Goal: Task Accomplishment & Management: Manage account settings

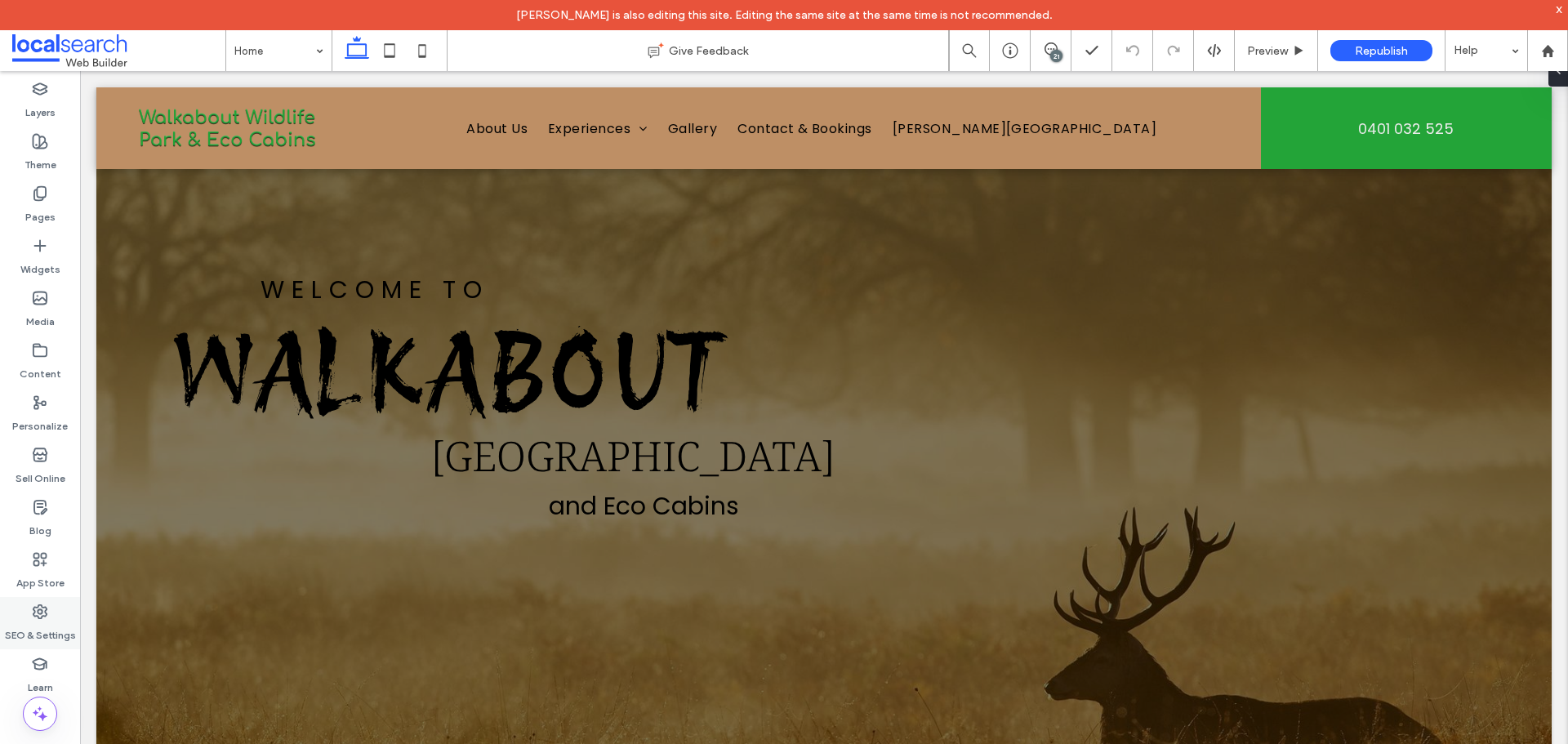
click at [44, 624] on label "SEO & Settings" at bounding box center [40, 631] width 71 height 22
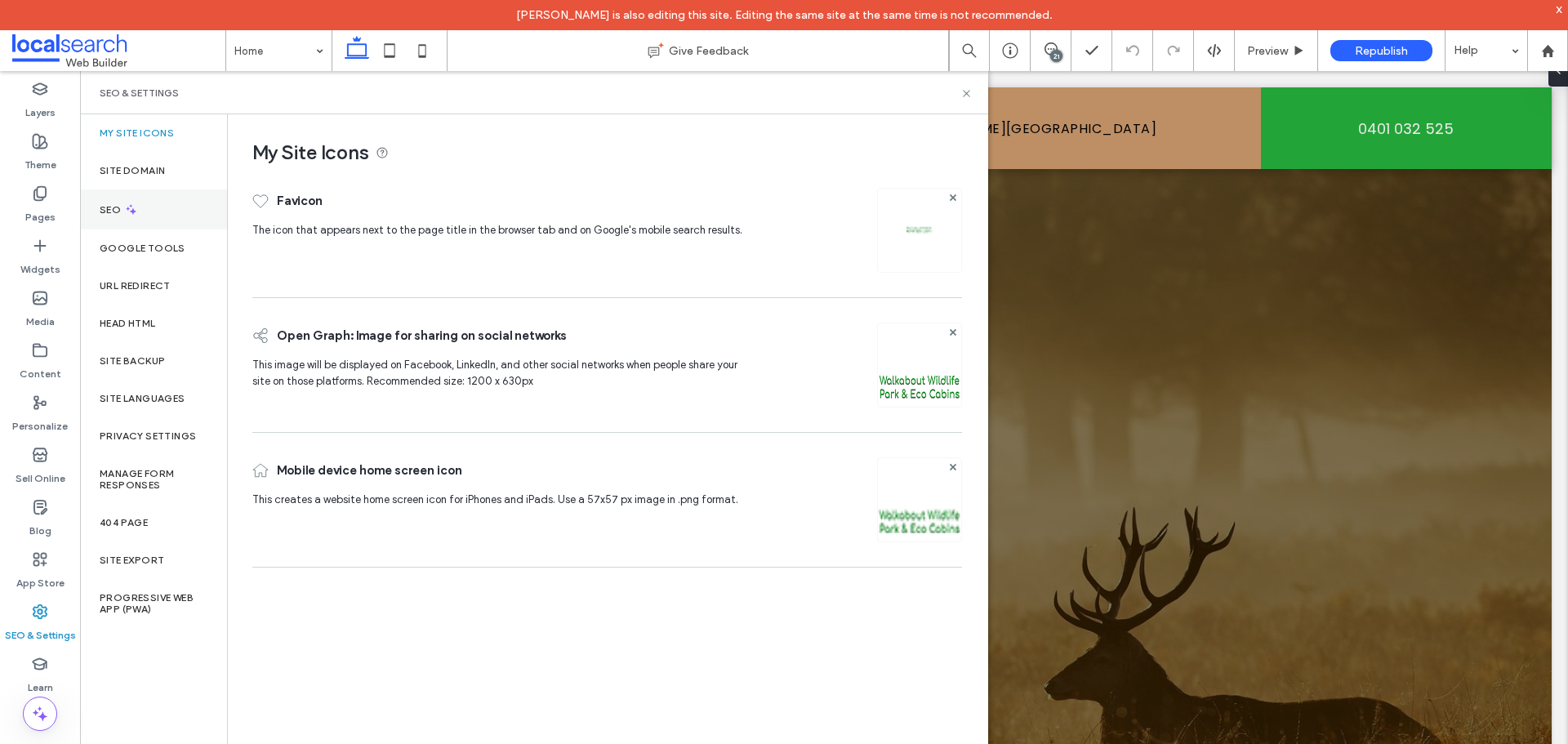
drag, startPoint x: 148, startPoint y: 213, endPoint x: 192, endPoint y: 221, distance: 44.7
click at [148, 213] on div "SEO" at bounding box center [154, 209] width 147 height 40
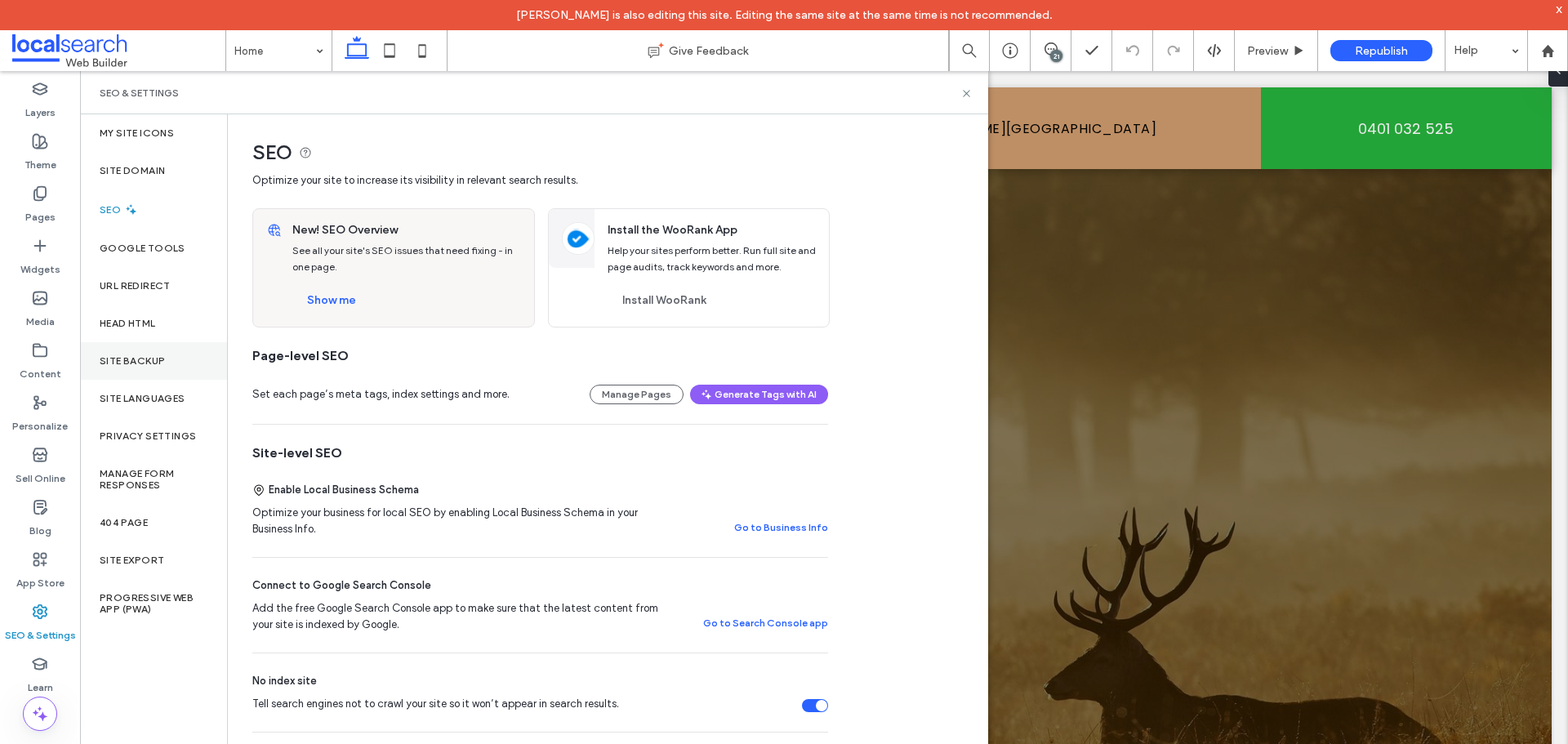
click at [152, 369] on div "Site Backup" at bounding box center [154, 361] width 147 height 38
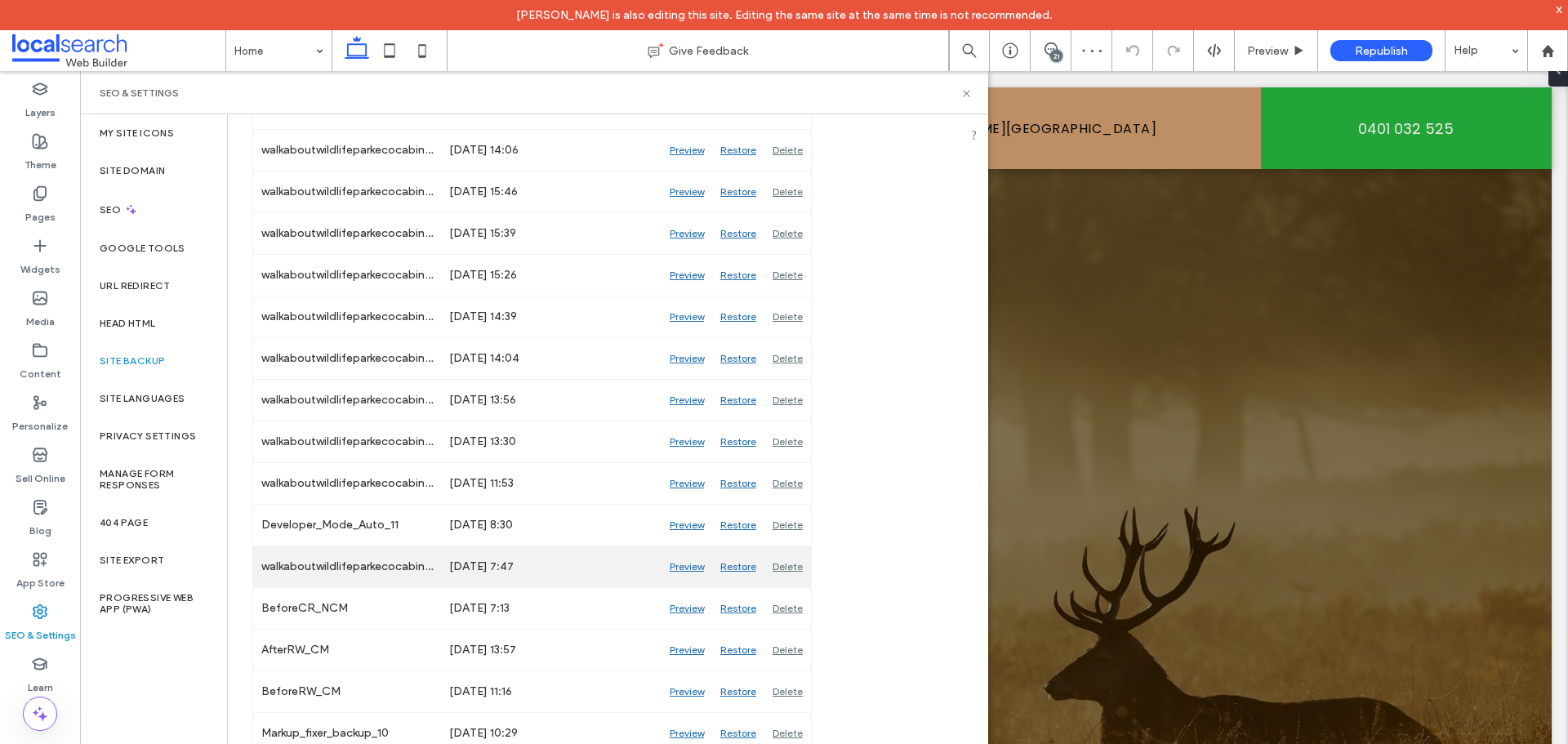
scroll to position [491, 0]
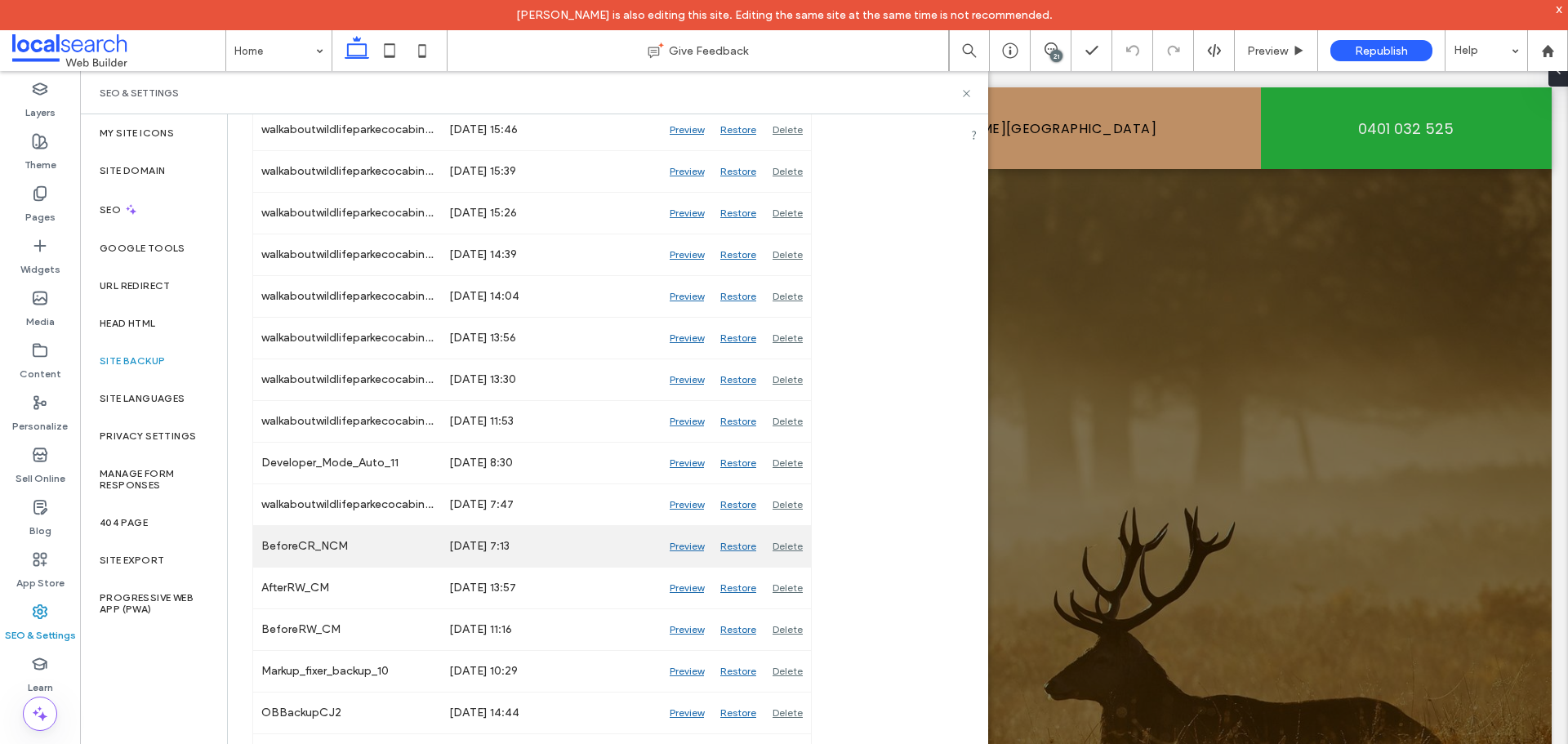
click at [685, 554] on div "Preview" at bounding box center [687, 546] width 50 height 40
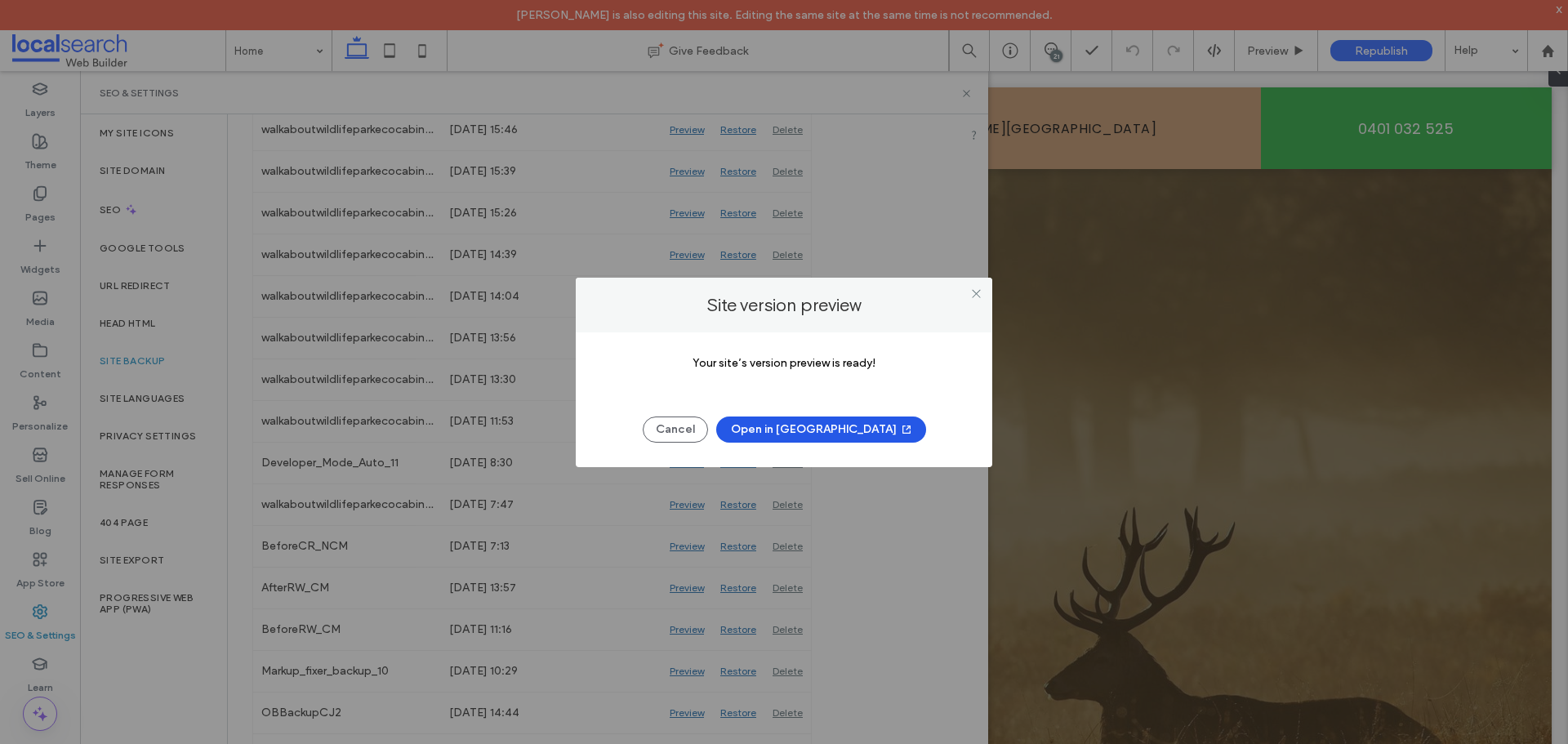
click at [809, 424] on button "Open in [GEOGRAPHIC_DATA]" at bounding box center [821, 430] width 210 height 26
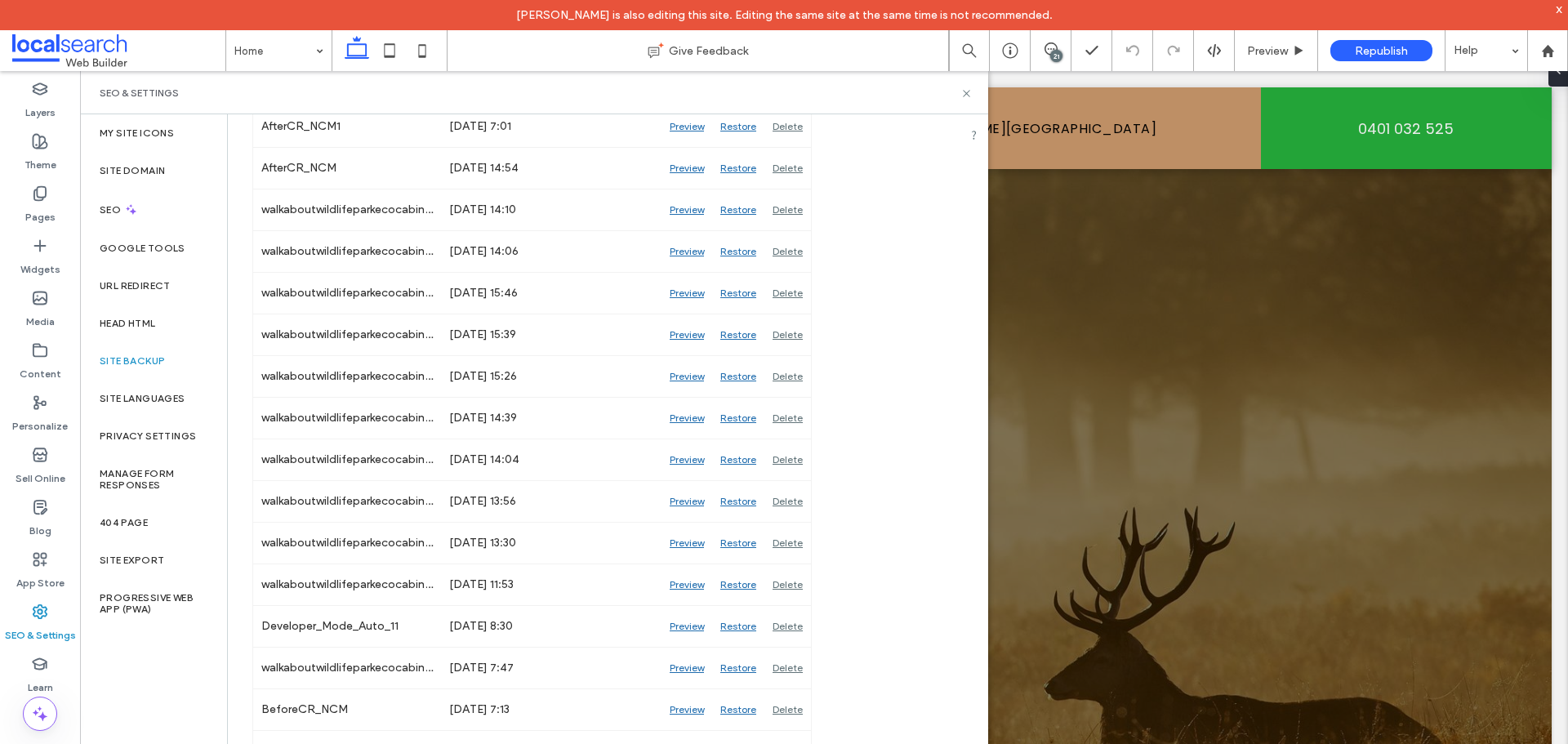
scroll to position [0, 0]
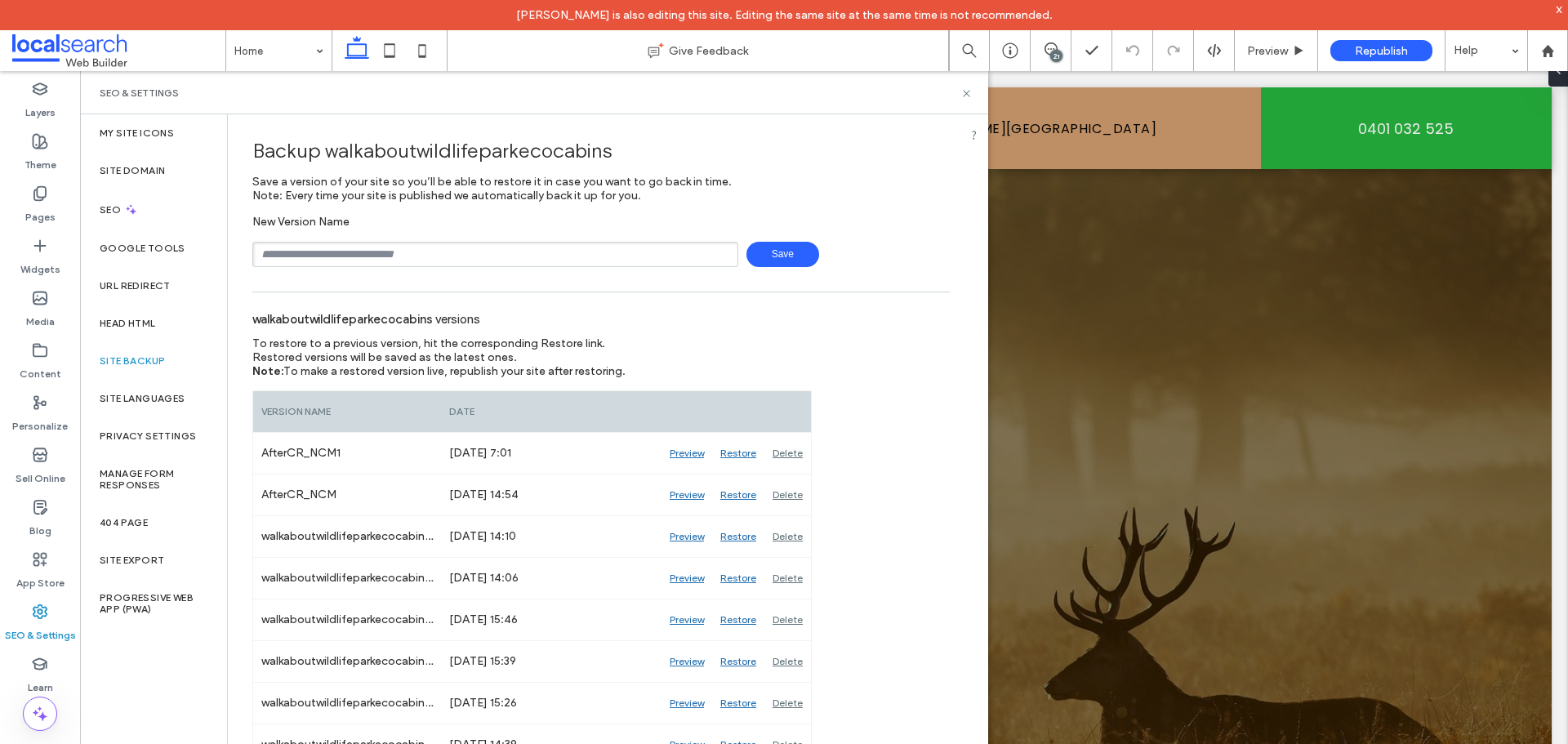
click at [592, 250] on input "text" at bounding box center [495, 254] width 486 height 25
type input "**********"
click at [755, 248] on span "Save" at bounding box center [782, 254] width 73 height 25
click at [965, 91] on icon at bounding box center [966, 93] width 13 height 13
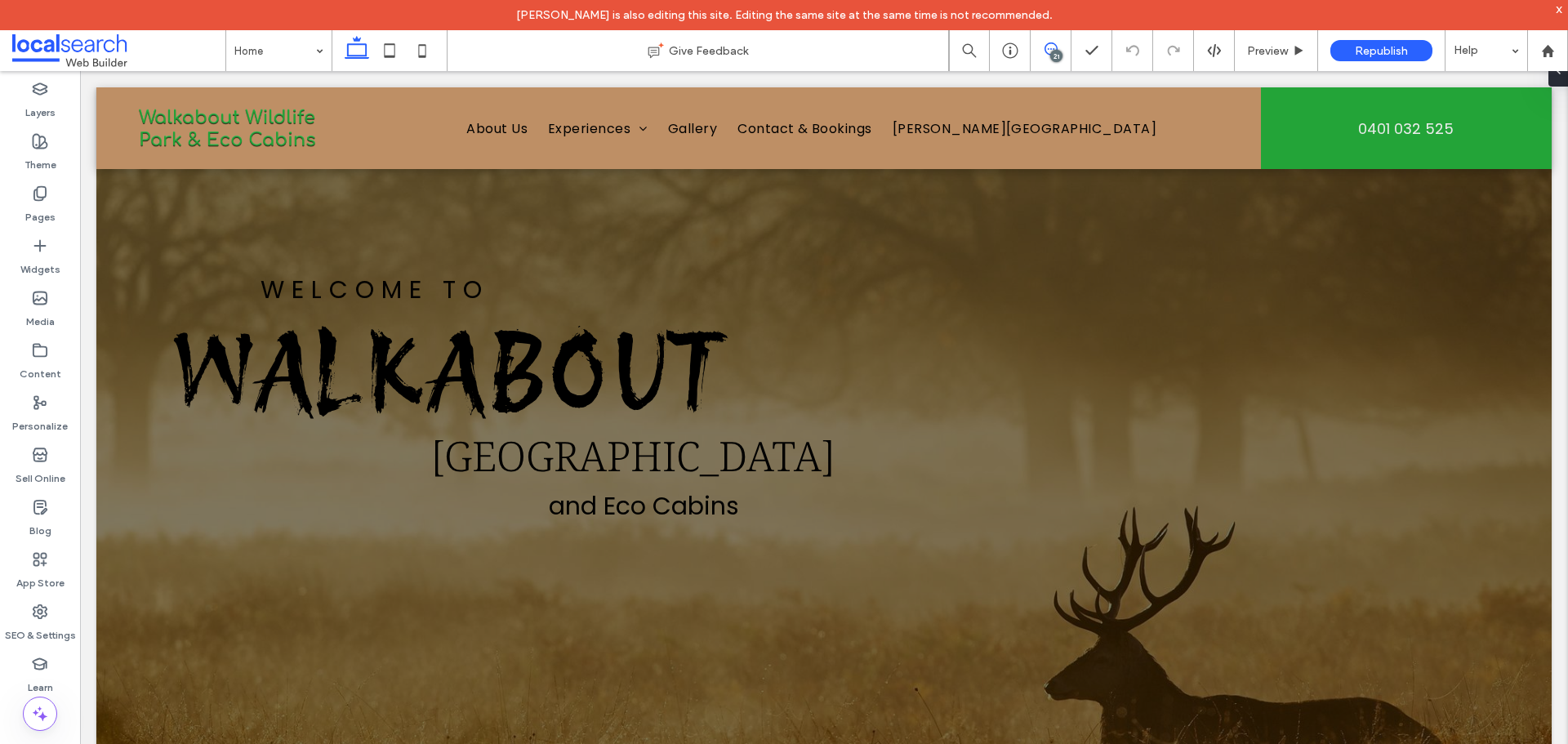
click at [1063, 54] on span at bounding box center [1051, 49] width 40 height 13
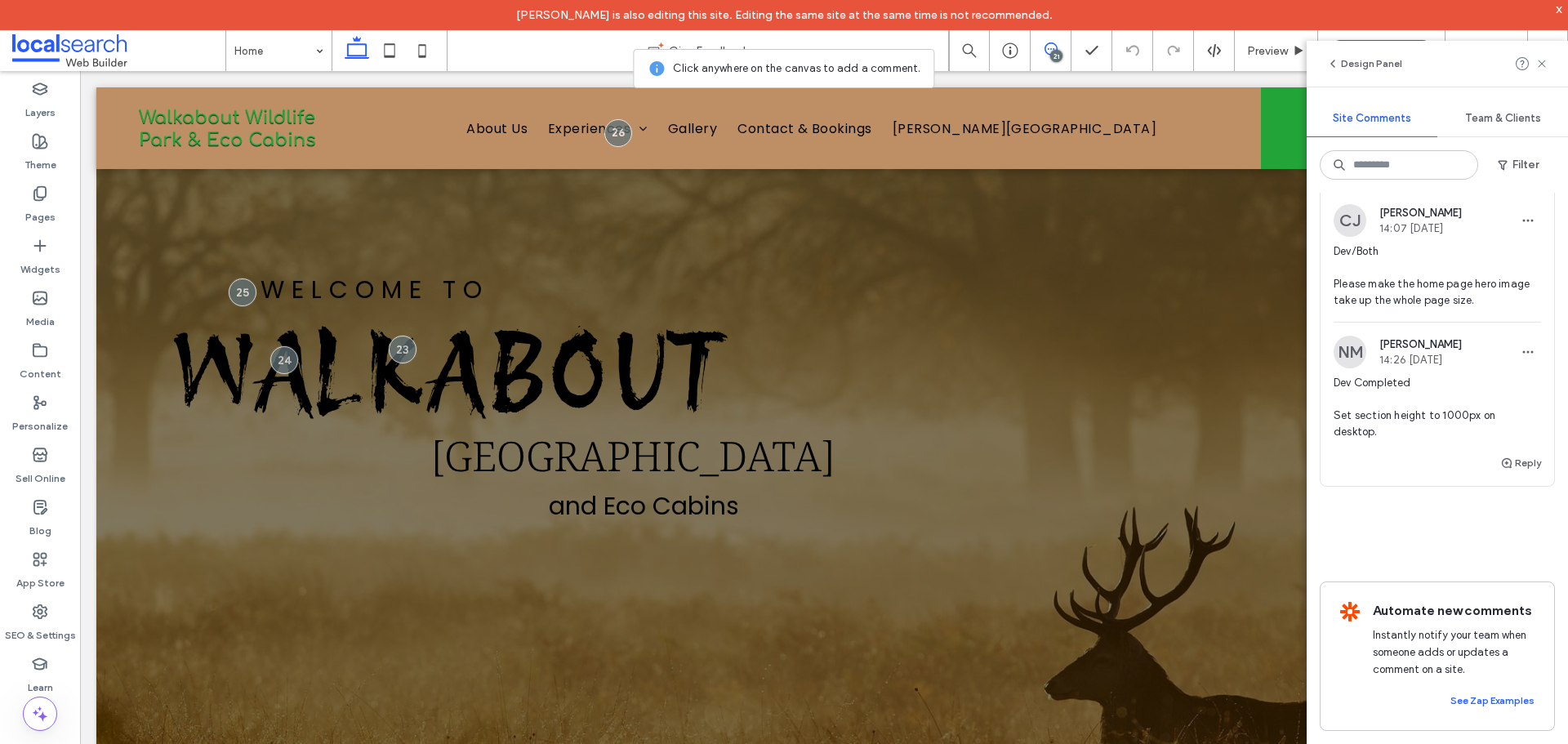
scroll to position [12780, 0]
click at [1381, 294] on div "Dev/Both Please make the home page hero image take up the whole page size." at bounding box center [1437, 282] width 207 height 78
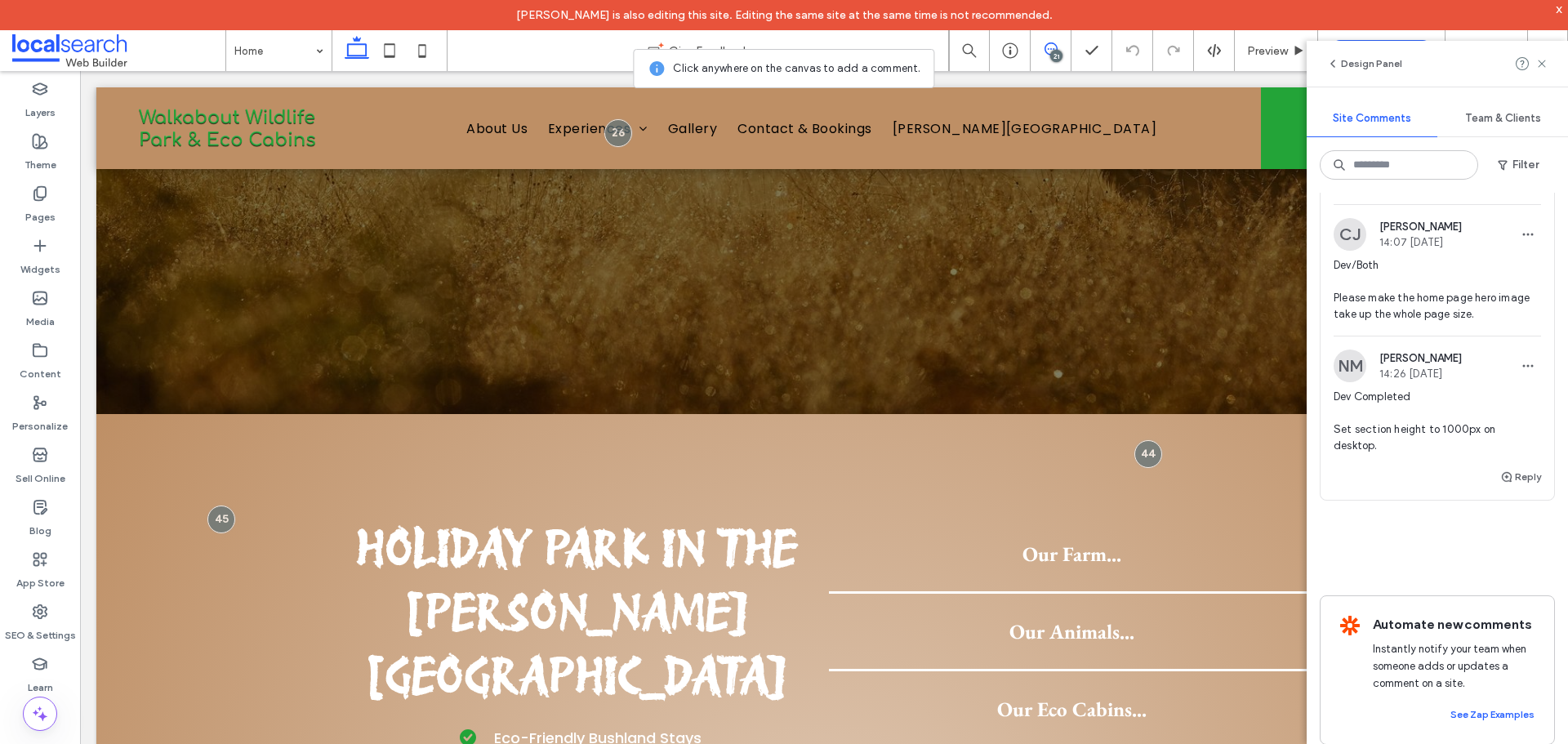
scroll to position [12289, 0]
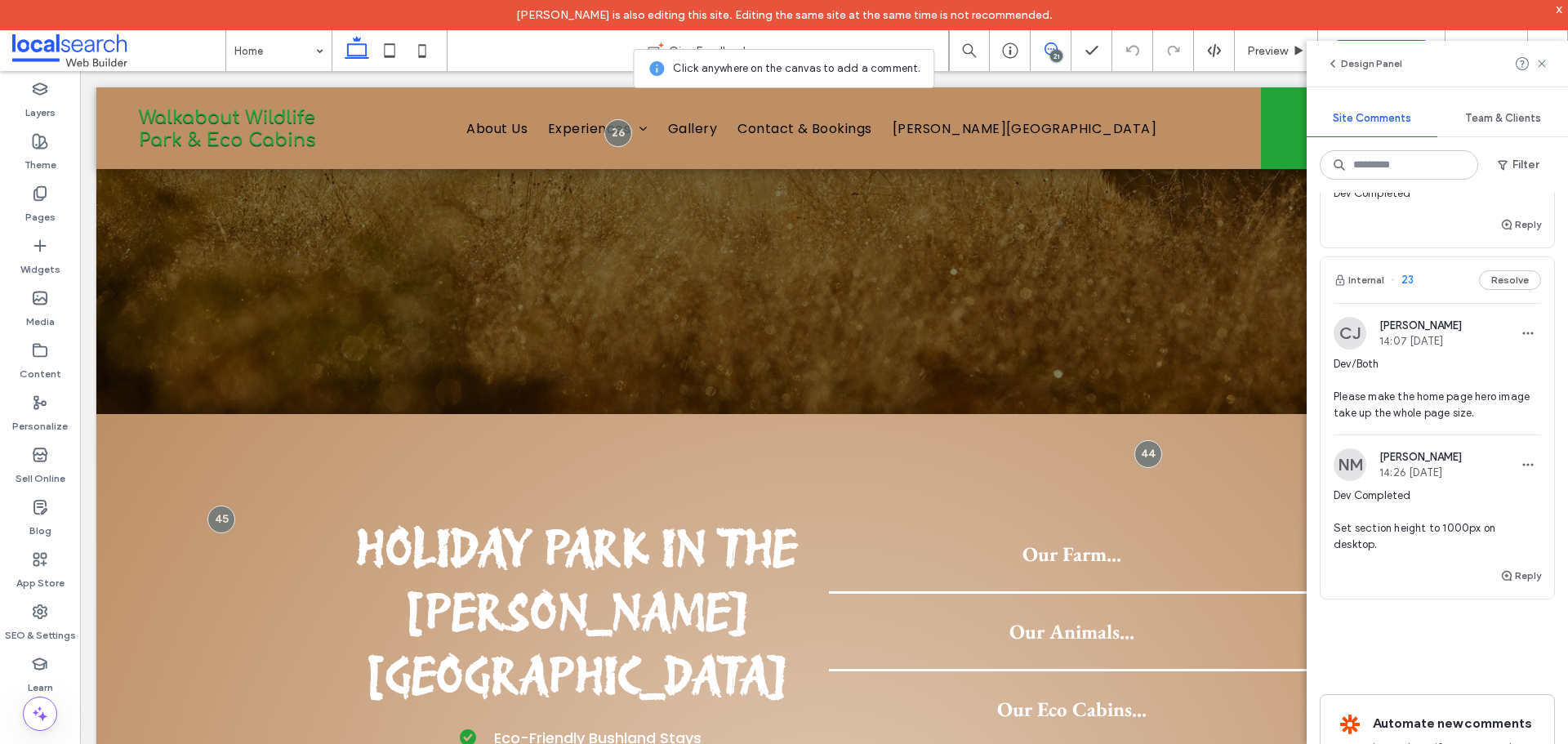
click at [1405, 120] on span "Dev/Both Please change the hero image to the following Shutterstock ID: 2392941…" at bounding box center [1437, 70] width 207 height 98
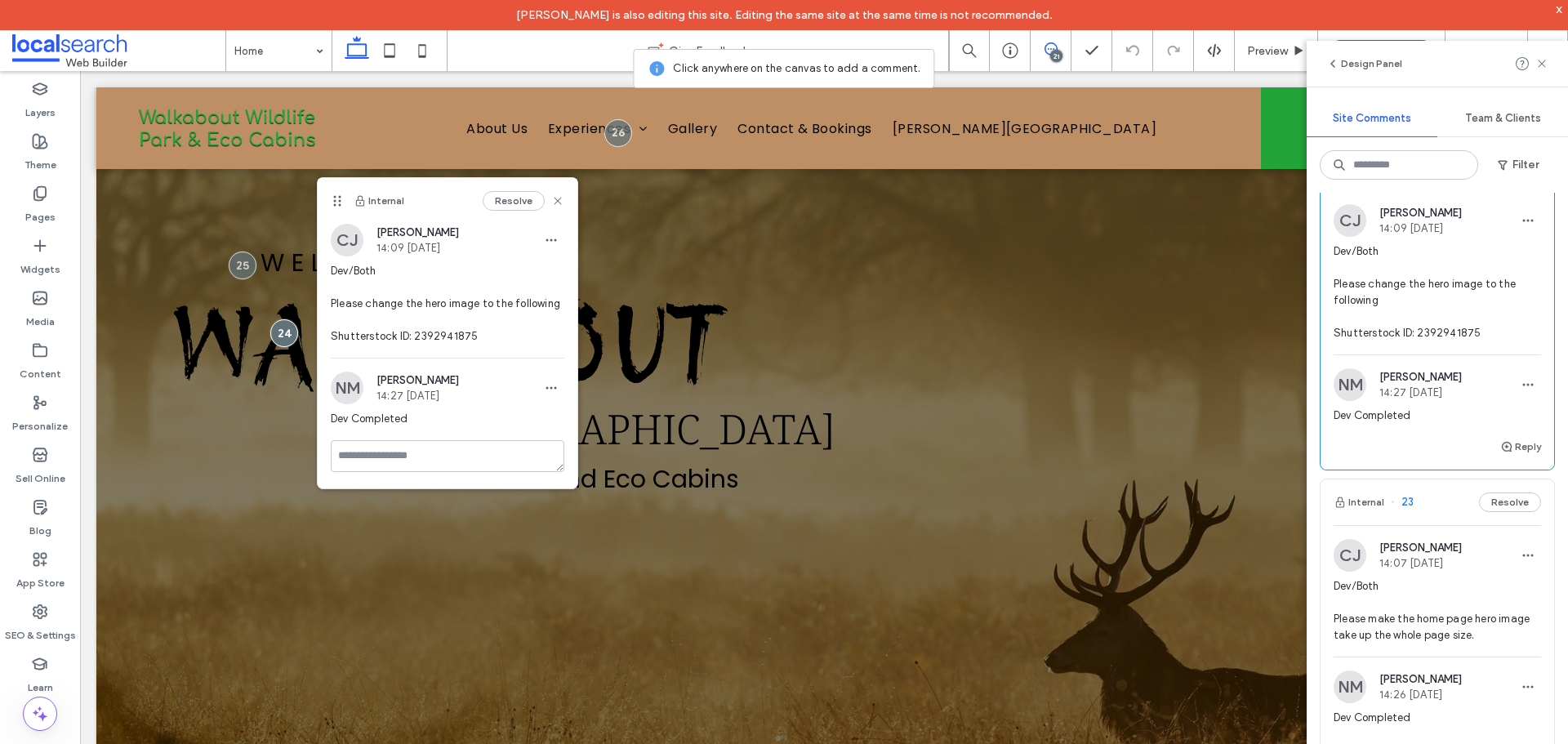
scroll to position [12044, 0]
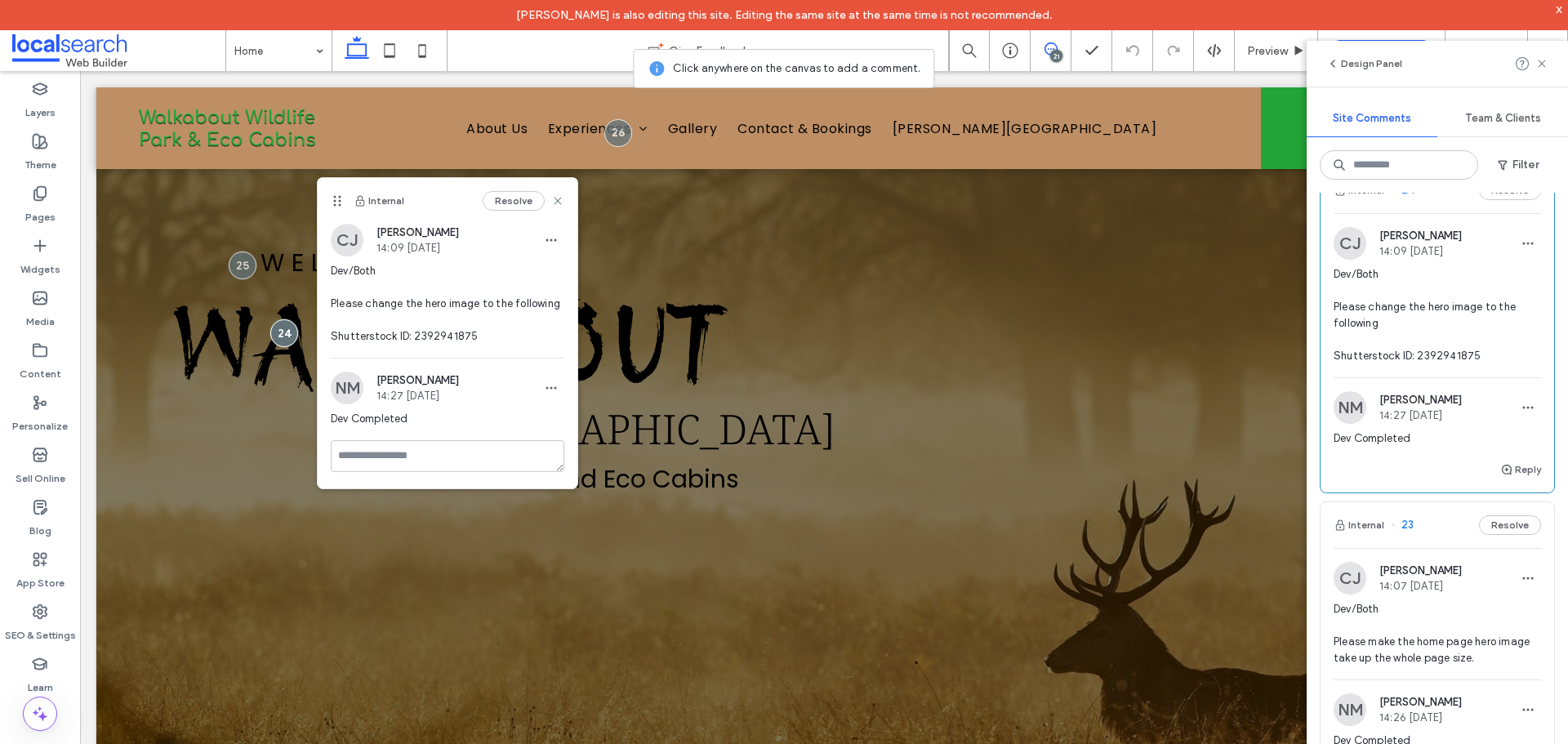
click at [1431, 112] on span "Dev Completed Fonts used: - WELCOME TO – Poppins - WALKABOUT – Protest Revoluti…" at bounding box center [1437, 46] width 207 height 130
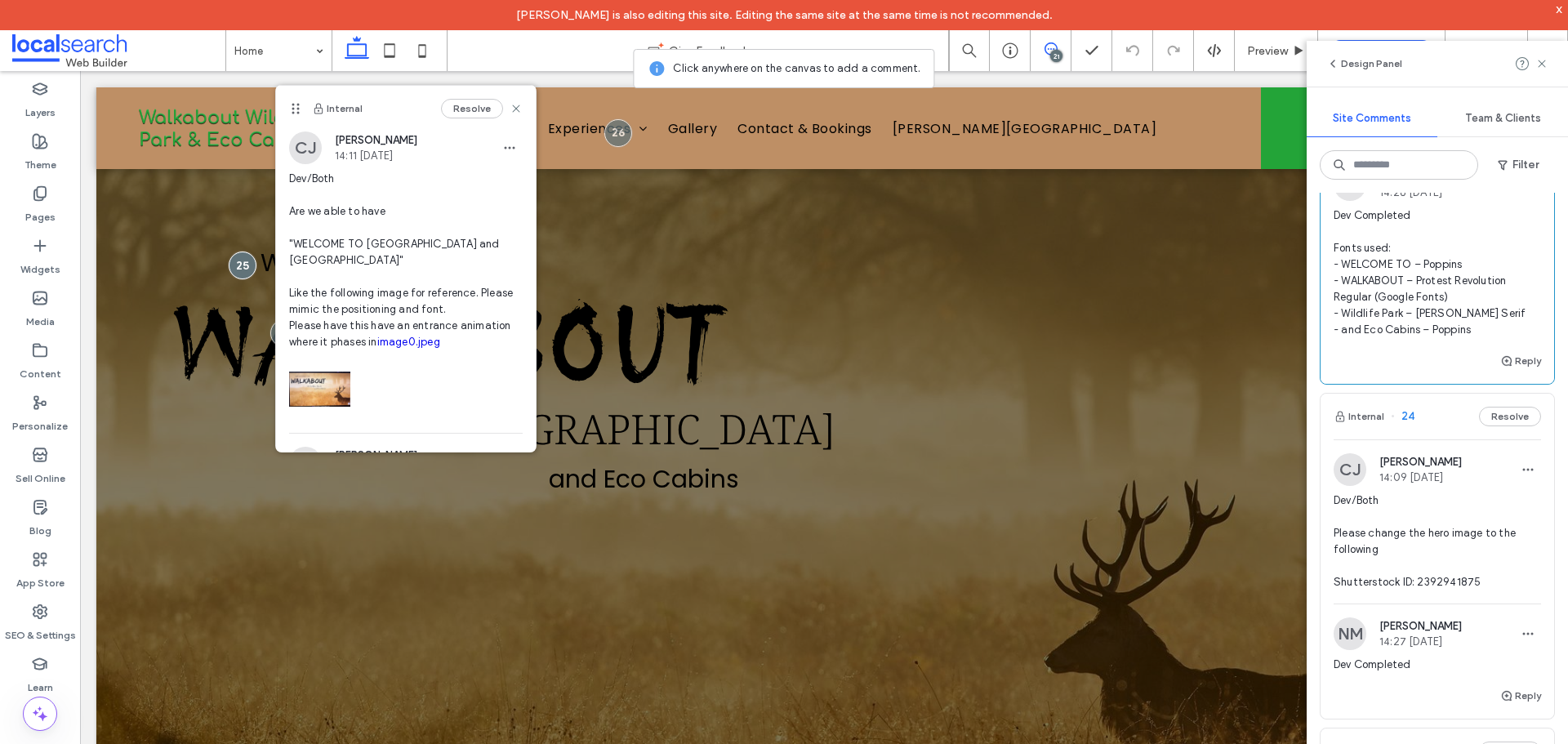
scroll to position [11800, 0]
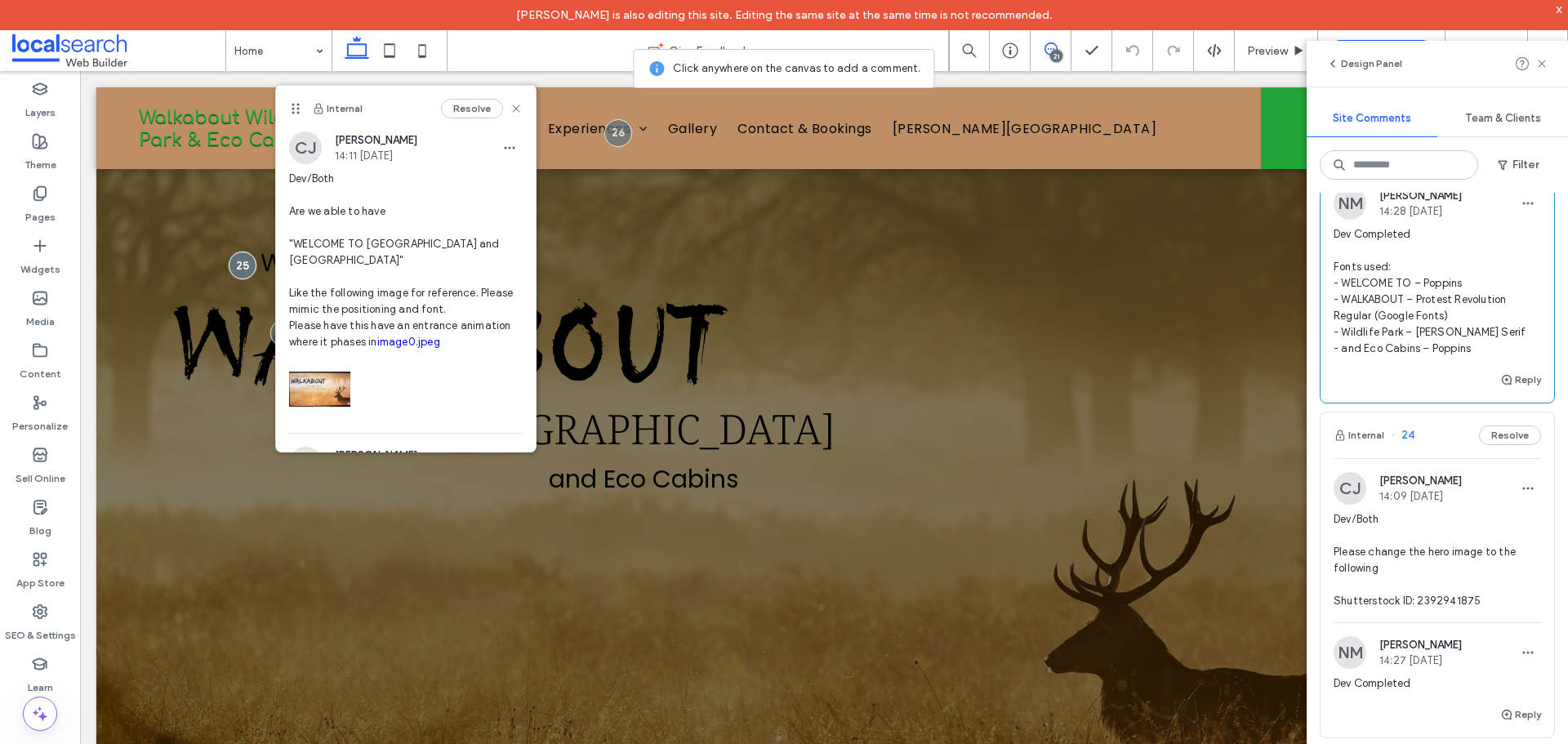
click at [1475, 88] on link "image0.jpeg" at bounding box center [1506, 83] width 63 height 13
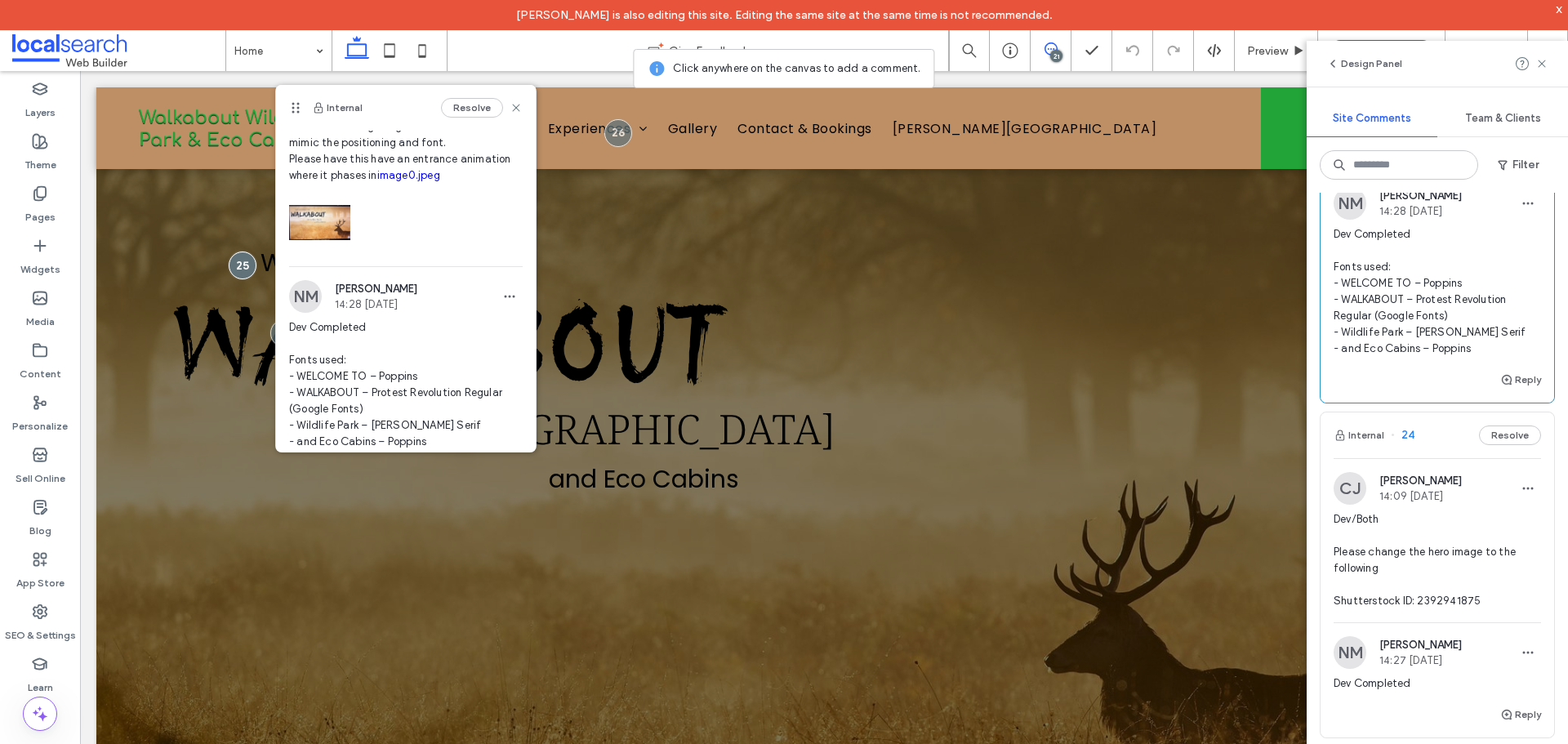
scroll to position [79, 0]
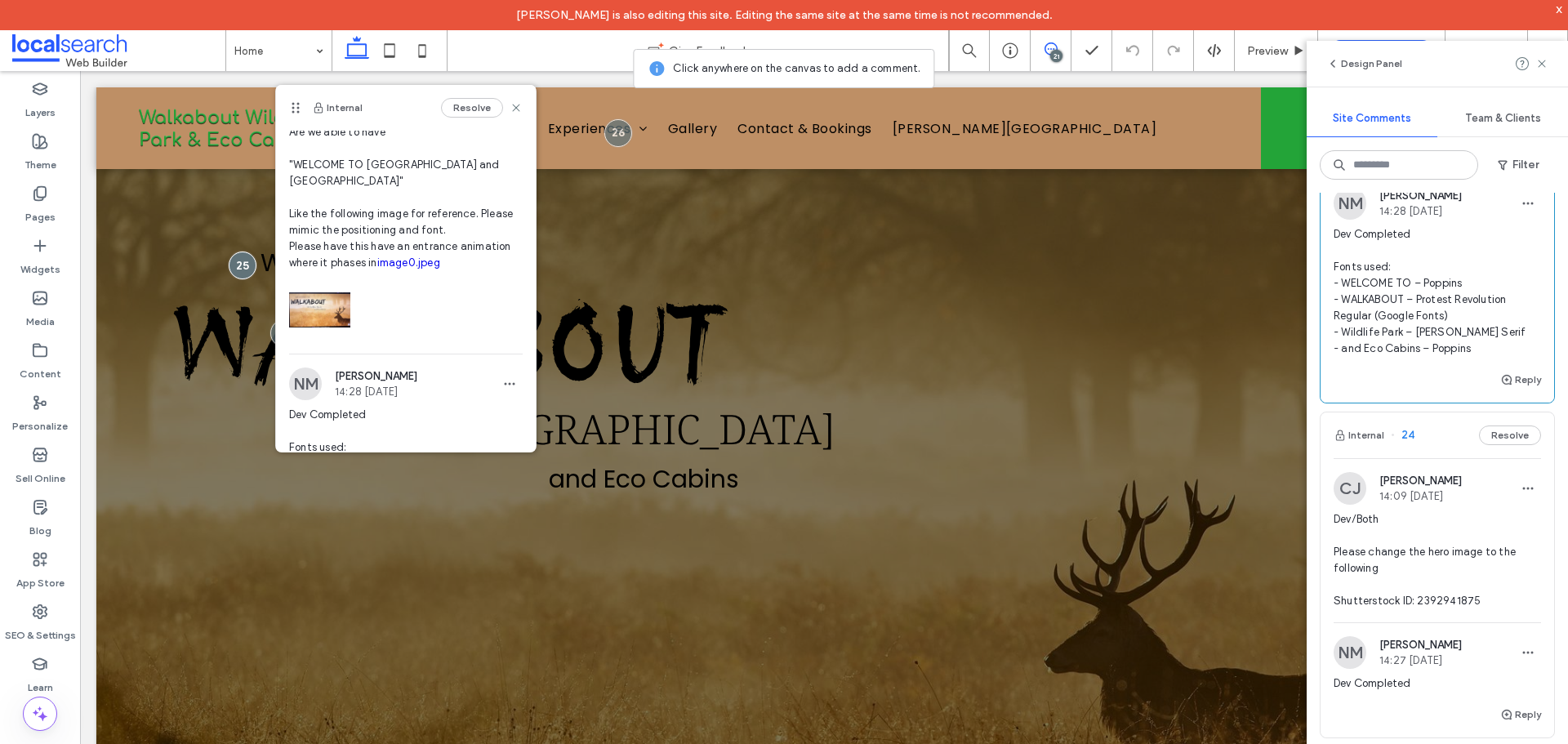
click at [377, 269] on link "image0.jpeg" at bounding box center [409, 263] width 63 height 13
click at [513, 105] on use at bounding box center [516, 107] width 7 height 7
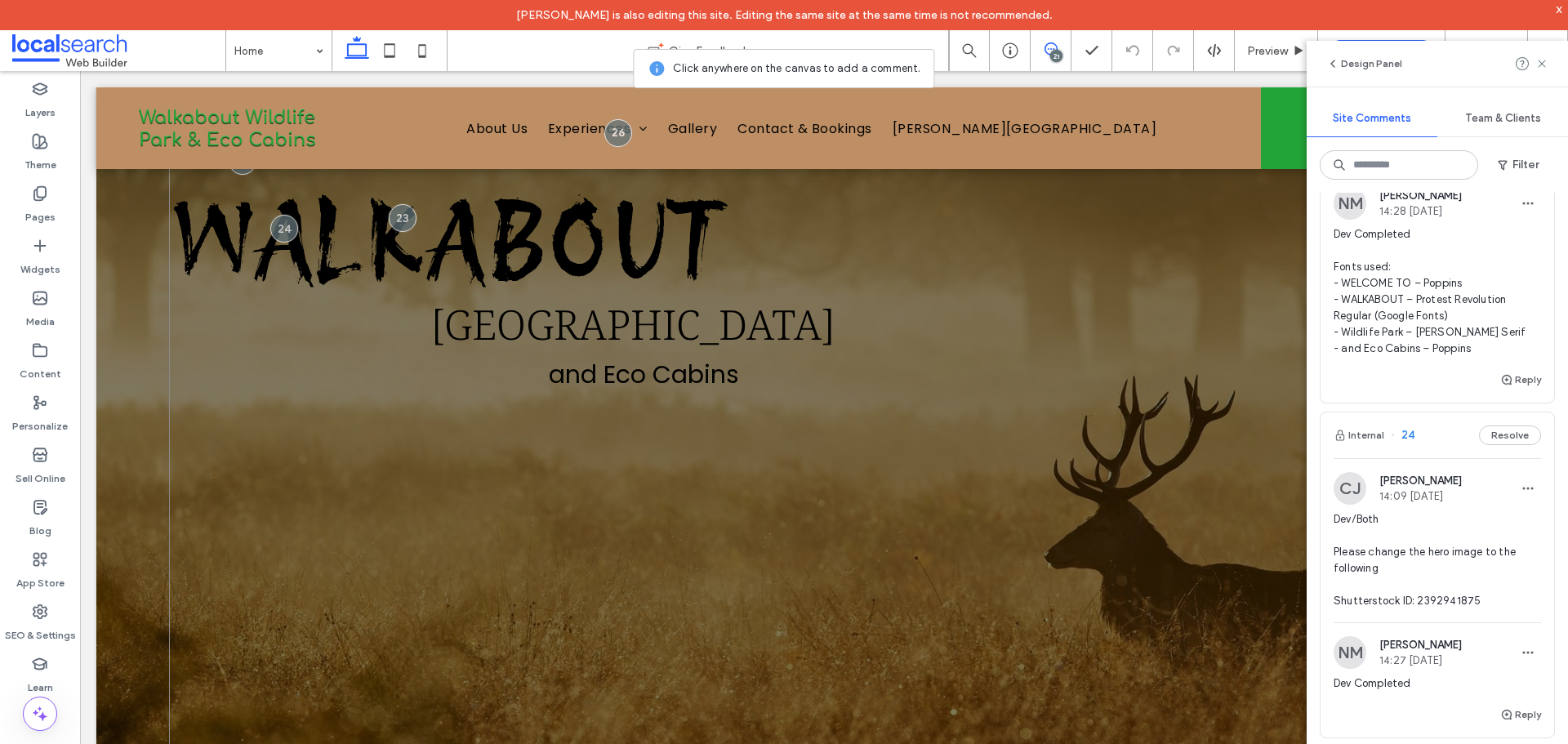
scroll to position [0, 0]
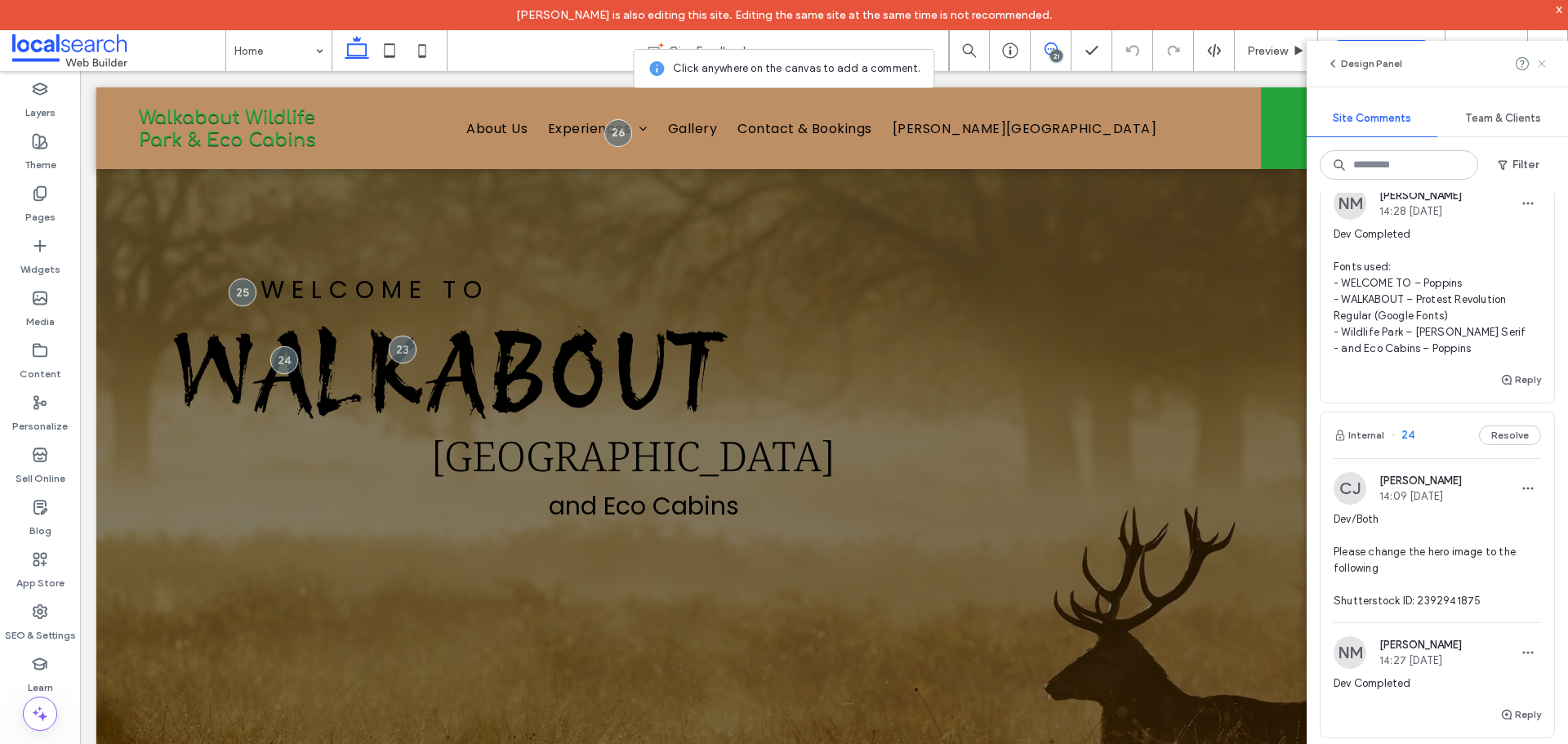
click at [1537, 66] on icon at bounding box center [1542, 64] width 13 height 13
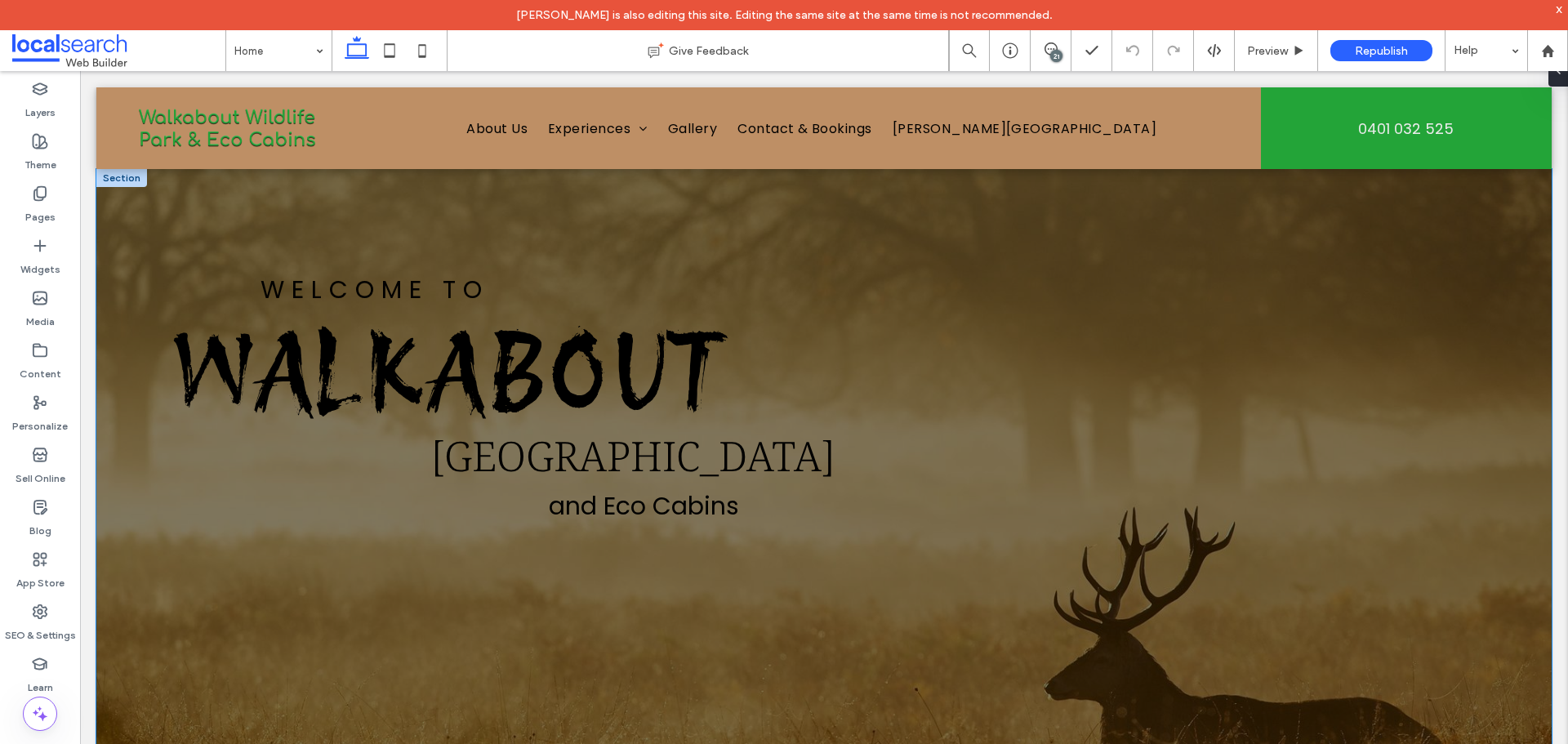
click at [1215, 242] on div "Welcome To Walkabout [GEOGRAPHIC_DATA] and Eco Cabins" at bounding box center [824, 577] width 1455 height 817
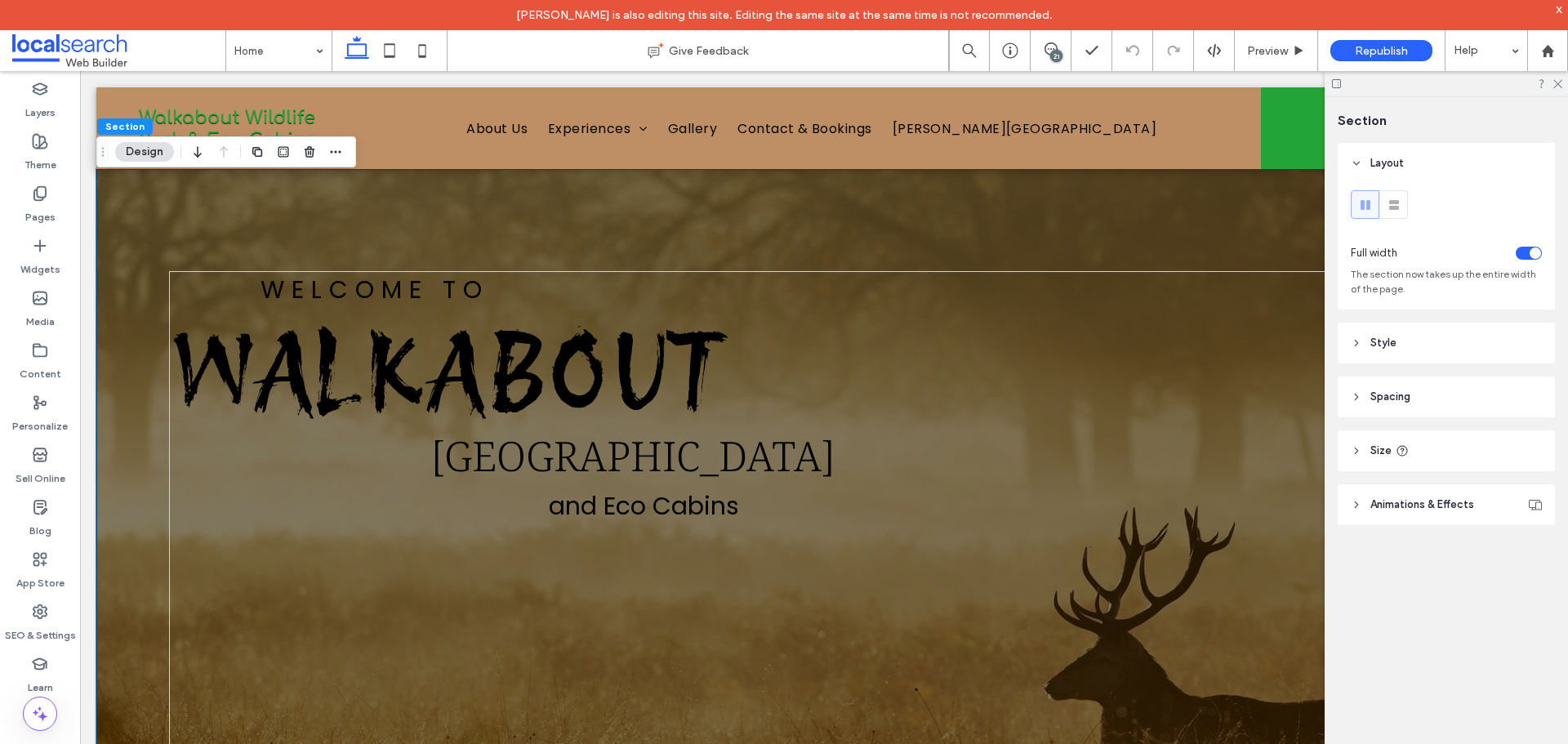
click at [1470, 509] on span "Animations & Effects" at bounding box center [1422, 505] width 103 height 16
click at [1465, 505] on span "Animations & Effects" at bounding box center [1422, 505] width 103 height 16
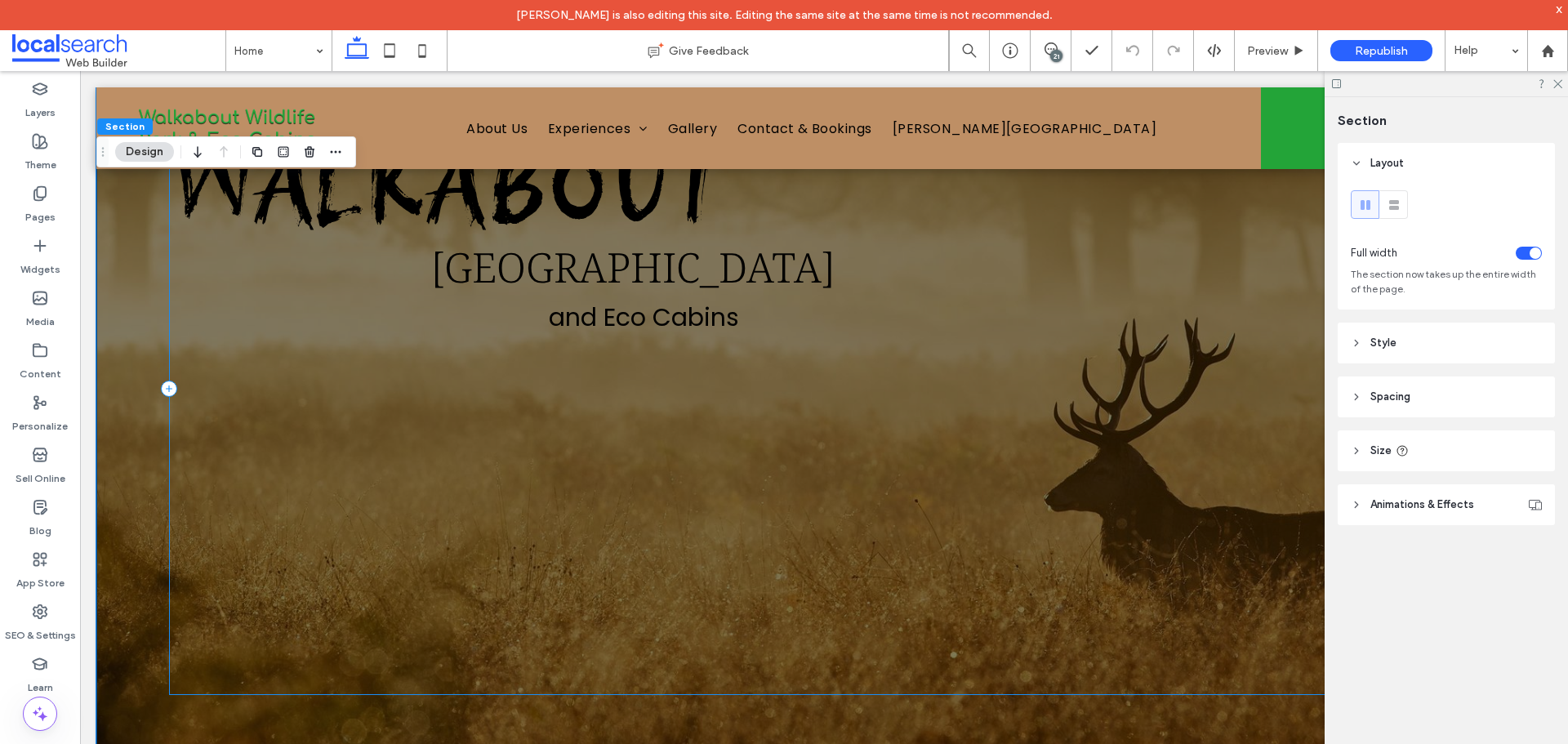
scroll to position [327, 0]
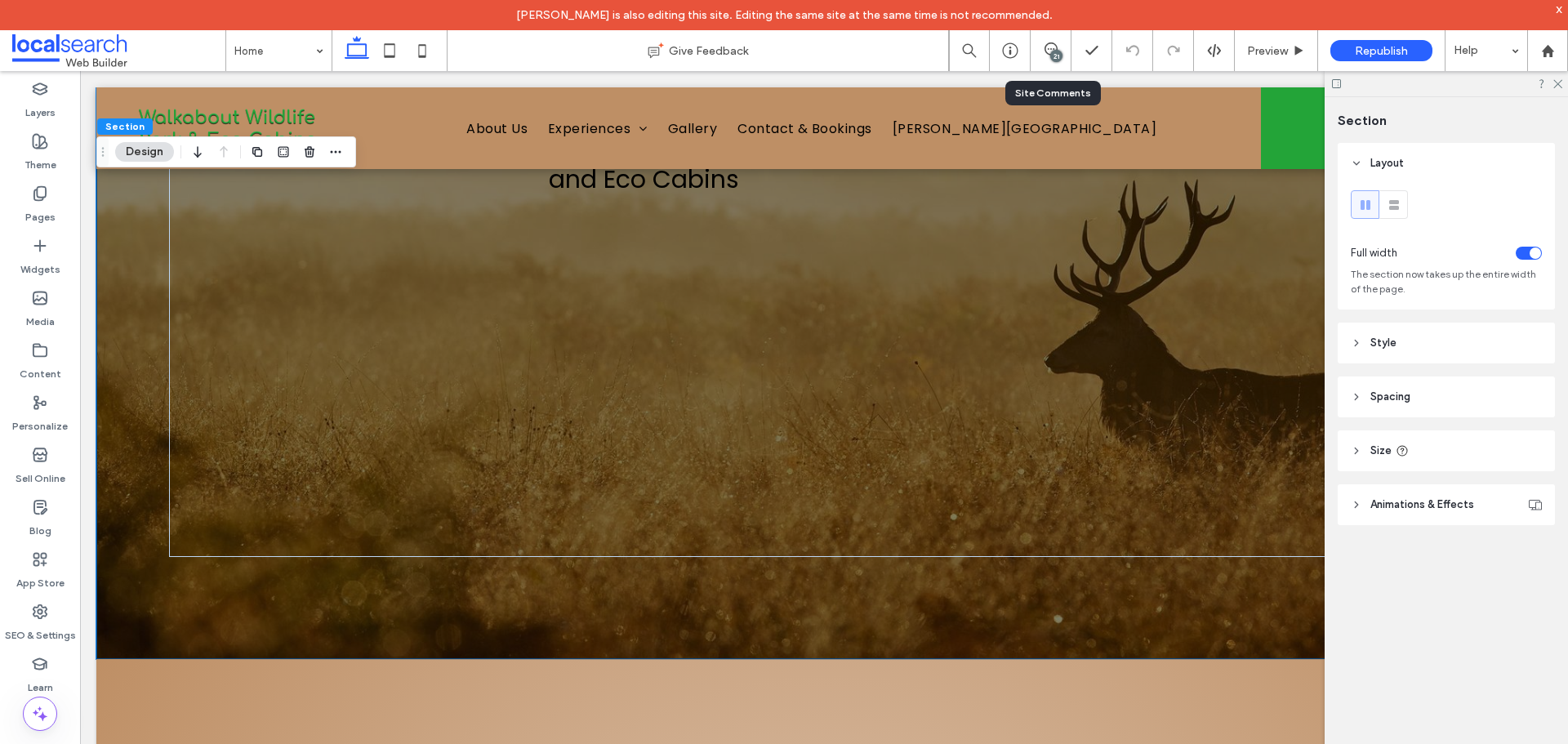
click at [1042, 41] on div "21" at bounding box center [1051, 50] width 40 height 40
click at [1037, 53] on span at bounding box center [1051, 49] width 40 height 13
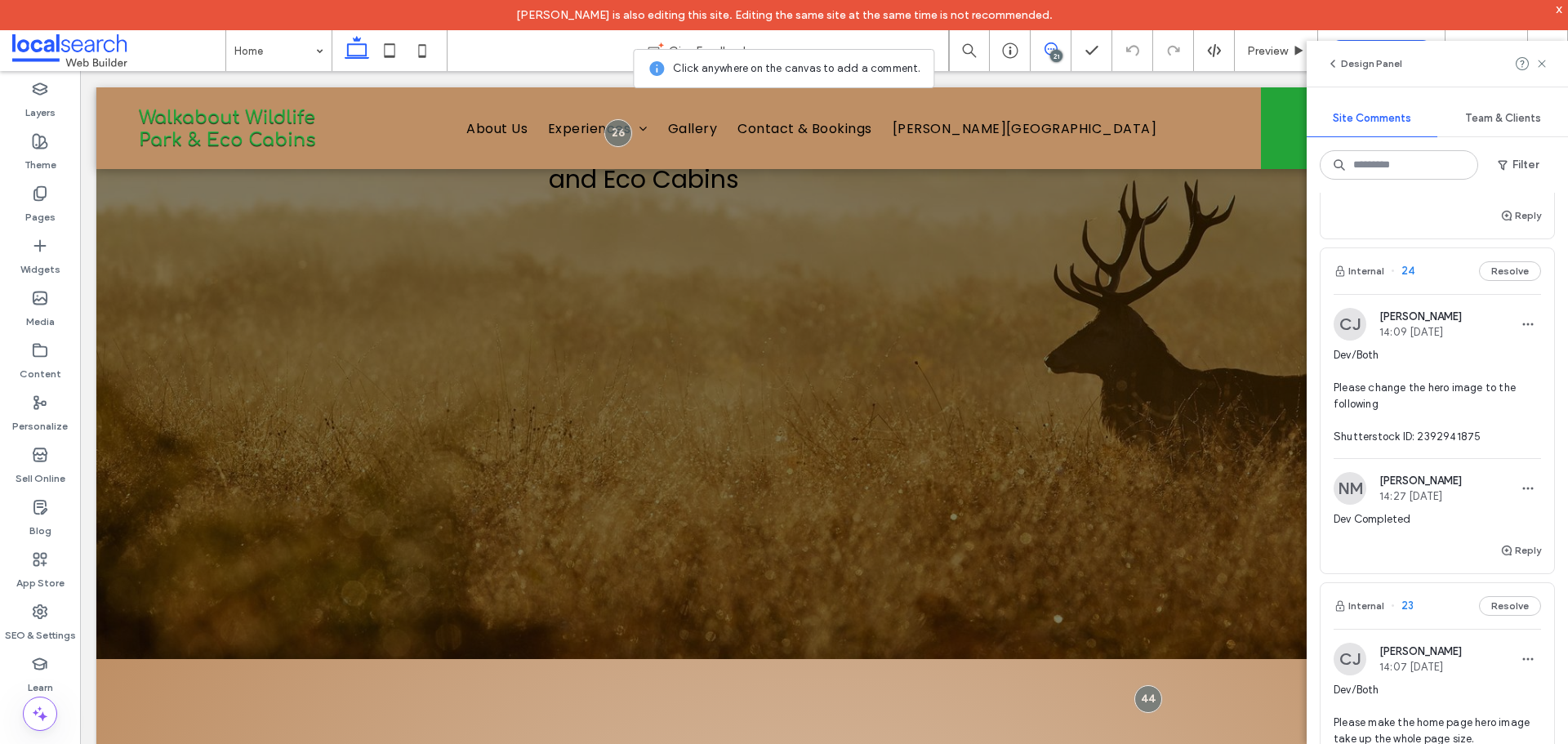
scroll to position [11907, 0]
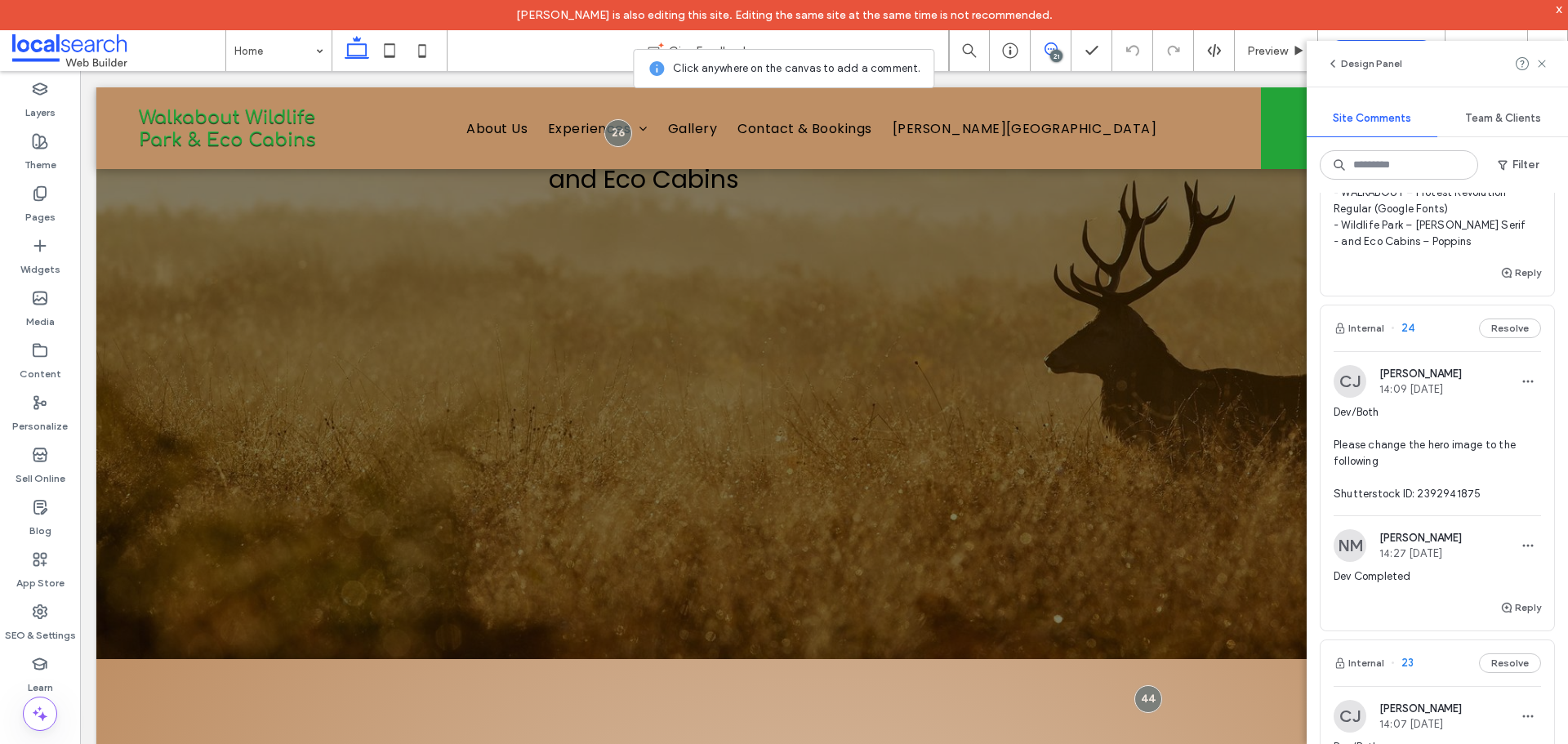
click at [1447, 250] on span "Dev Completed Fonts used: - WELCOME TO – Poppins - WALKABOUT – Protest Revoluti…" at bounding box center [1437, 184] width 207 height 130
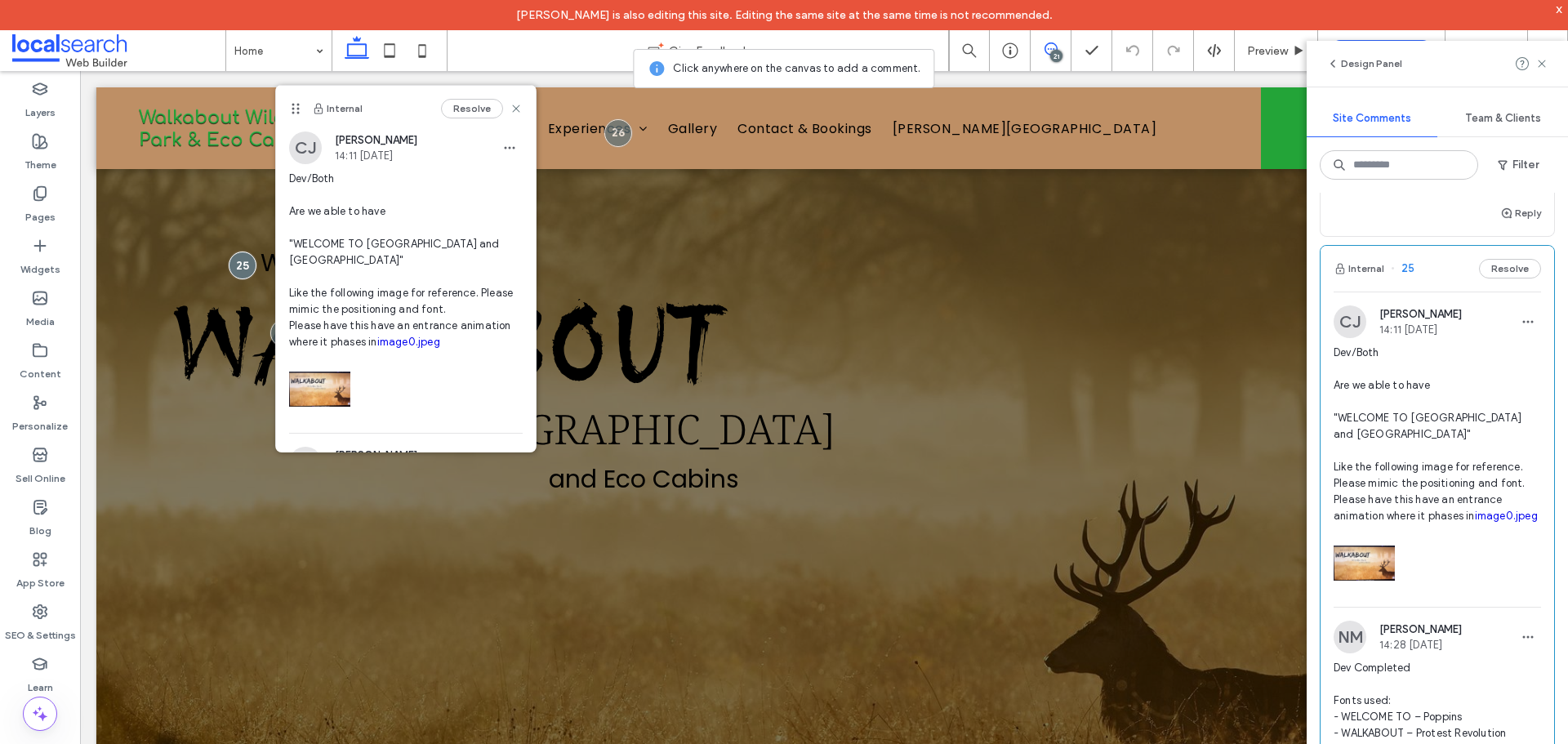
scroll to position [11334, 0]
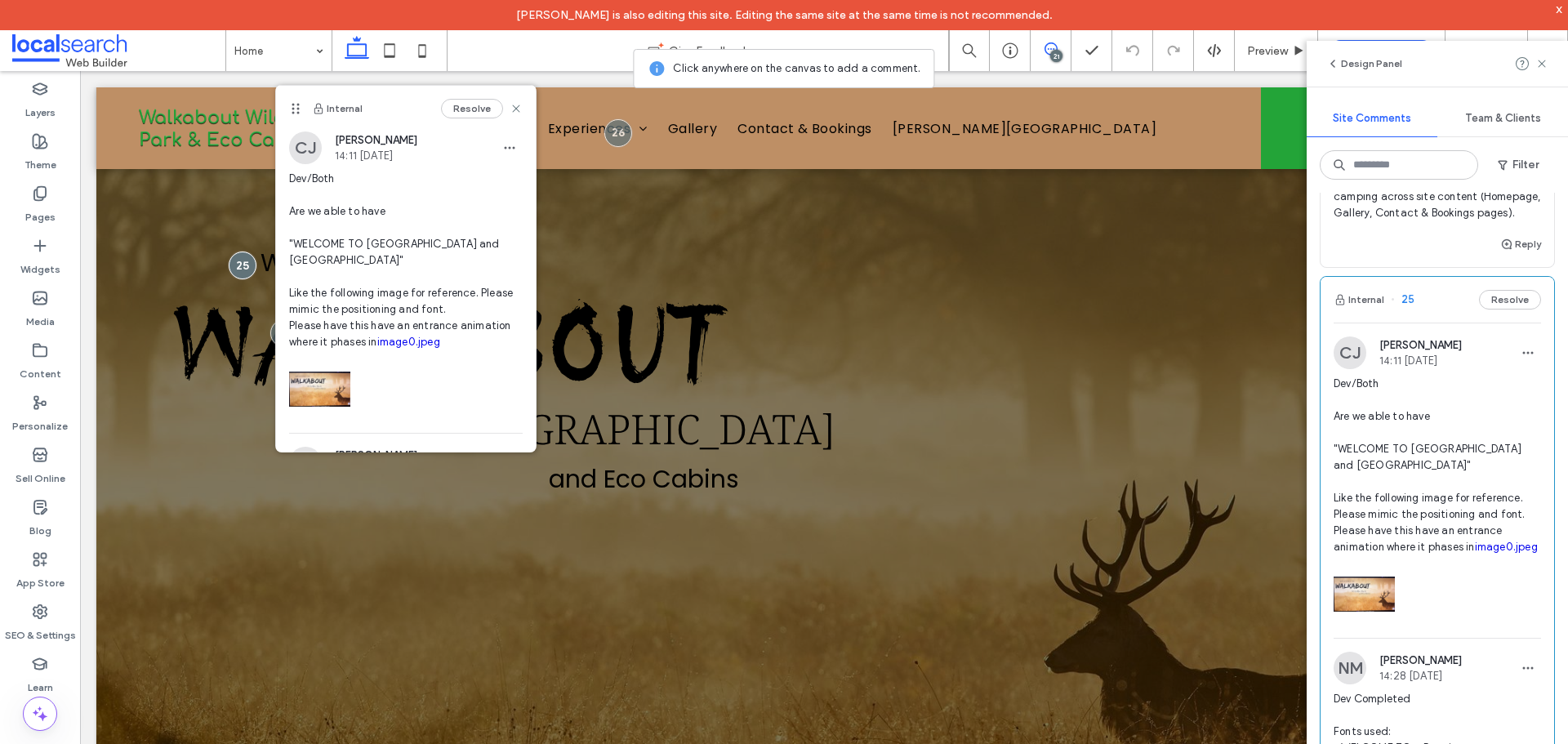
click at [1454, 221] on span "Dev Completed • Camping page deleted. • For Content, please remove mentions of …" at bounding box center [1437, 172] width 207 height 98
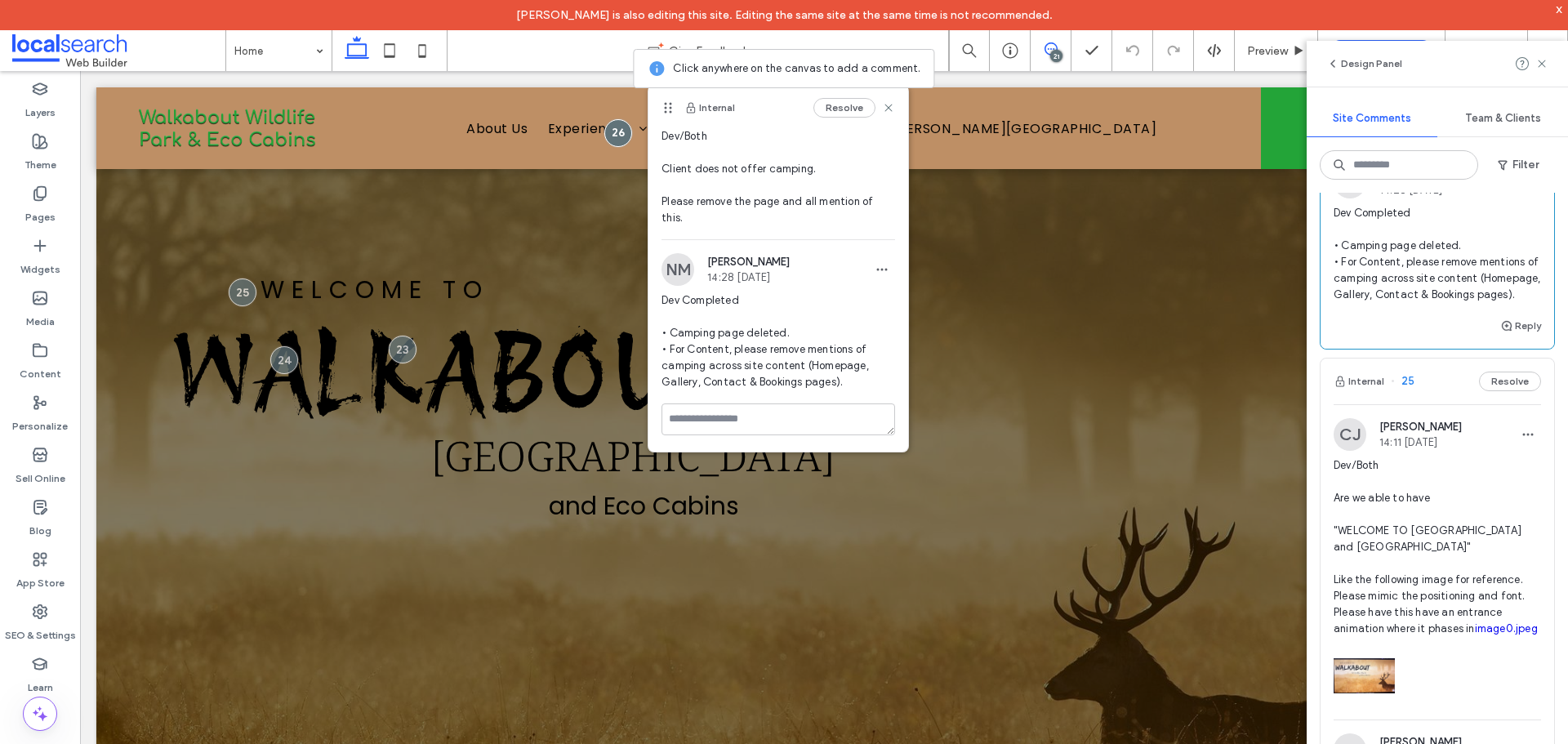
scroll to position [11007, 0]
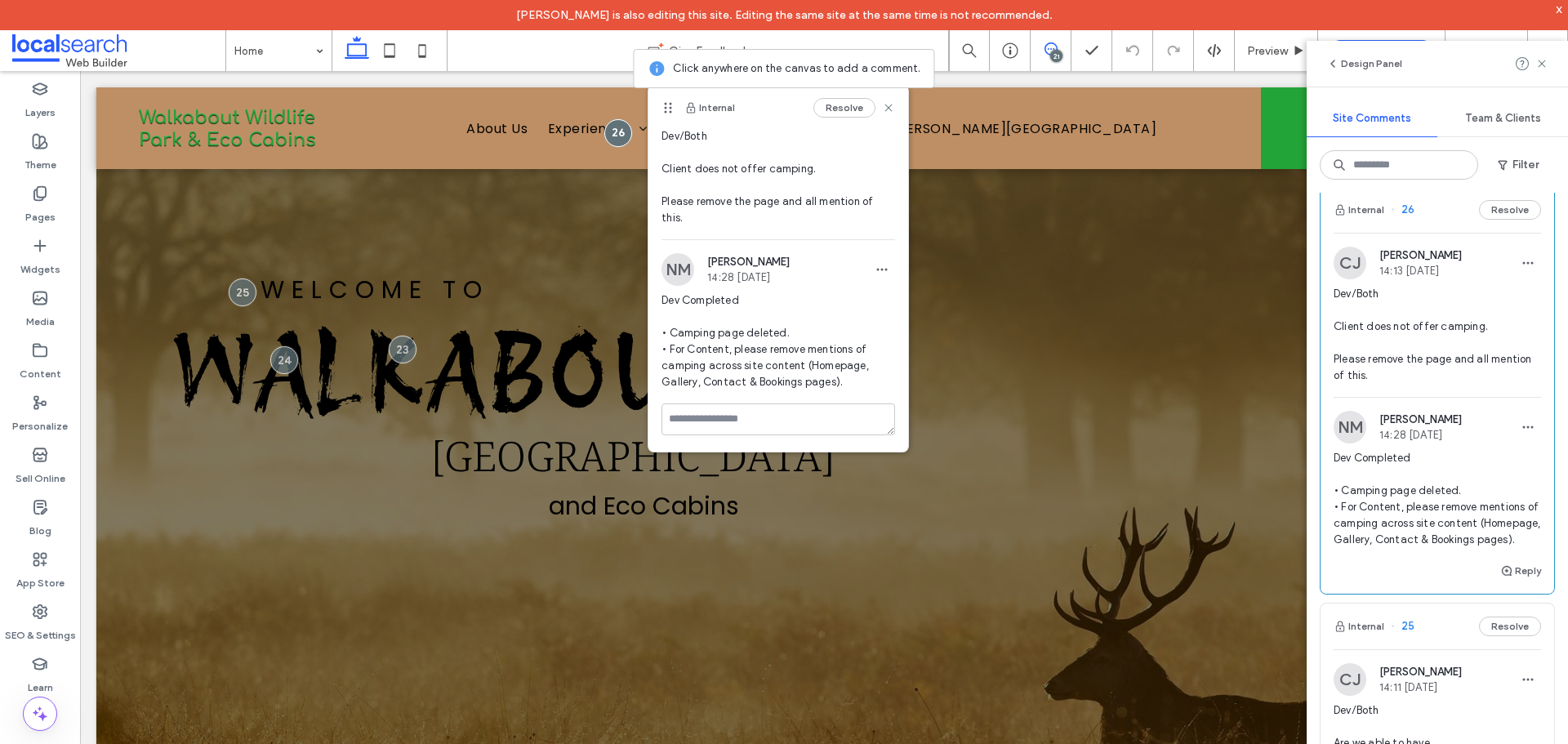
click at [1480, 131] on span "Dev Completed • Exceptions: Retained original heading and link colours on white…" at bounding box center [1437, 82] width 207 height 98
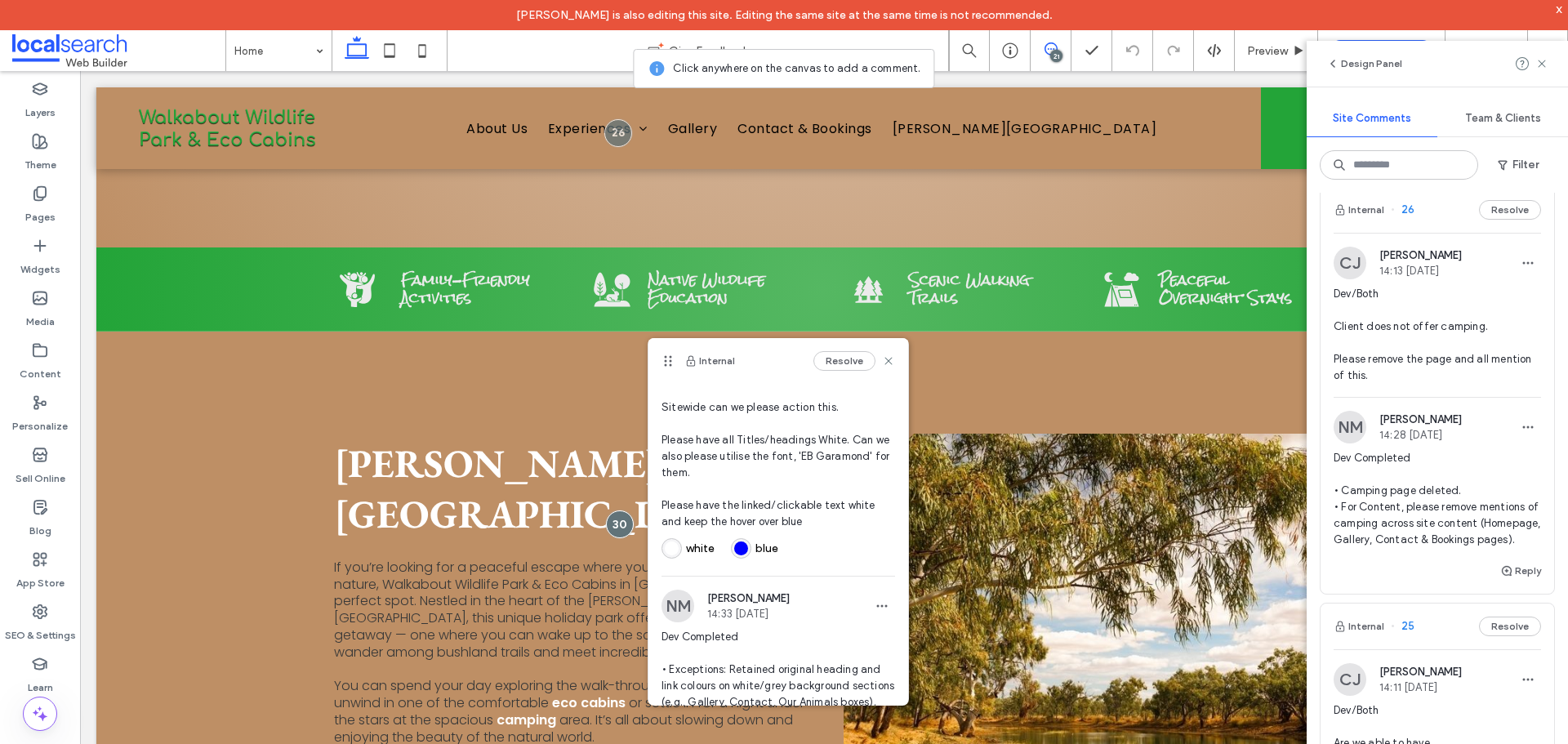
scroll to position [82, 0]
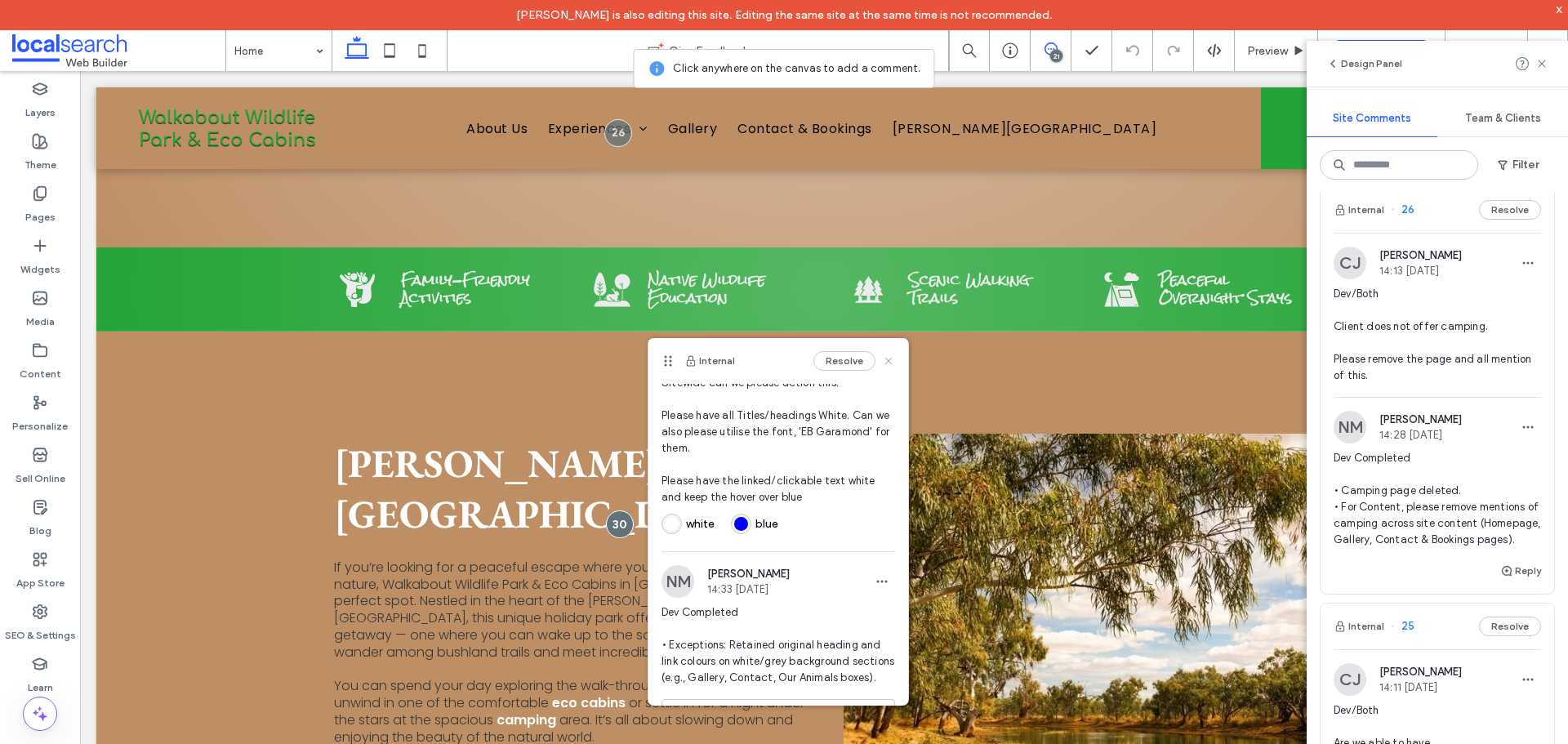
click at [882, 357] on icon at bounding box center [888, 361] width 13 height 13
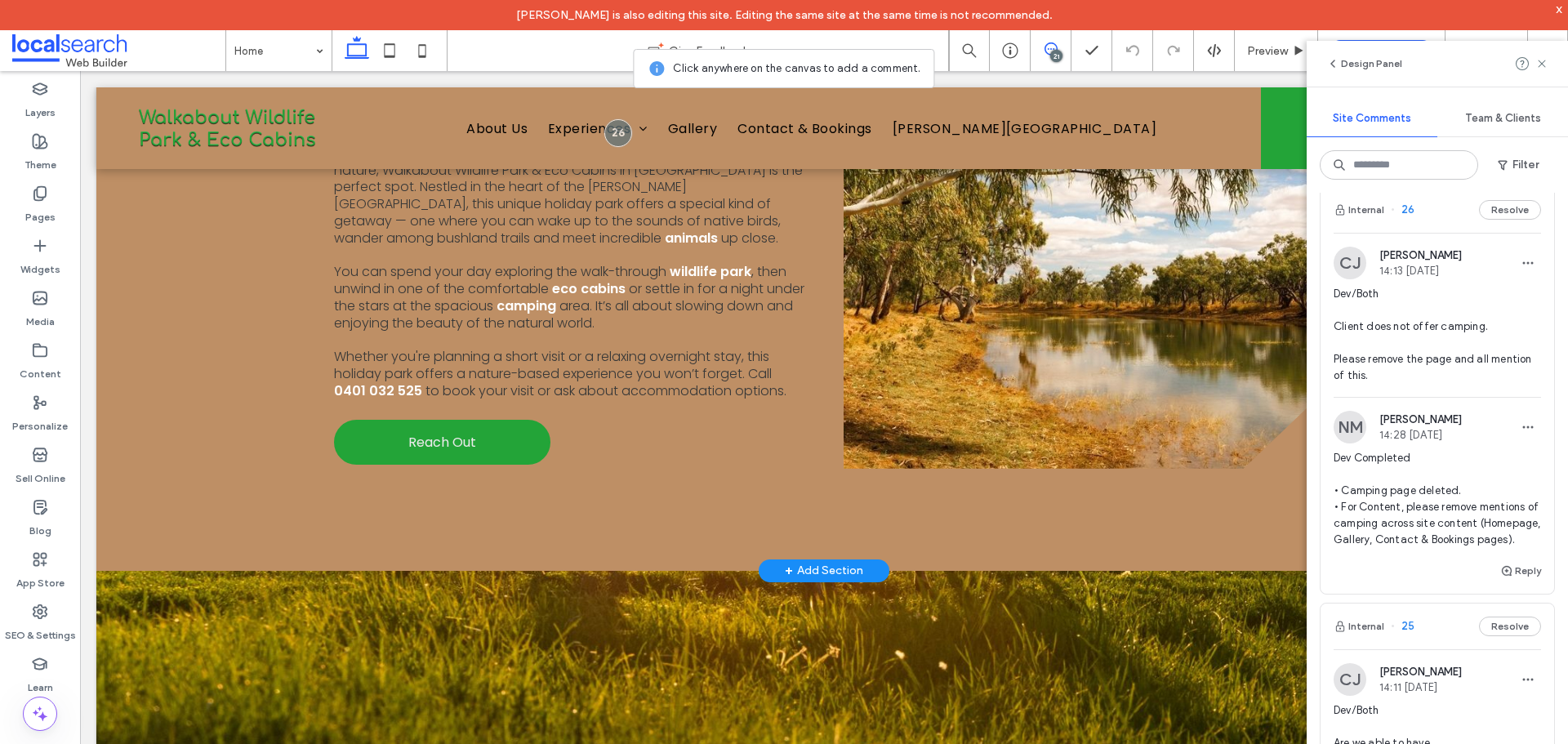
scroll to position [1971, 0]
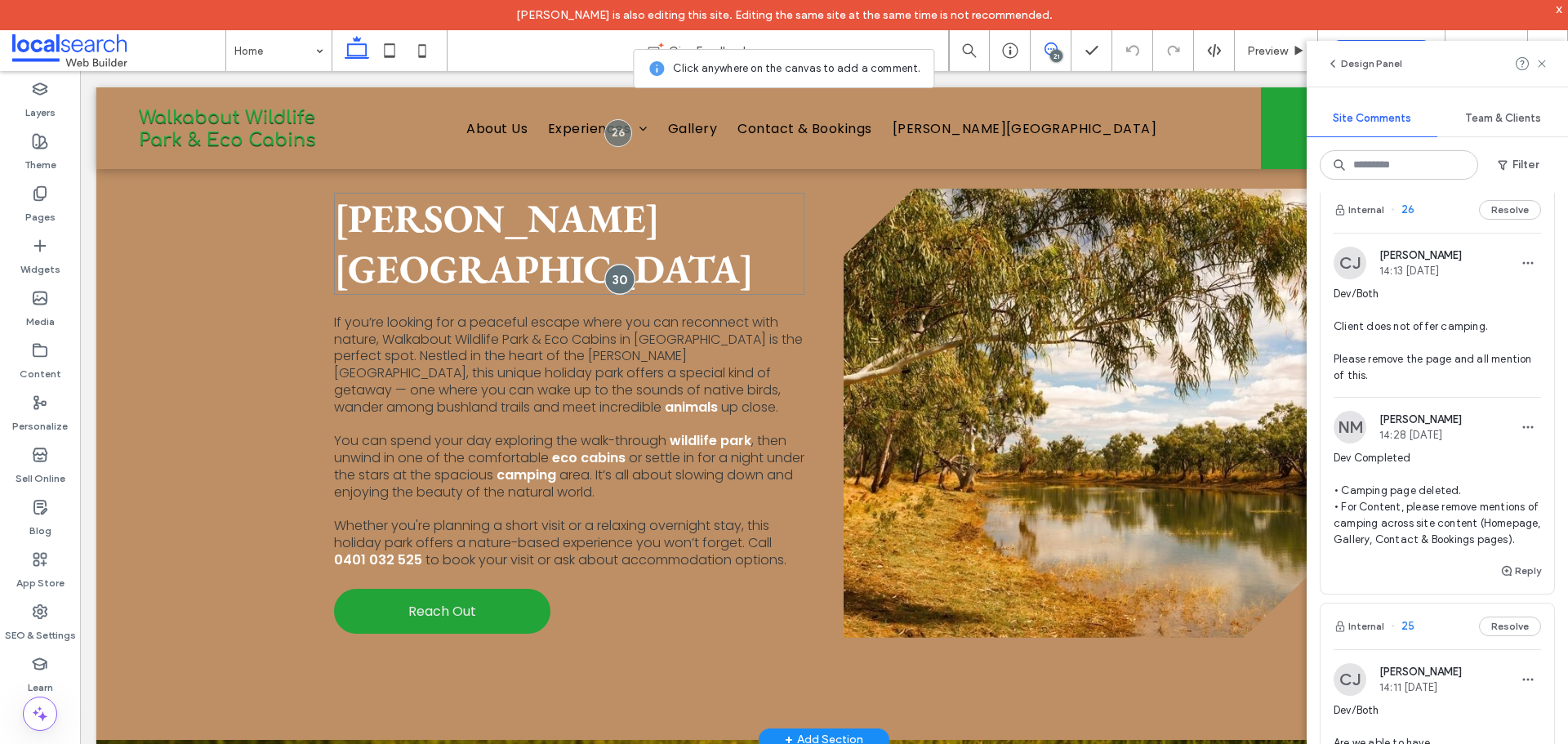
click at [606, 284] on div at bounding box center [620, 279] width 31 height 31
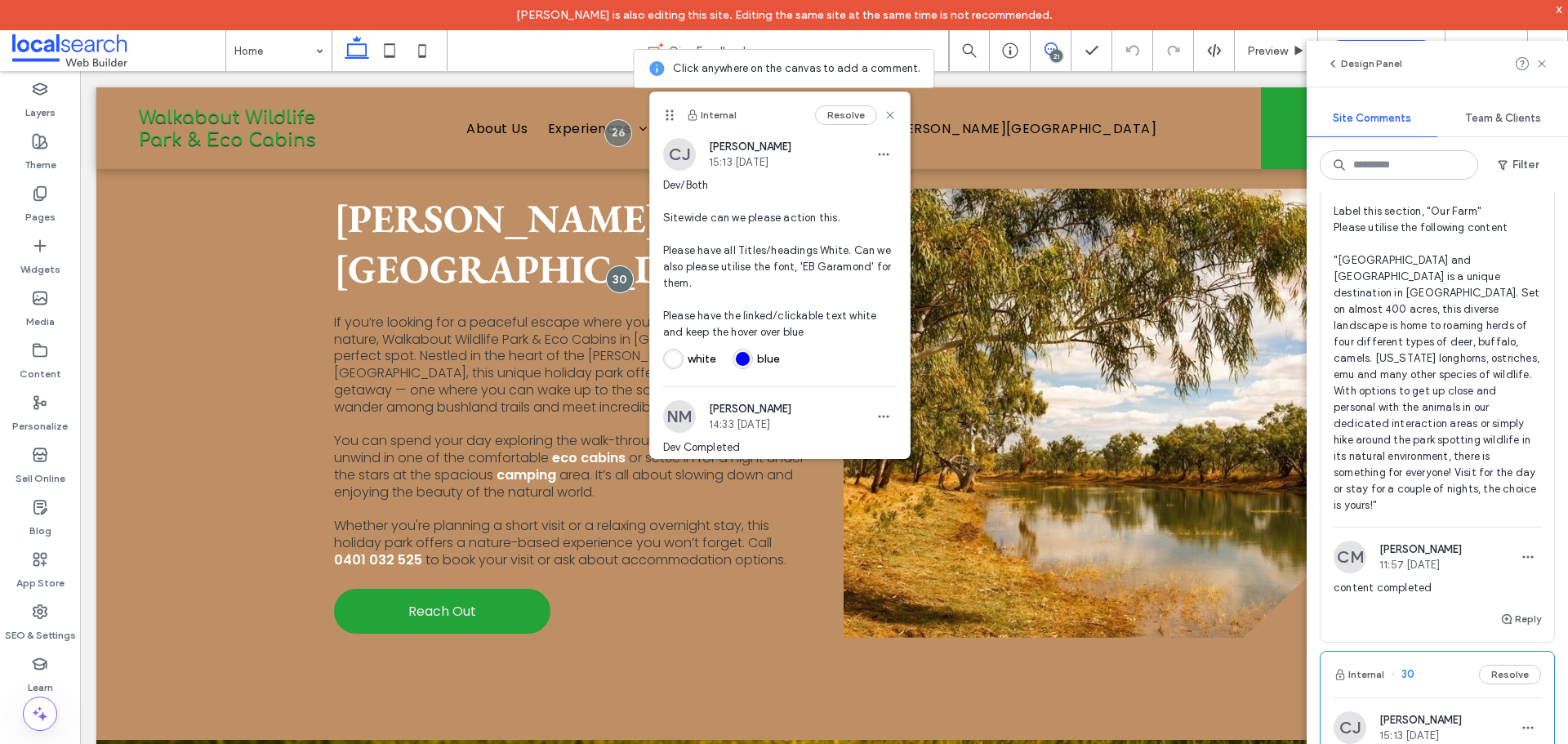
scroll to position [10272, 0]
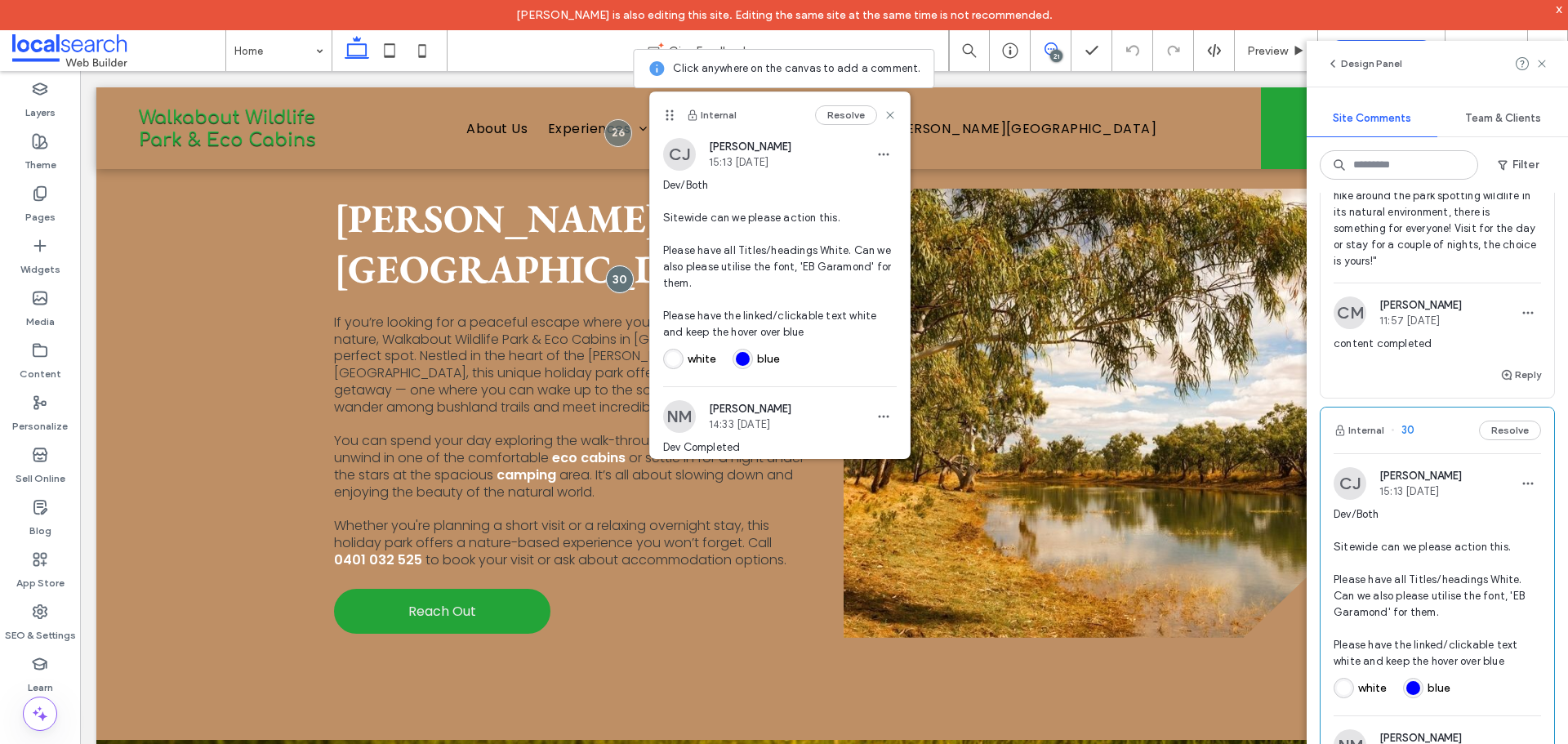
click at [1421, 270] on span "Dev/Content/Both Please create a new section above 'Explore Trials, Talks...' L…" at bounding box center [1437, 74] width 207 height 392
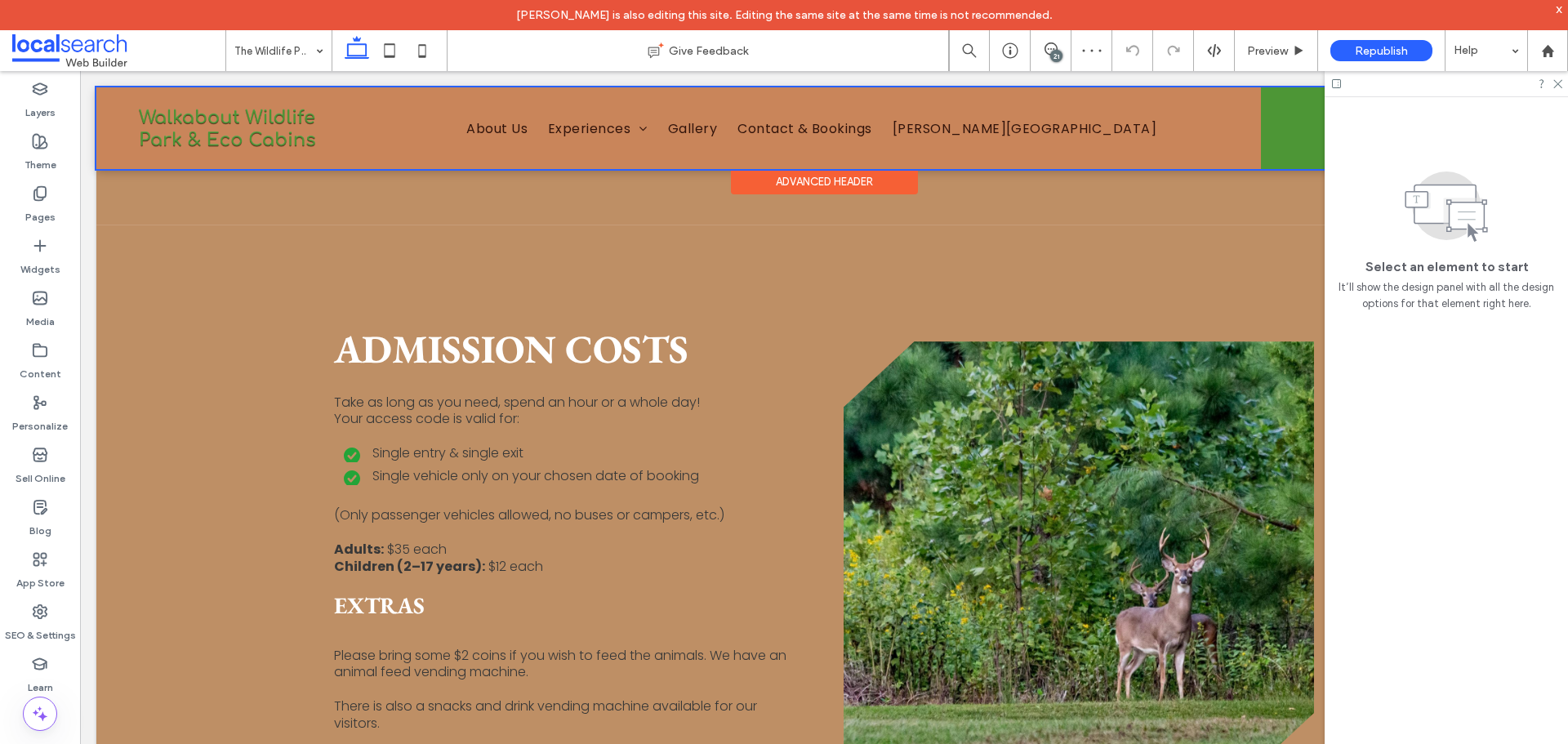
scroll to position [1072, 0]
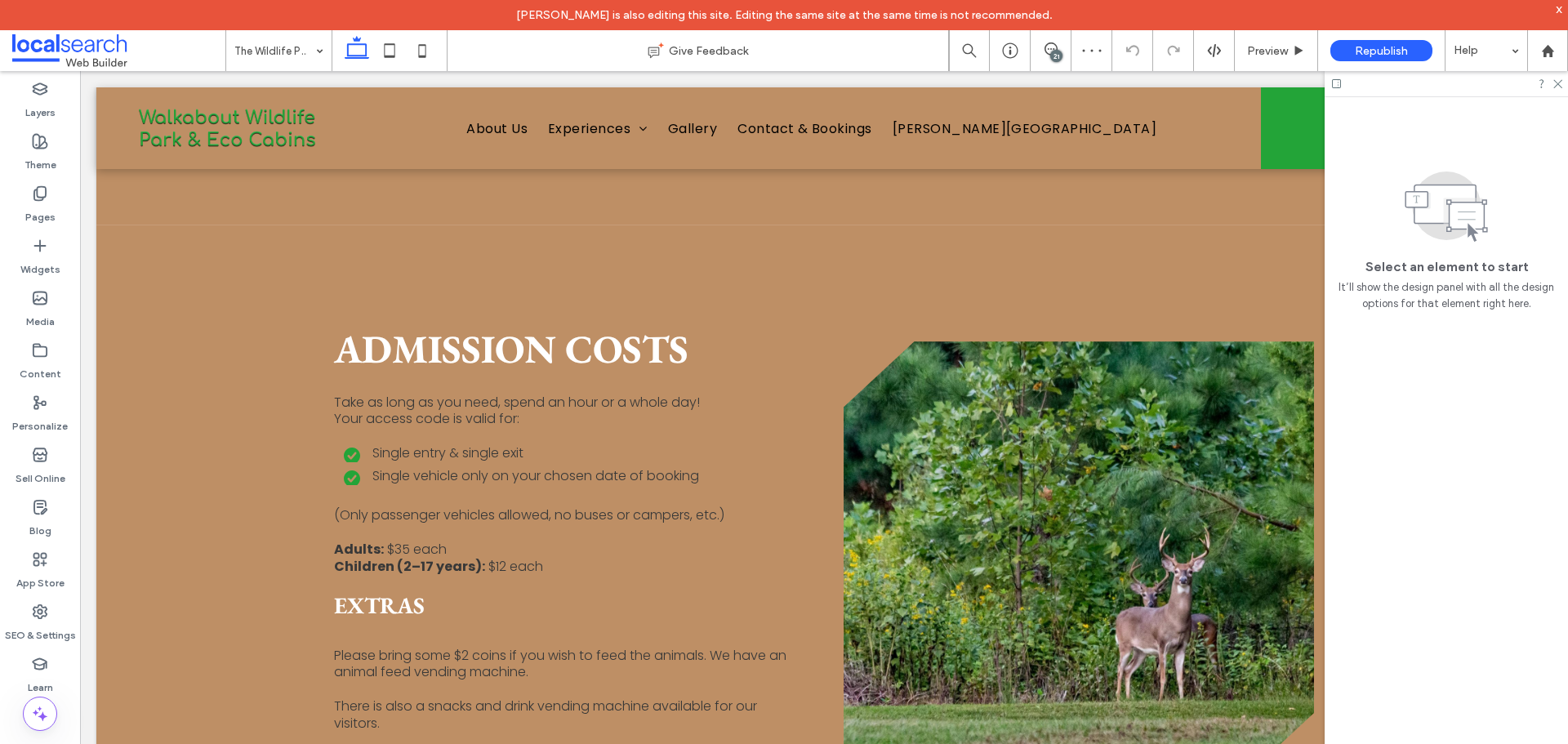
click at [1058, 52] on div "21" at bounding box center [1056, 56] width 13 height 13
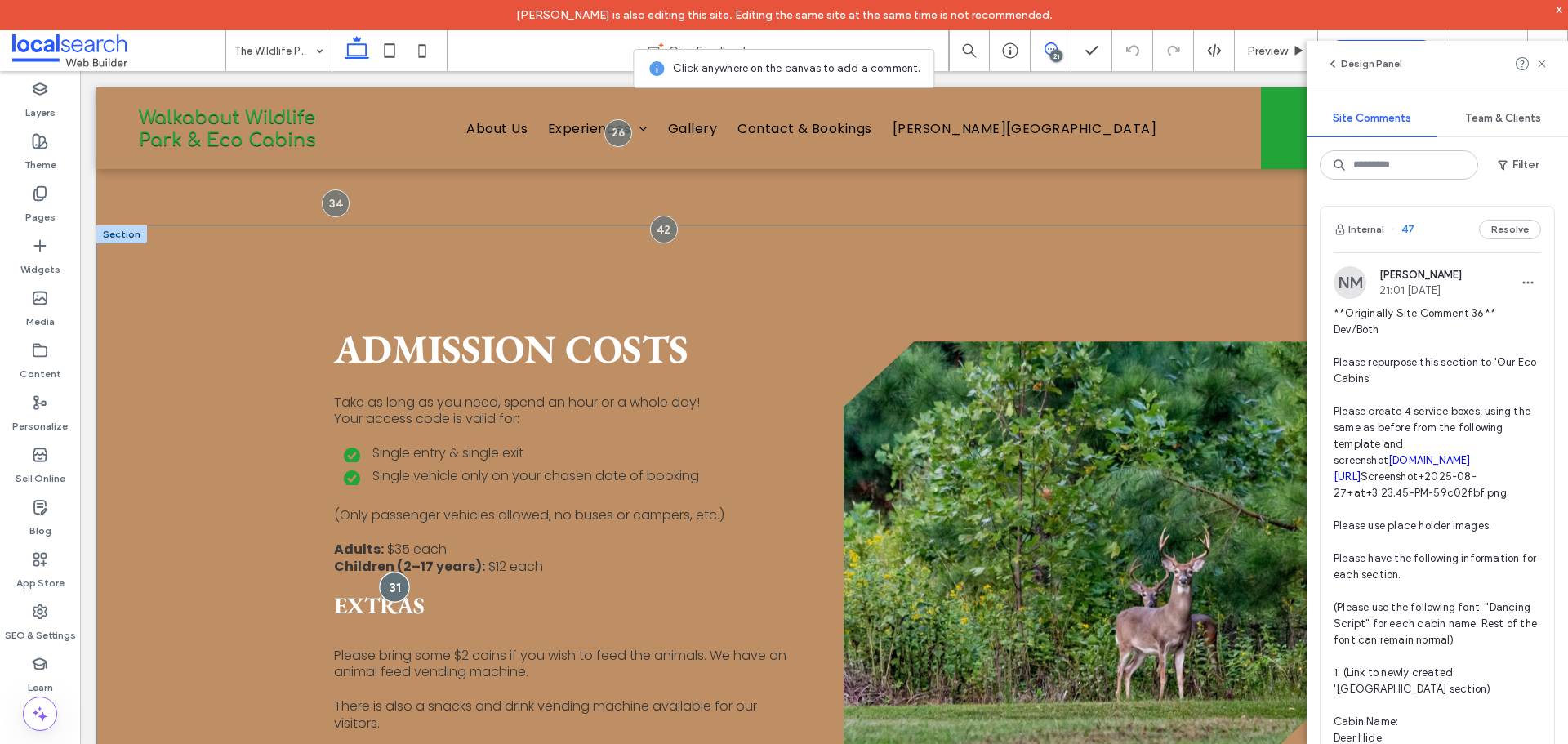
click at [390, 572] on div at bounding box center [394, 588] width 31 height 31
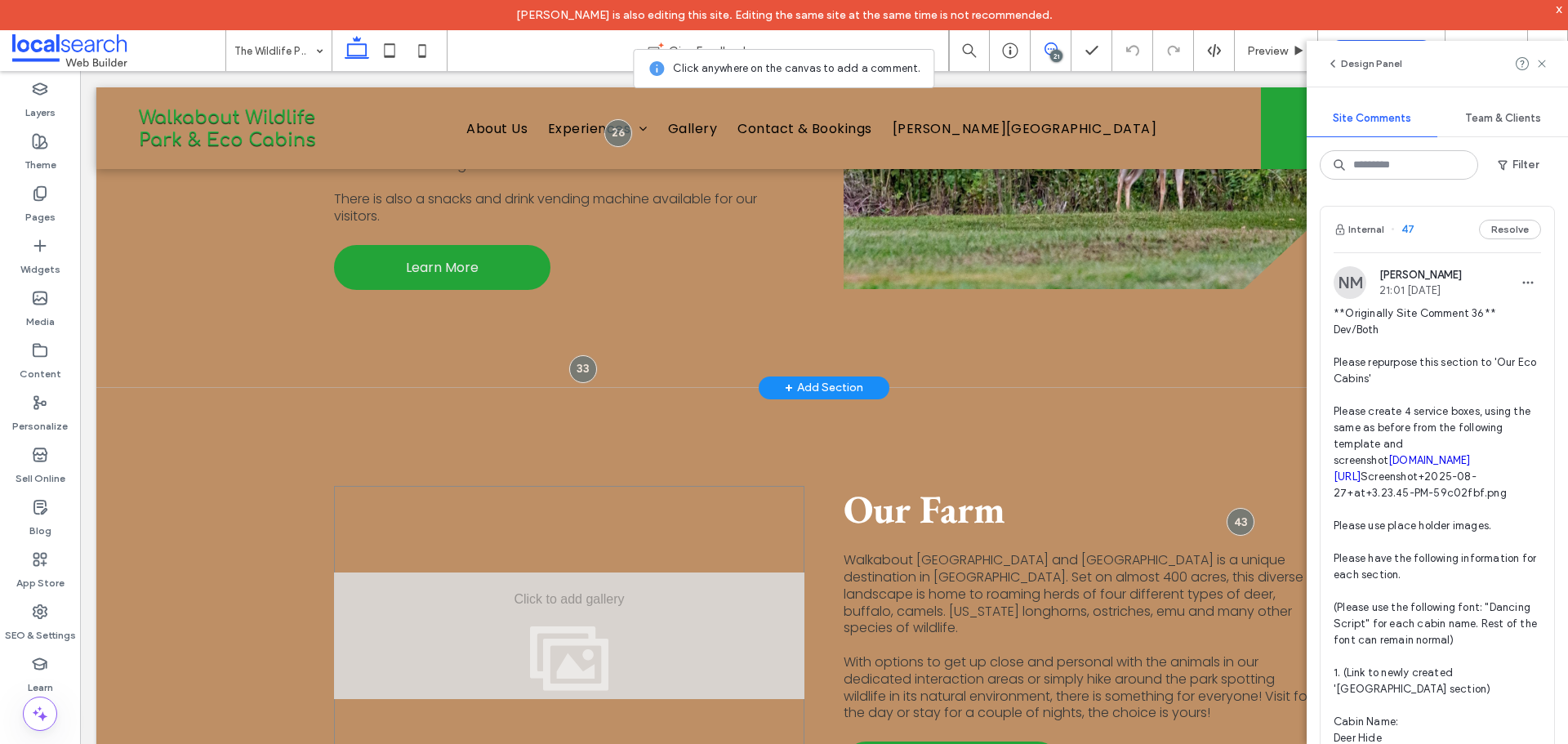
scroll to position [1726, 0]
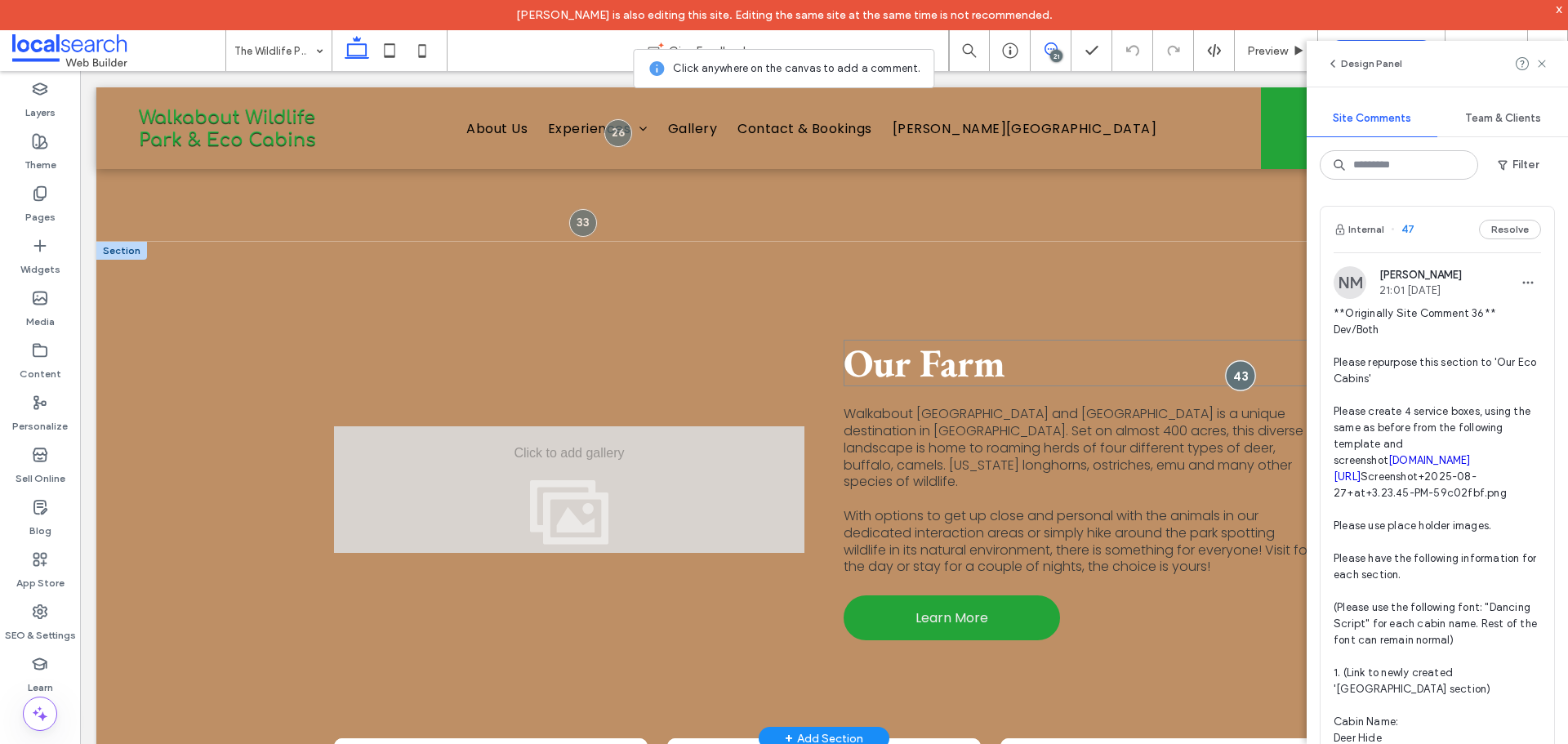
click at [1242, 361] on div at bounding box center [1241, 376] width 31 height 31
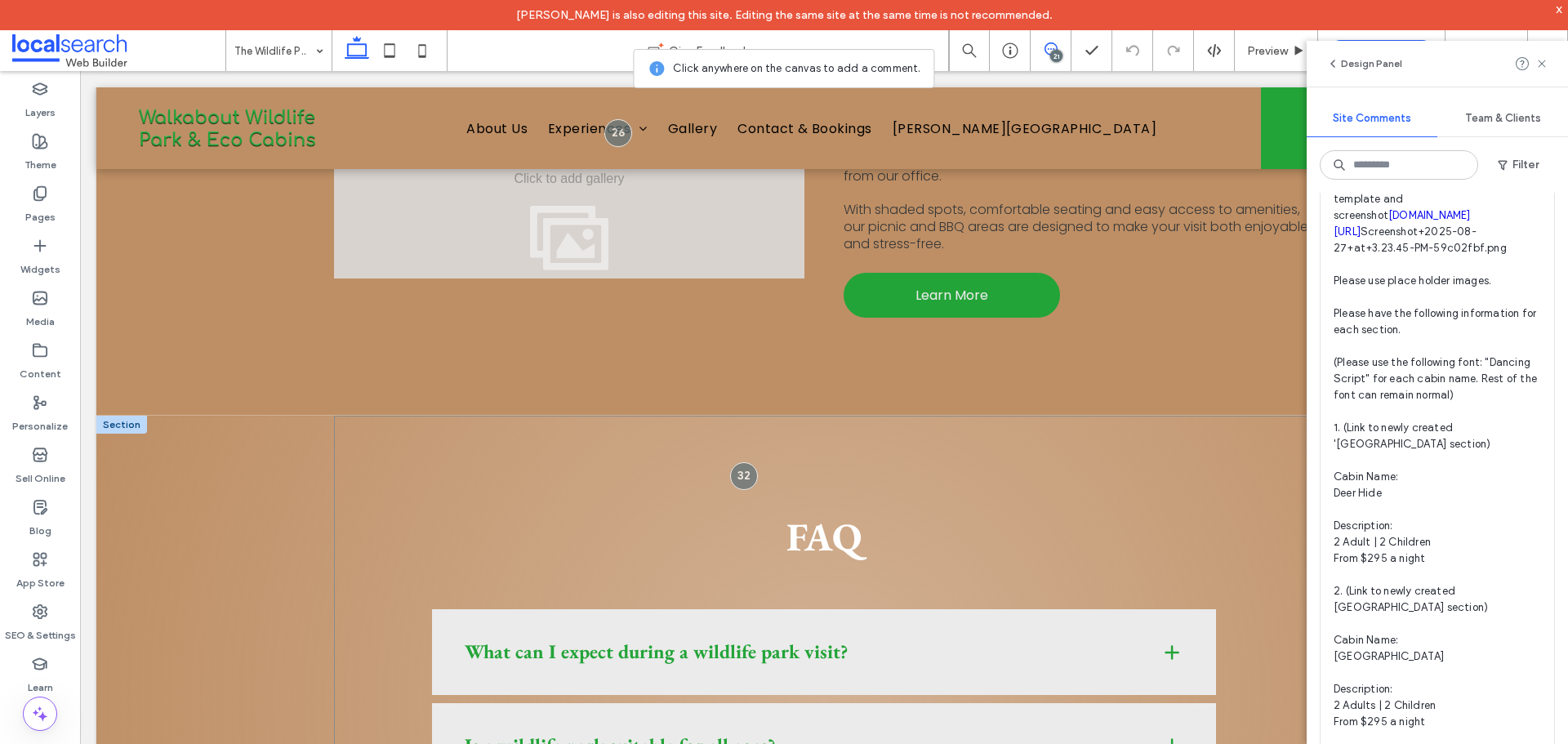
scroll to position [3769, 0]
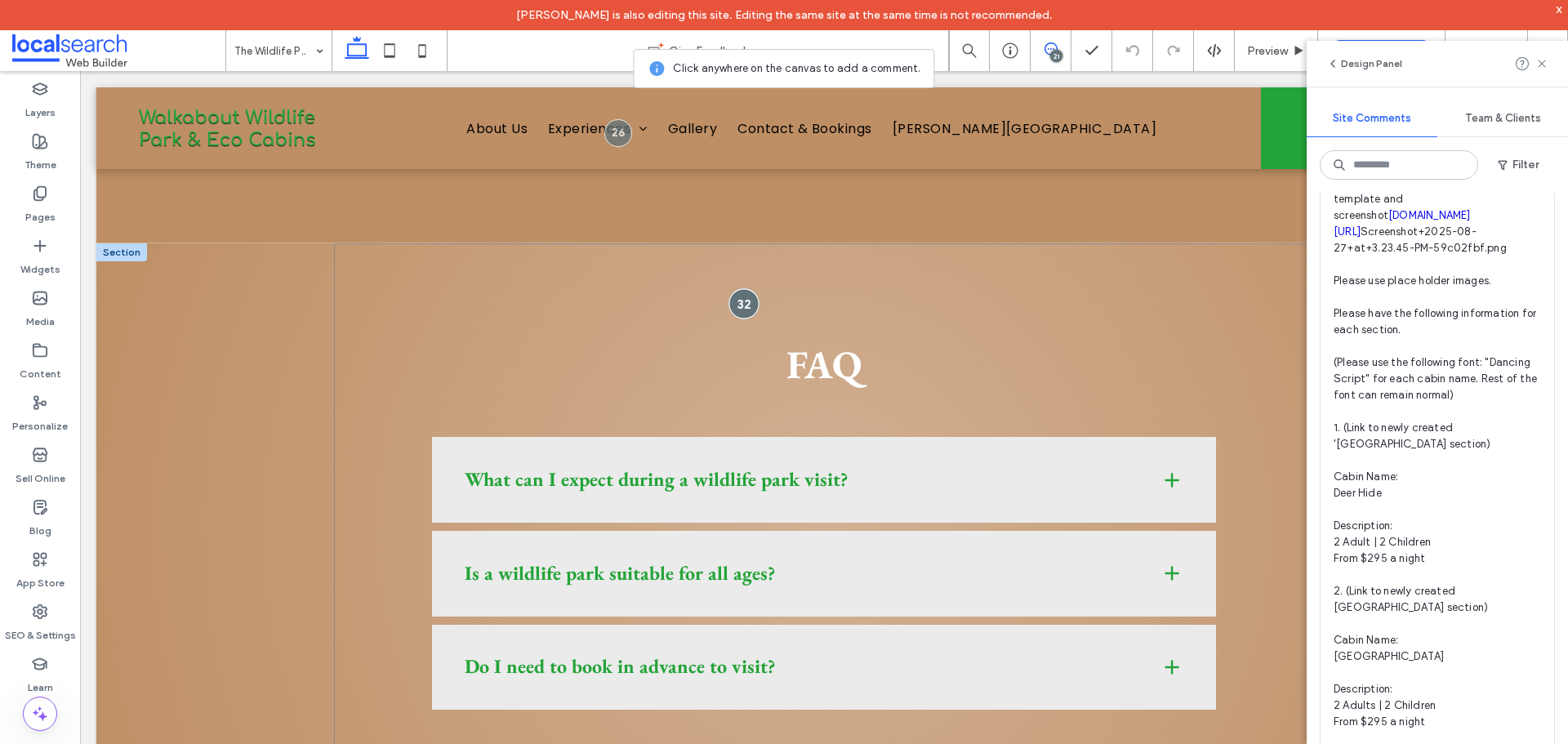
click at [731, 288] on div at bounding box center [744, 304] width 31 height 31
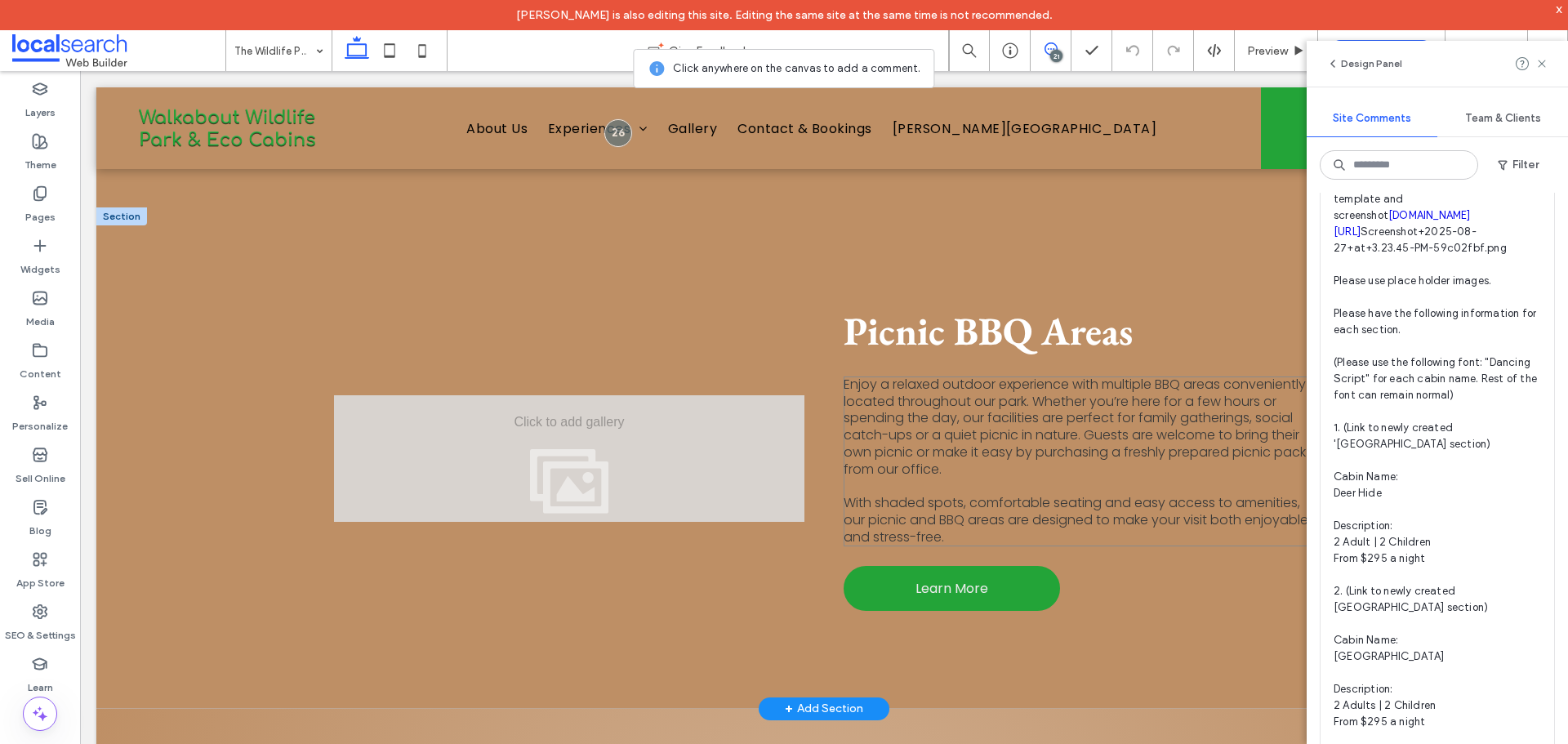
scroll to position [3196, 0]
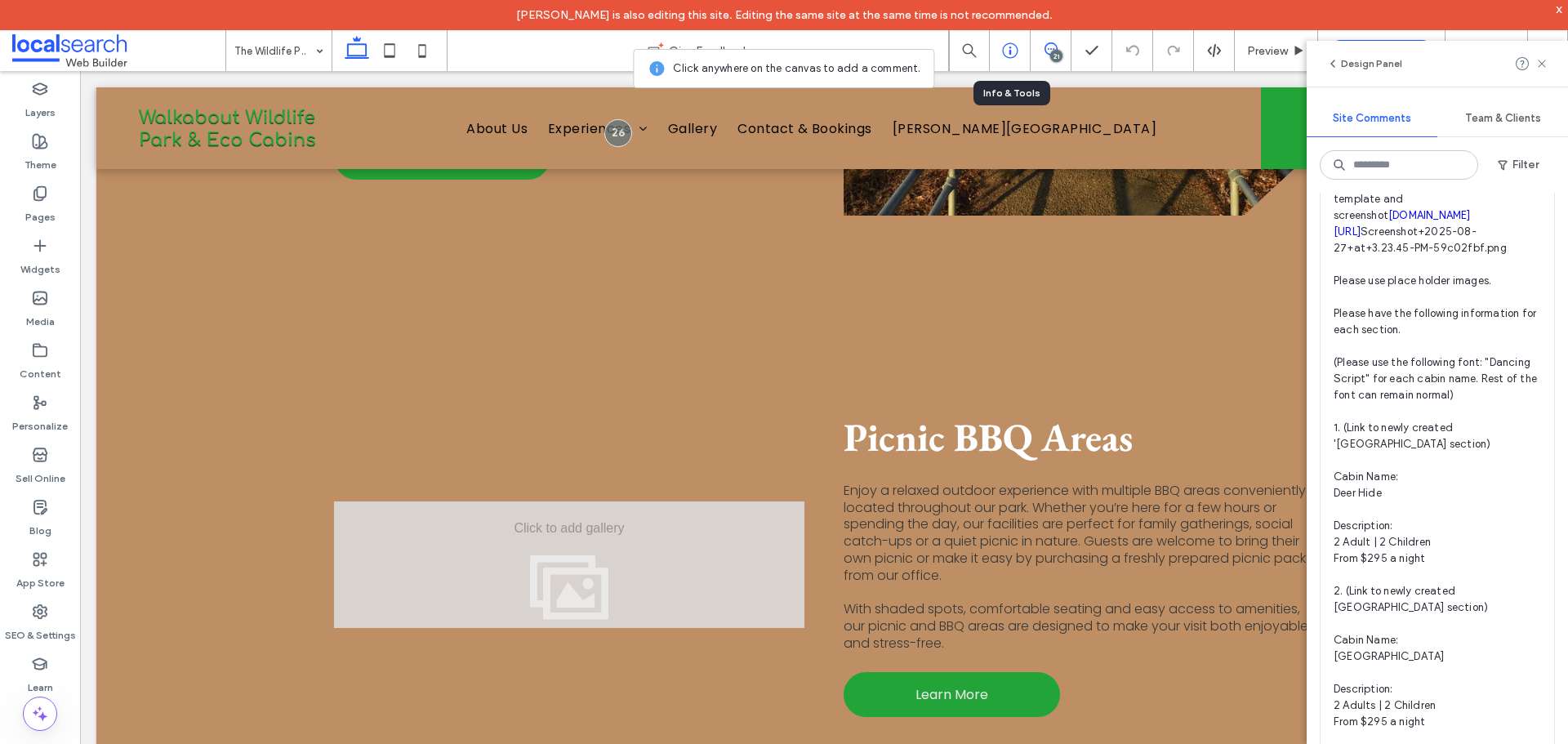
click at [1002, 43] on icon at bounding box center [1010, 50] width 16 height 16
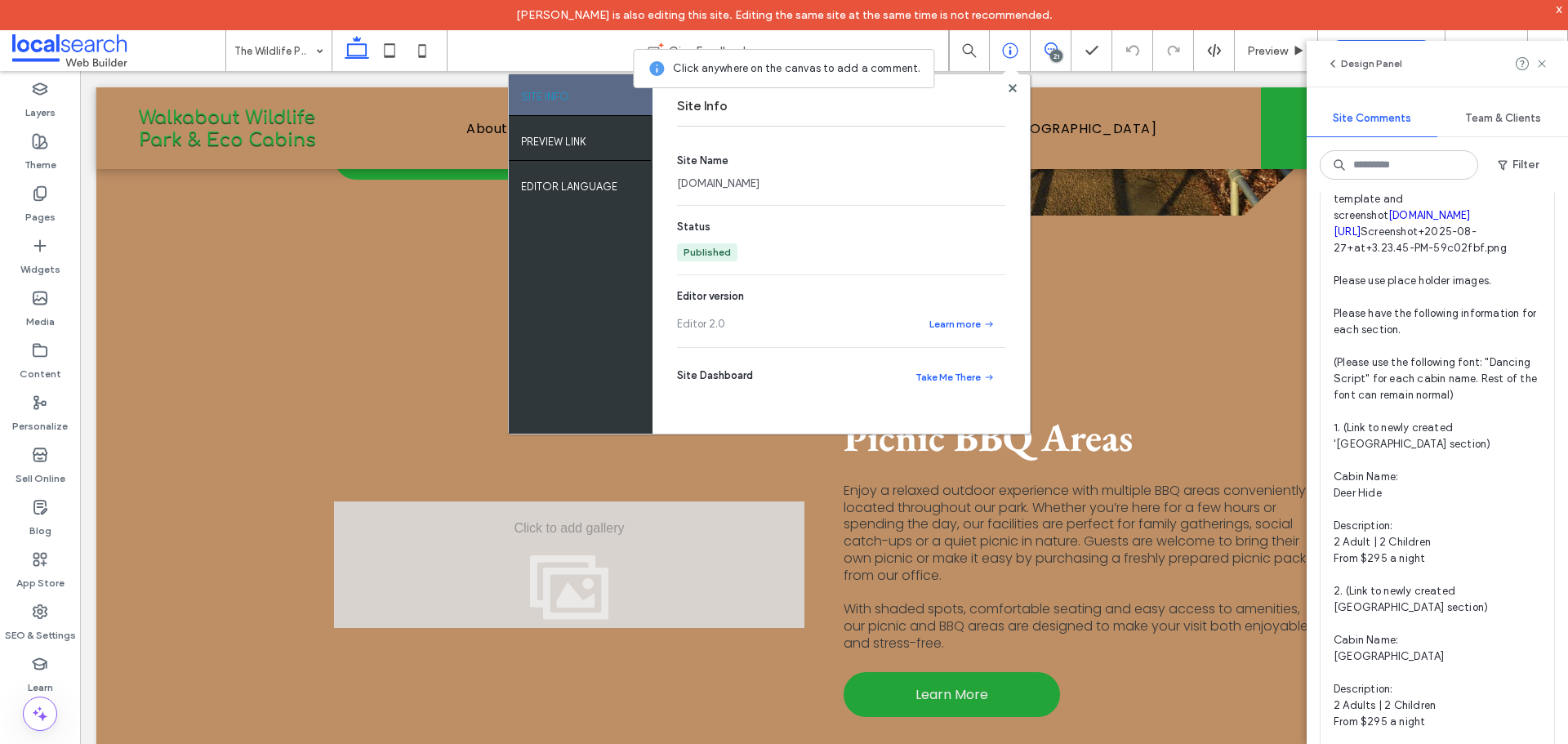
click at [760, 187] on link "walkaboutwildlifeparkecocabins.webbuilder.localsearch.com.au" at bounding box center [718, 184] width 83 height 16
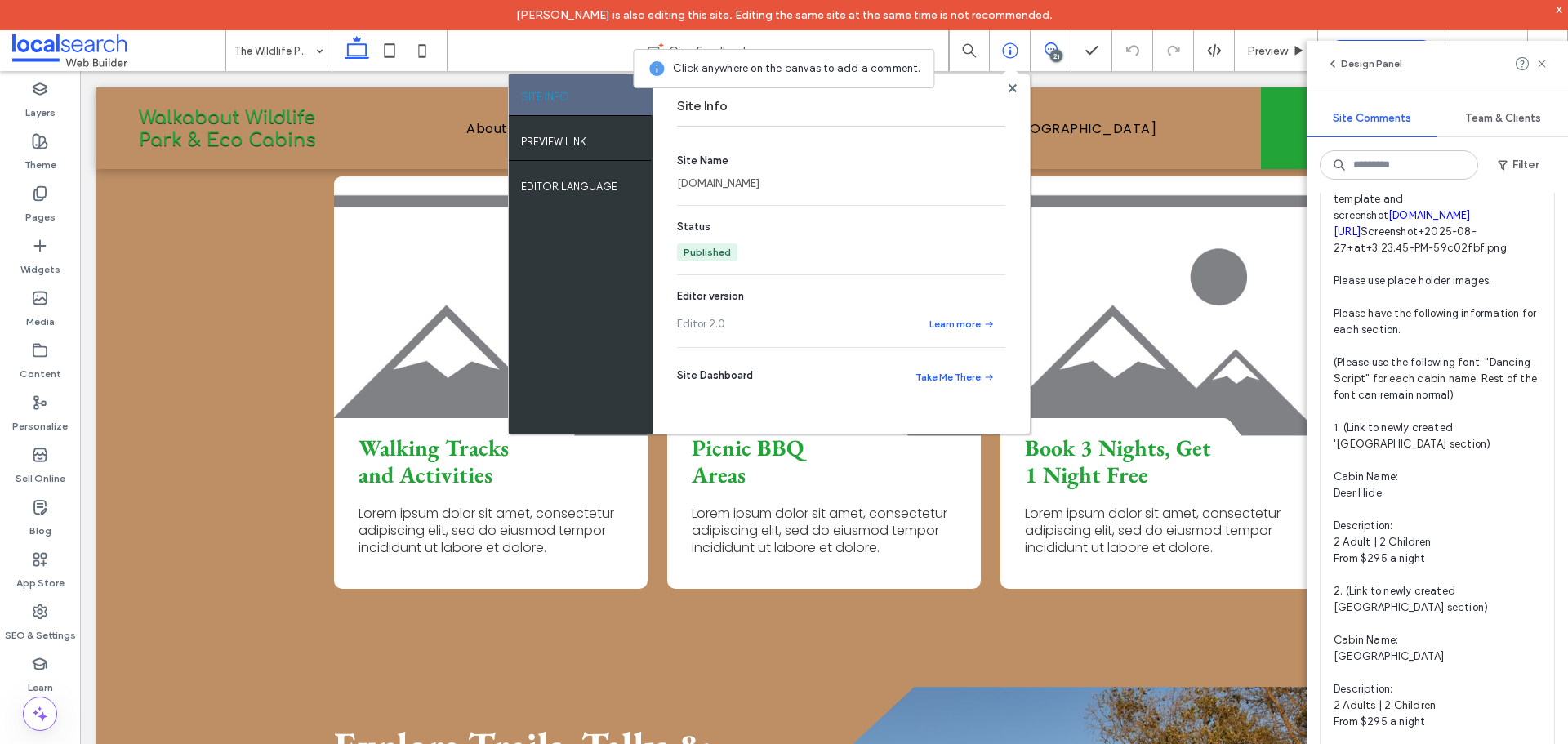
scroll to position [2216, 0]
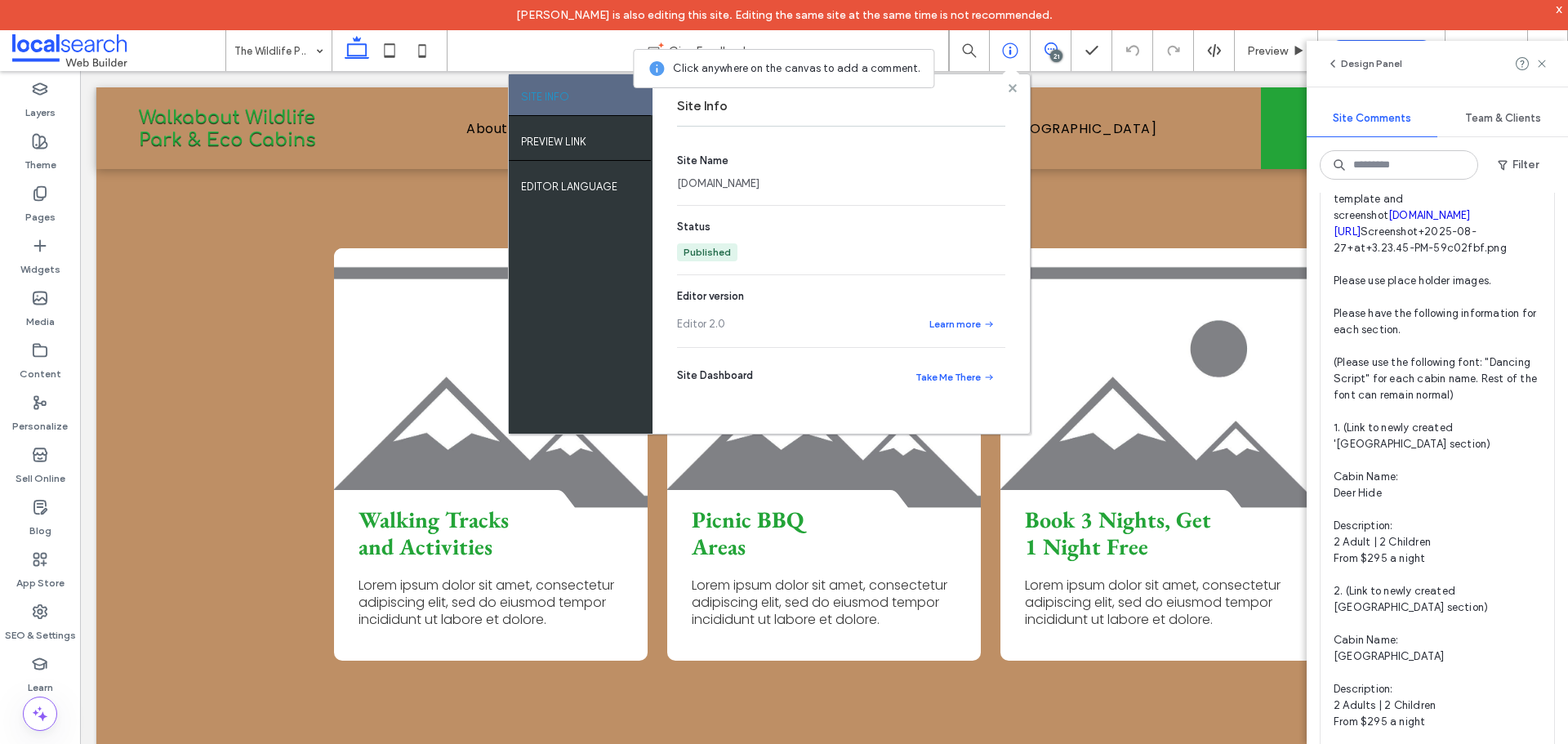
click at [1009, 84] on icon at bounding box center [1012, 88] width 8 height 8
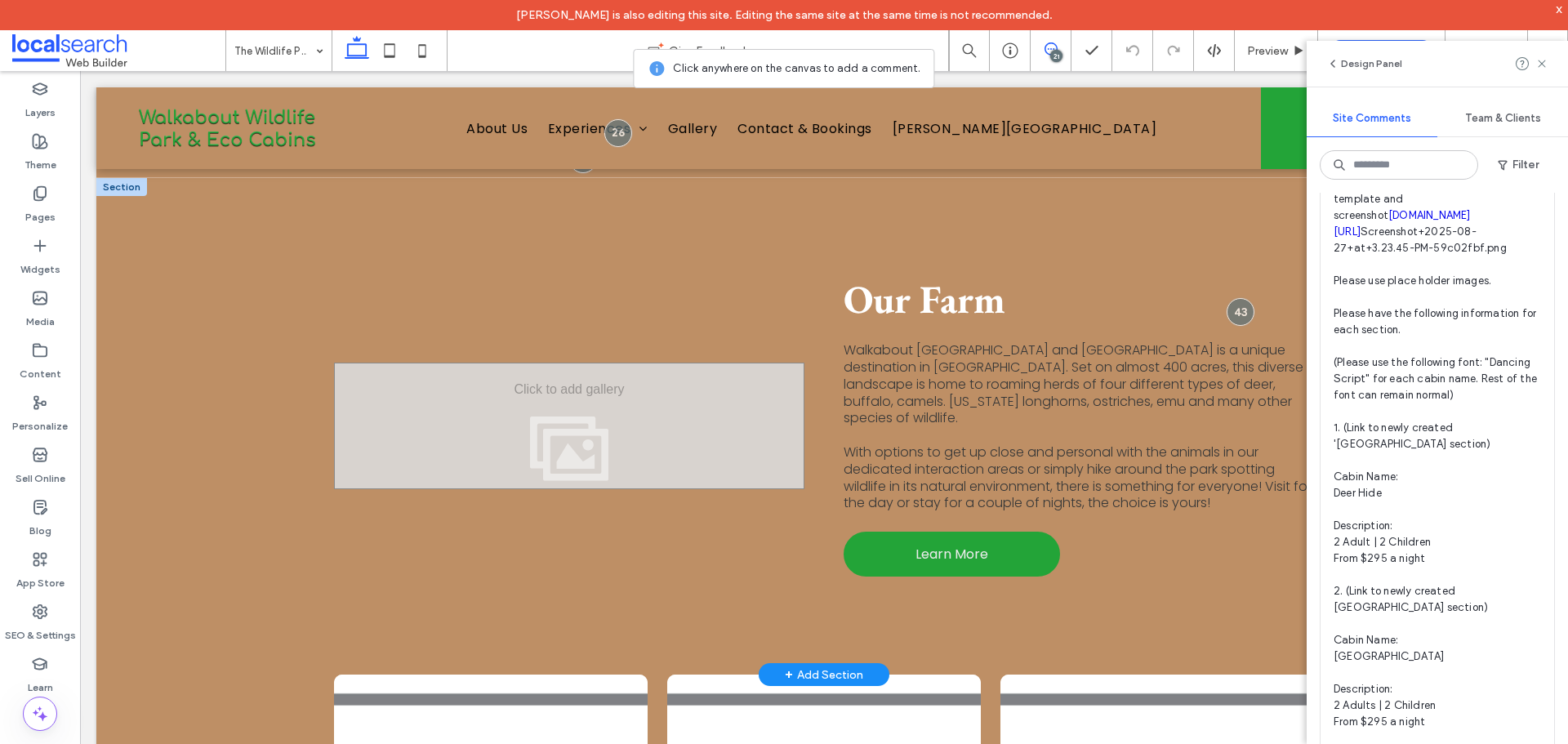
scroll to position [1726, 0]
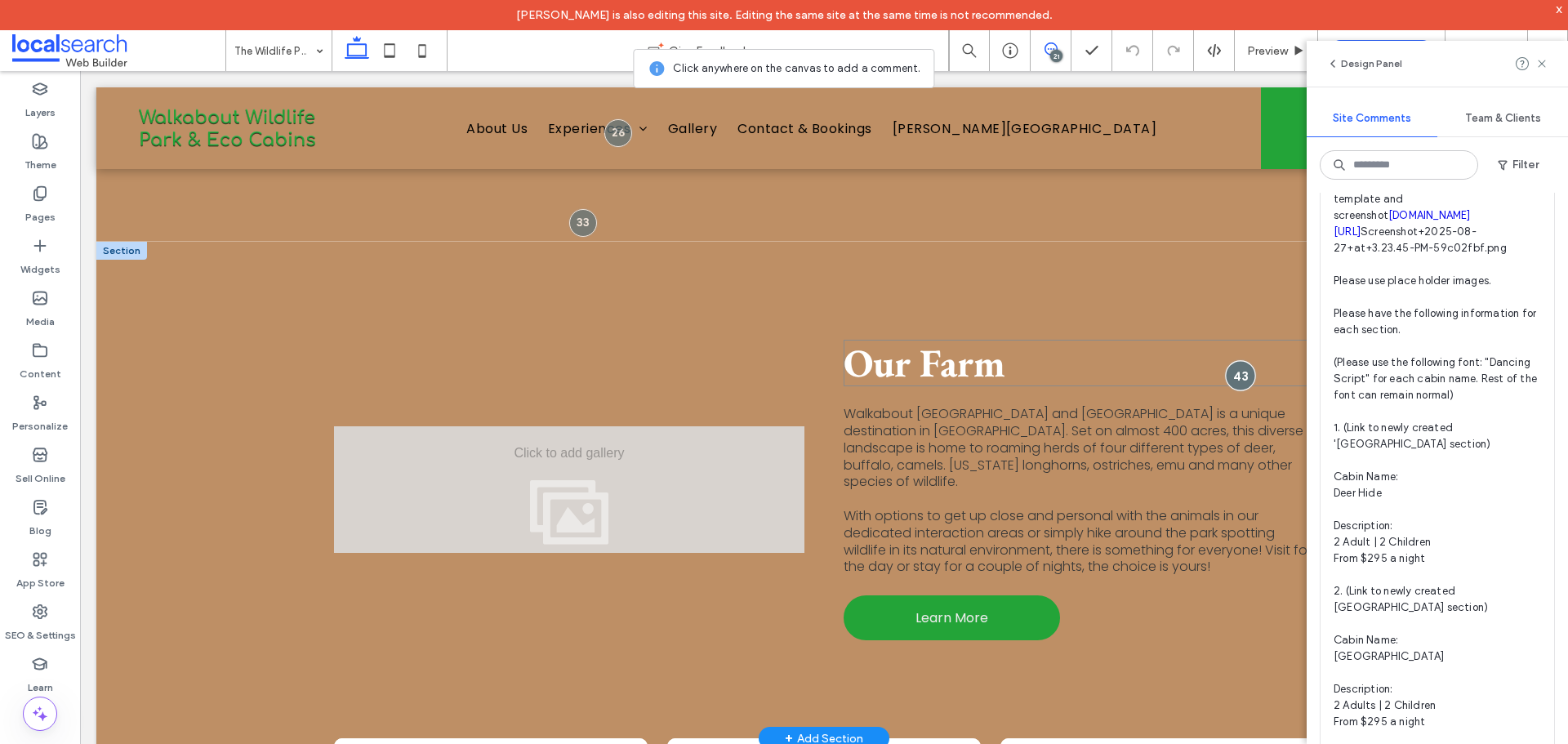
click at [1233, 361] on div at bounding box center [1241, 376] width 31 height 31
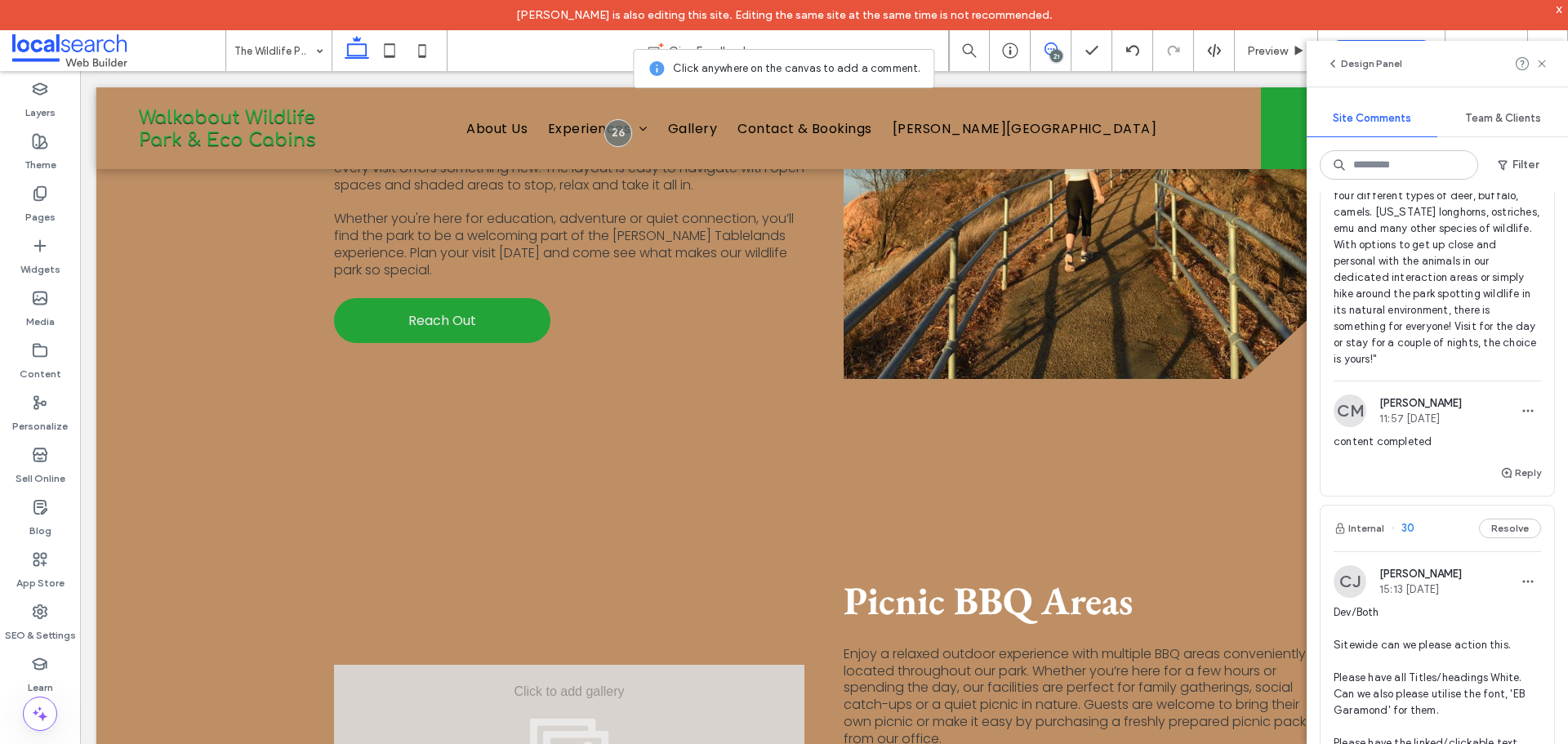
scroll to position [10035, 0]
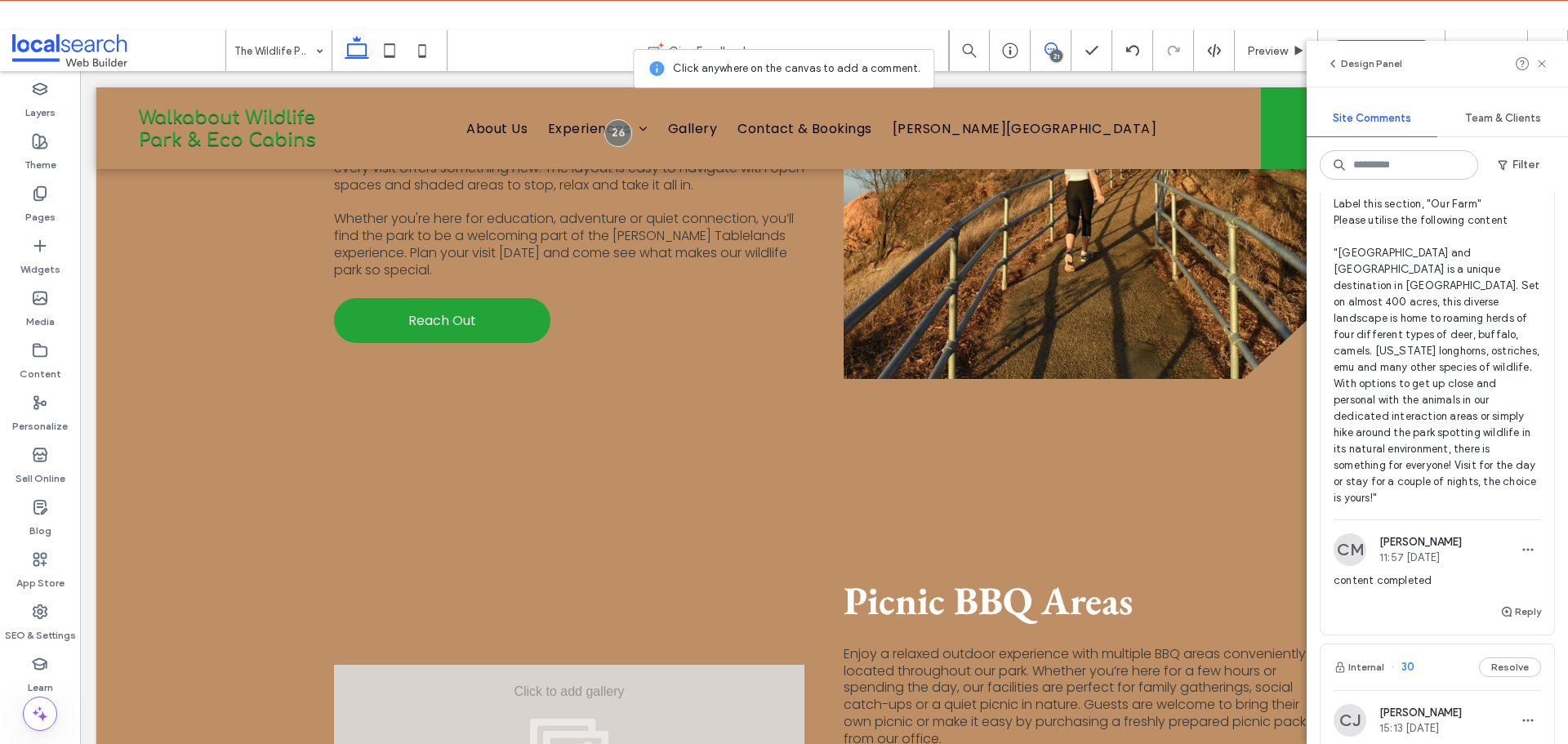
click at [1476, 507] on span "Dev/Content/Both Please create a new section above 'Explore Trials, Talks...' L…" at bounding box center [1437, 310] width 207 height 392
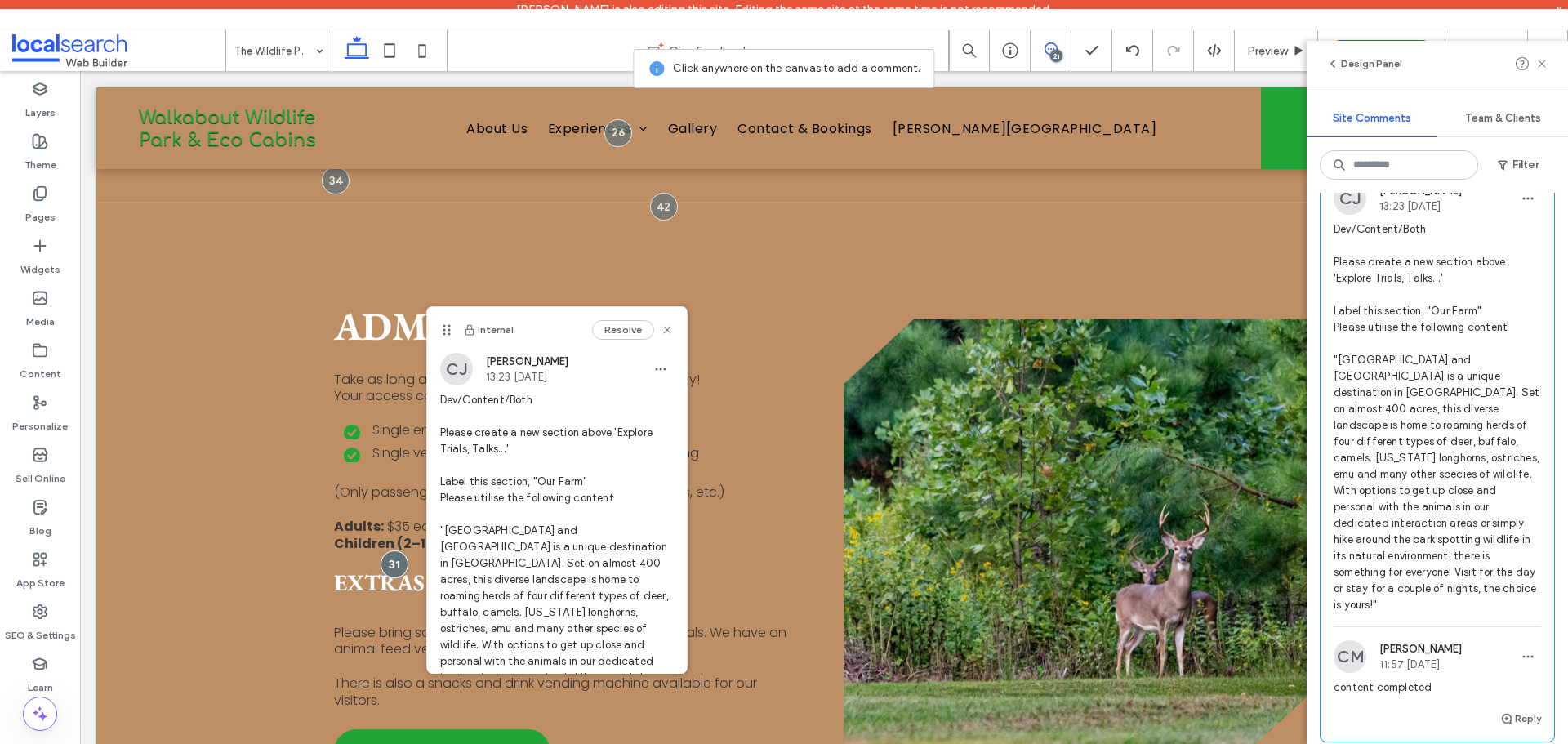
scroll to position [9709, 0]
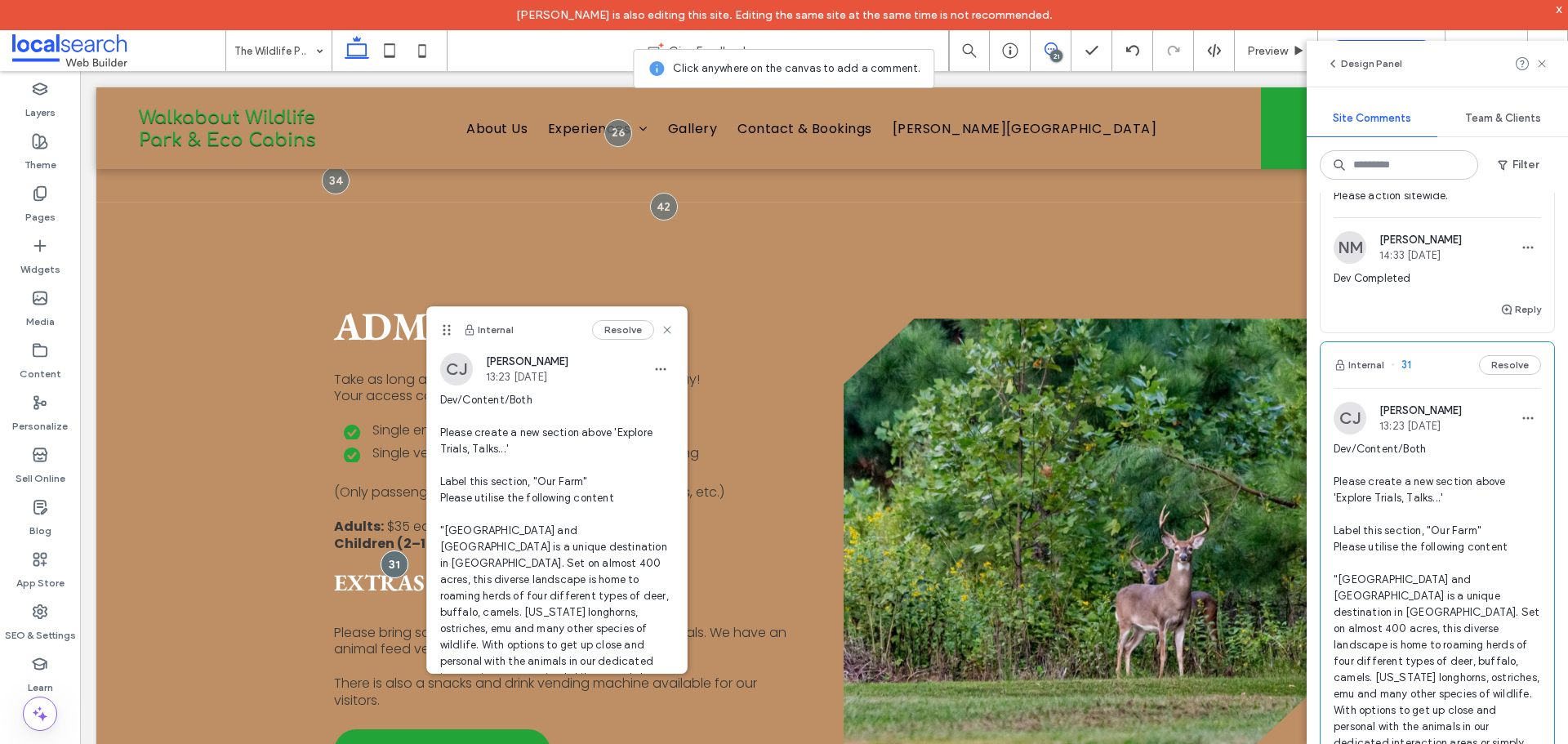
click at [1460, 204] on span "Dev/Both Please action sitewide Please add a 'FAQ's' title above these, centere…" at bounding box center [1437, 106] width 207 height 196
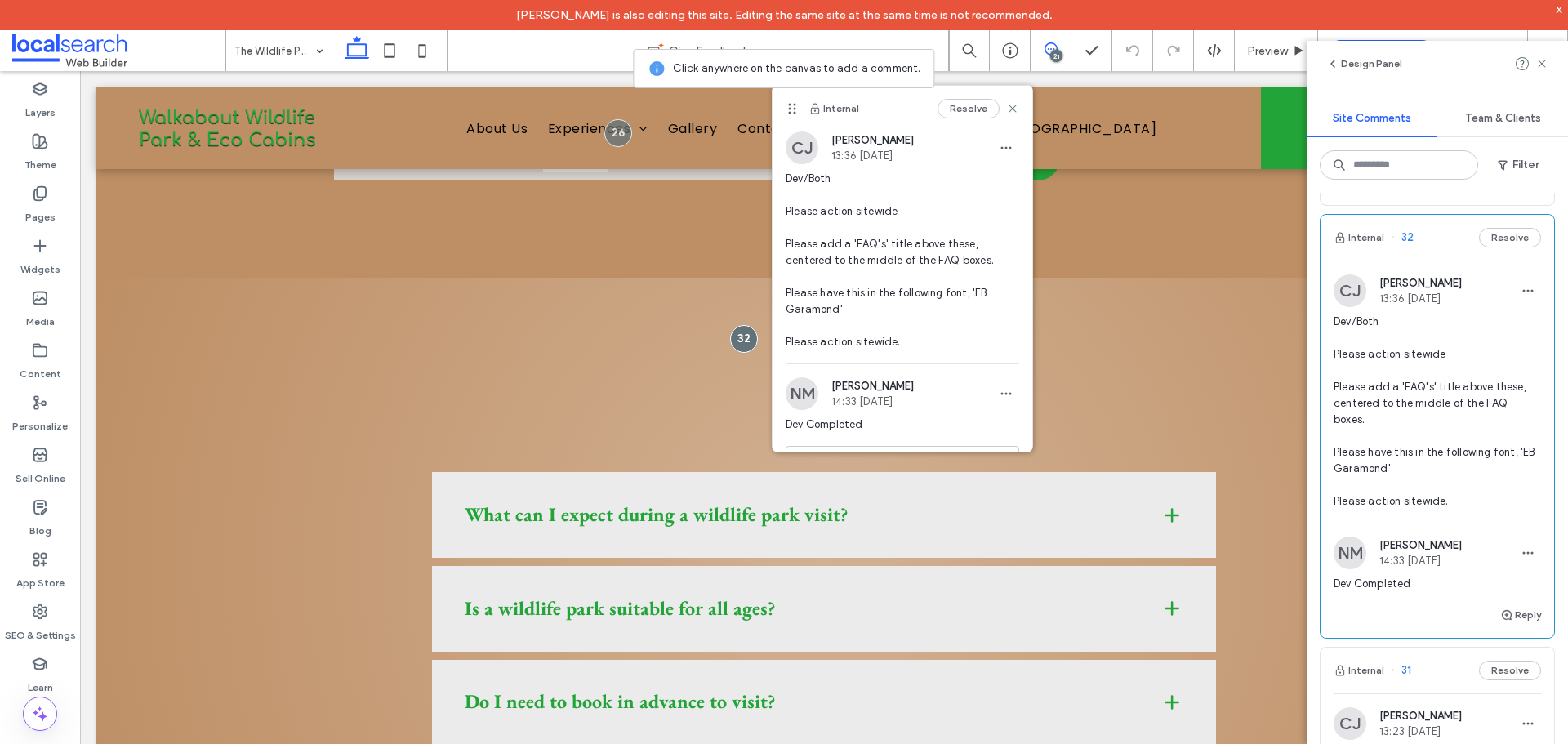
scroll to position [9218, 0]
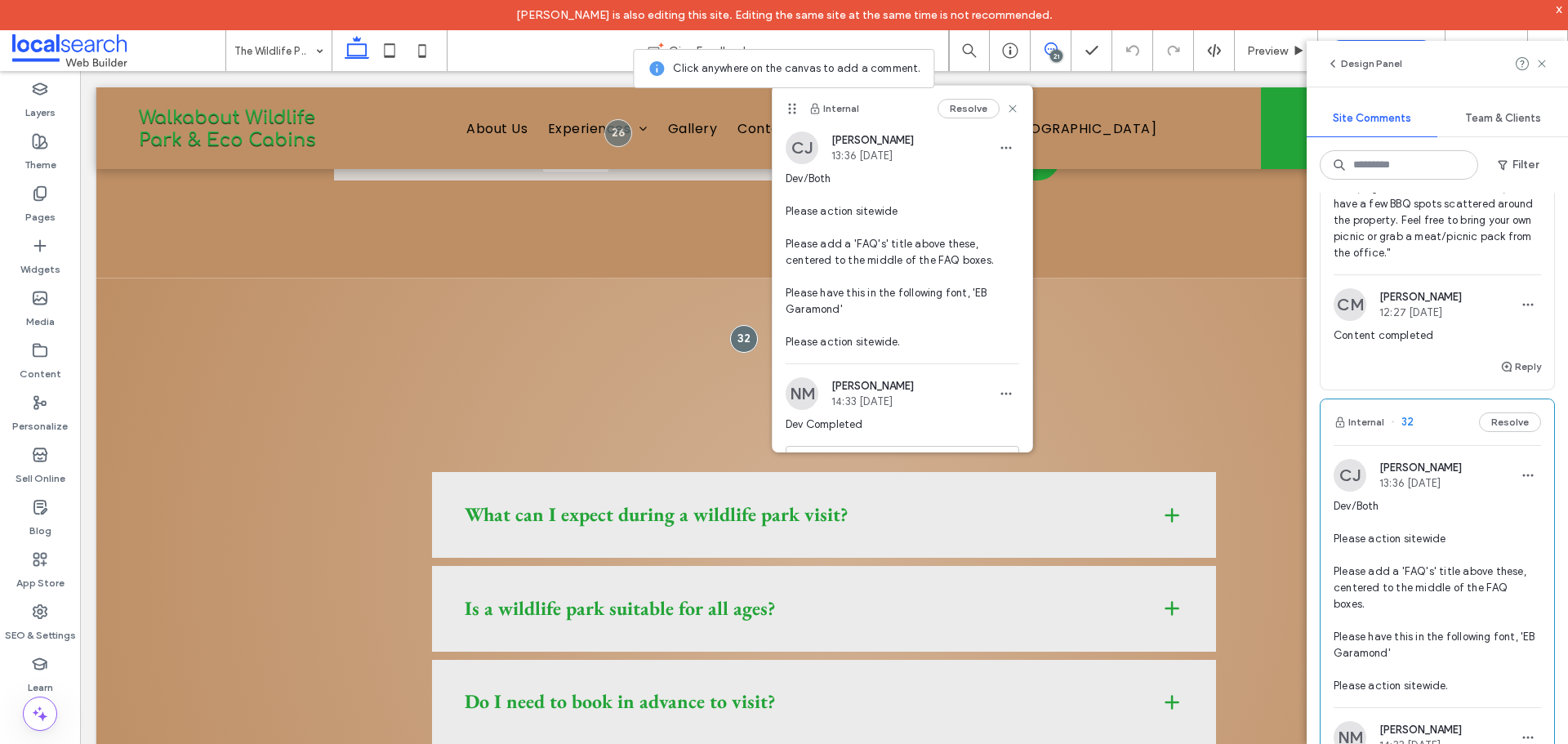
click at [1386, 261] on span "Dev/Content/Both Please create a new section underneath the 'Explore Trials...'…" at bounding box center [1437, 164] width 207 height 196
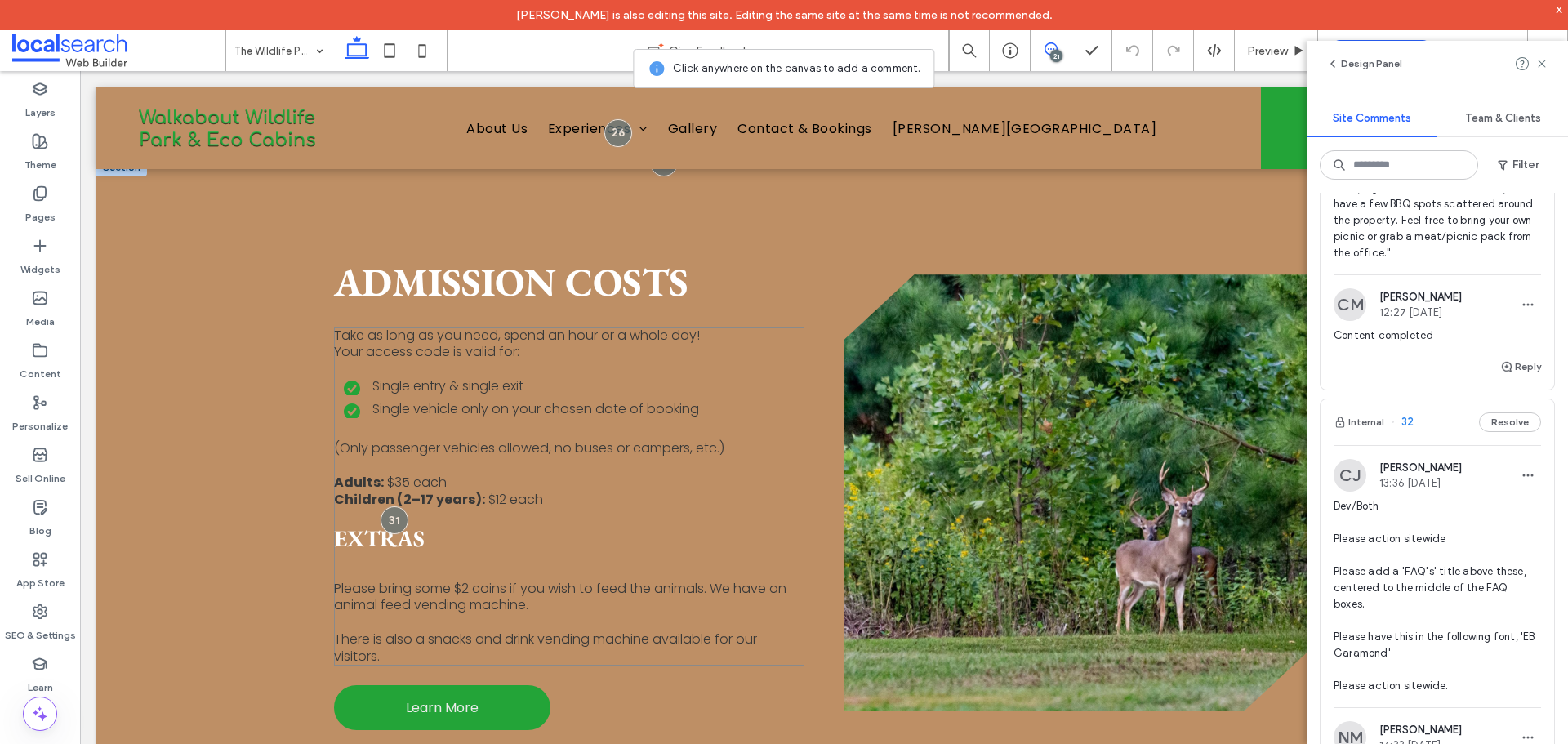
scroll to position [1072, 0]
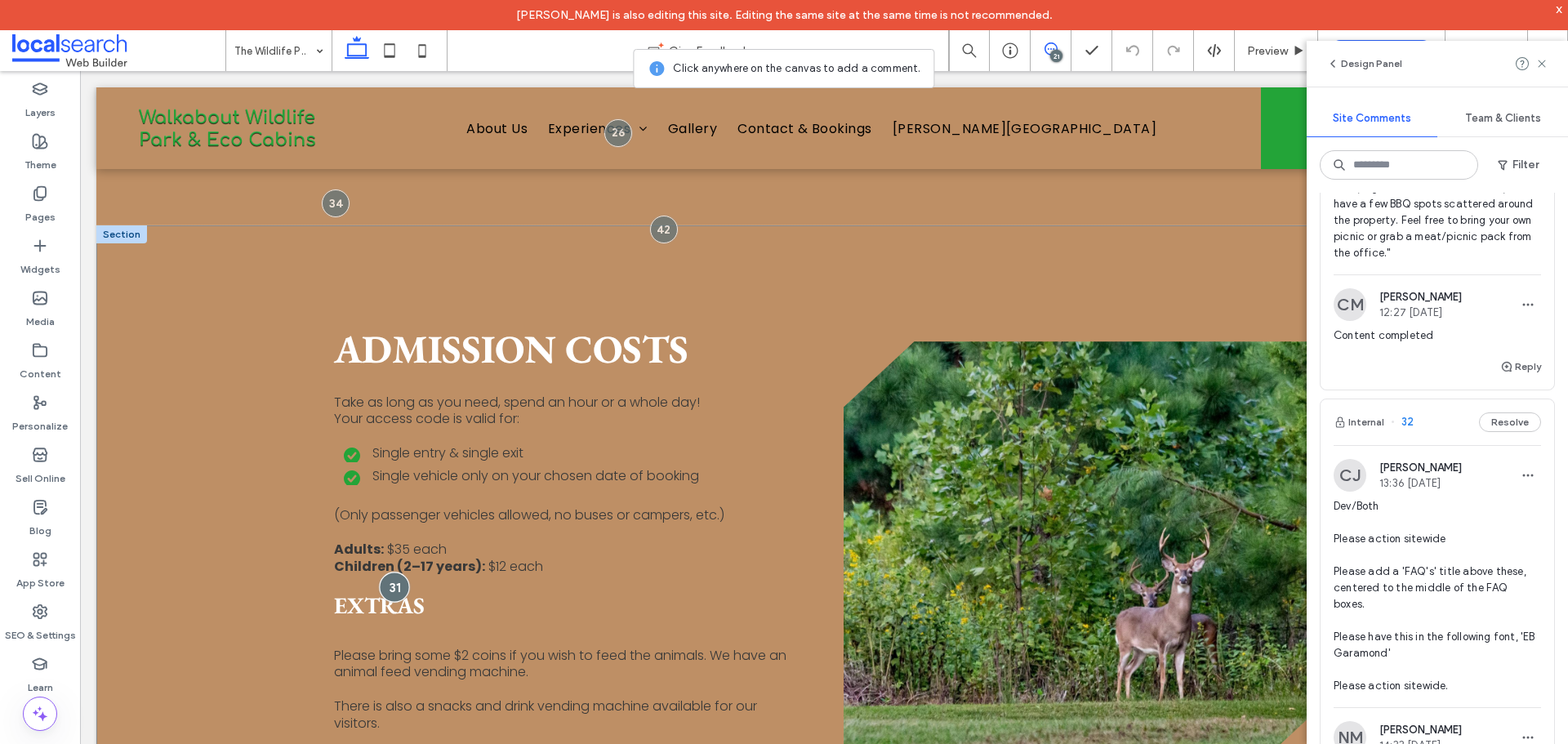
click at [380, 572] on div at bounding box center [394, 588] width 31 height 31
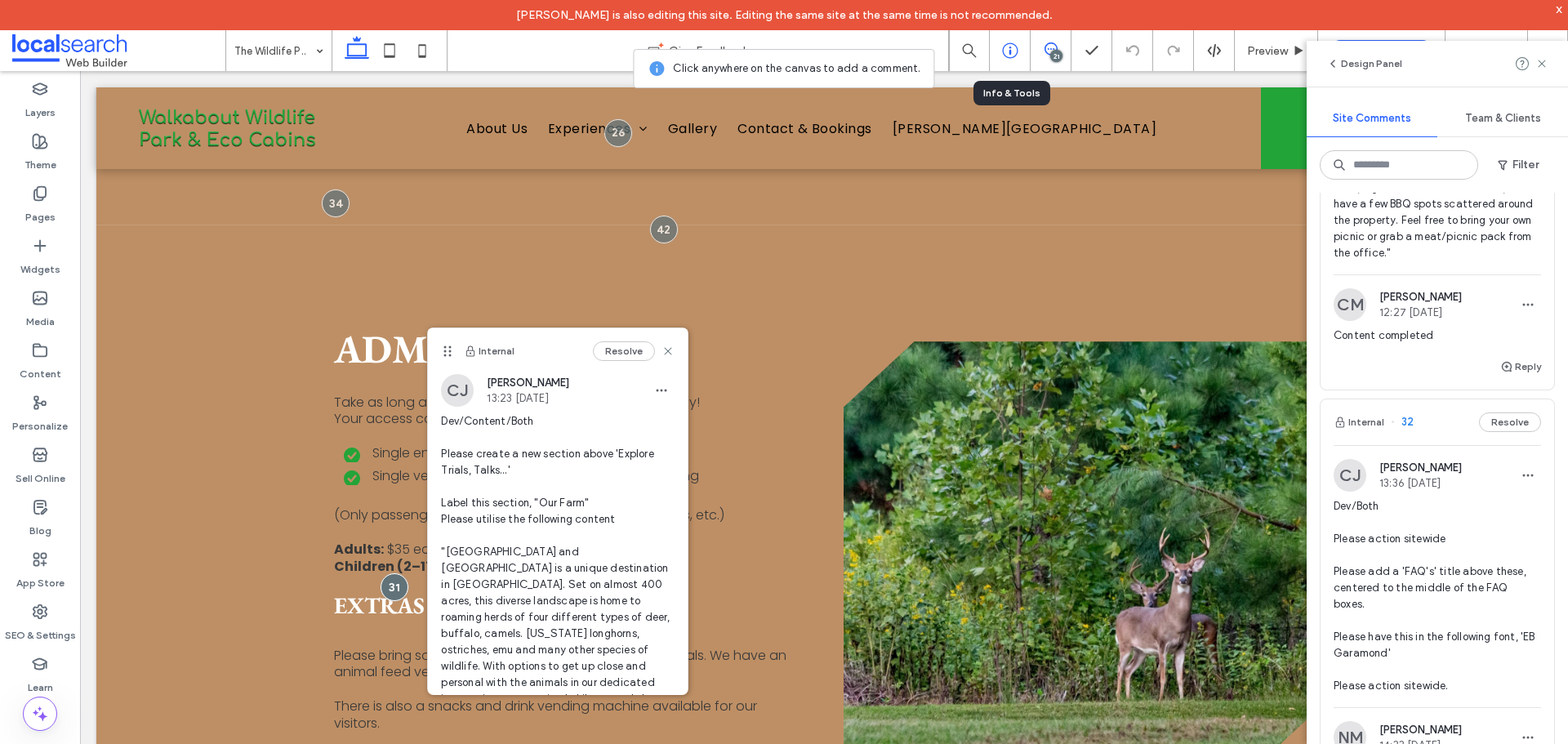
click at [1000, 46] on div at bounding box center [1009, 50] width 40 height 16
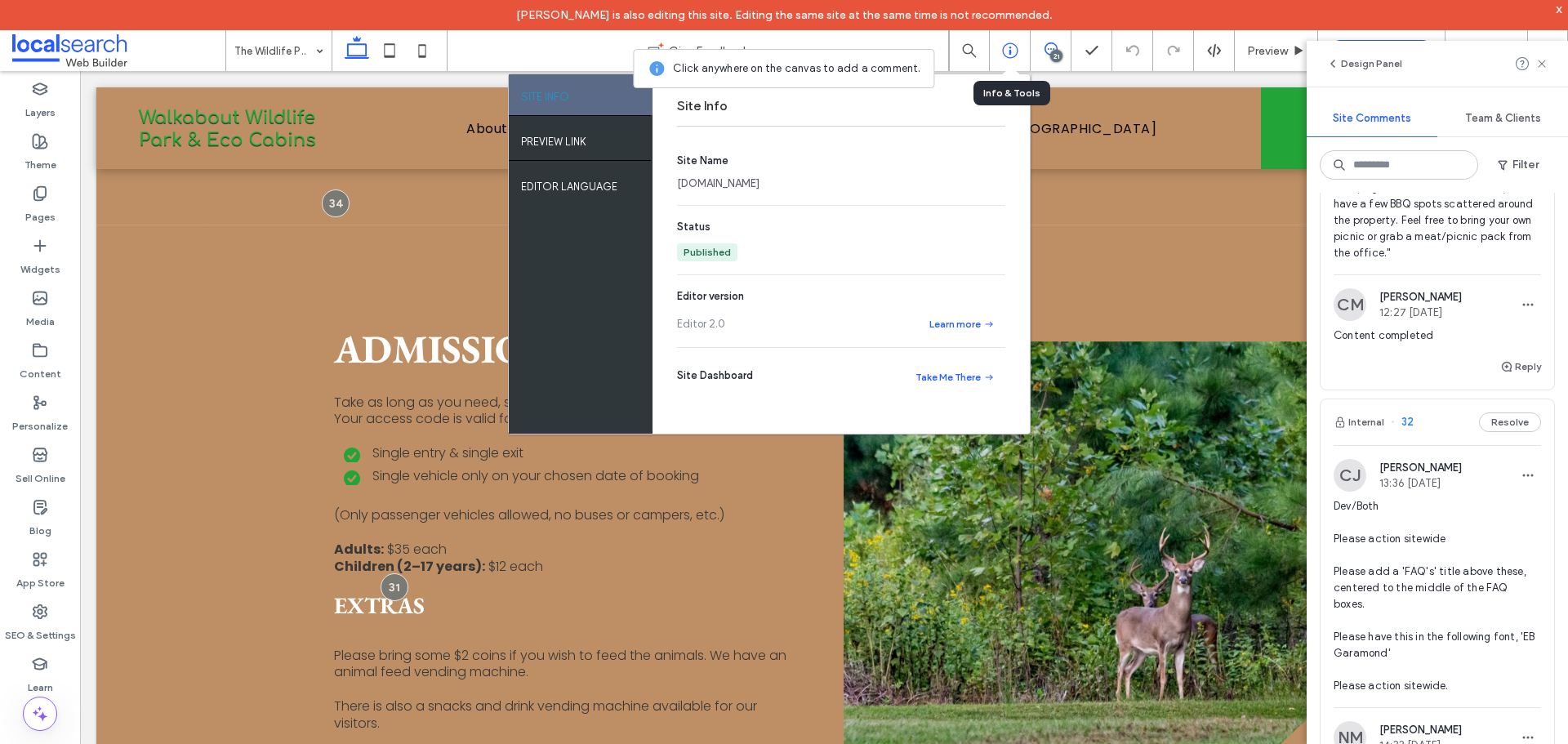
click at [1006, 49] on icon at bounding box center [1010, 50] width 16 height 16
click at [1013, 91] on use at bounding box center [1011, 87] width 8 height 8
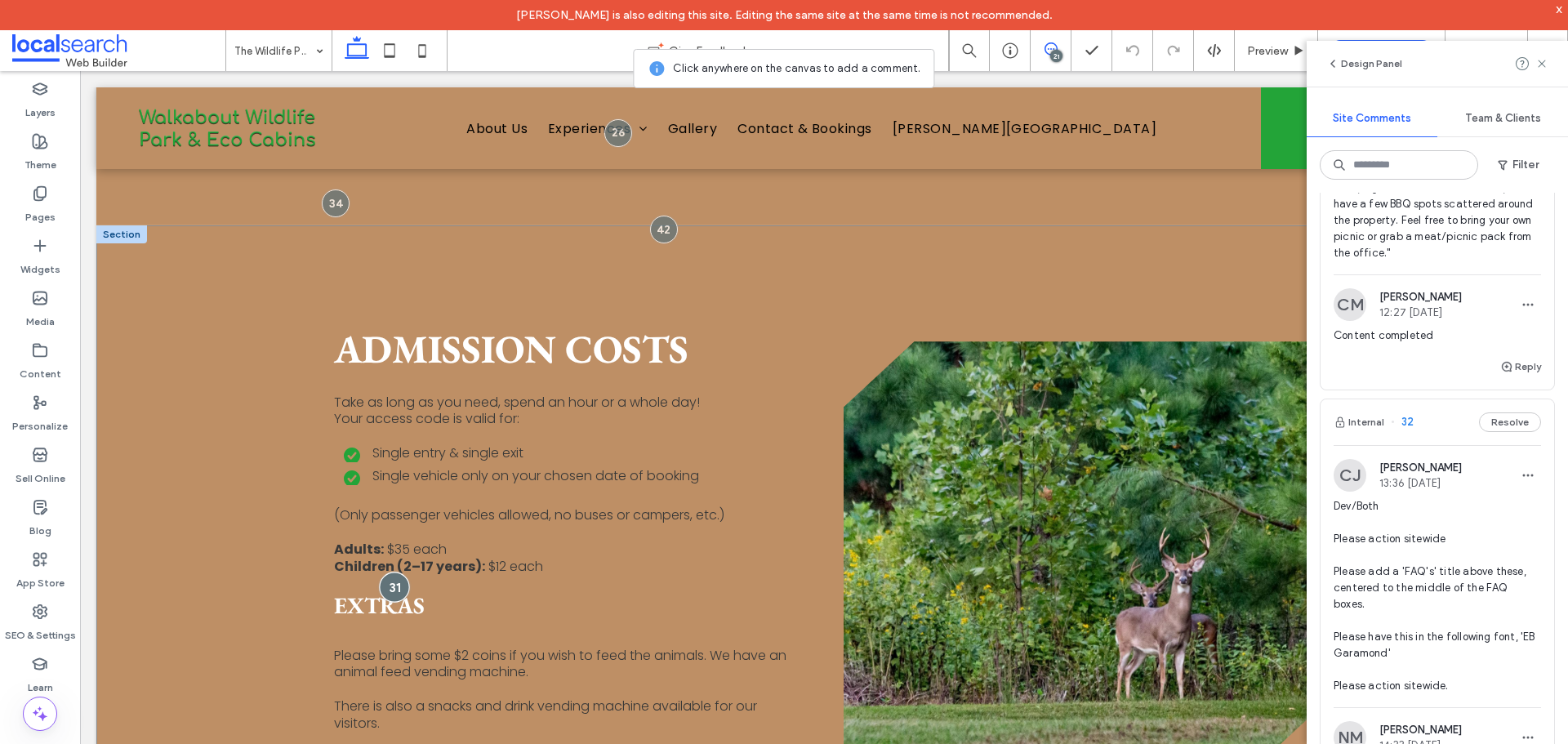
click at [392, 572] on div at bounding box center [394, 588] width 31 height 31
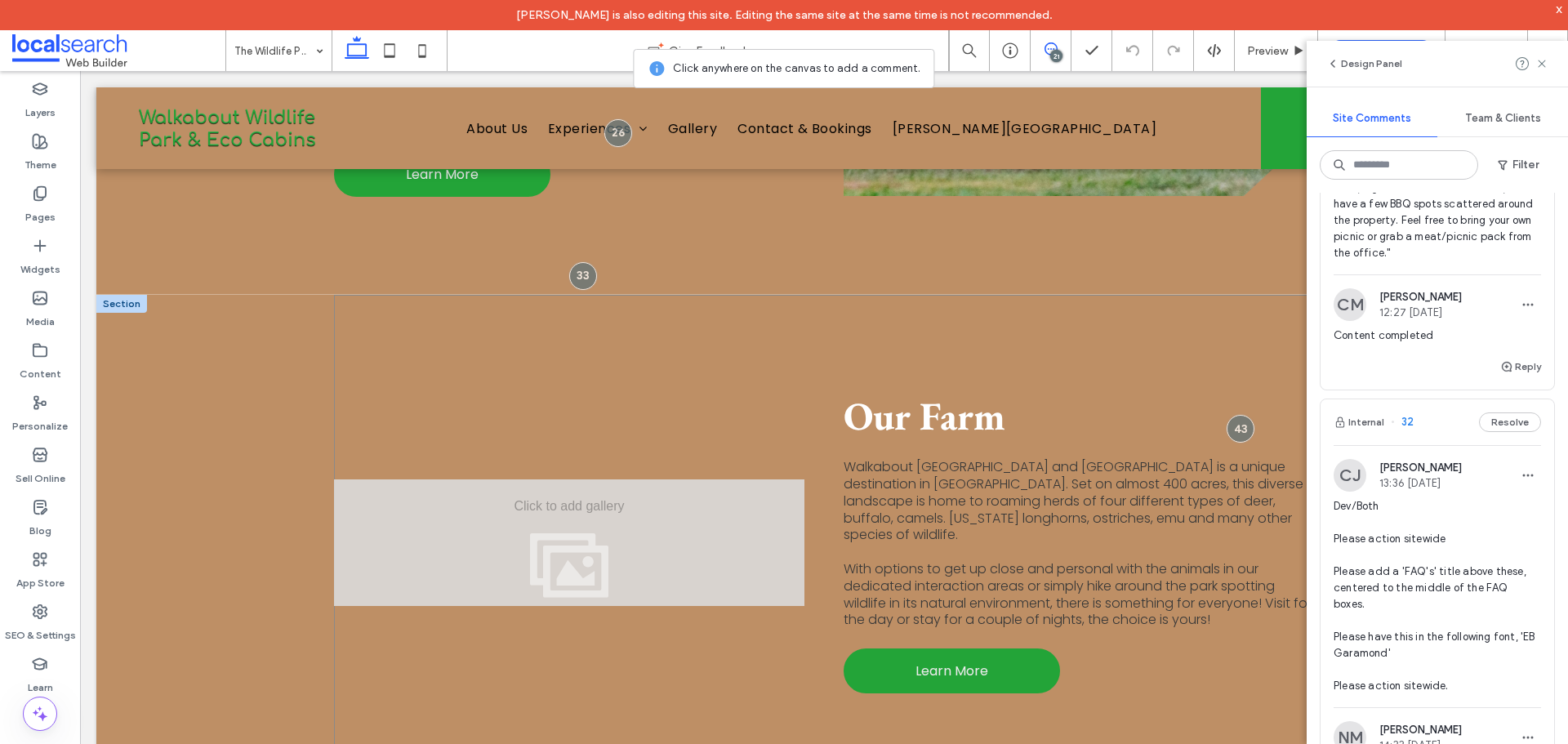
scroll to position [1644, 0]
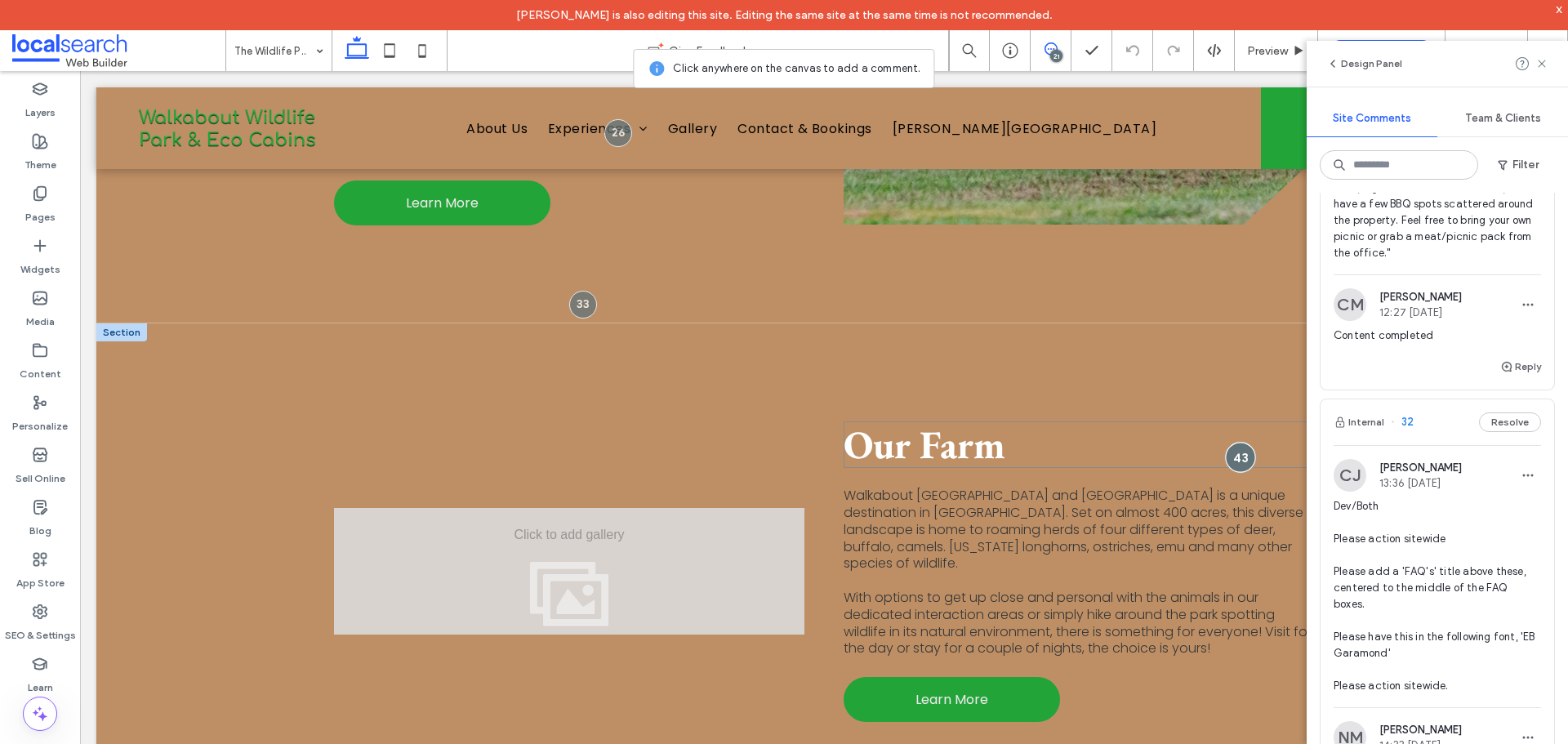
click at [1234, 443] on div at bounding box center [1241, 458] width 31 height 31
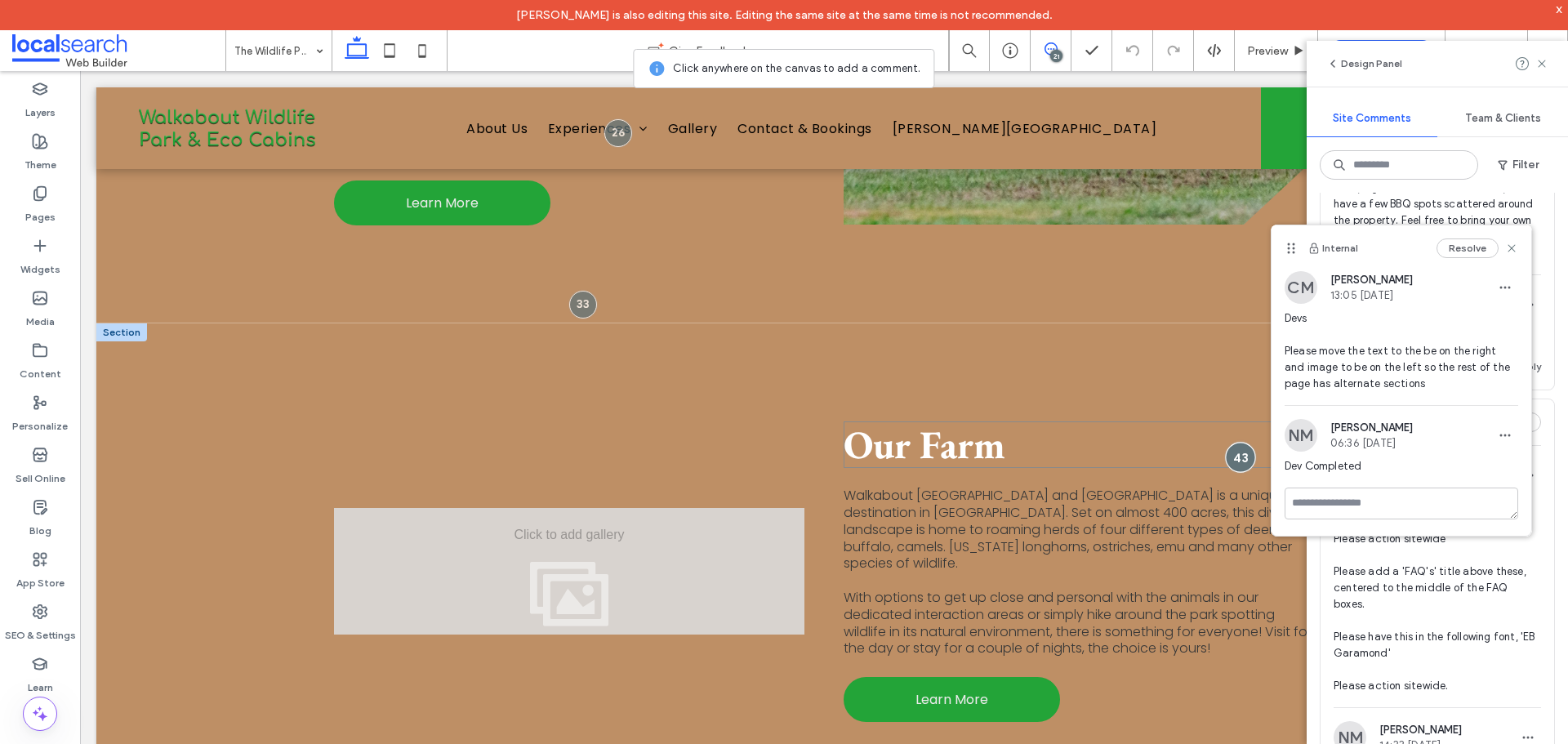
click at [1236, 443] on div at bounding box center [1241, 458] width 31 height 31
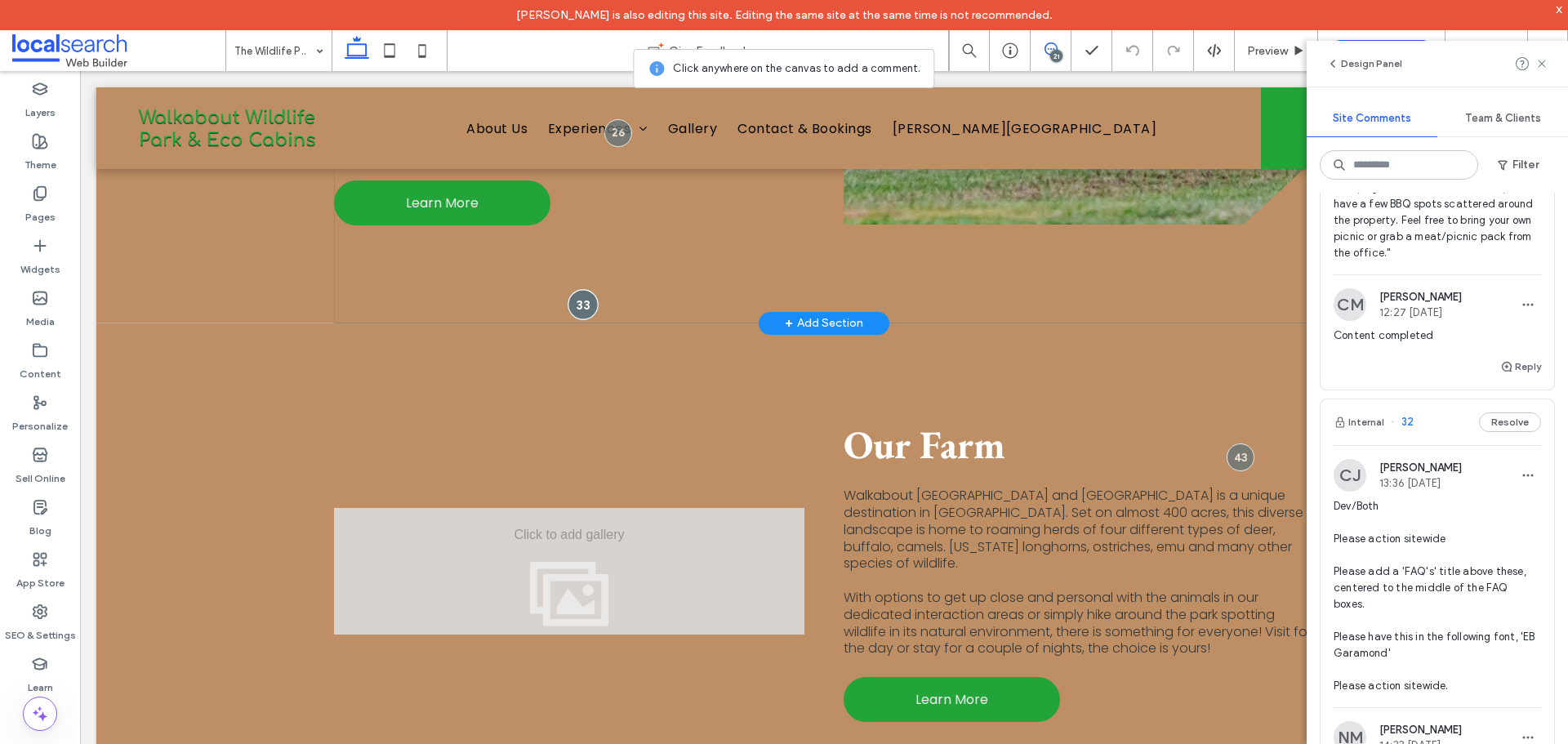
click at [572, 289] on div at bounding box center [583, 305] width 31 height 31
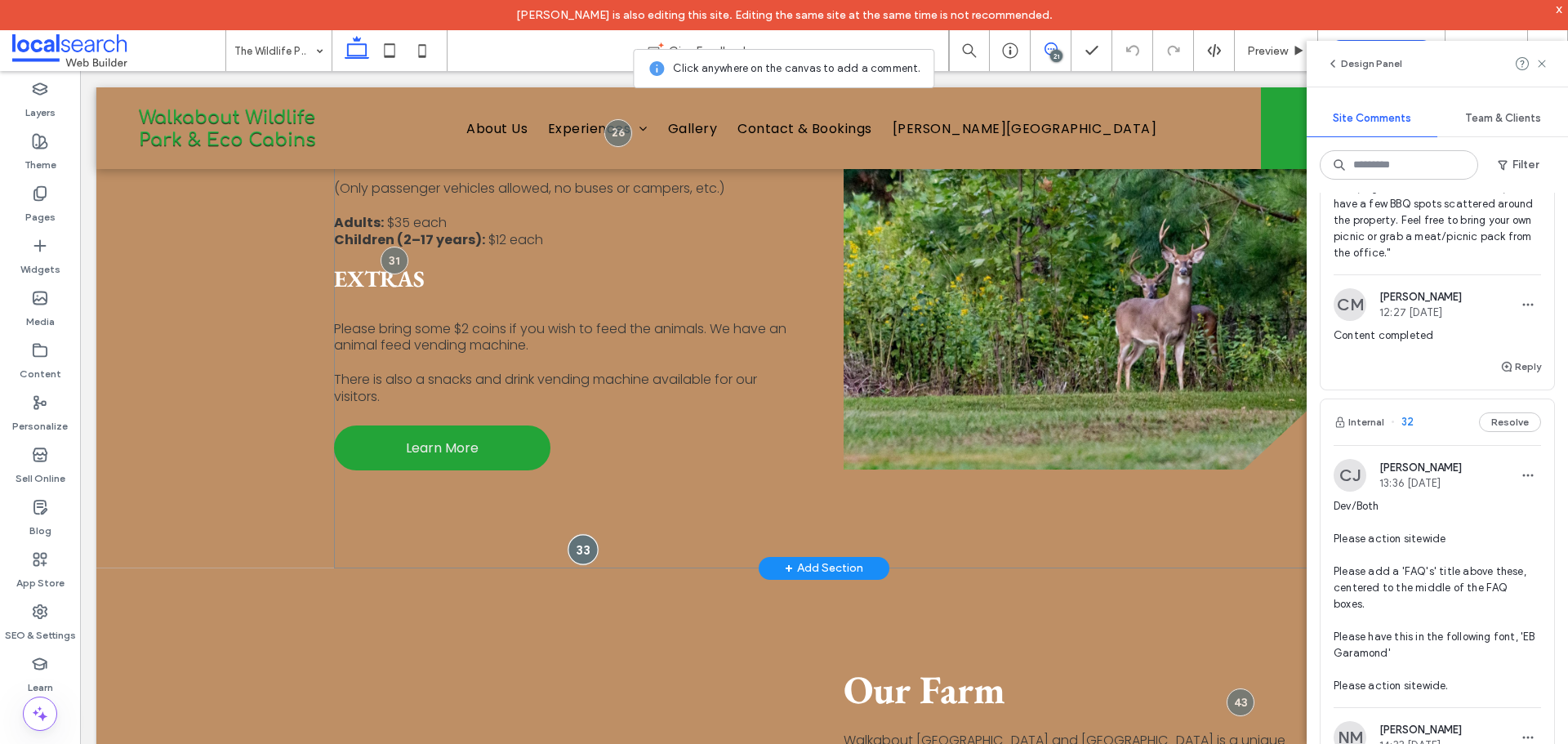
click at [572, 535] on div at bounding box center [583, 550] width 31 height 31
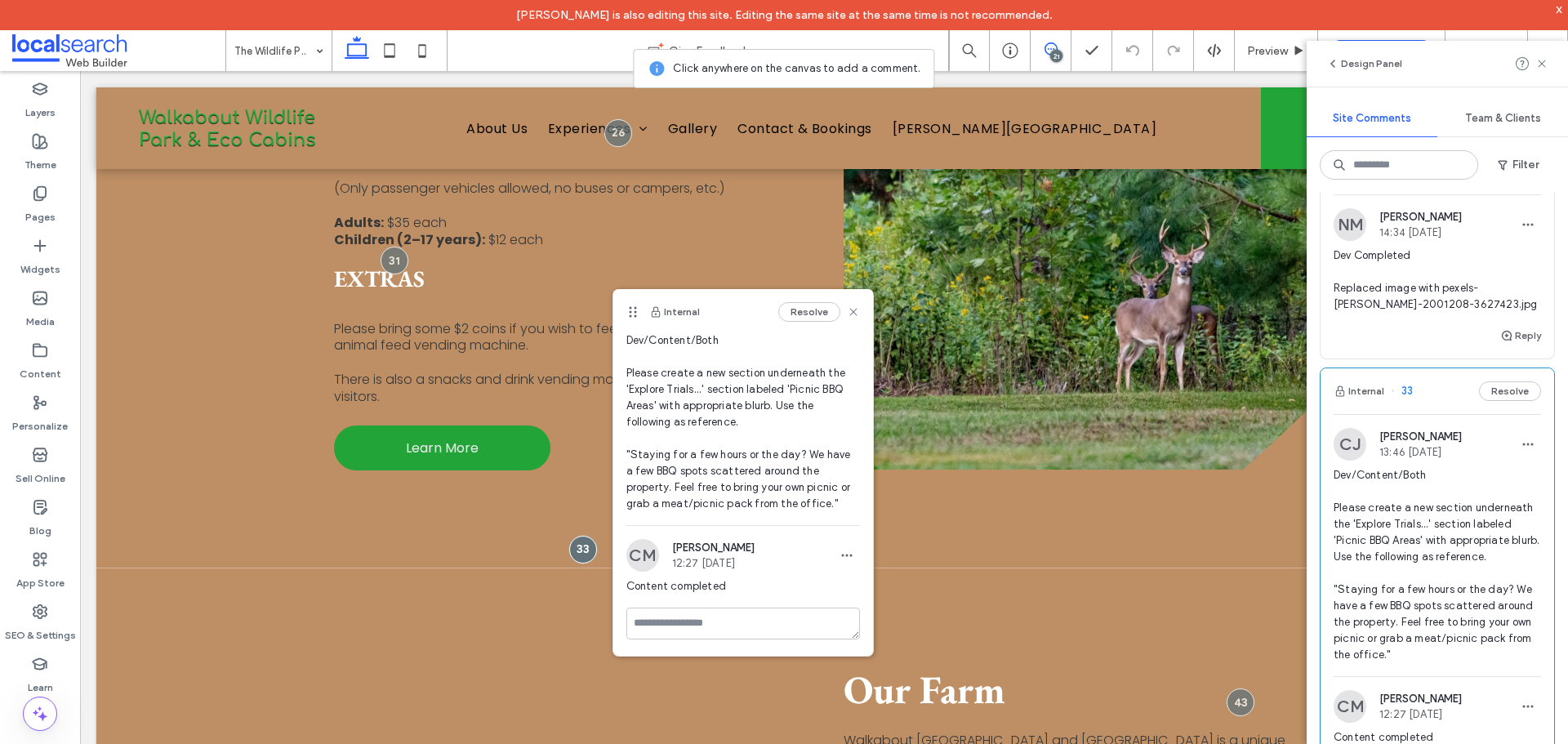
scroll to position [8809, 0]
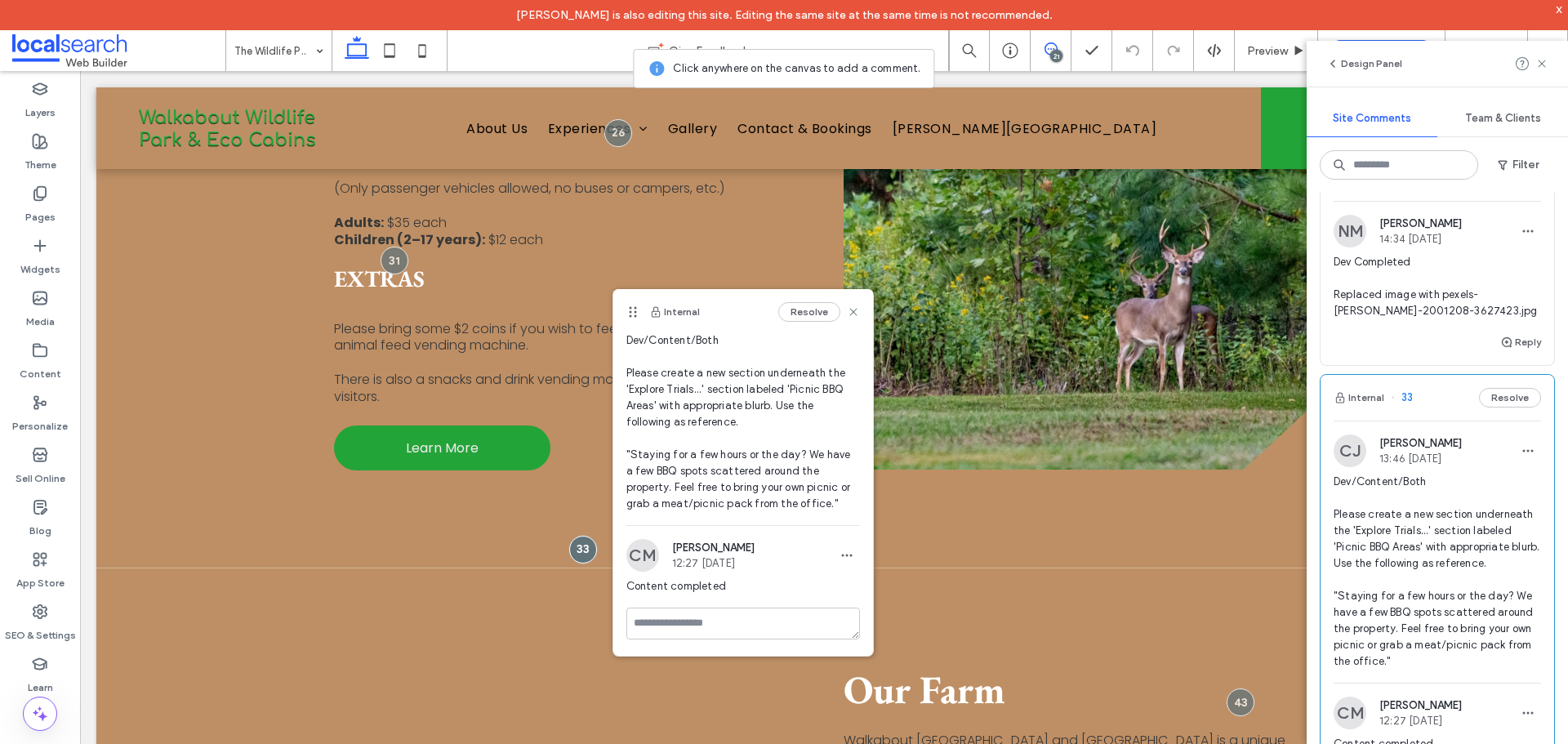
click at [1453, 139] on div at bounding box center [1437, 104] width 207 height 69
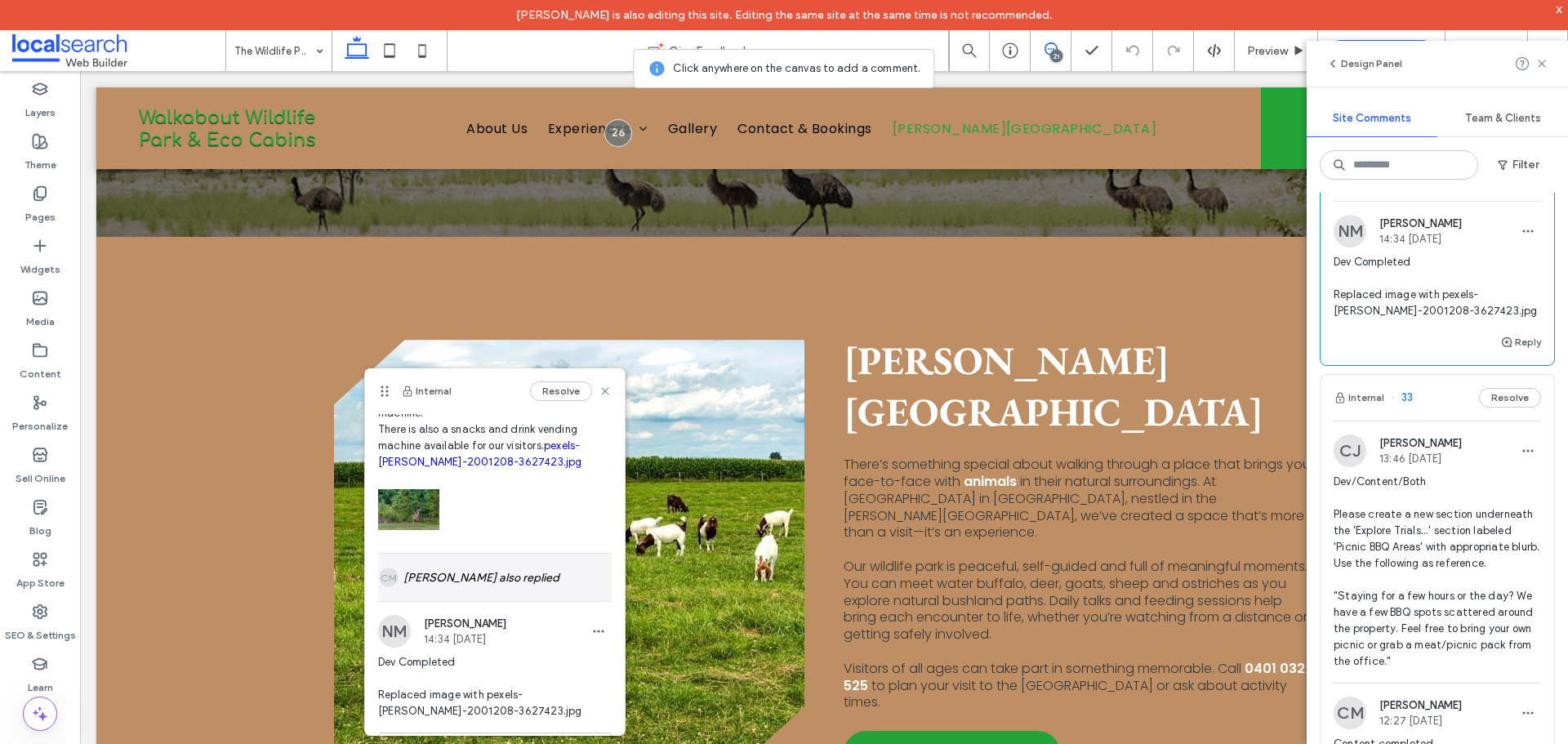
scroll to position [536, 0]
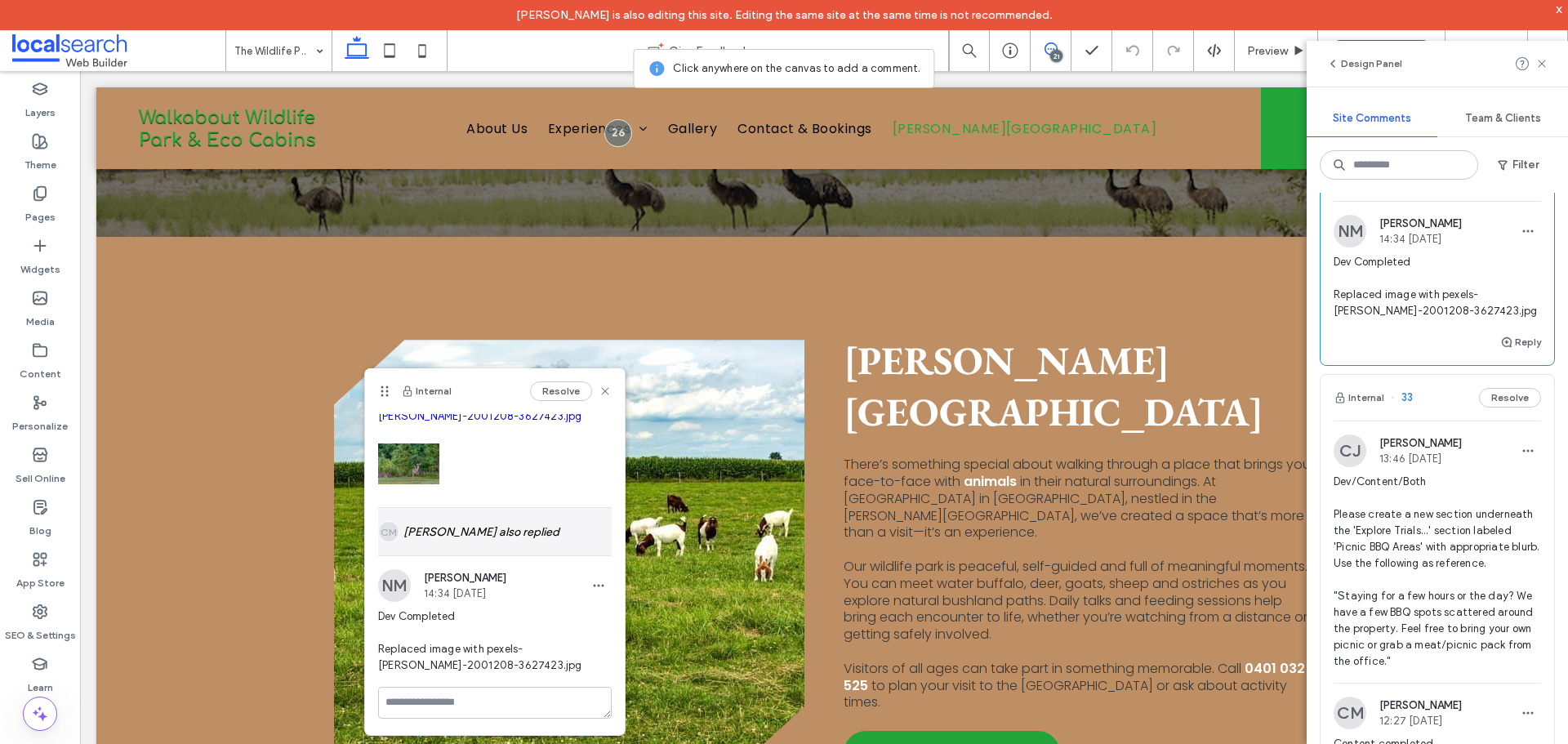
click at [518, 527] on div "CM Chloe Meyers also replied" at bounding box center [495, 532] width 233 height 48
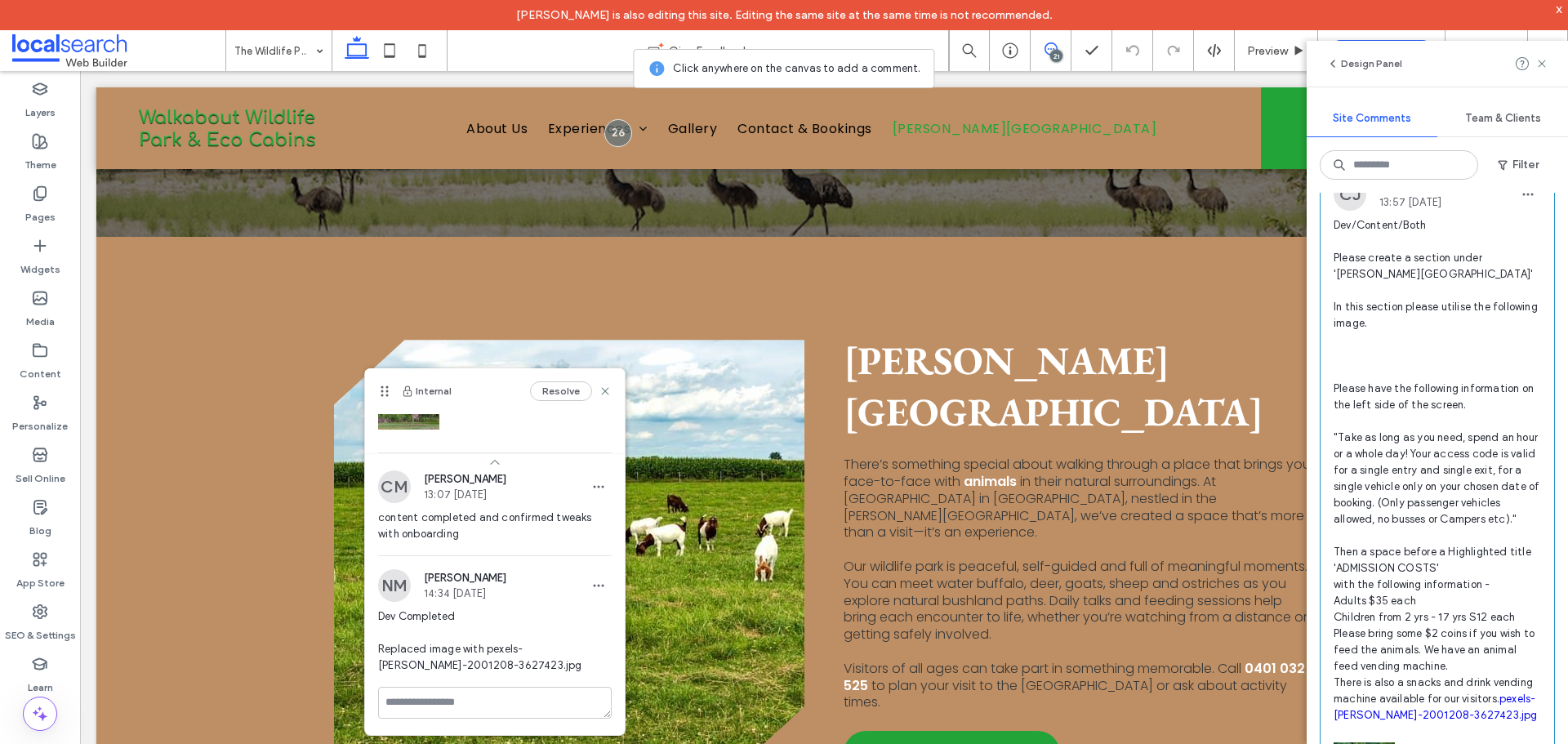
scroll to position [7911, 0]
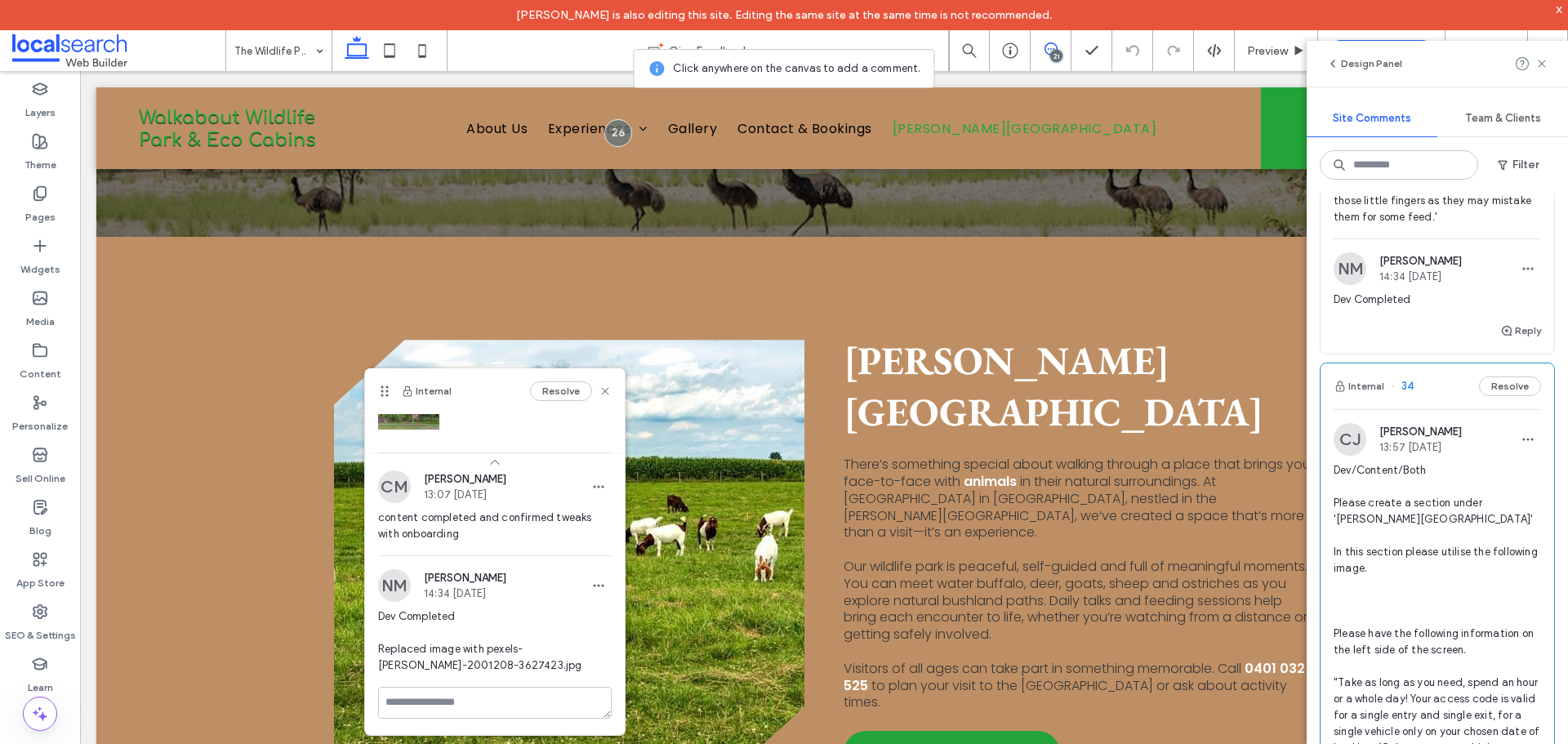
click at [1463, 226] on span "Dev/Both In this section with animals, Please add the Title 'Our Animals...' in…" at bounding box center [1437, 29] width 207 height 392
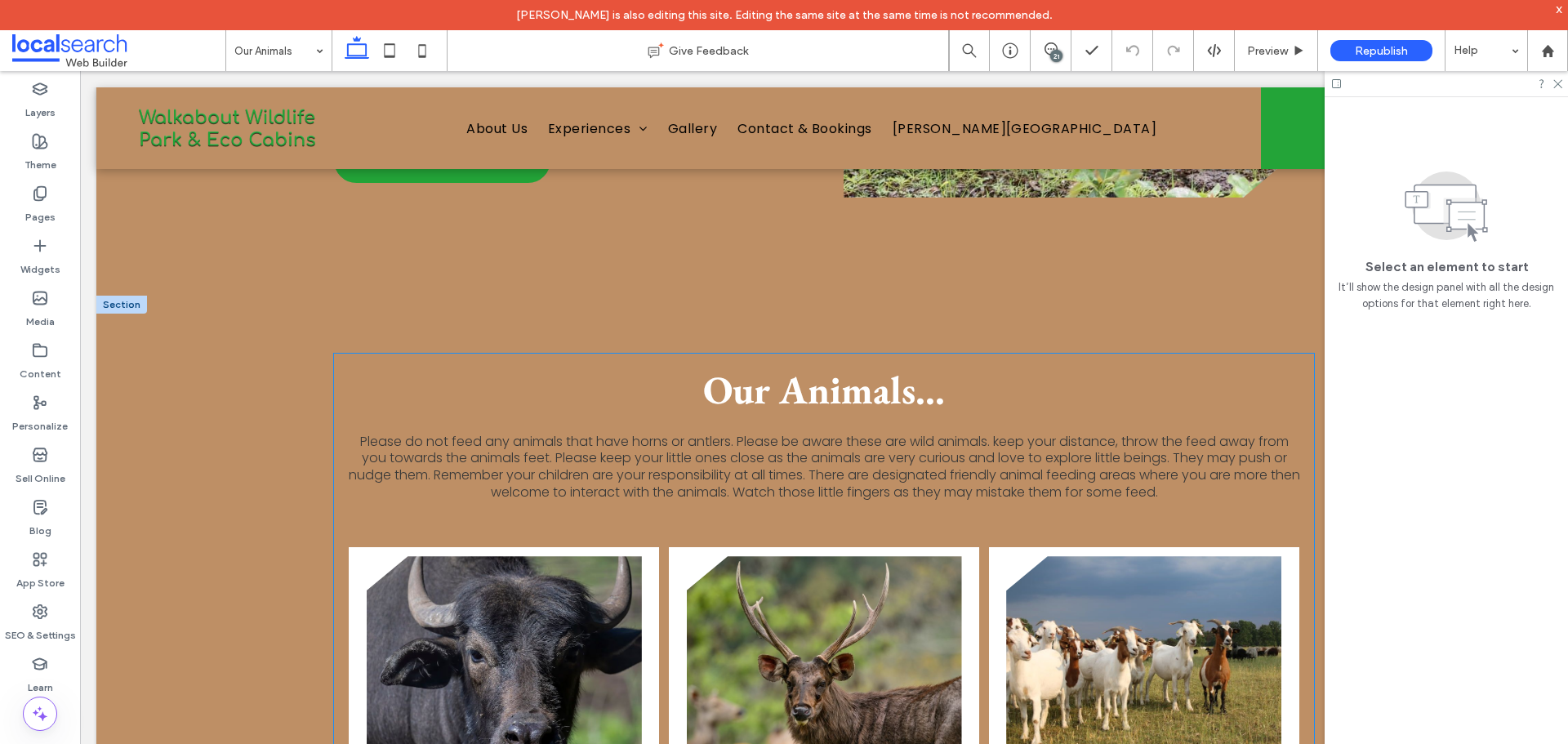
scroll to position [1879, 0]
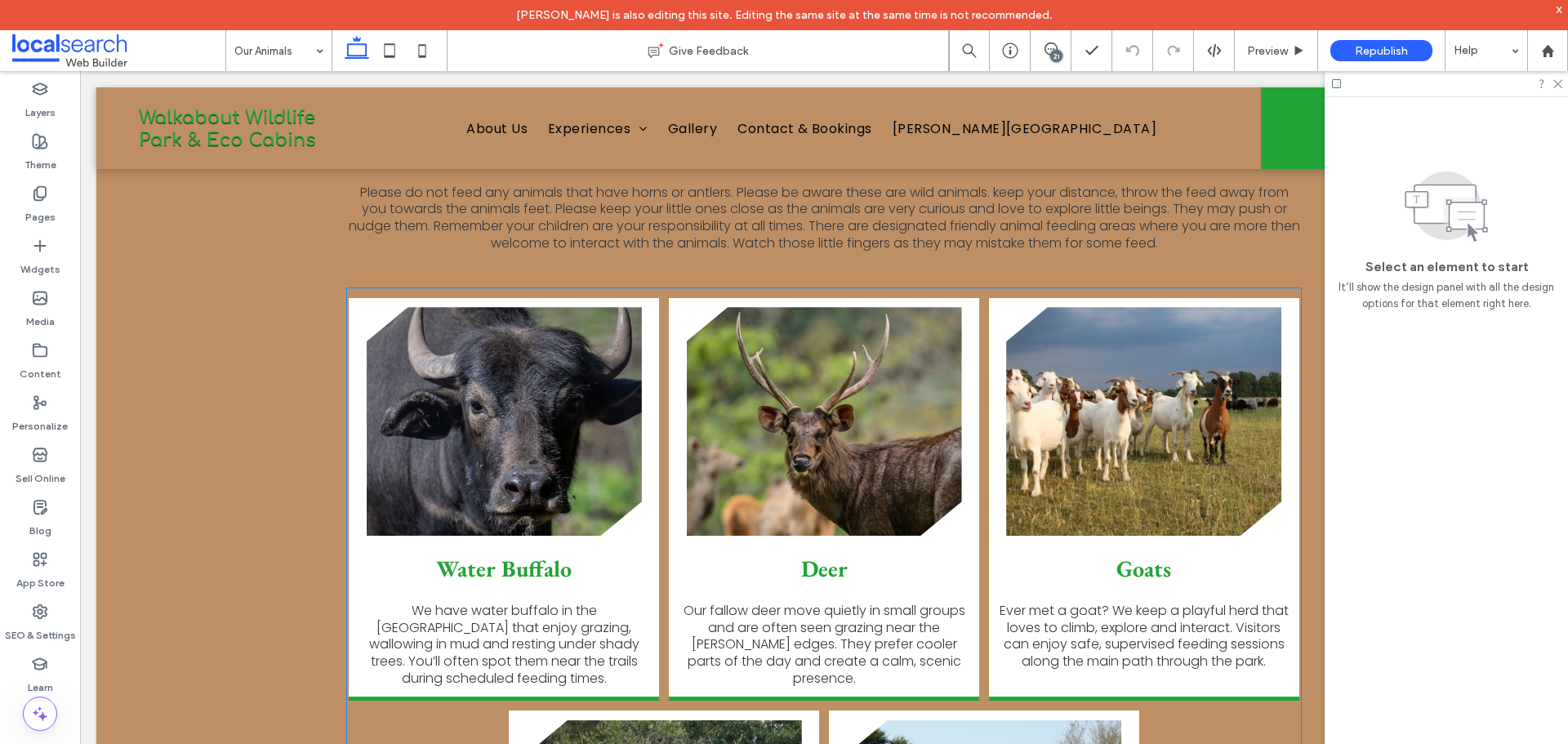
click at [607, 344] on link at bounding box center [504, 421] width 275 height 229
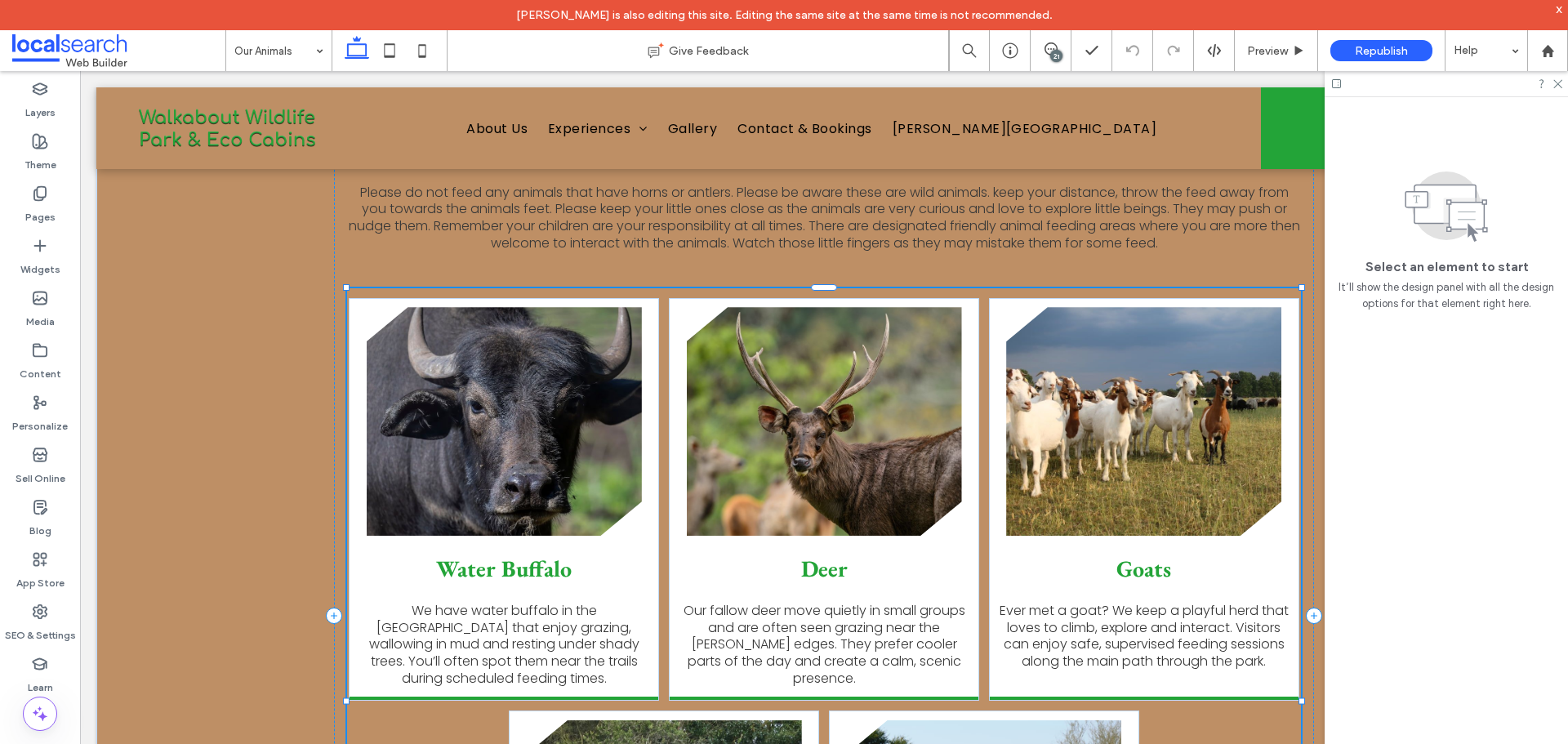
click at [607, 344] on link at bounding box center [504, 421] width 275 height 229
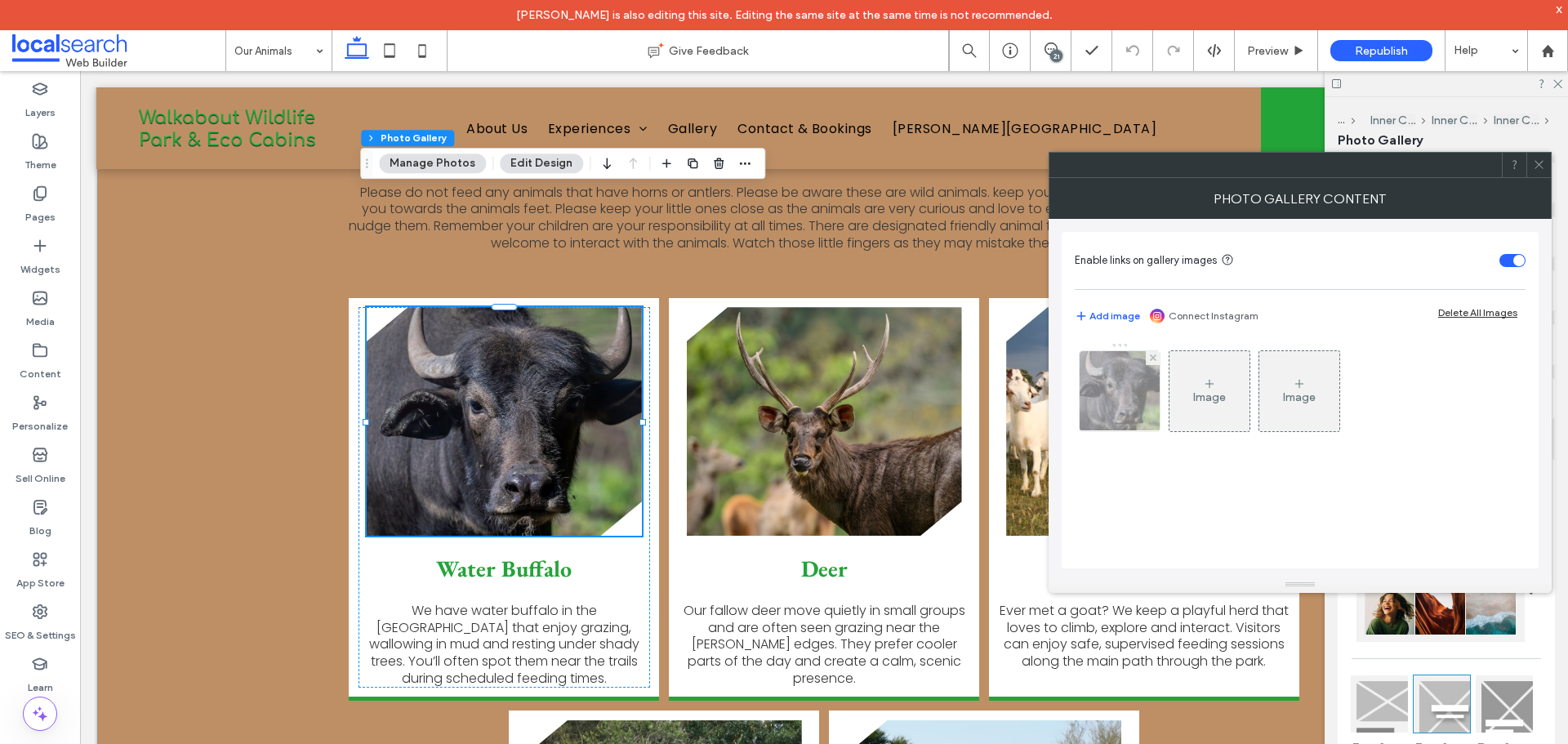
click at [1149, 418] on div at bounding box center [1119, 391] width 80 height 80
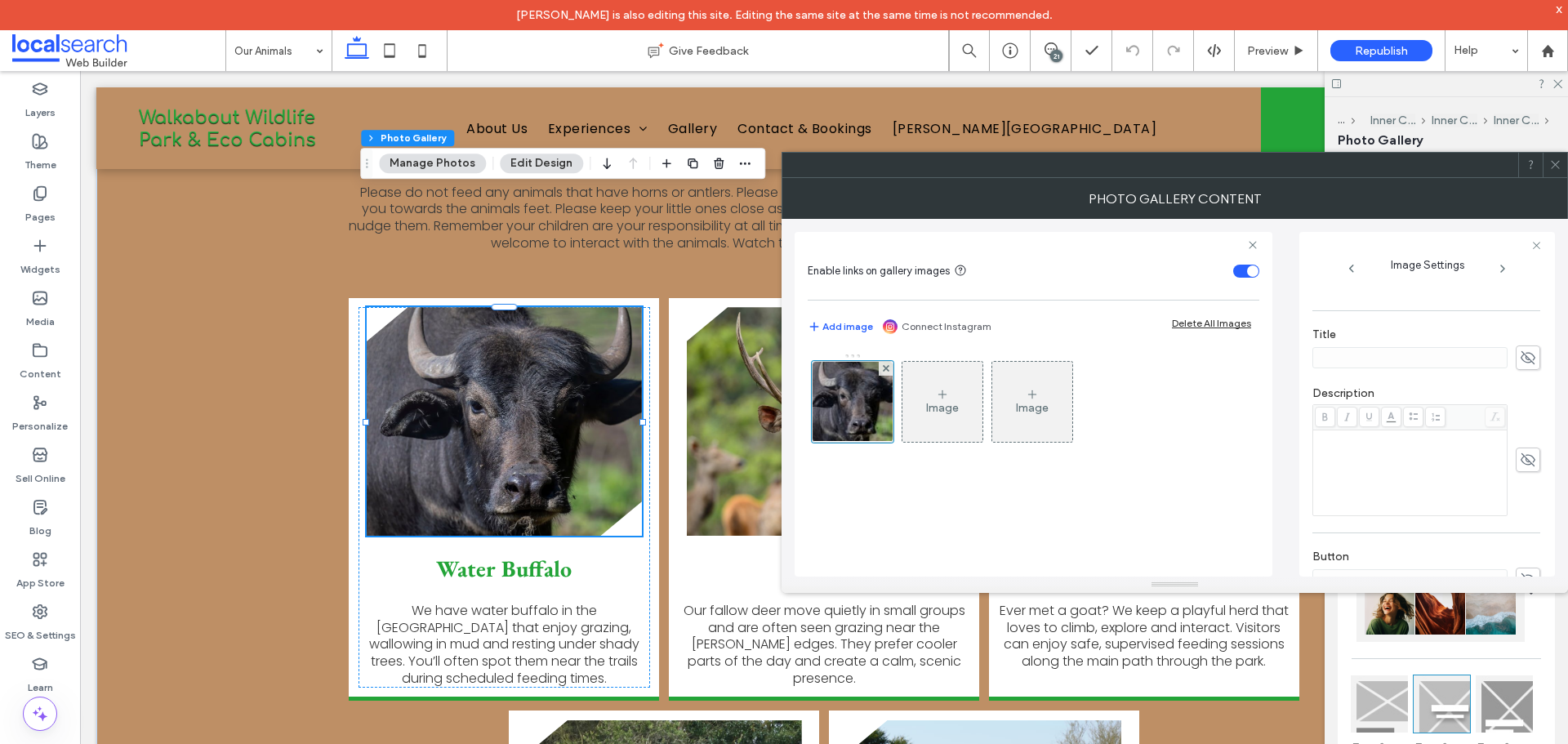
scroll to position [483, 0]
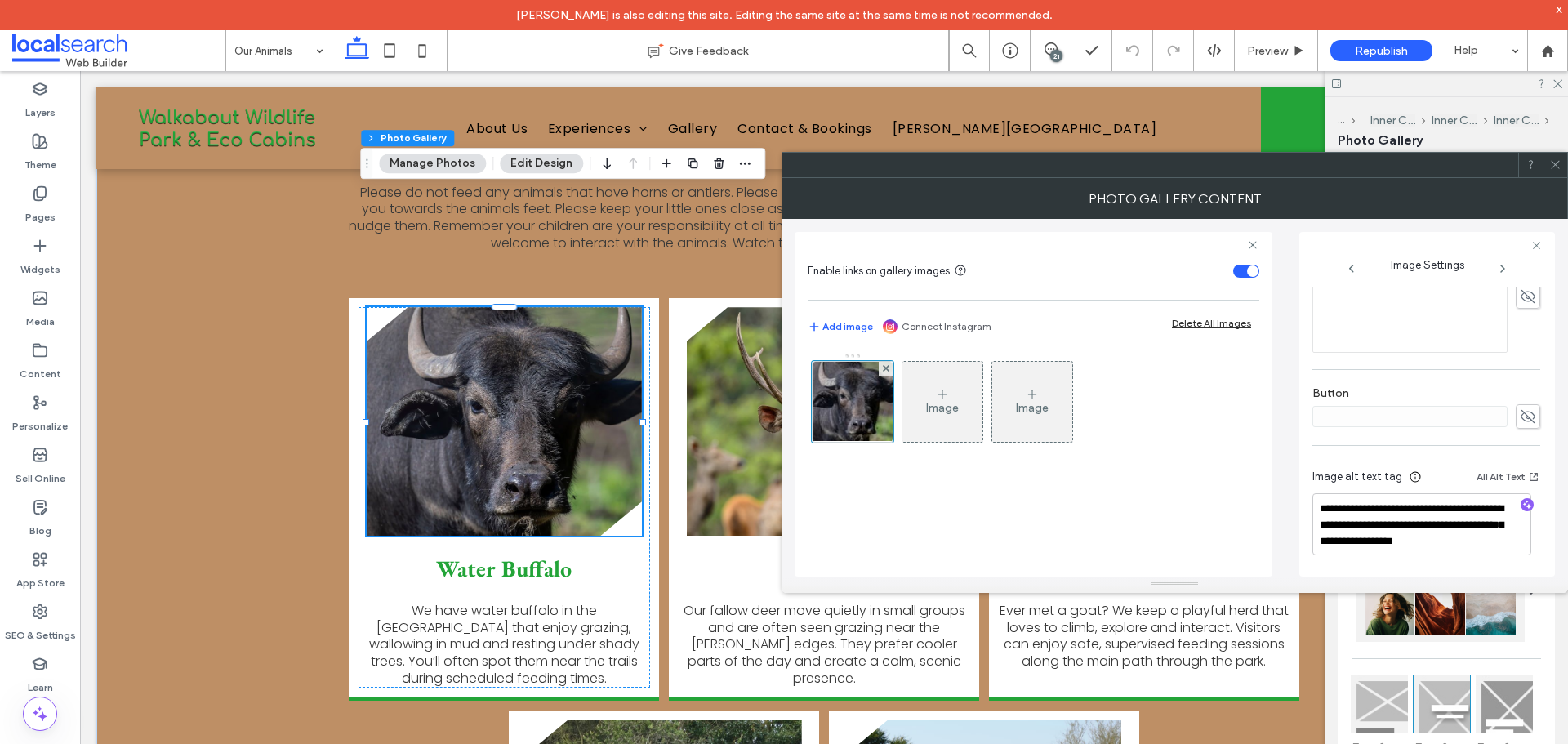
click at [1564, 167] on div at bounding box center [1555, 164] width 24 height 24
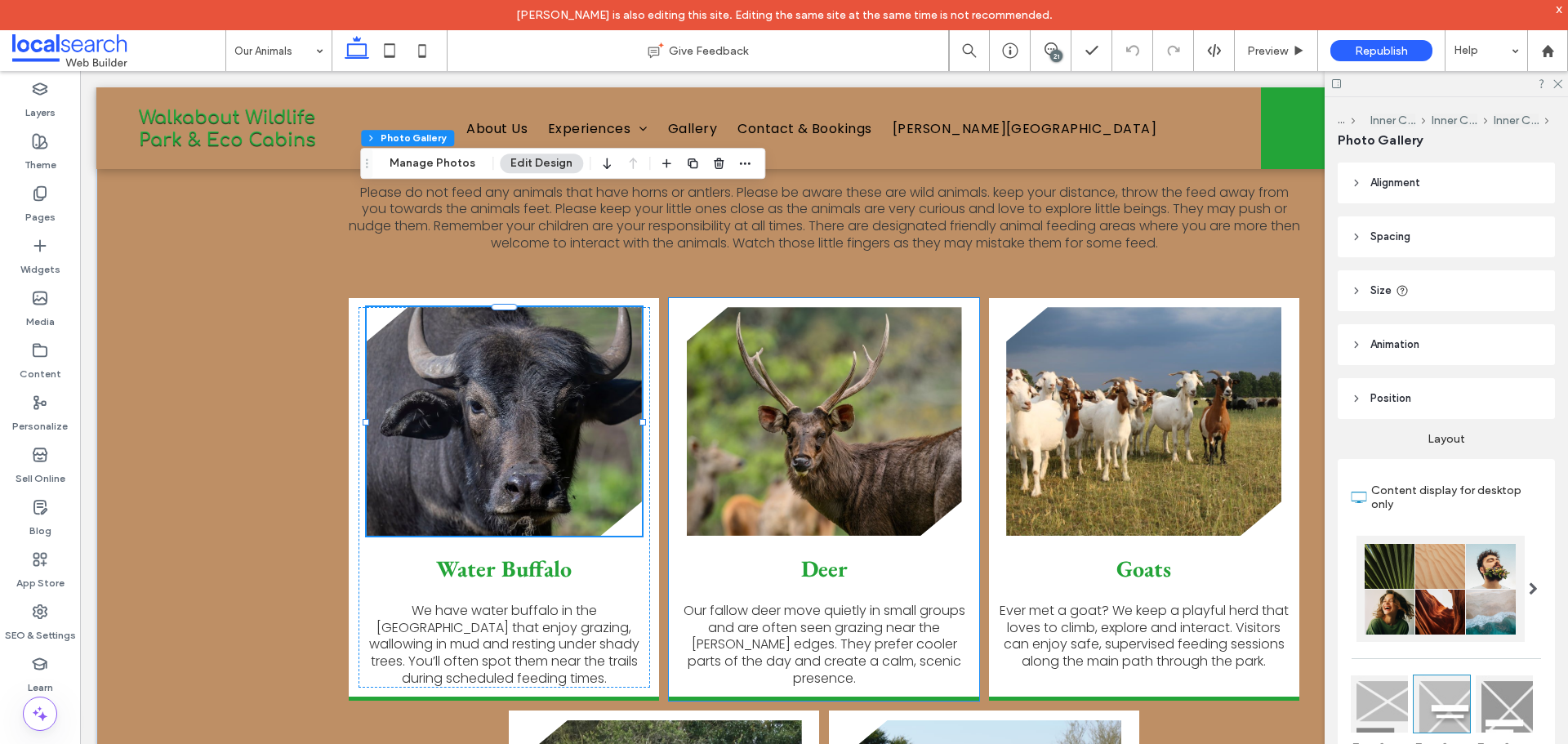
click at [1006, 348] on link at bounding box center [1143, 421] width 275 height 229
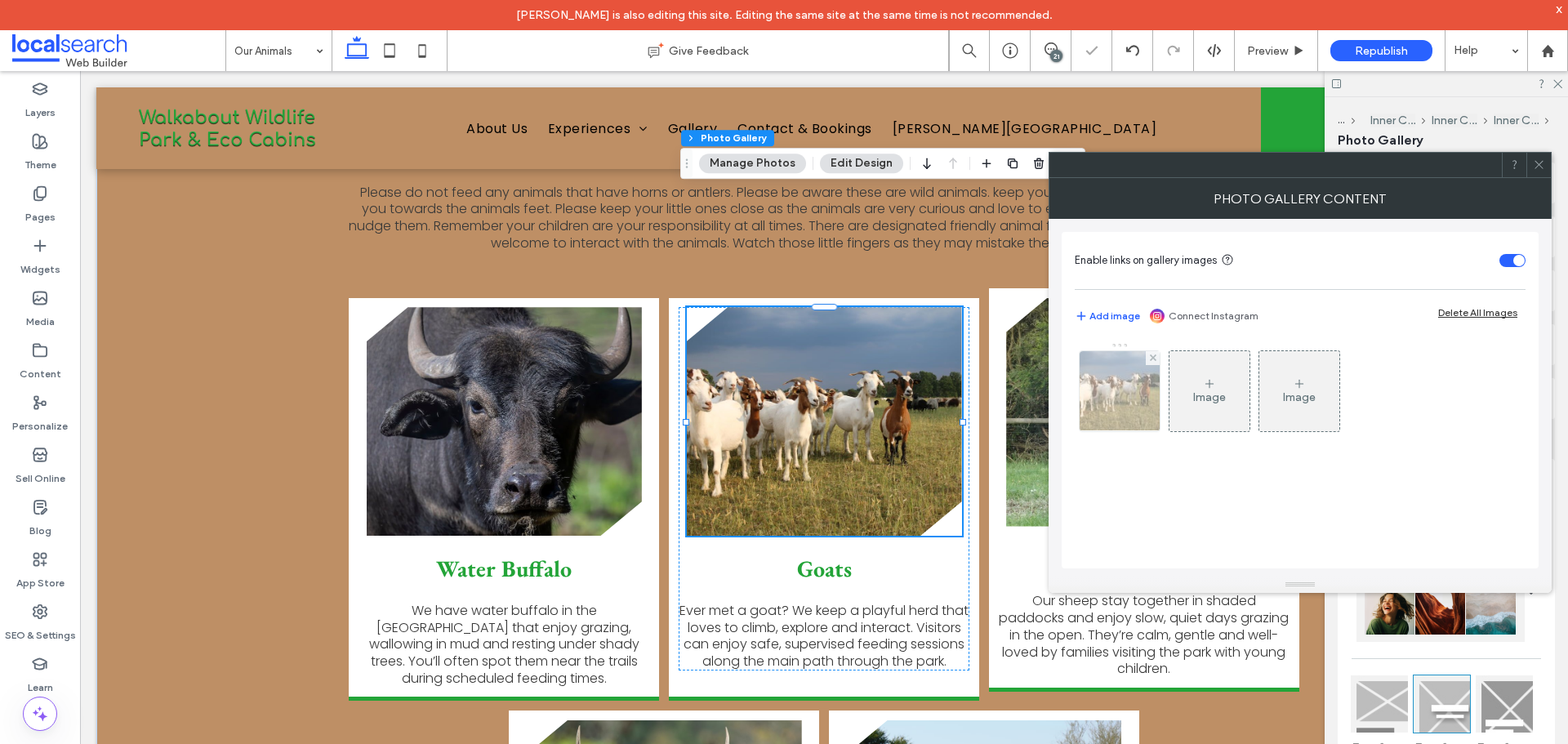
click at [1112, 404] on img at bounding box center [1119, 391] width 121 height 80
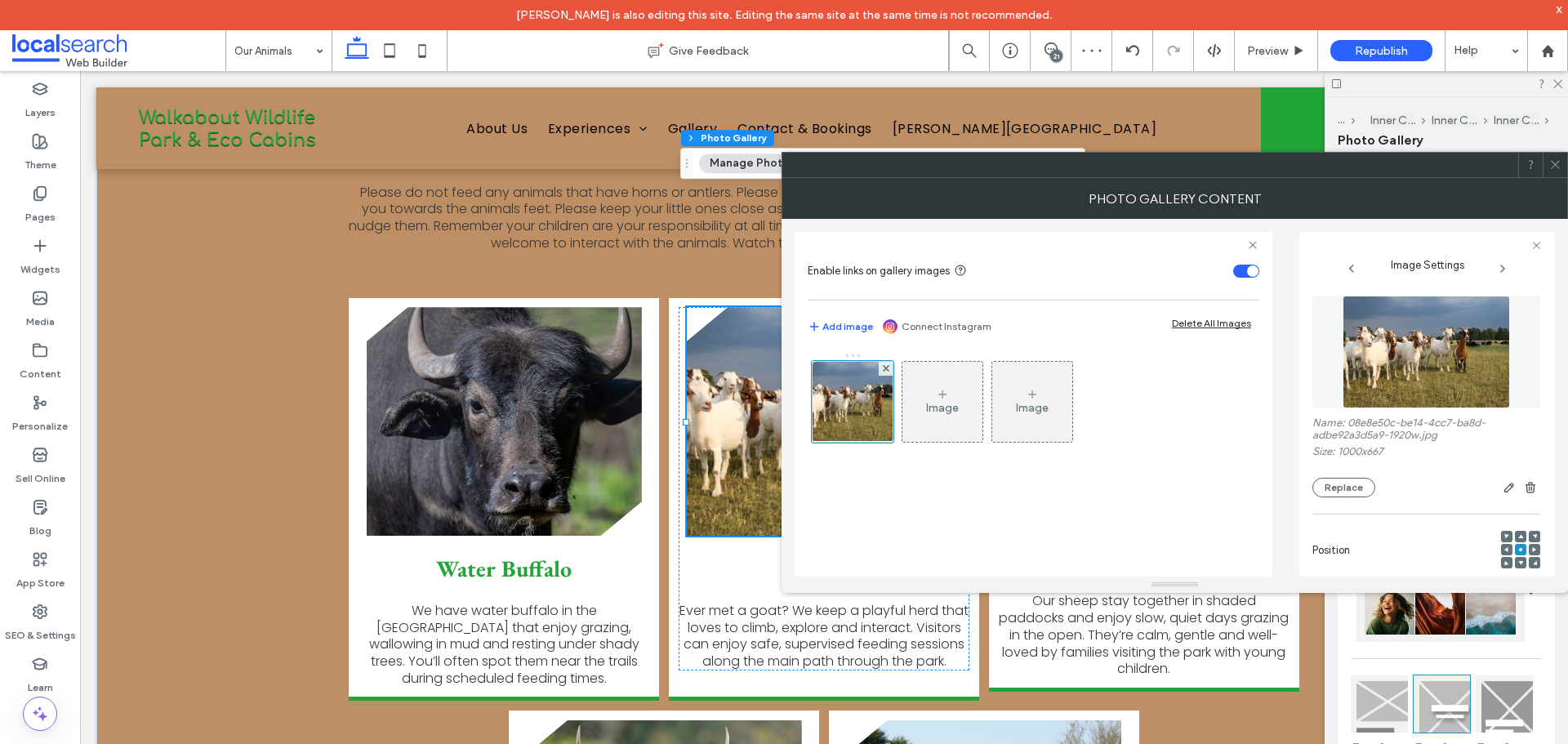
click at [1559, 159] on icon at bounding box center [1555, 164] width 13 height 13
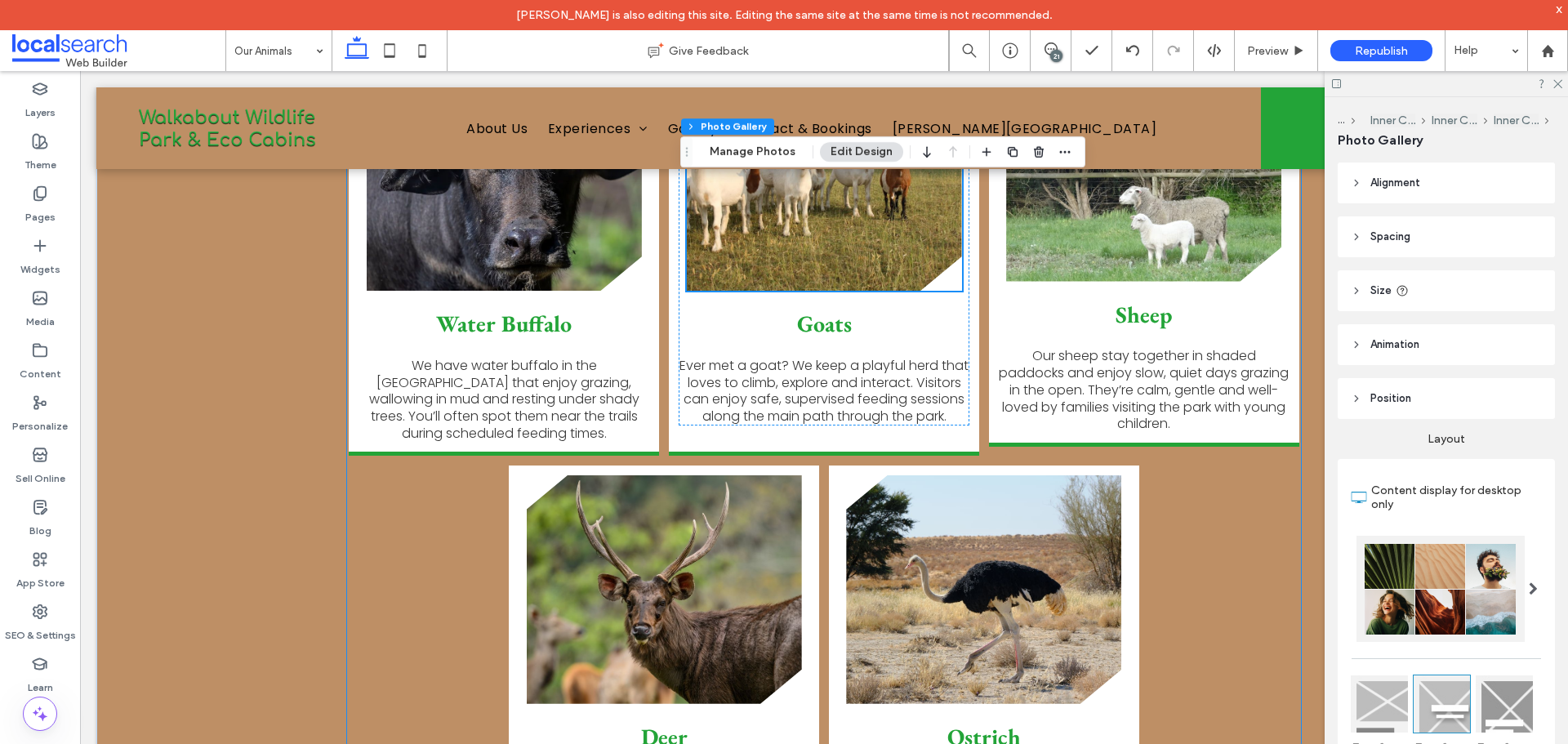
scroll to position [2206, 0]
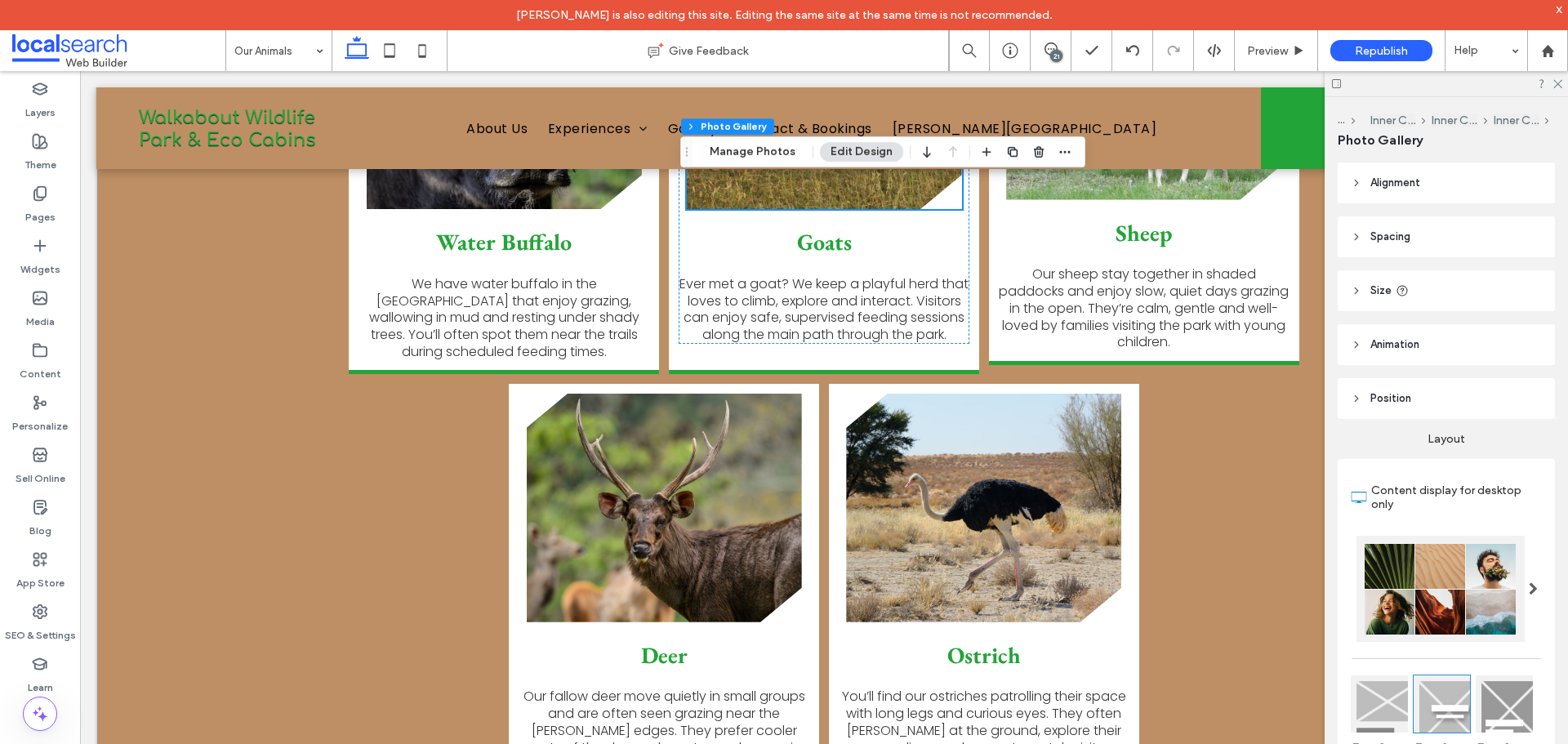
click at [1058, 59] on div "21" at bounding box center [1056, 56] width 13 height 13
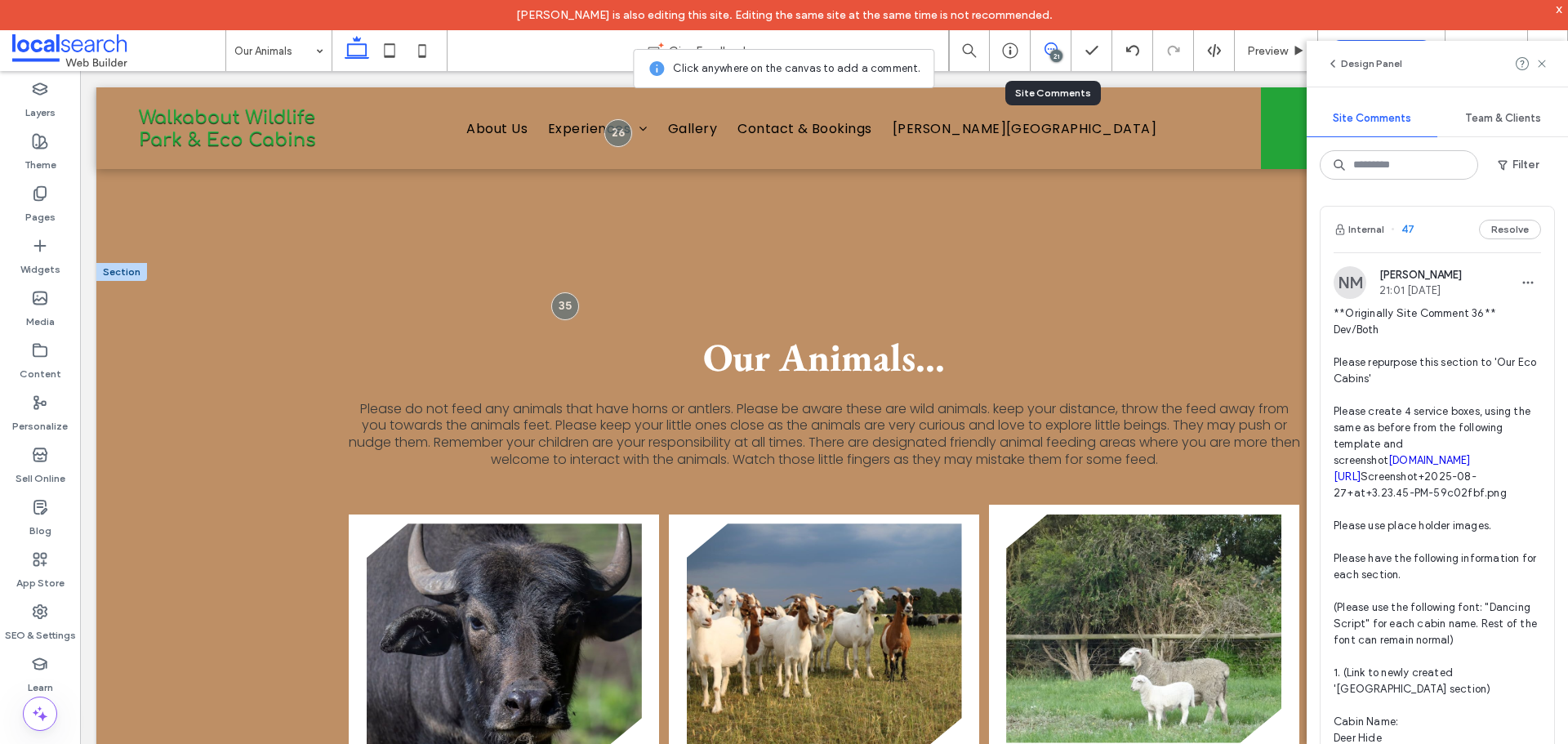
scroll to position [1471, 0]
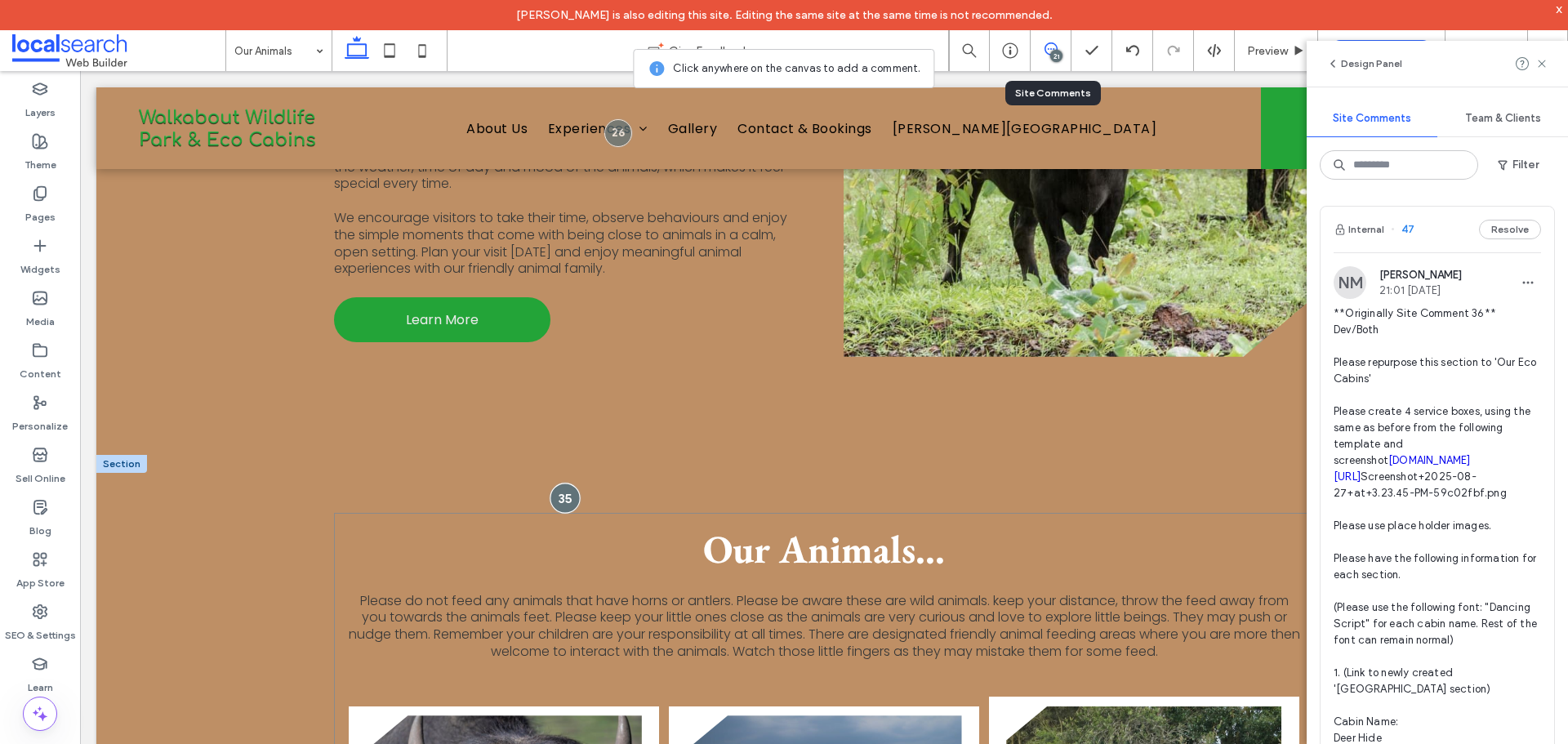
click at [550, 483] on div at bounding box center [565, 498] width 31 height 31
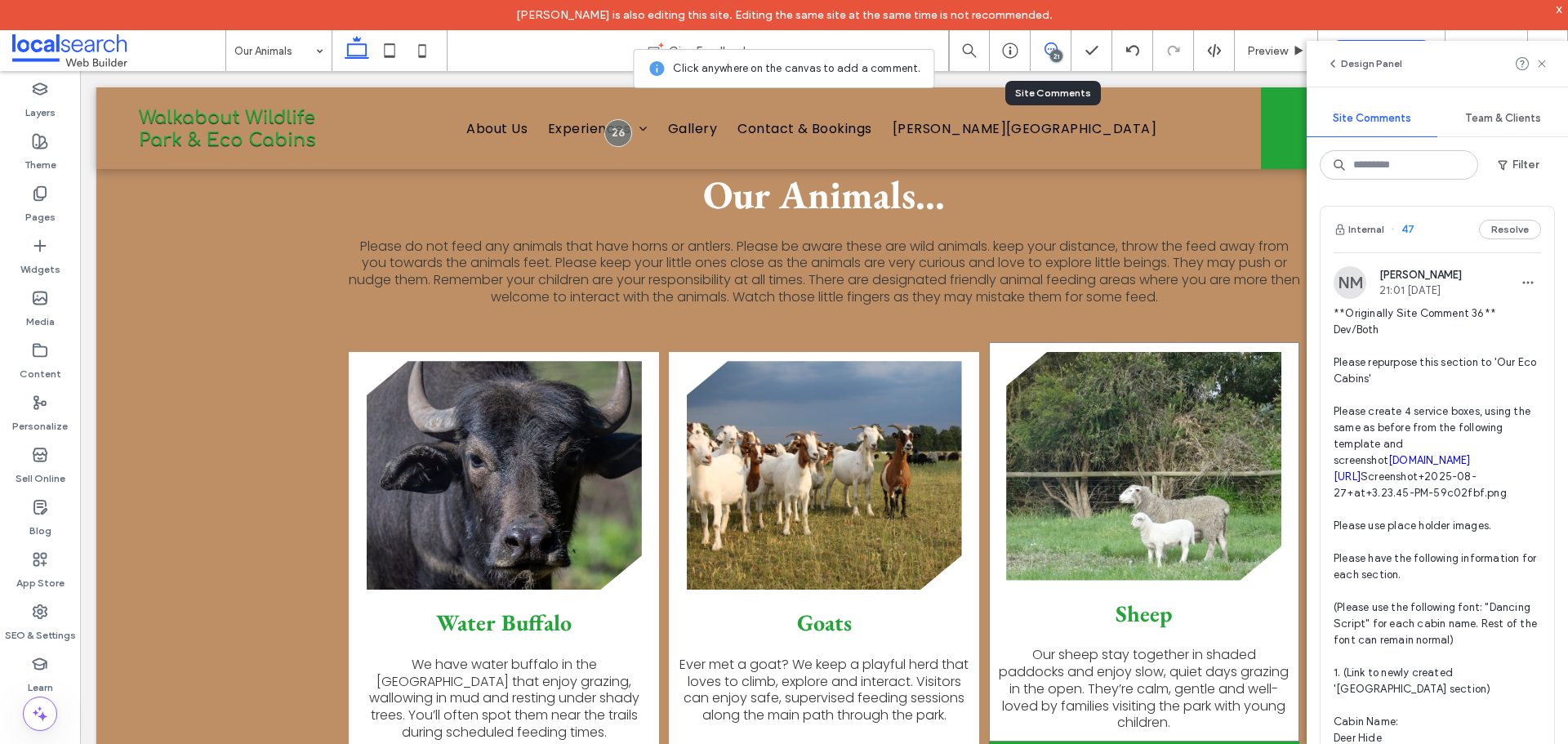
scroll to position [1798, 0]
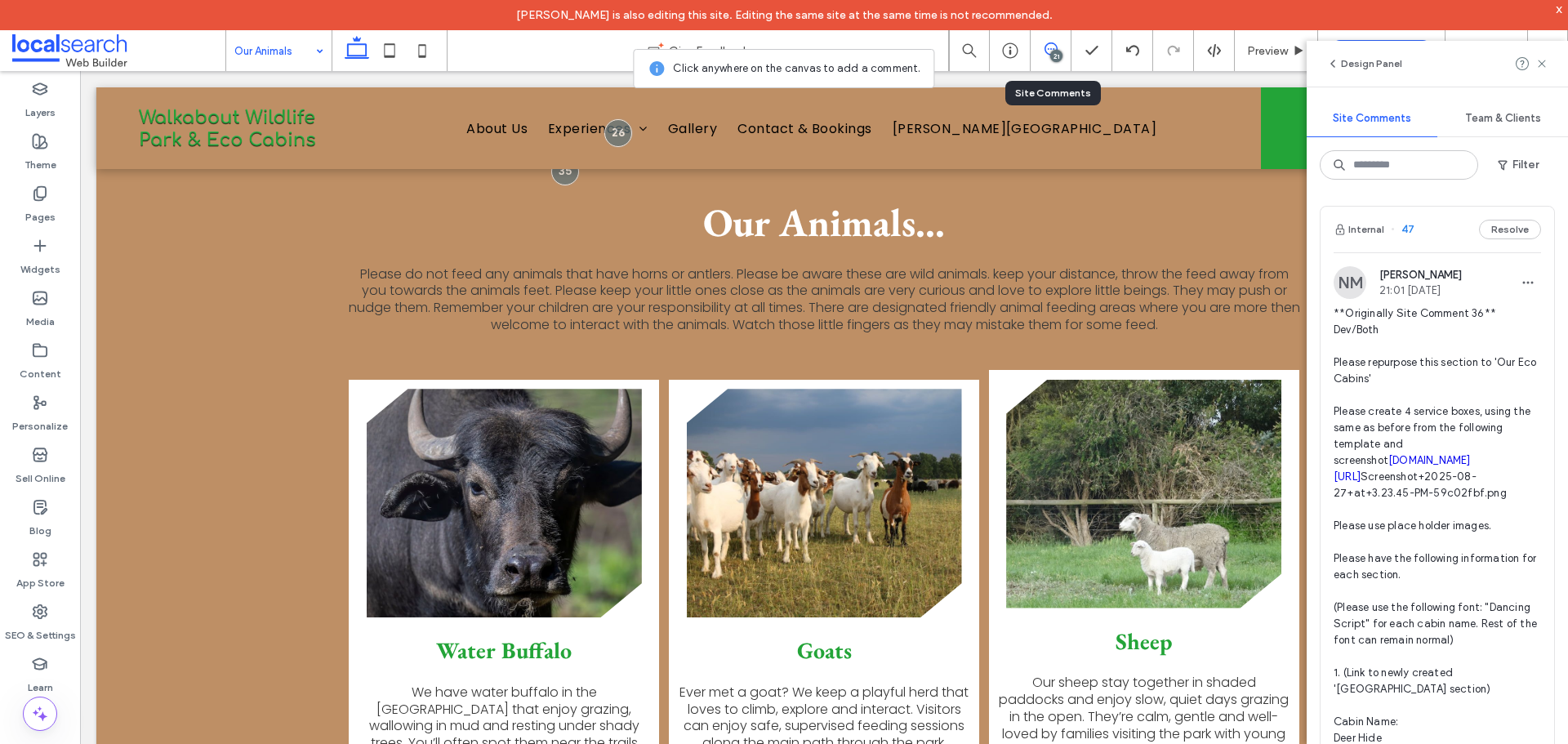
drag, startPoint x: 251, startPoint y: 45, endPoint x: 273, endPoint y: 61, distance: 27.2
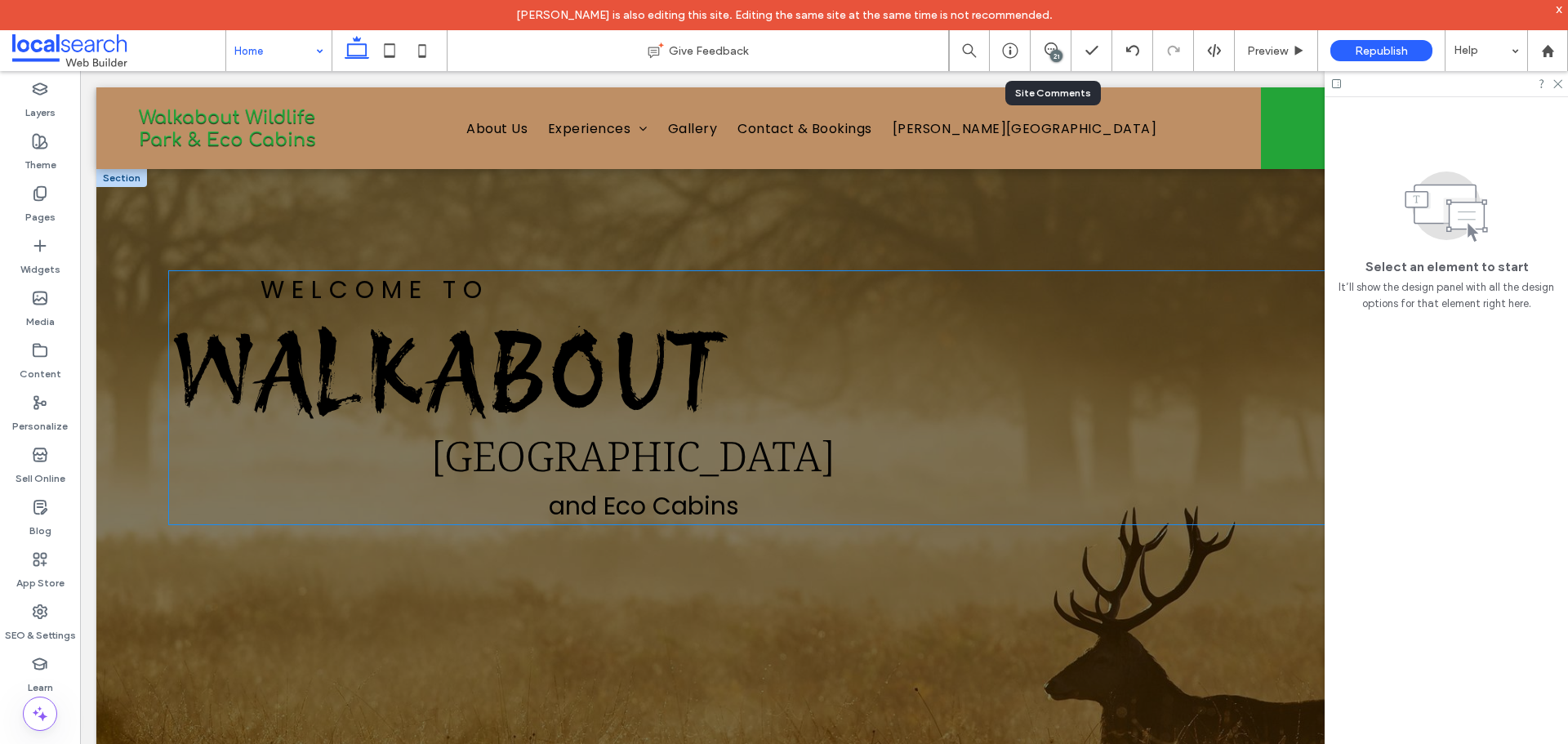
drag, startPoint x: 298, startPoint y: 498, endPoint x: 322, endPoint y: 496, distance: 24.1
click at [298, 498] on div "Welcome To Walkabout [GEOGRAPHIC_DATA] and Eco Cabins" at bounding box center [824, 398] width 1310 height 253
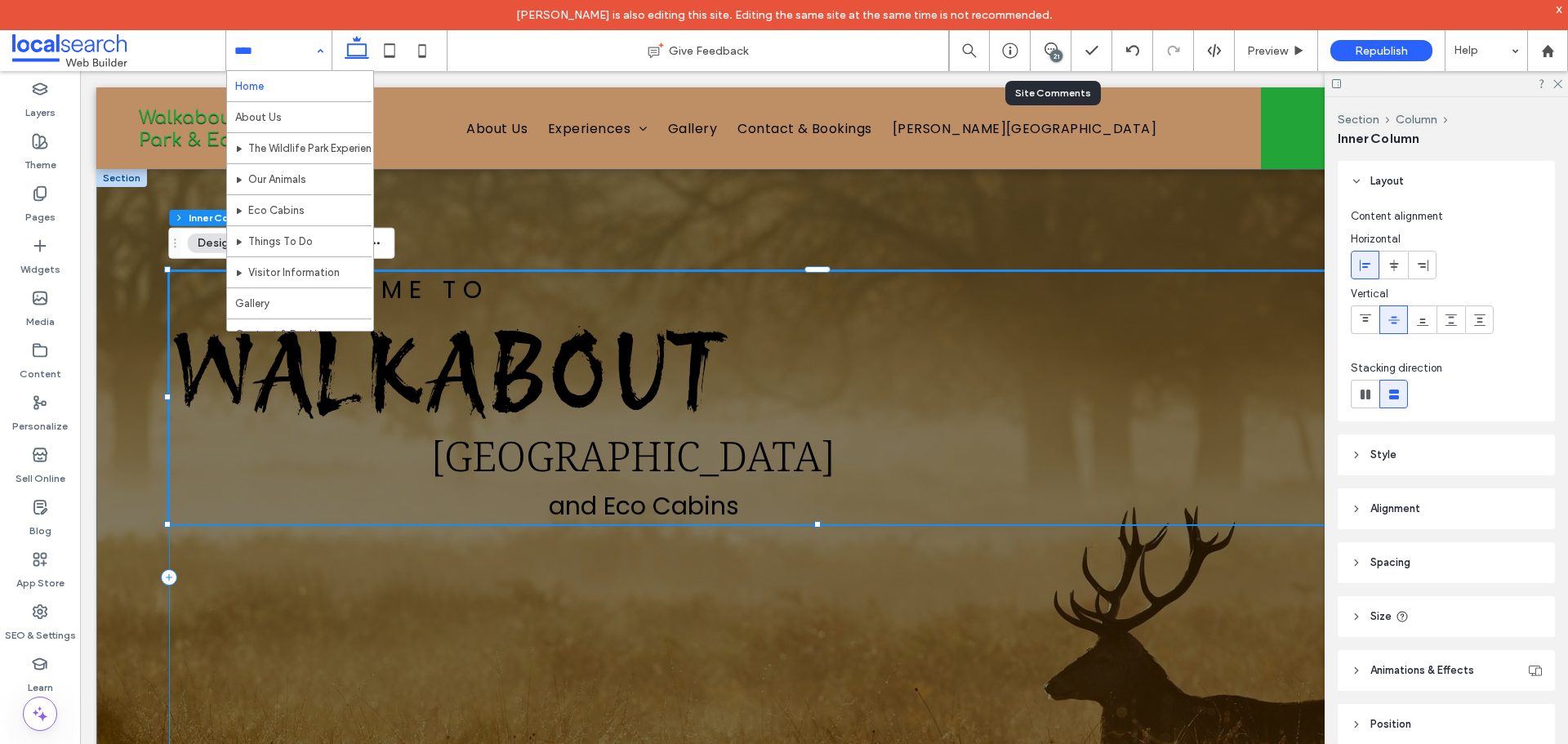
click at [556, 610] on div "Welcome To Walkabout [GEOGRAPHIC_DATA] and Eco Cabins" at bounding box center [824, 578] width 1310 height 614
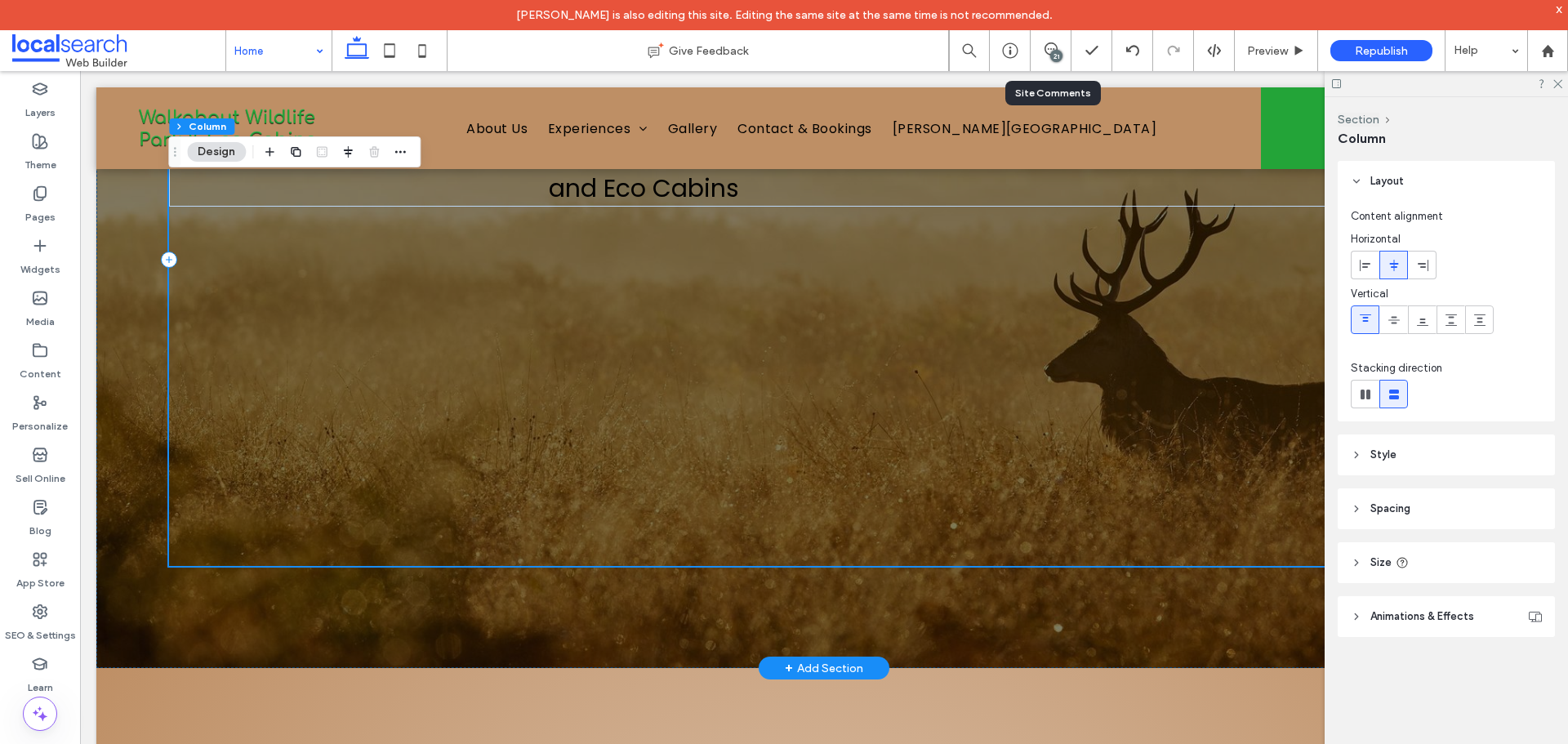
scroll to position [409, 0]
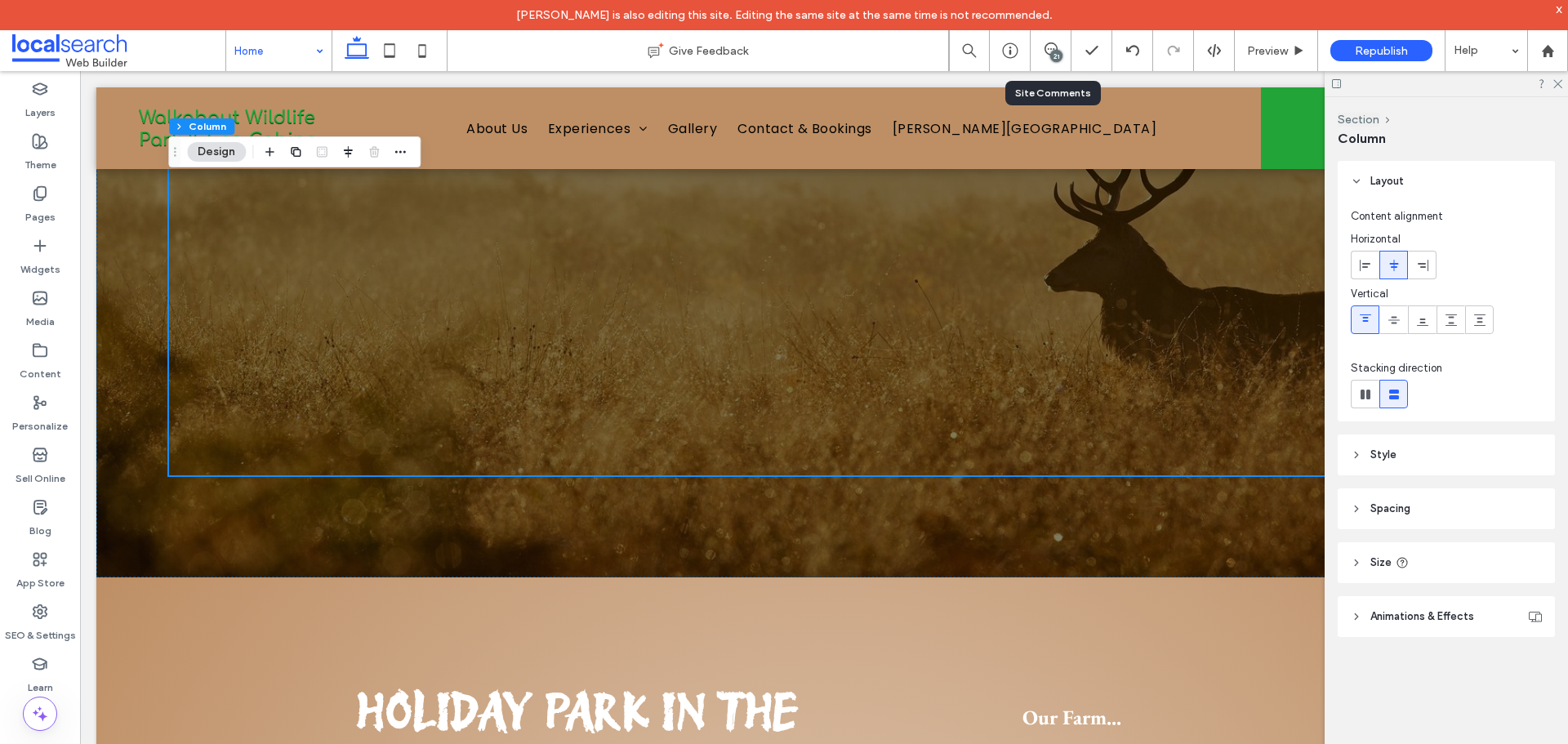
drag, startPoint x: 389, startPoint y: 50, endPoint x: 463, endPoint y: 93, distance: 85.6
click at [389, 50] on icon at bounding box center [390, 50] width 32 height 32
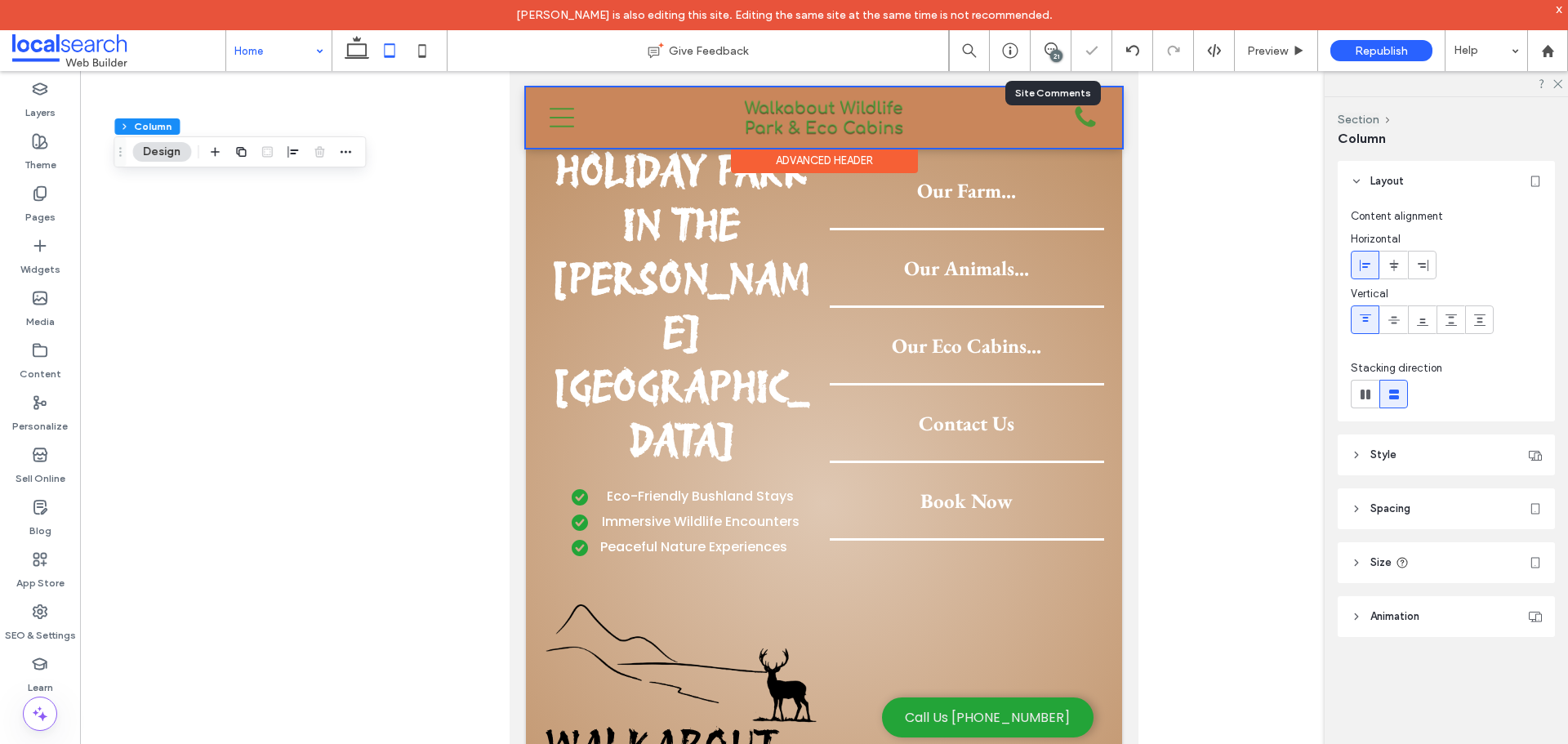
type input "**"
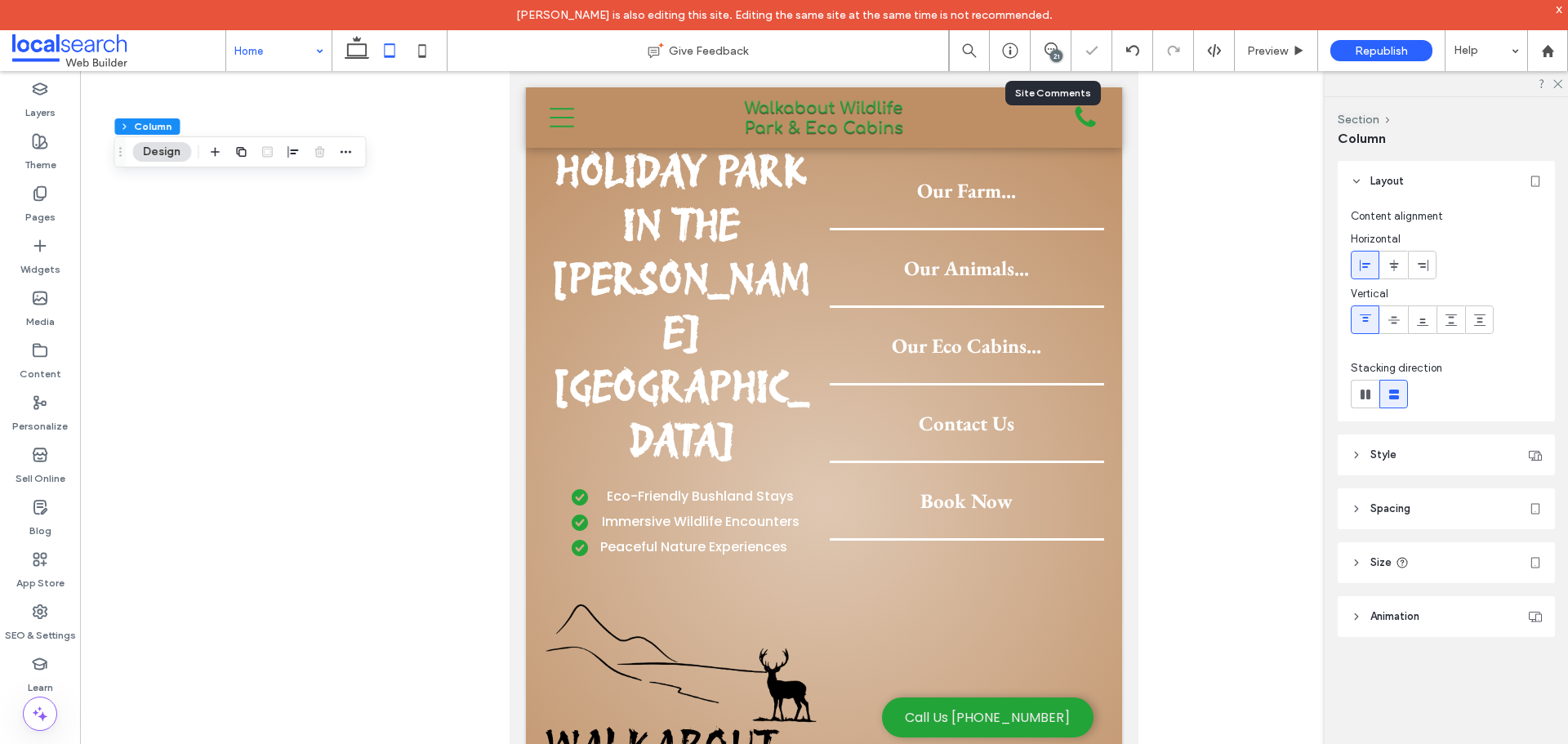
type input "**"
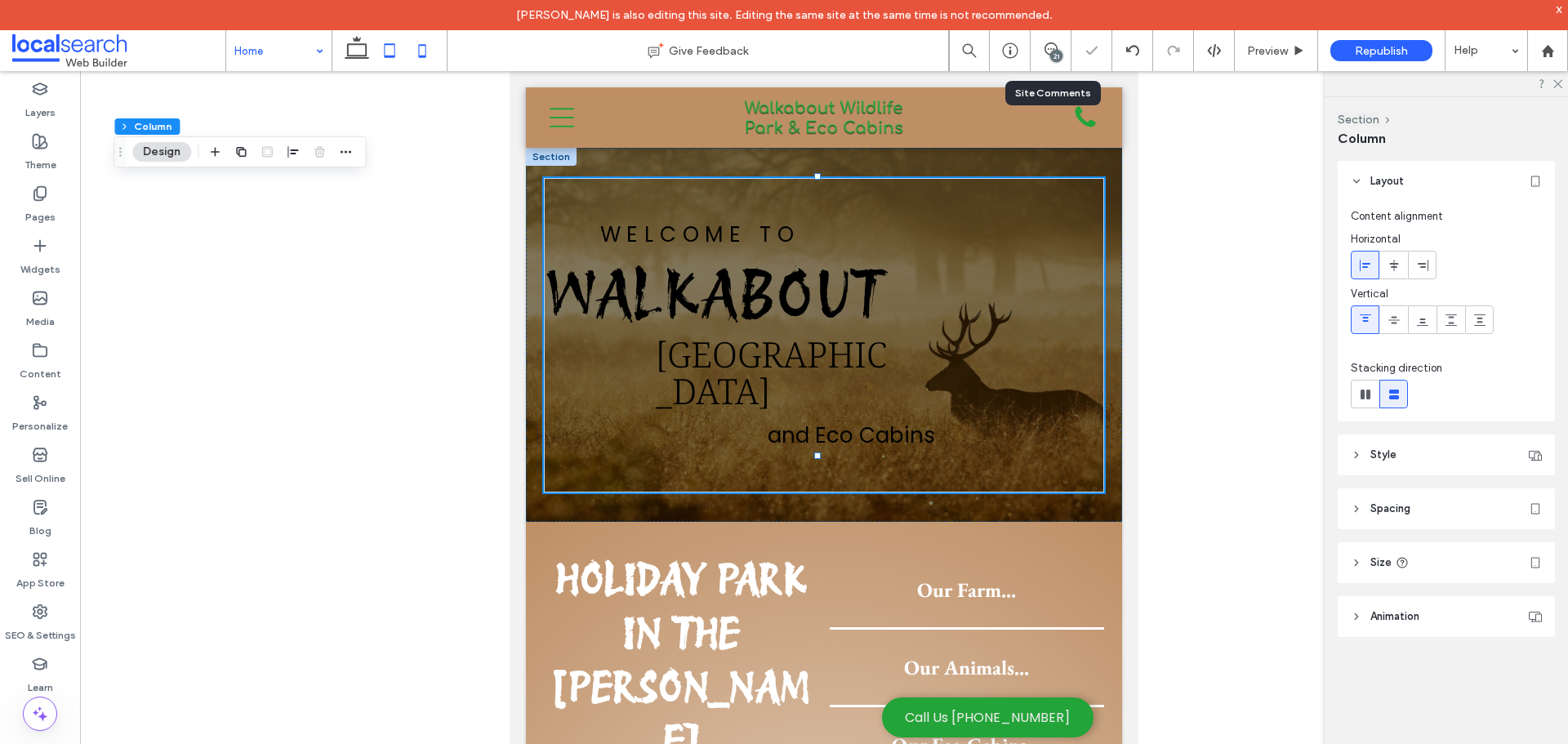
click at [418, 52] on use at bounding box center [422, 50] width 7 height 13
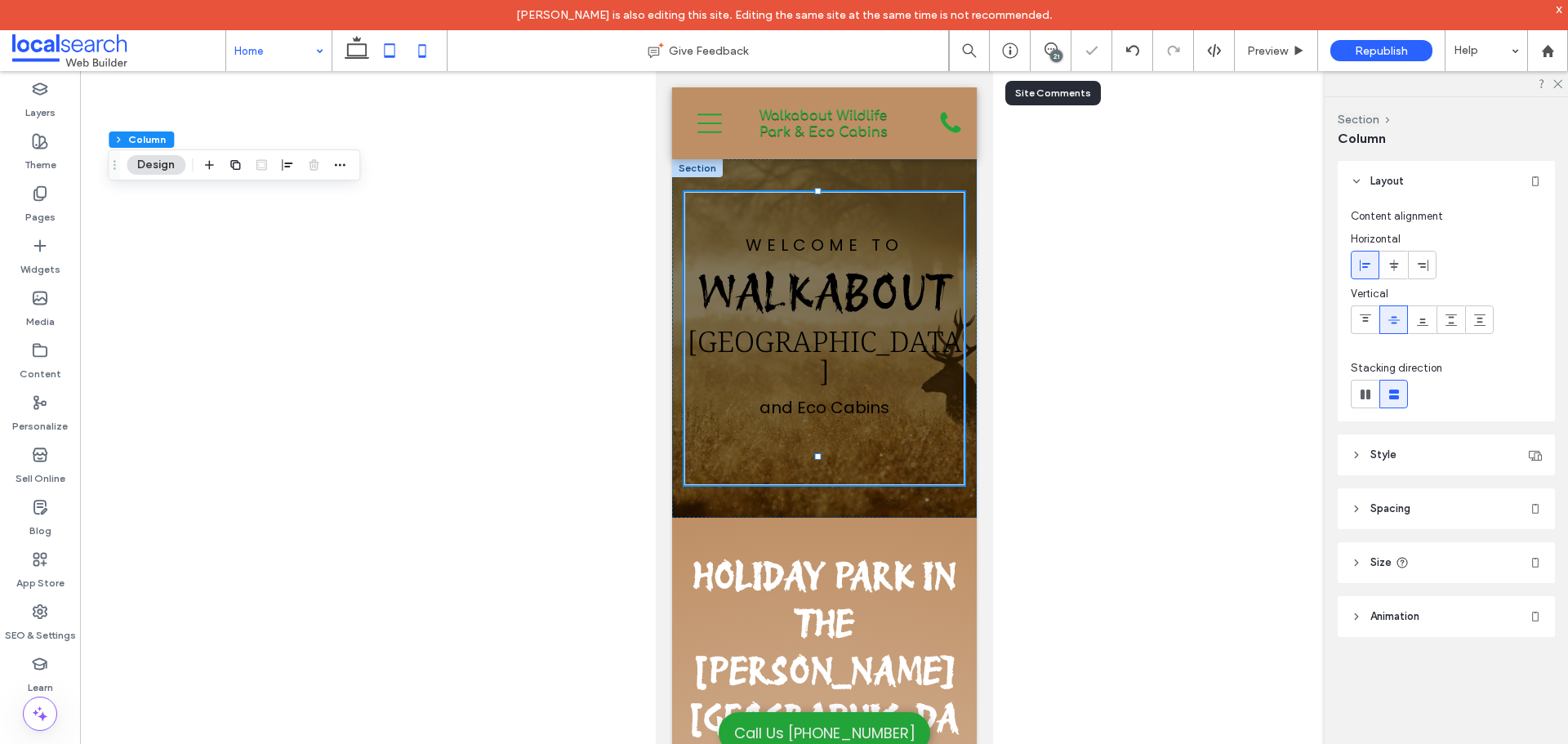
click at [374, 45] on icon at bounding box center [390, 50] width 32 height 32
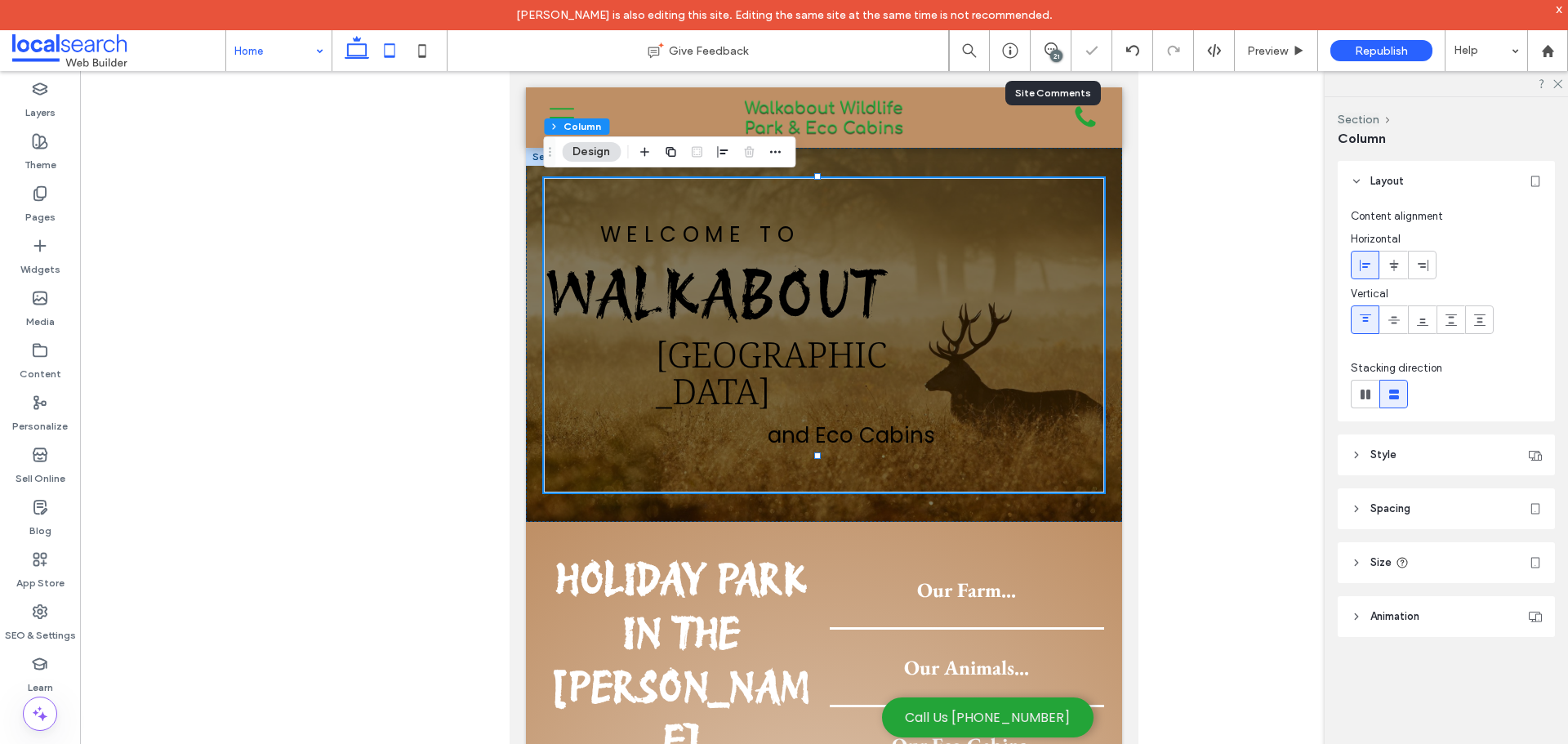
click at [353, 48] on icon at bounding box center [357, 50] width 32 height 32
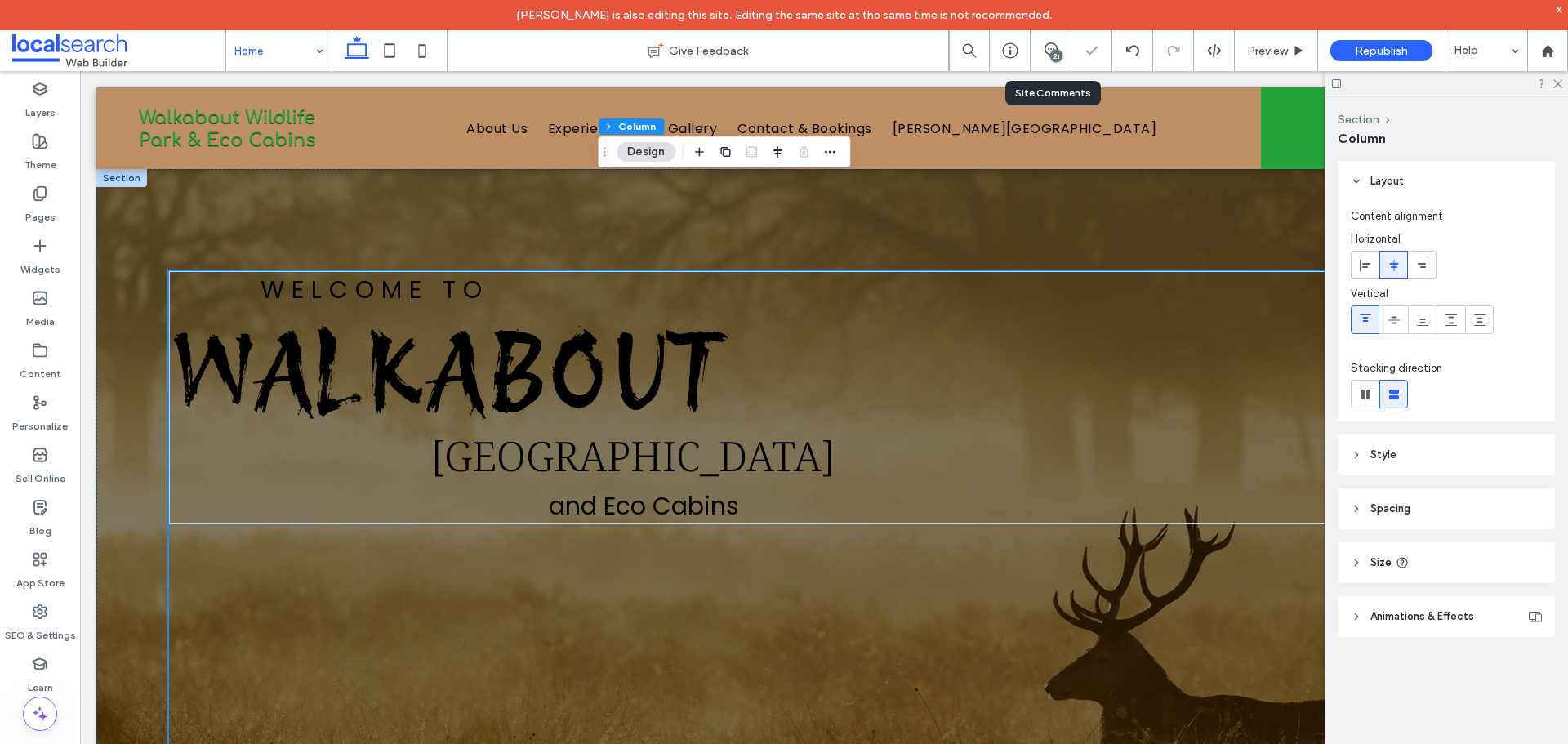
type input "***"
type input "****"
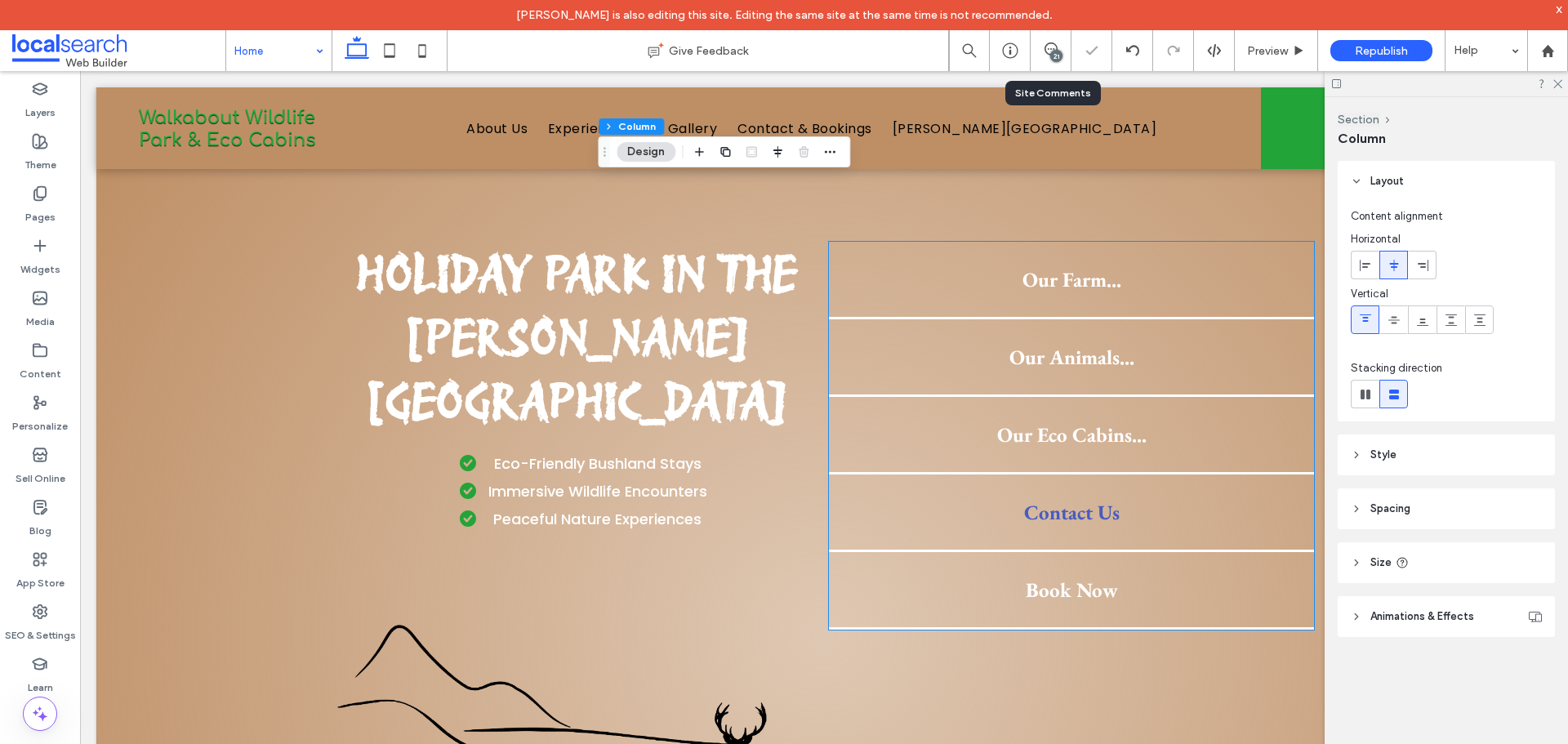
scroll to position [735, 0]
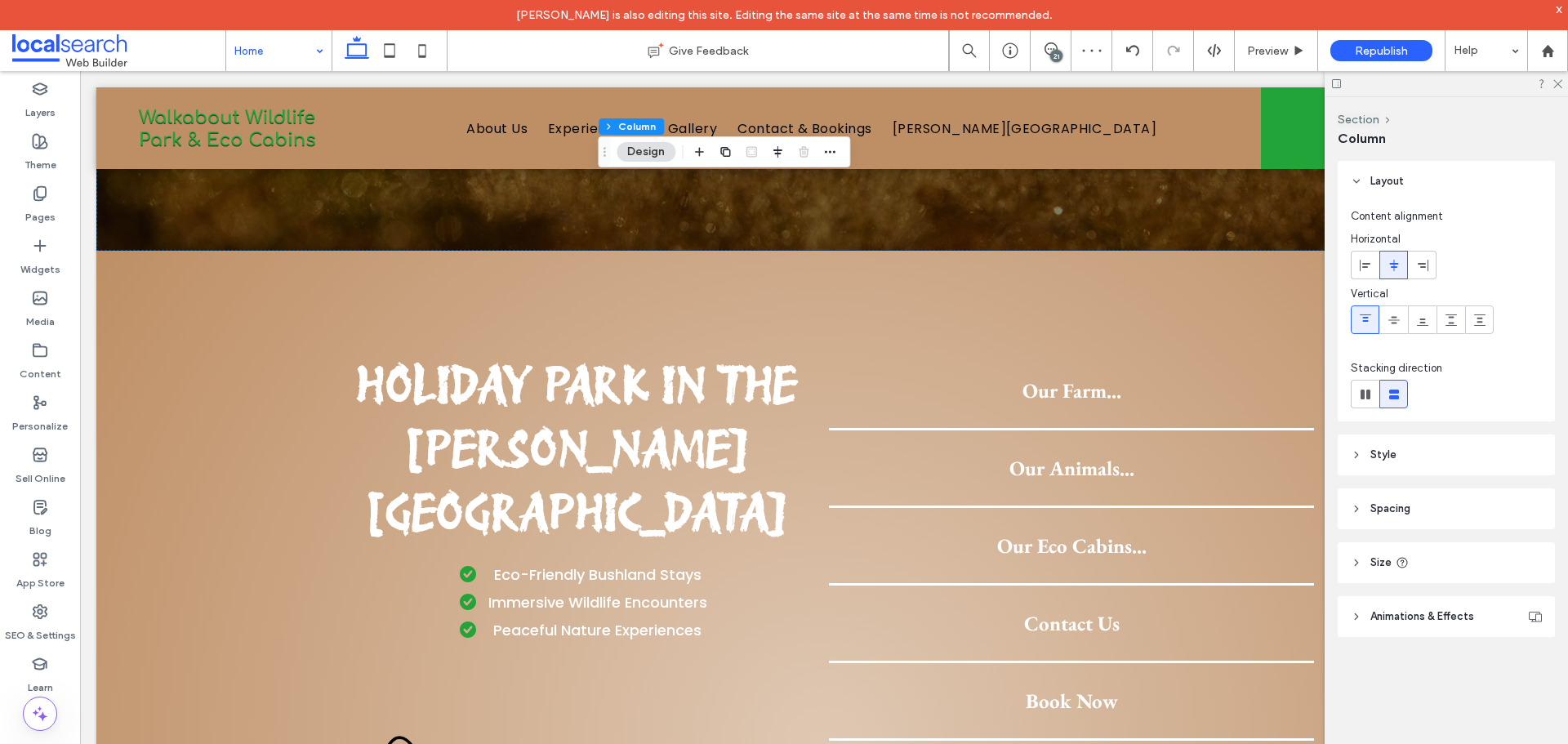
click at [1055, 50] on div "21" at bounding box center [1056, 56] width 13 height 13
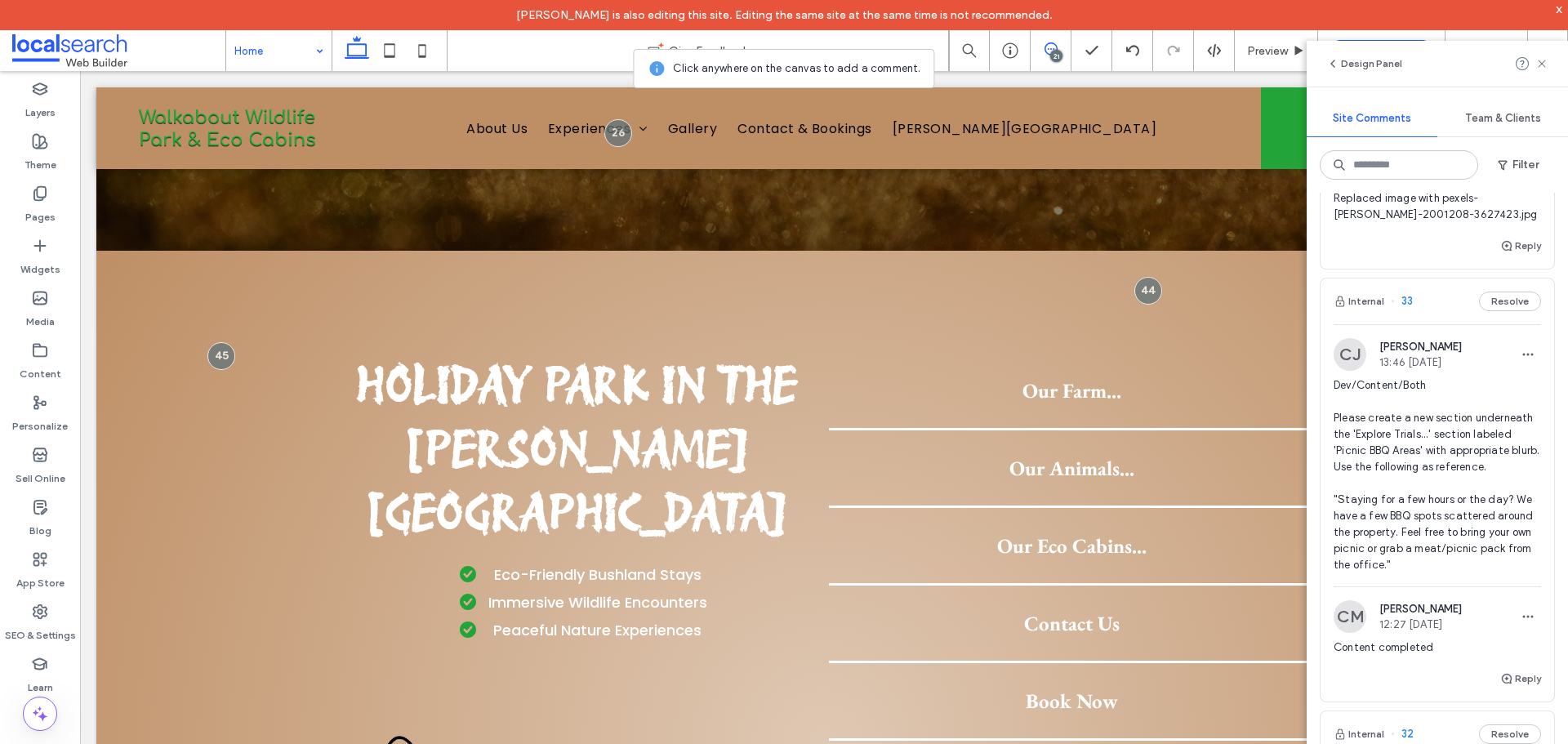
scroll to position [8661, 0]
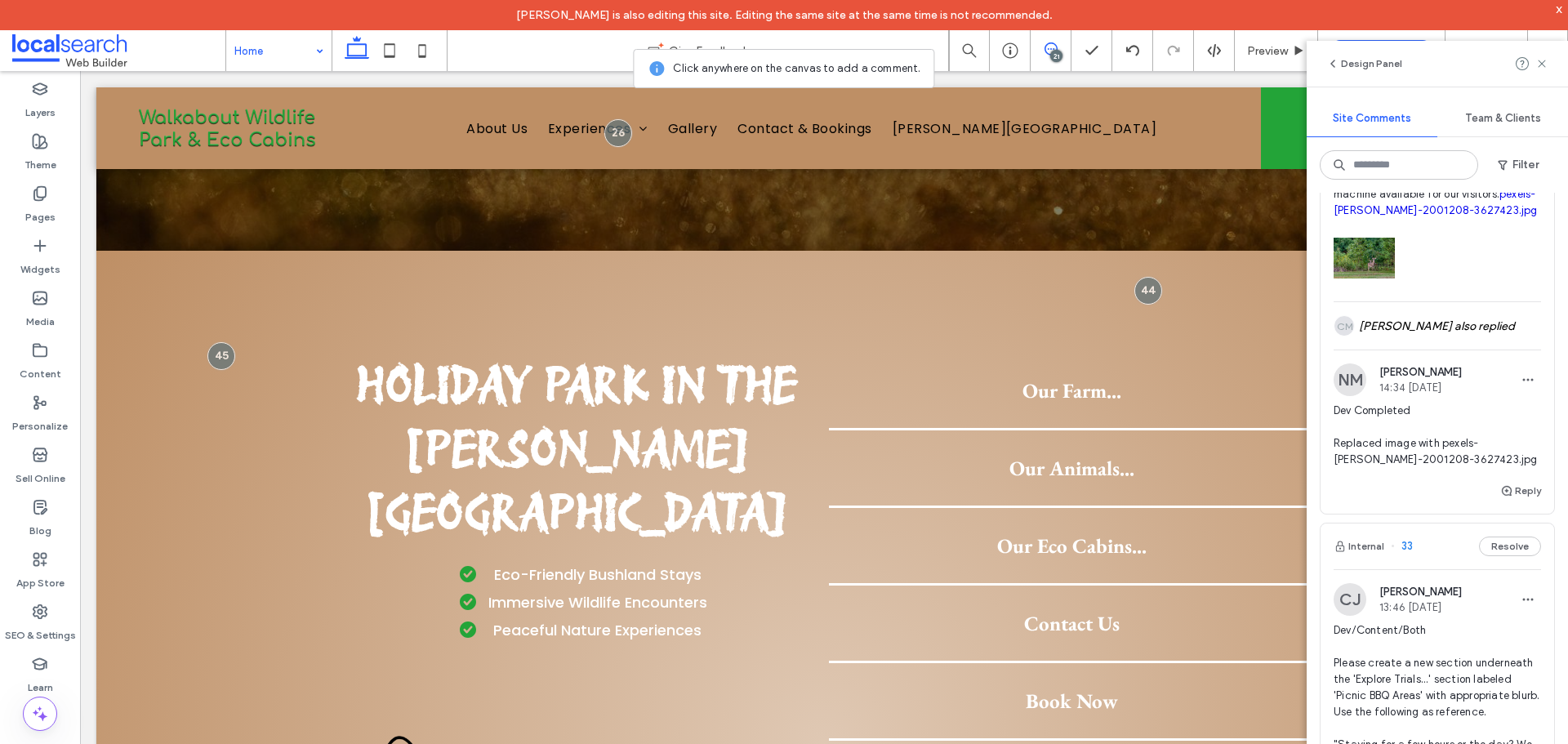
click at [1431, 350] on div "CM Chloe Meyers also replied" at bounding box center [1437, 325] width 207 height 48
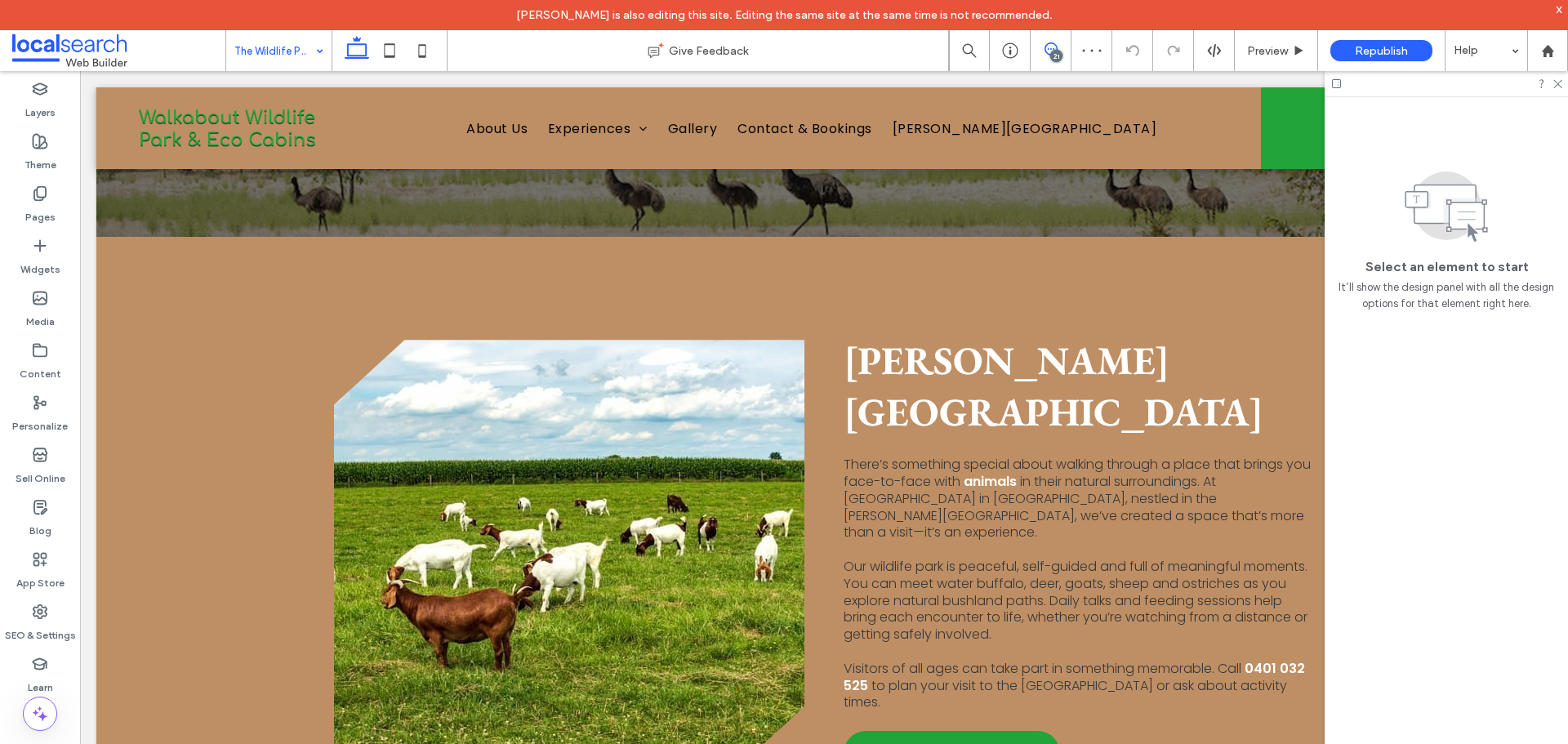
click at [1065, 48] on span at bounding box center [1051, 49] width 40 height 13
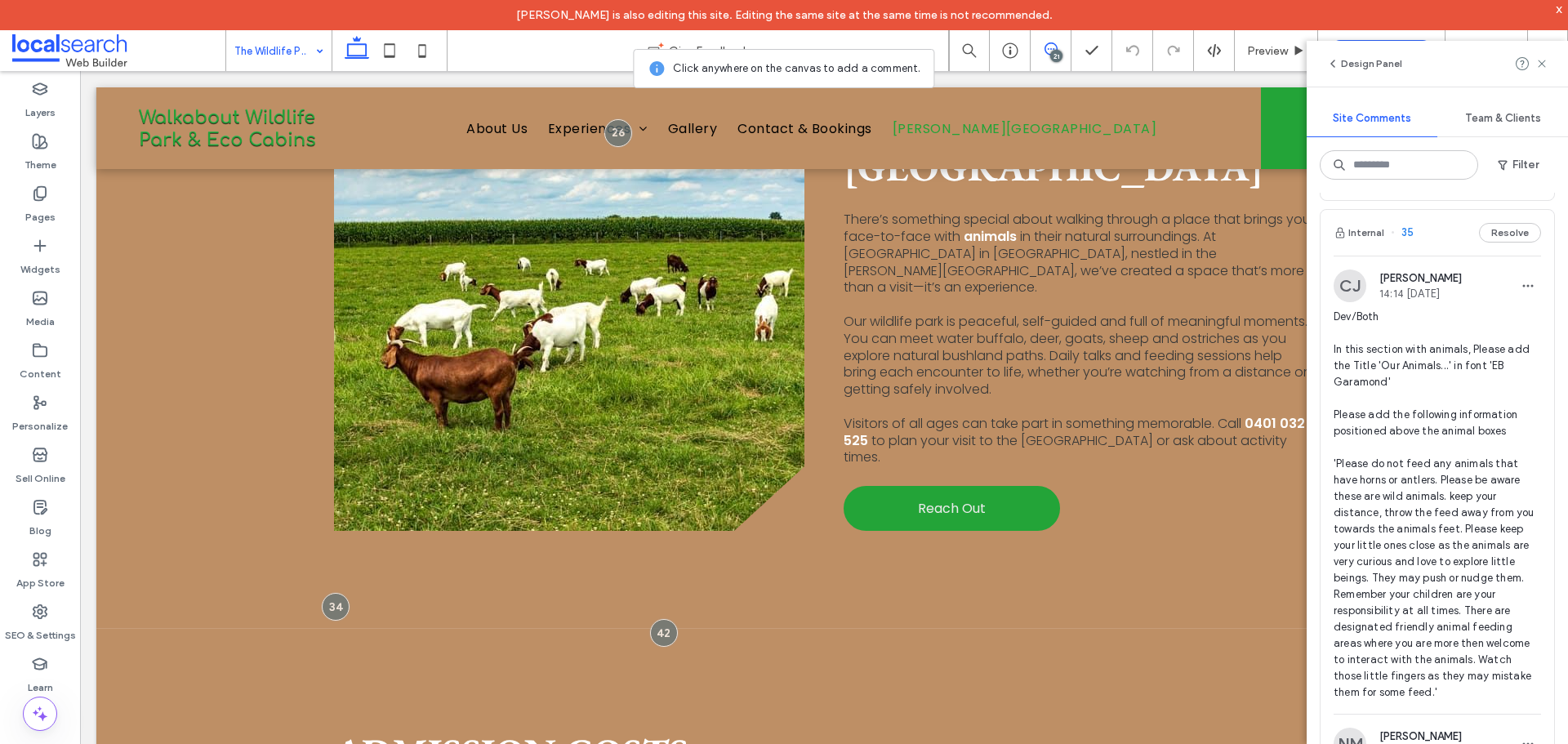
scroll to position [7108, 0]
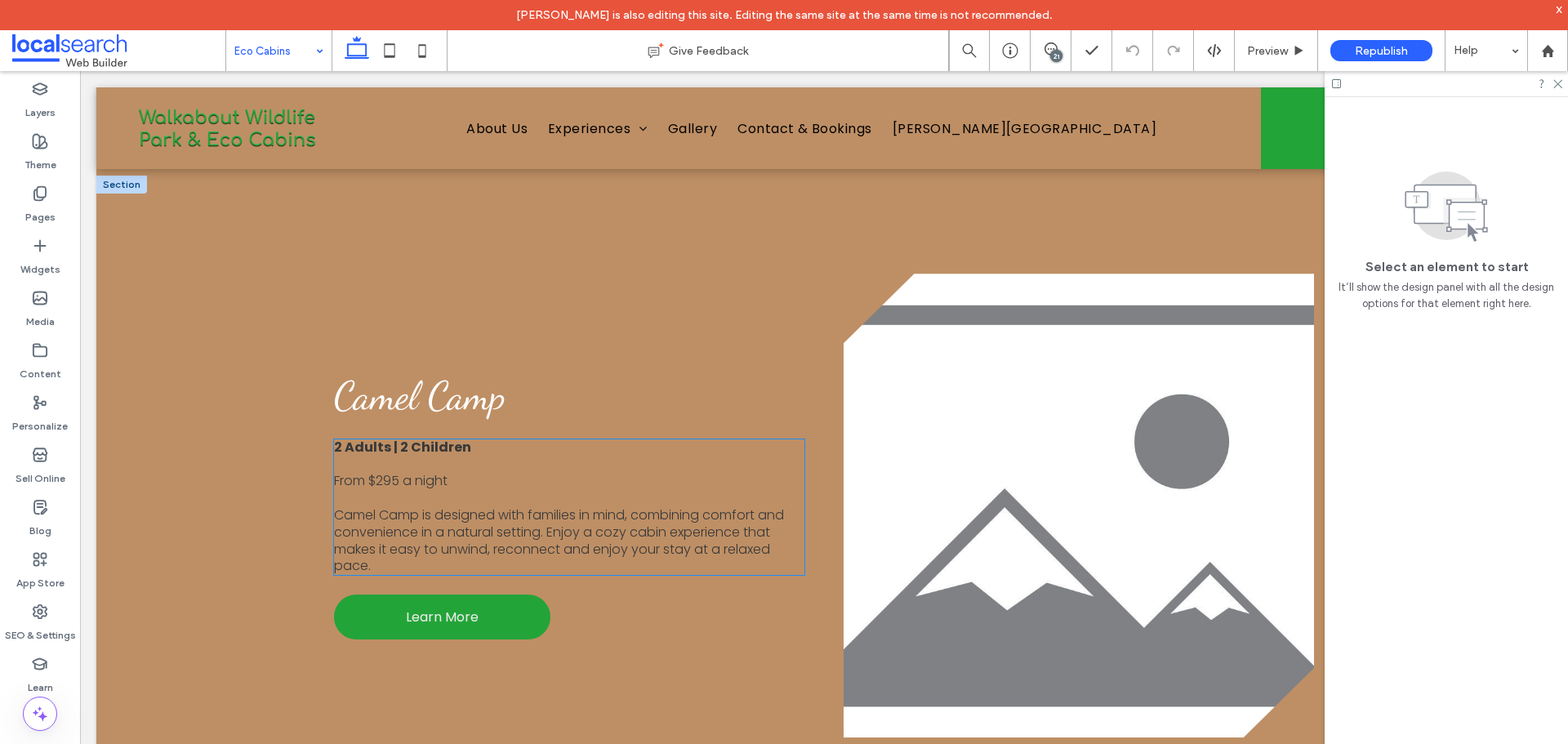
scroll to position [3595, 0]
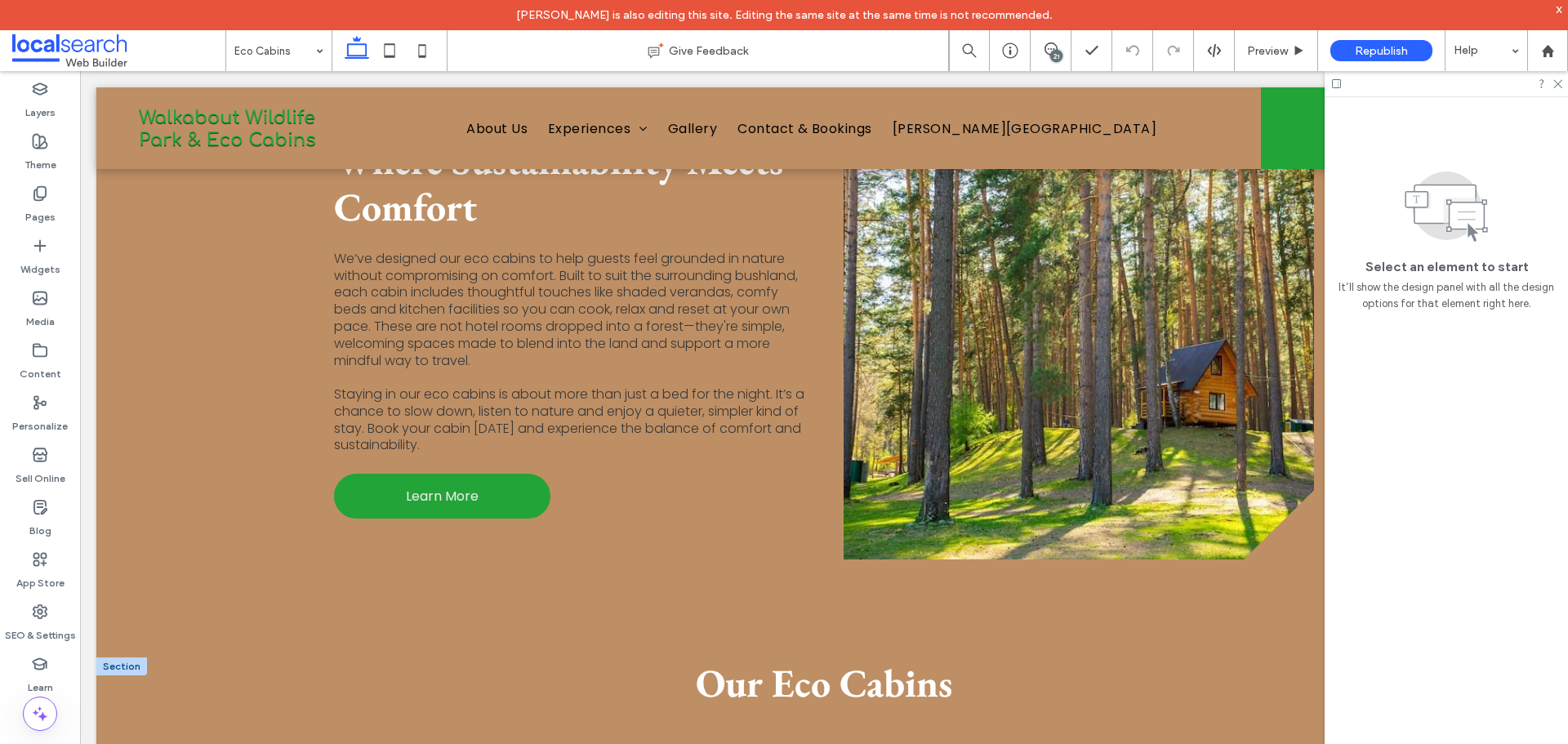
scroll to position [1144, 0]
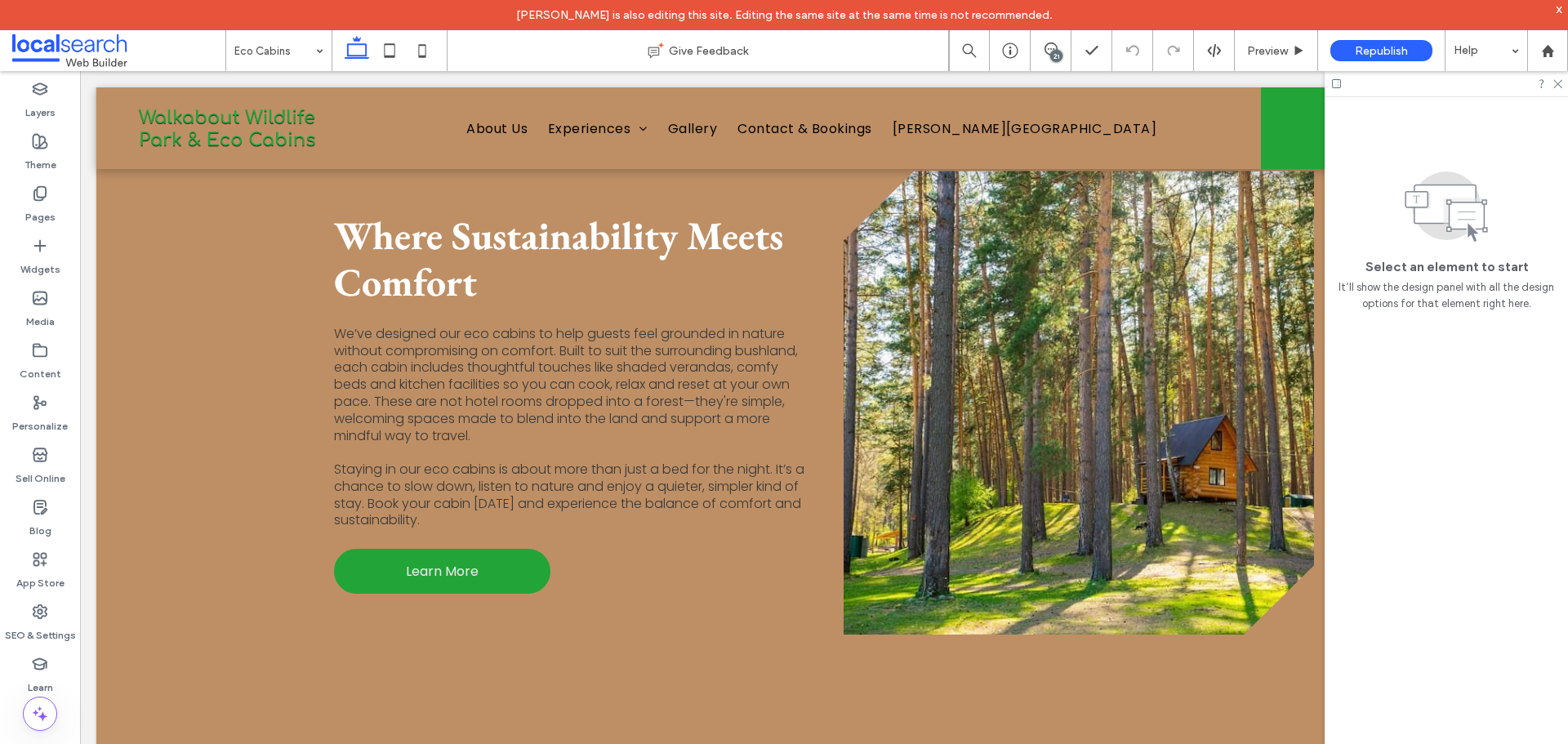
click at [1061, 57] on div "21" at bounding box center [1056, 56] width 13 height 13
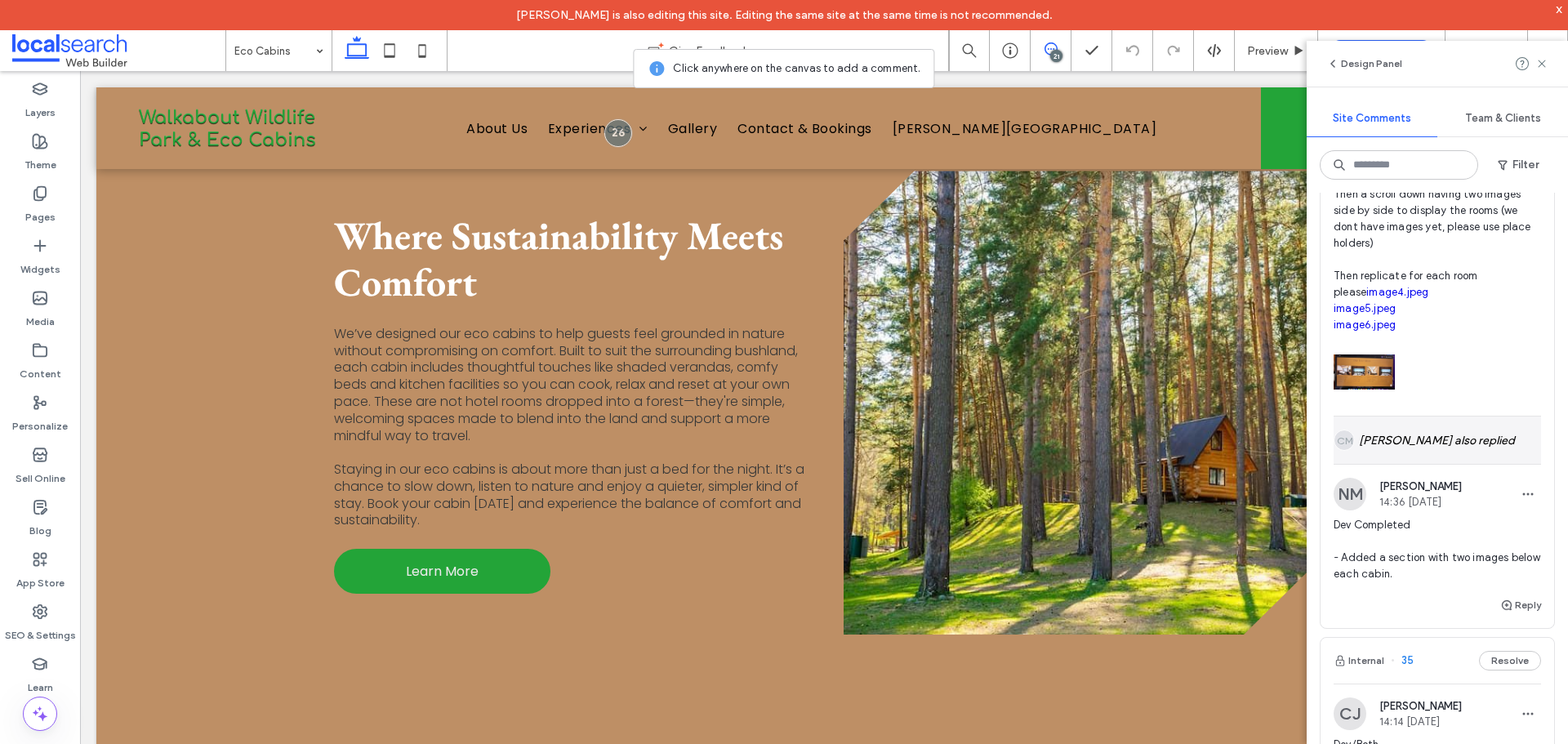
scroll to position [7108, 0]
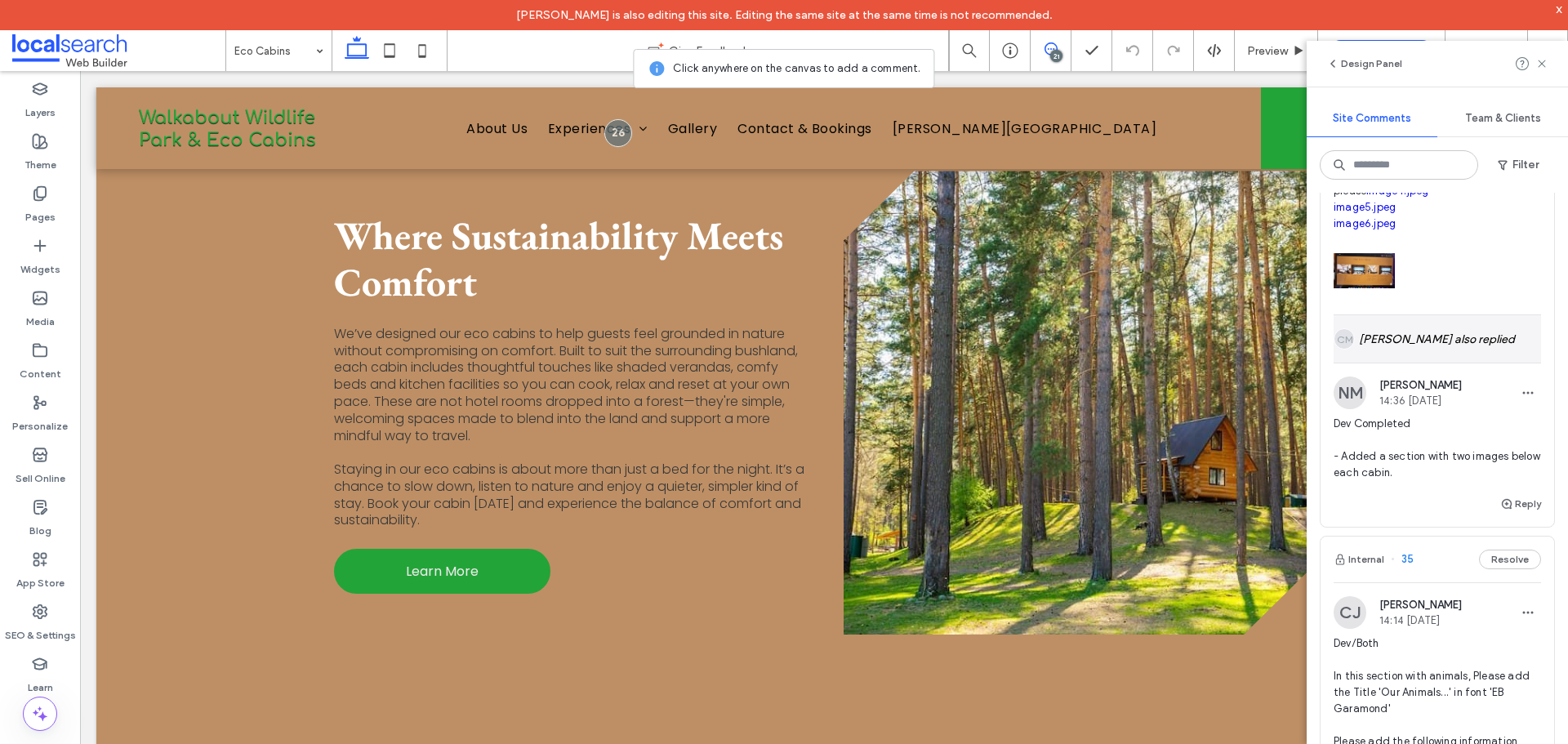
click at [1426, 363] on div "CM [PERSON_NAME] also replied" at bounding box center [1437, 339] width 207 height 48
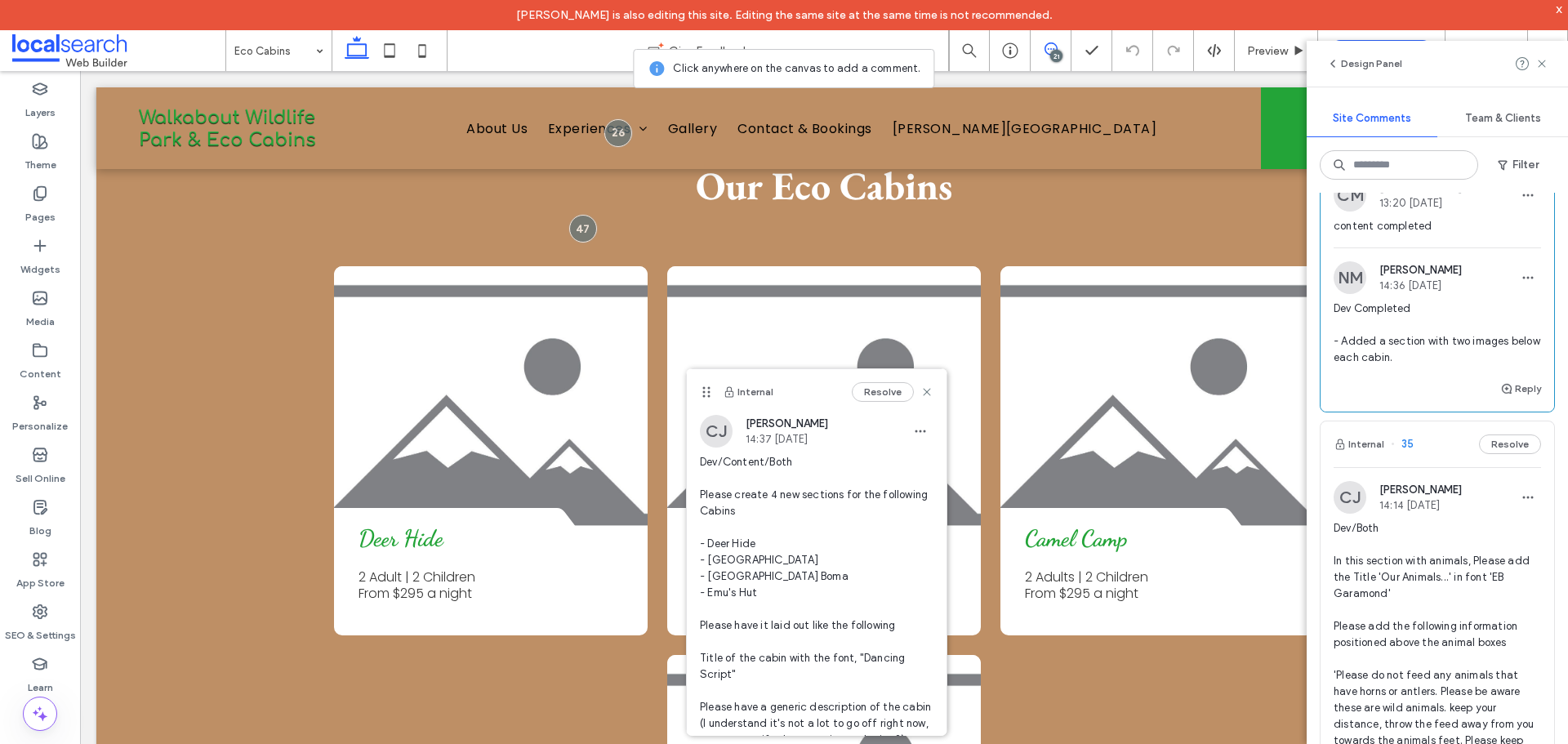
scroll to position [7272, 0]
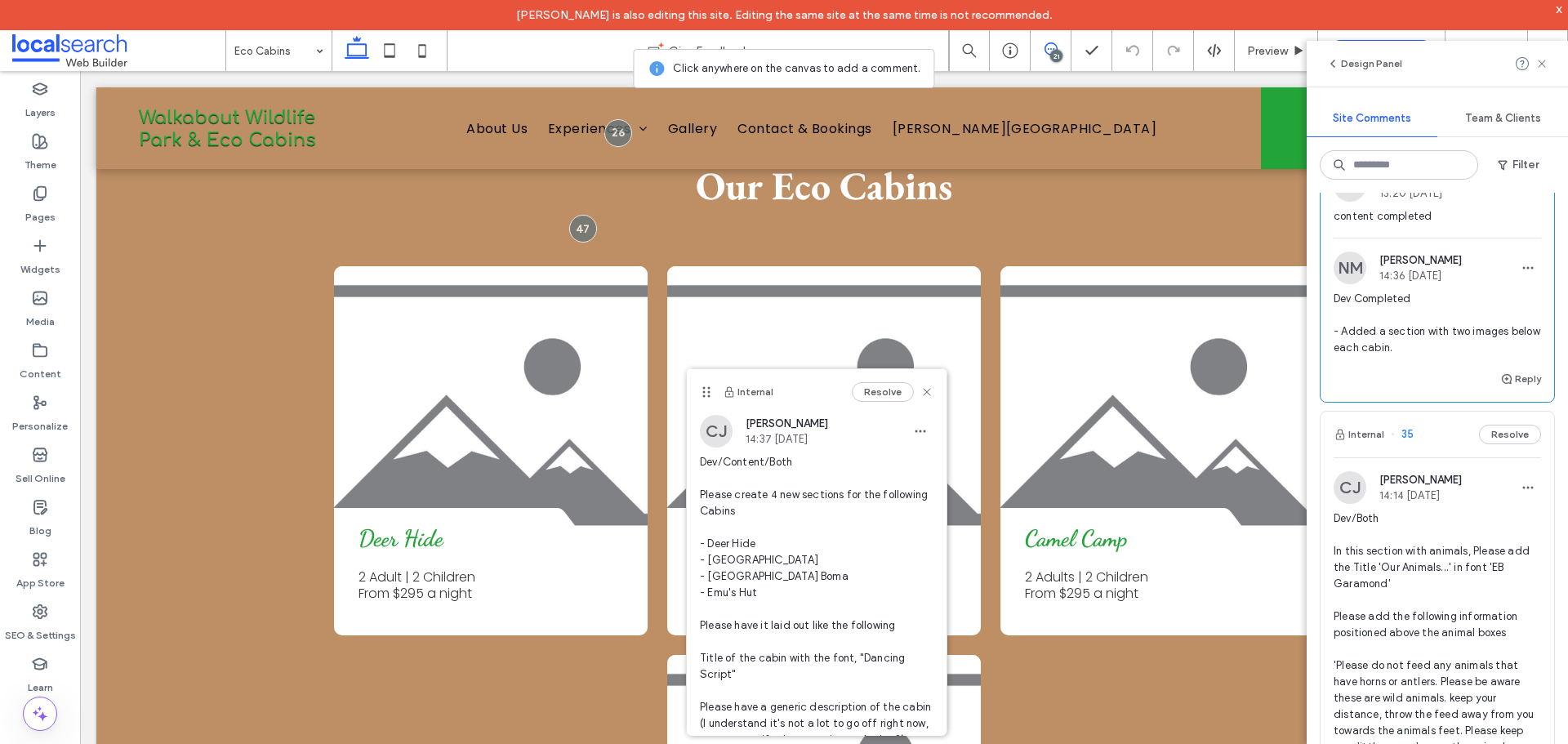
click at [1374, 33] on link "image4.jpeg" at bounding box center [1396, 28] width 62 height 13
click at [1366, 49] on link "image5.jpeg" at bounding box center [1364, 44] width 62 height 13
click at [1352, 66] on link "image6.jpeg" at bounding box center [1364, 60] width 62 height 13
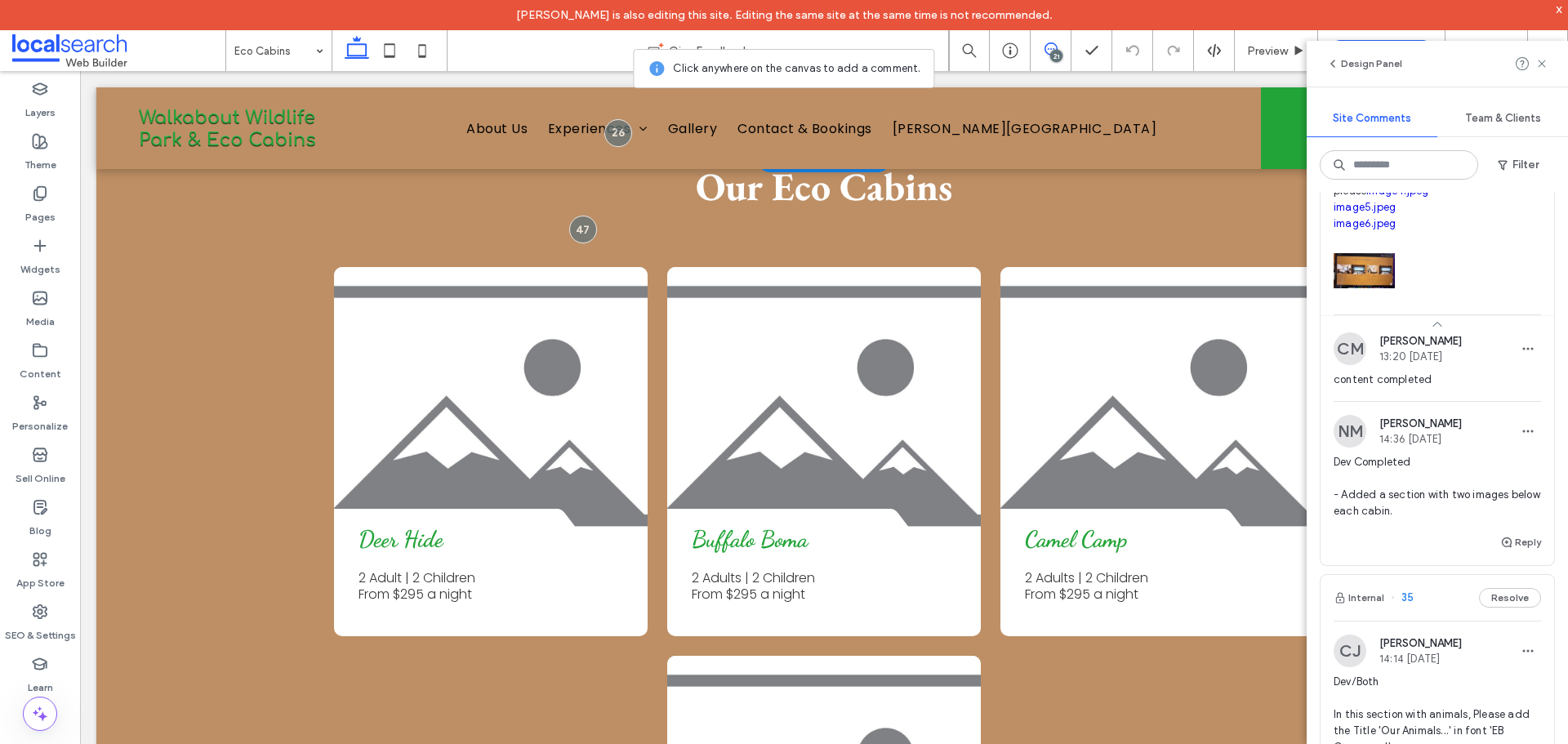
scroll to position [2042, 0]
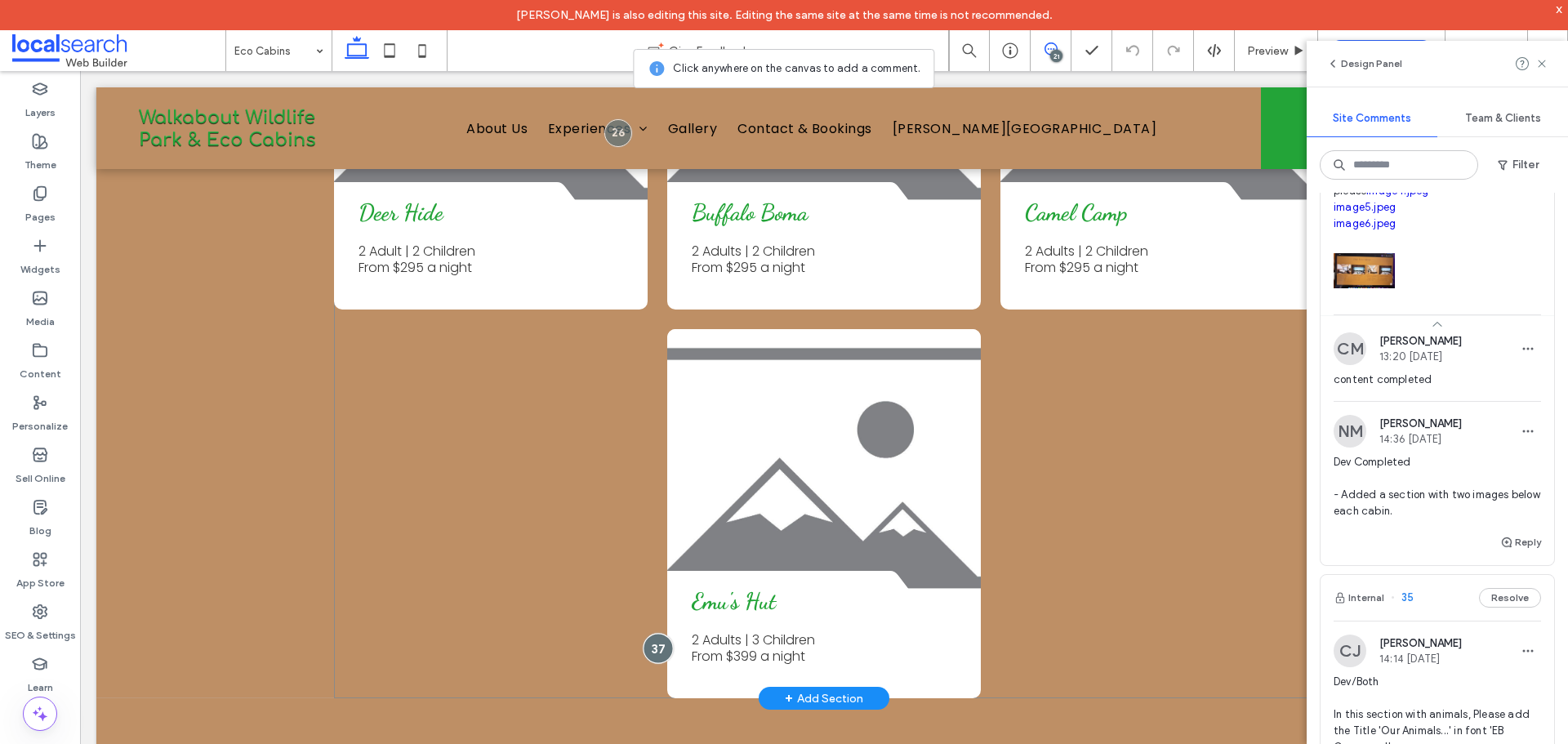
click at [659, 633] on div at bounding box center [658, 649] width 31 height 31
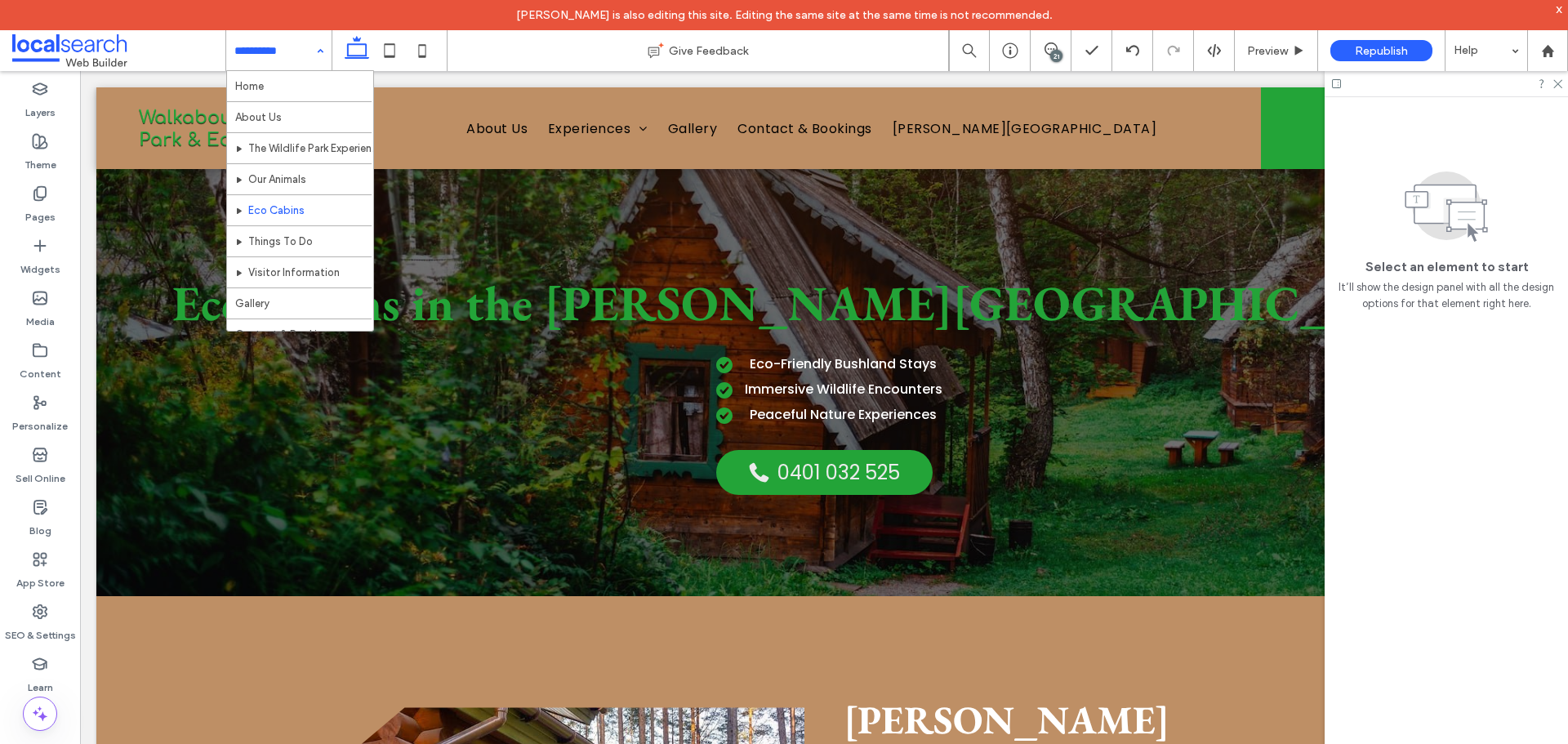
scroll to position [0, 0]
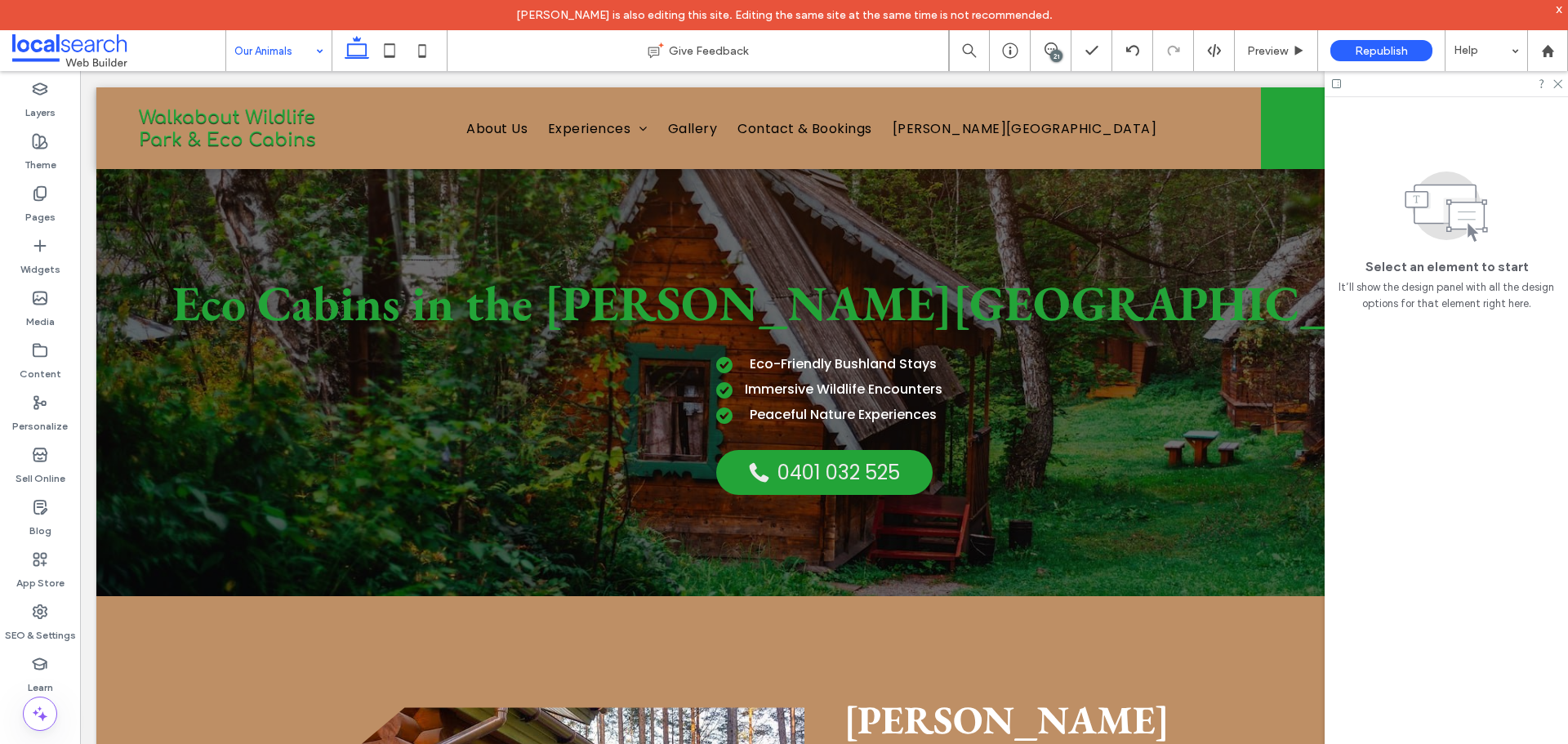
click at [277, 53] on div at bounding box center [784, 372] width 1568 height 744
click at [251, 50] on input at bounding box center [275, 50] width 81 height 40
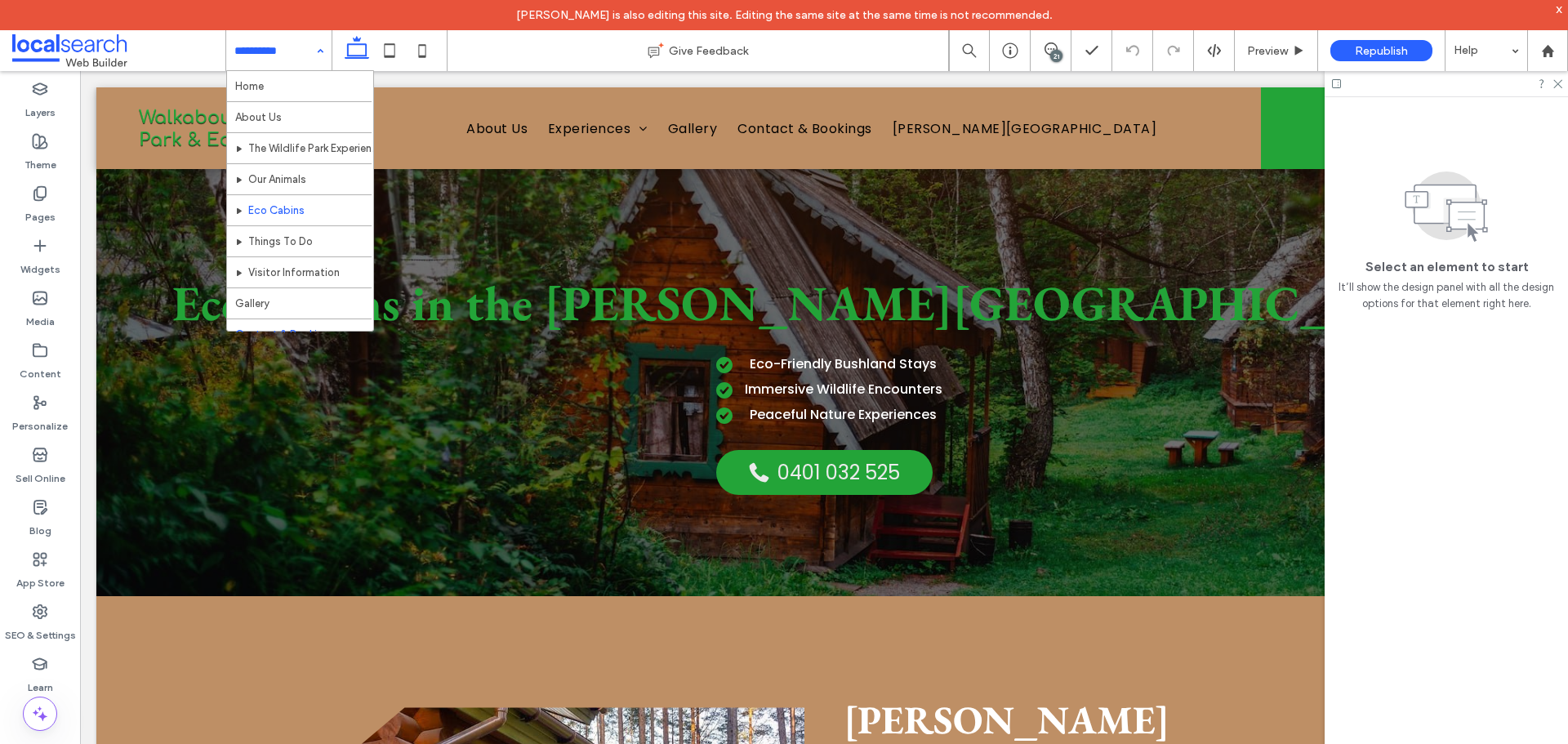
scroll to position [17, 0]
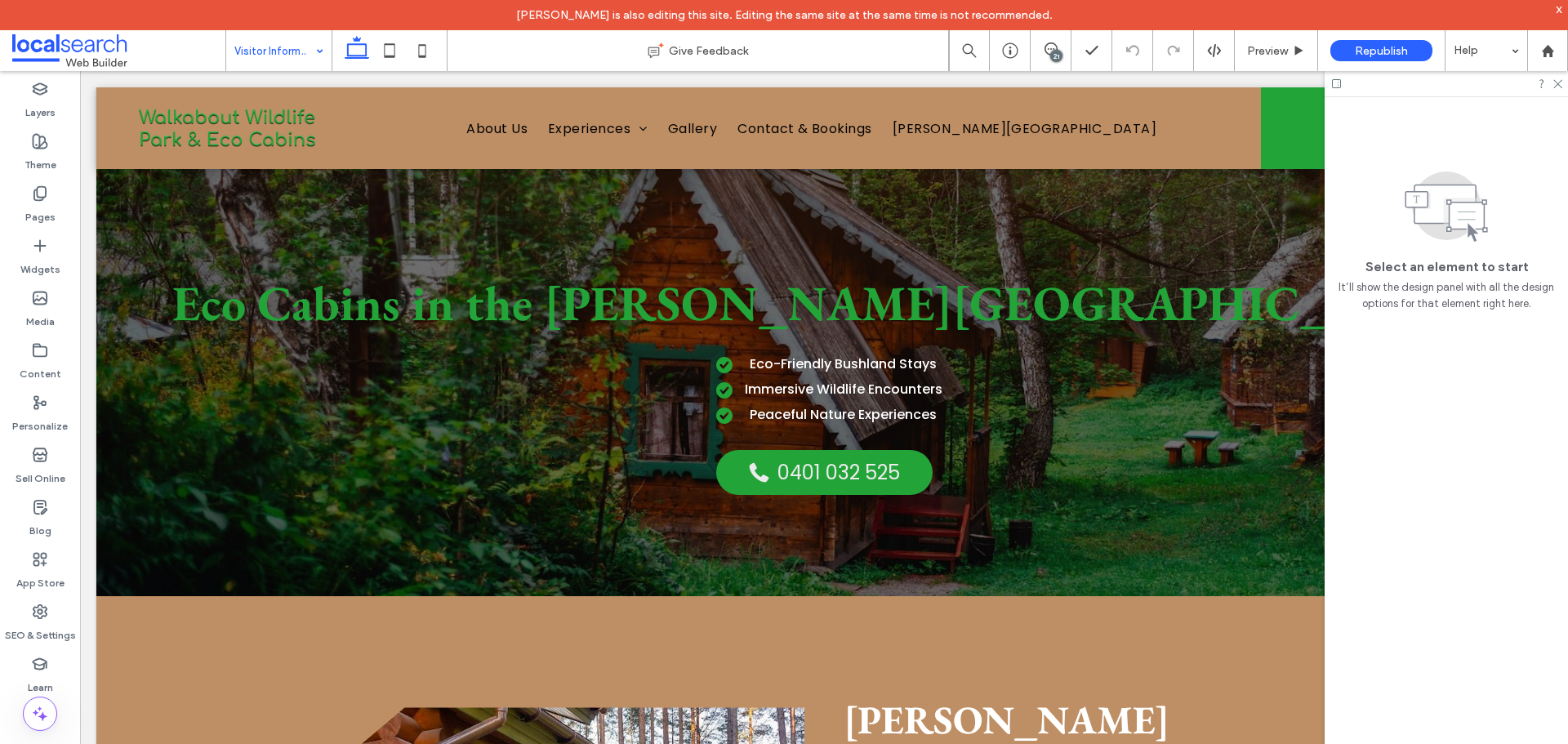
click at [307, 53] on div at bounding box center [784, 372] width 1568 height 744
drag, startPoint x: 392, startPoint y: 46, endPoint x: 413, endPoint y: 26, distance: 29.0
click at [392, 46] on icon at bounding box center [390, 50] width 32 height 32
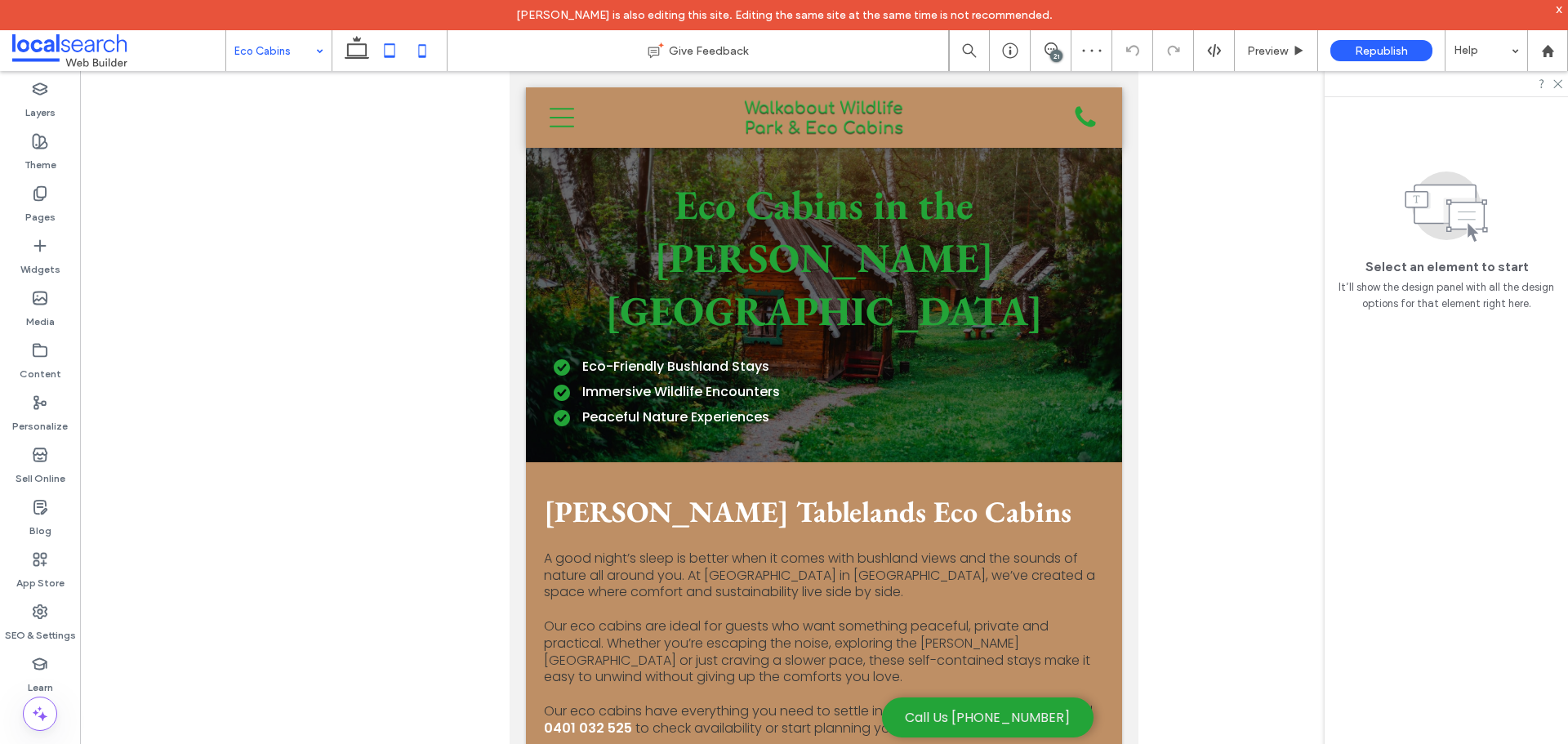
click at [423, 56] on use at bounding box center [422, 50] width 7 height 13
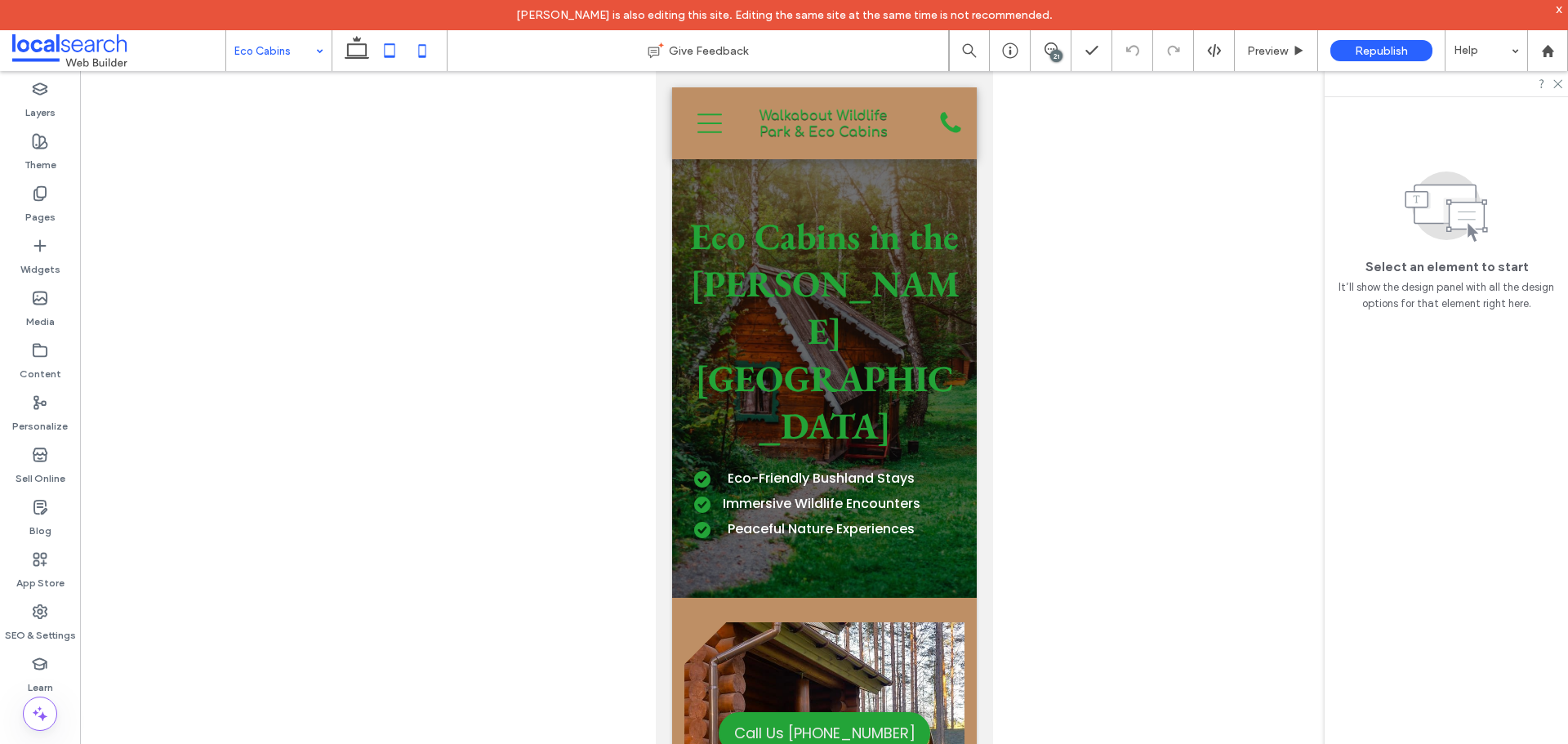
click at [387, 48] on icon at bounding box center [390, 50] width 32 height 32
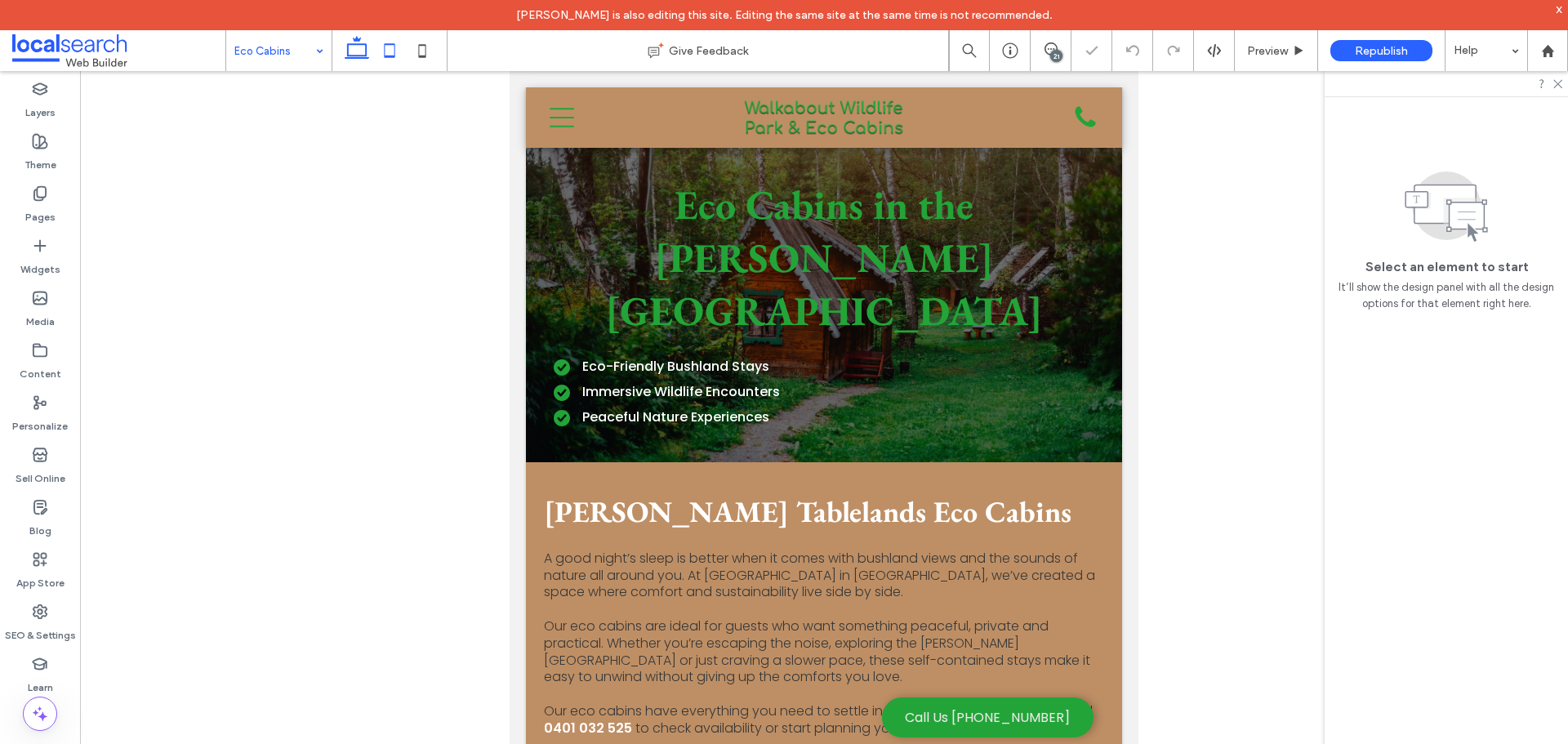
click at [350, 49] on icon at bounding box center [357, 50] width 32 height 32
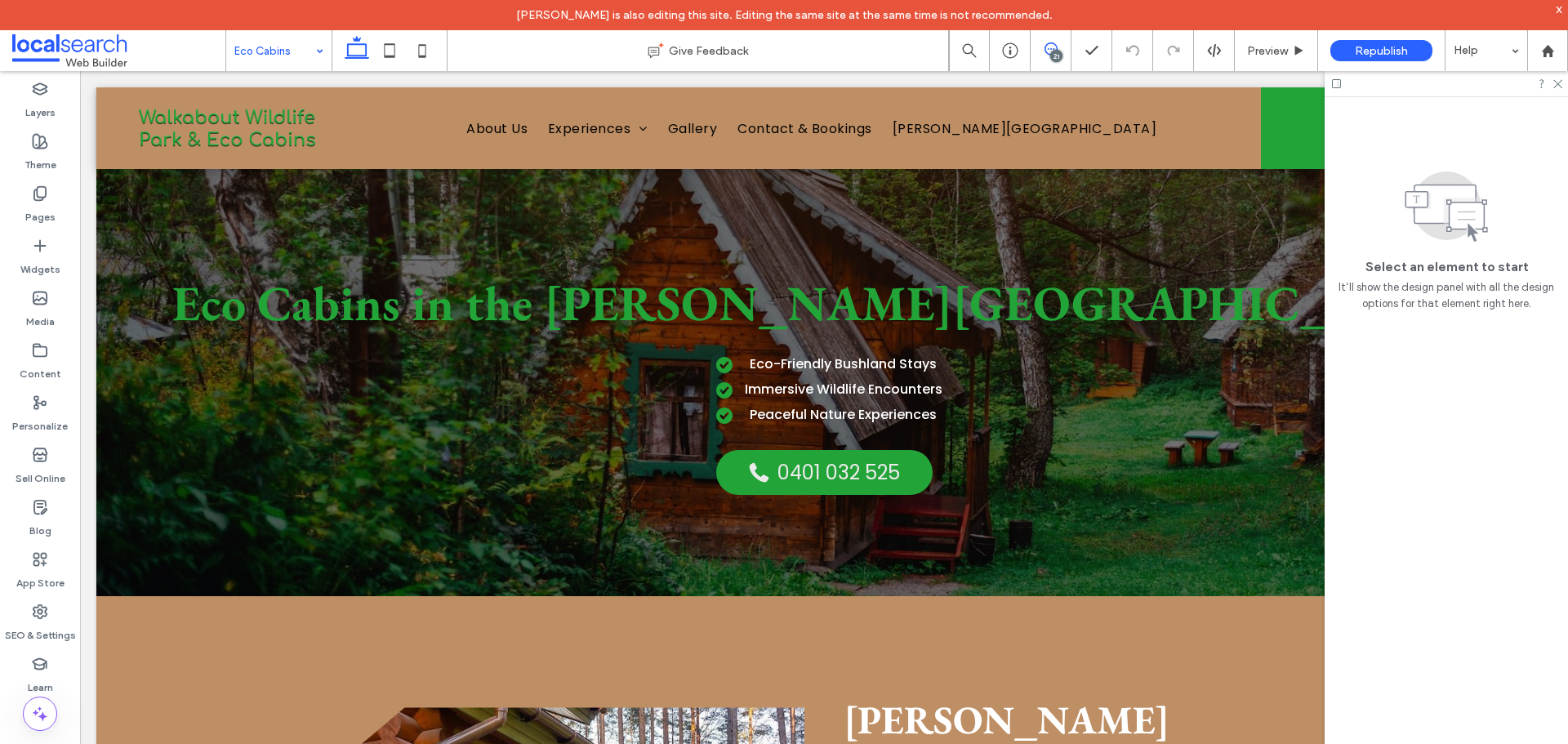
click at [1060, 42] on span at bounding box center [1051, 49] width 40 height 13
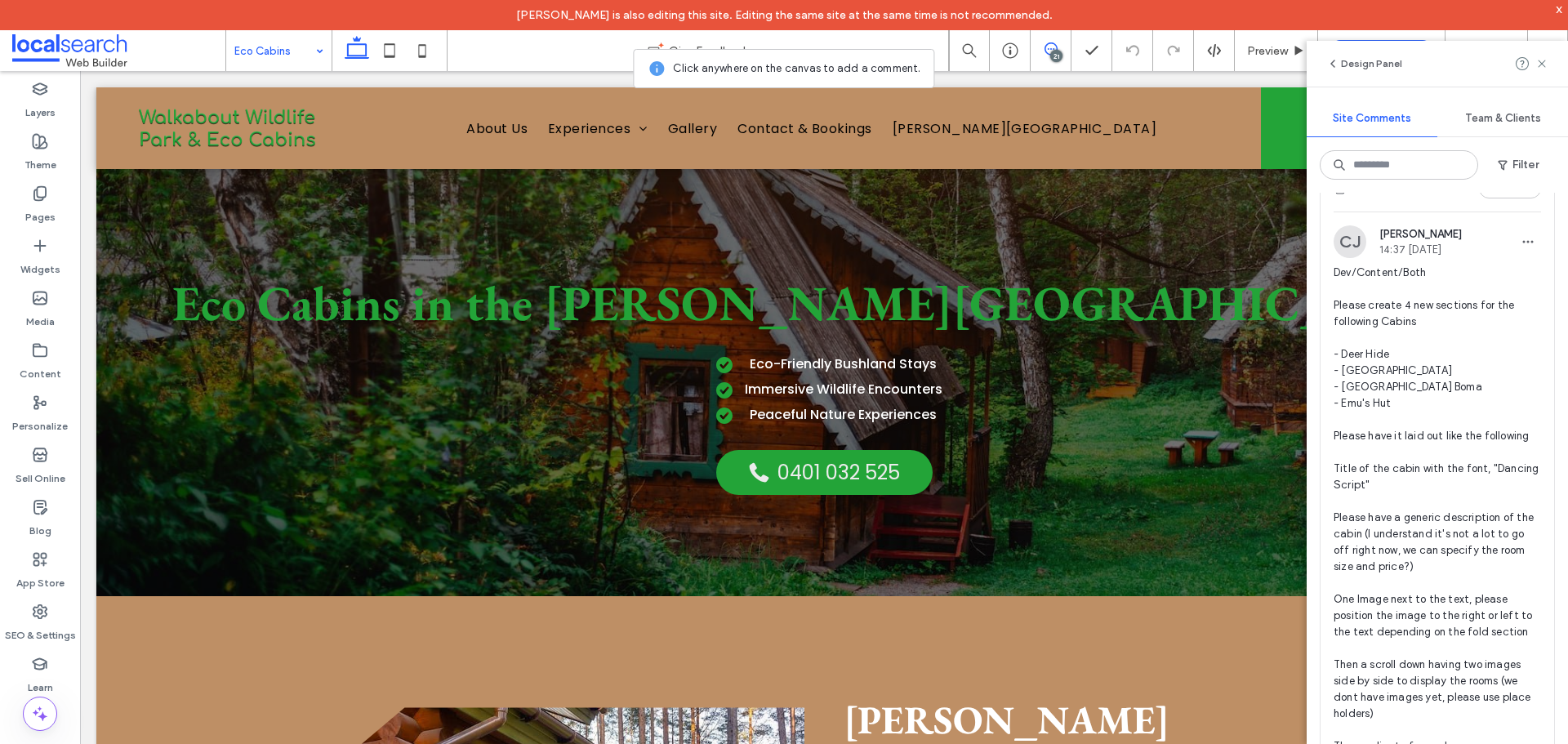
scroll to position [6700, 0]
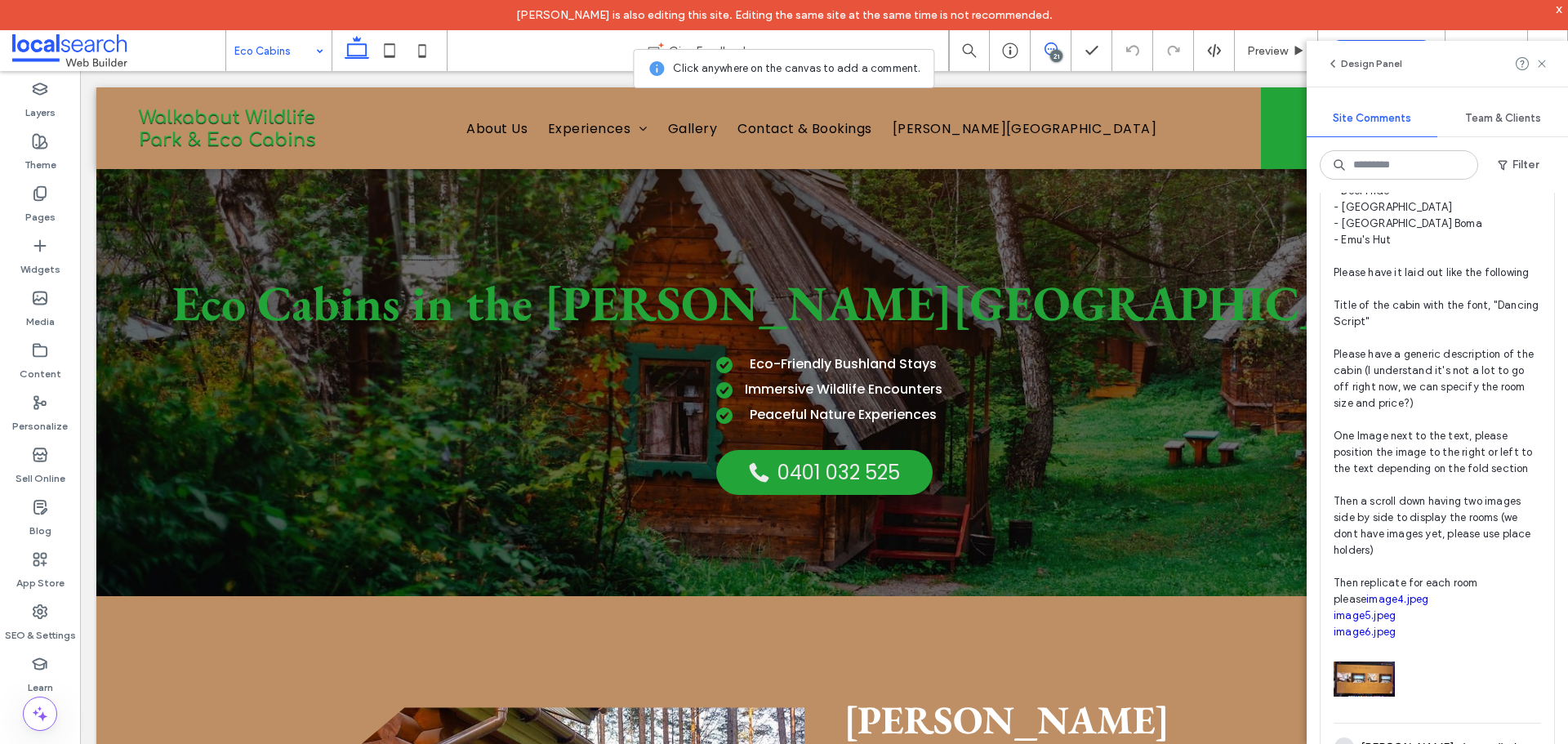
click at [1483, 540] on span "Dev/Content/Both Please create 4 new sections for the following Cabins - Deer H…" at bounding box center [1437, 371] width 207 height 539
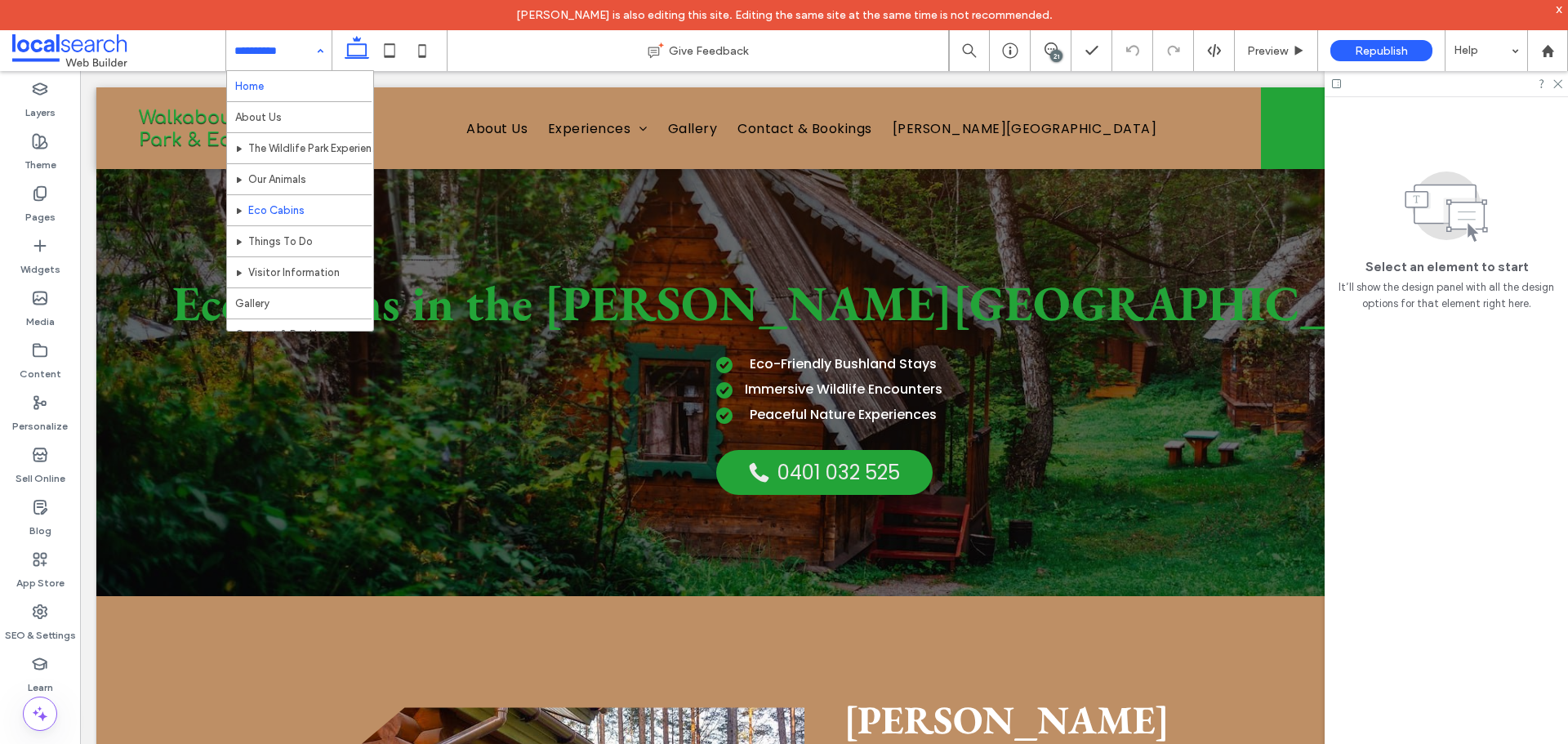
scroll to position [0, 0]
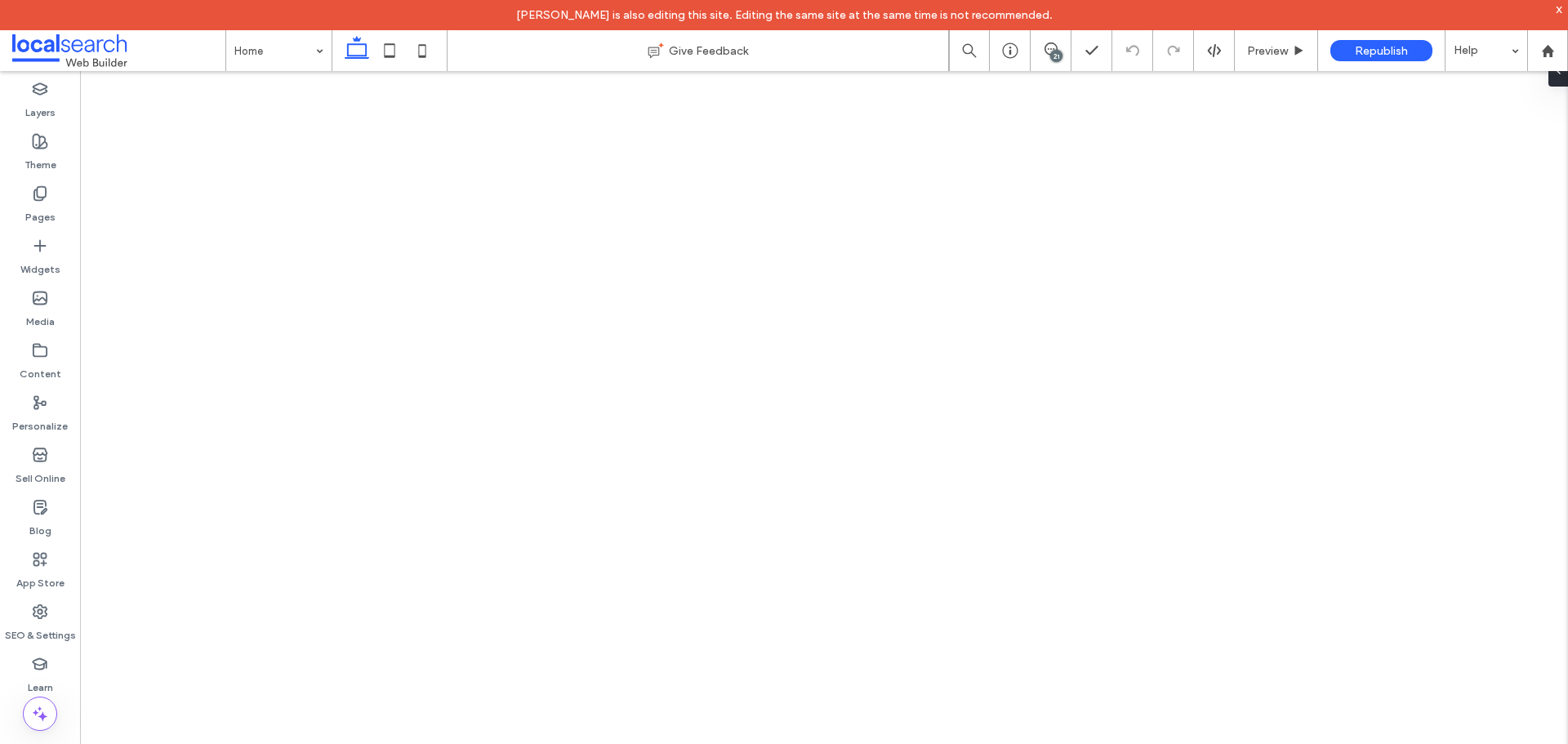
click at [1050, 58] on div "21" at bounding box center [1056, 56] width 13 height 13
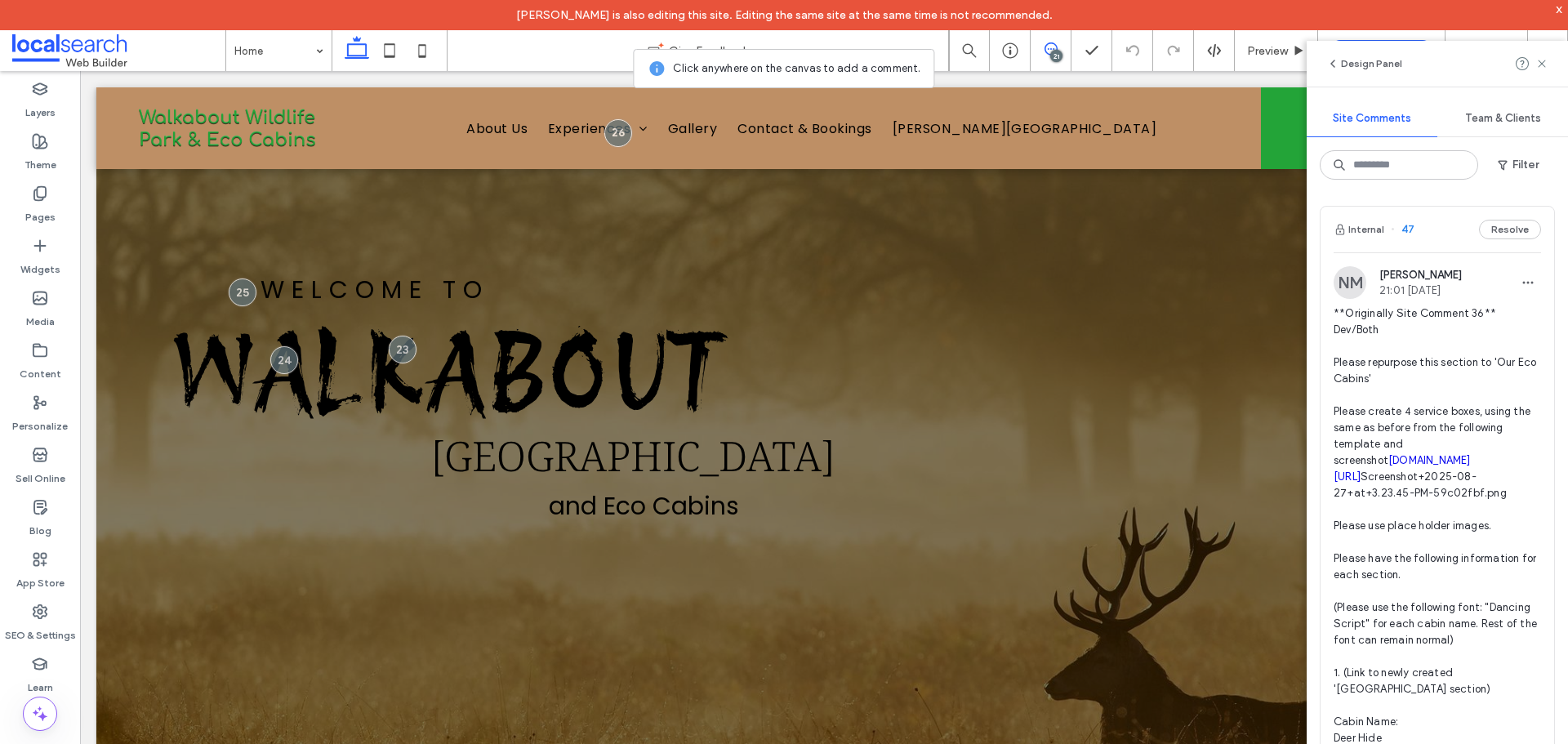
click at [1050, 58] on div "21" at bounding box center [1056, 56] width 13 height 13
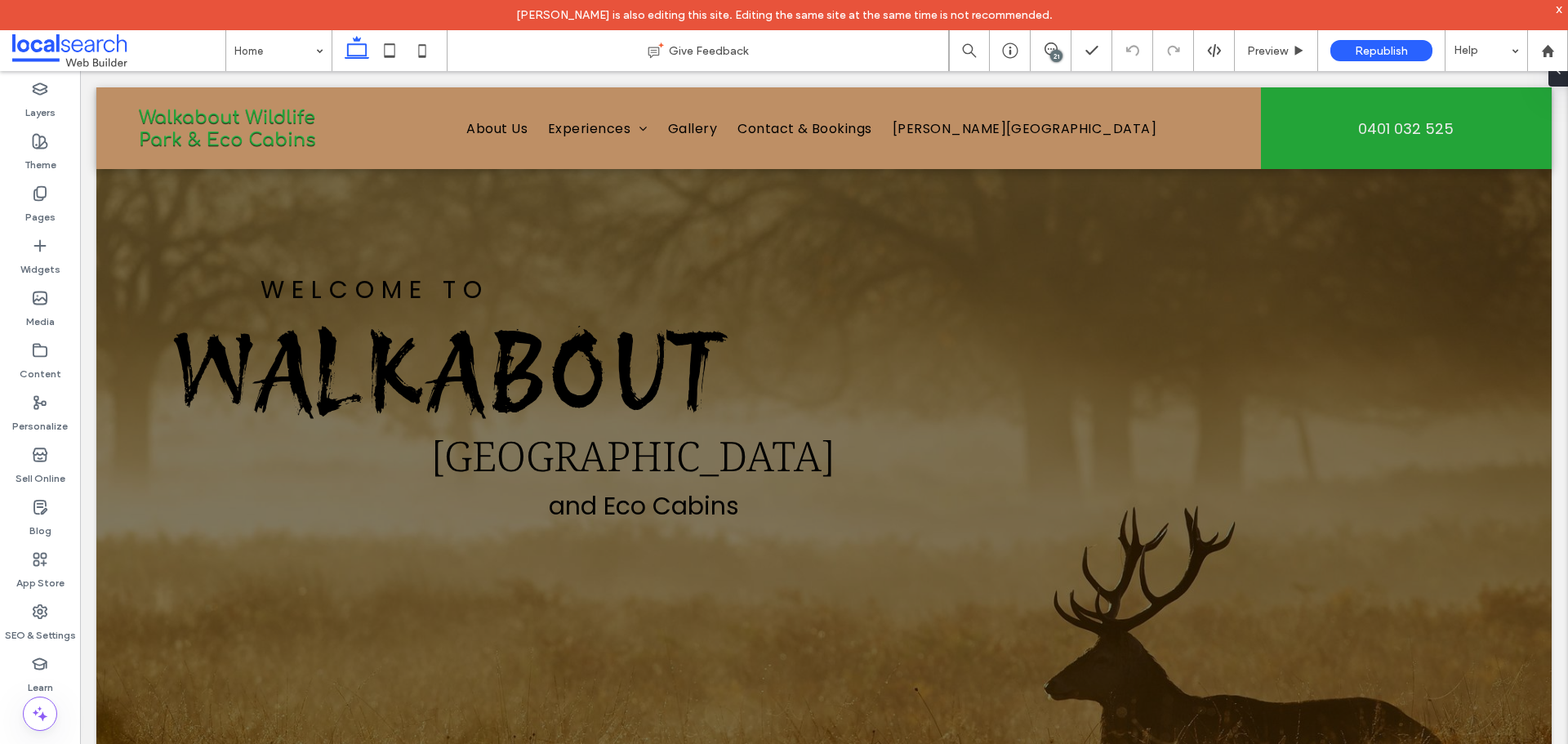
click at [1050, 58] on div "21" at bounding box center [1056, 56] width 13 height 13
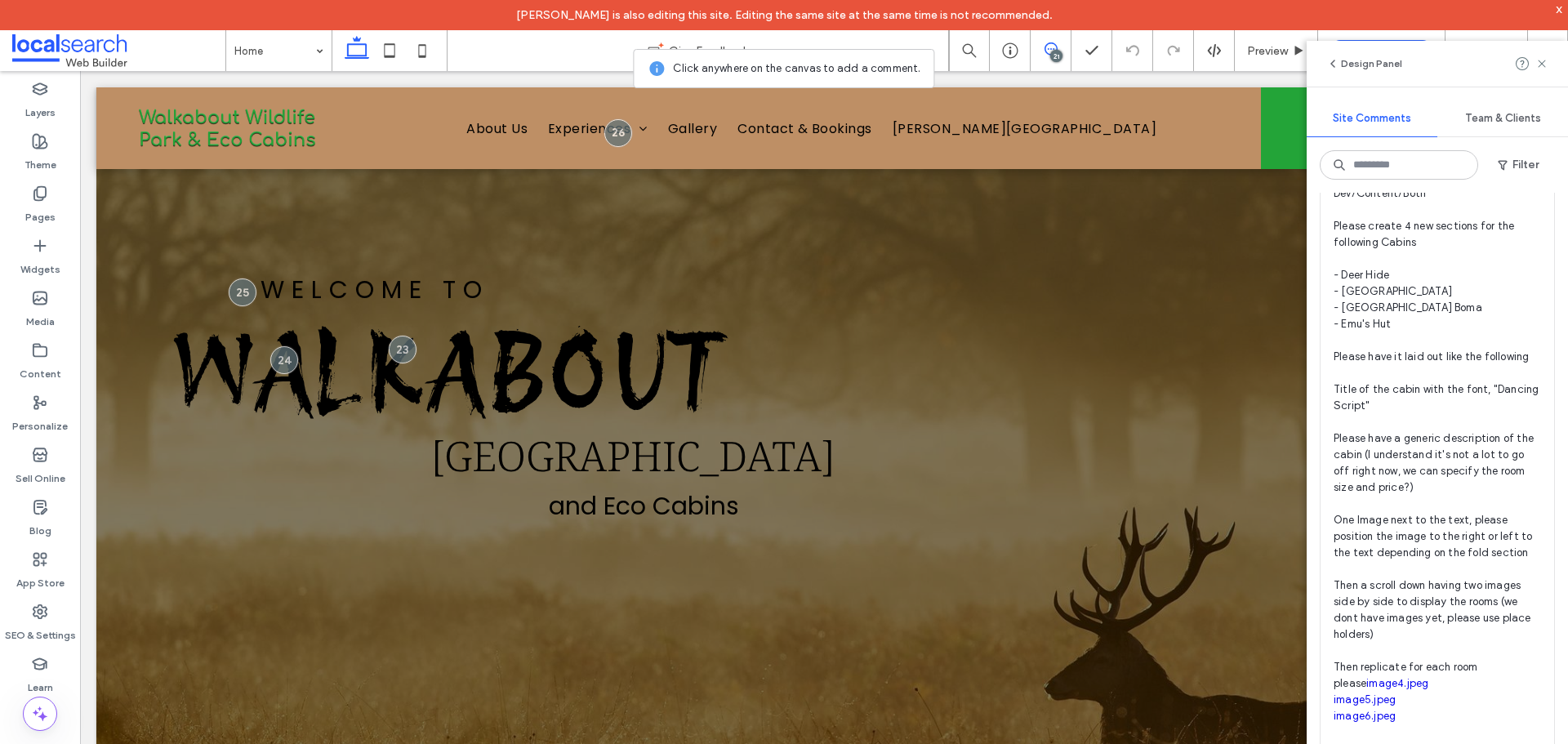
scroll to position [6619, 0]
click at [1456, 573] on span "Dev/Content/Both Please create 4 new sections for the following Cabins - Deer H…" at bounding box center [1437, 453] width 207 height 539
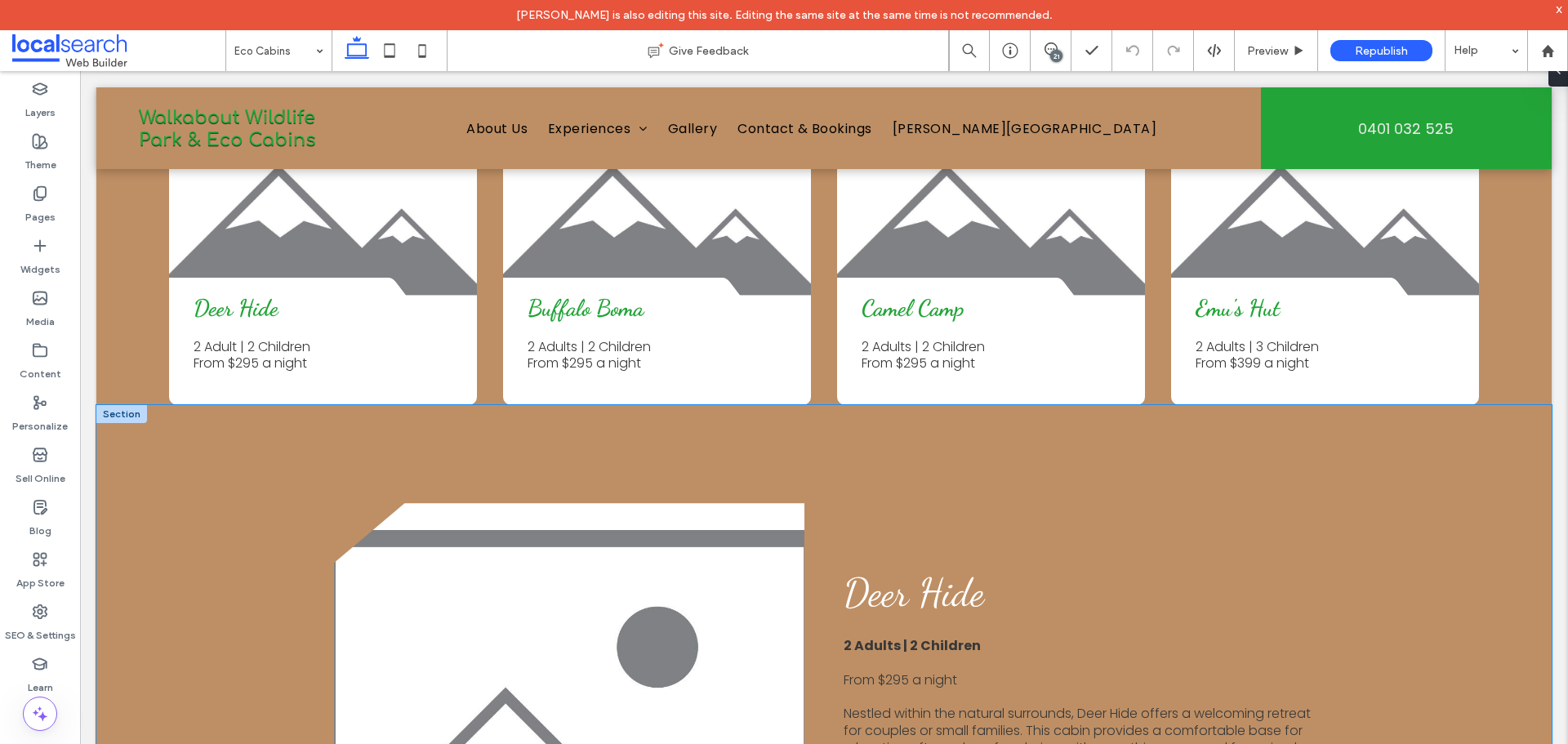
scroll to position [1987, 0]
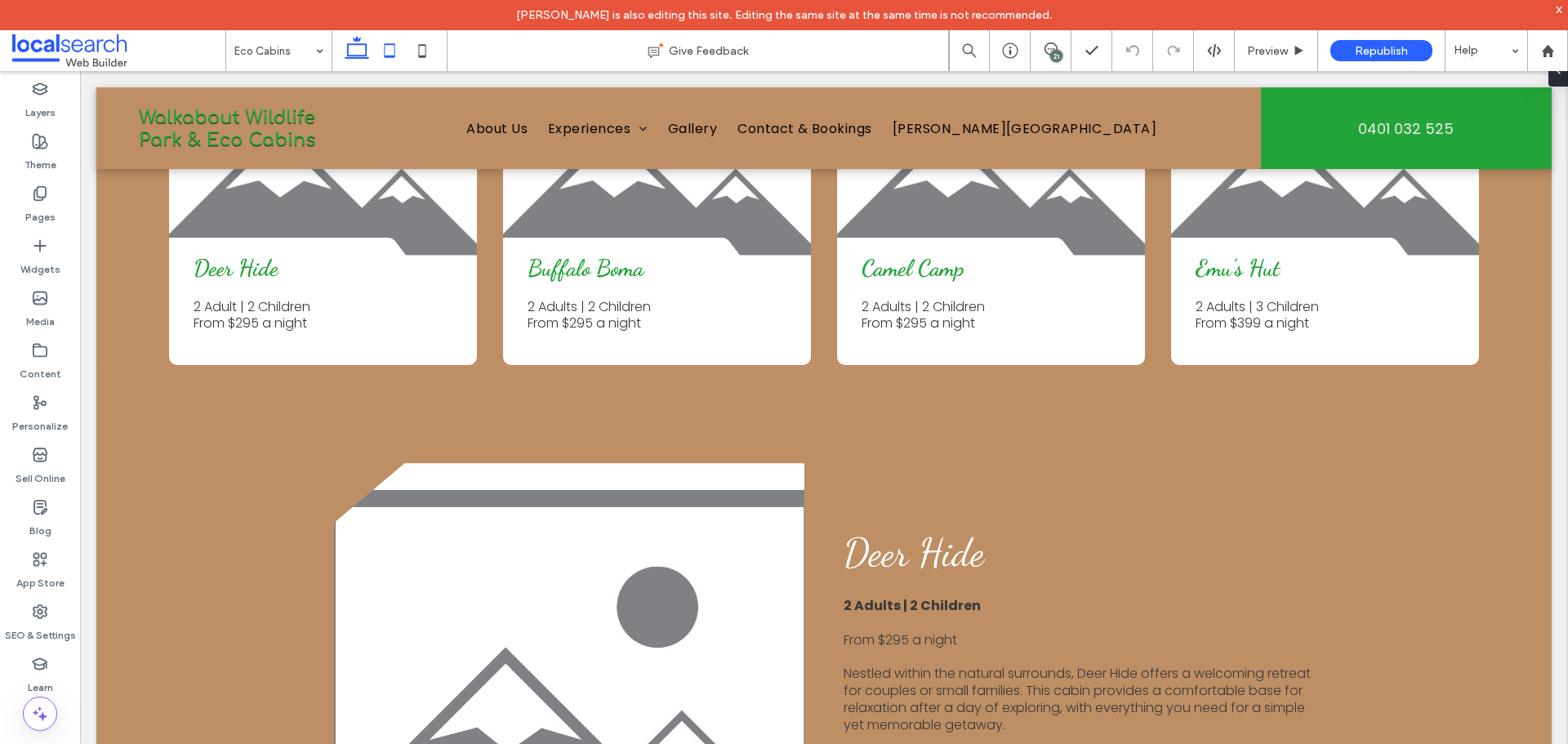
click at [387, 49] on icon at bounding box center [390, 50] width 32 height 32
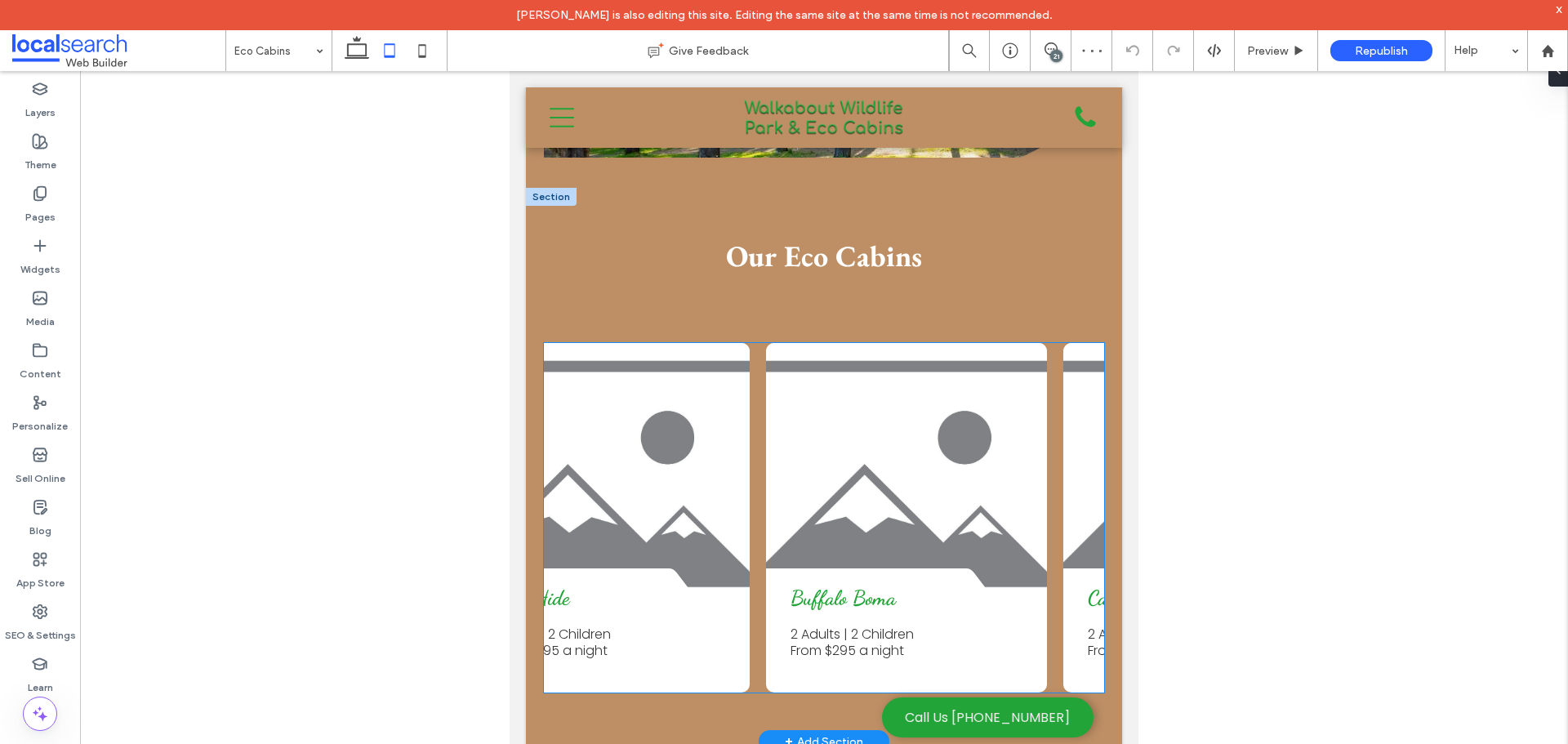
scroll to position [0, 0]
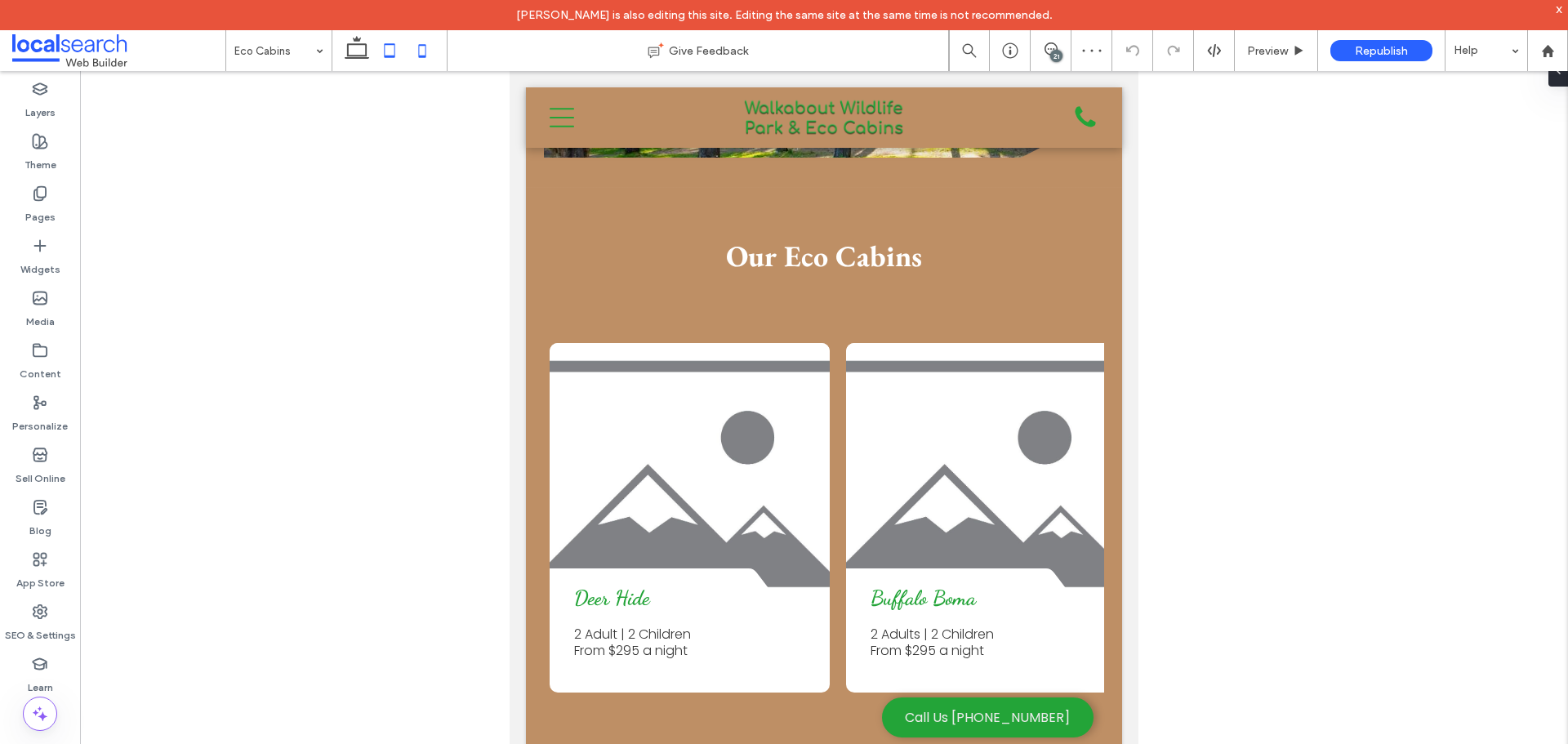
click at [422, 52] on icon at bounding box center [422, 50] width 32 height 32
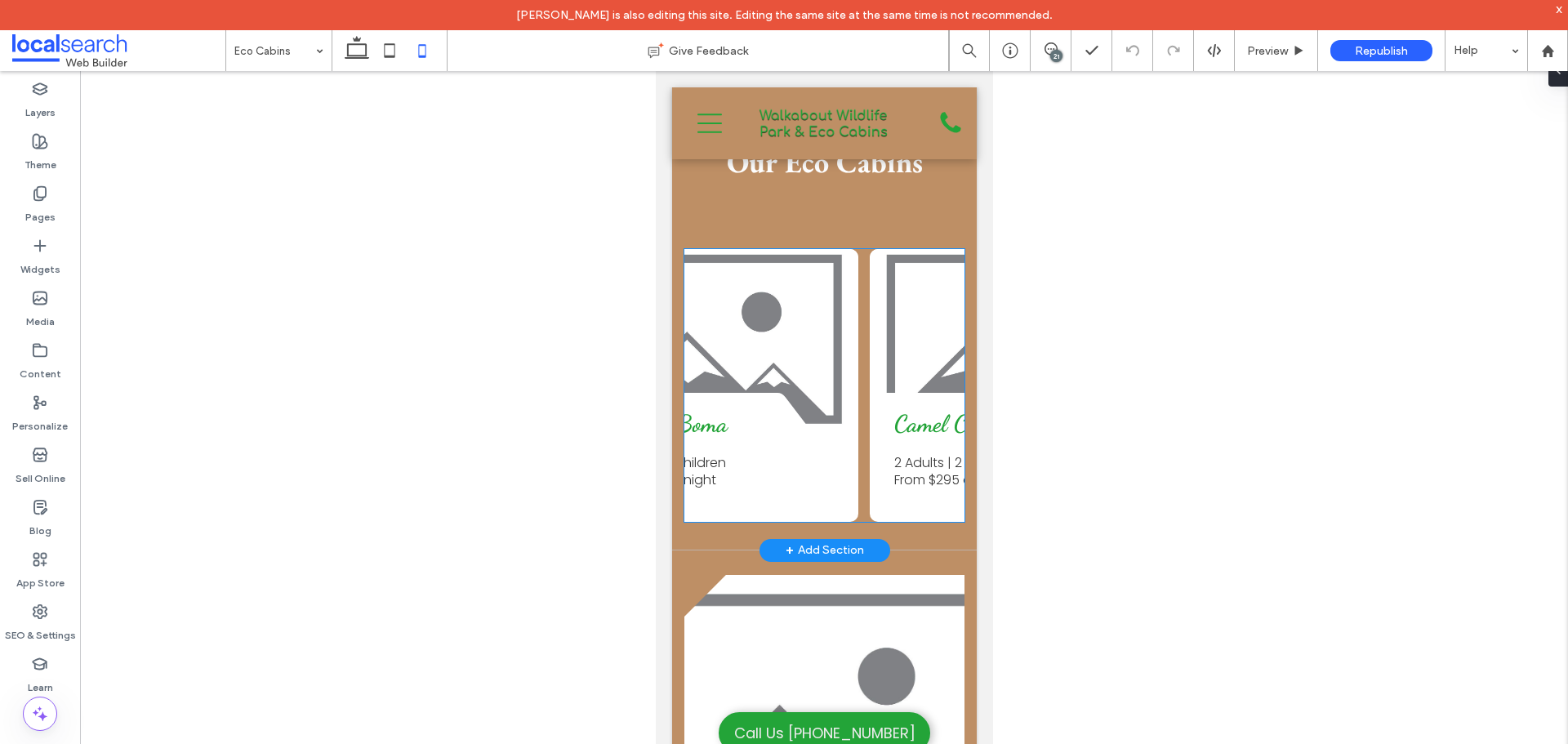
scroll to position [0, 842]
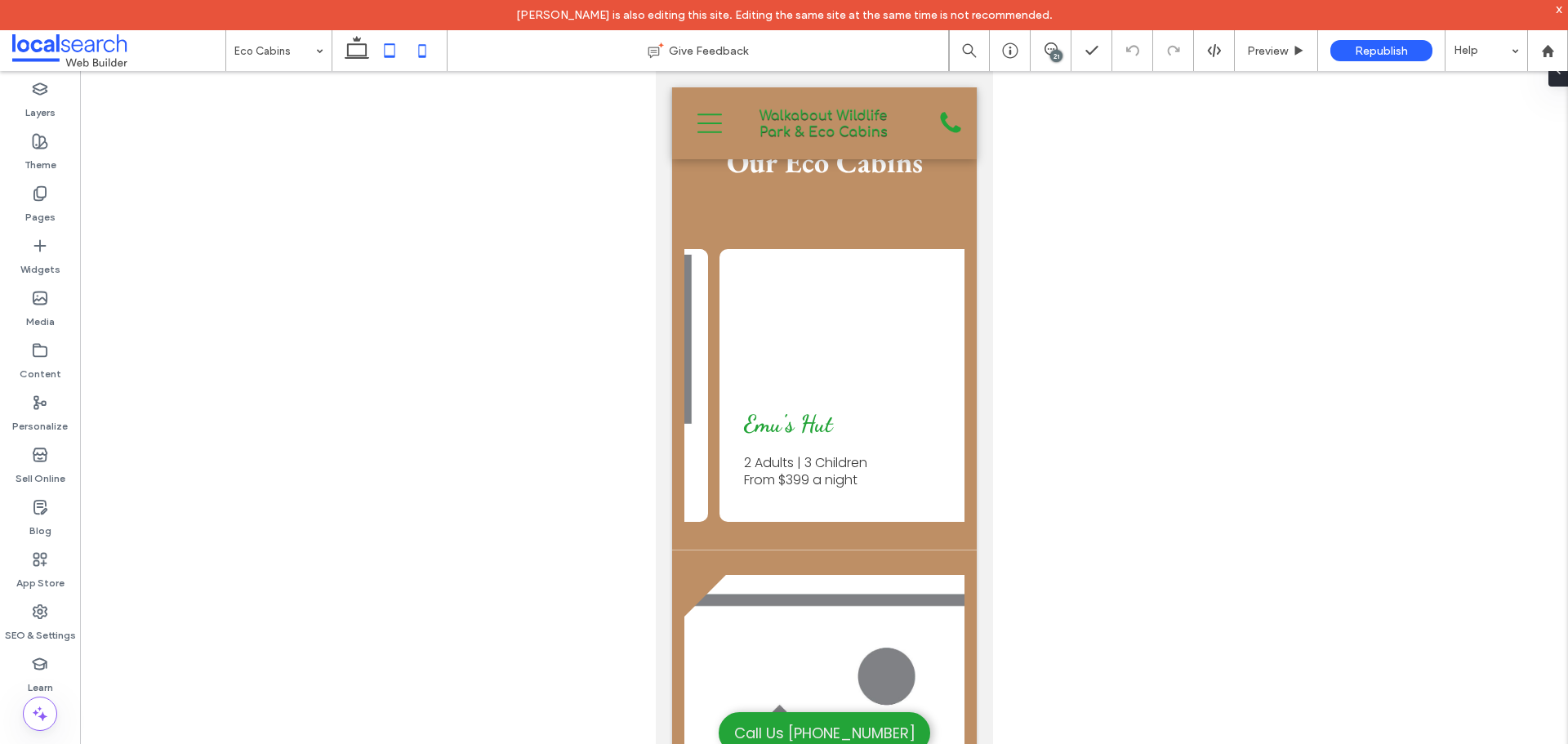
click at [388, 49] on icon at bounding box center [390, 50] width 32 height 32
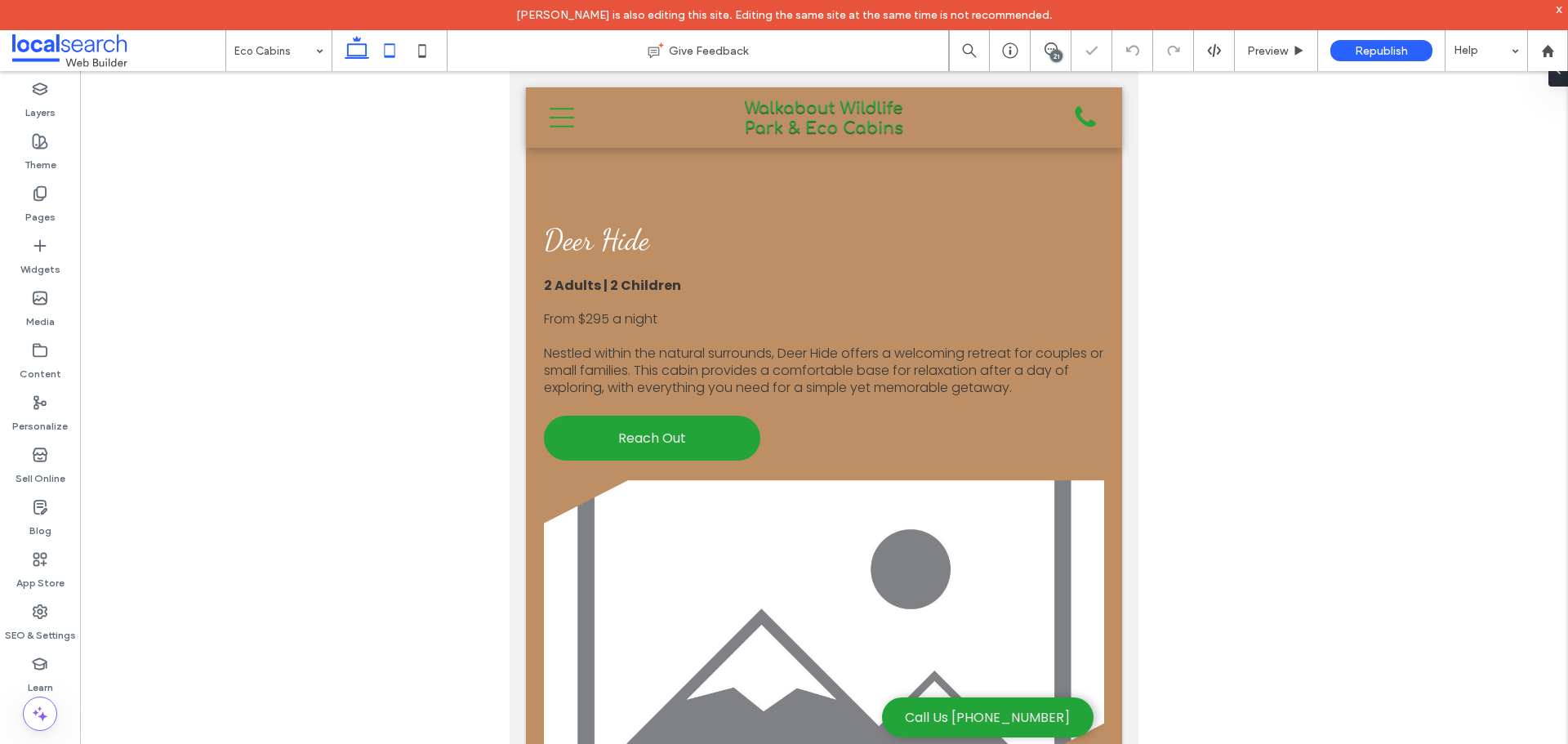
click at [358, 47] on icon at bounding box center [357, 50] width 32 height 32
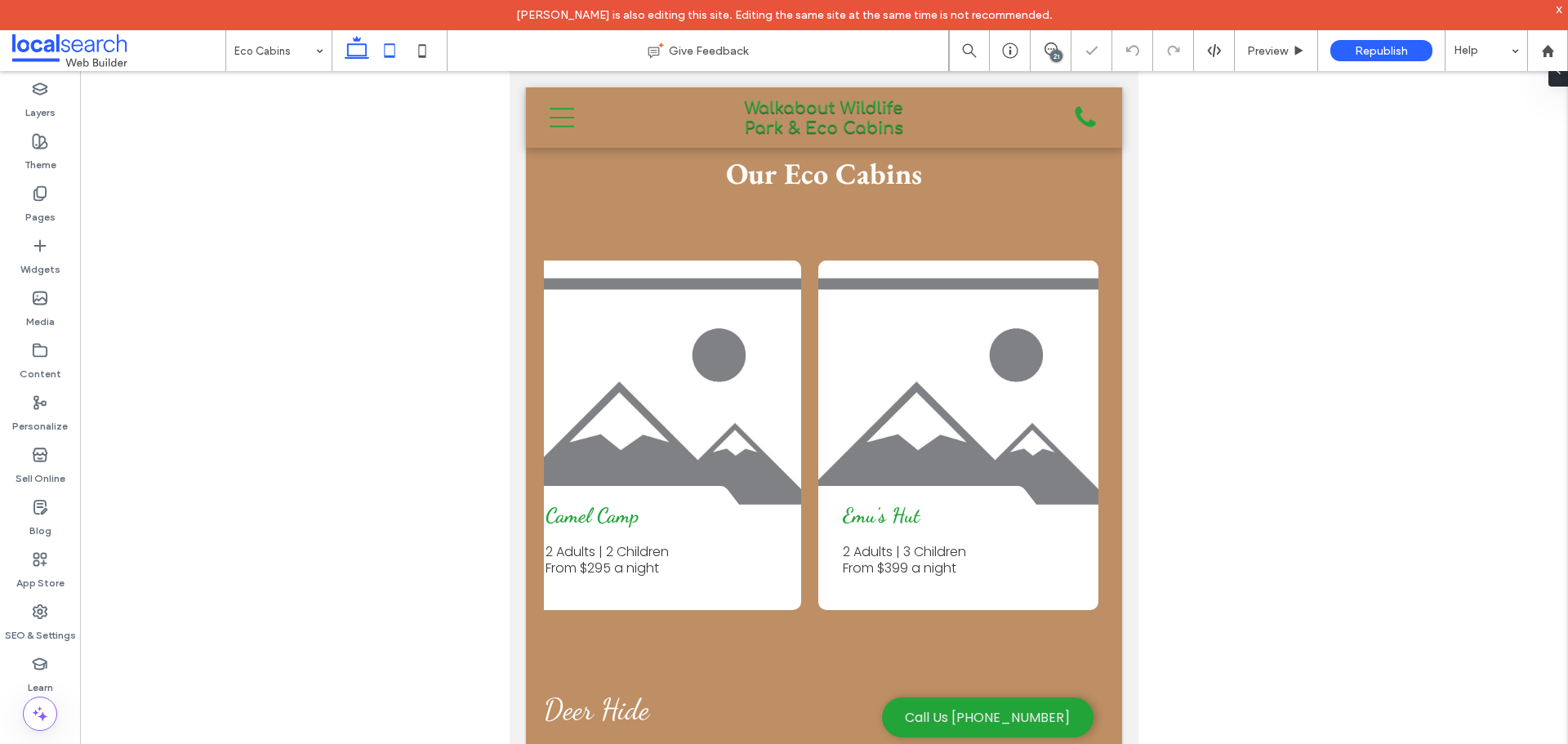
scroll to position [0, 0]
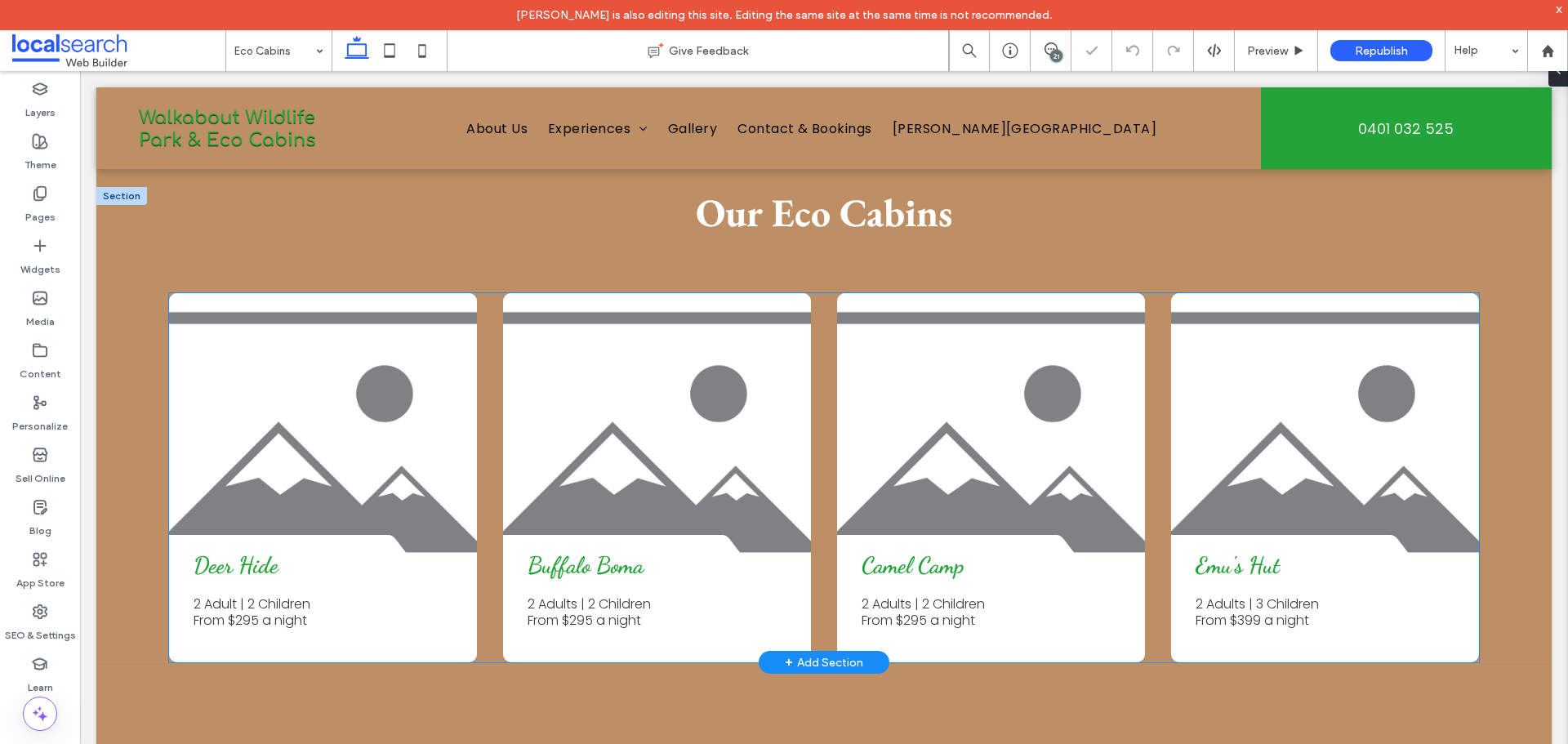
click at [484, 355] on div "Deer Hide 2 Adult | 2 Children From $295 a night Buffalo Boma 2 Adults | 2 Chil…" at bounding box center [824, 477] width 1310 height 369
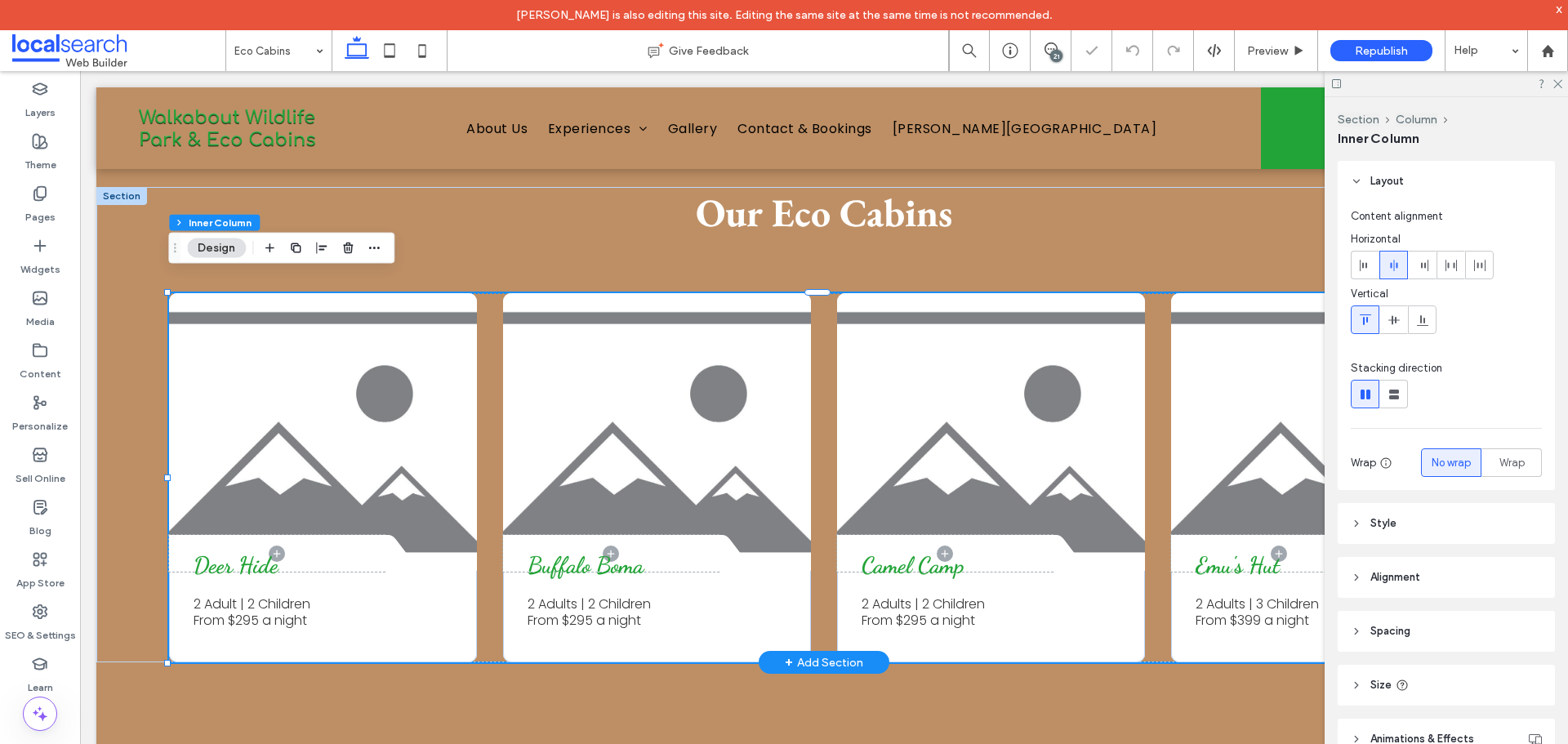
click at [484, 355] on div "Deer Hide 2 Adult | 2 Children From $295 a night Buffalo Boma 2 Adults | 2 Chil…" at bounding box center [824, 477] width 1310 height 369
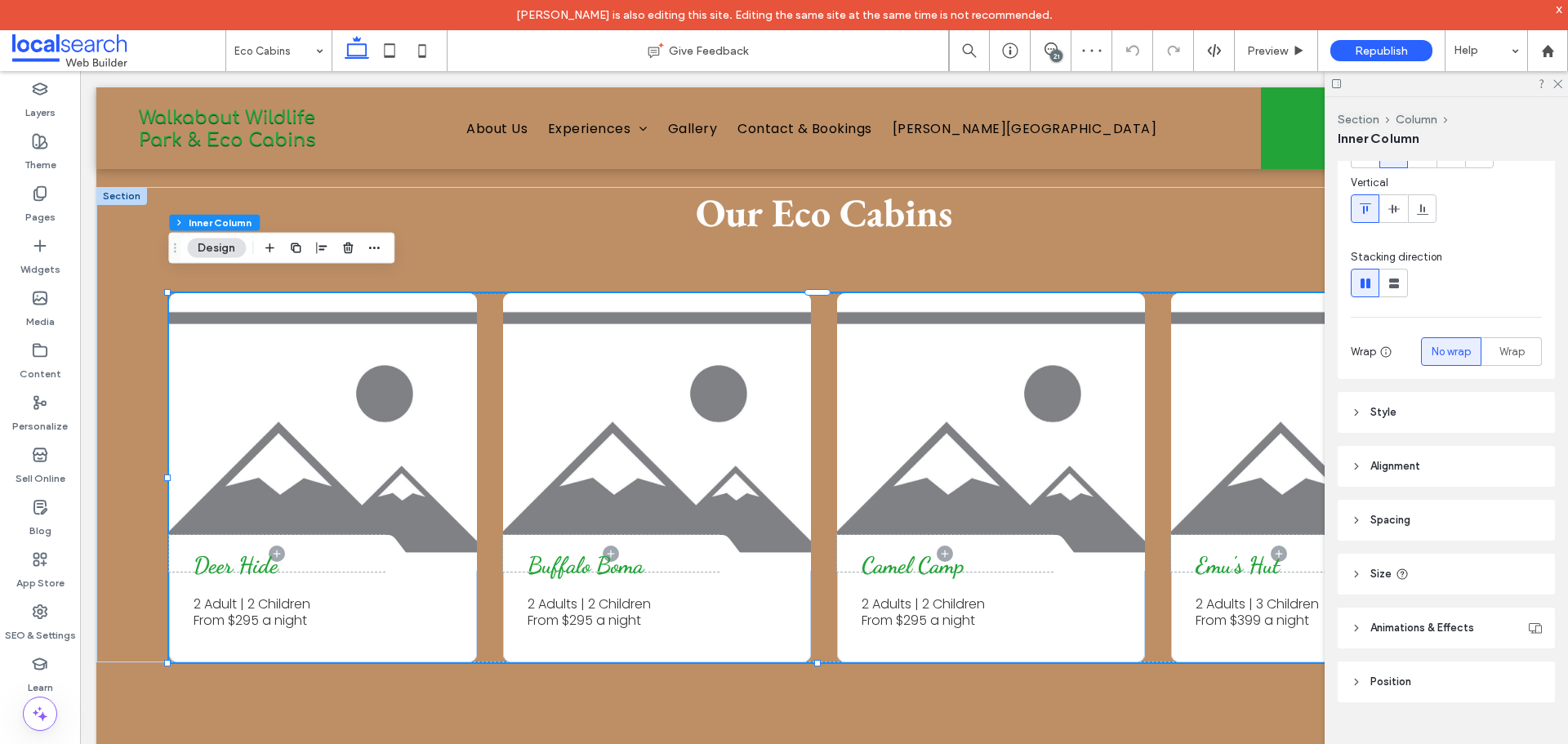
click at [1423, 513] on header "Spacing" at bounding box center [1446, 520] width 217 height 40
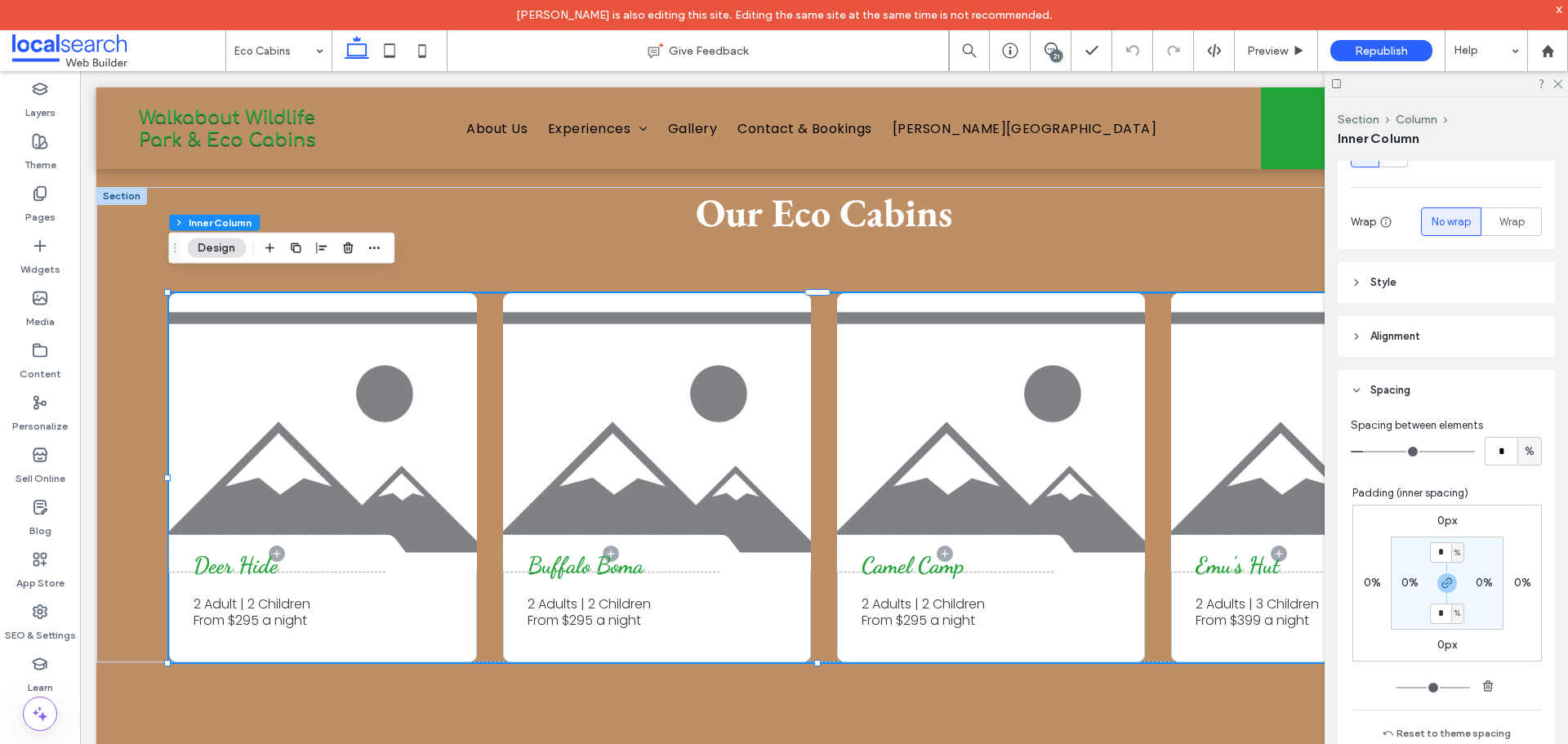
scroll to position [356, 0]
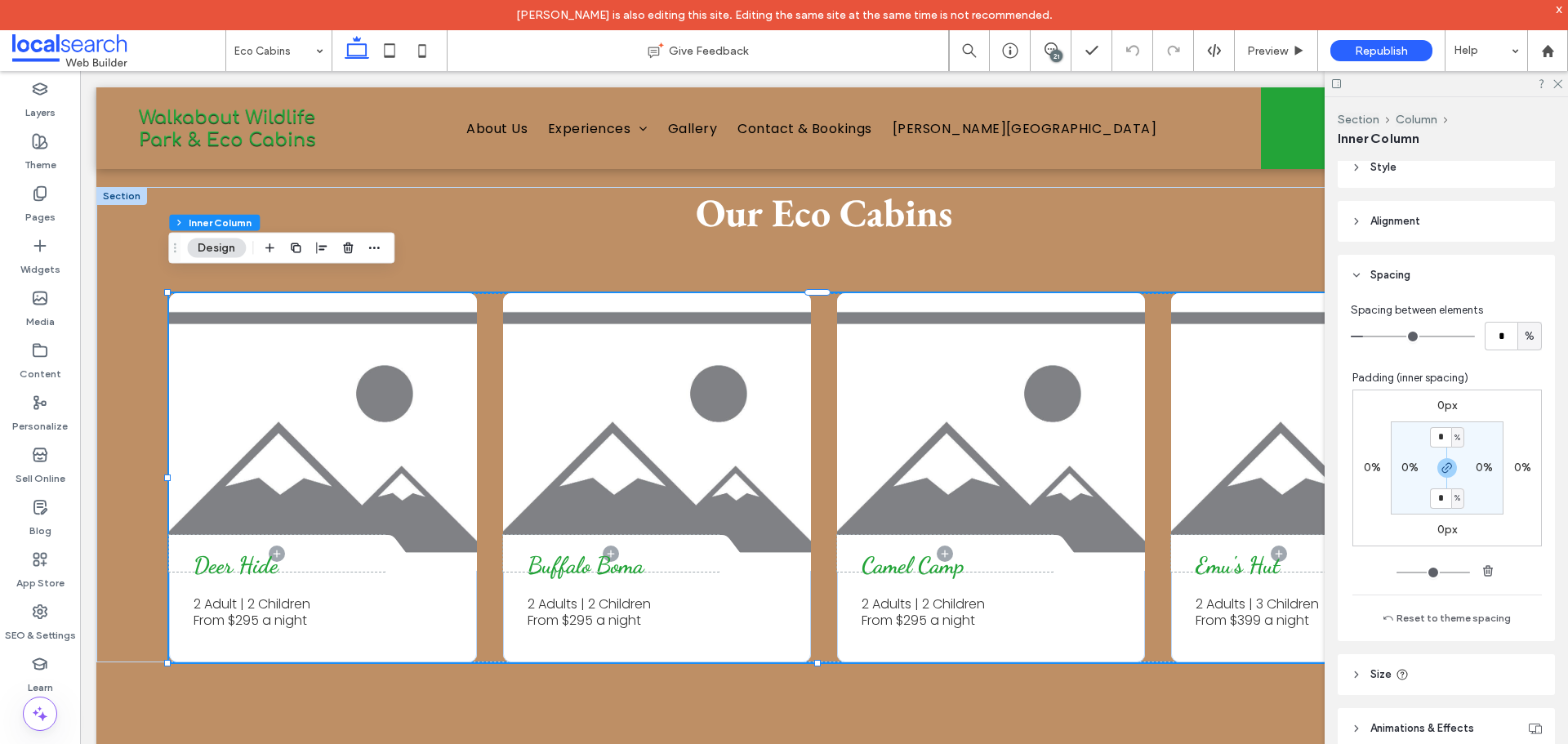
type input "*"
click at [1362, 336] on input "range" at bounding box center [1413, 337] width 124 height 2
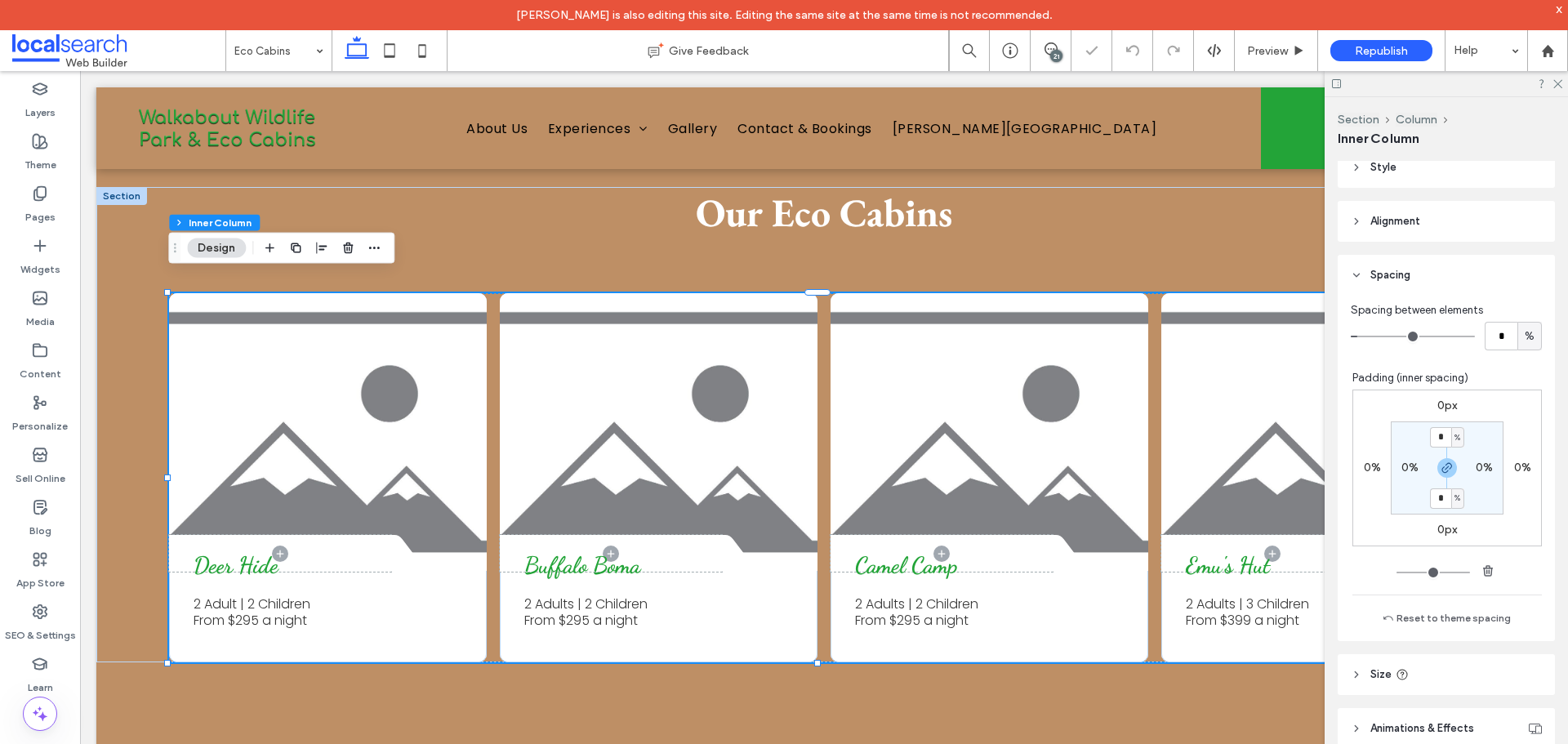
type input "*"
click at [1367, 337] on input "range" at bounding box center [1413, 337] width 124 height 2
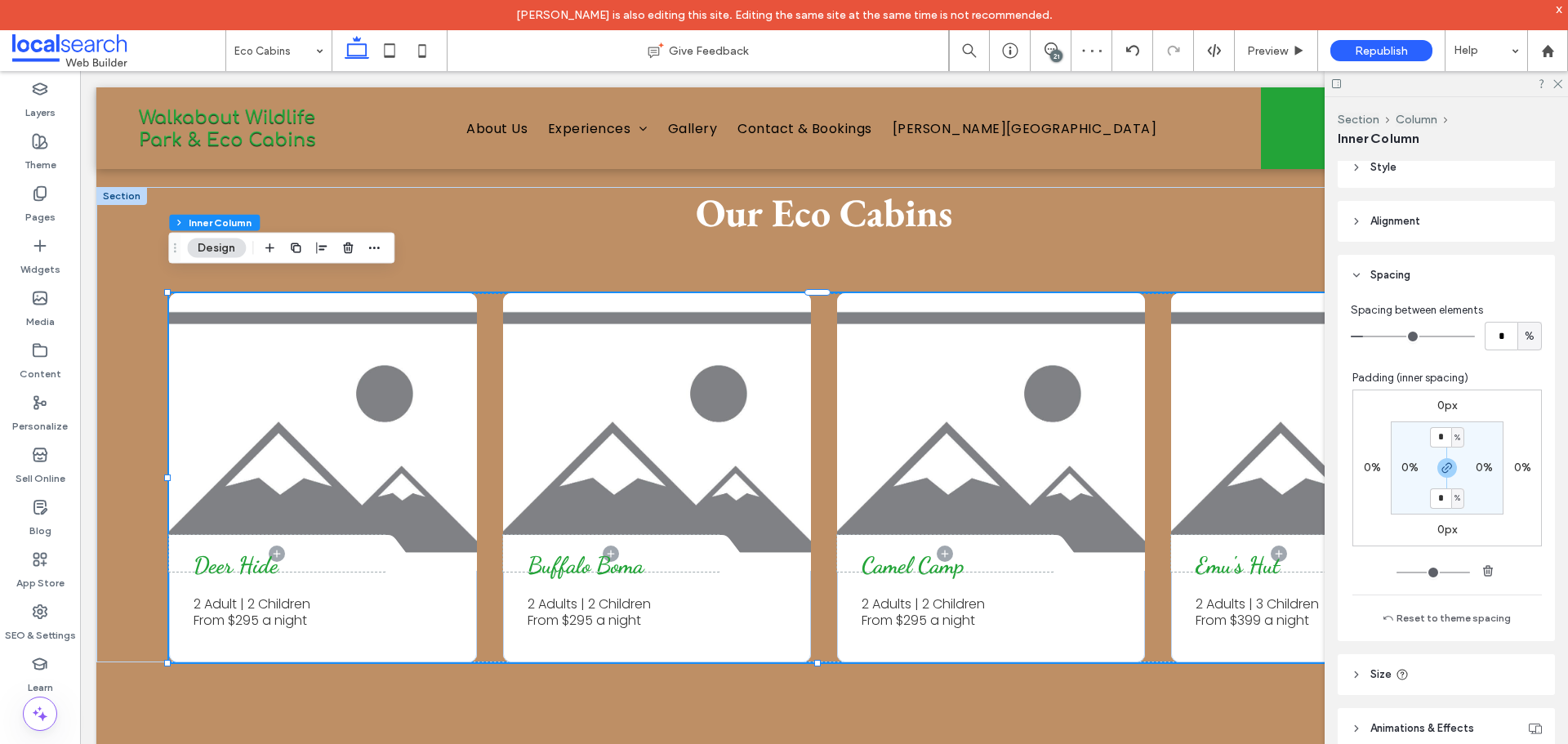
click at [1401, 466] on label "0%" at bounding box center [1409, 467] width 17 height 13
type input "*"
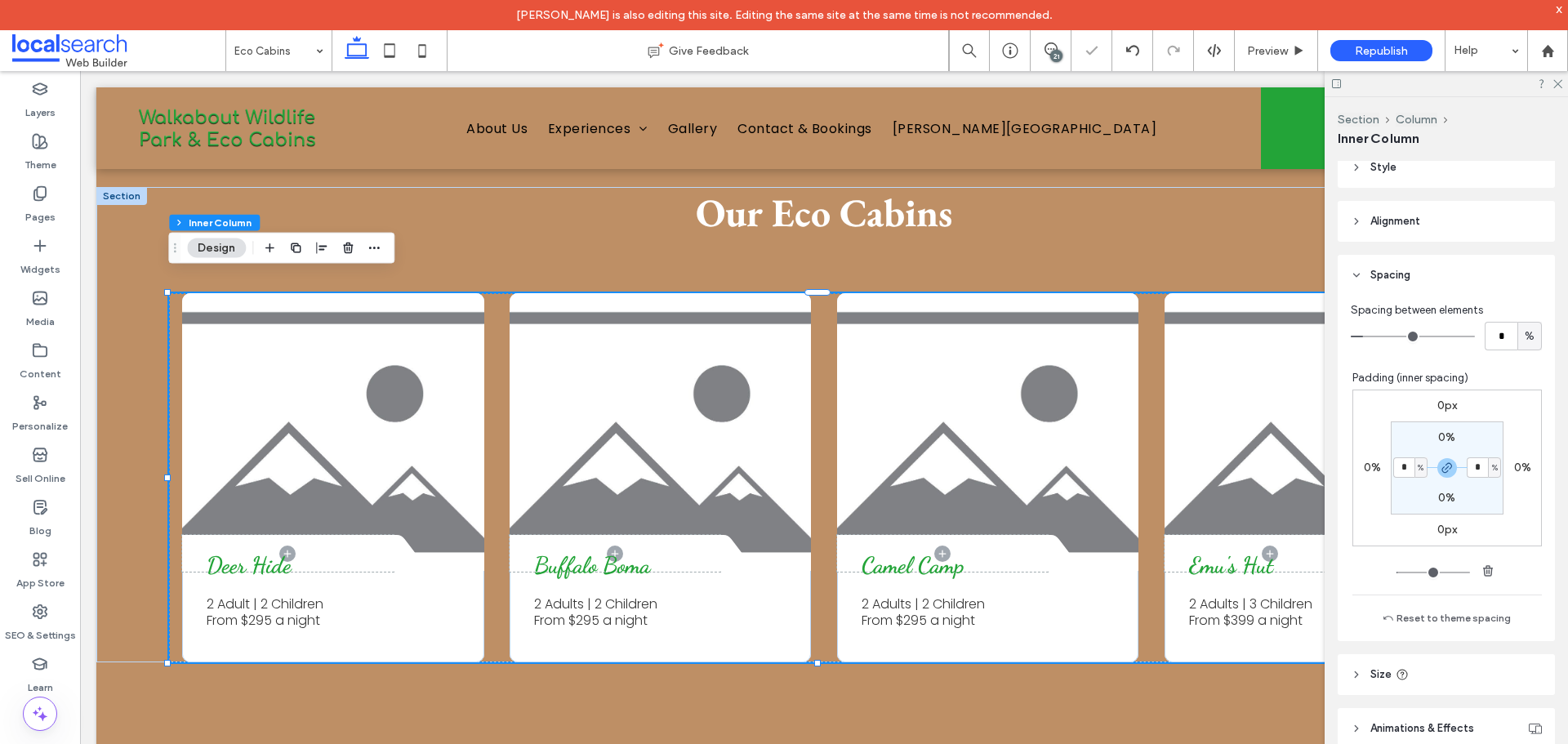
click at [1398, 466] on input "*" at bounding box center [1404, 467] width 22 height 21
type input "*"
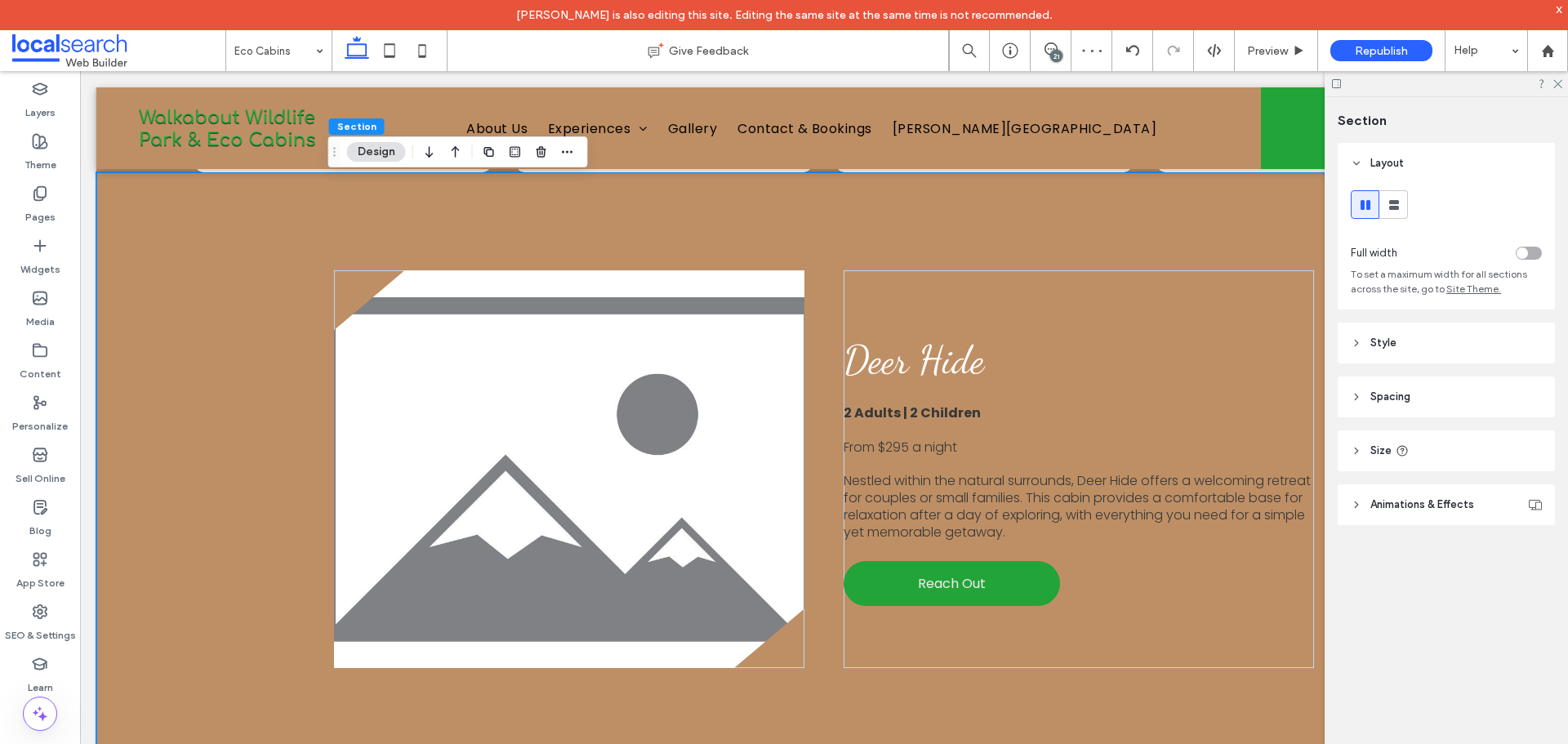
scroll to position [2507, 0]
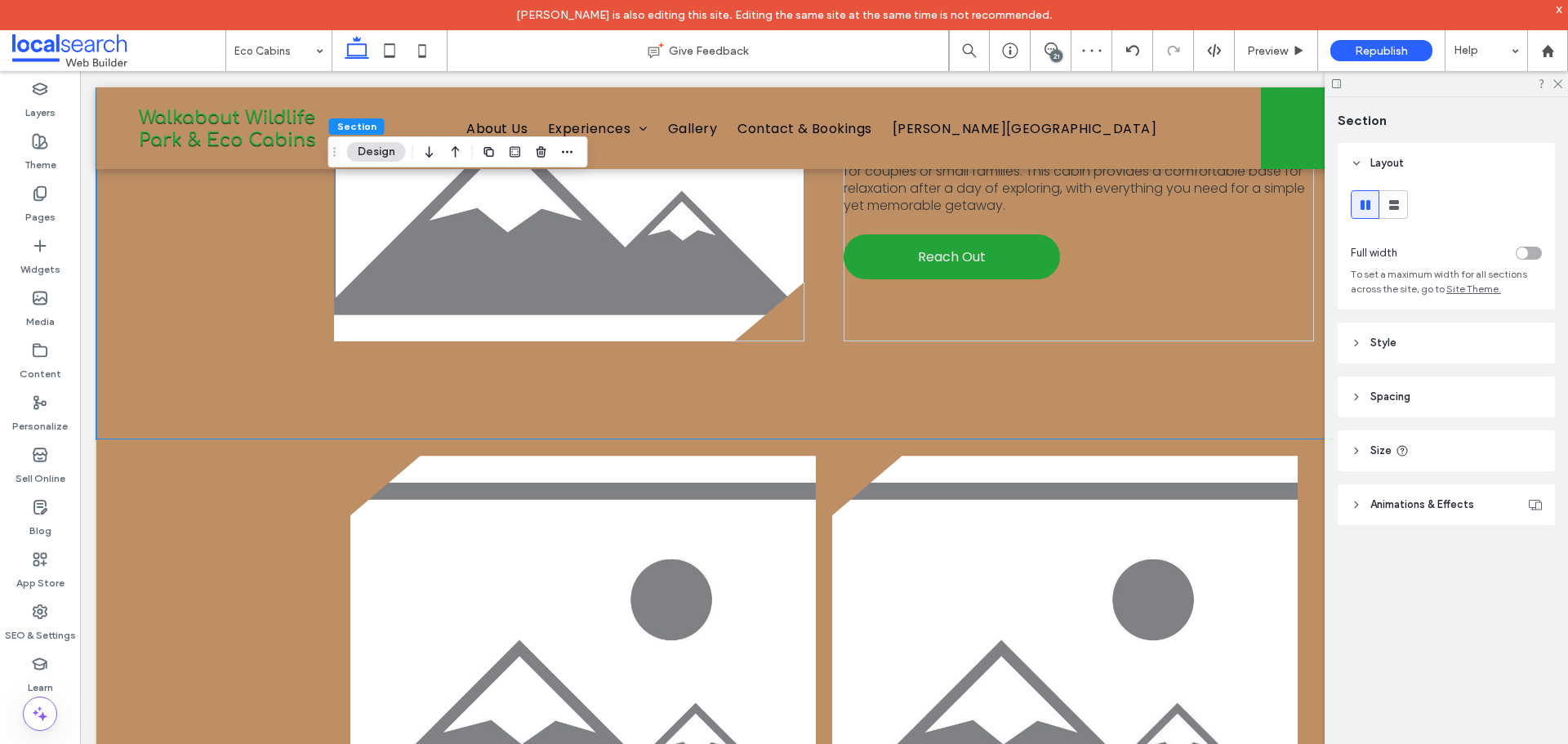
click at [1565, 74] on div at bounding box center [1446, 84] width 243 height 25
click at [1557, 84] on use at bounding box center [1558, 84] width 9 height 9
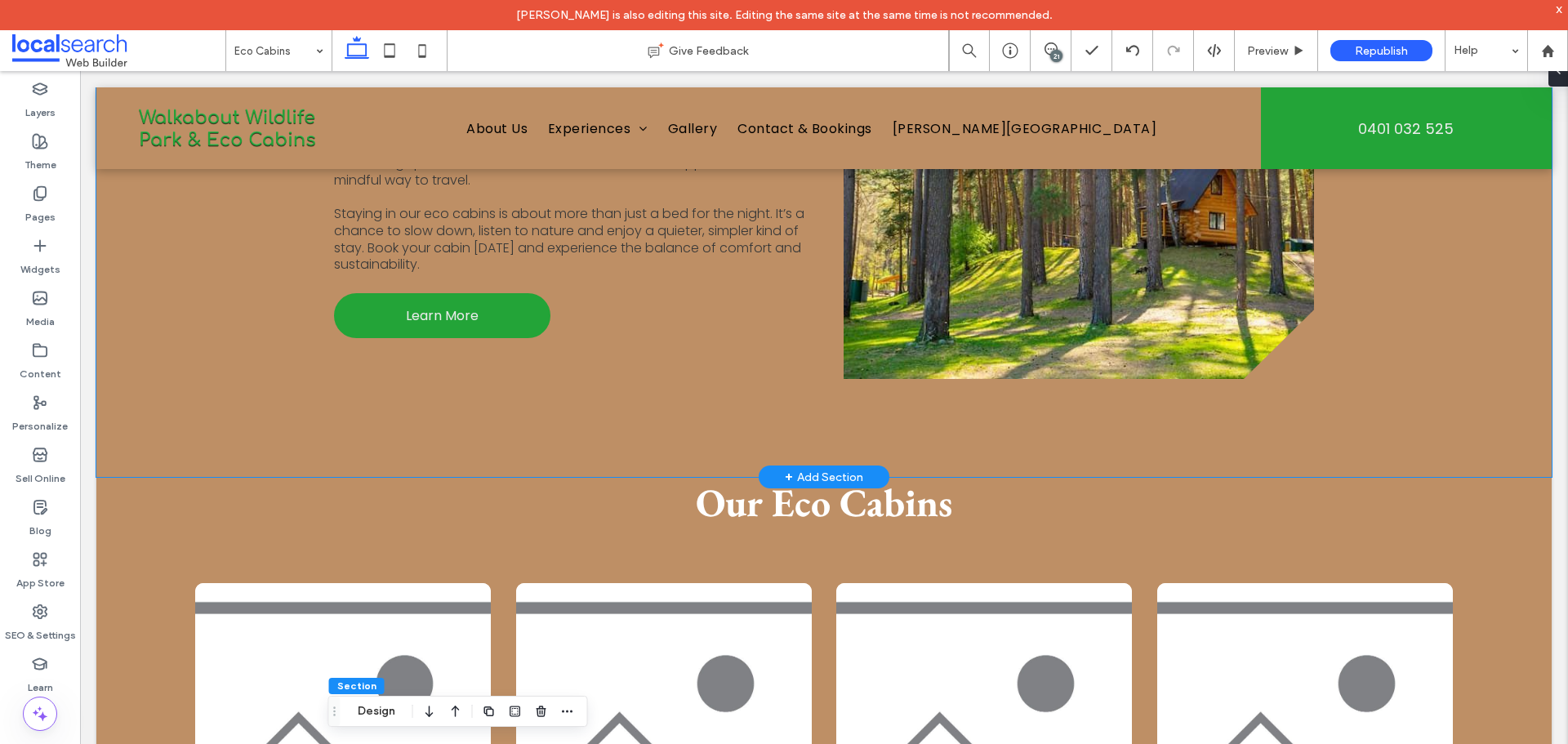
scroll to position [1445, 0]
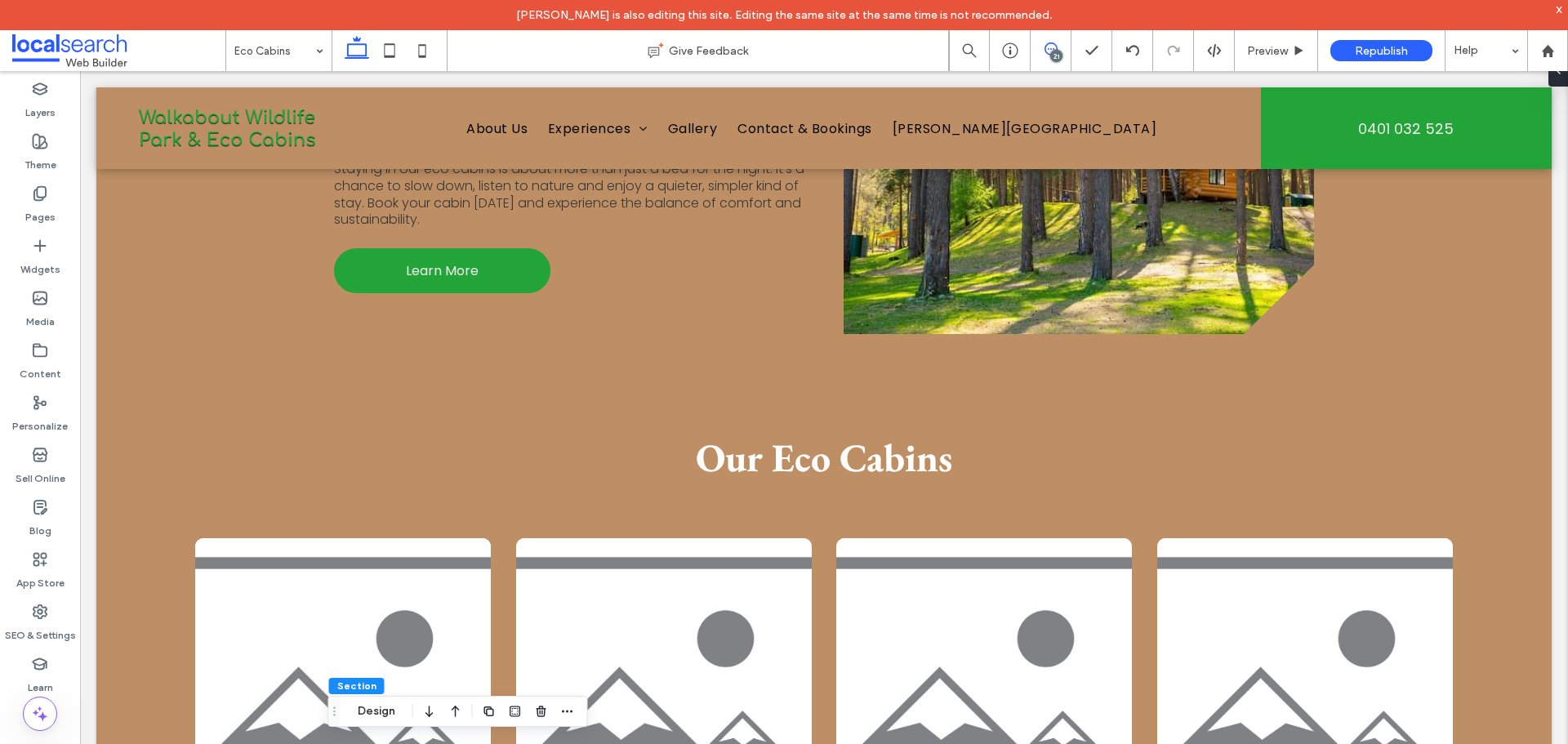
click at [1067, 42] on span at bounding box center [1051, 49] width 40 height 13
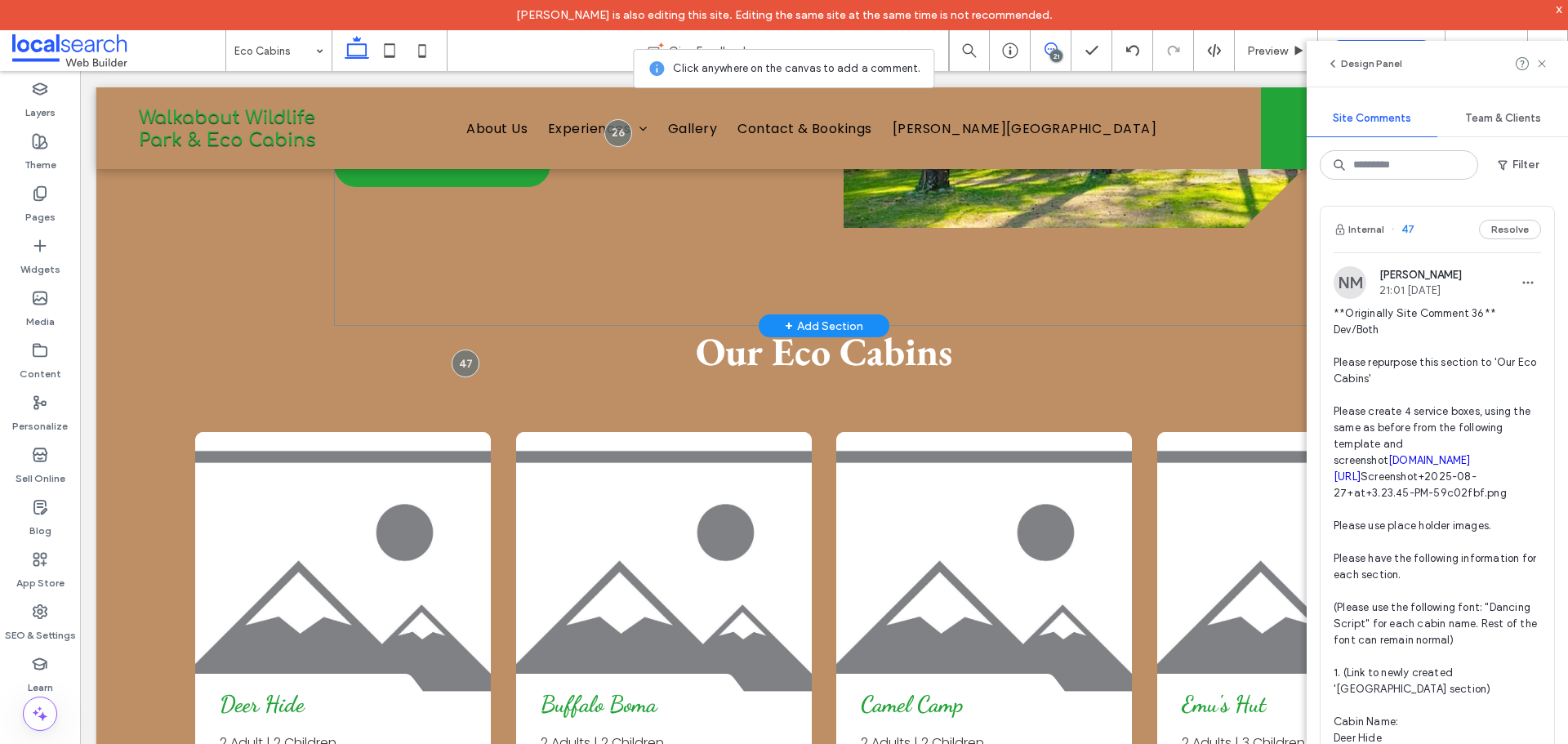
scroll to position [1608, 0]
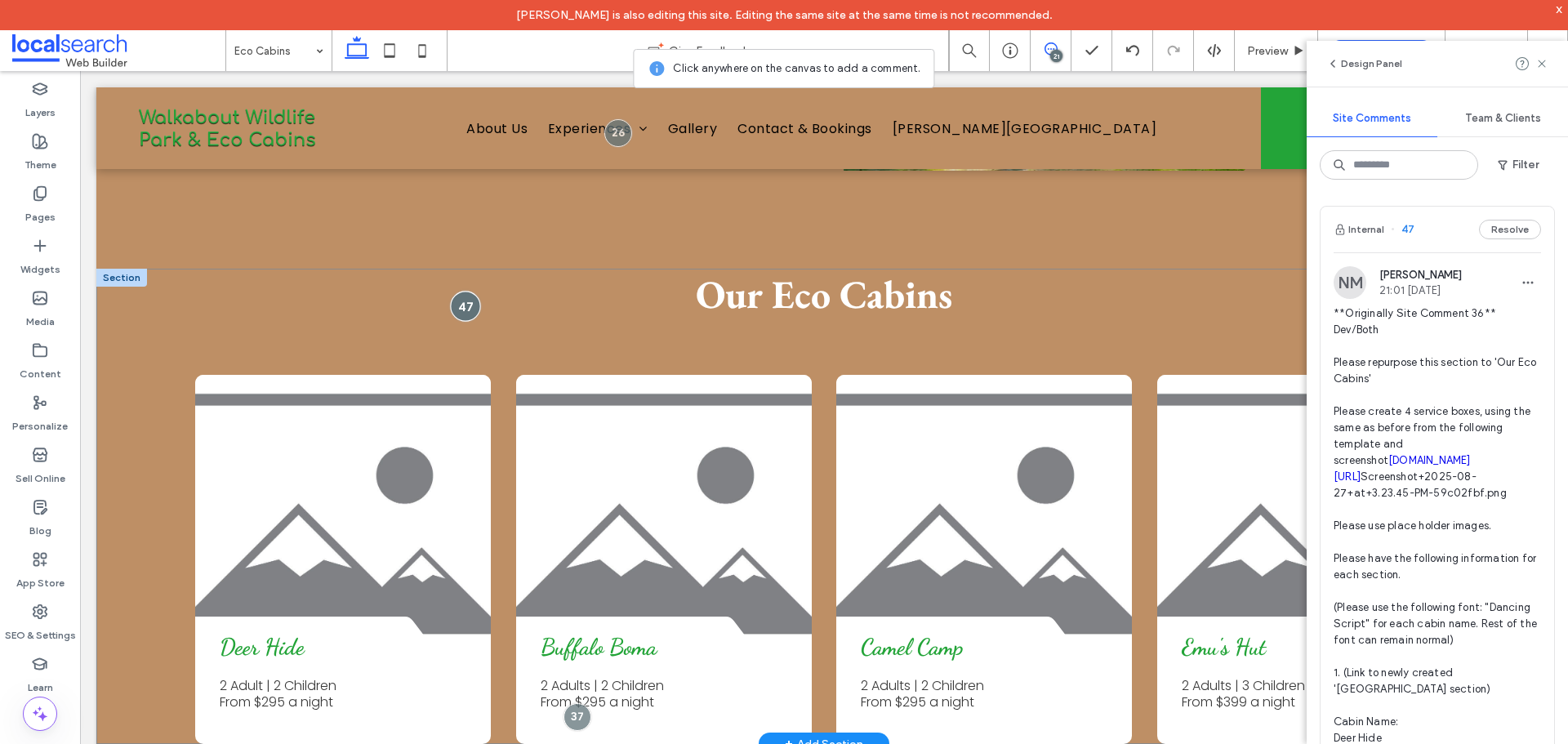
drag, startPoint x: 456, startPoint y: 286, endPoint x: 473, endPoint y: 295, distance: 19.2
click at [456, 292] on div at bounding box center [465, 307] width 31 height 31
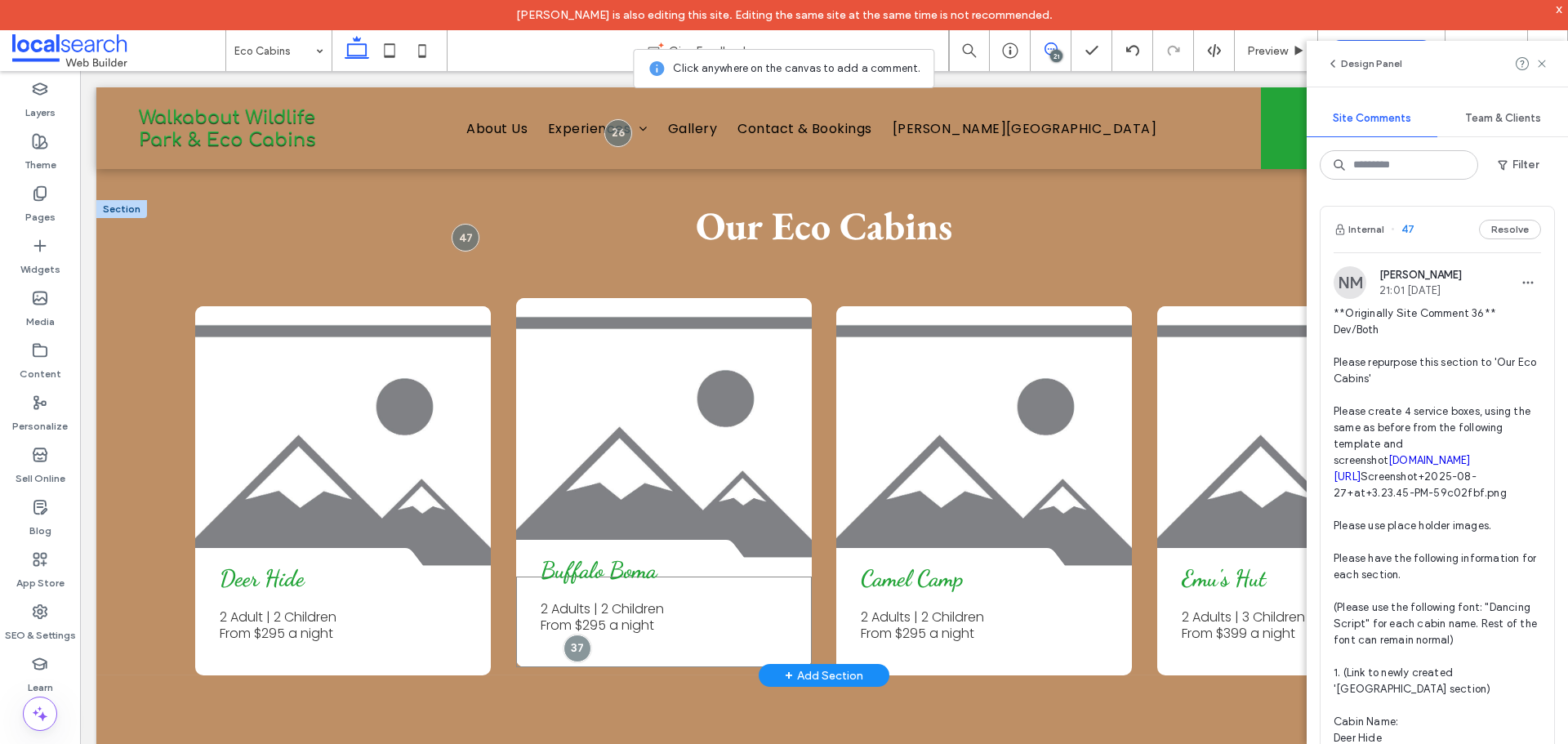
scroll to position [1771, 0]
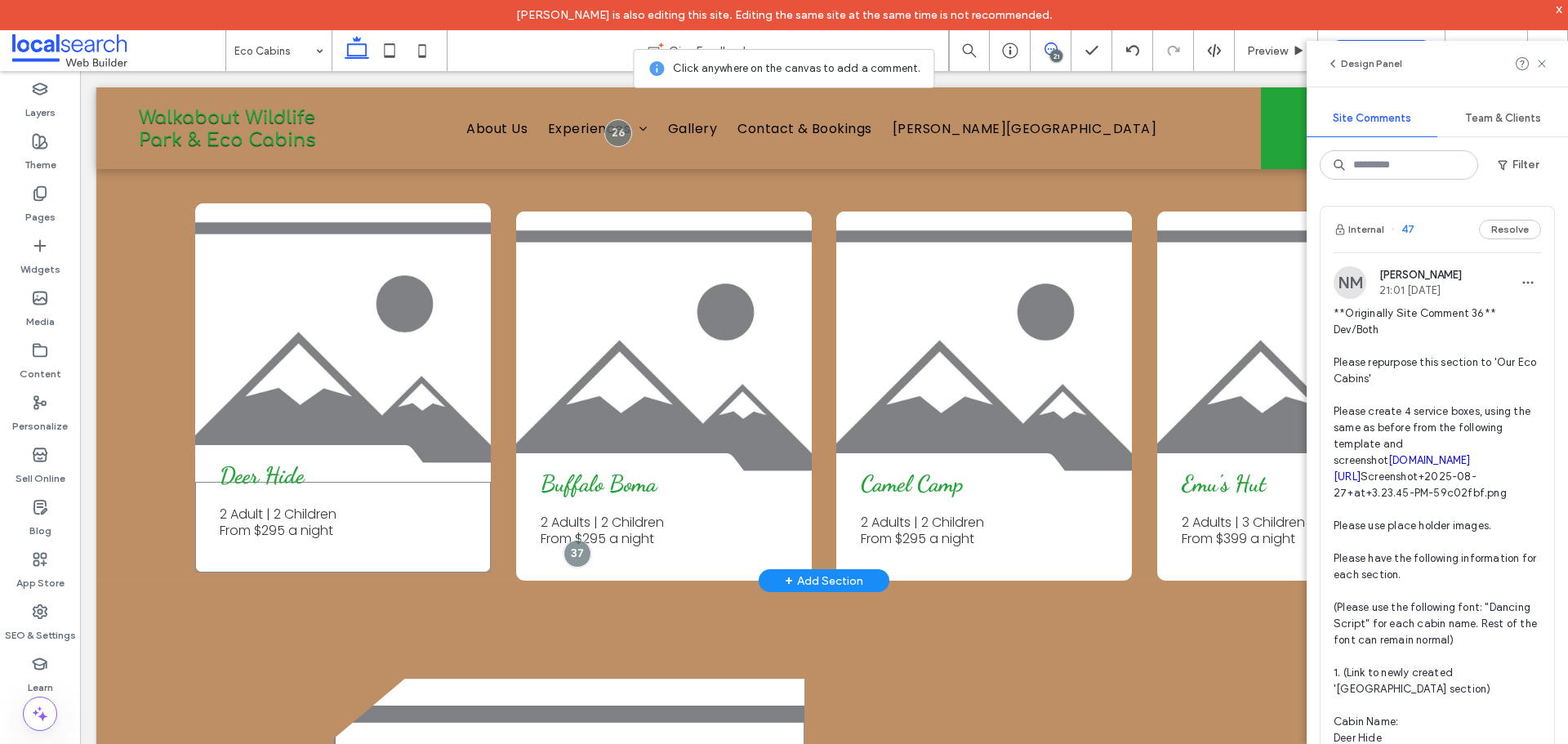
drag, startPoint x: 380, startPoint y: 476, endPoint x: 427, endPoint y: 483, distance: 47.5
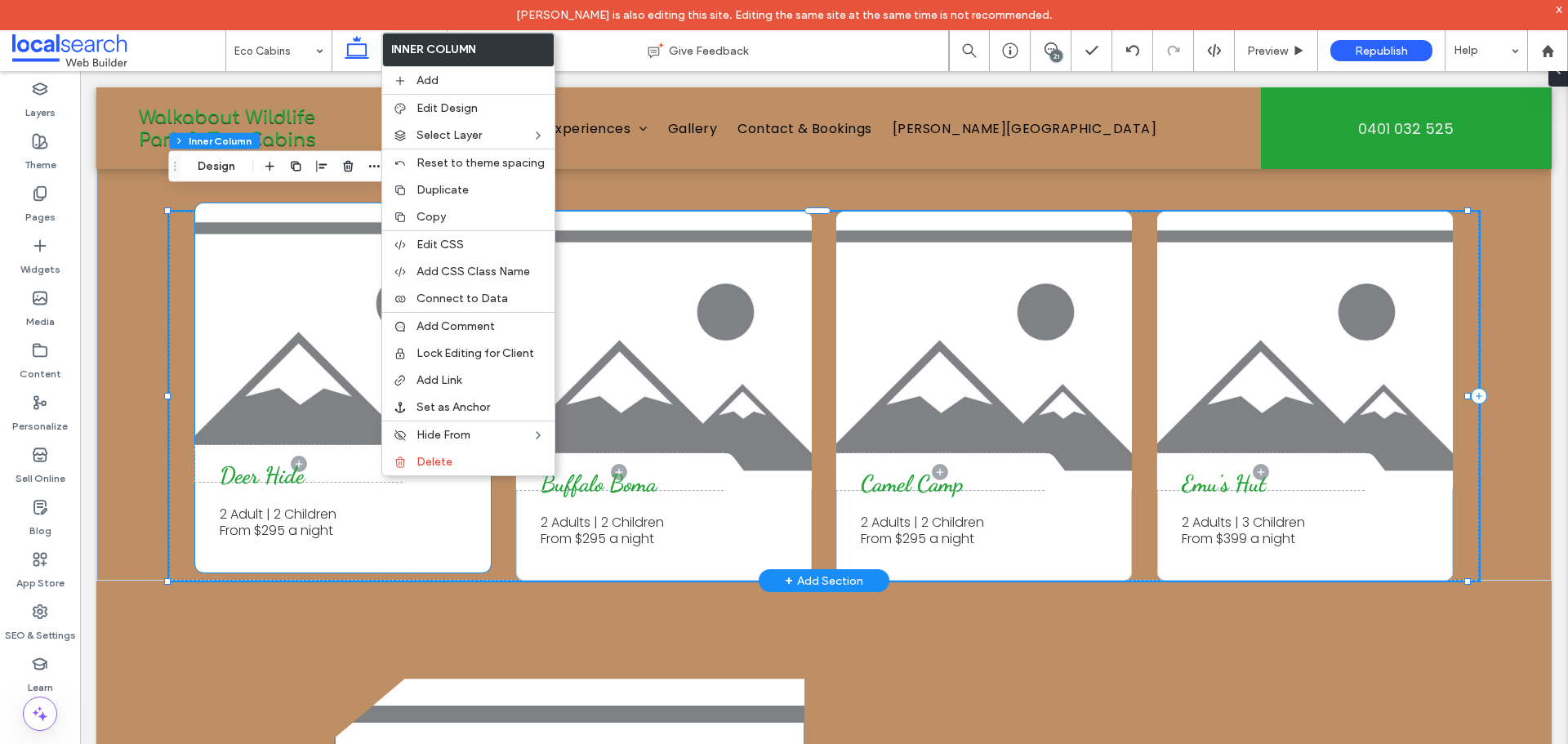
click at [291, 345] on link at bounding box center [342, 341] width 295 height 278
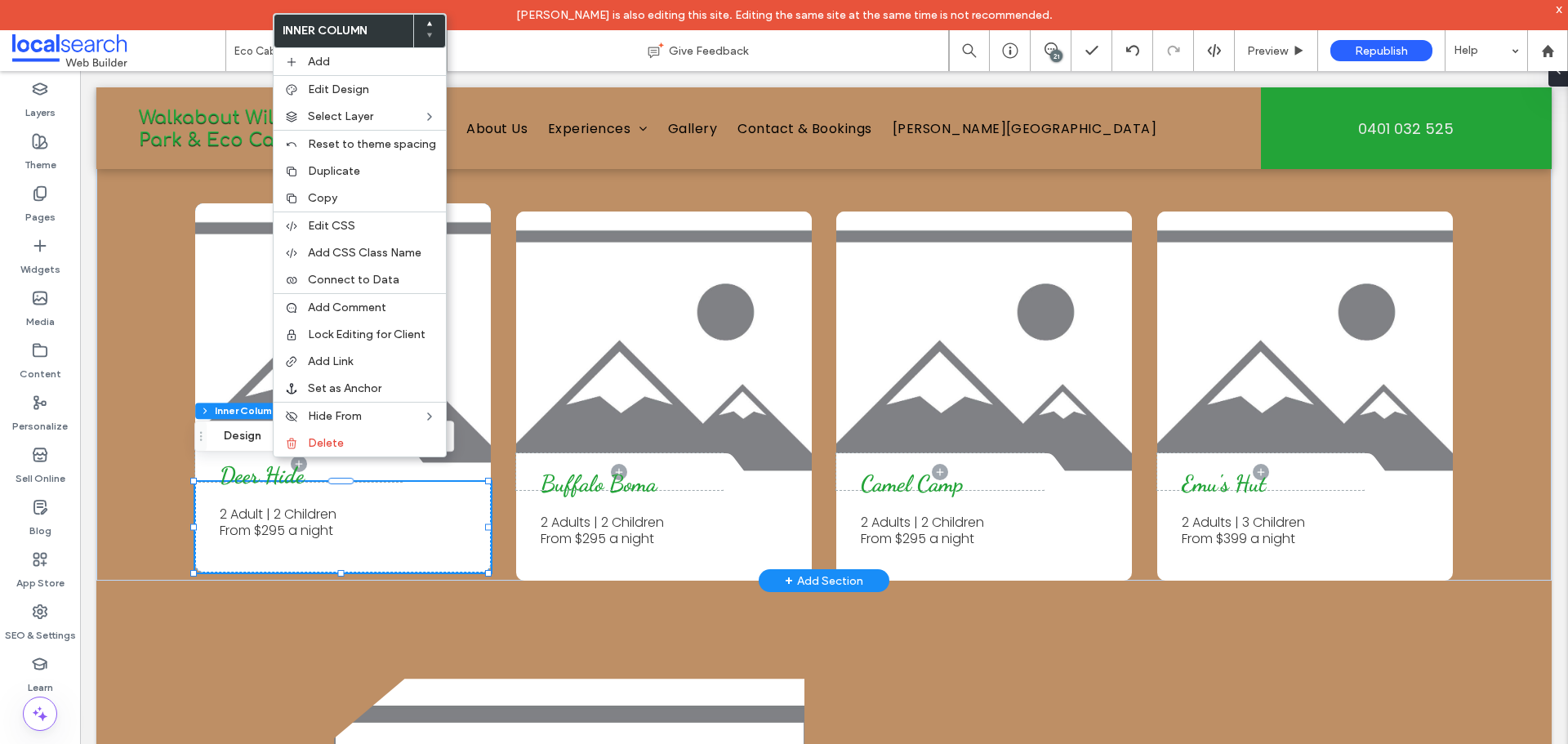
drag, startPoint x: 333, startPoint y: 520, endPoint x: 256, endPoint y: 460, distance: 97.6
click at [256, 462] on span "Deer Hide" at bounding box center [262, 475] width 85 height 28
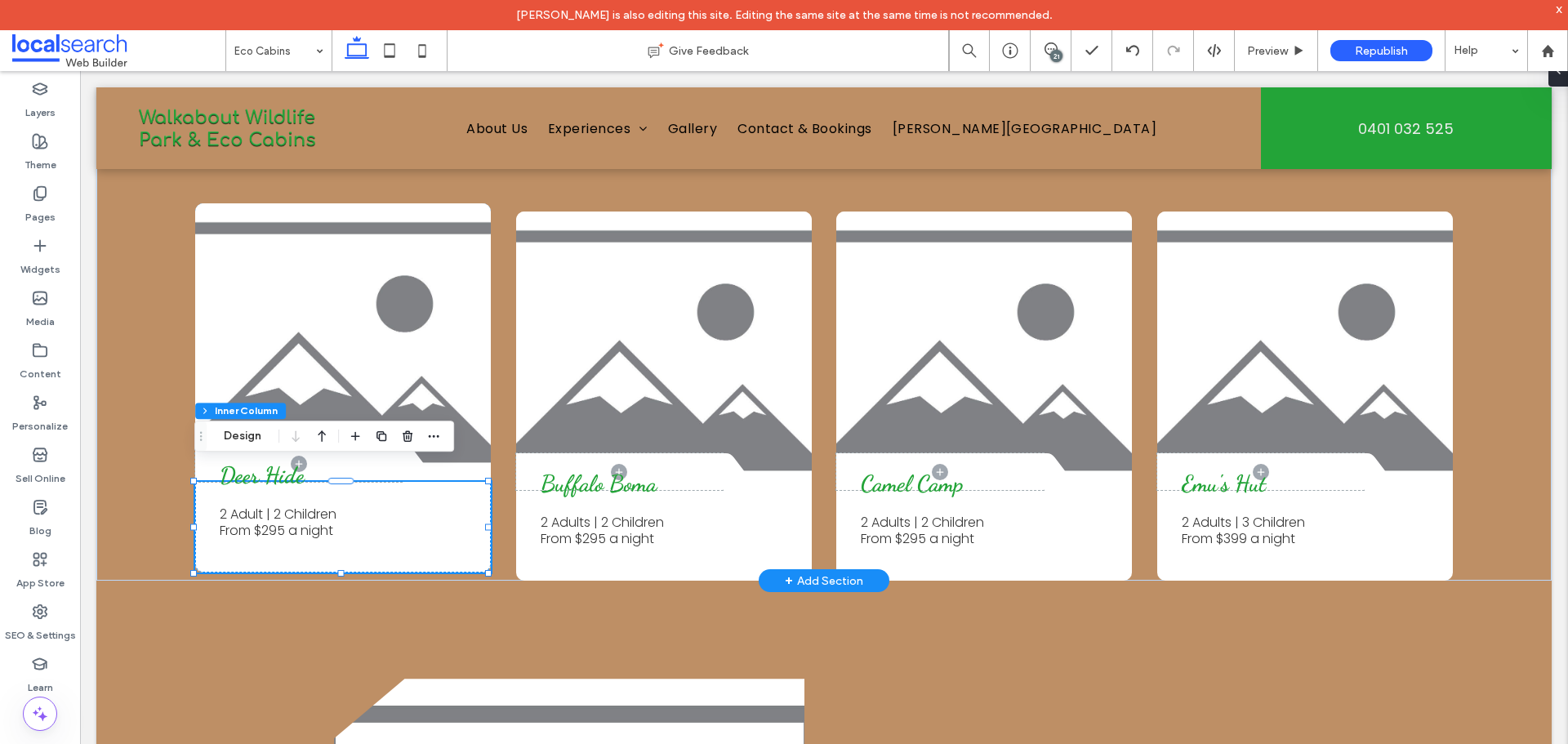
click at [256, 462] on div "Deer Hide" at bounding box center [294, 476] width 148 height 29
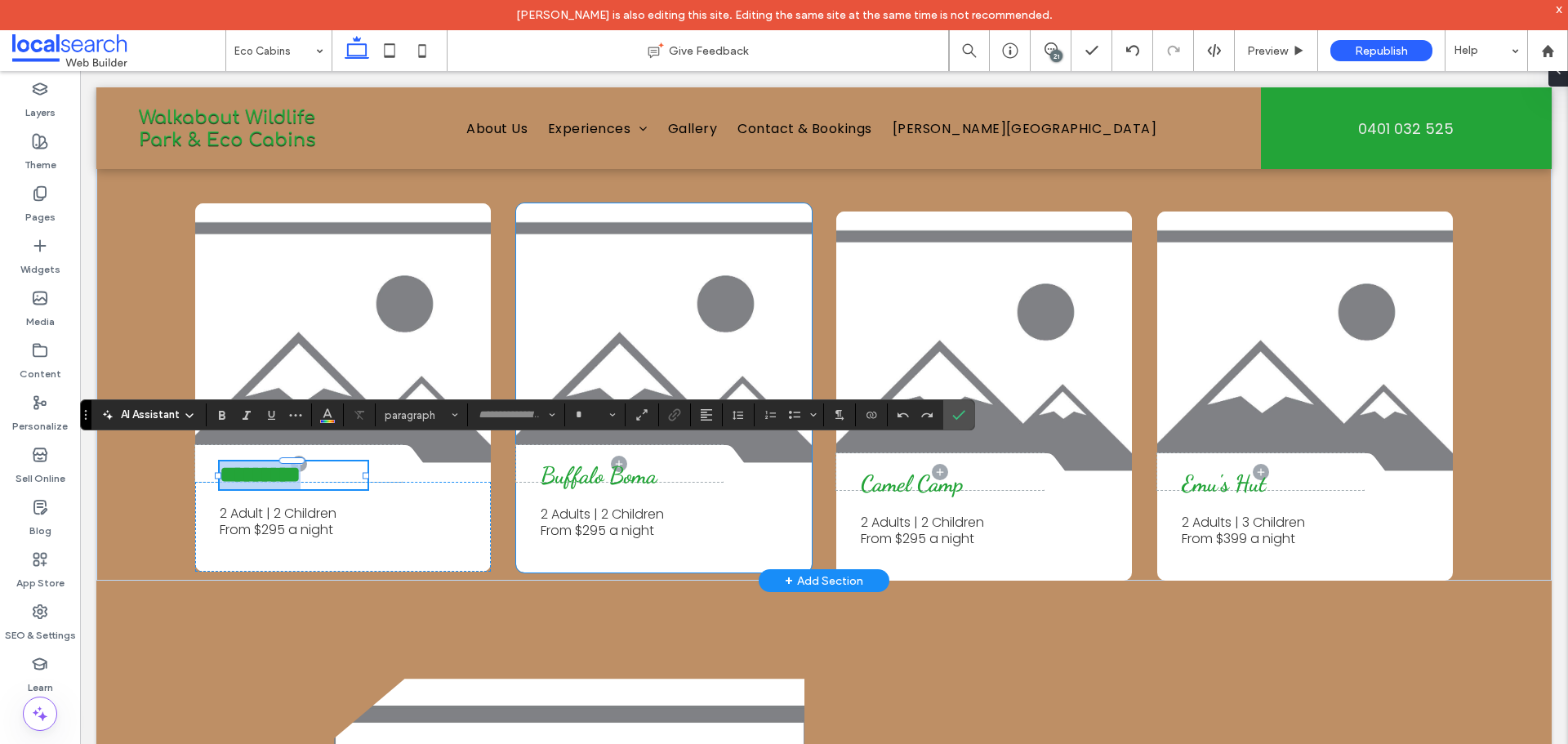
type input "**********"
type input "**"
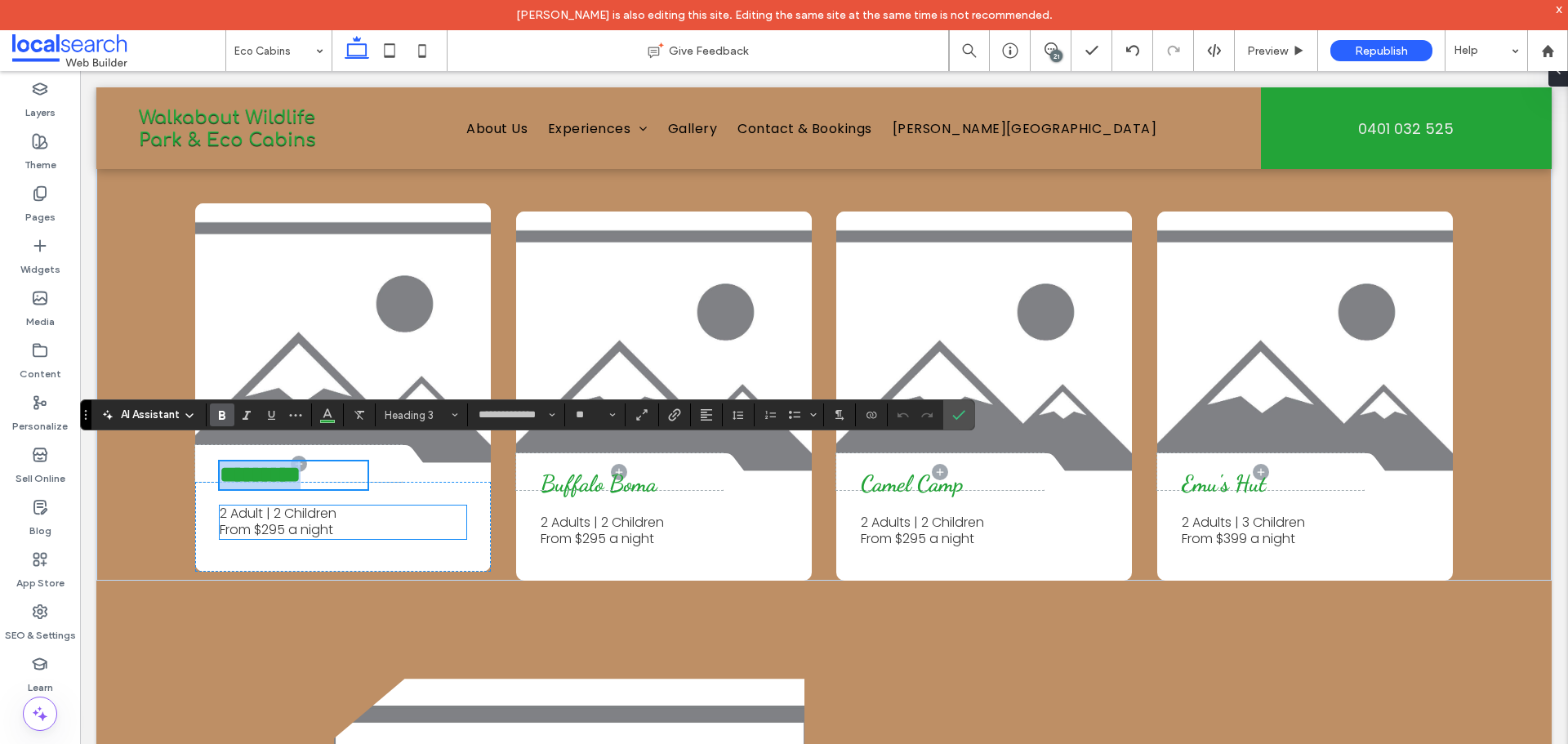
scroll to position [1775, 0]
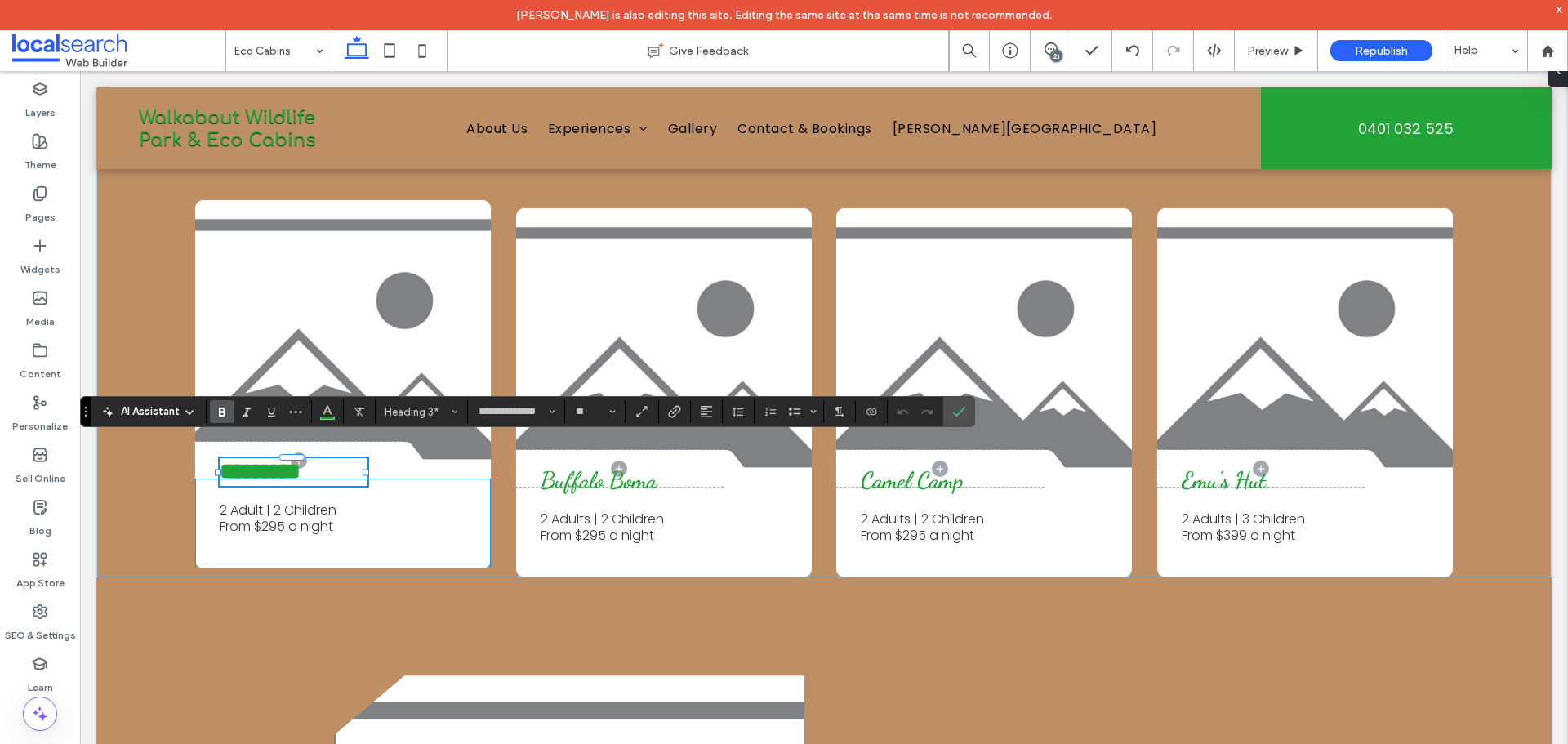
drag, startPoint x: 430, startPoint y: 474, endPoint x: 391, endPoint y: 479, distance: 39.3
click at [391, 479] on div "********* 2 Adult | 2 Children From $295 a night" at bounding box center [342, 524] width 295 height 90
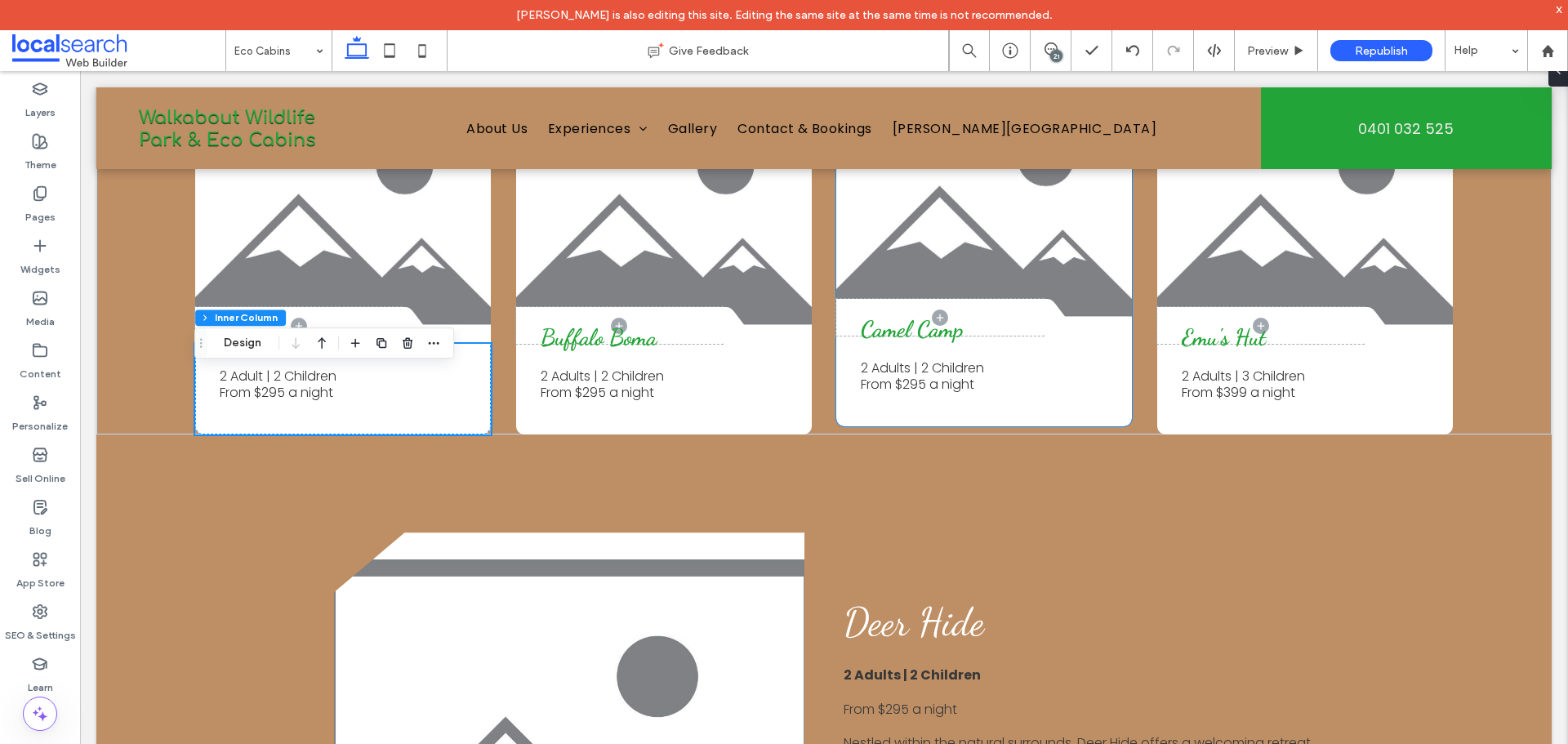
scroll to position [1856, 0]
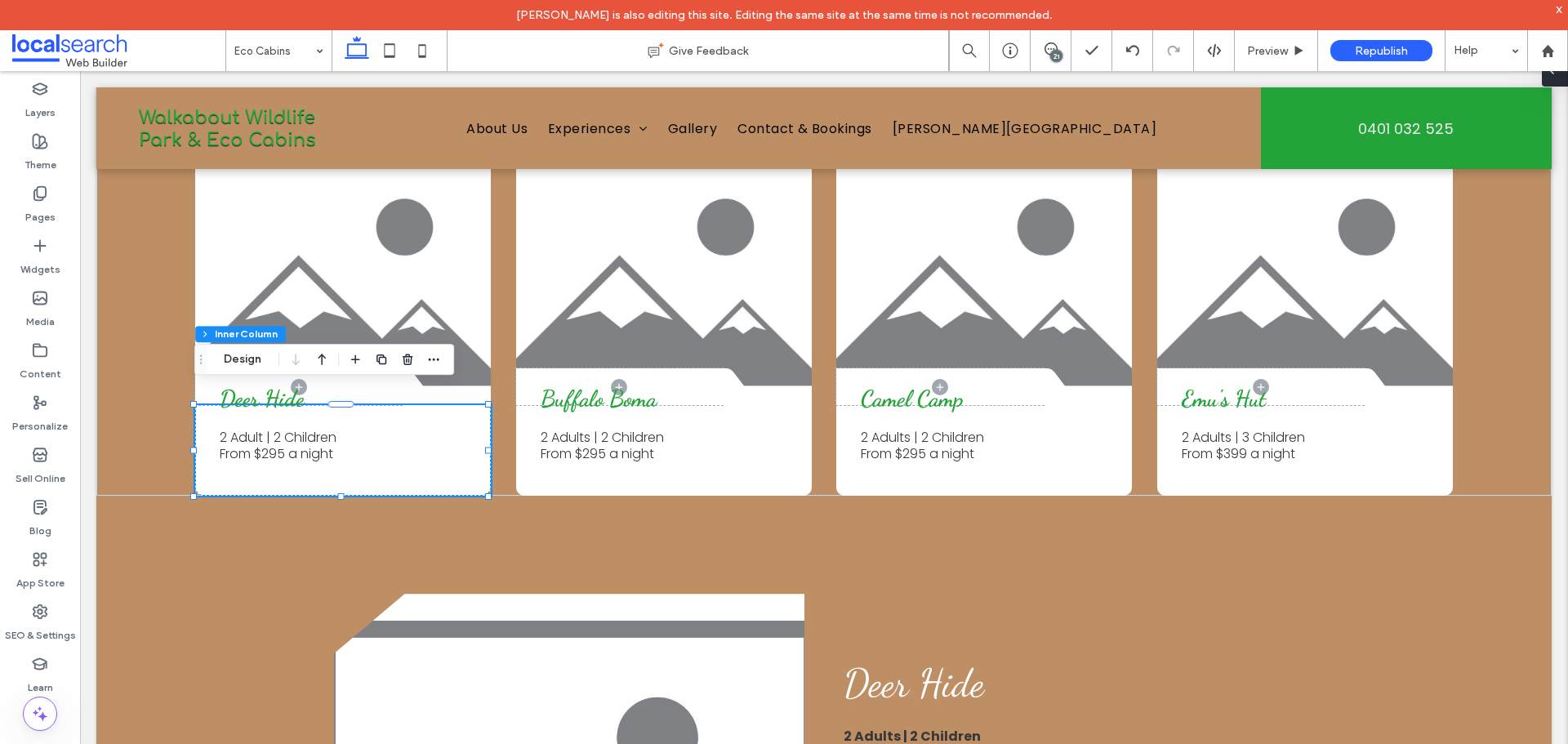
click at [1554, 77] on span at bounding box center [1551, 70] width 13 height 32
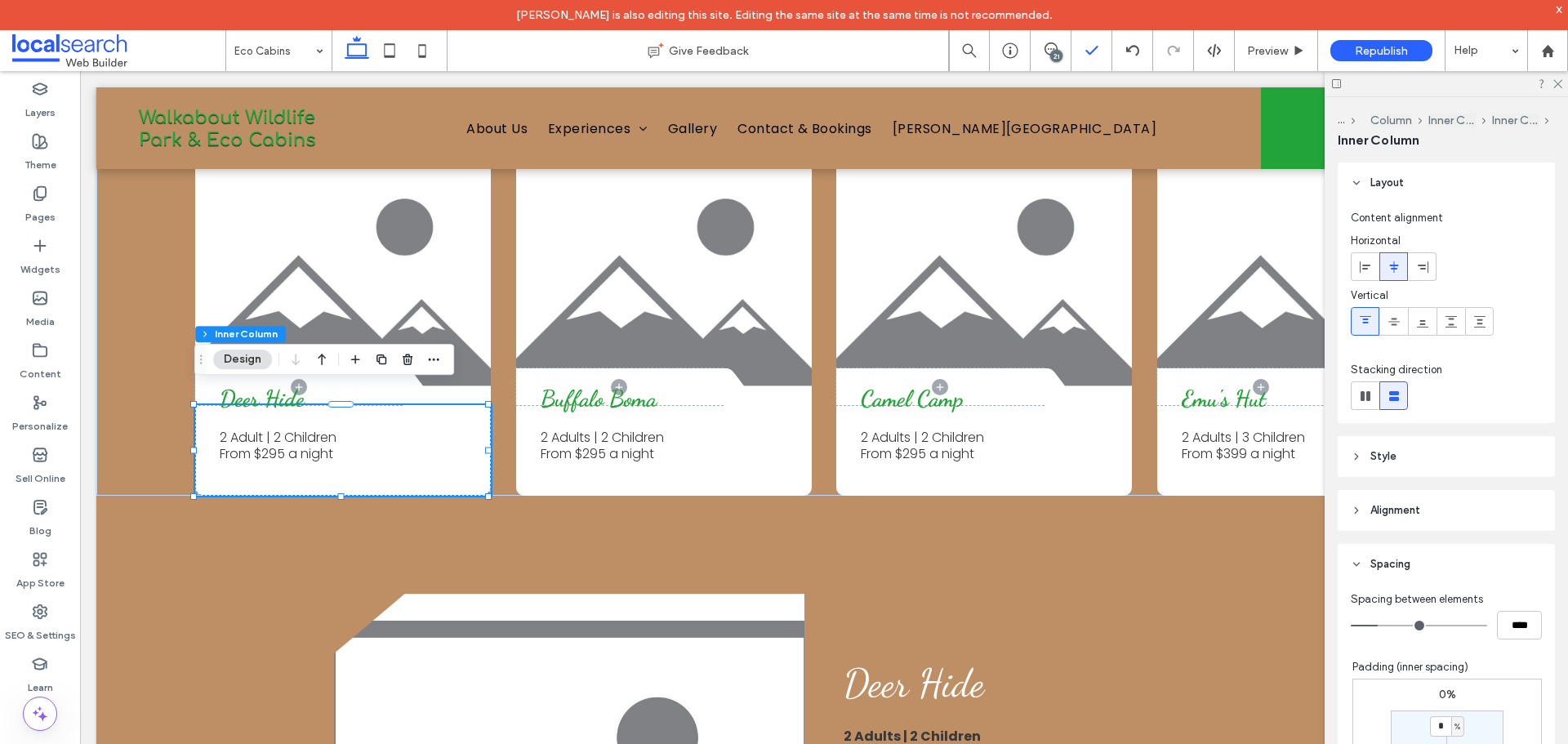
scroll to position [390, 0]
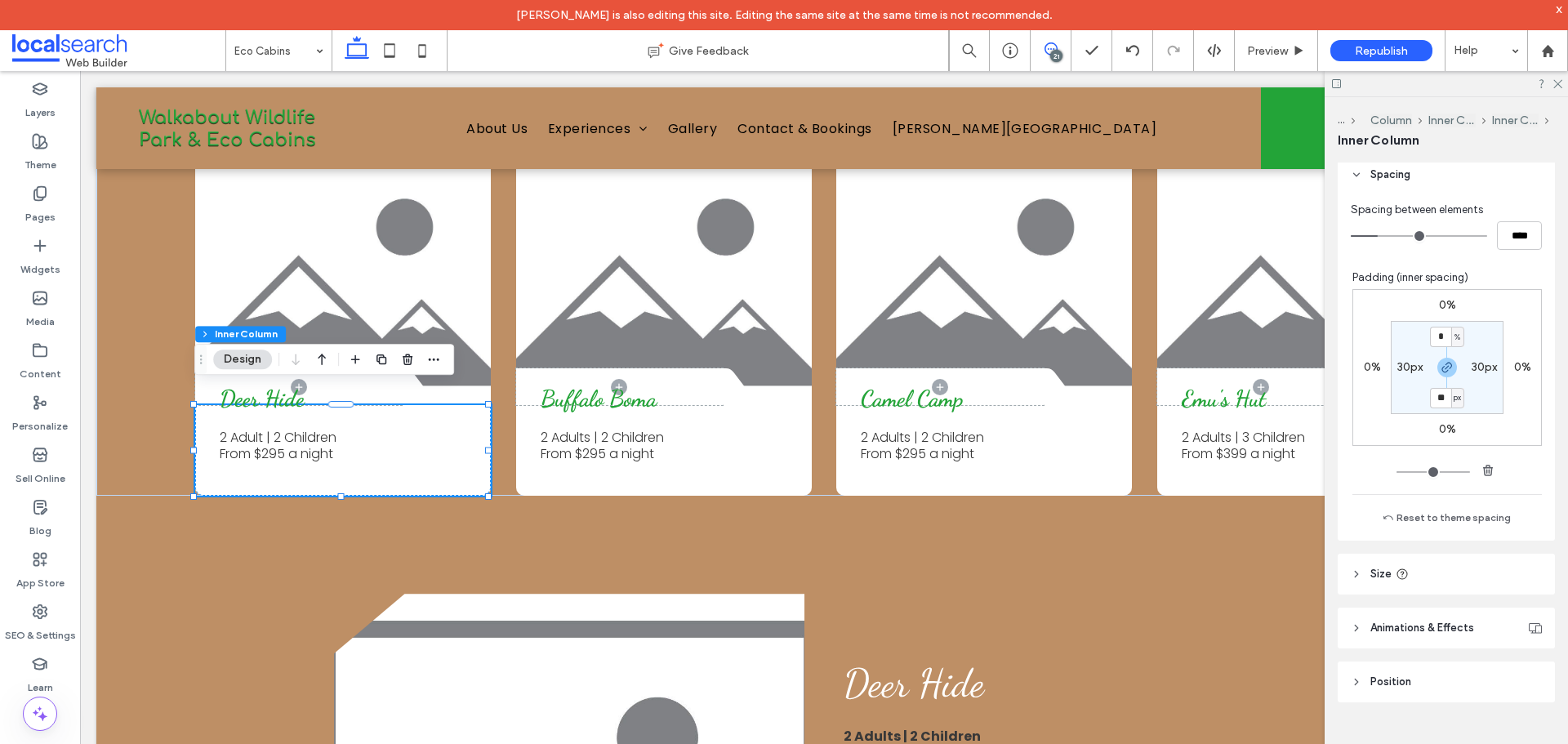
click at [1041, 42] on span at bounding box center [1051, 49] width 40 height 13
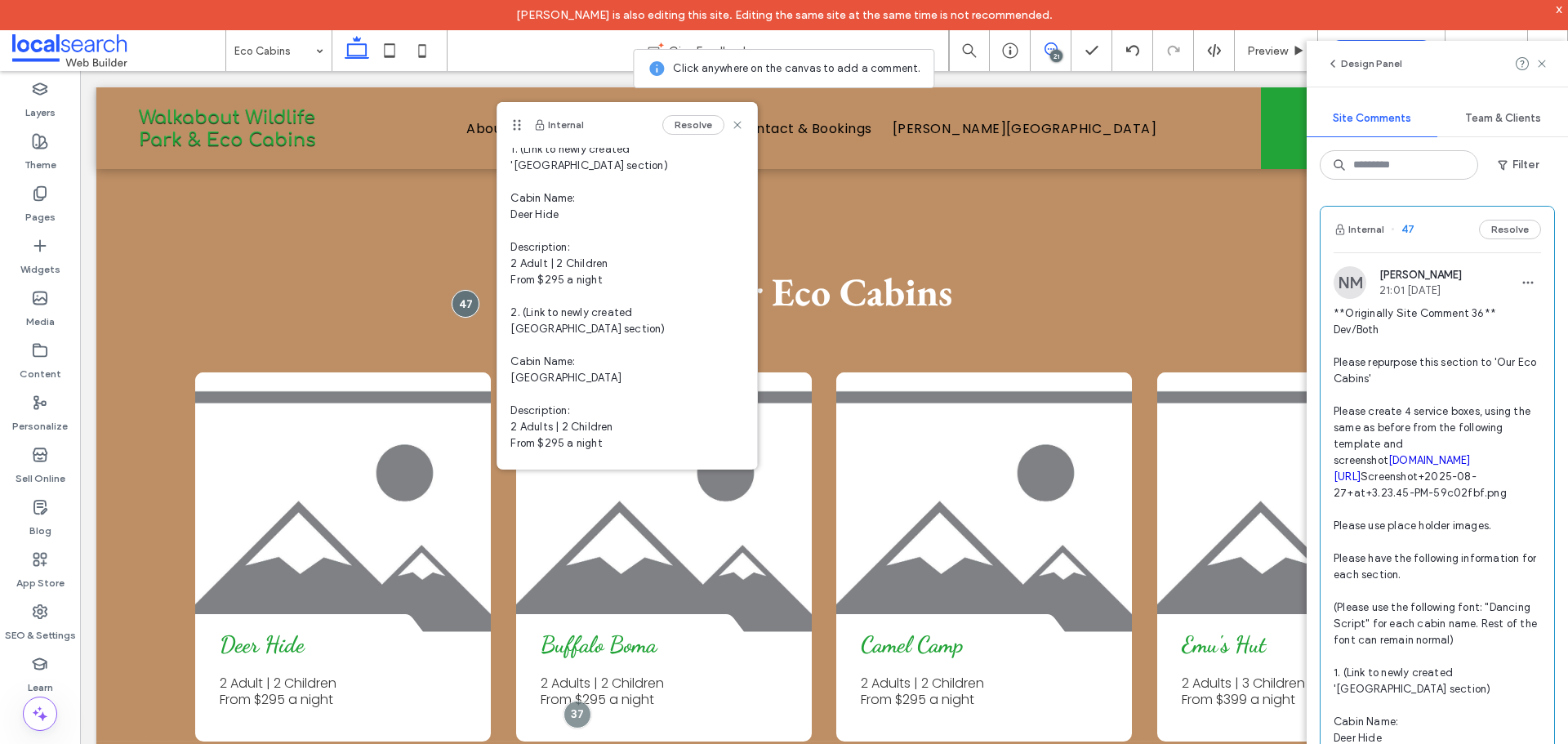
scroll to position [409, 0]
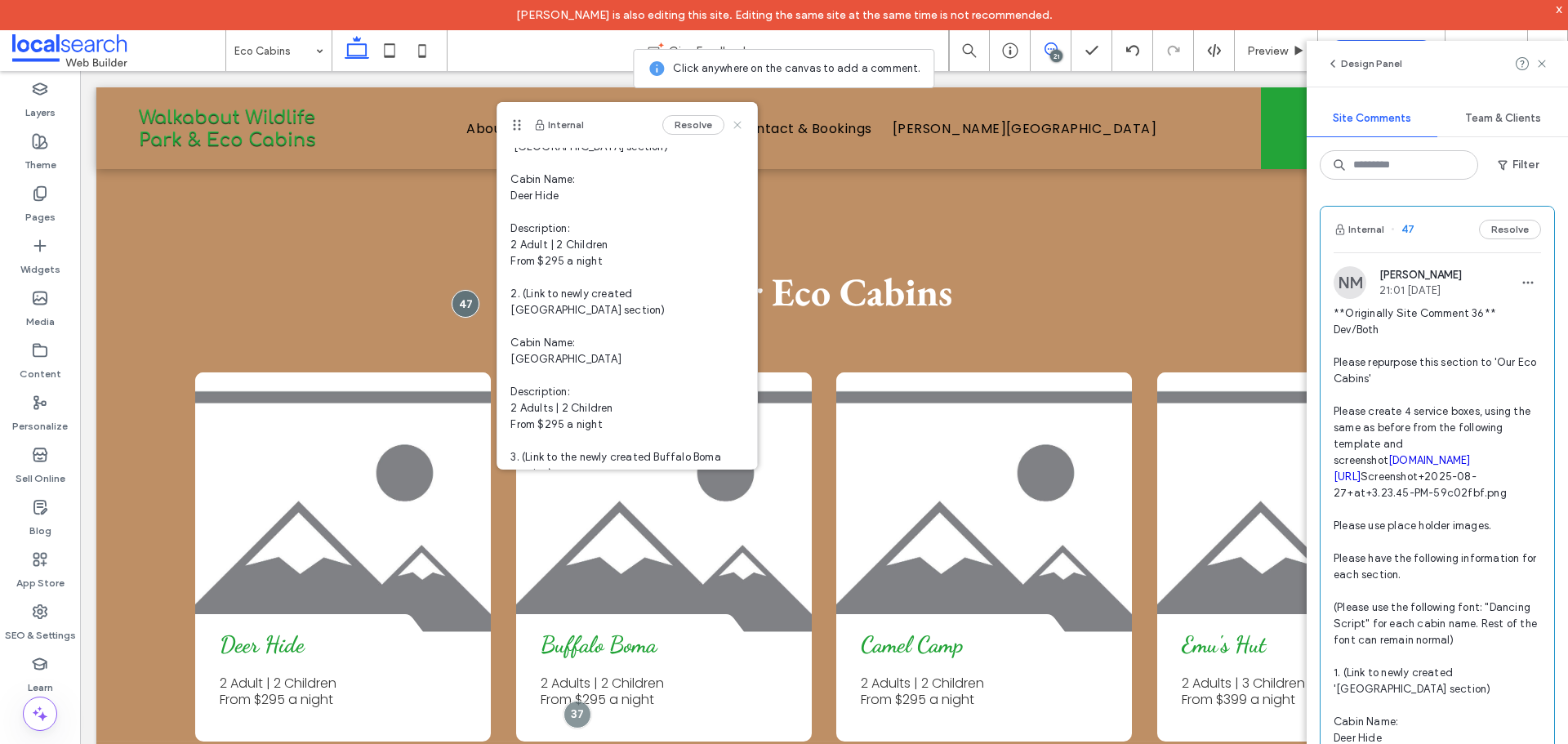
click at [734, 127] on use at bounding box center [737, 125] width 7 height 7
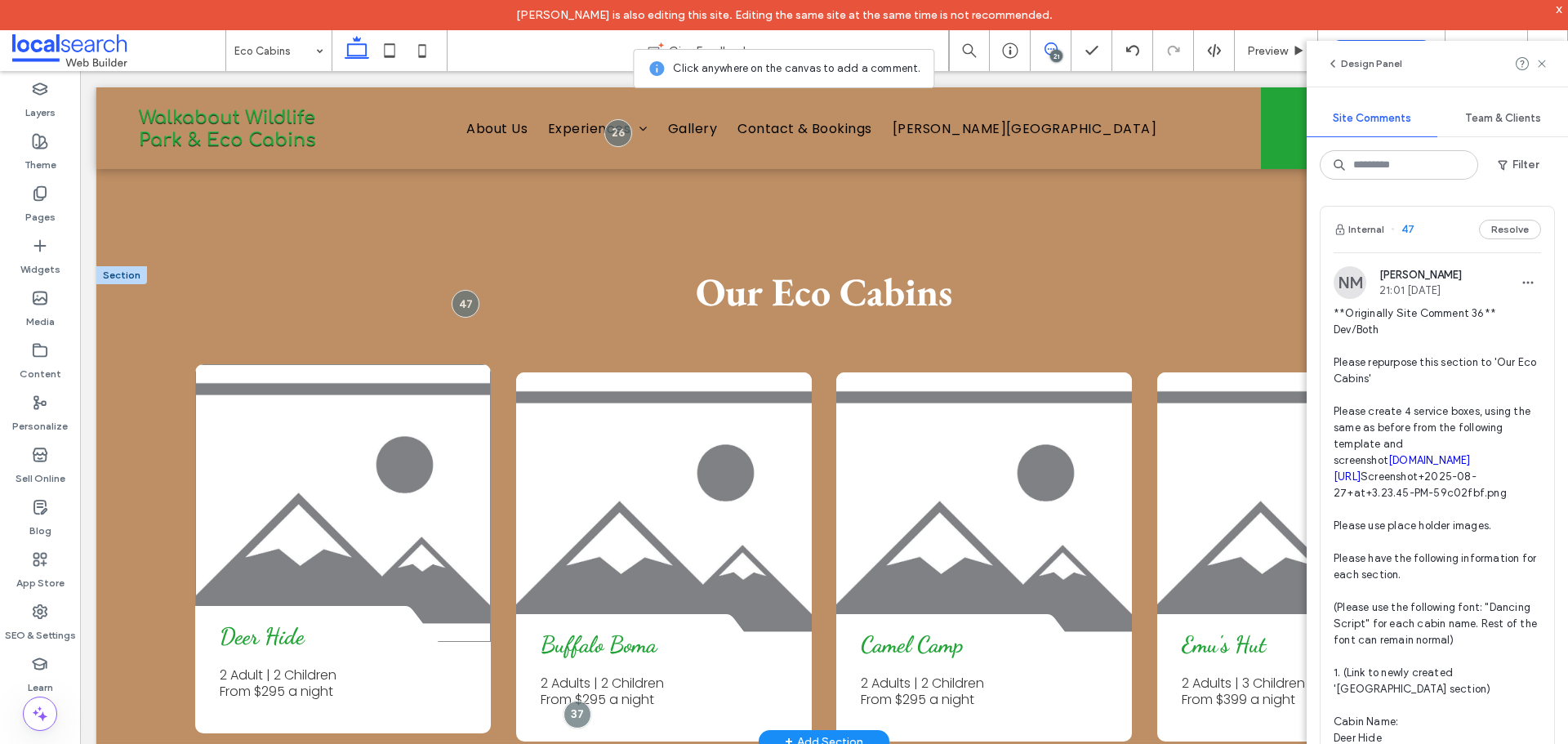
click at [453, 518] on link at bounding box center [342, 503] width 295 height 278
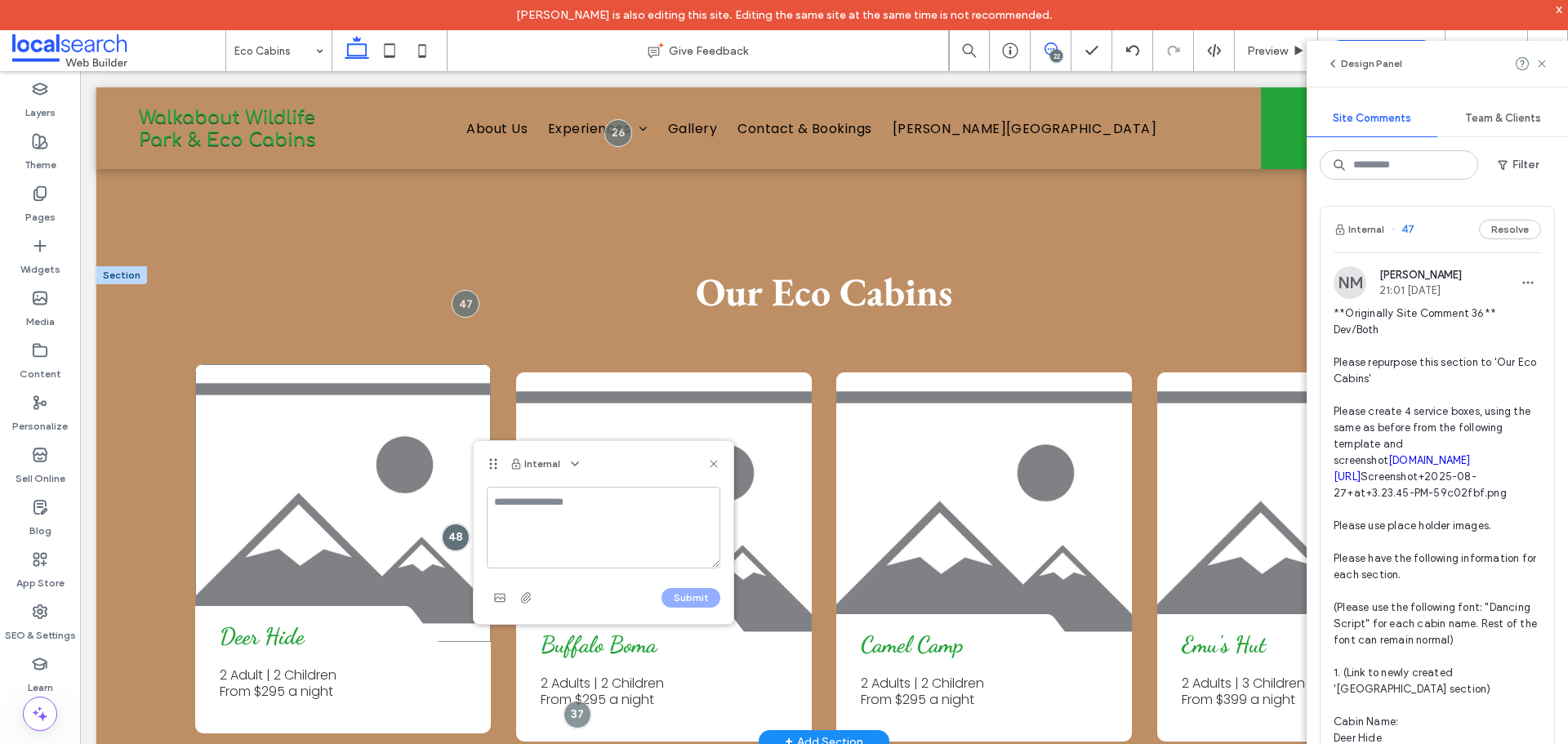
click at [453, 518] on div at bounding box center [342, 503] width 295 height 278
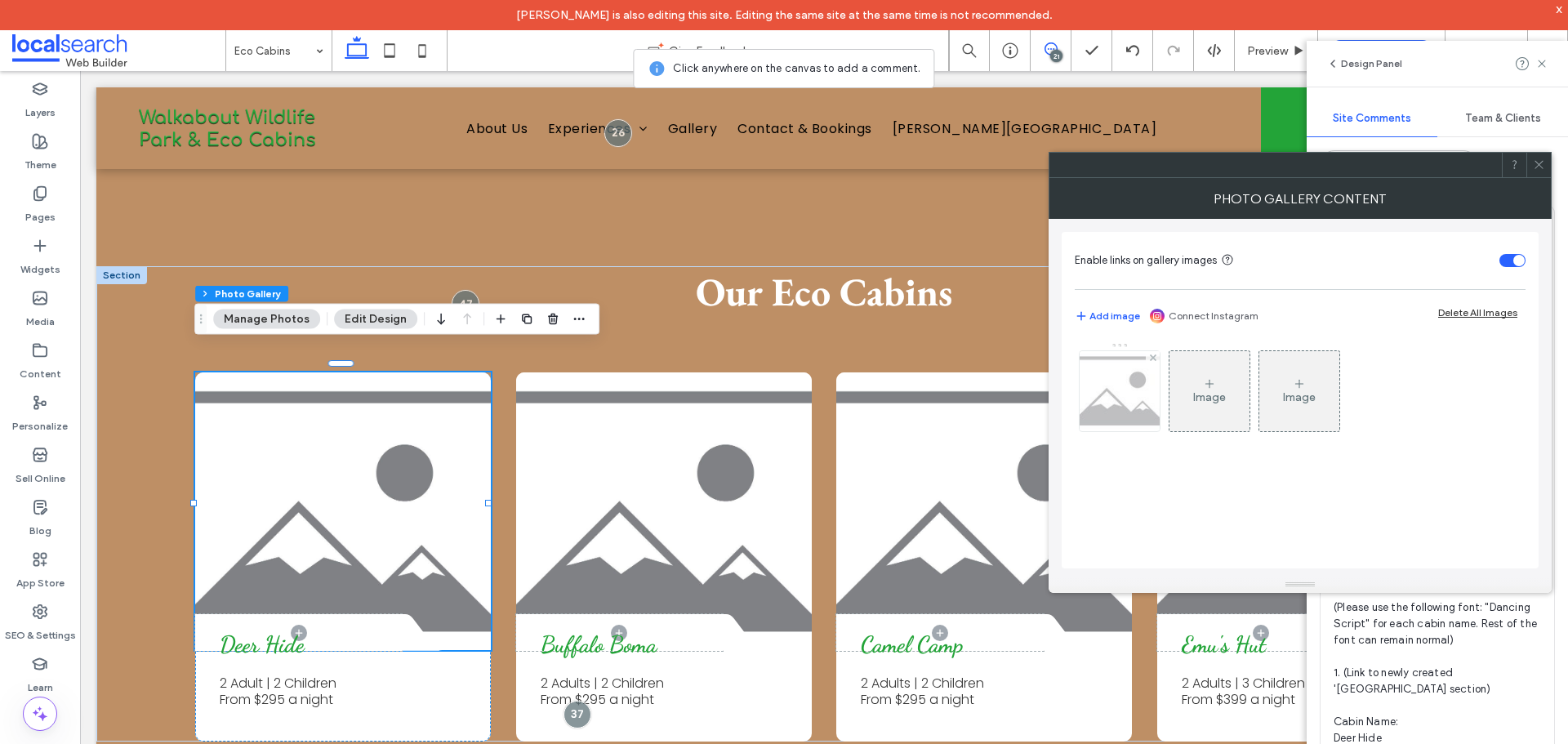
click at [1129, 390] on img at bounding box center [1119, 391] width 115 height 80
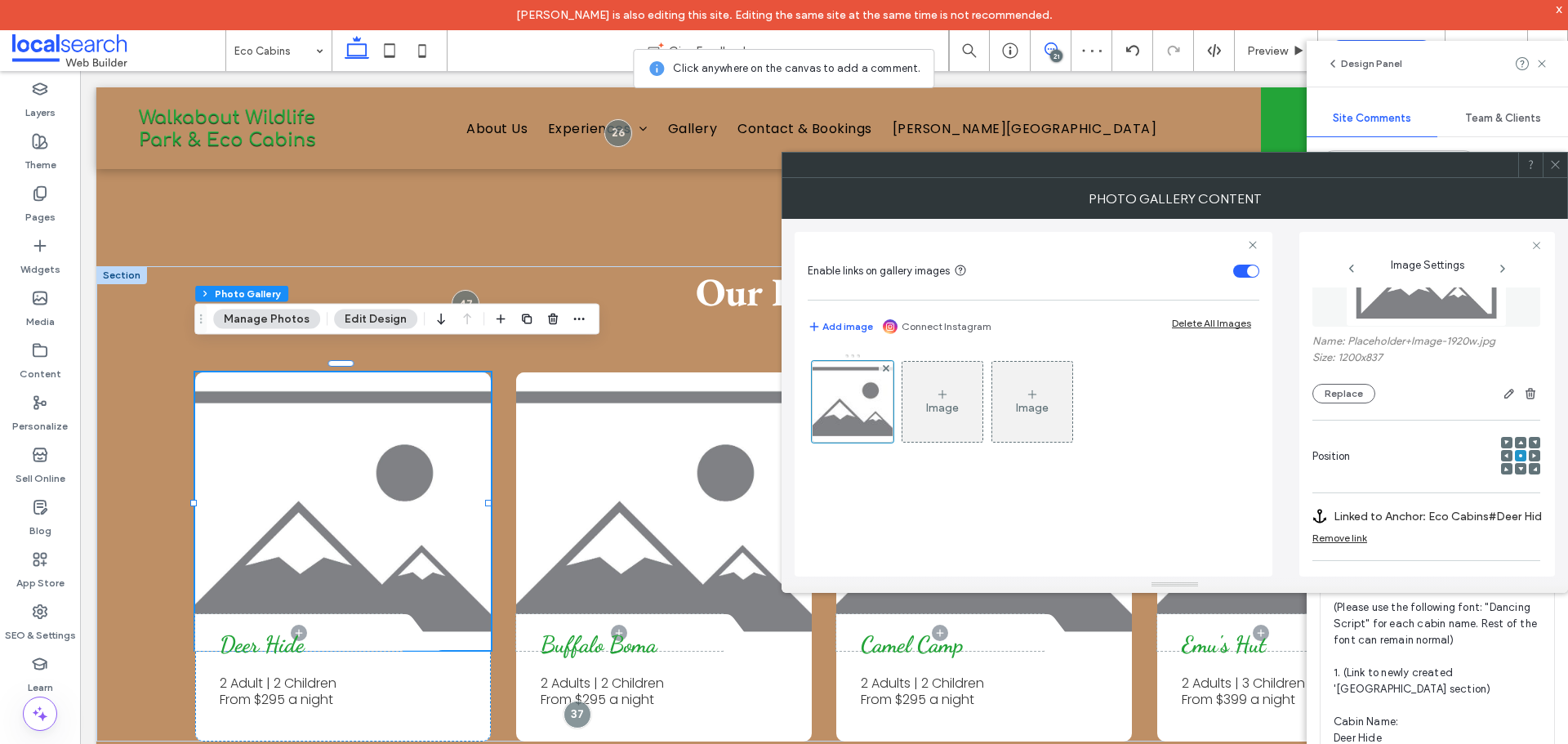
scroll to position [488, 0]
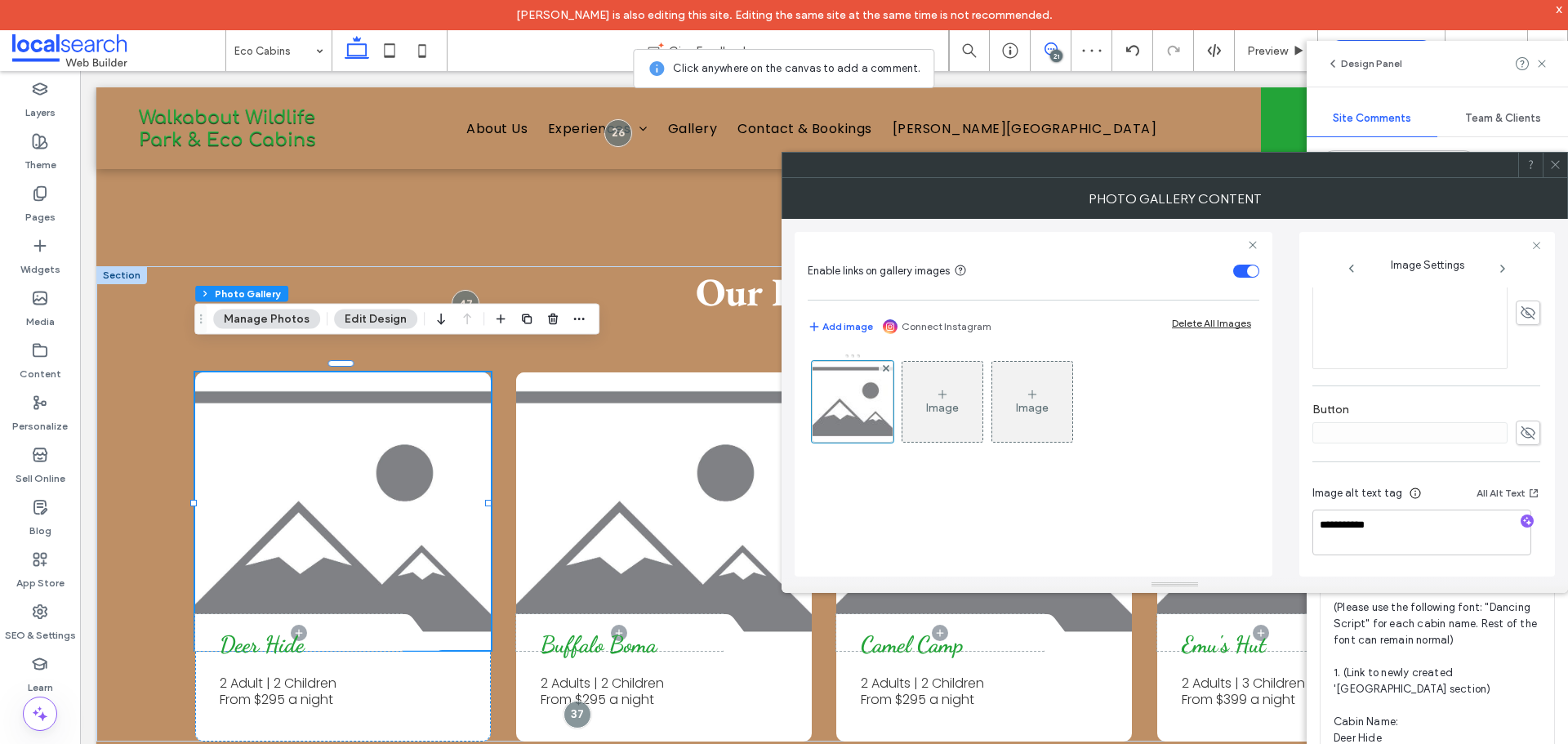
click at [1552, 165] on icon at bounding box center [1555, 164] width 13 height 13
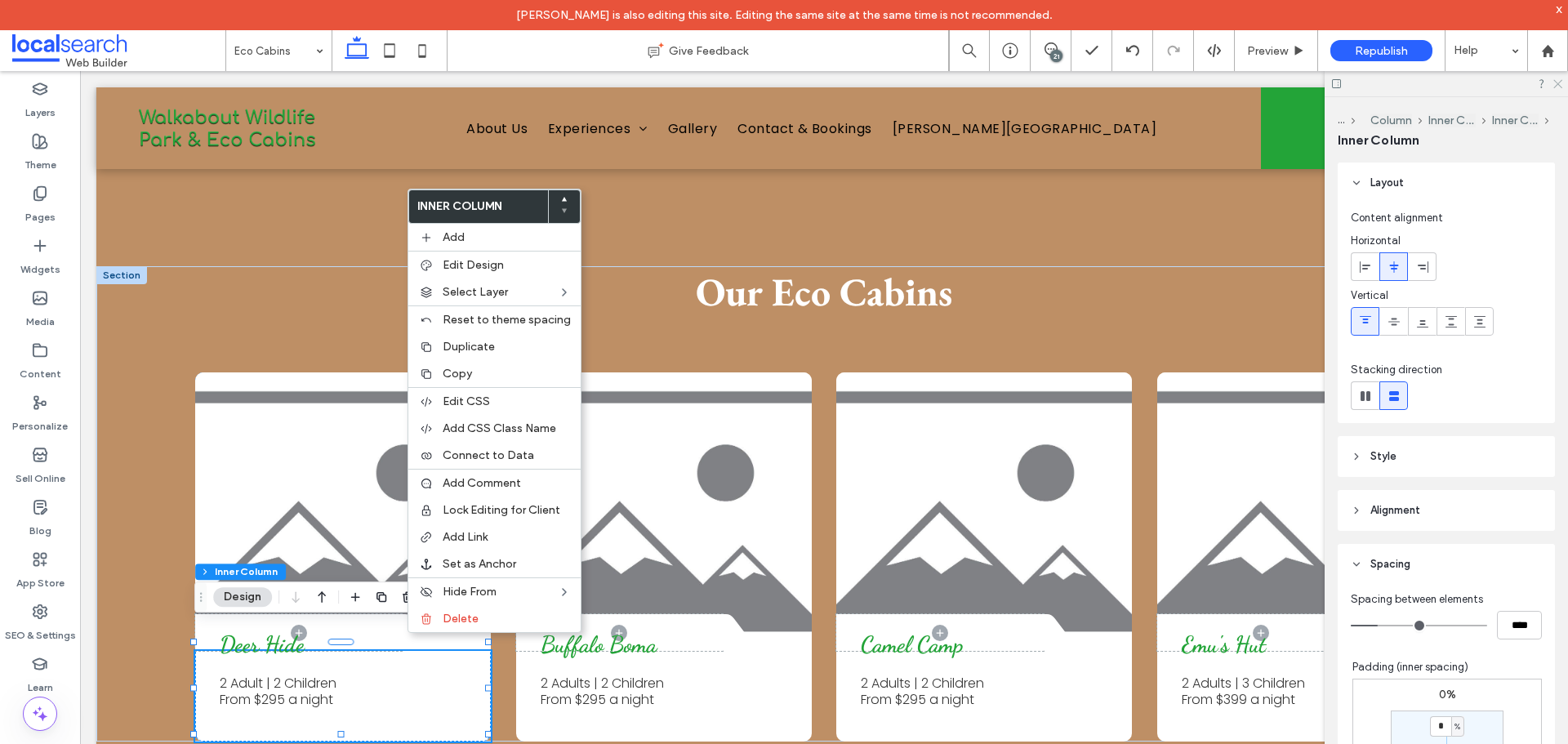
click at [1556, 84] on icon at bounding box center [1557, 83] width 11 height 11
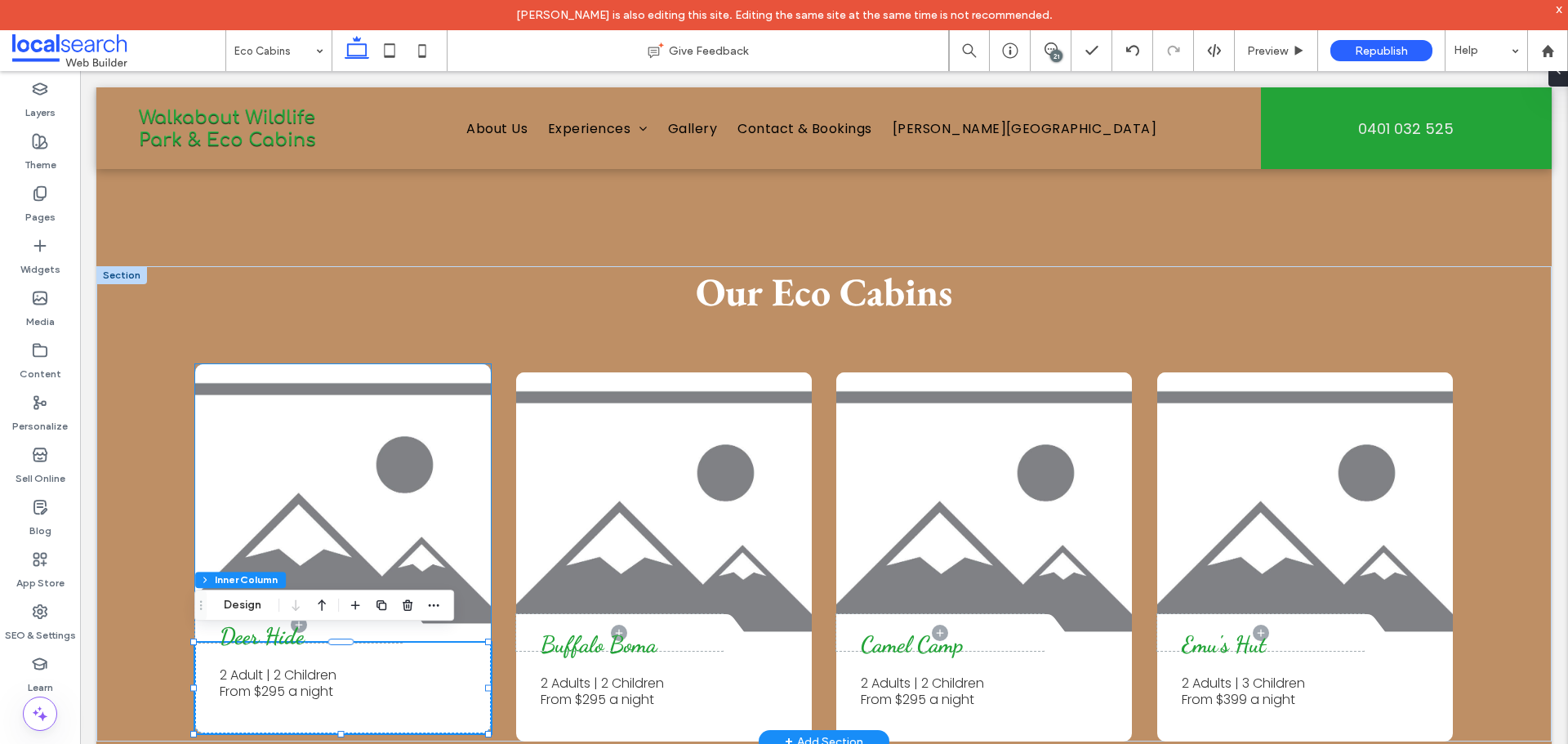
click at [462, 570] on link at bounding box center [342, 503] width 295 height 278
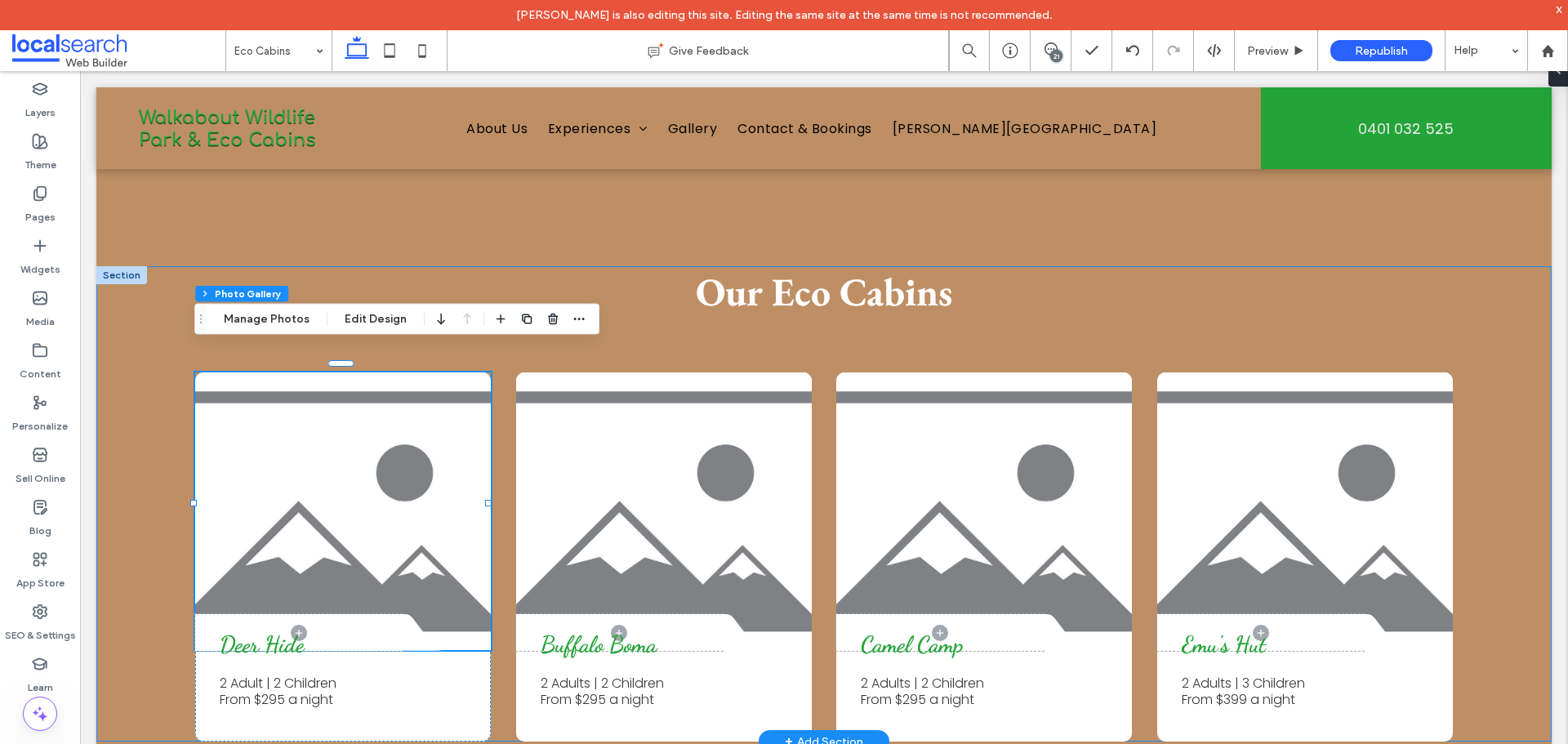
click at [194, 365] on div at bounding box center [194, 503] width 1 height 278
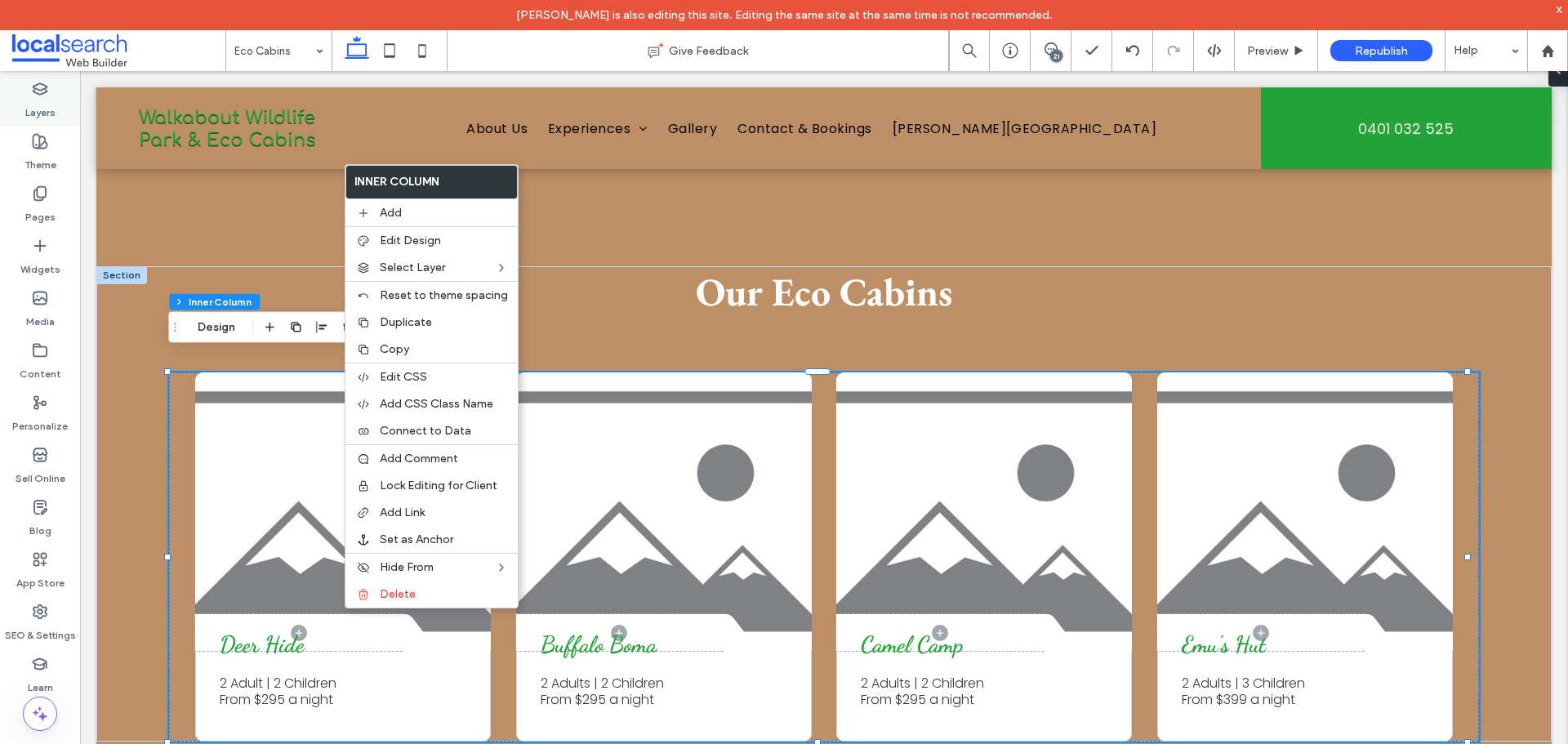
click at [58, 103] on div "Layers" at bounding box center [40, 101] width 80 height 52
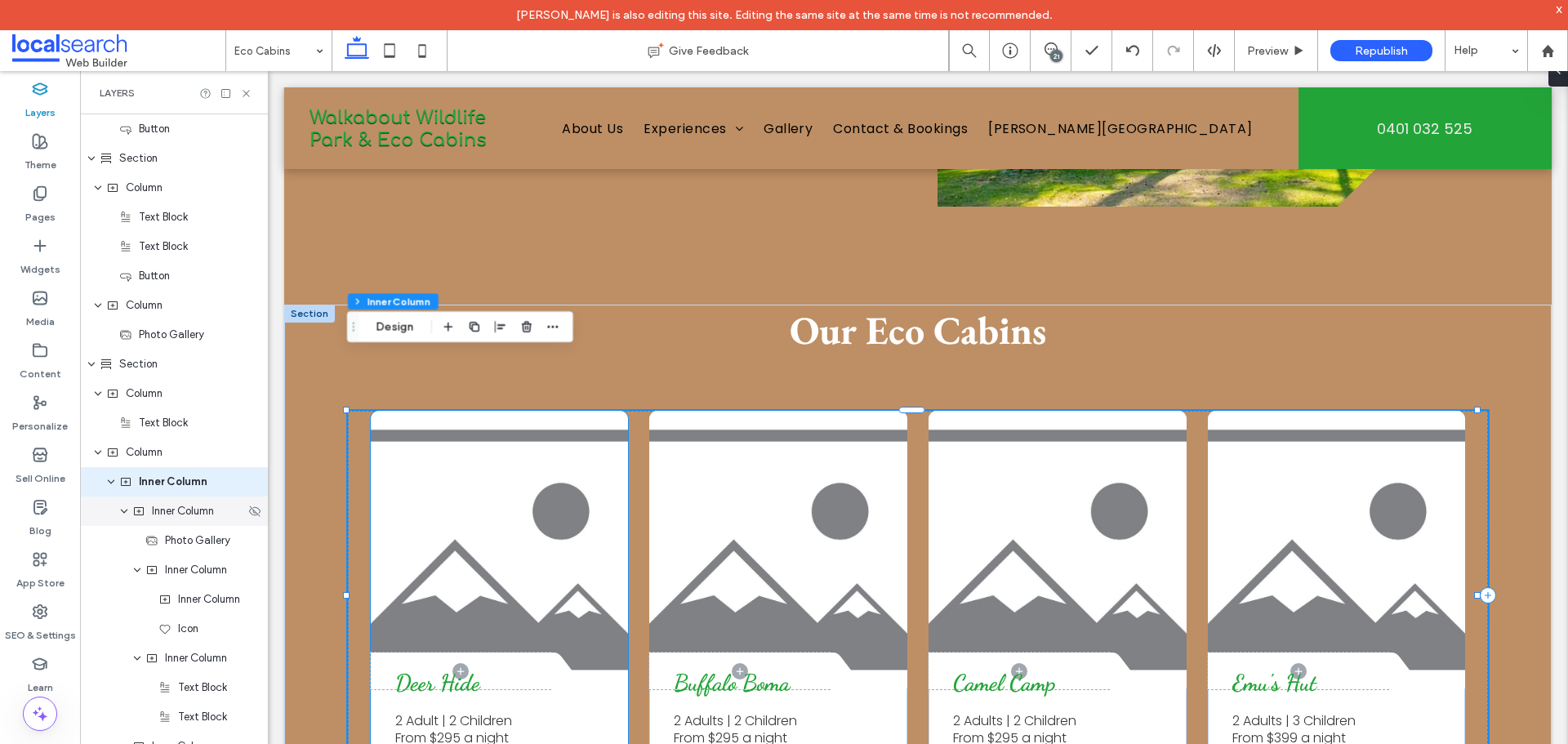
scroll to position [743, 0]
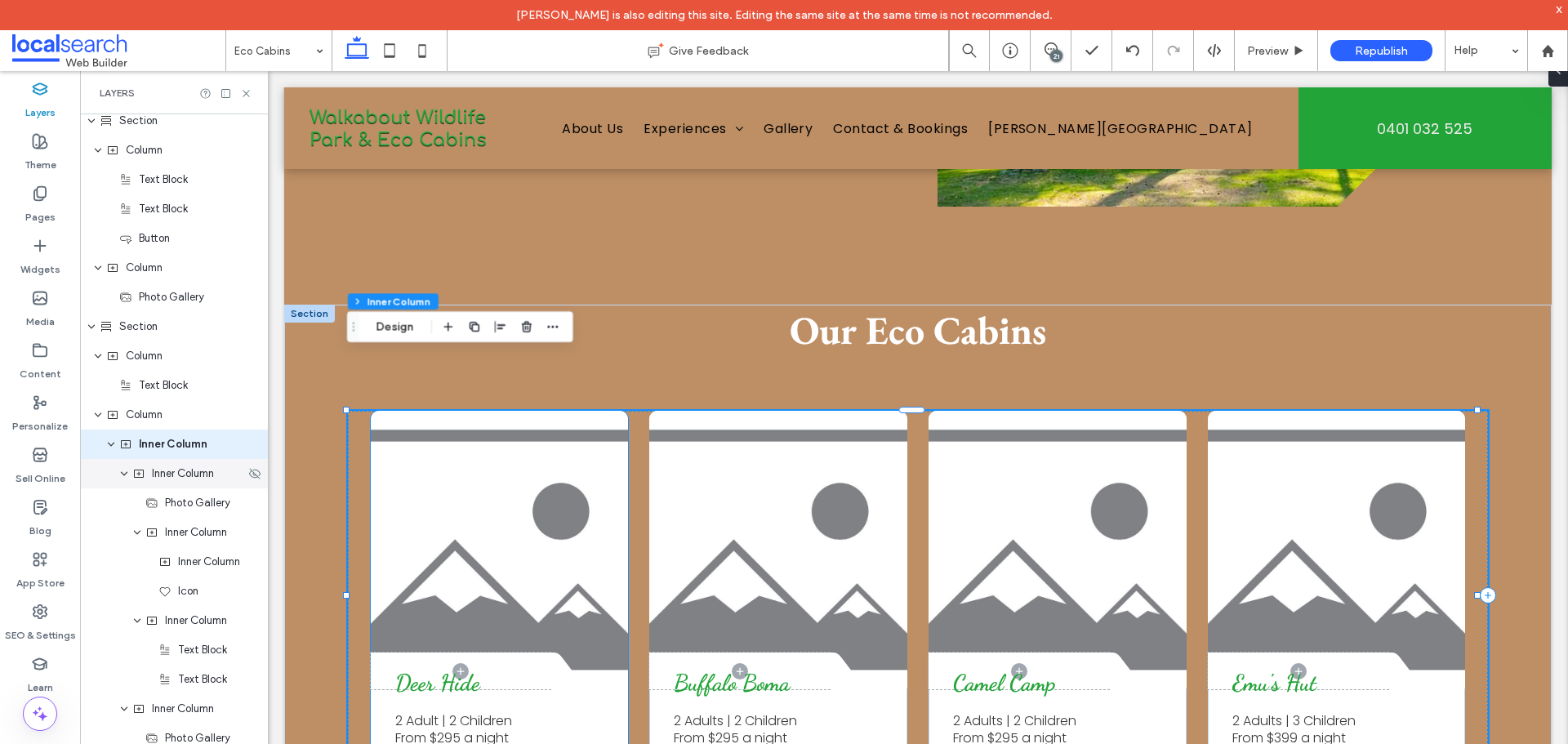
click at [164, 481] on span "Inner Column" at bounding box center [182, 474] width 62 height 16
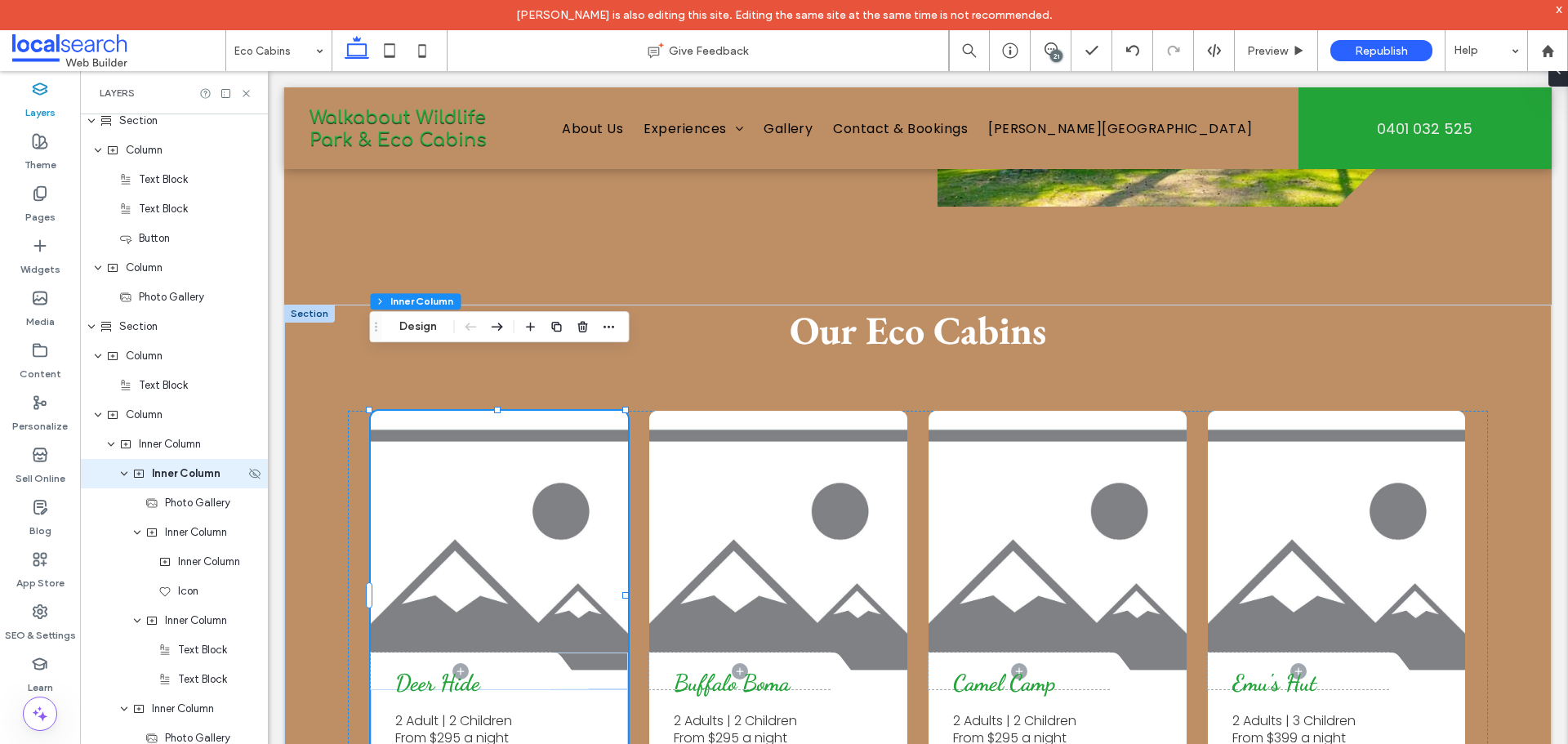
scroll to position [773, 0]
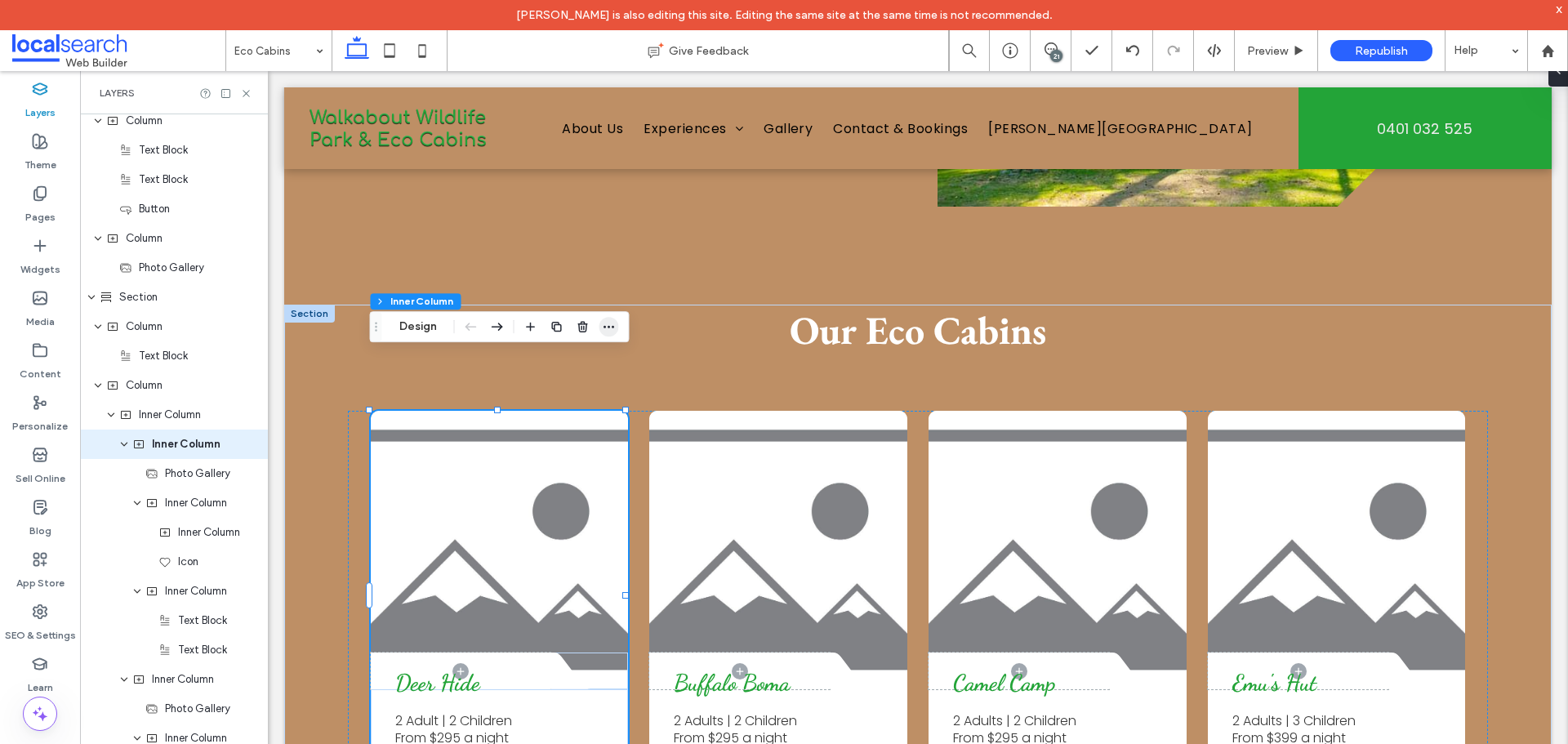
click at [607, 323] on icon "button" at bounding box center [609, 326] width 13 height 13
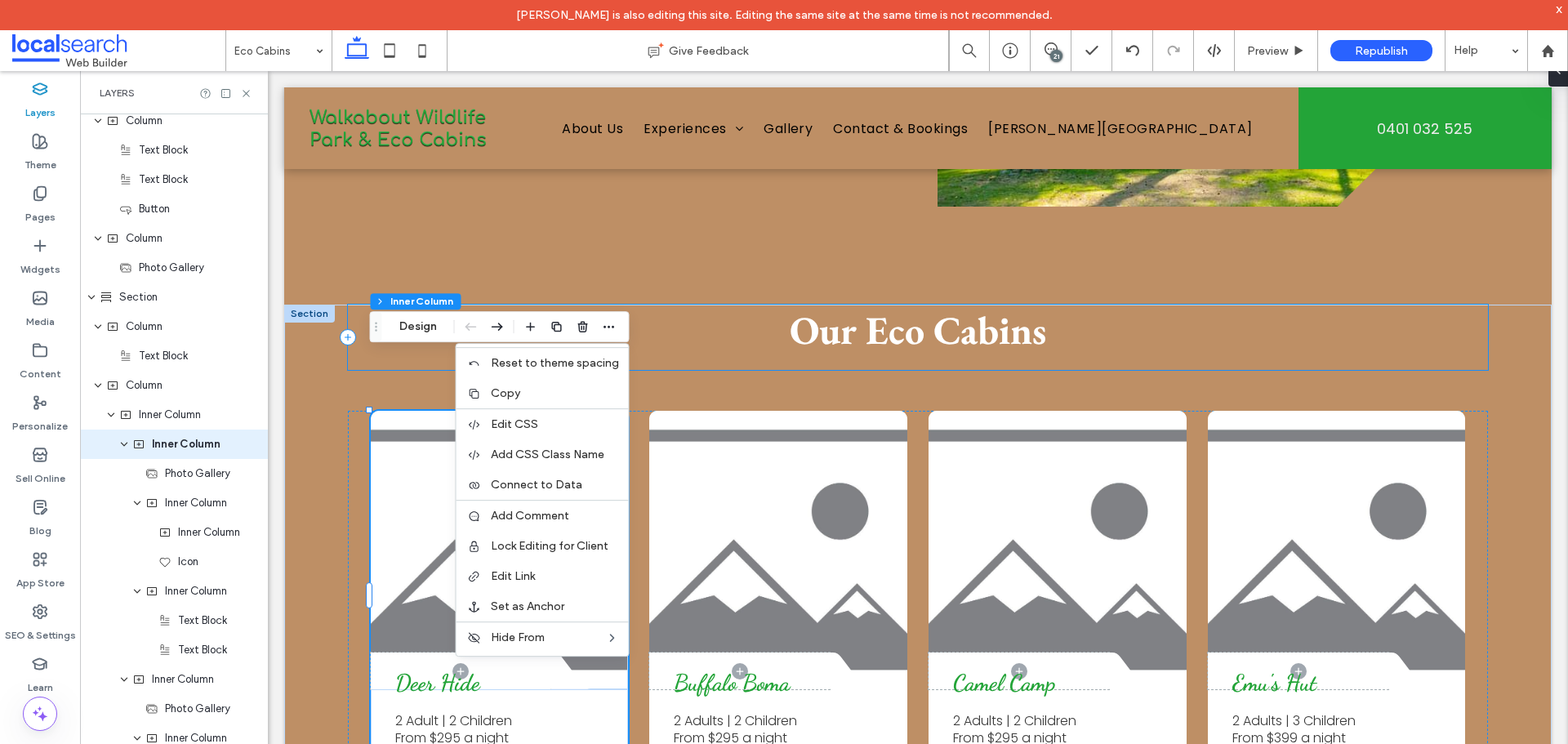
click at [675, 305] on div "Our Eco Cabins" at bounding box center [918, 337] width 1141 height 66
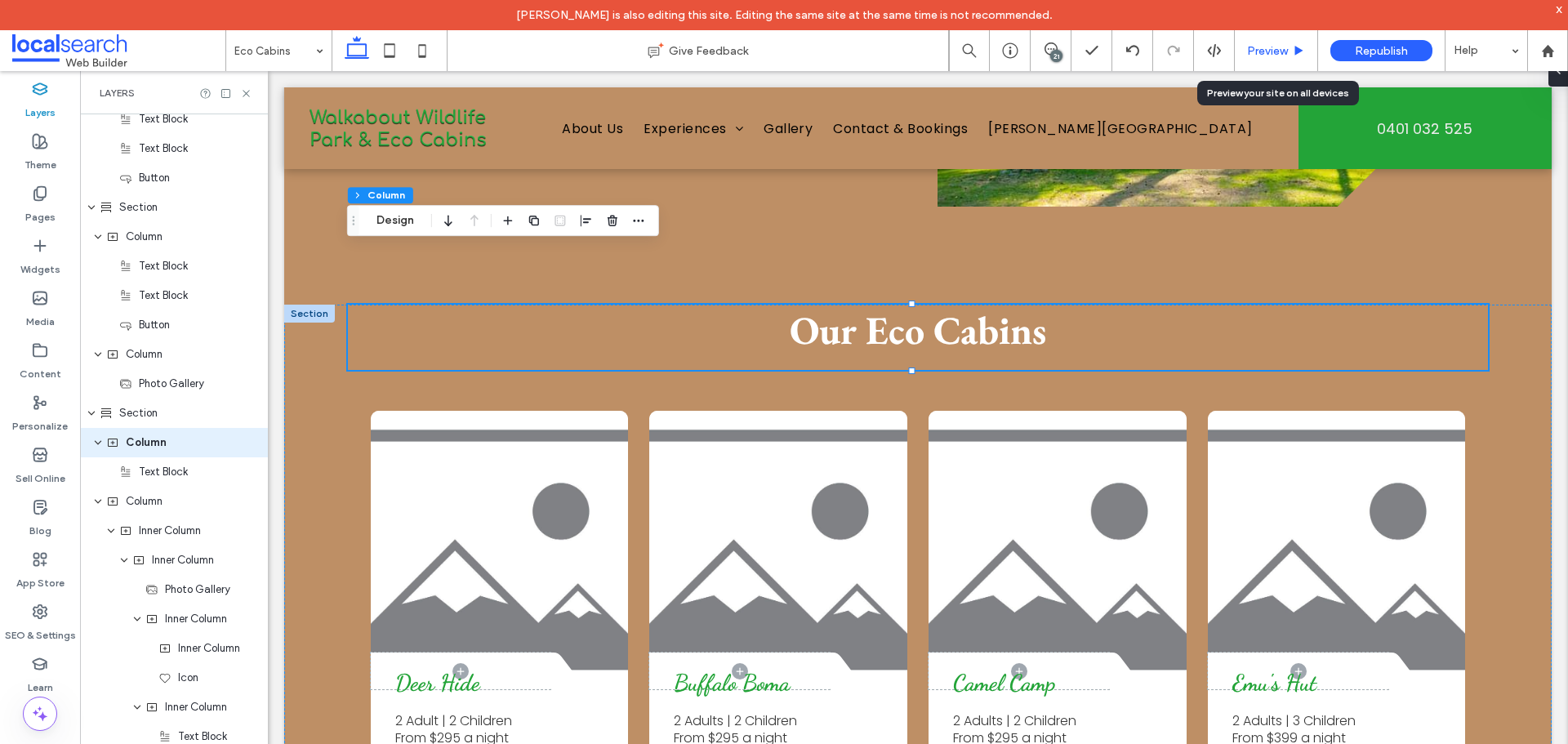
scroll to position [655, 0]
click at [1261, 42] on div "Preview" at bounding box center [1276, 50] width 84 height 40
click at [244, 90] on icon at bounding box center [246, 93] width 13 height 13
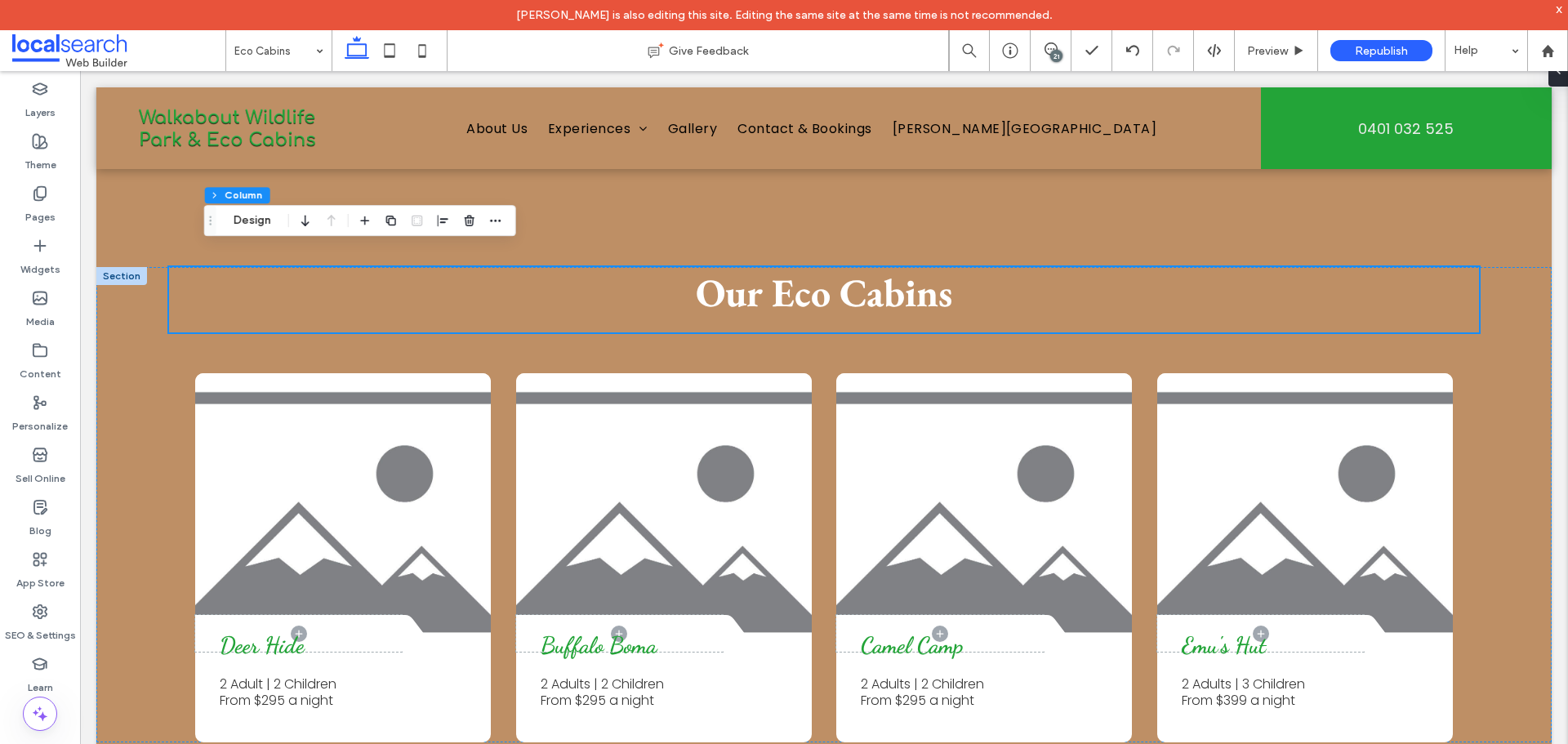
scroll to position [1610, 0]
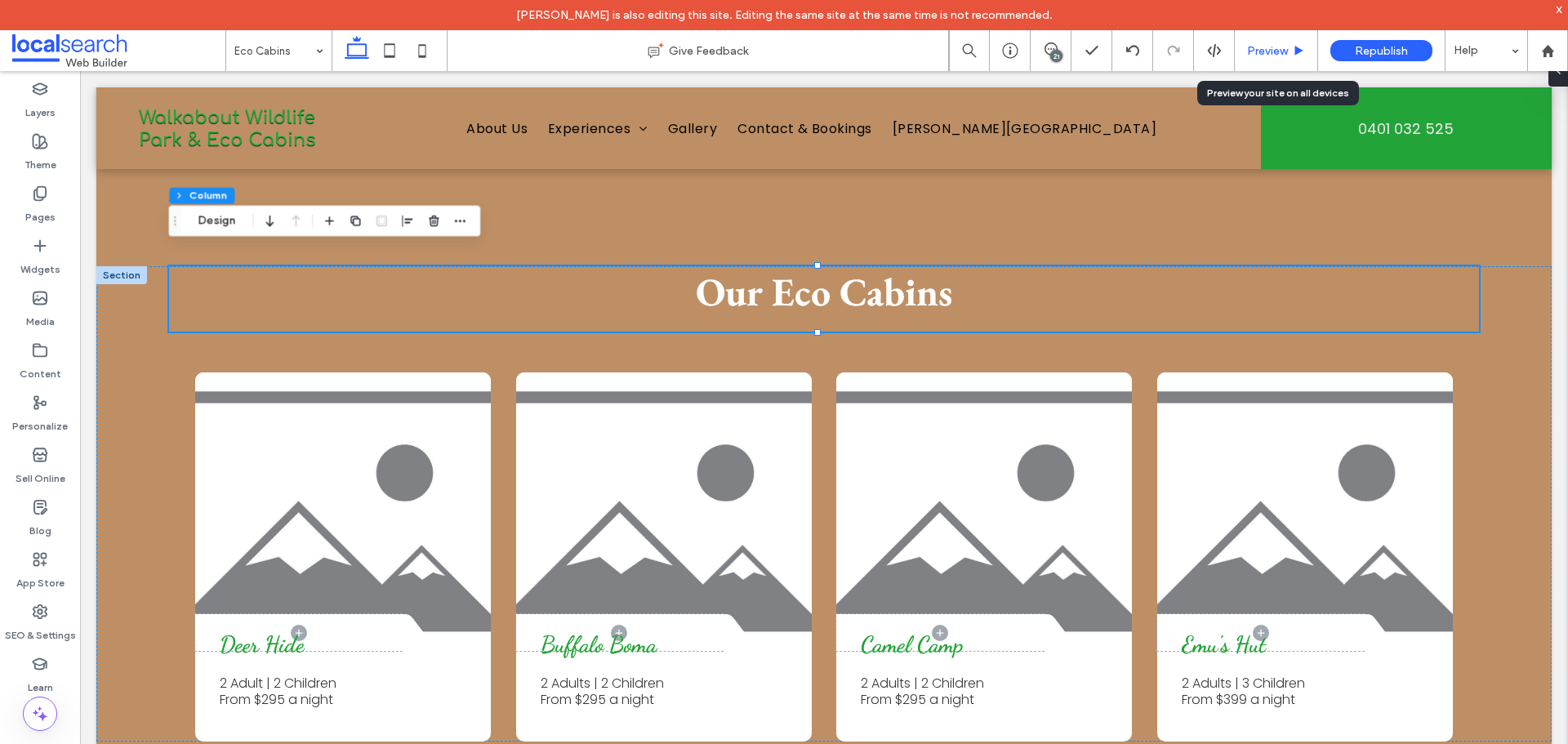
click at [1265, 58] on div "Preview" at bounding box center [1276, 50] width 84 height 40
click at [1267, 58] on div "Preview" at bounding box center [1276, 50] width 84 height 40
click at [1245, 51] on div "Preview" at bounding box center [1276, 50] width 83 height 13
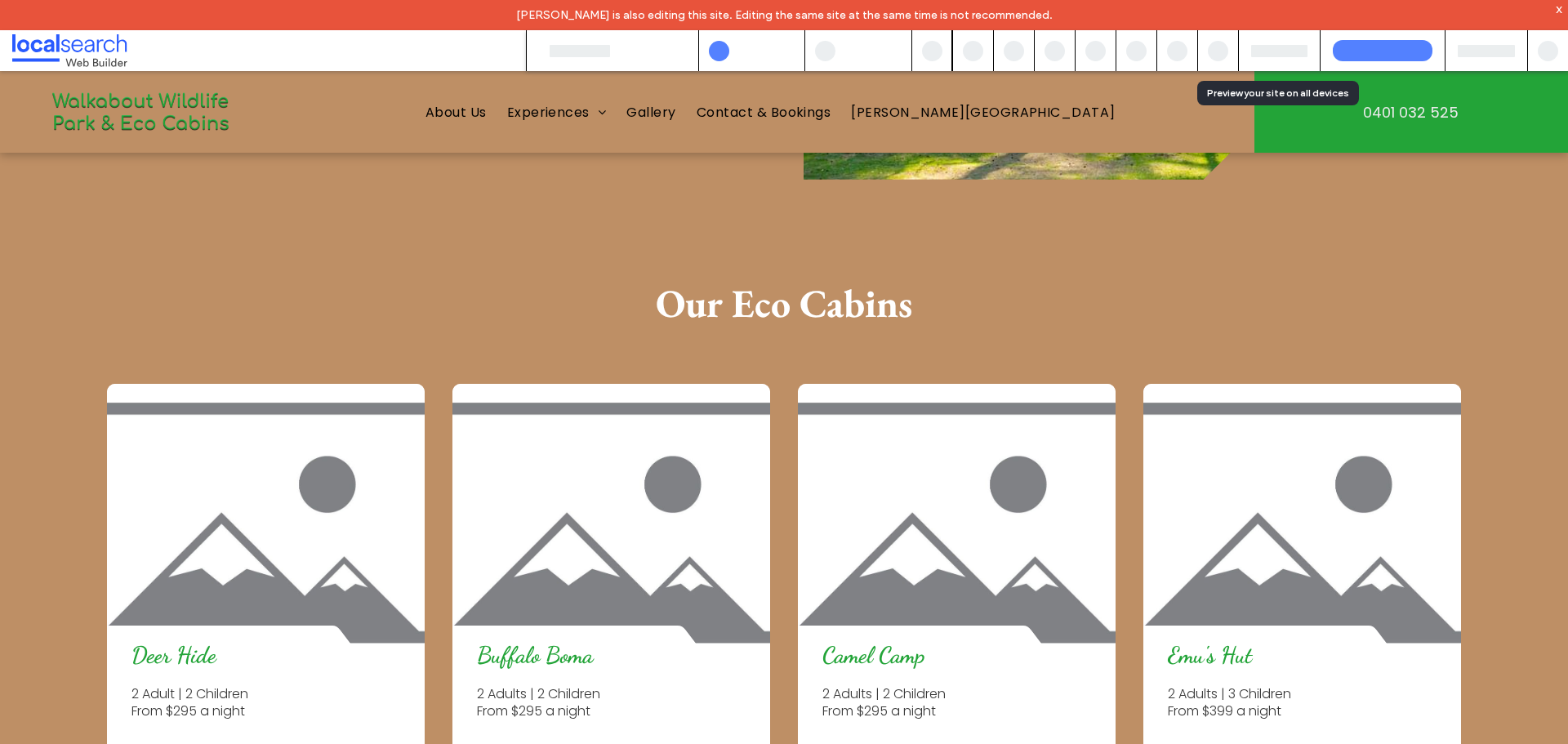
scroll to position [1610, 0]
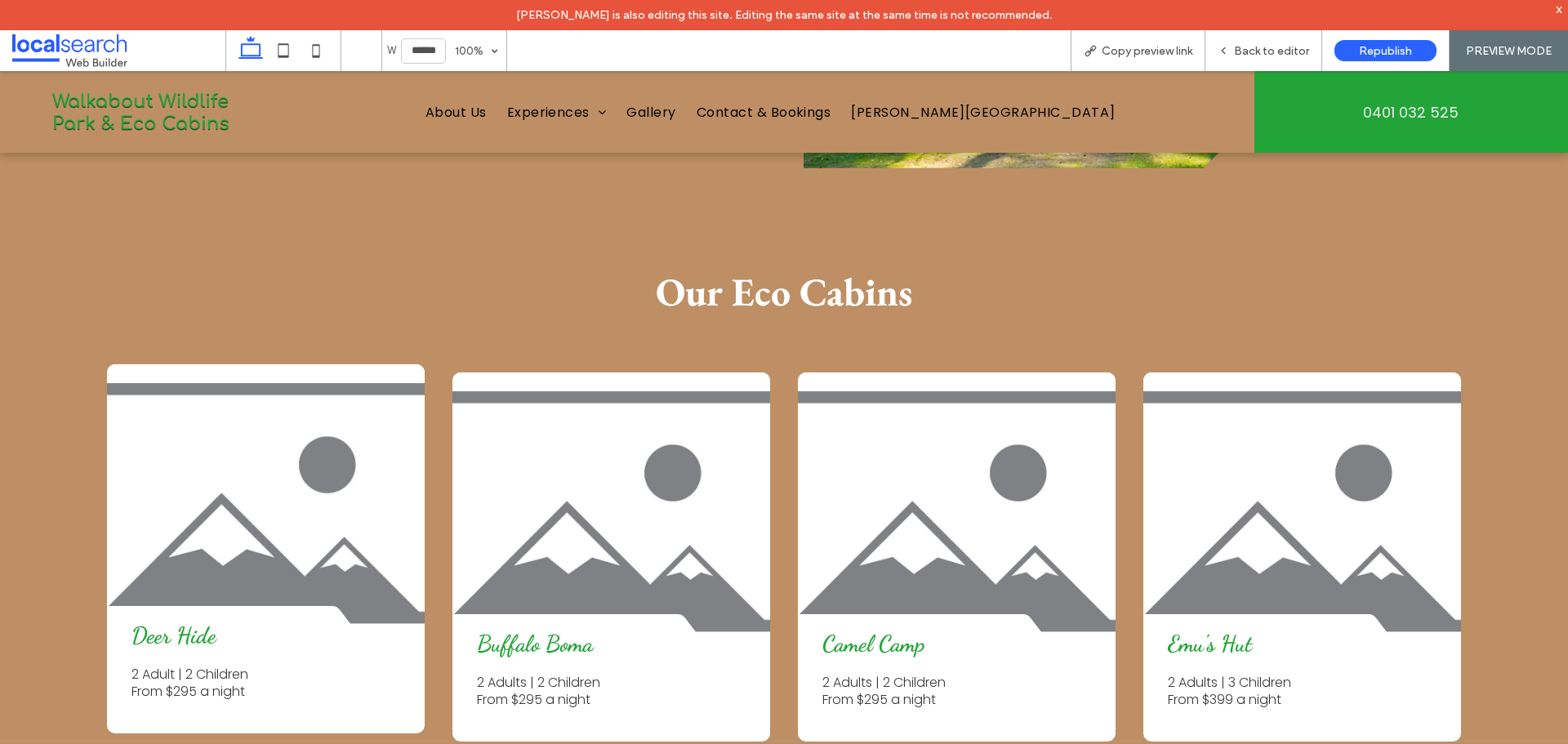
click at [333, 684] on p "From $295 a night" at bounding box center [266, 692] width 269 height 17
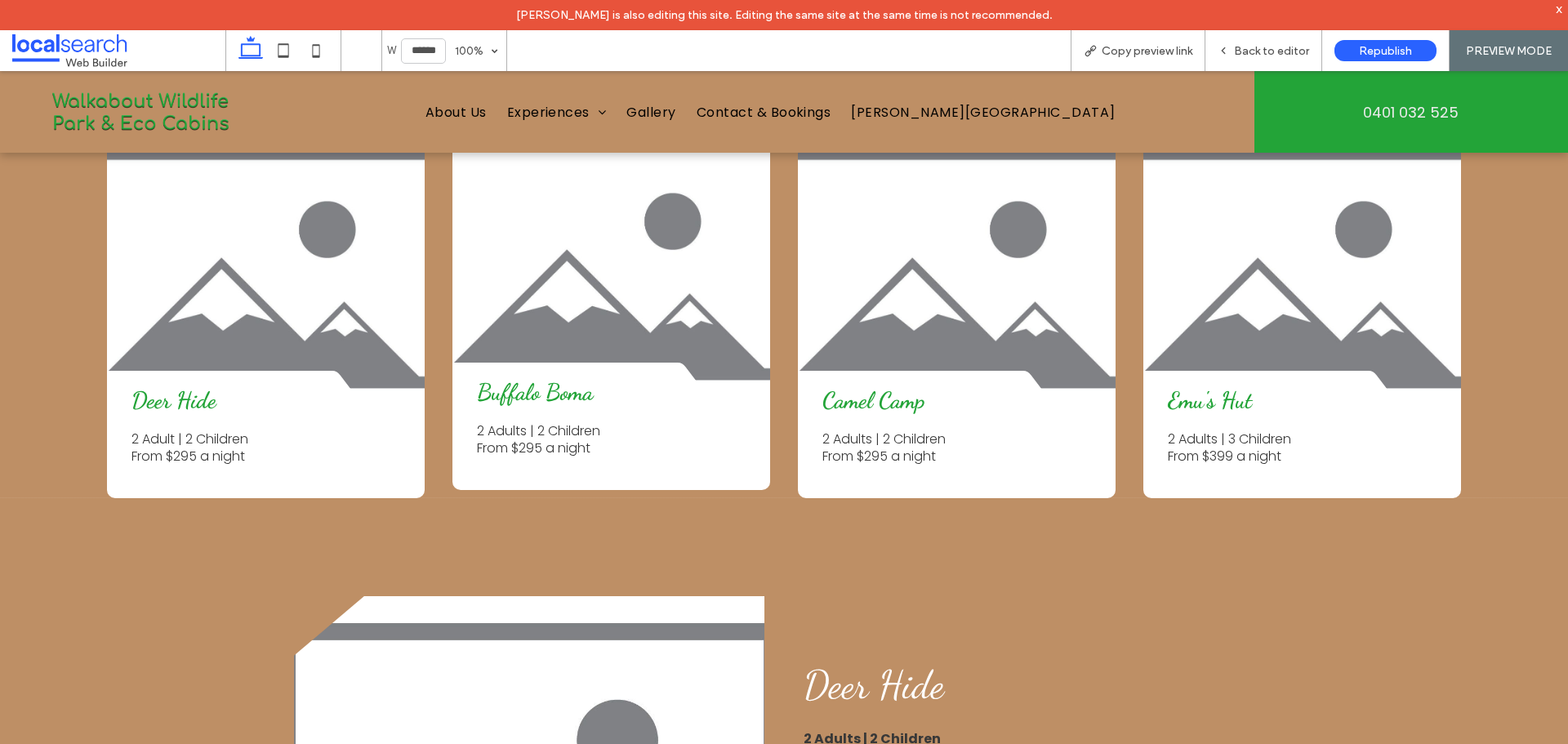
click at [578, 329] on link at bounding box center [612, 260] width 319 height 278
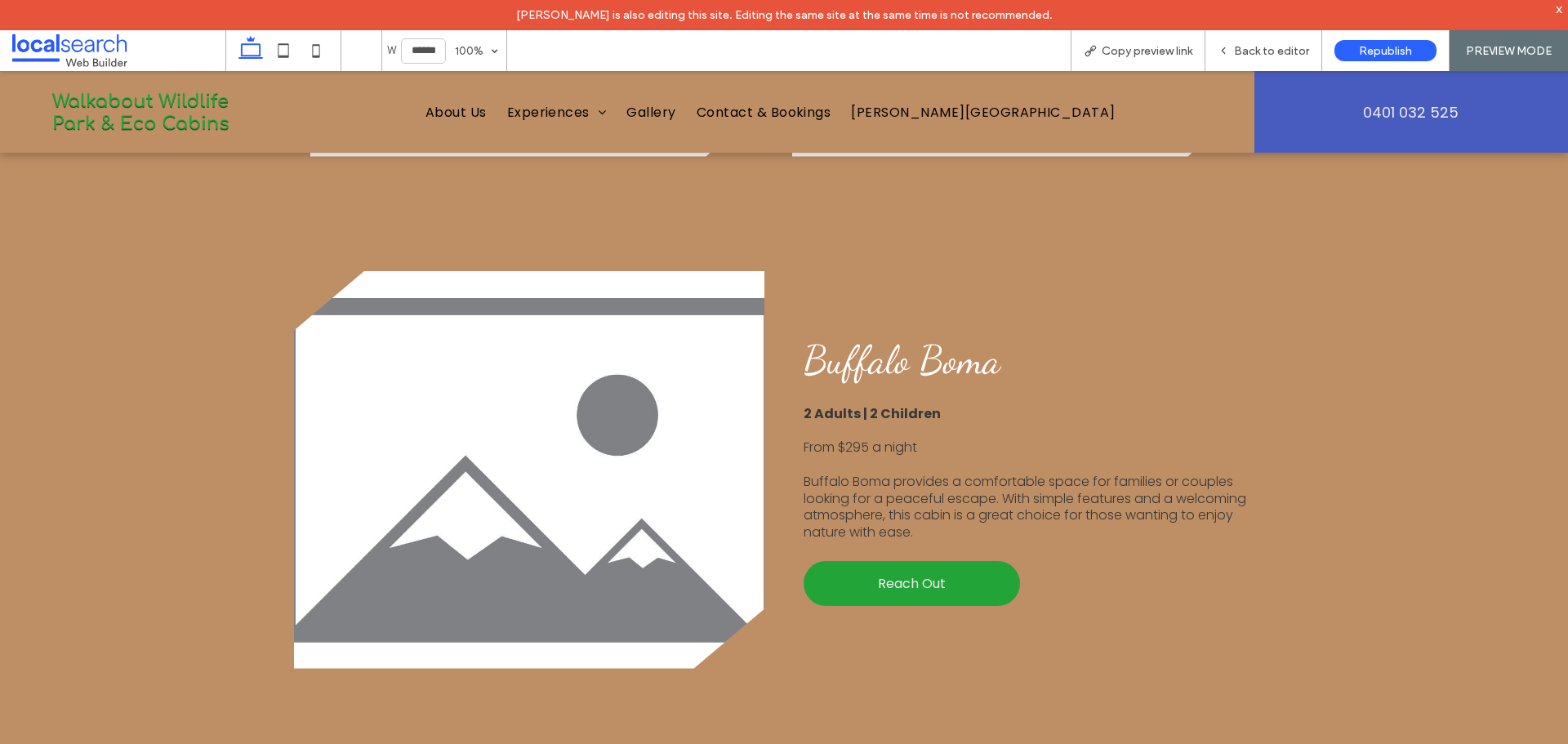
scroll to position [4296, 0]
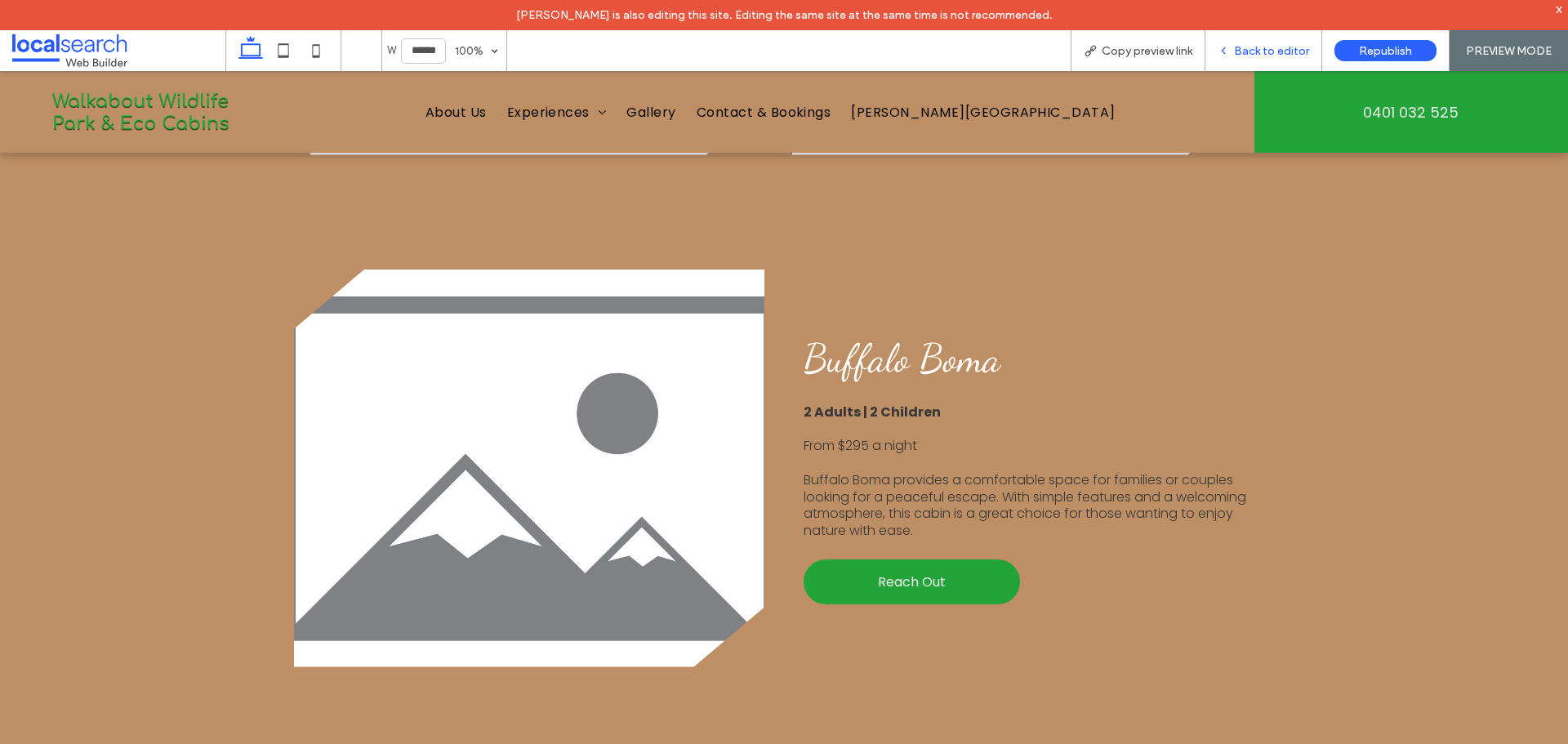
click at [1272, 39] on div "Back to editor" at bounding box center [1264, 50] width 117 height 40
click at [1241, 39] on div "Back to editor" at bounding box center [1264, 50] width 117 height 40
click at [1218, 46] on div "Back to editor" at bounding box center [1263, 50] width 116 height 13
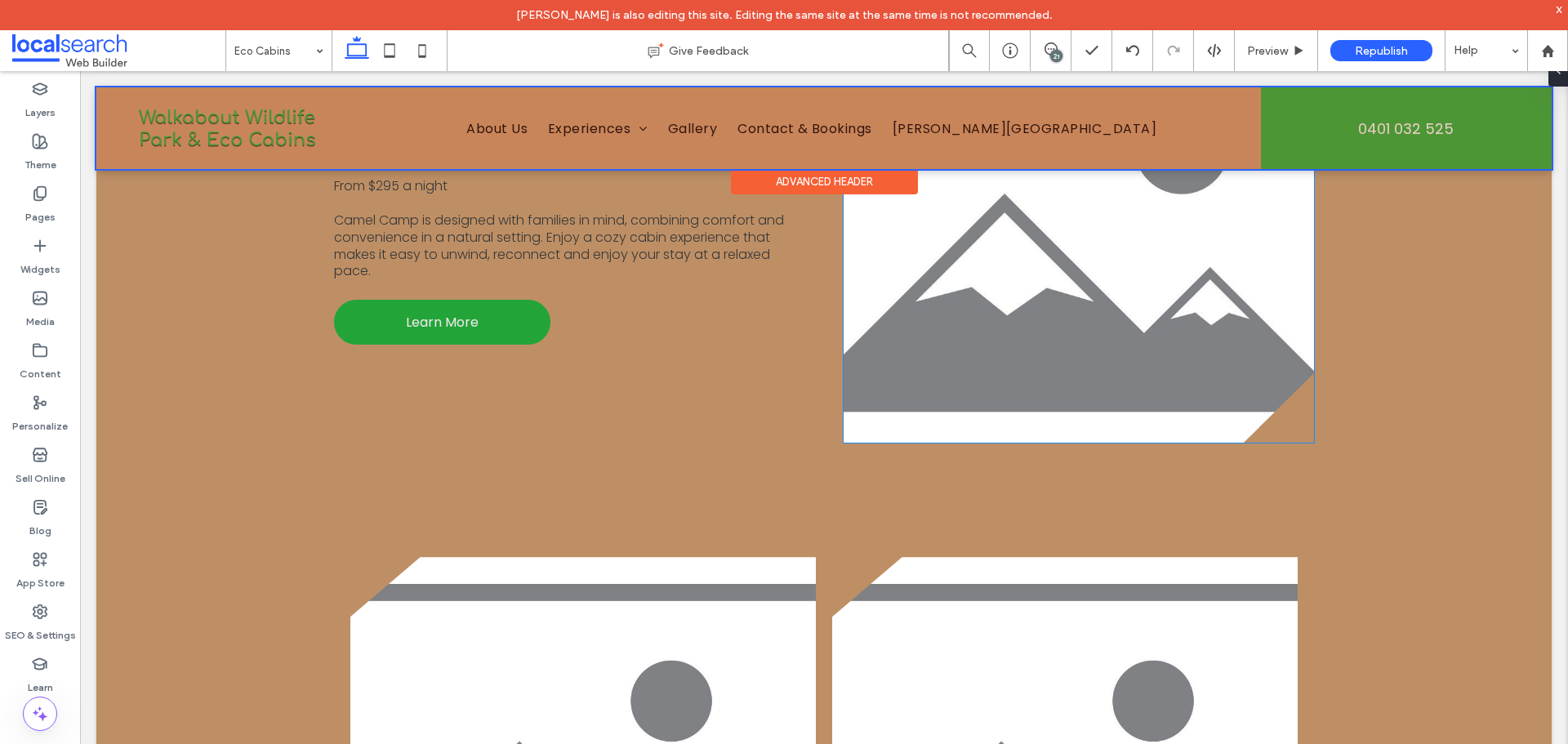
scroll to position [3479, 0]
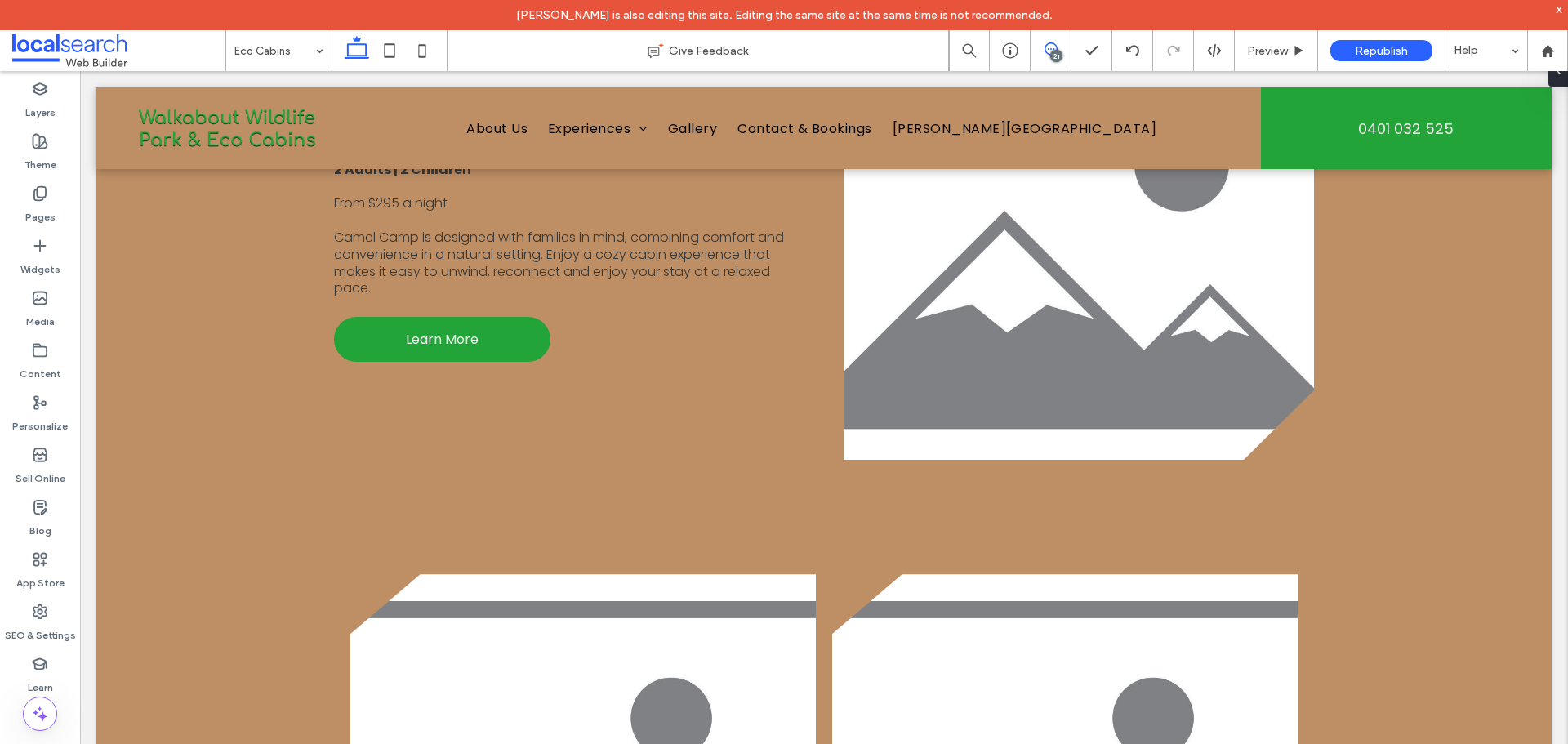
click at [1061, 48] on span at bounding box center [1051, 49] width 40 height 13
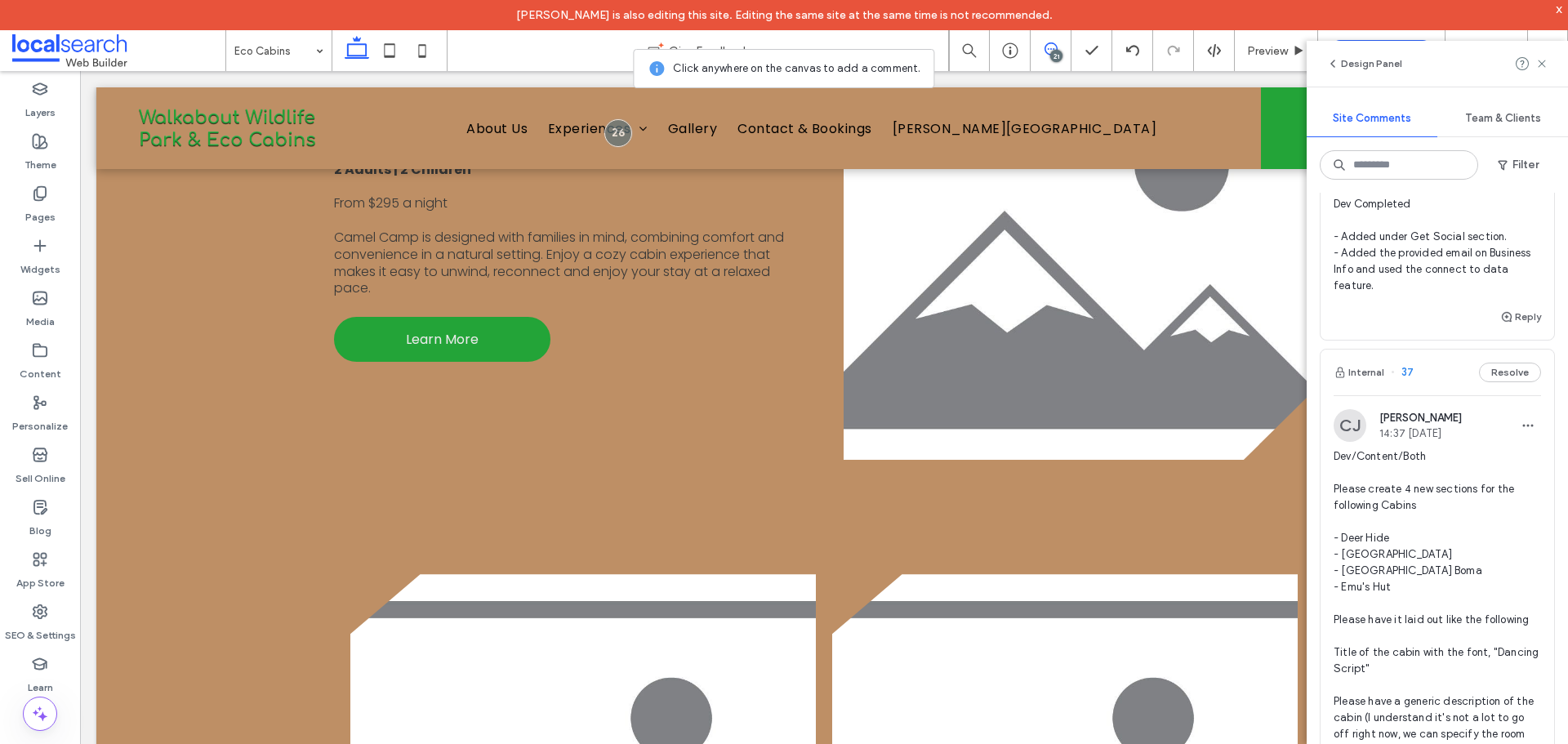
scroll to position [6292, 0]
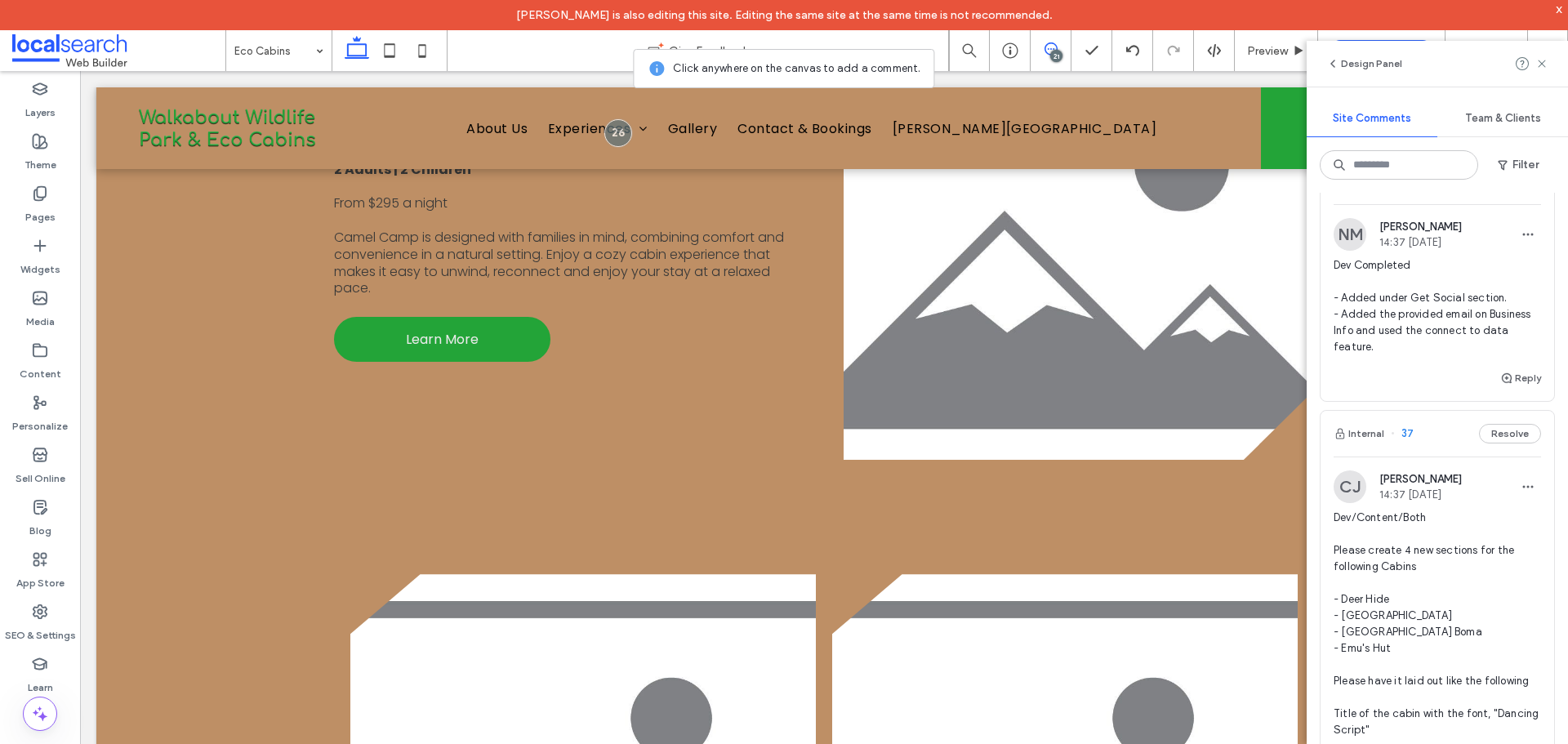
click at [1443, 191] on span "Dev/Both Please create a section in the footer 'Reservations' (Title, Please ha…" at bounding box center [1437, 60] width 207 height 261
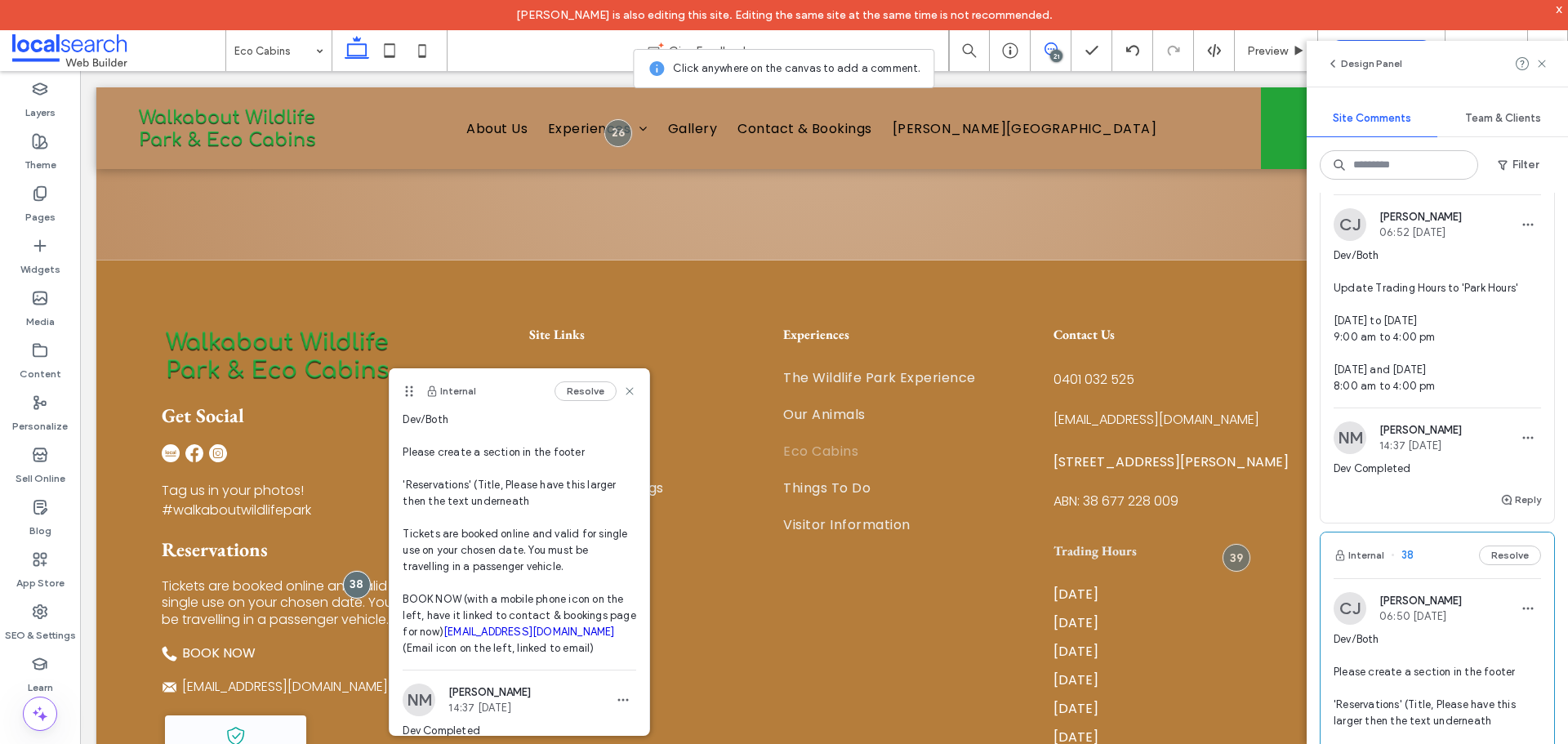
scroll to position [5556, 0]
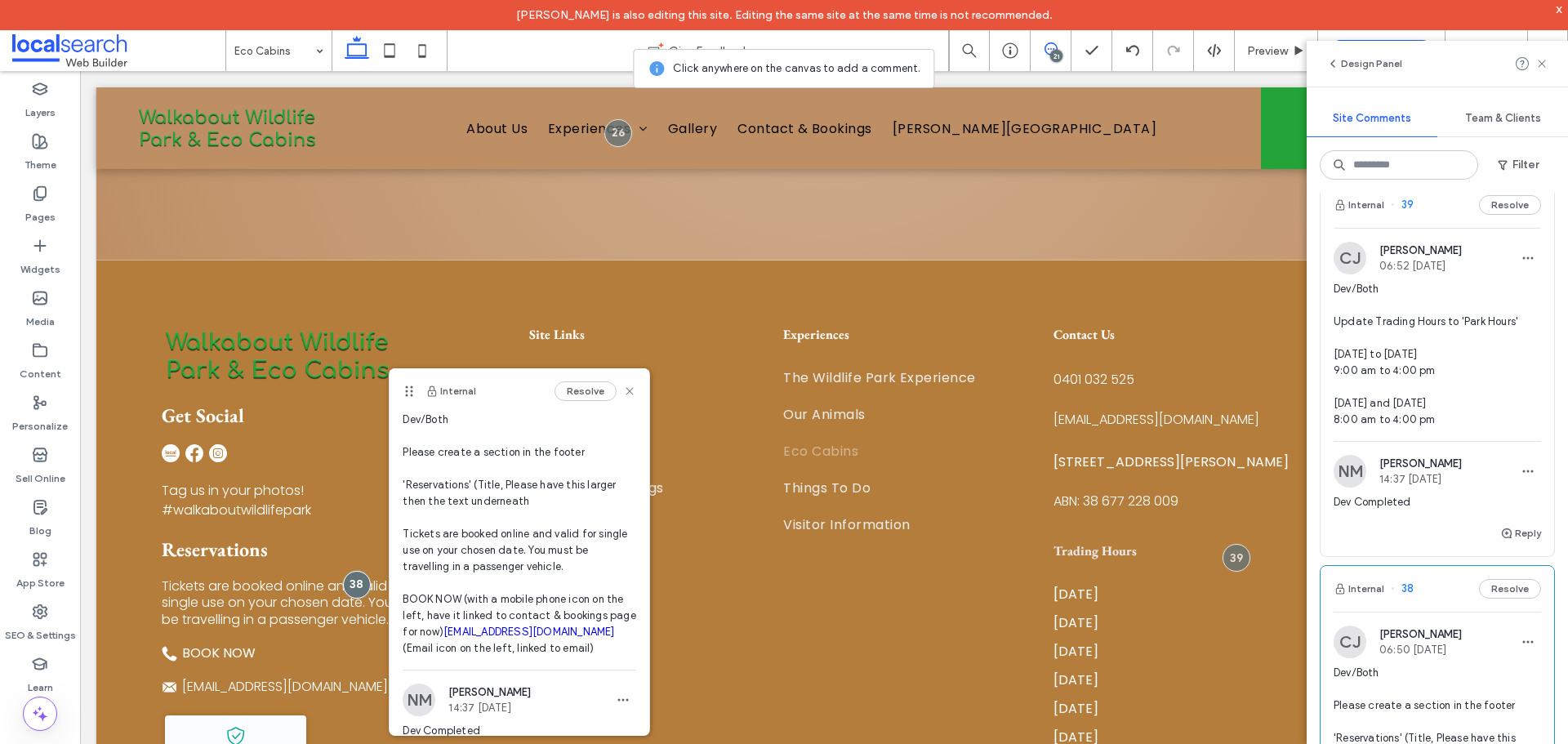
click at [1451, 428] on span "Dev/Both Update Trading Hours to 'Park Hours' [DATE] to [DATE] 9:00 am to 4:00 …" at bounding box center [1437, 355] width 207 height 147
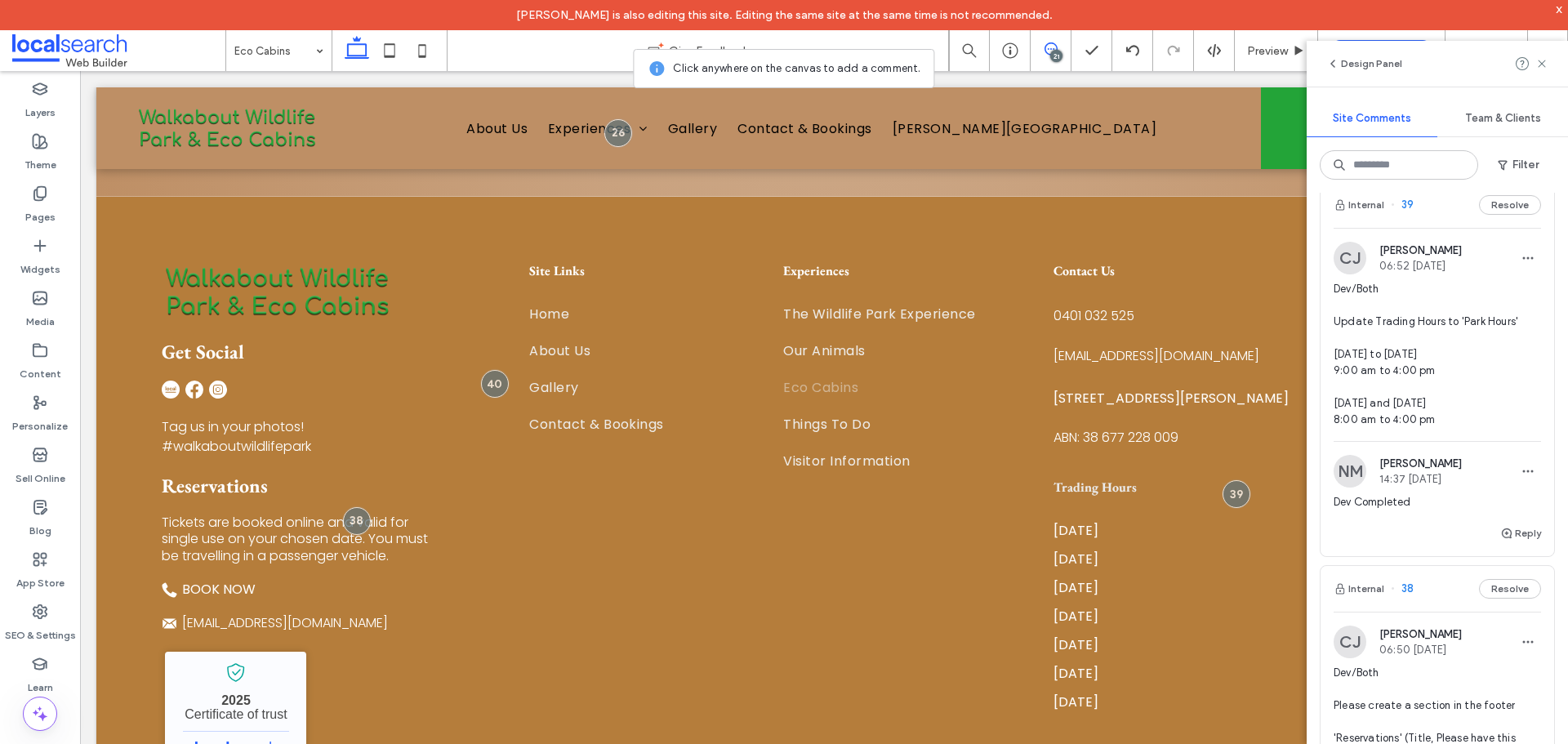
scroll to position [7135, 0]
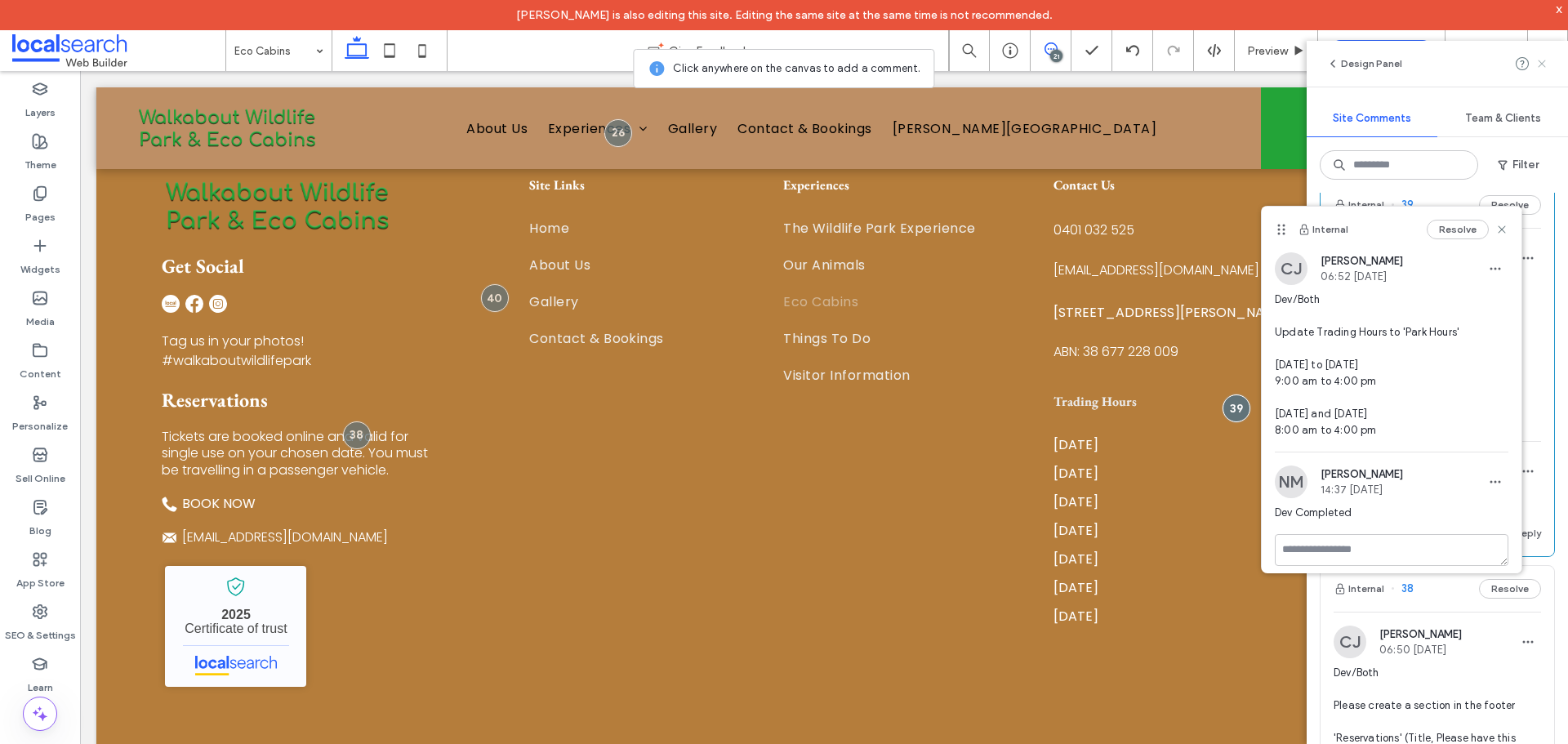
click at [1538, 62] on icon at bounding box center [1542, 64] width 13 height 13
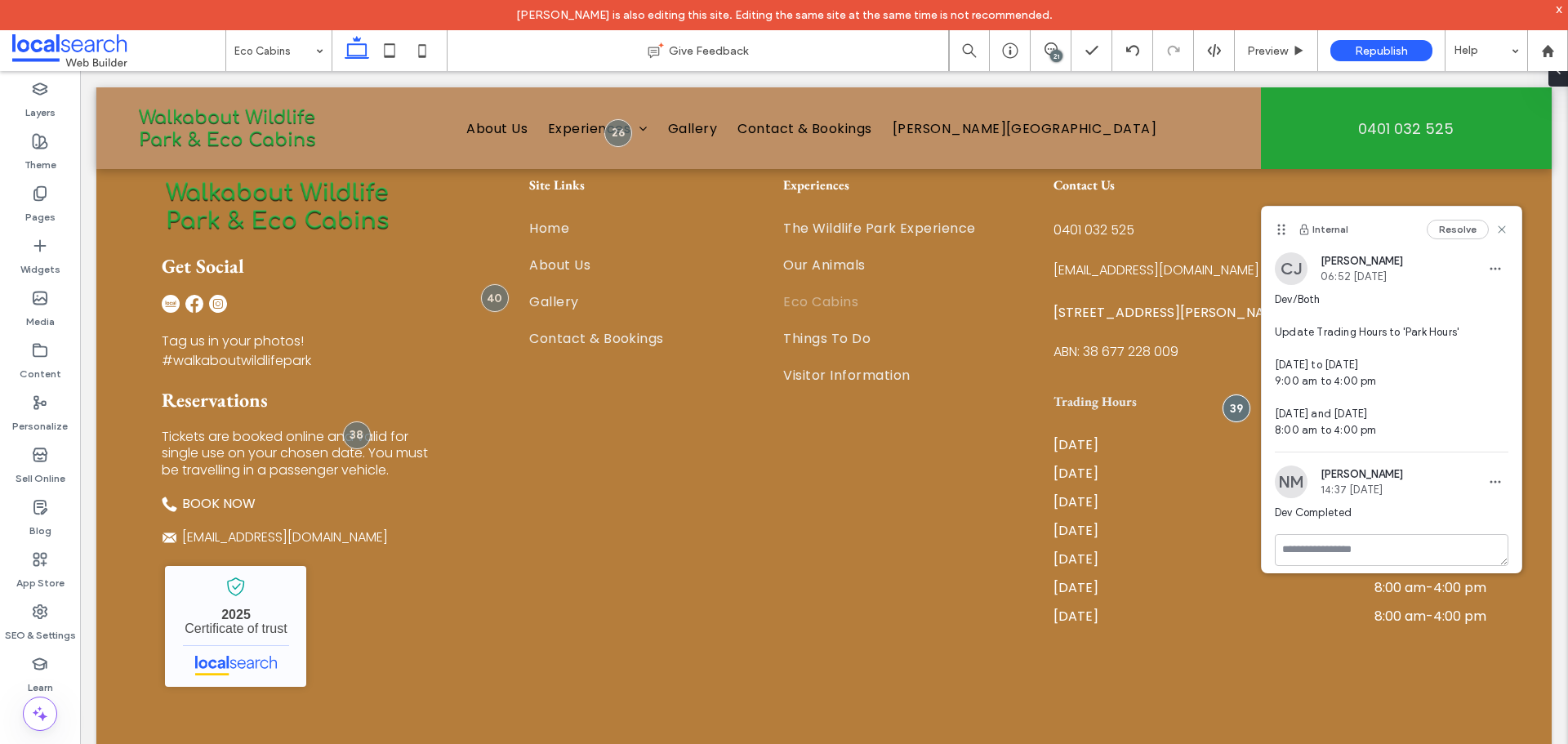
scroll to position [0, 0]
drag, startPoint x: 1395, startPoint y: 222, endPoint x: 1323, endPoint y: 266, distance: 84.4
click at [1323, 266] on div "Internal Resolve CJ Cayde Juvakka 06:52 Aug 28 2025 Dev/Both Update Trading Hou…" at bounding box center [1391, 394] width 260 height 376
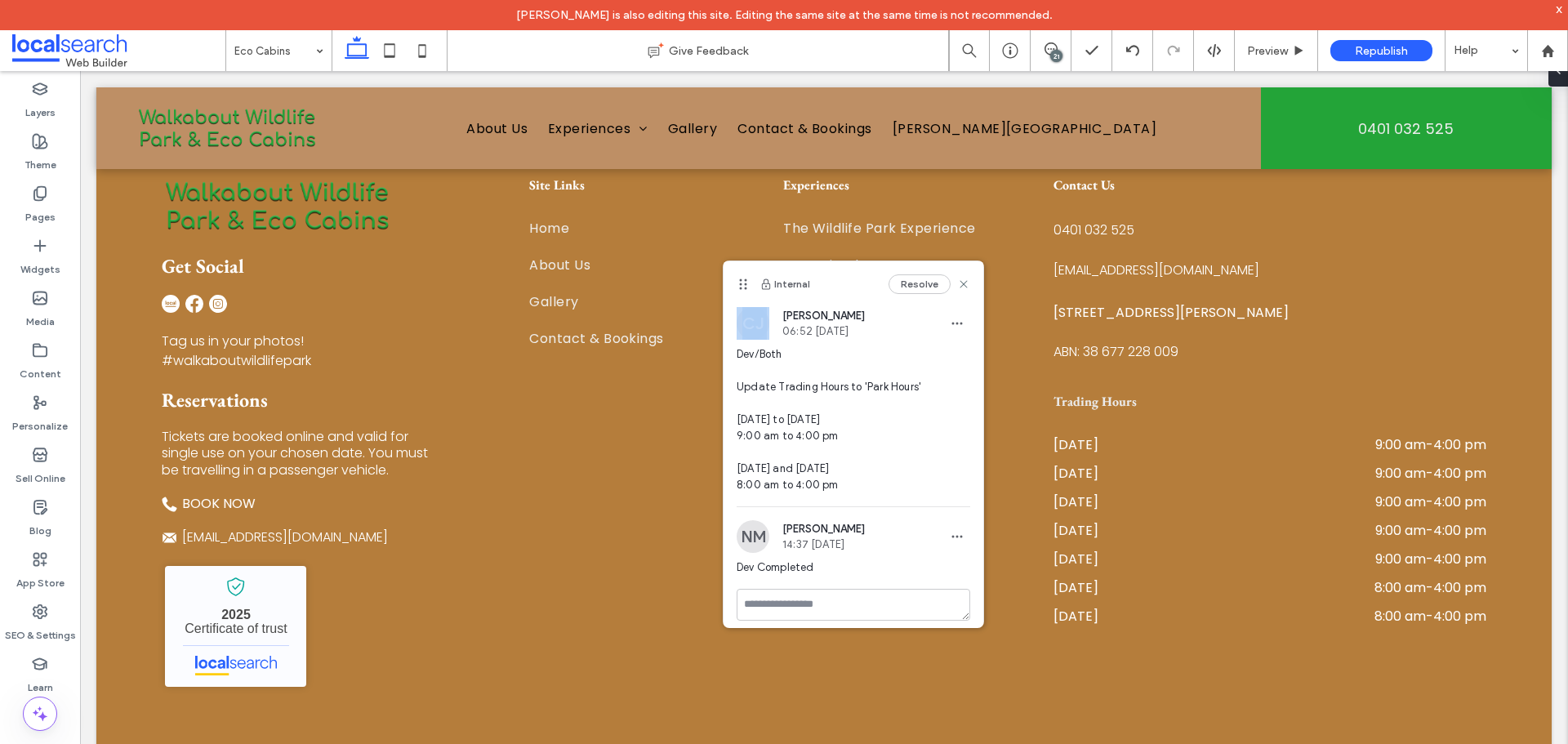
drag, startPoint x: 1160, startPoint y: 272, endPoint x: 742, endPoint y: 283, distance: 418.1
click at [742, 283] on icon at bounding box center [743, 284] width 13 height 13
click at [912, 434] on span "Dev/Both Update Trading Hours to 'Park Hours' [DATE] to [DATE] 9:00 am to 4:00 …" at bounding box center [853, 421] width 233 height 147
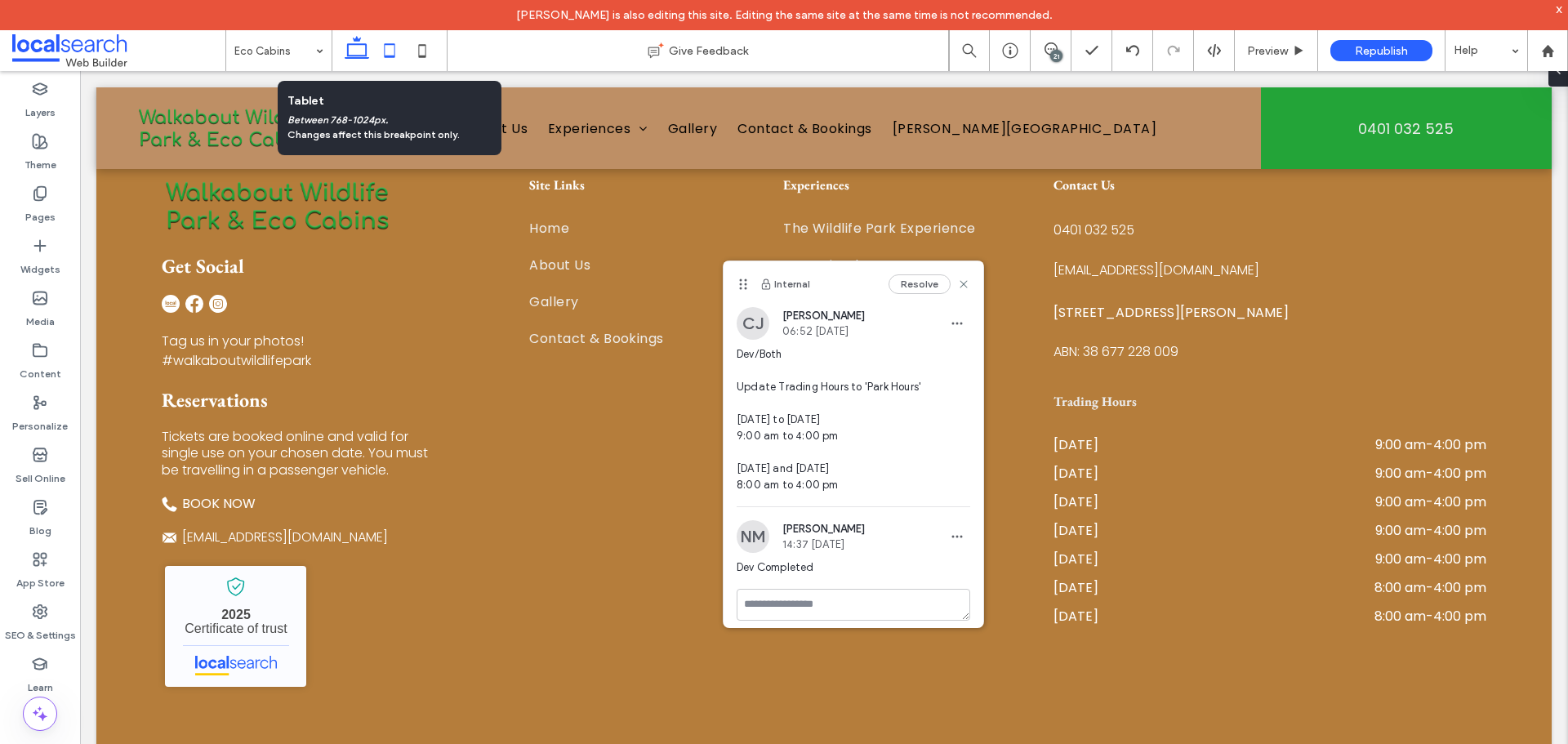
click at [399, 45] on icon at bounding box center [390, 50] width 32 height 32
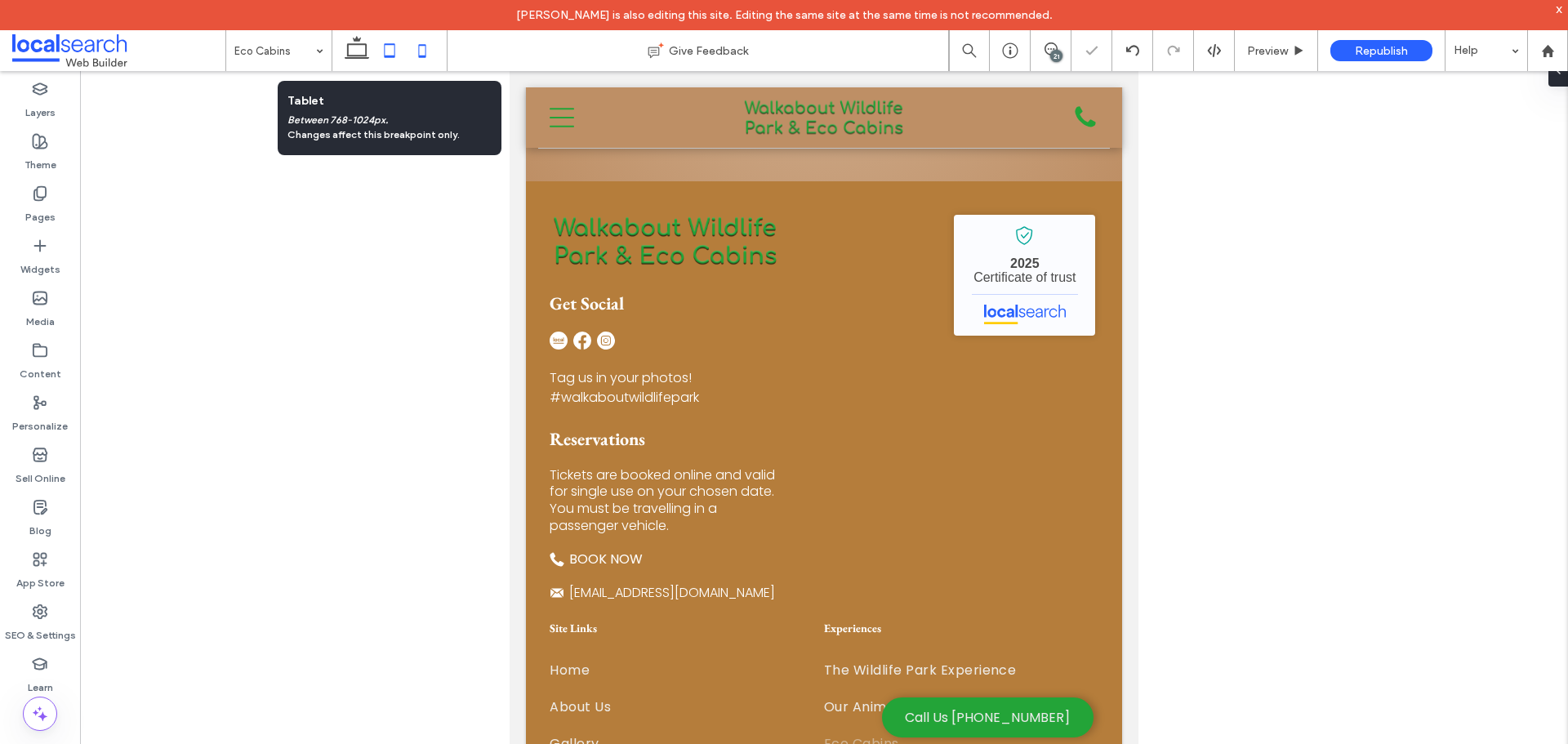
scroll to position [0, 585]
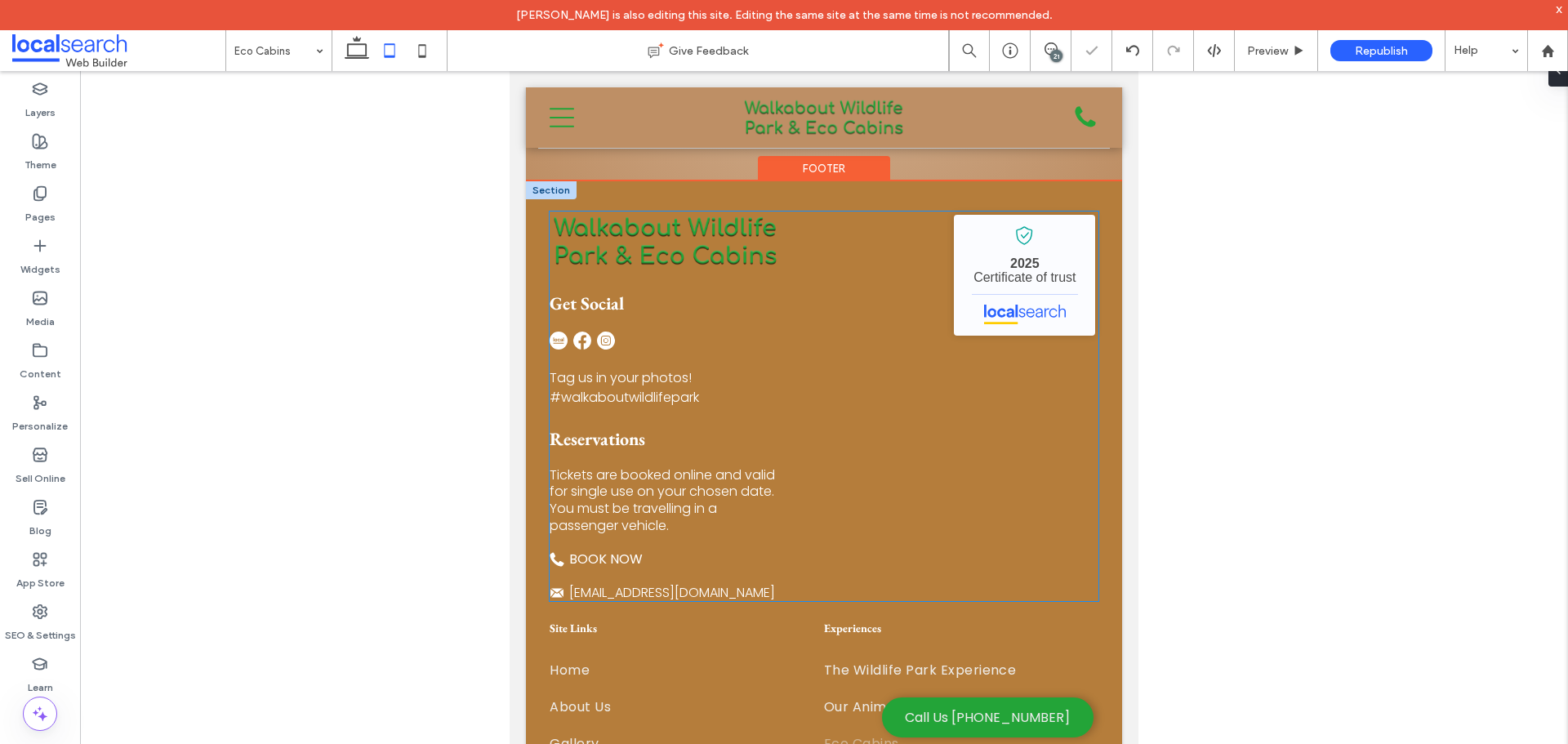
click at [761, 471] on p "Tickets are booked online and valid for single use on your chosen date. You mus…" at bounding box center [668, 500] width 237 height 67
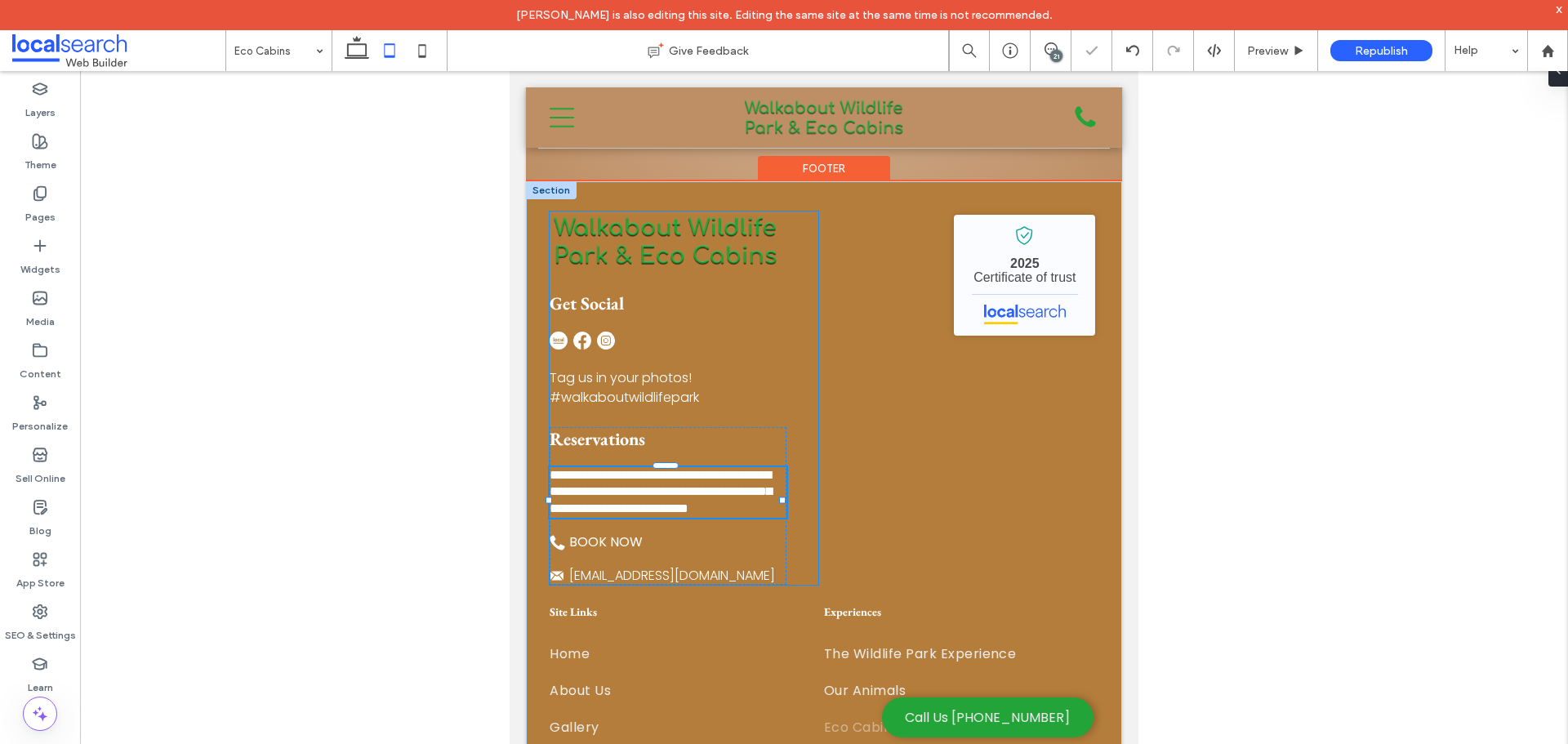
type input "*******"
type input "**"
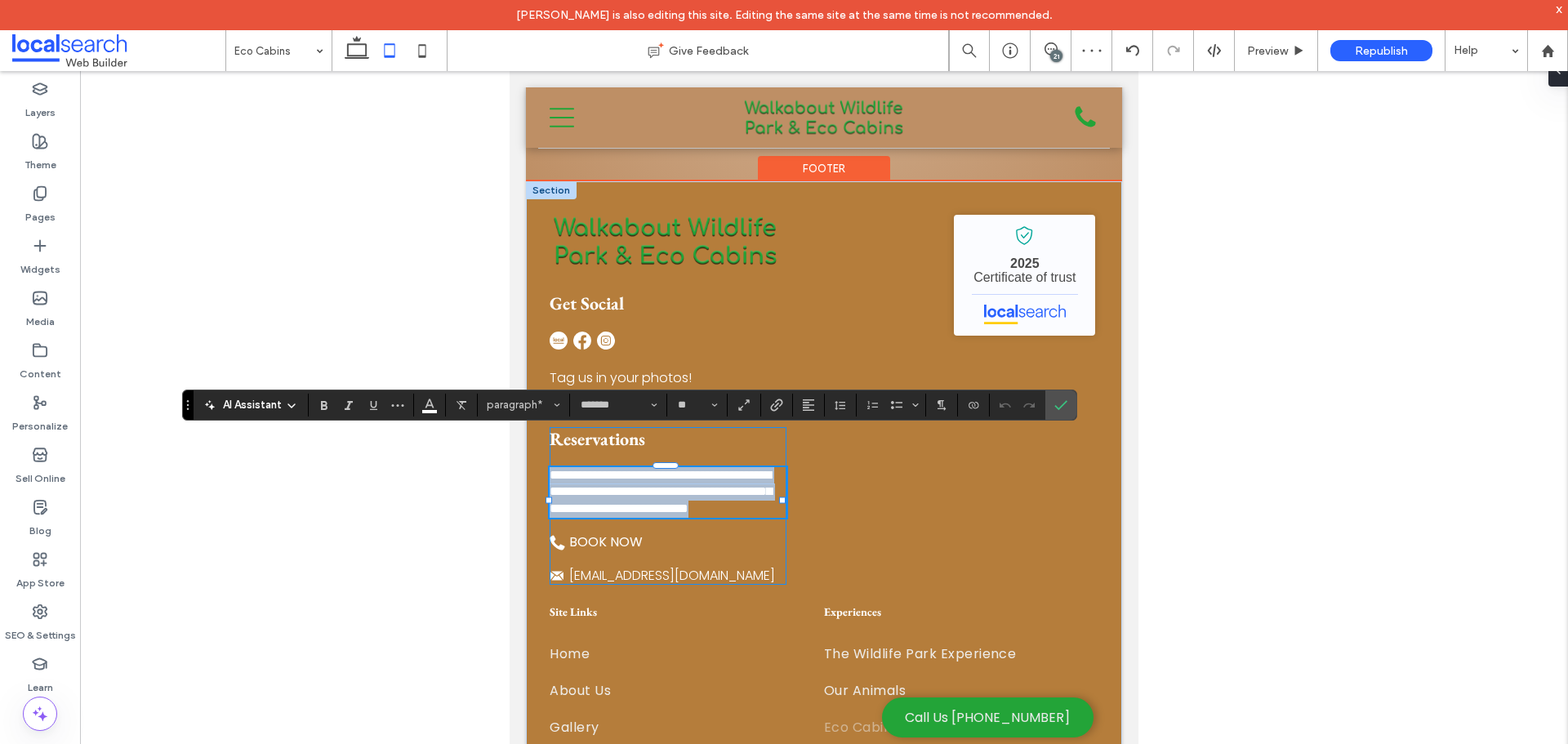
click at [763, 509] on div "**********" at bounding box center [668, 507] width 237 height 158
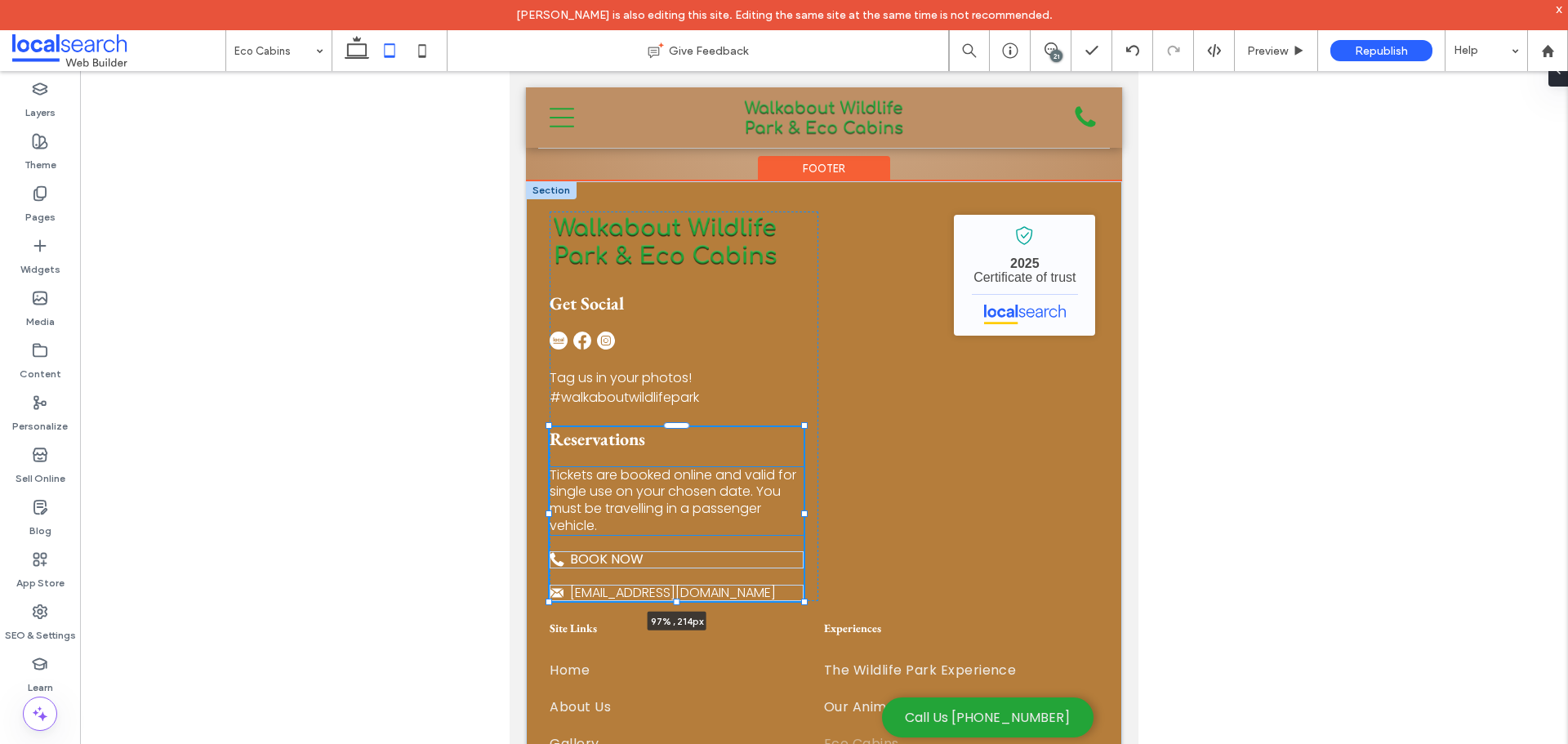
scroll to position [328, 0]
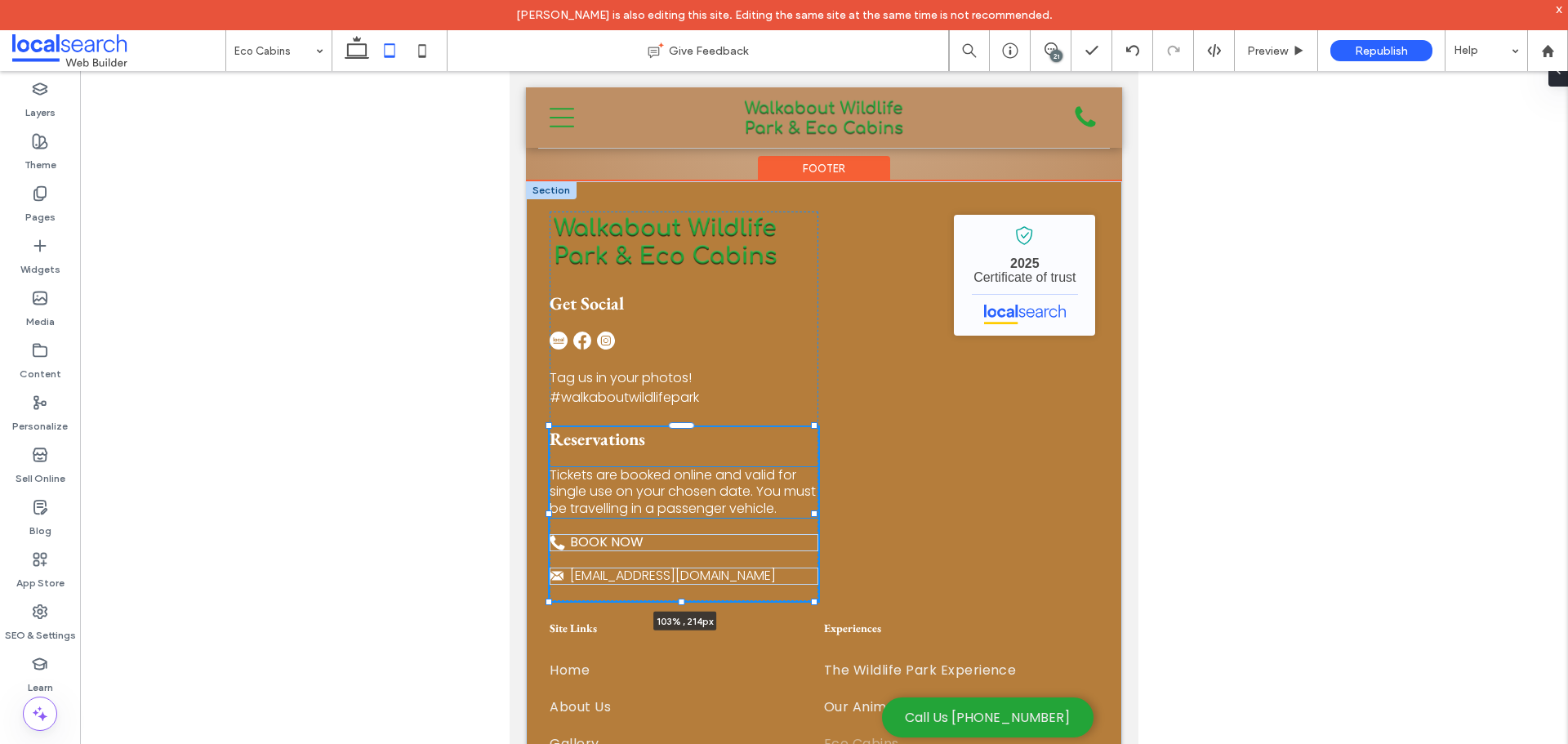
drag, startPoint x: 782, startPoint y: 483, endPoint x: 821, endPoint y: 485, distance: 39.1
click at [821, 485] on div "Get Social Tag us in your photos! ﻿ #walkaboutwildlifepark Reservations Tickets…" at bounding box center [824, 662] width 596 height 961
type input "***"
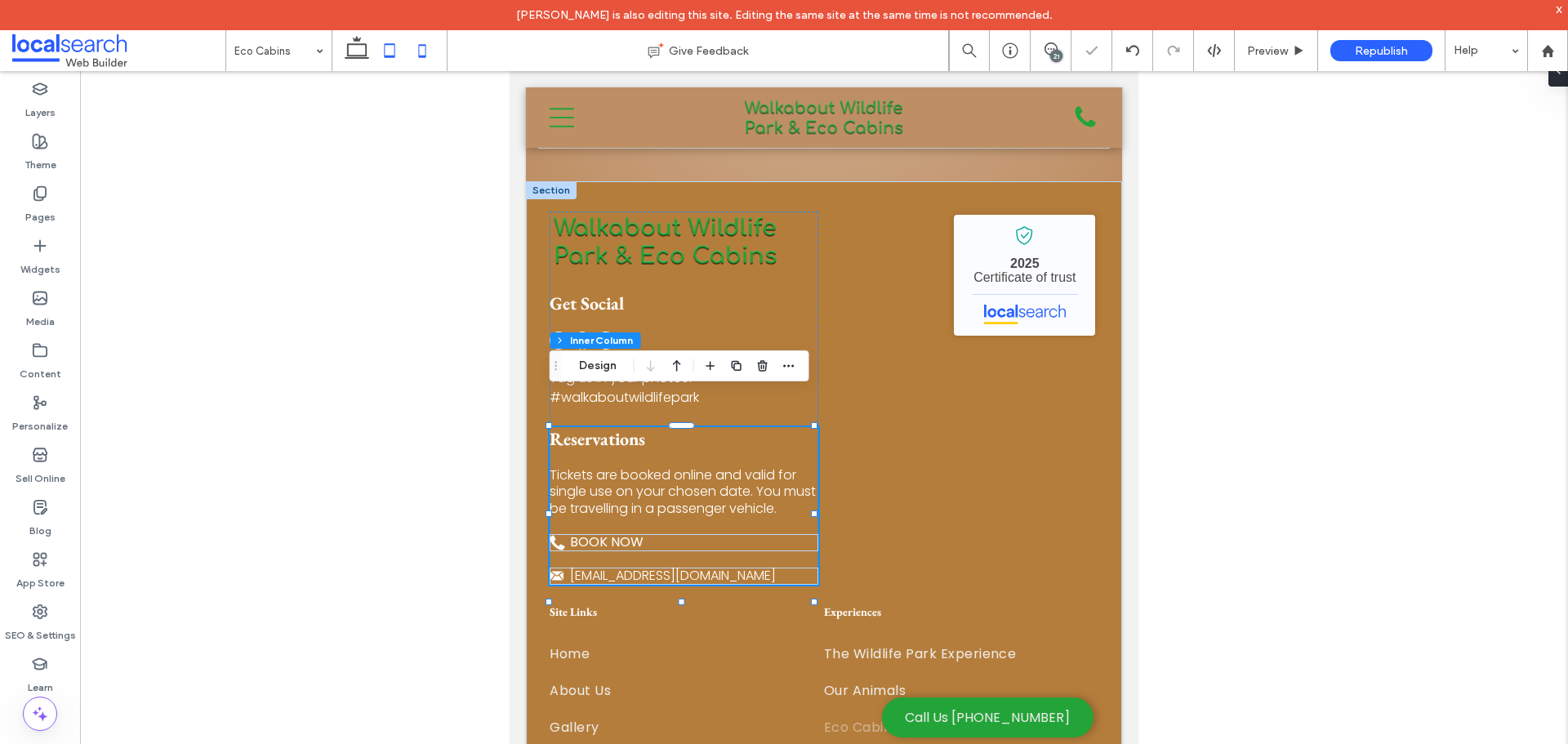
click at [435, 52] on icon at bounding box center [422, 50] width 32 height 32
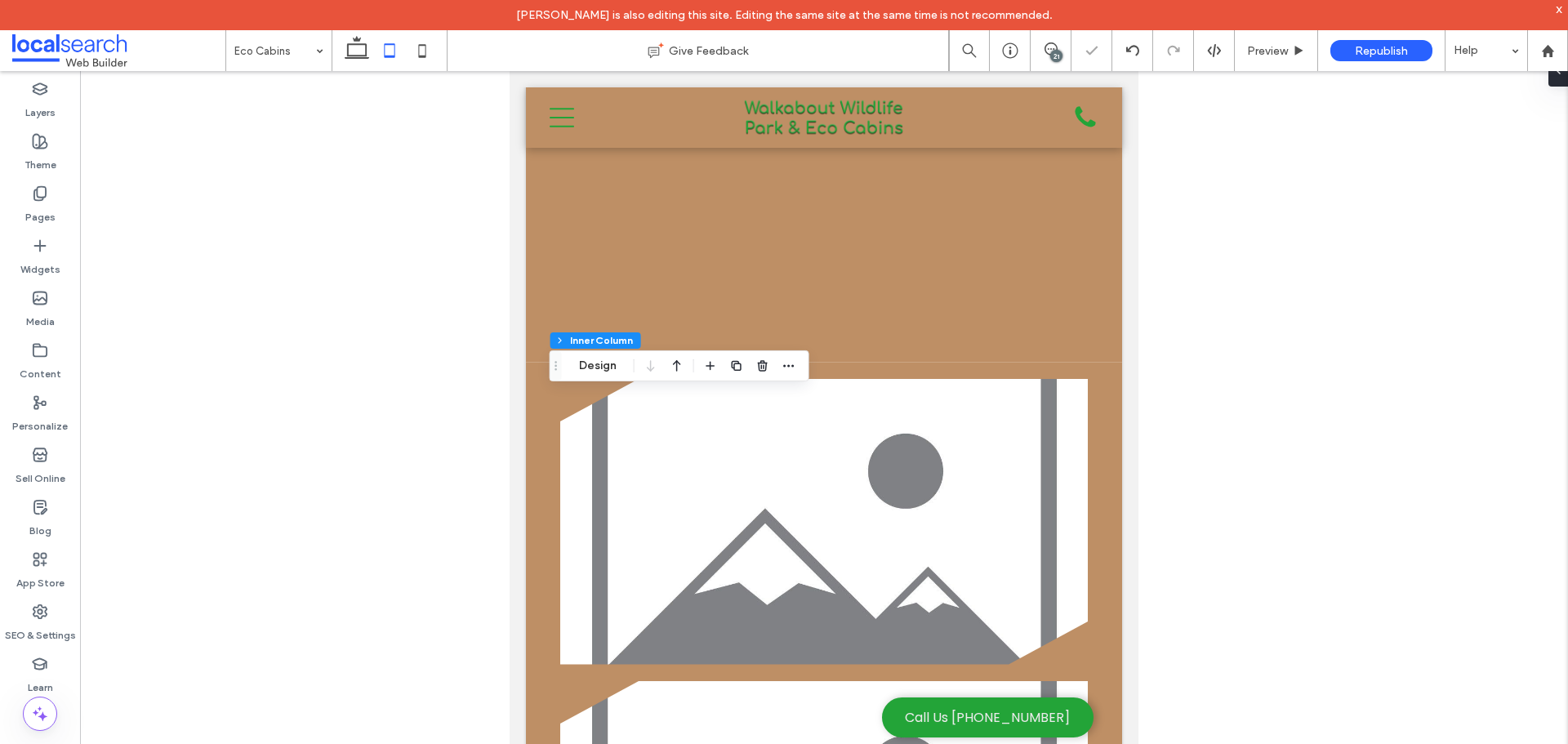
scroll to position [6718, 0]
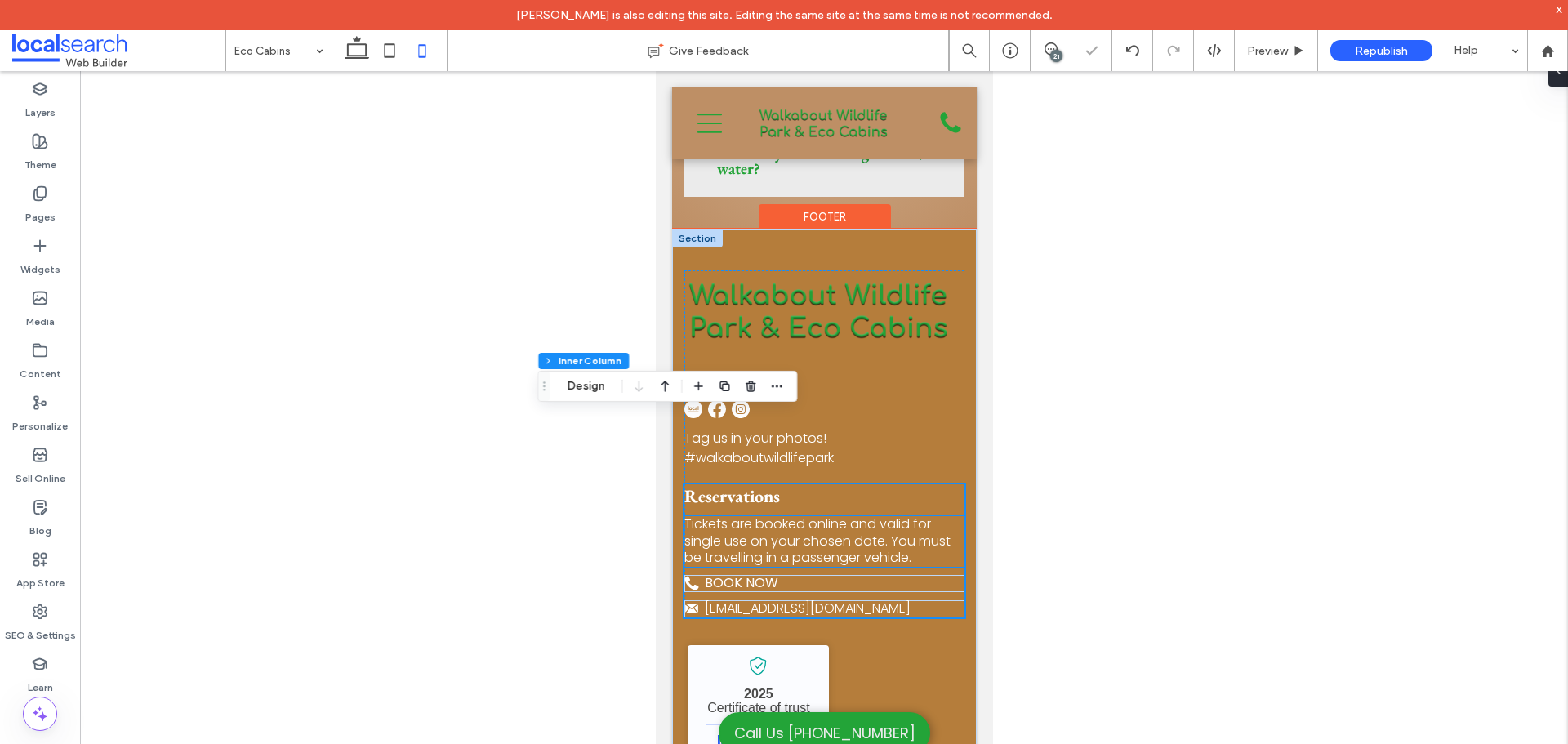
type input "**"
type input "****"
click at [336, 56] on div at bounding box center [389, 50] width 116 height 40
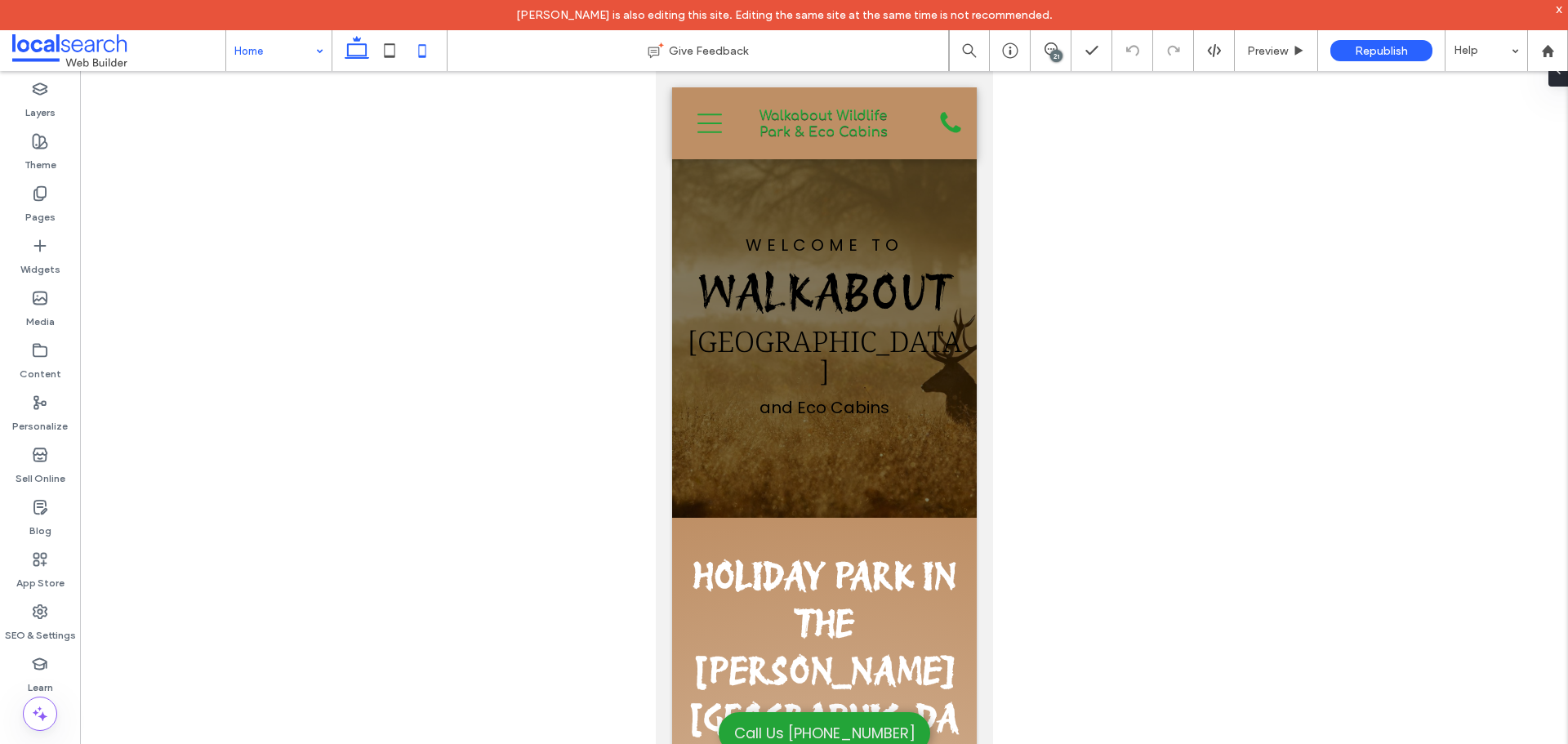
click at [362, 67] on span at bounding box center [357, 50] width 32 height 40
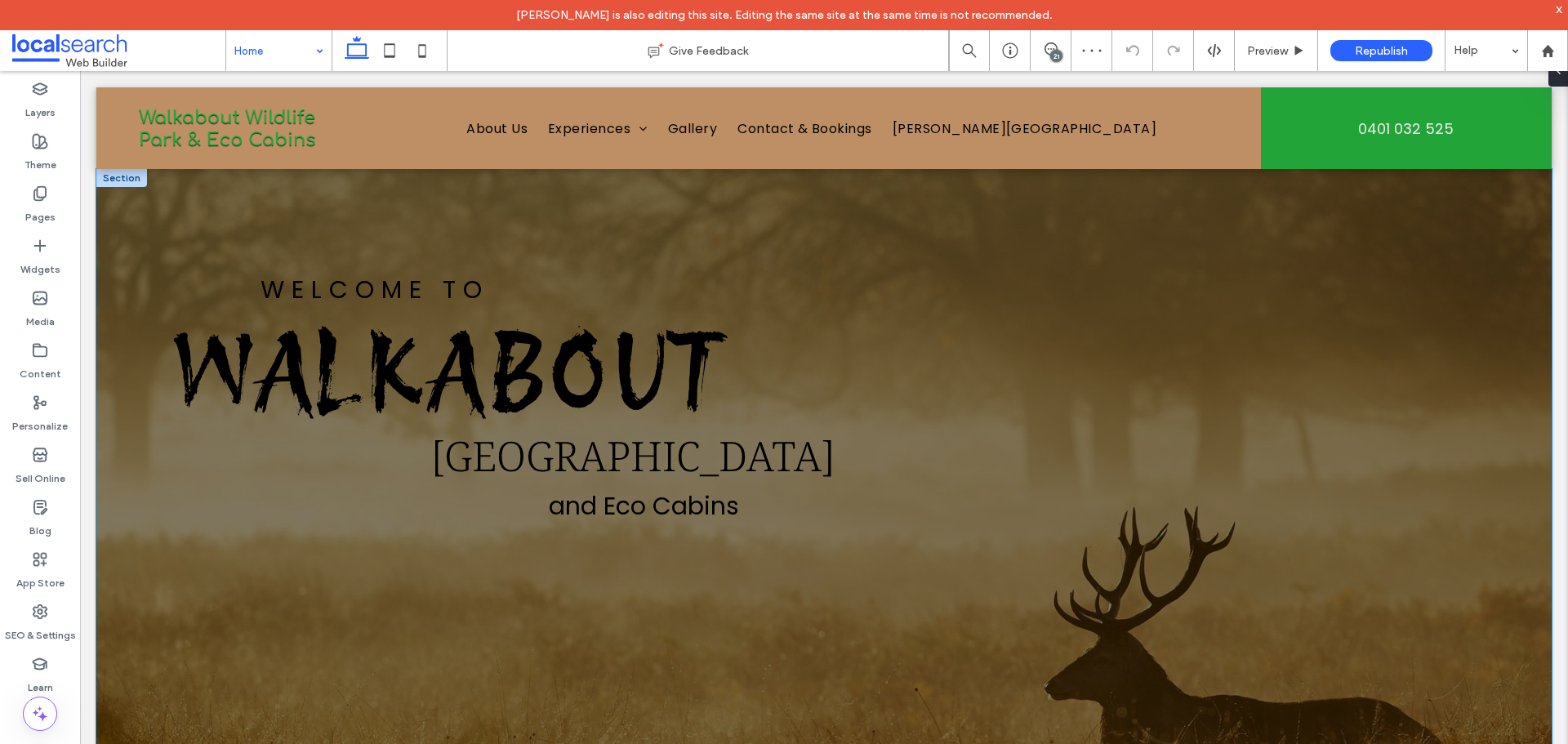
click at [140, 556] on div "Welcome To Walkabout [GEOGRAPHIC_DATA] and Eco Cabins" at bounding box center [824, 577] width 1455 height 817
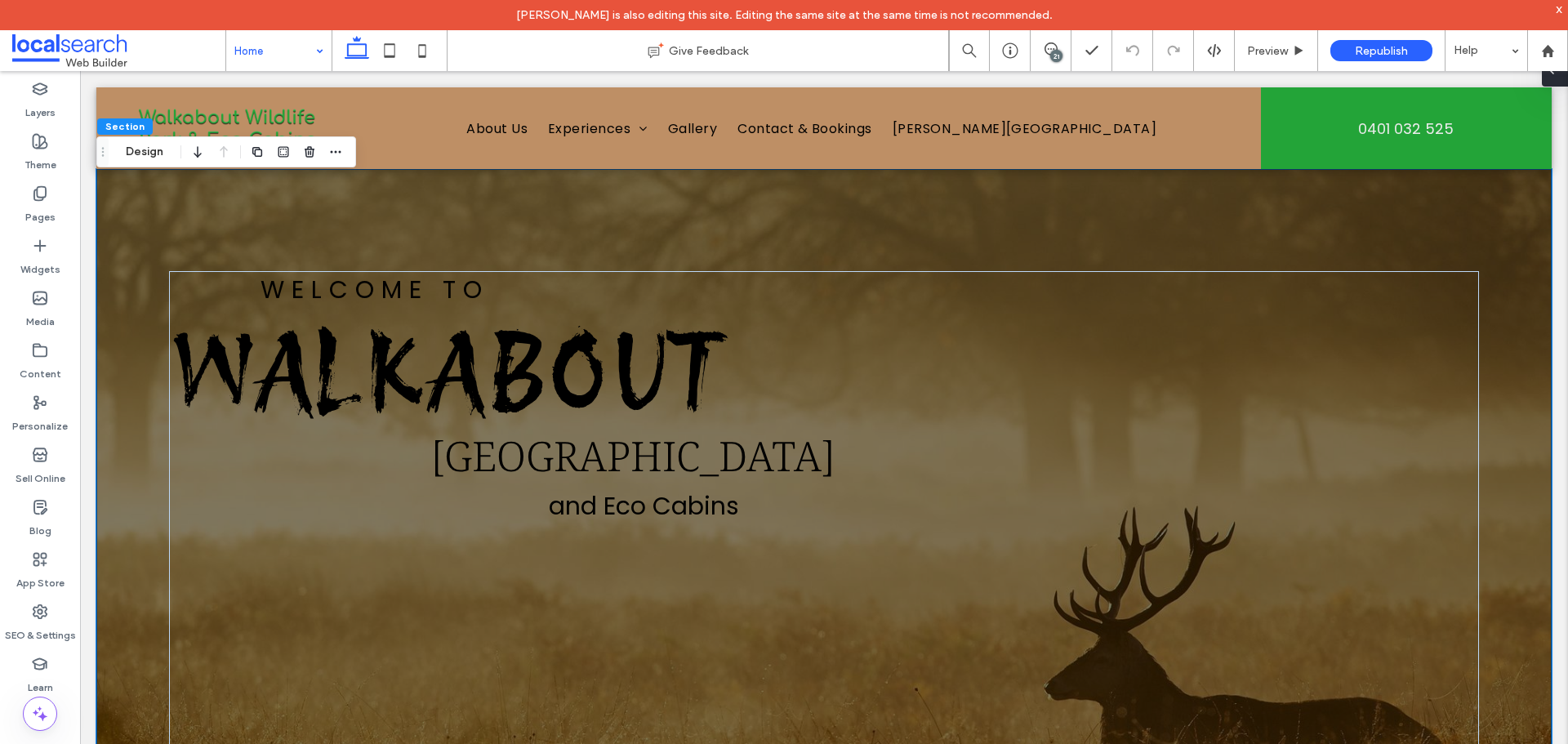
click at [1554, 79] on span at bounding box center [1551, 70] width 13 height 32
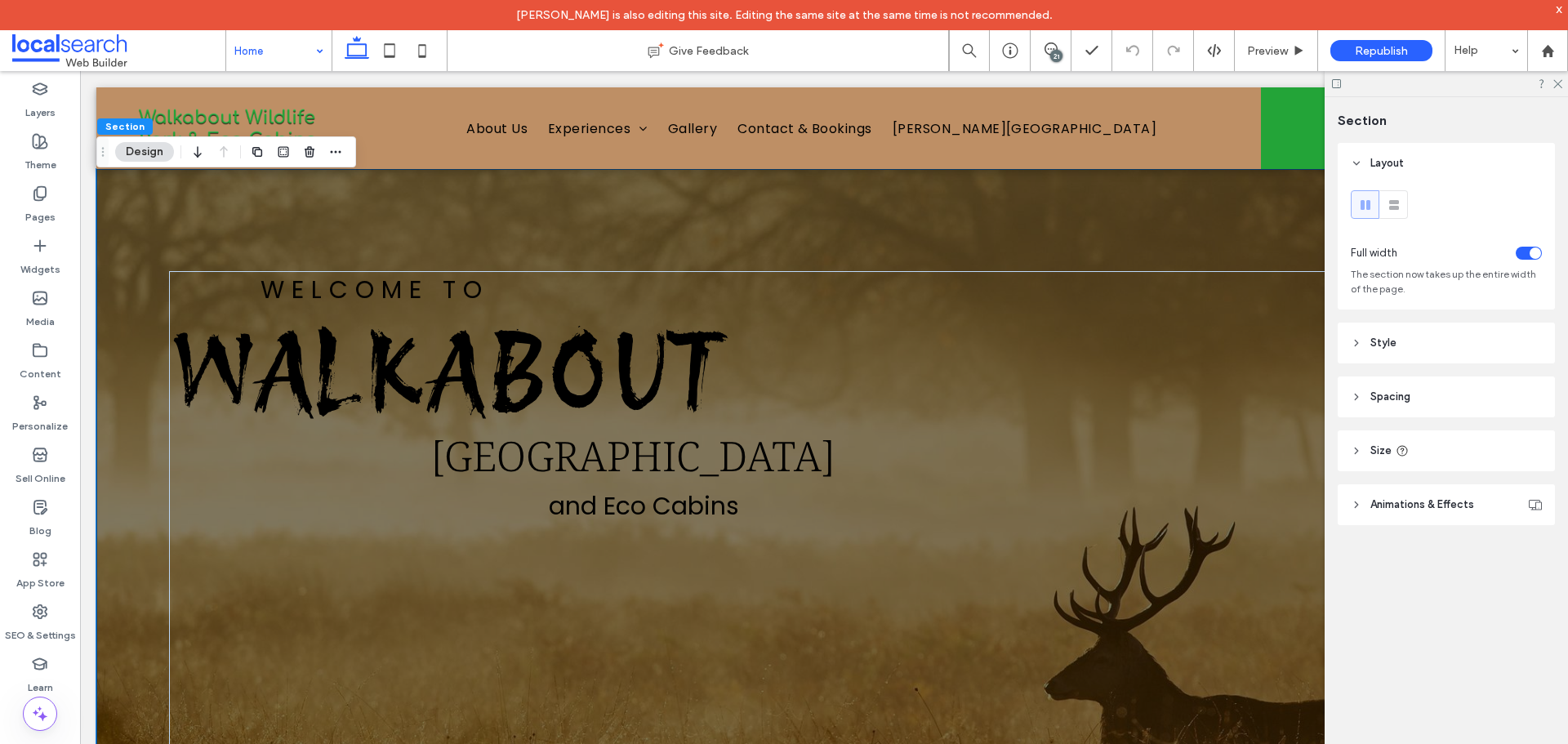
click at [1429, 501] on span "Animations & Effects" at bounding box center [1422, 505] width 103 height 16
click at [1428, 507] on span "Animations & Effects" at bounding box center [1422, 505] width 103 height 16
click at [1410, 447] on header "Size" at bounding box center [1446, 450] width 217 height 40
click at [1408, 447] on icon at bounding box center [1402, 451] width 13 height 13
click at [137, 173] on div "Welcome To Walkabout [GEOGRAPHIC_DATA] and Eco Cabins" at bounding box center [824, 577] width 1455 height 817
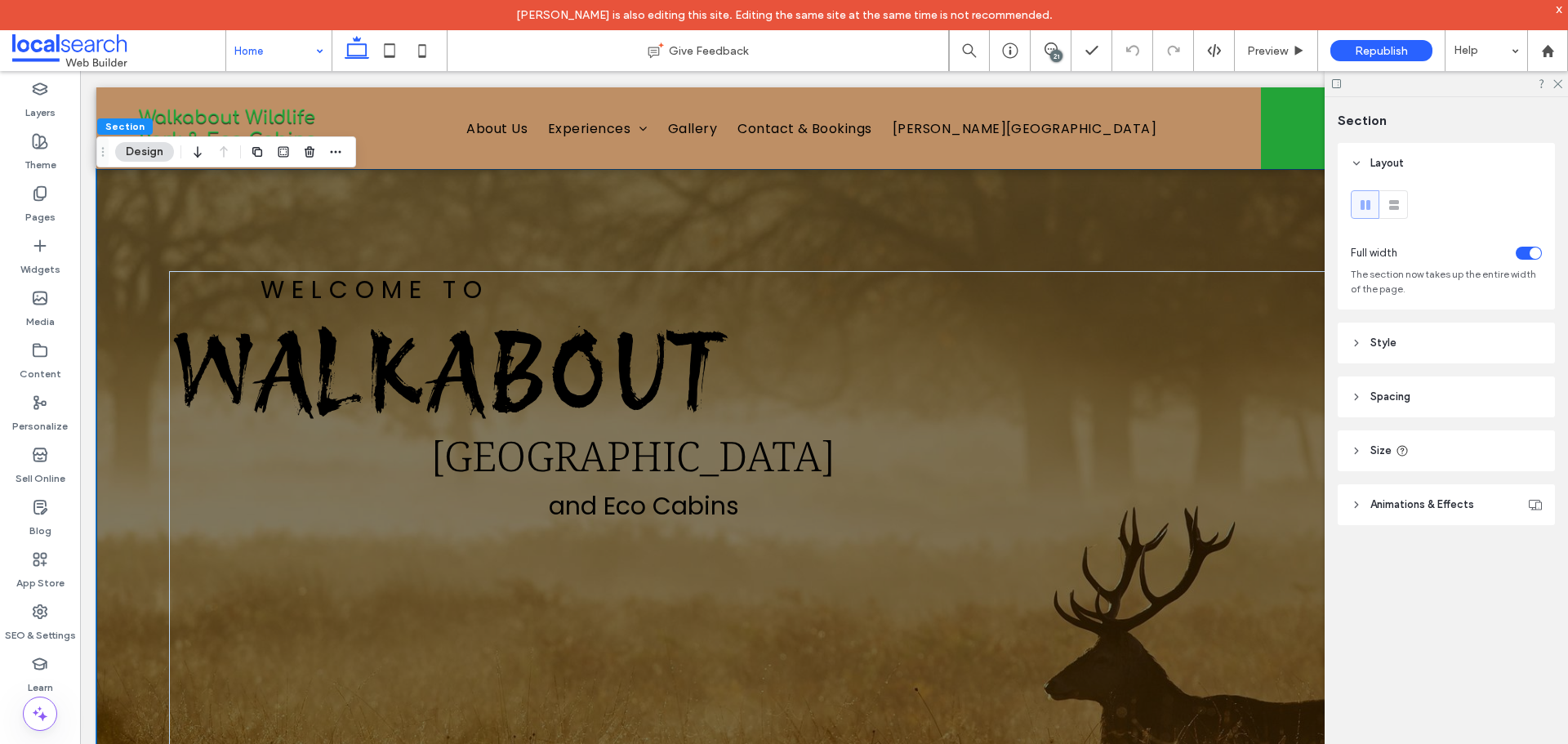
click at [143, 152] on button "Design" at bounding box center [144, 152] width 58 height 20
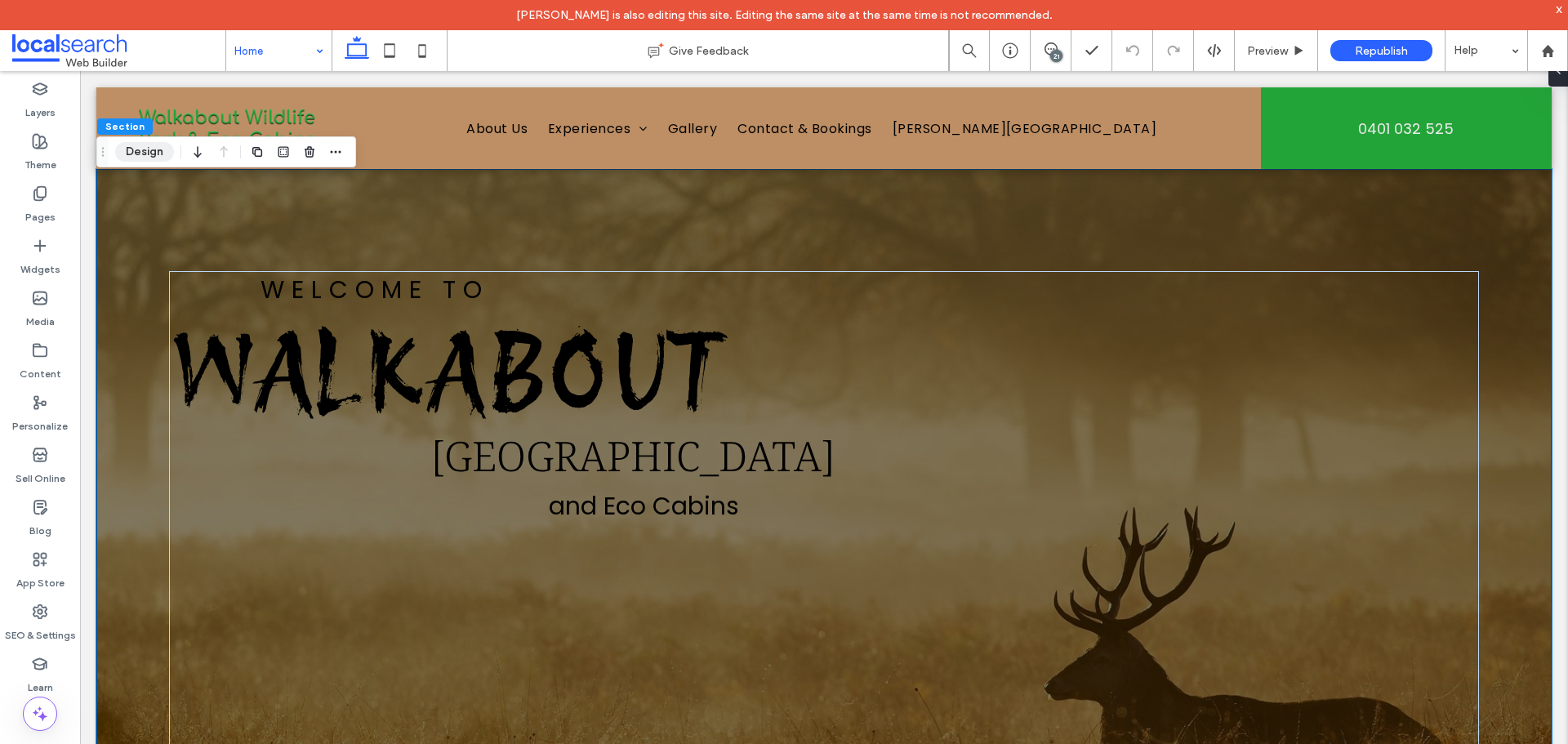
click at [138, 151] on button "Design" at bounding box center [144, 152] width 58 height 20
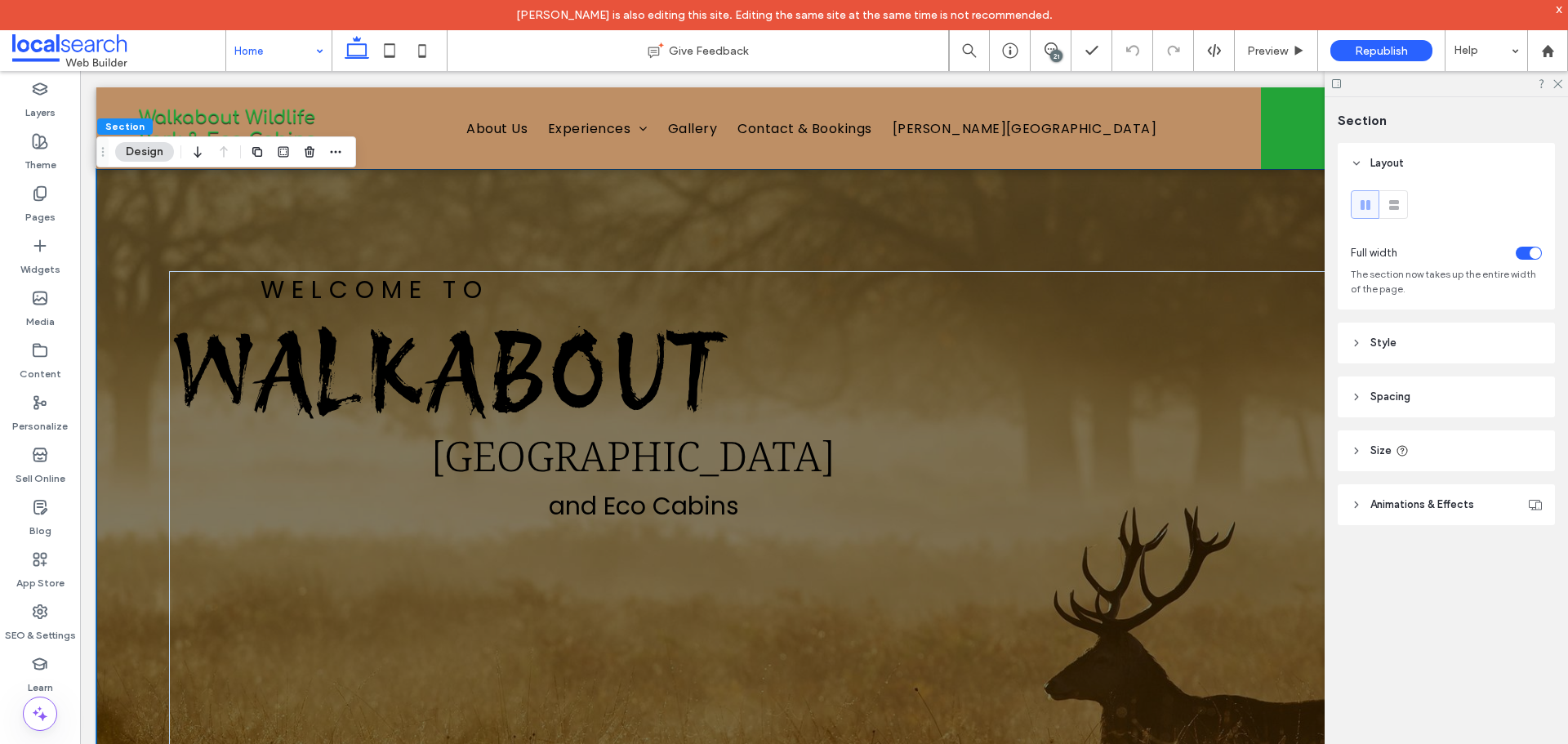
click at [1410, 332] on header "Style" at bounding box center [1446, 342] width 217 height 40
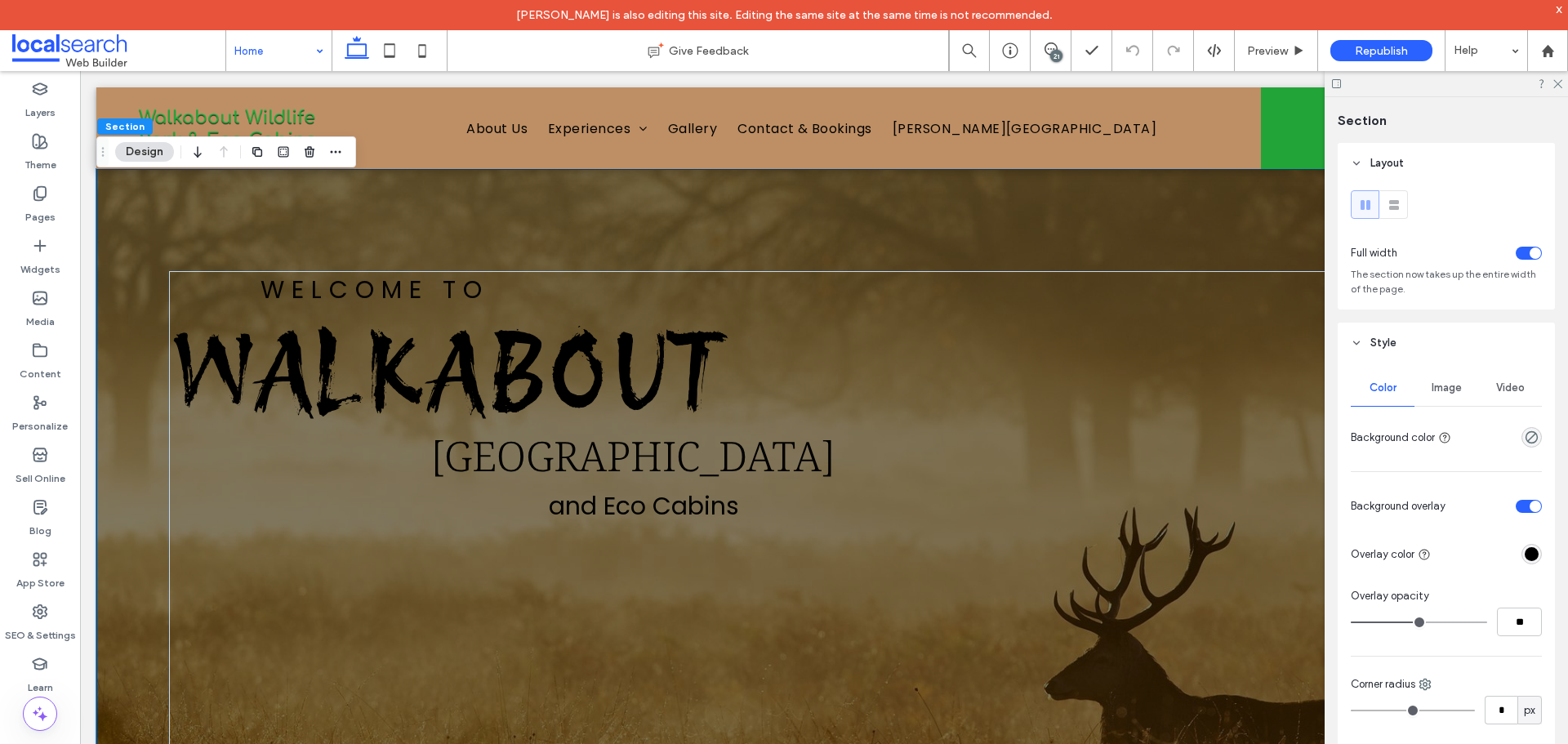
click at [1406, 347] on header "Style" at bounding box center [1446, 342] width 217 height 40
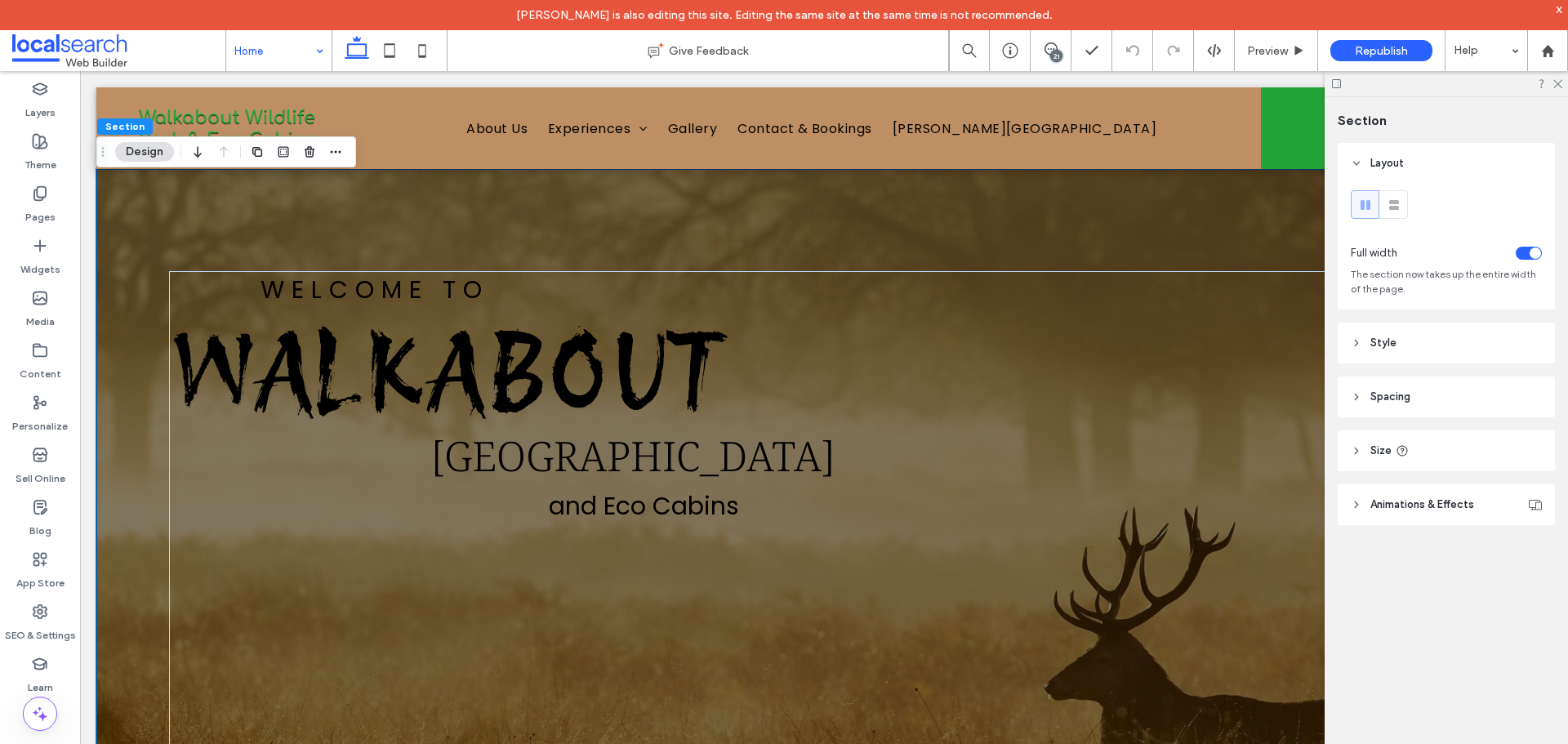
click at [1406, 347] on header "Style" at bounding box center [1446, 342] width 217 height 40
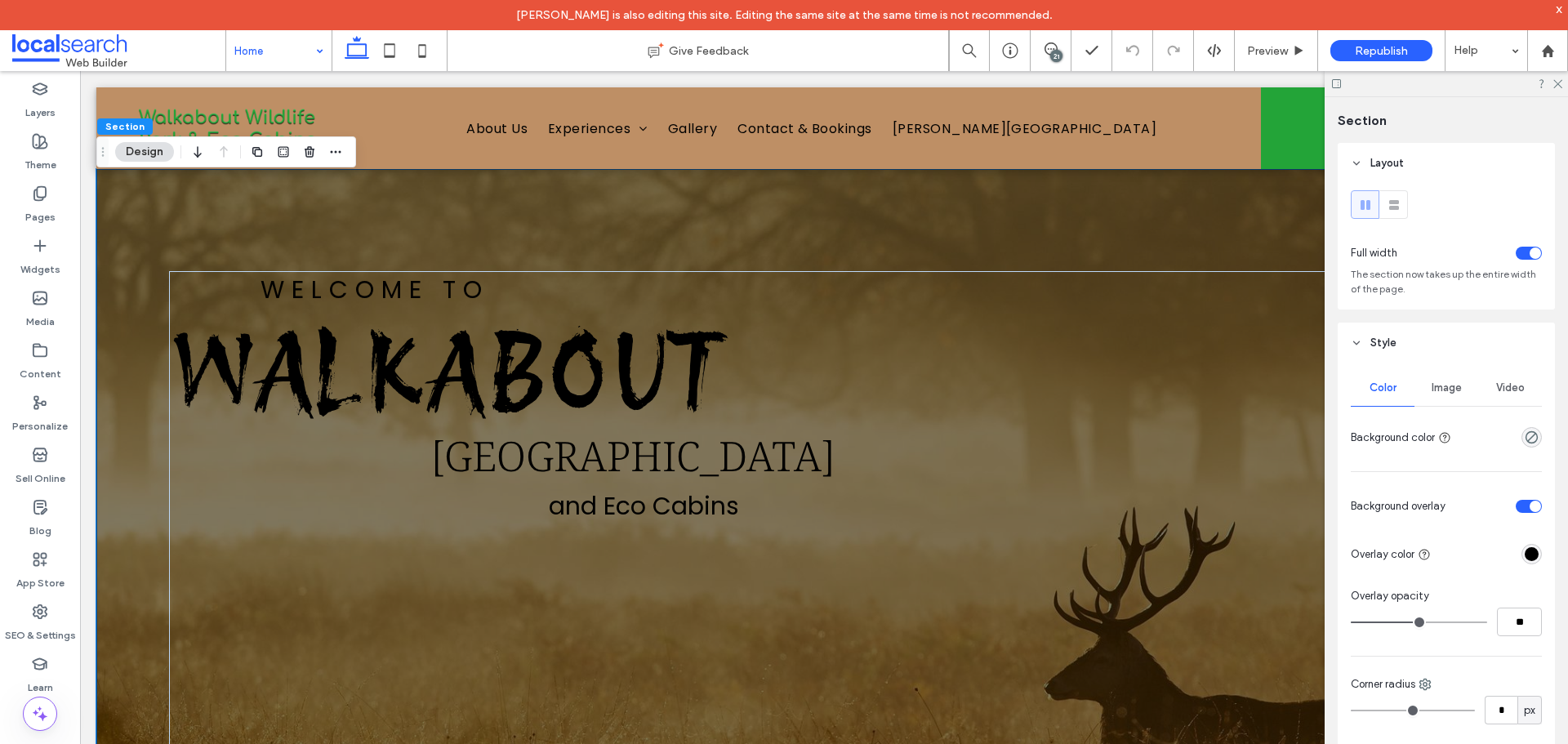
type input "**"
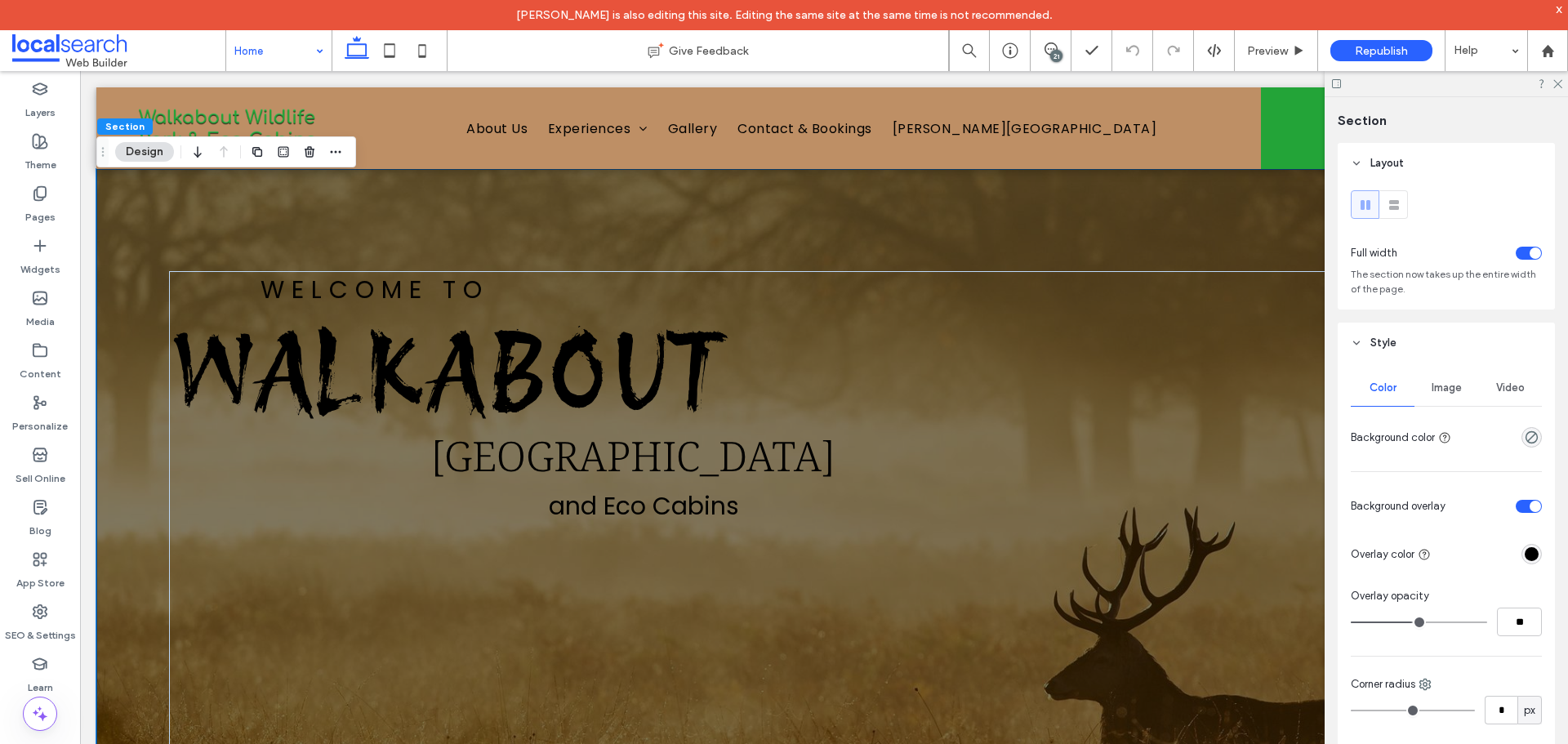
type input "**"
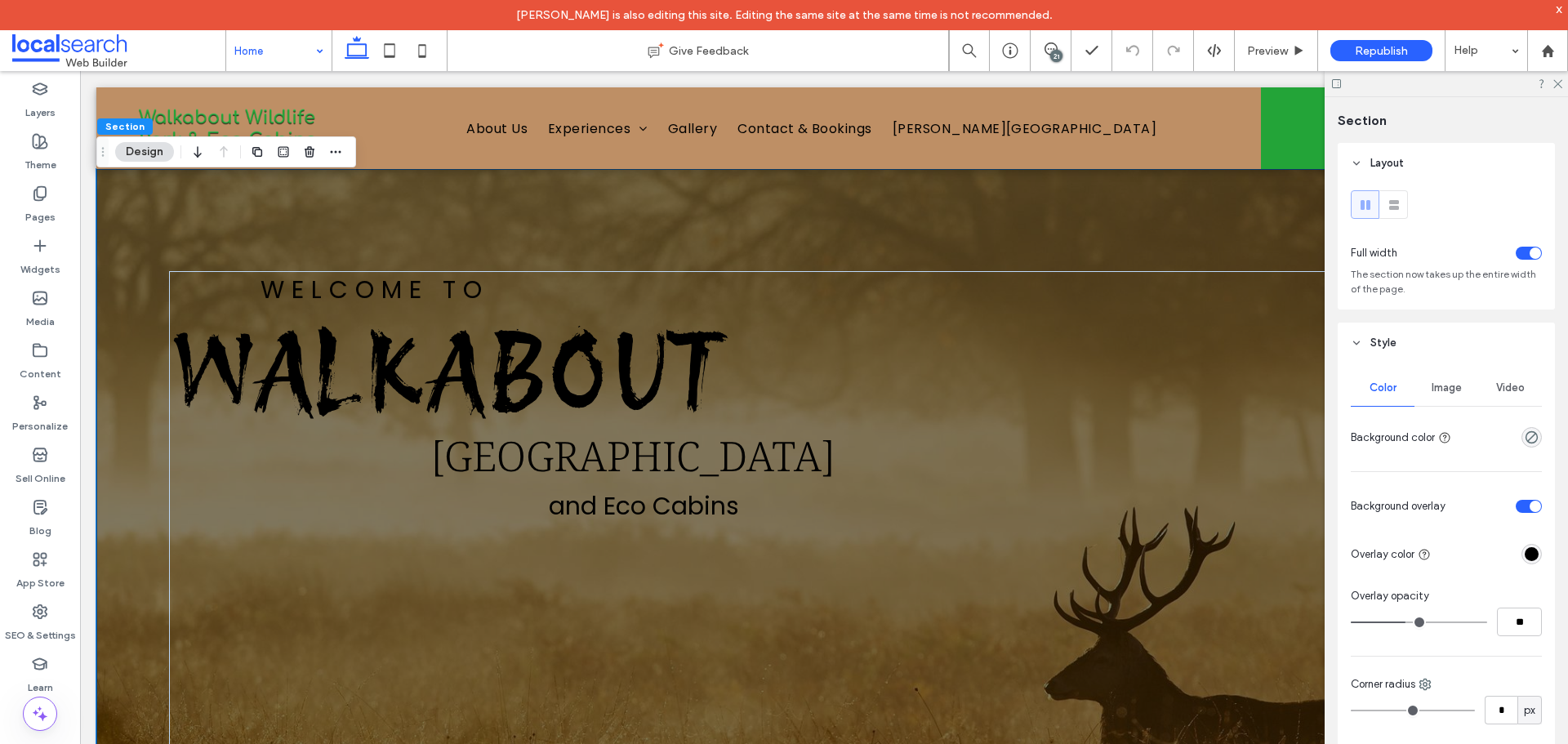
drag, startPoint x: 1414, startPoint y: 619, endPoint x: 1404, endPoint y: 621, distance: 10.2
type input "**"
click at [1404, 622] on input "range" at bounding box center [1419, 623] width 137 height 2
type input "**"
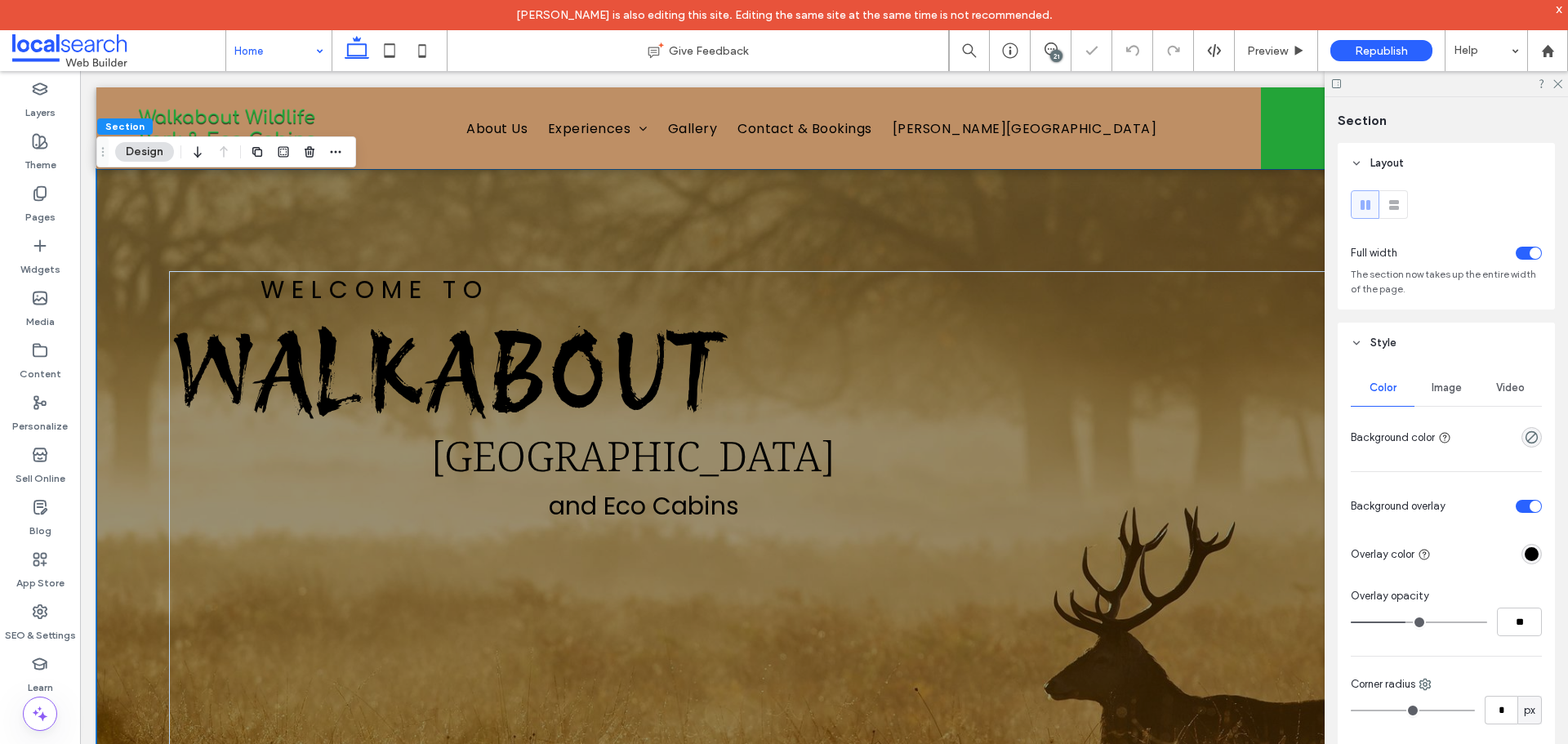
type input "**"
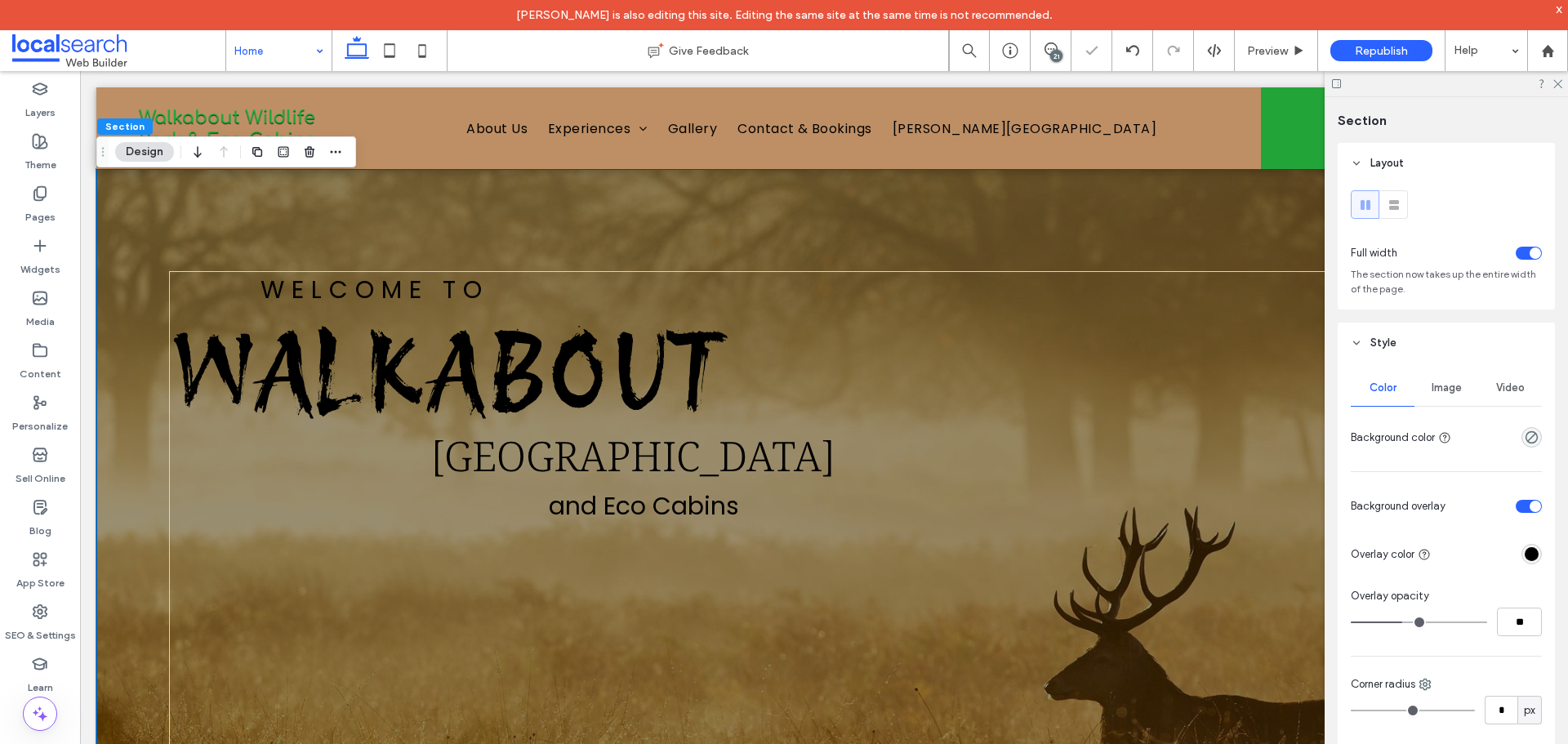
type input "**"
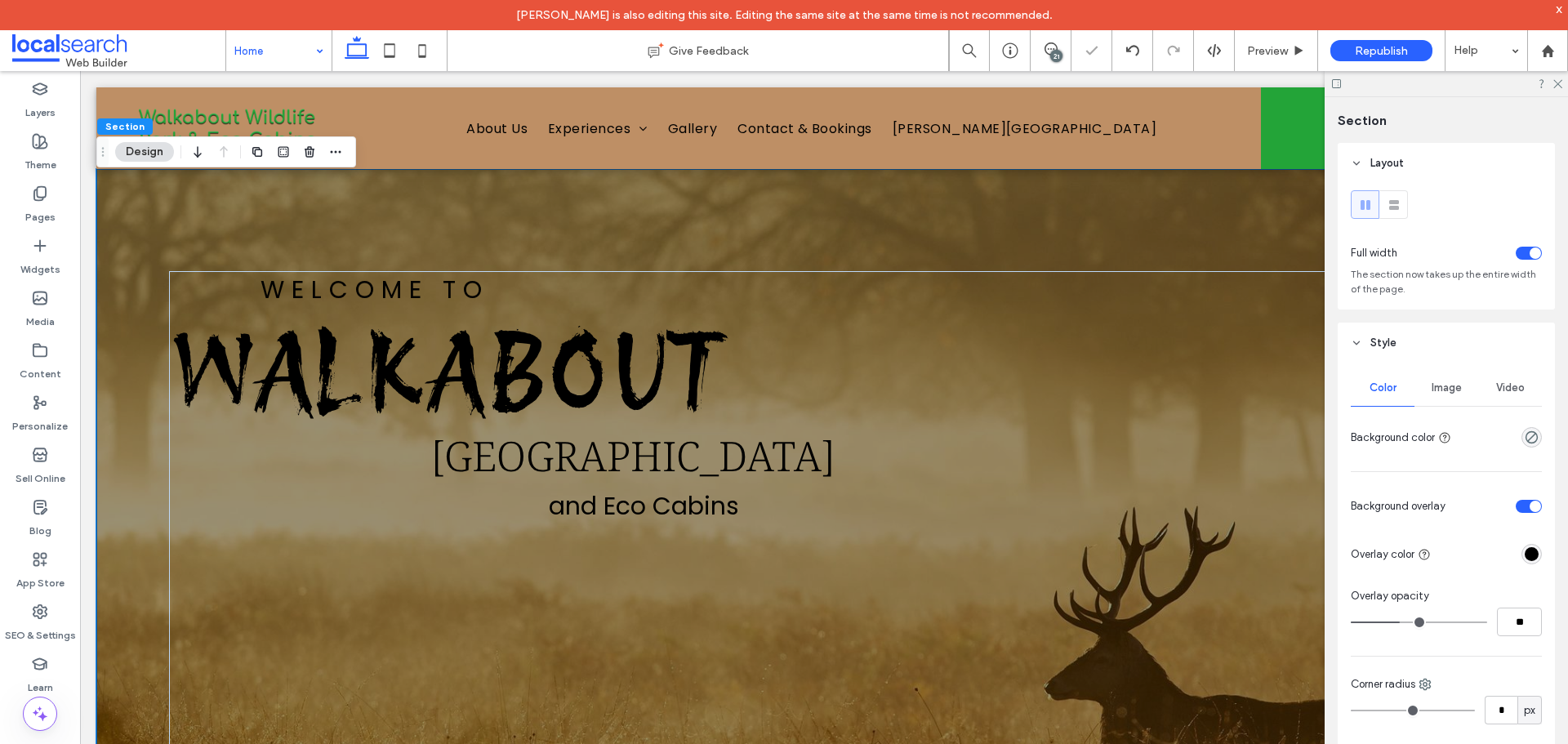
type input "**"
drag, startPoint x: 1404, startPoint y: 622, endPoint x: 1395, endPoint y: 626, distance: 9.8
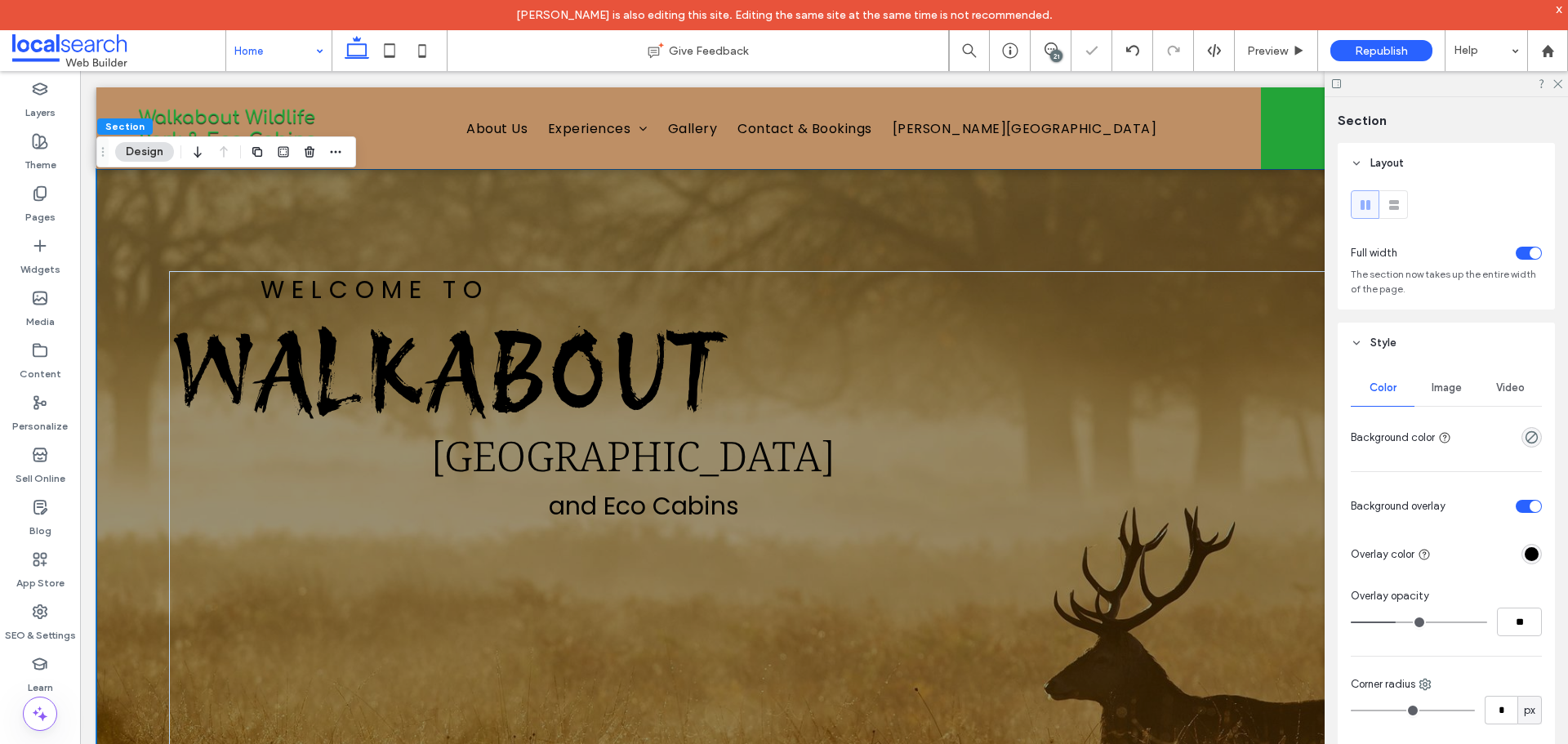
type input "**"
click at [1395, 624] on input "range" at bounding box center [1419, 623] width 137 height 2
type input "**"
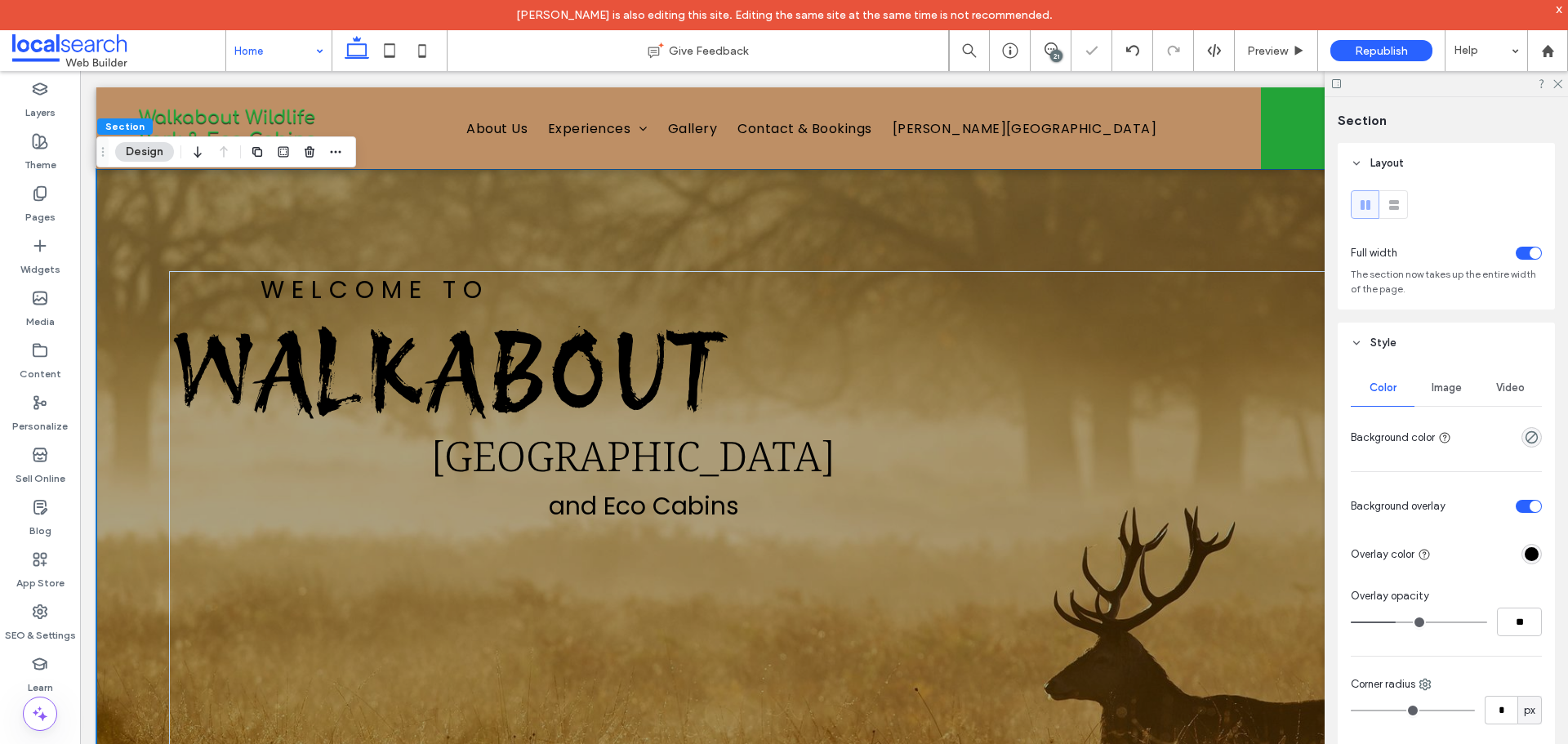
type input "**"
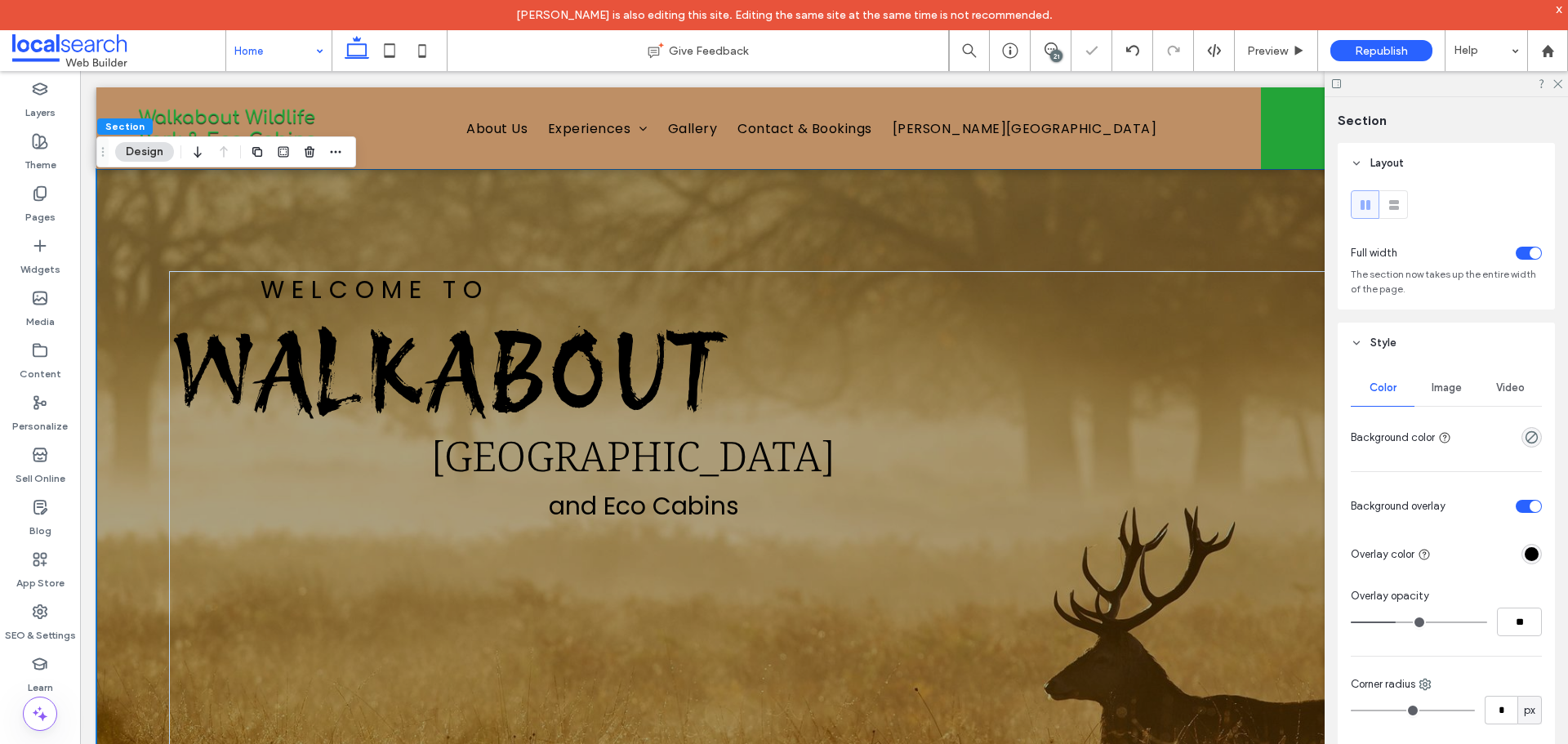
type input "**"
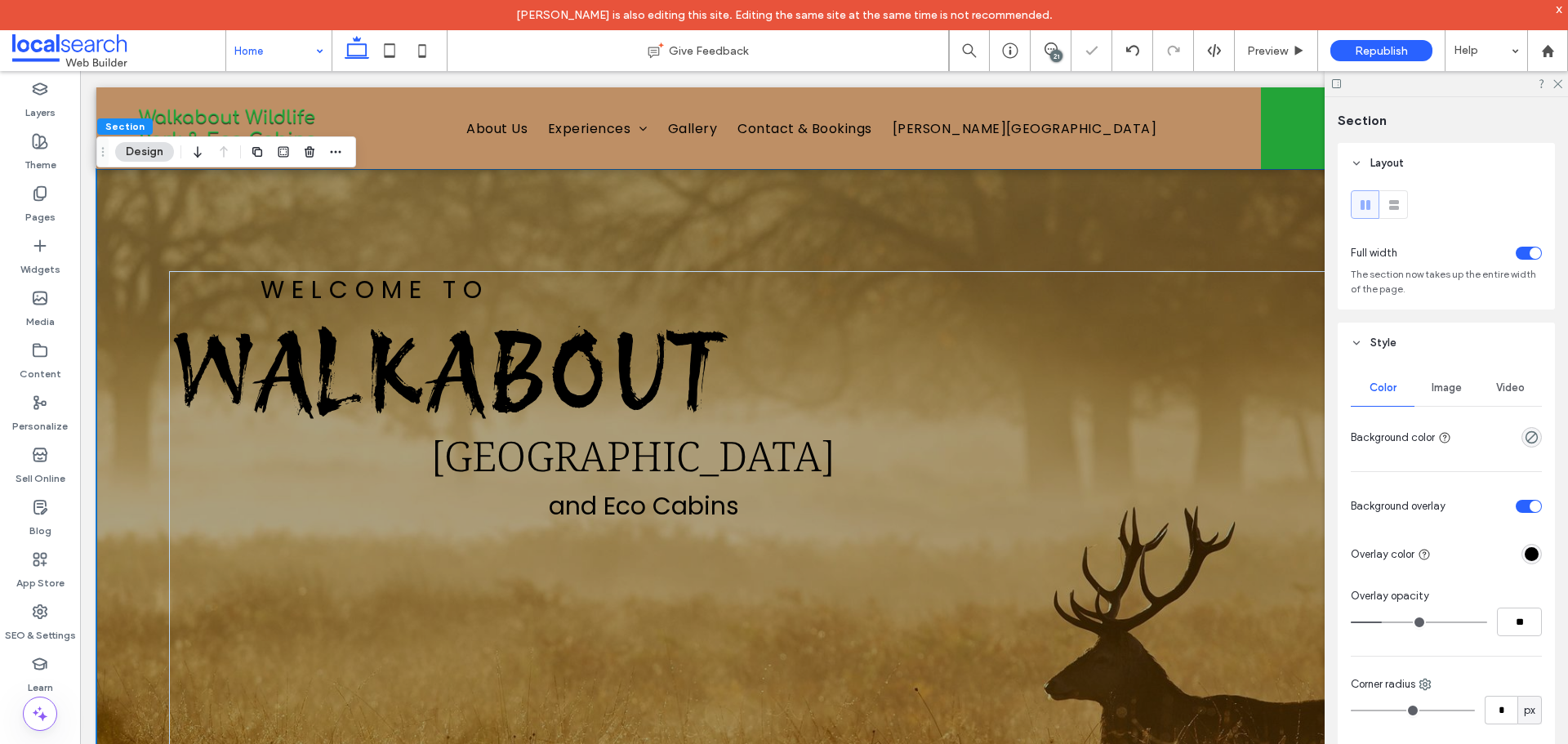
drag, startPoint x: 1395, startPoint y: 626, endPoint x: 1384, endPoint y: 626, distance: 11.0
type input "**"
click at [1384, 624] on input "range" at bounding box center [1419, 623] width 137 height 2
type input "**"
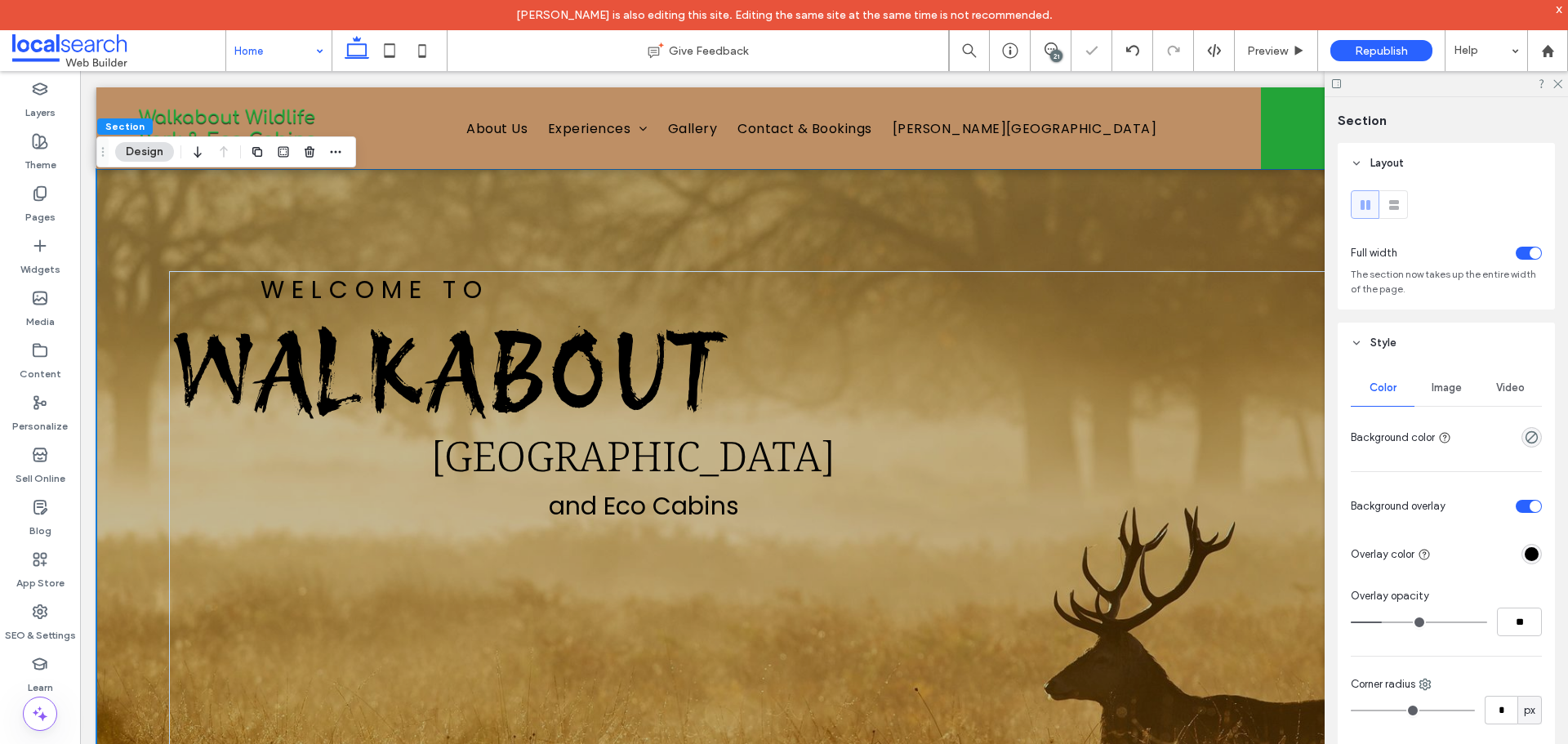
type input "**"
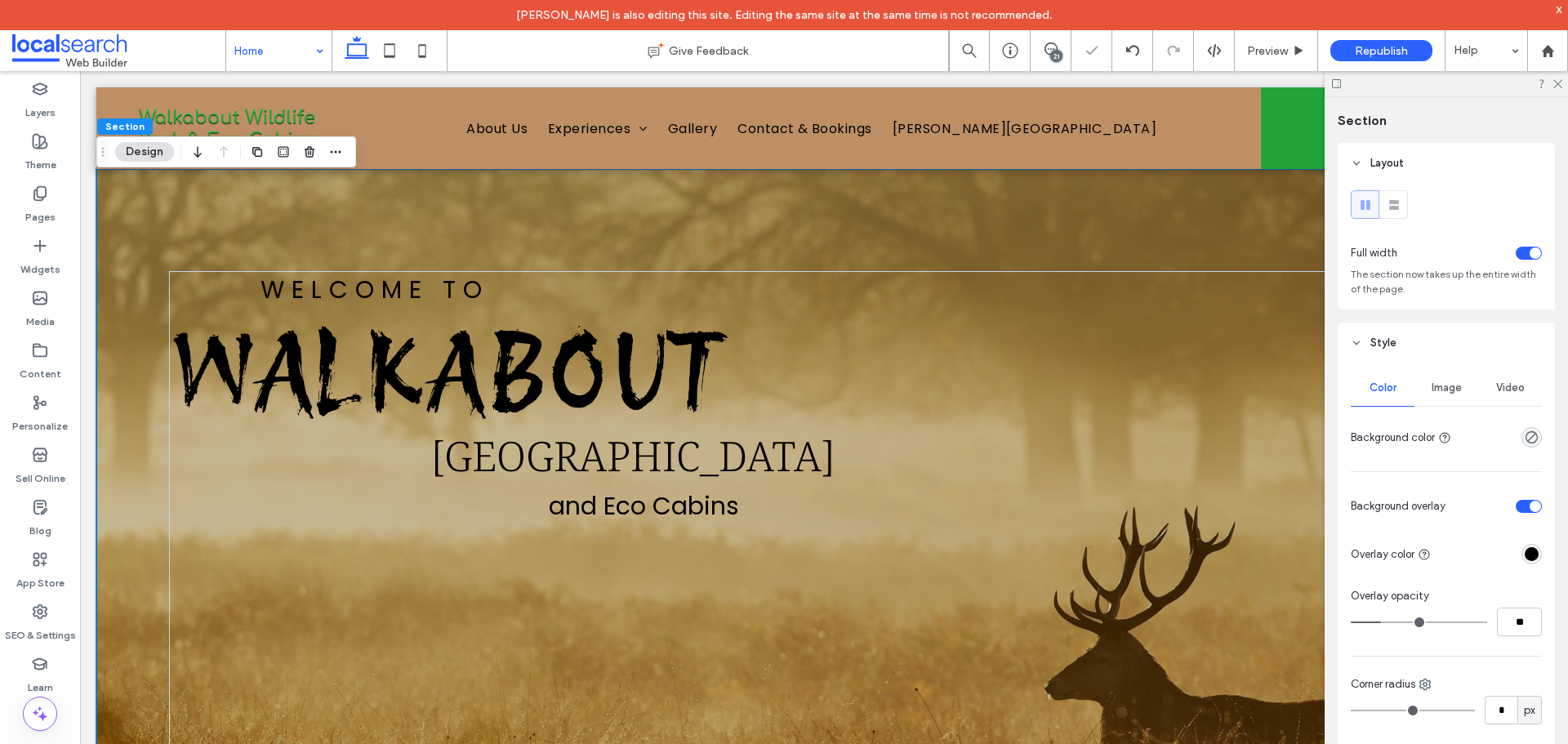
type input "**"
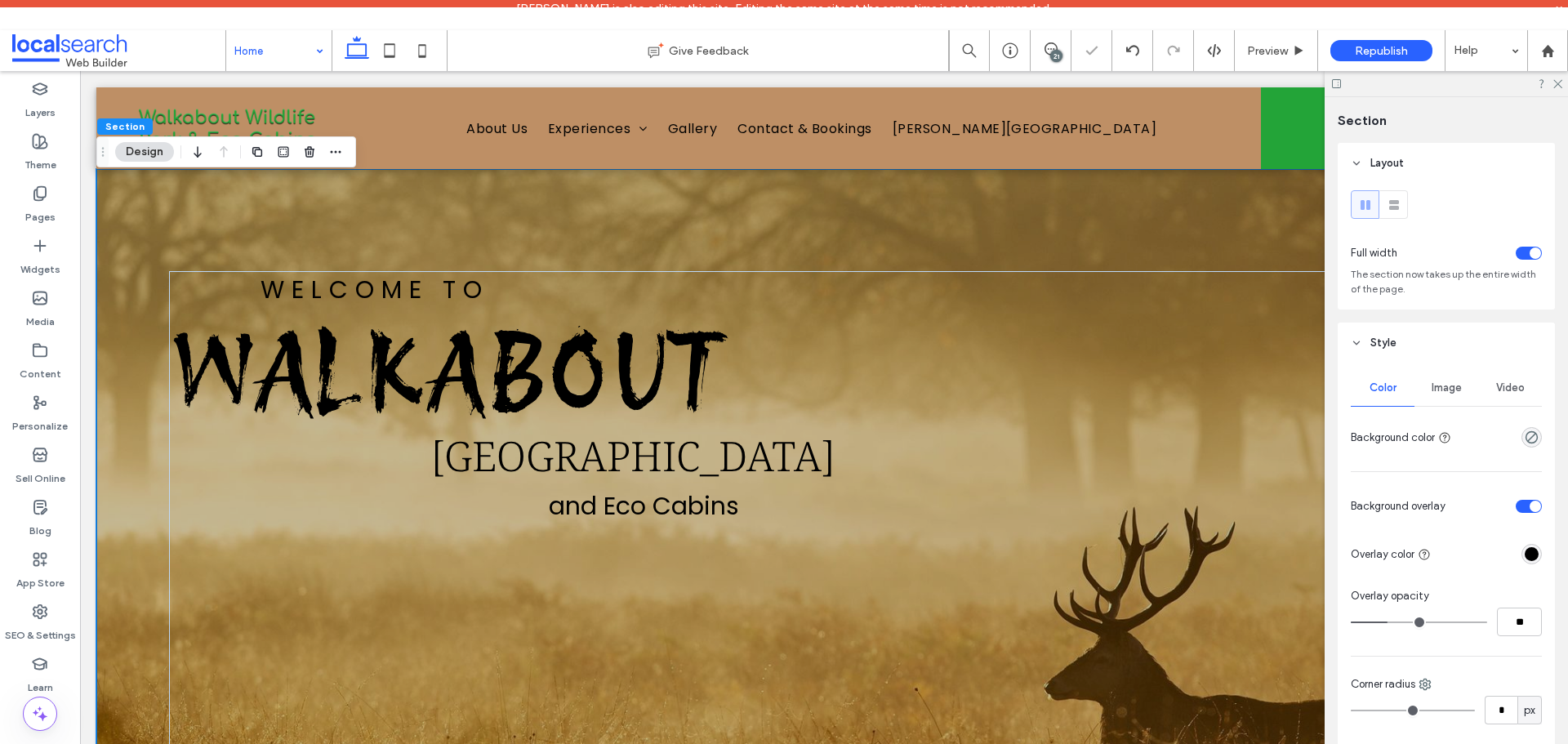
type input "**"
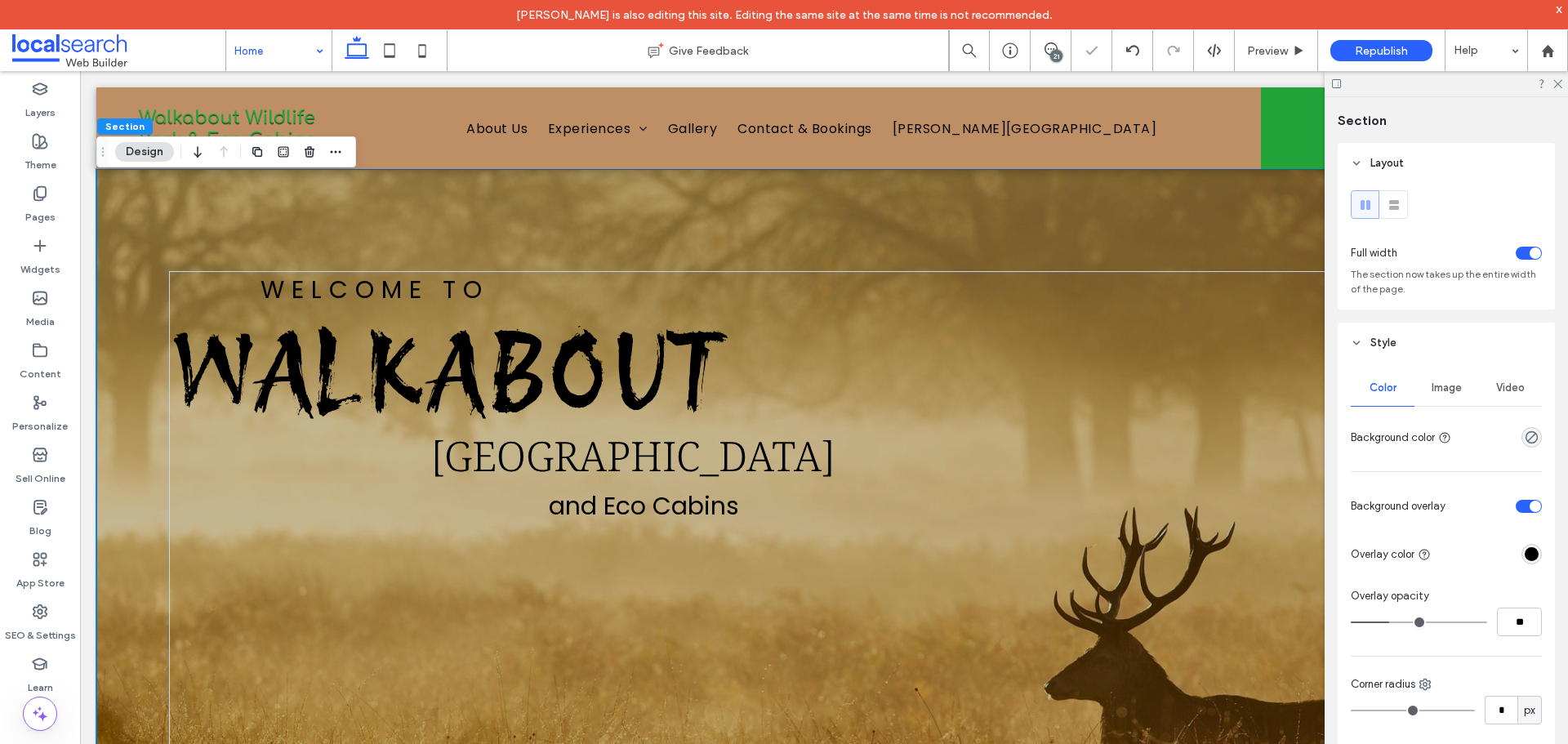
drag, startPoint x: 1382, startPoint y: 627, endPoint x: 1390, endPoint y: 628, distance: 8.1
click at [1390, 624] on input "range" at bounding box center [1419, 623] width 137 height 2
type input "**"
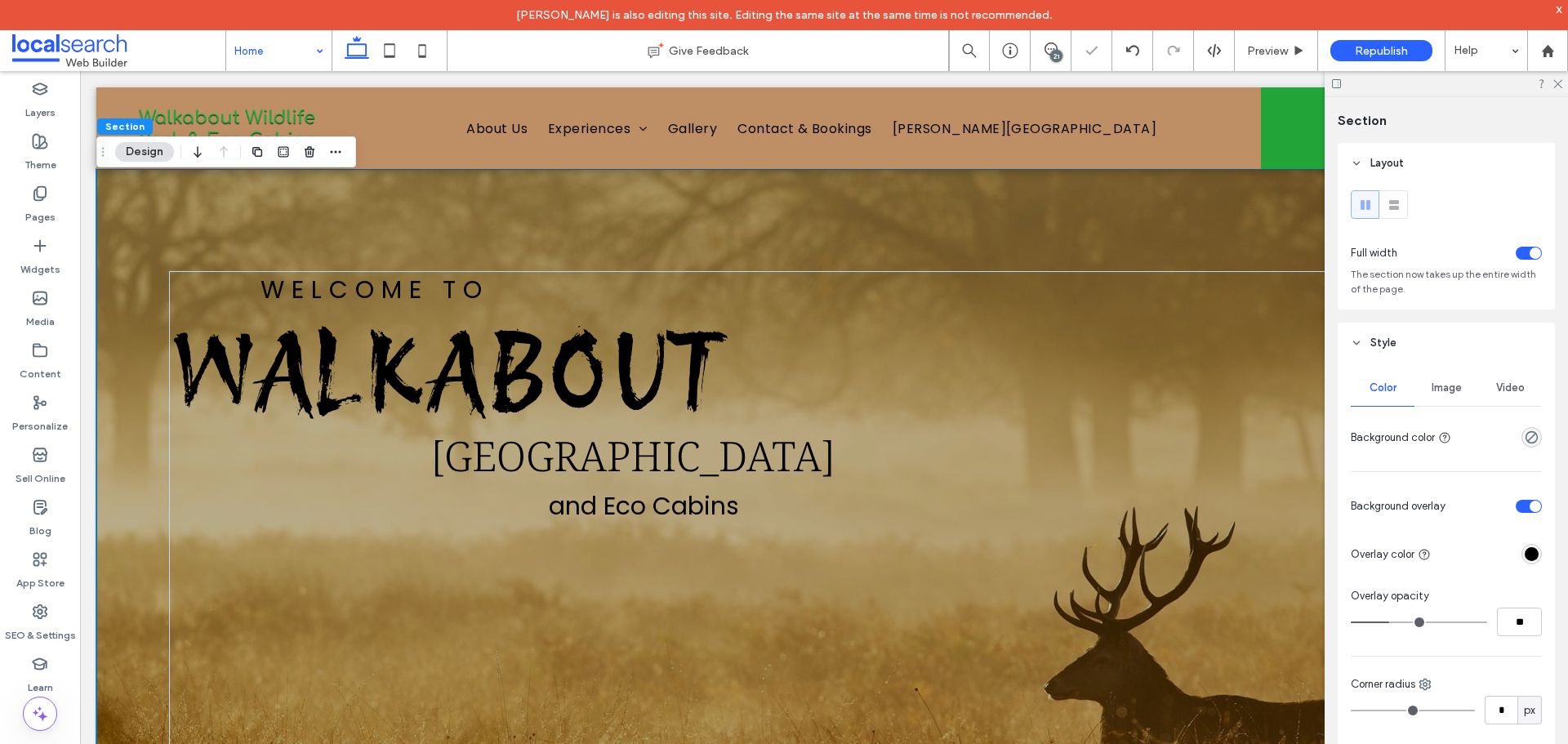
type input "**"
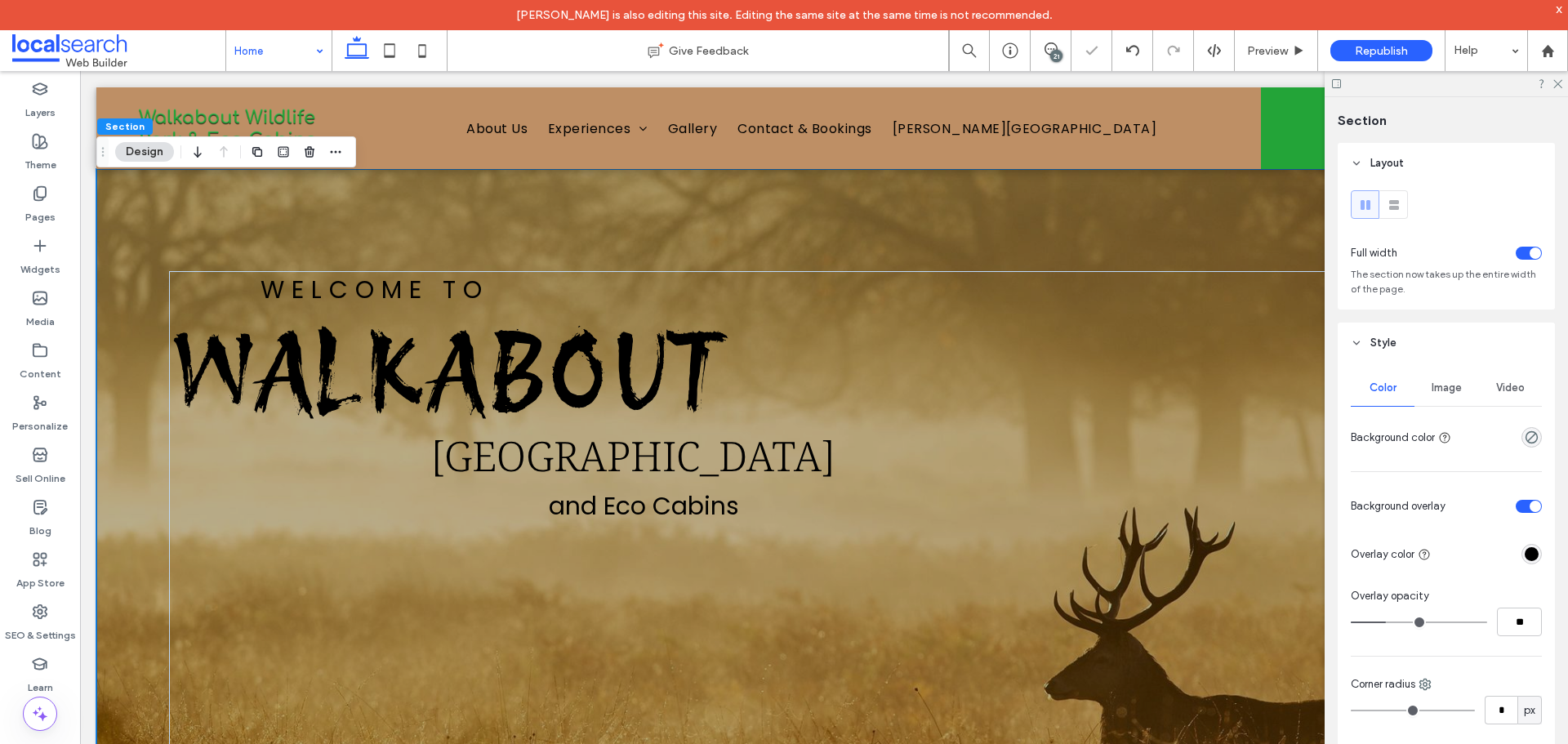
type input "**"
click at [1386, 624] on input "range" at bounding box center [1419, 623] width 137 height 2
type input "**"
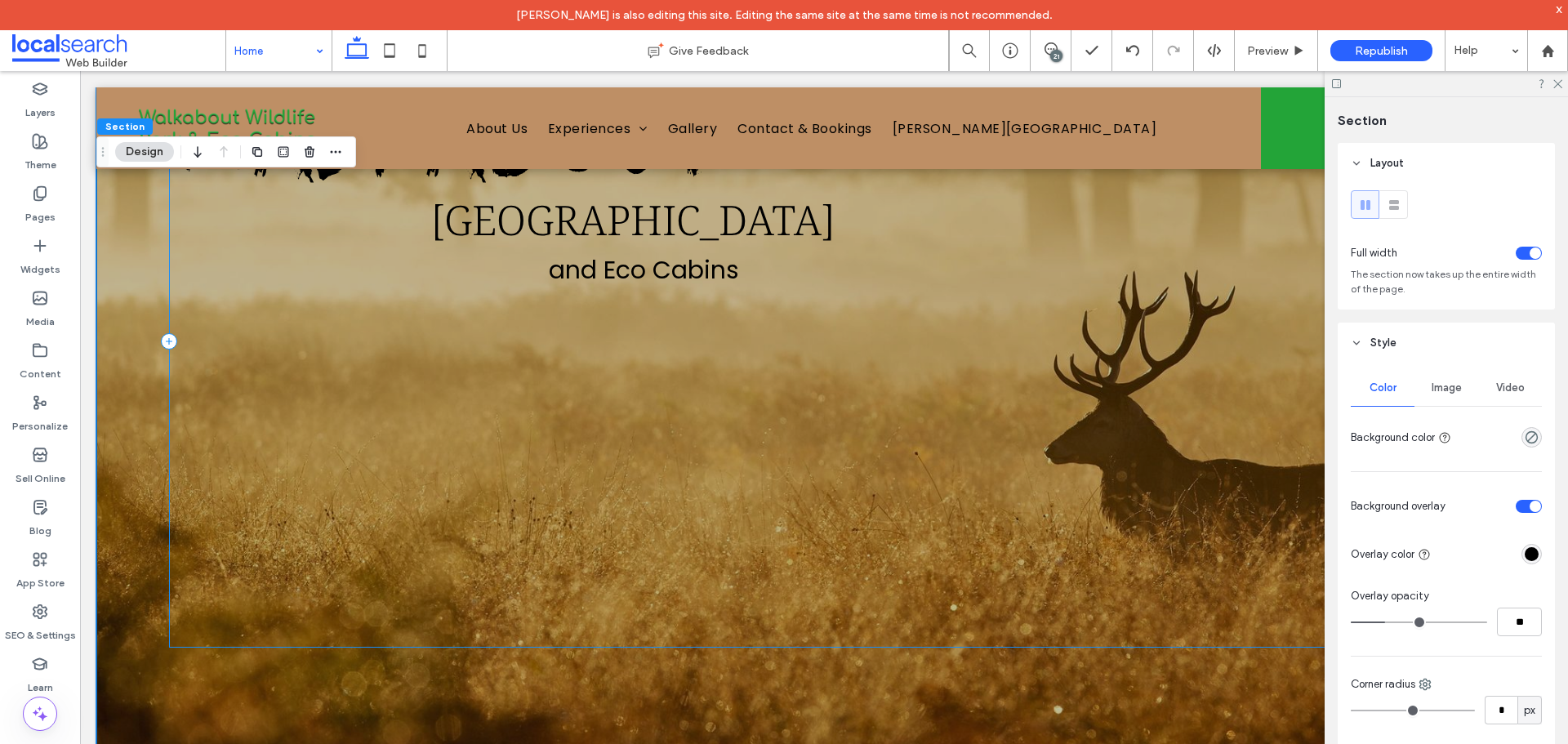
scroll to position [245, 0]
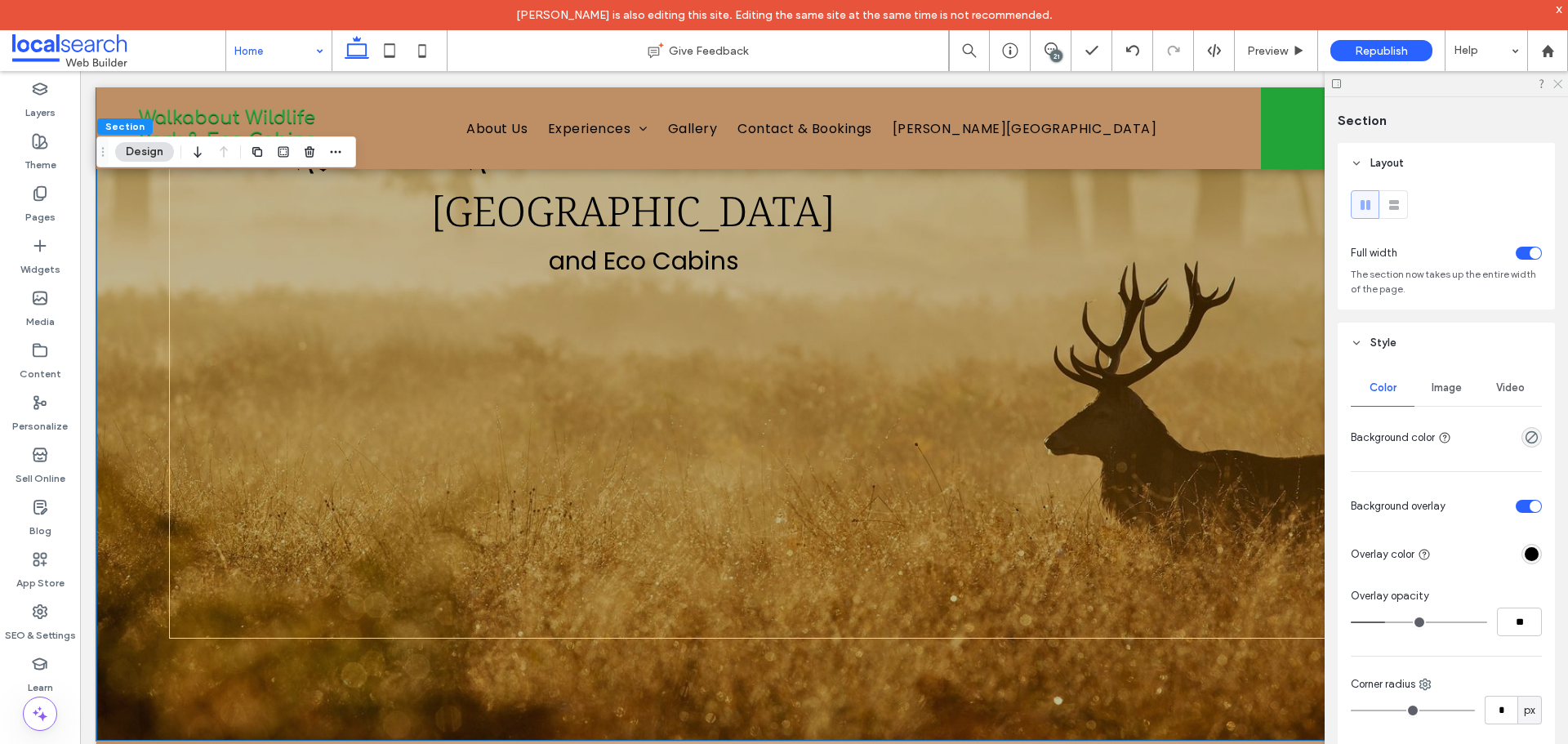
click at [1556, 85] on use at bounding box center [1558, 84] width 9 height 9
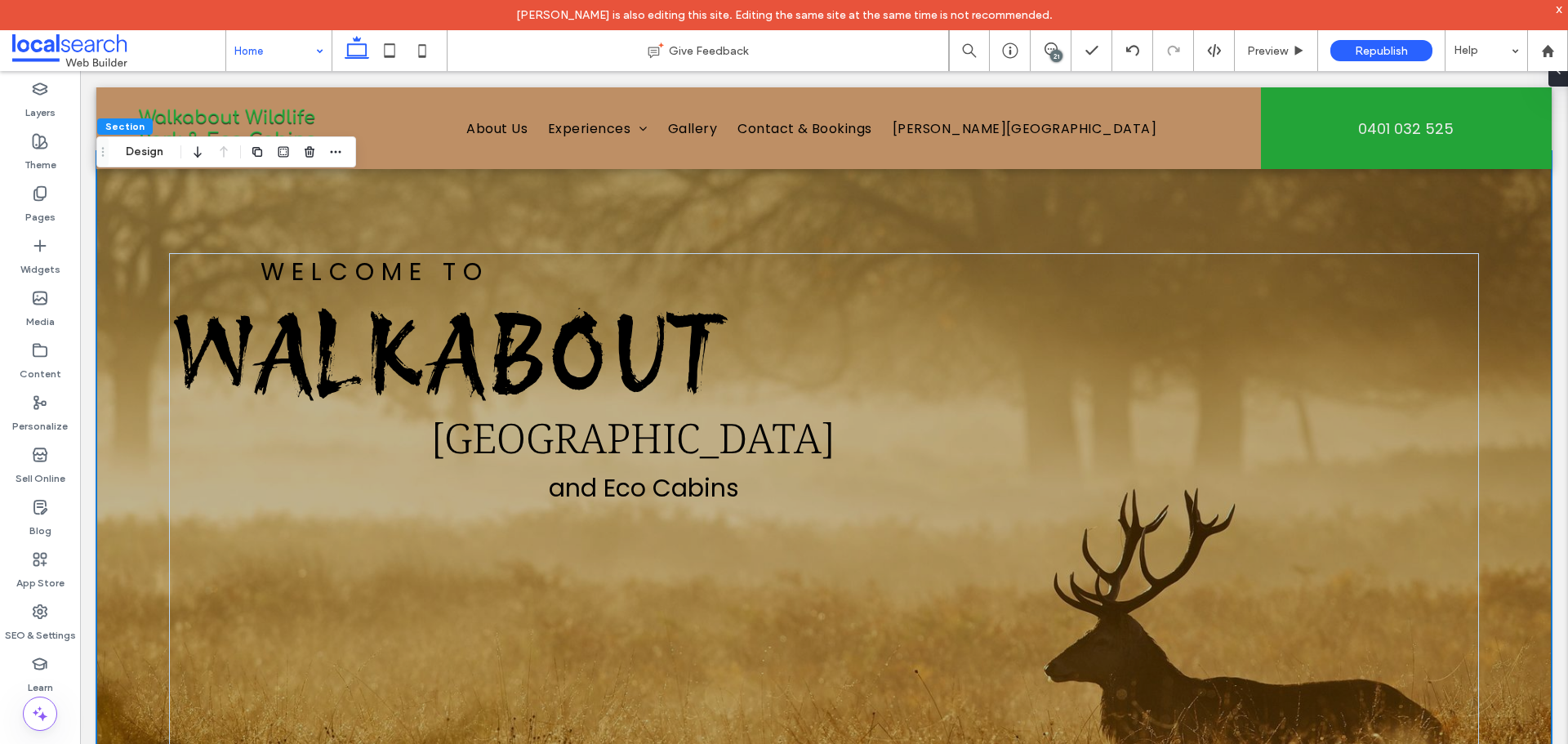
scroll to position [0, 0]
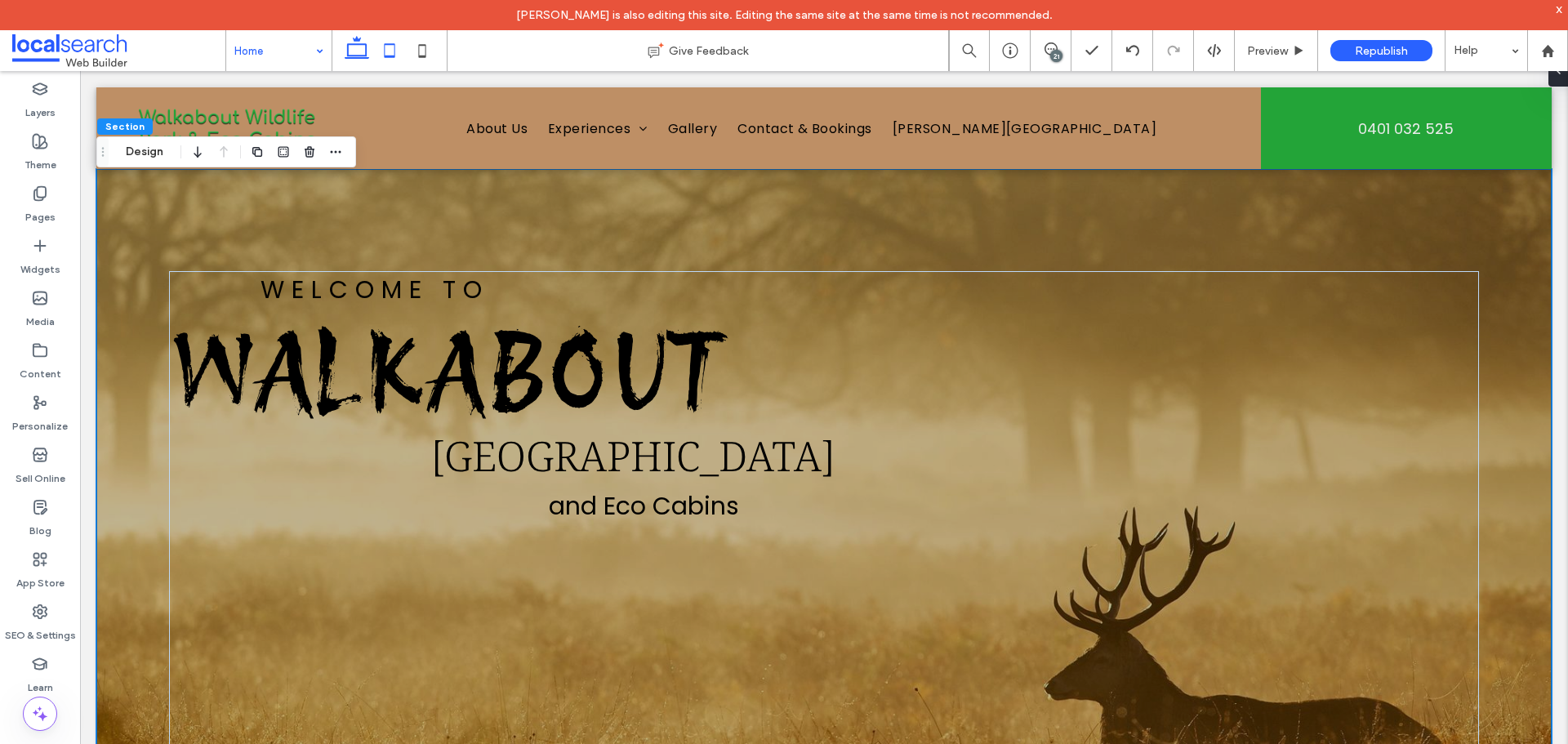
click at [382, 56] on icon at bounding box center [390, 50] width 32 height 32
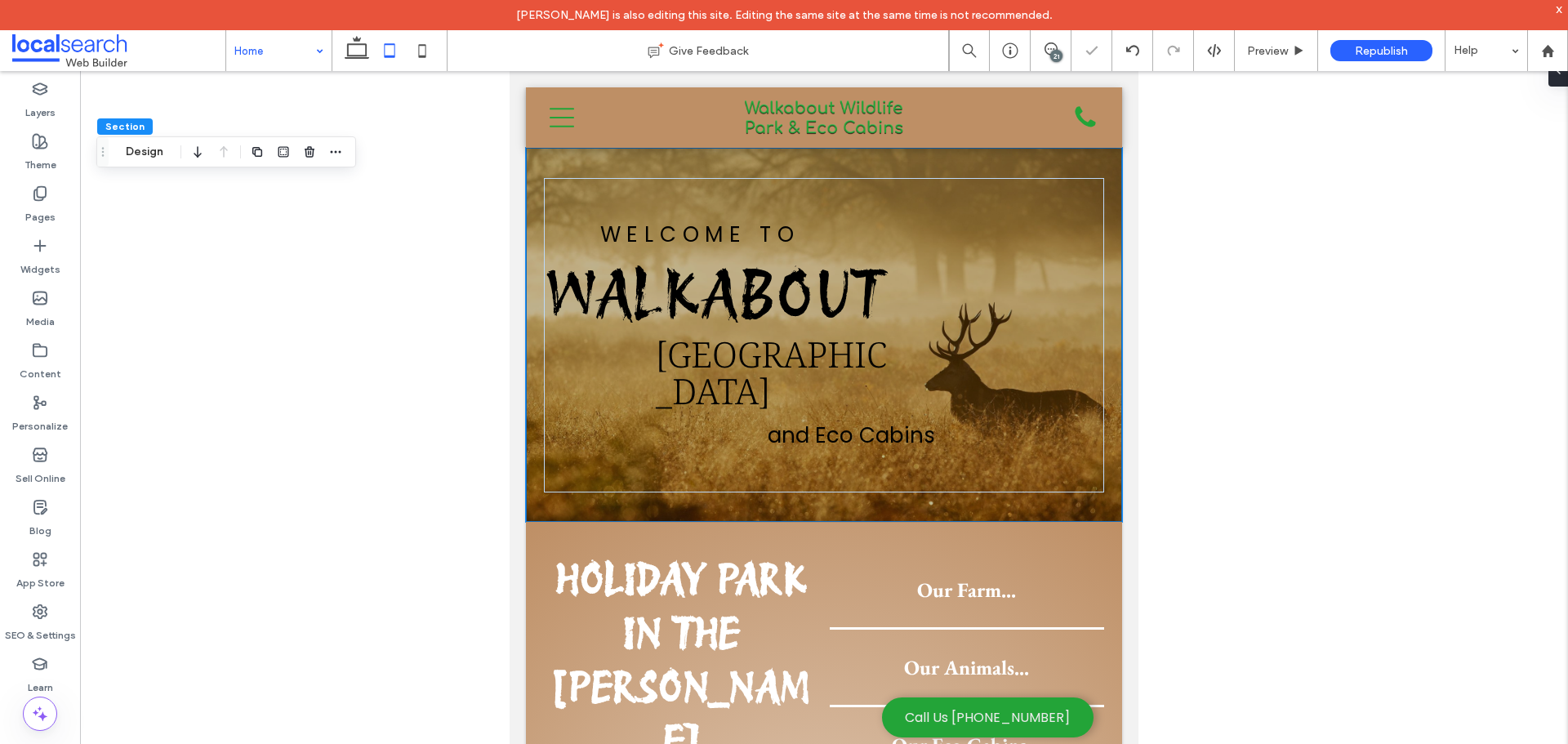
type input "*"
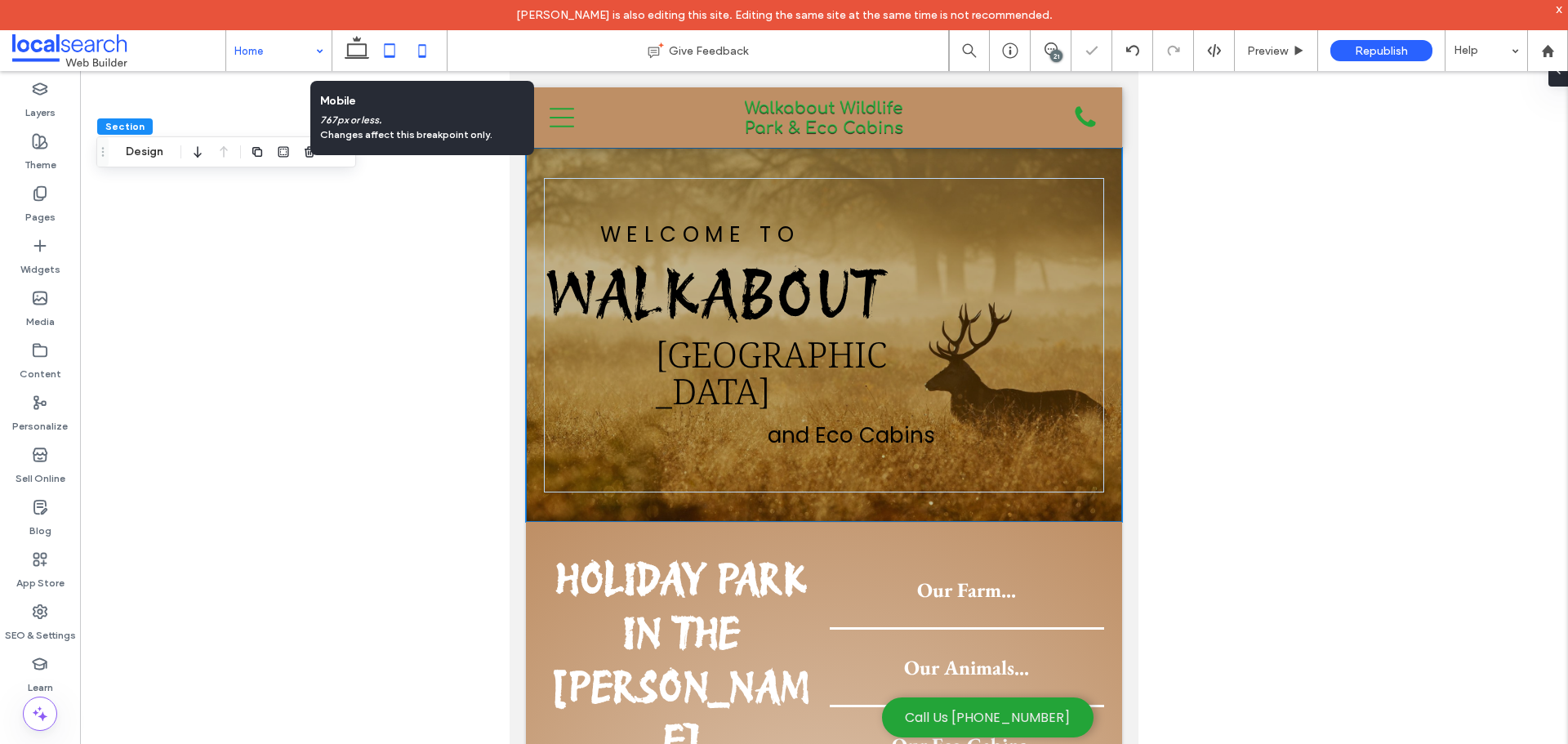
click at [431, 56] on icon at bounding box center [422, 50] width 32 height 32
type input "**"
type input "*"
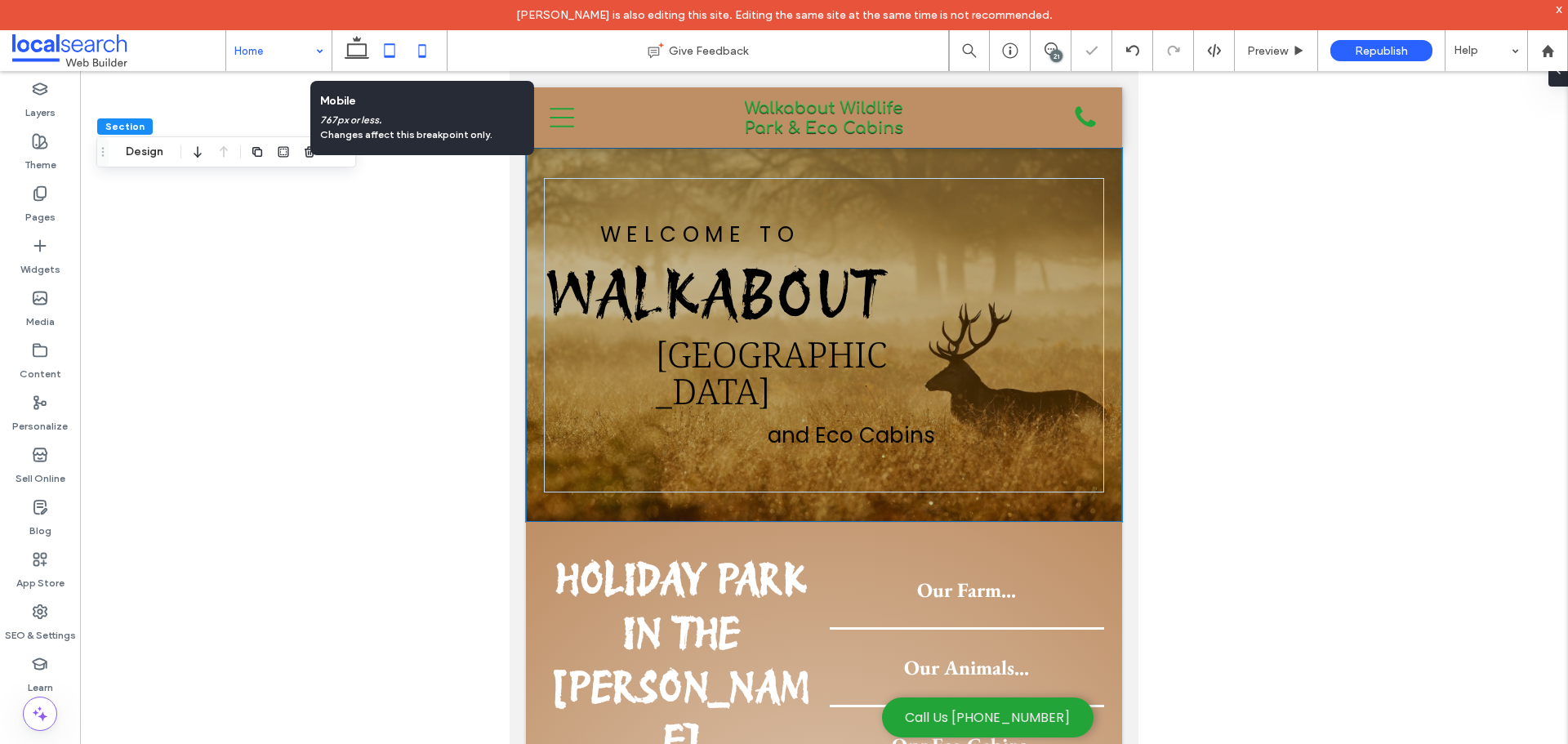
type input "***"
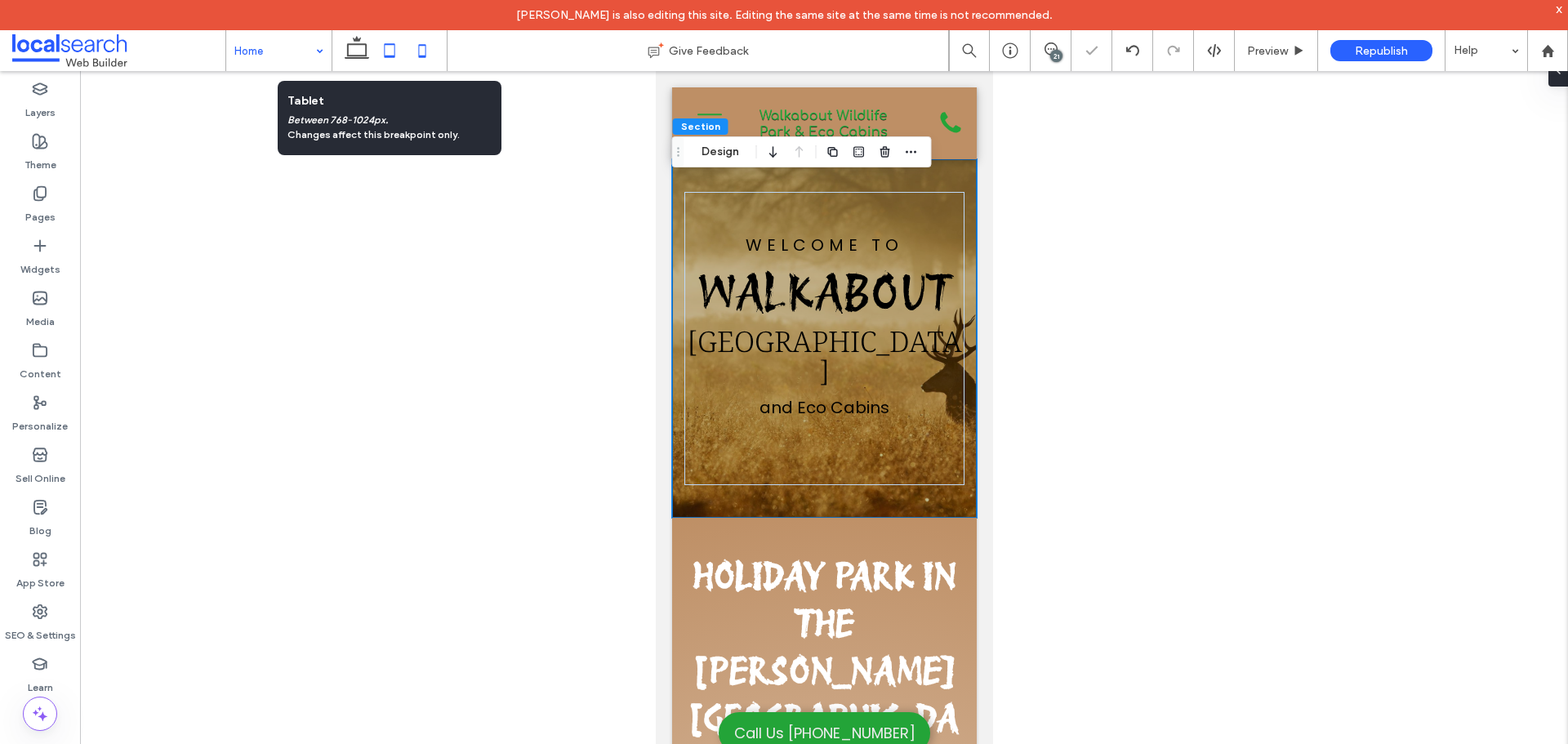
click at [403, 58] on icon at bounding box center [390, 50] width 32 height 32
type input "*"
type input "**"
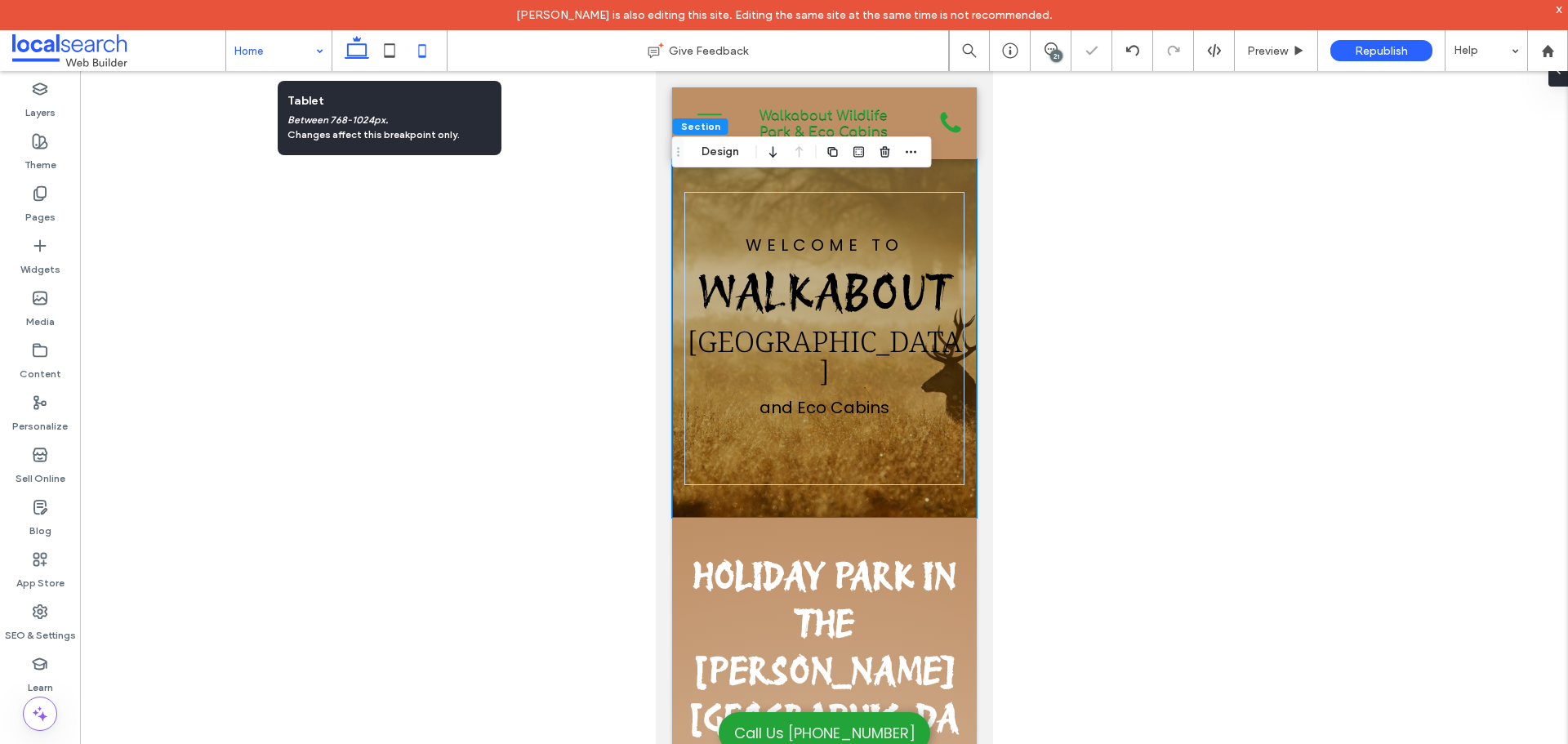
type input "****"
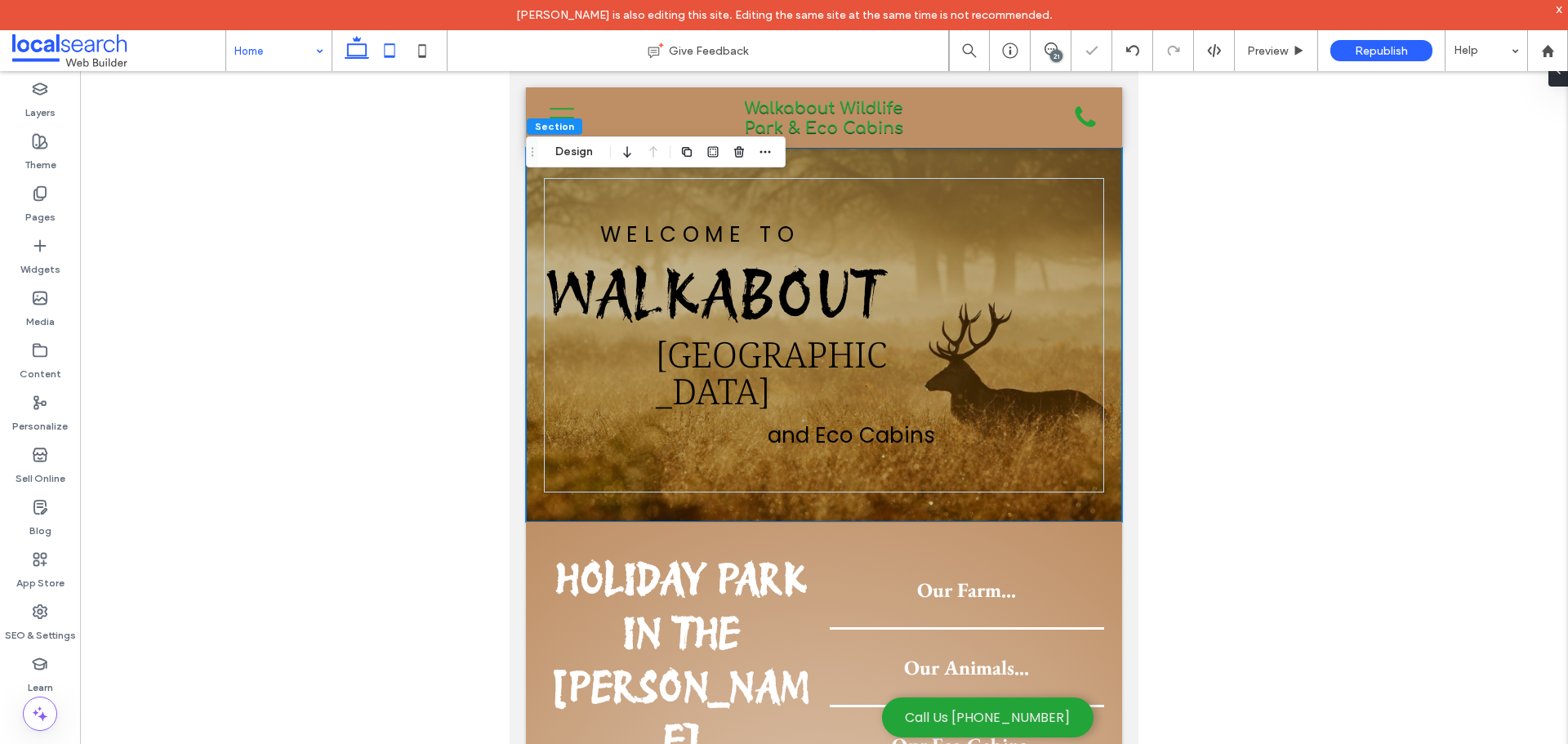
drag, startPoint x: 351, startPoint y: 49, endPoint x: 270, endPoint y: 9, distance: 90.3
click at [351, 49] on icon at bounding box center [357, 50] width 32 height 32
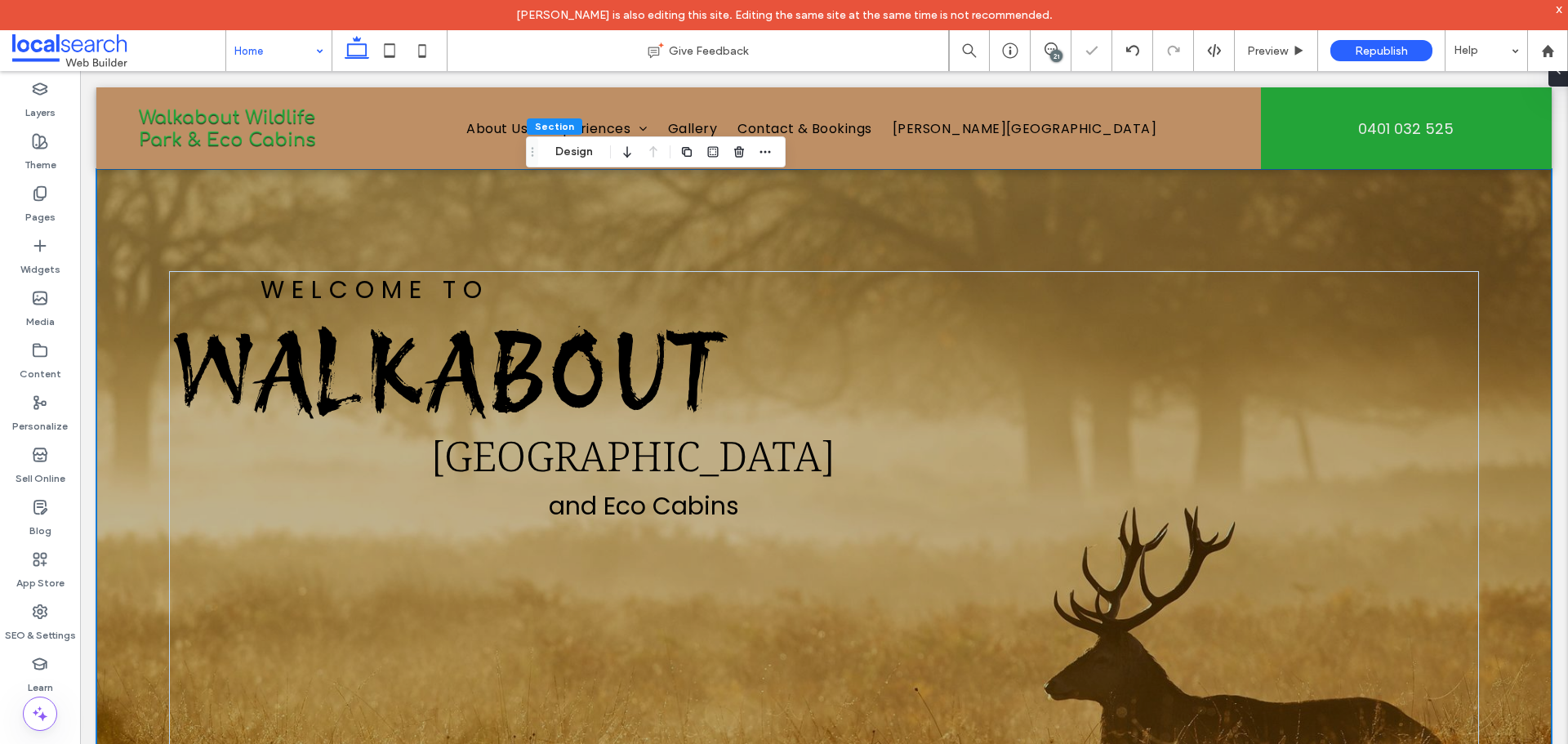
type input "*"
click at [1284, 236] on div "Welcome To Walkabout [GEOGRAPHIC_DATA] and Eco Cabins" at bounding box center [824, 577] width 1455 height 817
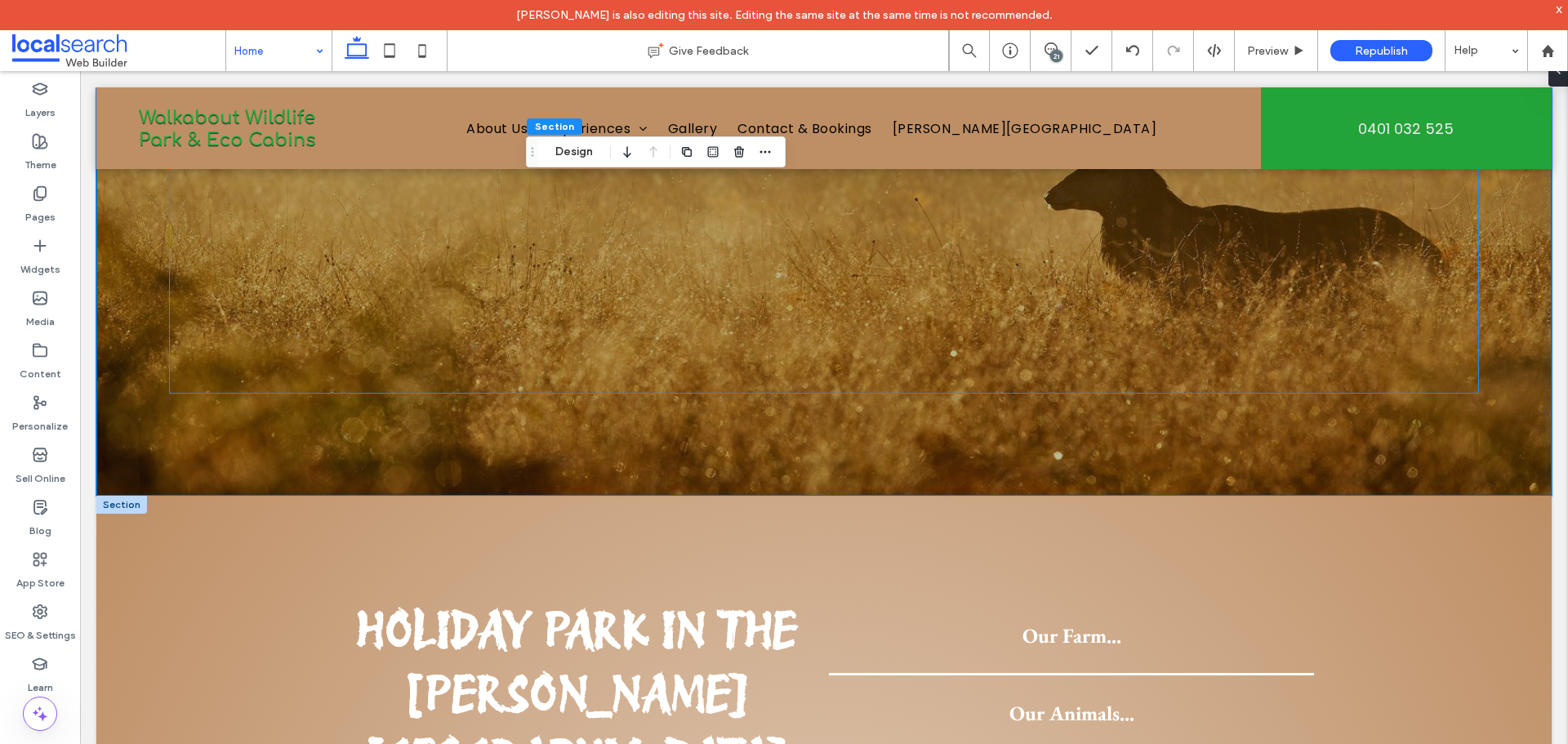
scroll to position [82, 0]
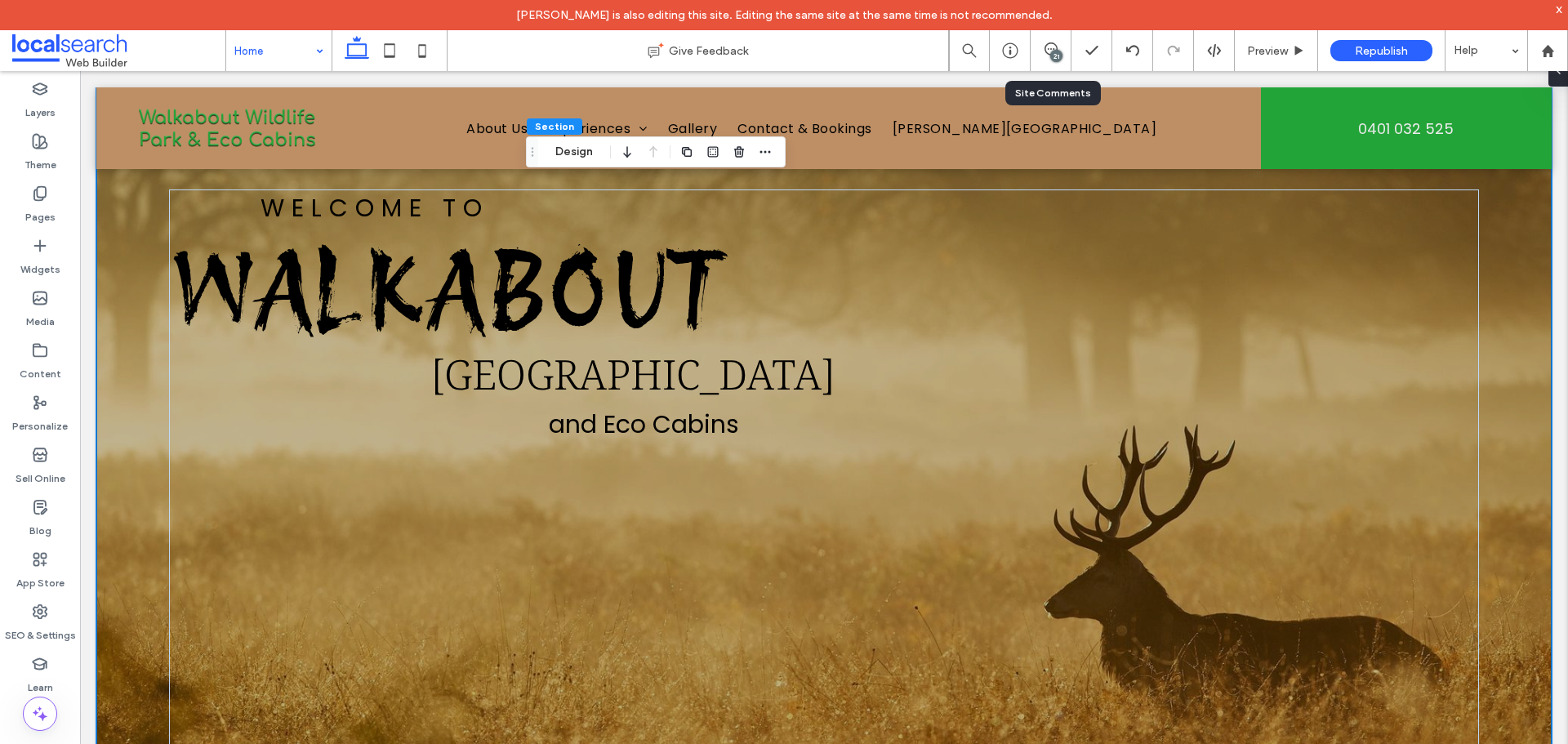
click at [1058, 40] on div "21" at bounding box center [1051, 50] width 40 height 40
click at [1558, 76] on div at bounding box center [1555, 70] width 26 height 32
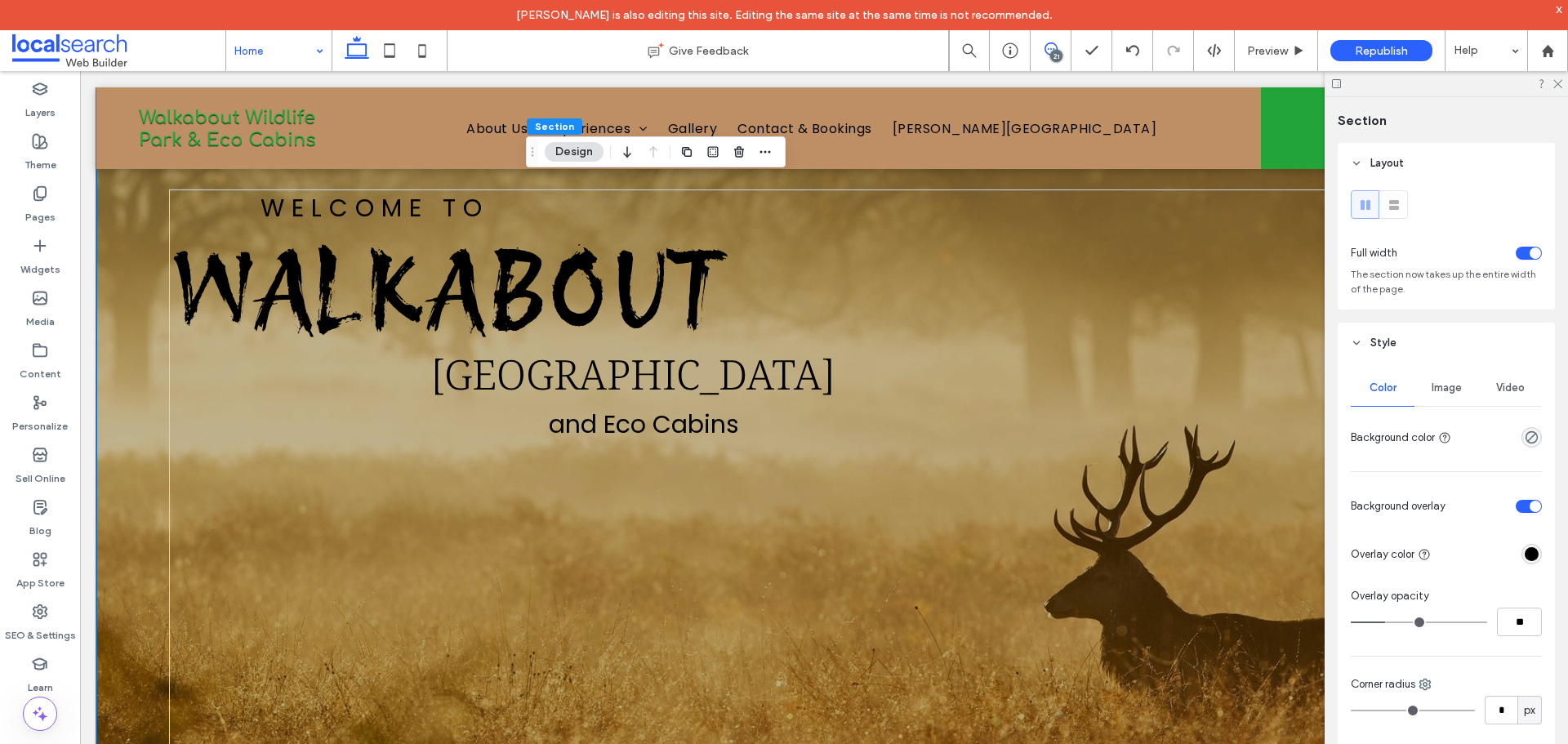
click at [1048, 43] on use at bounding box center [1051, 49] width 13 height 13
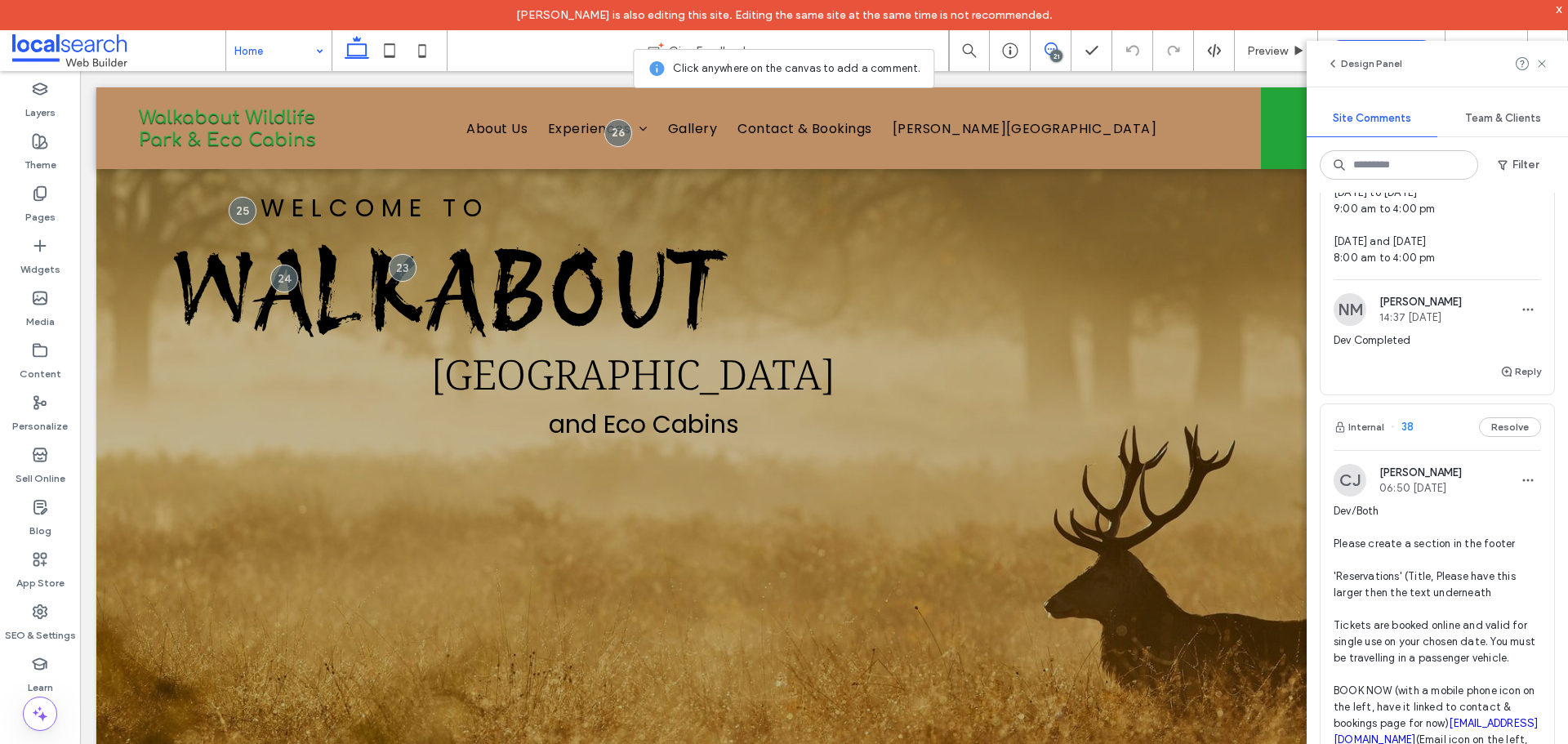
scroll to position [5719, 0]
click at [44, 367] on label "Content" at bounding box center [40, 369] width 41 height 22
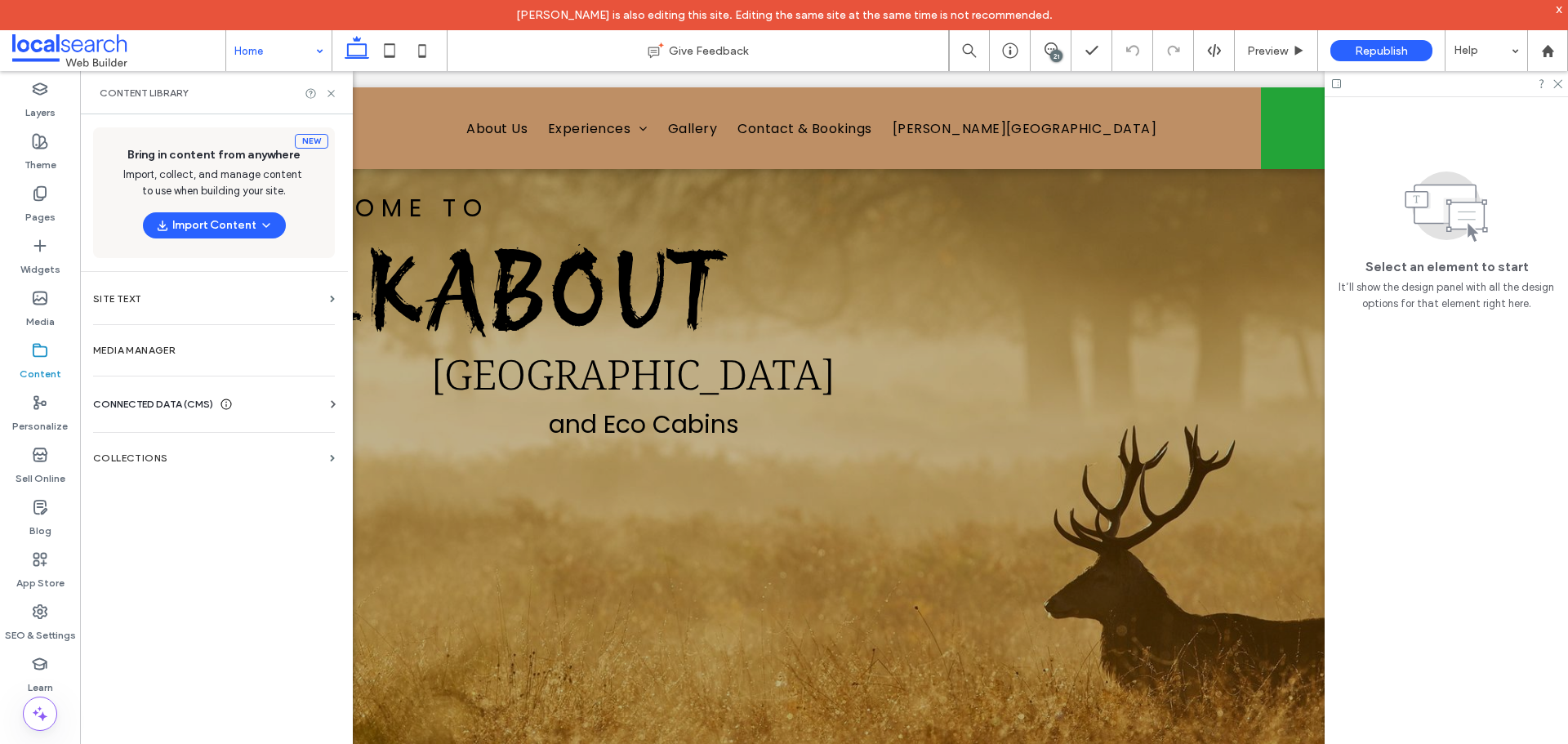
scroll to position [0, 0]
click at [145, 347] on label "Media Manager" at bounding box center [214, 350] width 242 height 12
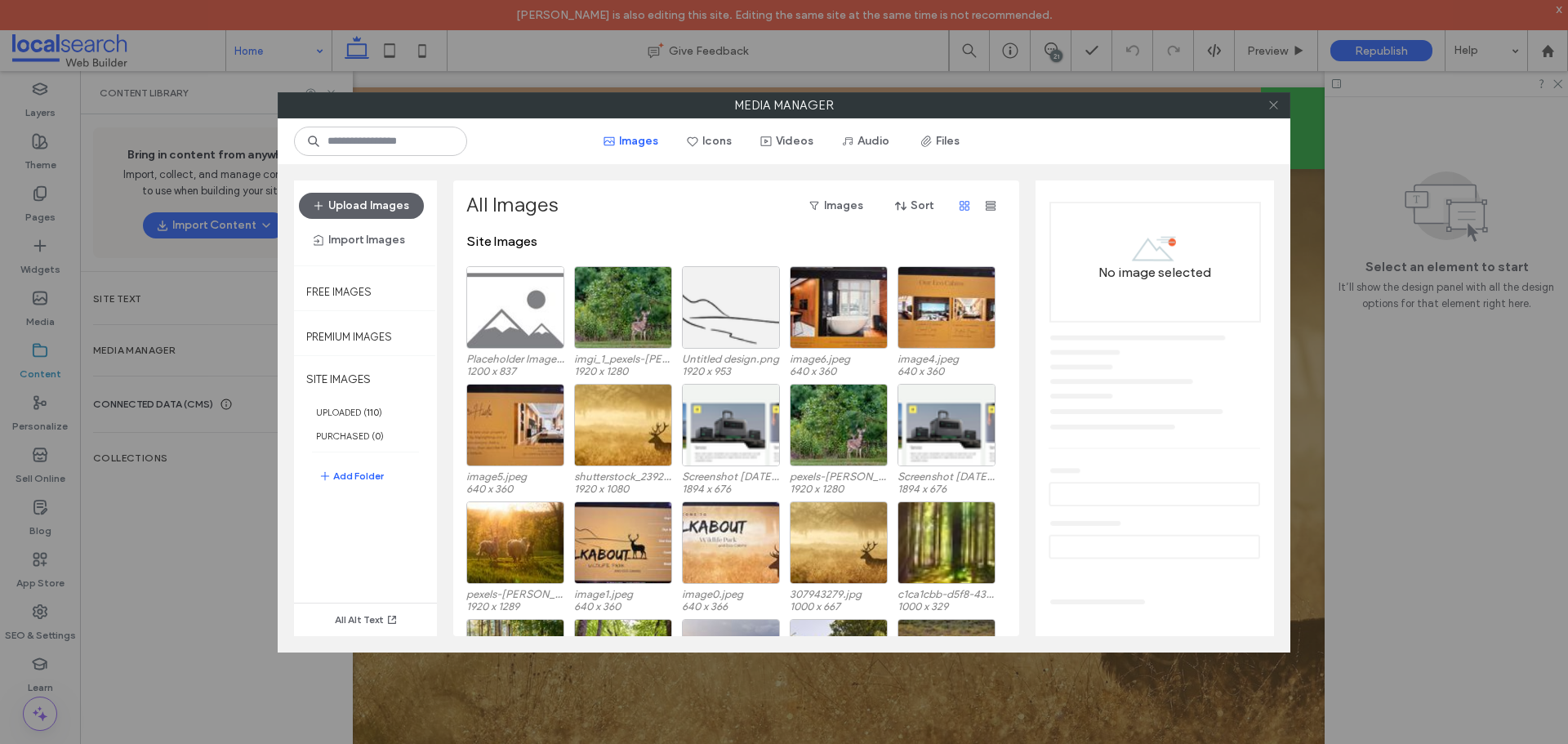
click at [1270, 107] on icon at bounding box center [1273, 105] width 13 height 13
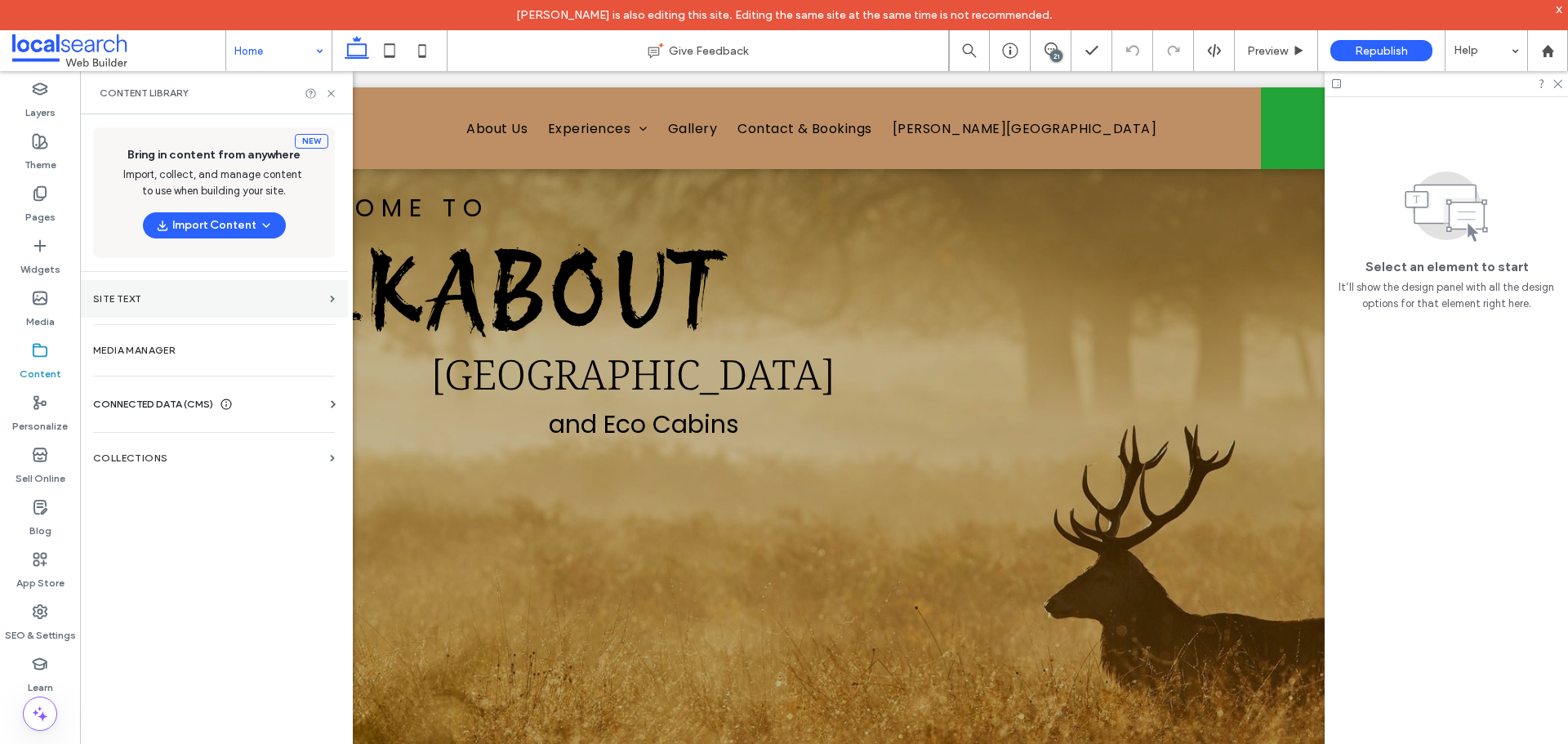
click at [208, 294] on label "Site Text" at bounding box center [208, 298] width 230 height 12
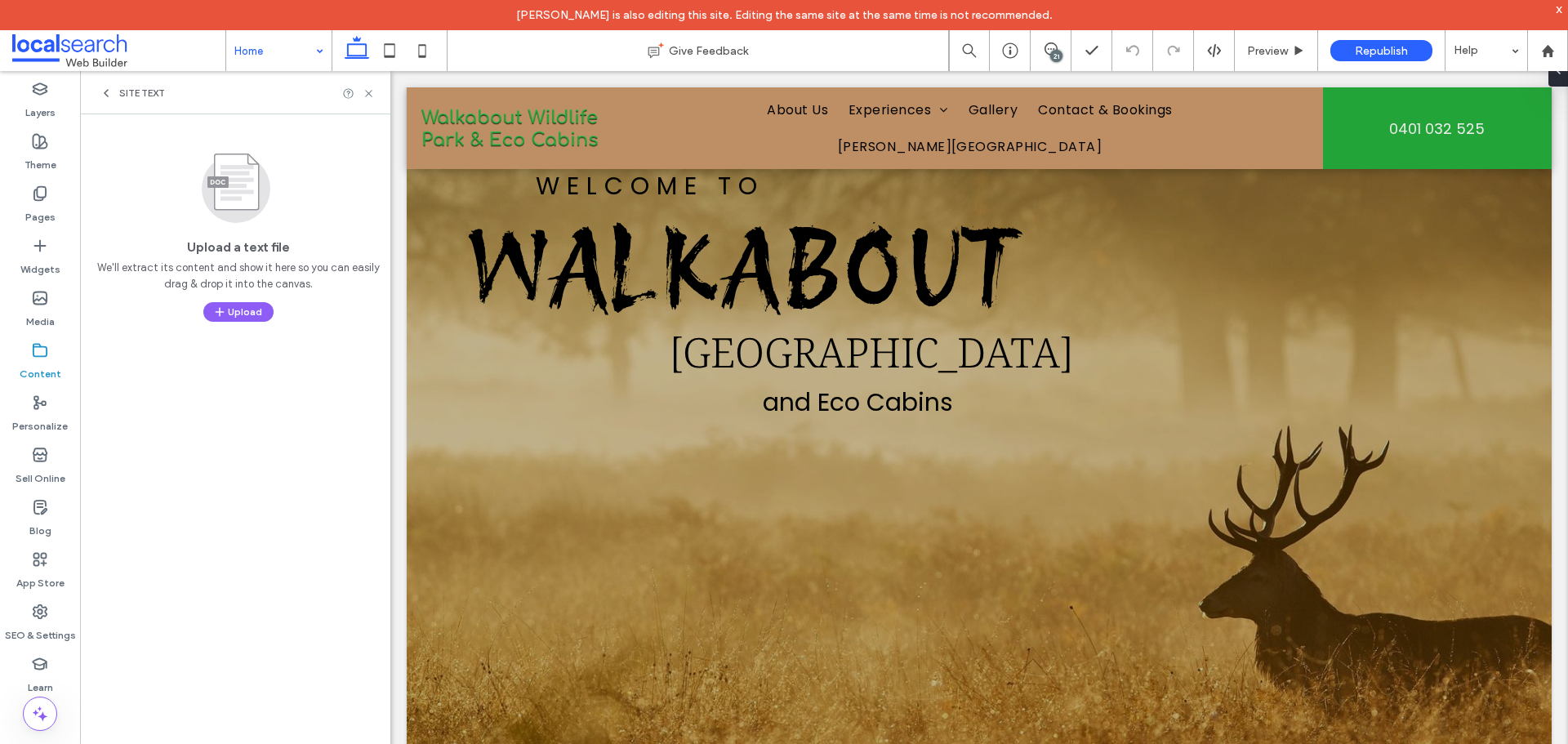
click at [99, 94] on div "Site Text" at bounding box center [235, 93] width 311 height 43
click at [110, 94] on icon at bounding box center [106, 93] width 13 height 13
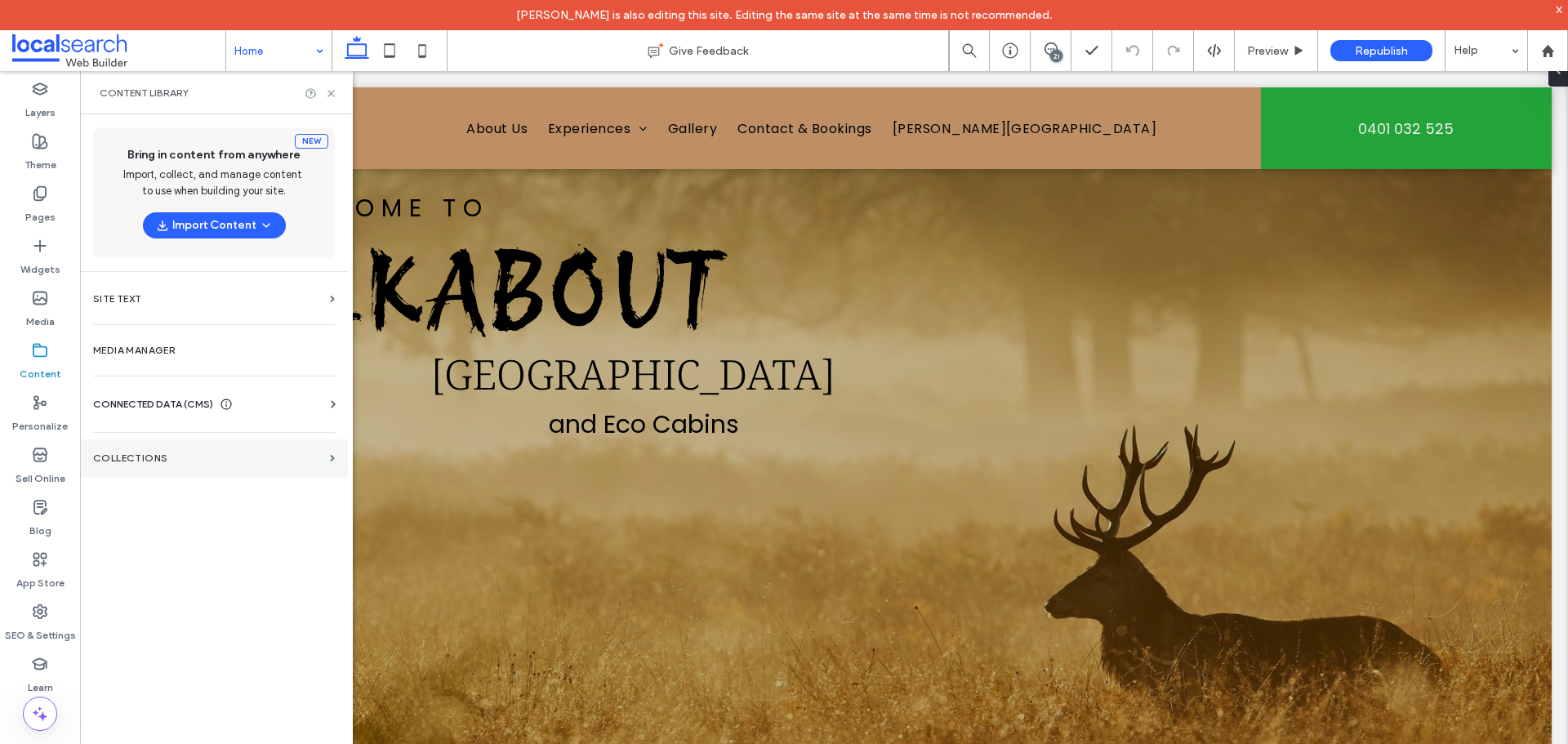
click at [166, 462] on label "Collections" at bounding box center [208, 458] width 230 height 12
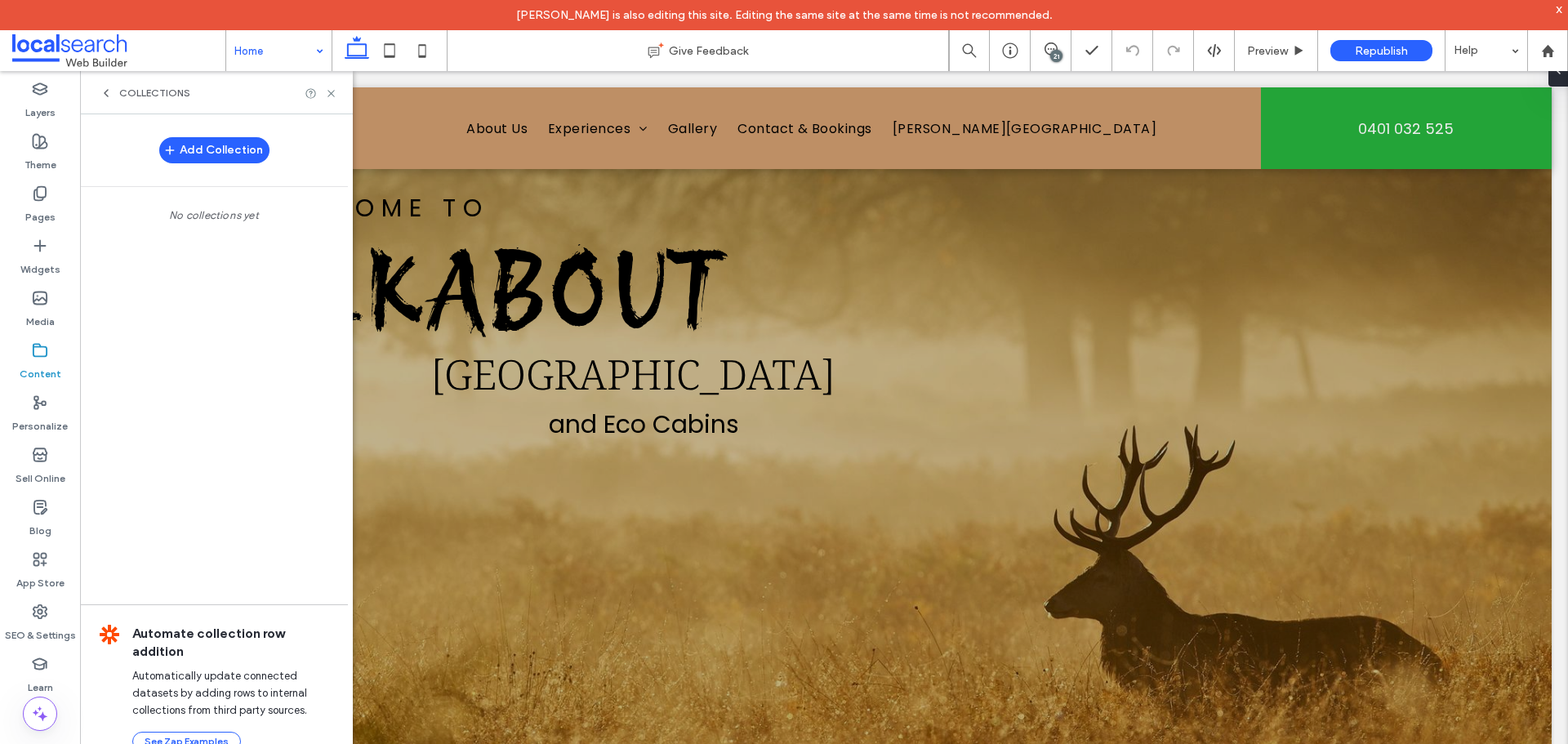
click at [102, 92] on icon at bounding box center [106, 93] width 13 height 13
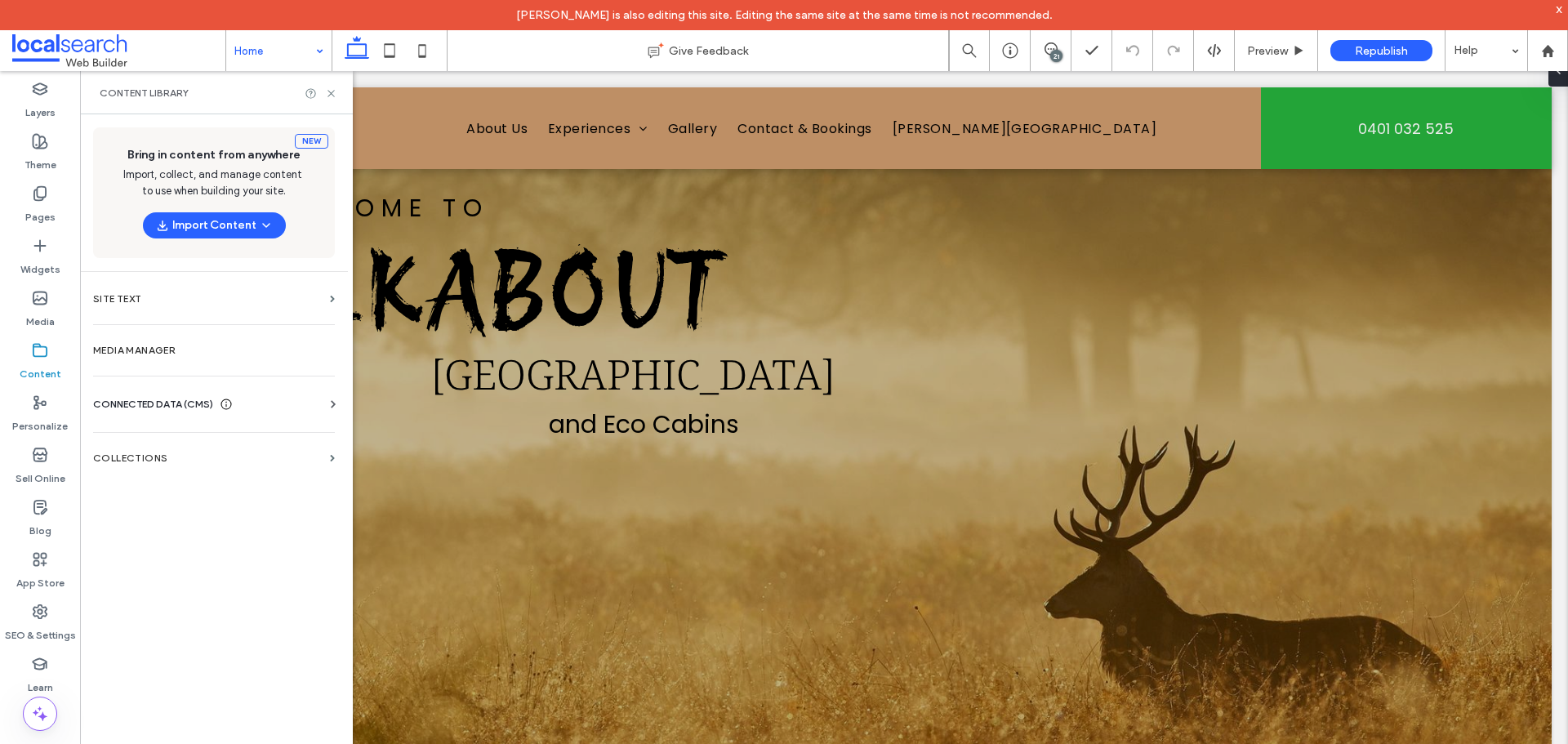
click at [181, 403] on span "CONNECTED DATA (CMS)" at bounding box center [154, 404] width 120 height 16
click at [187, 446] on label "Business Info" at bounding box center [216, 444] width 222 height 12
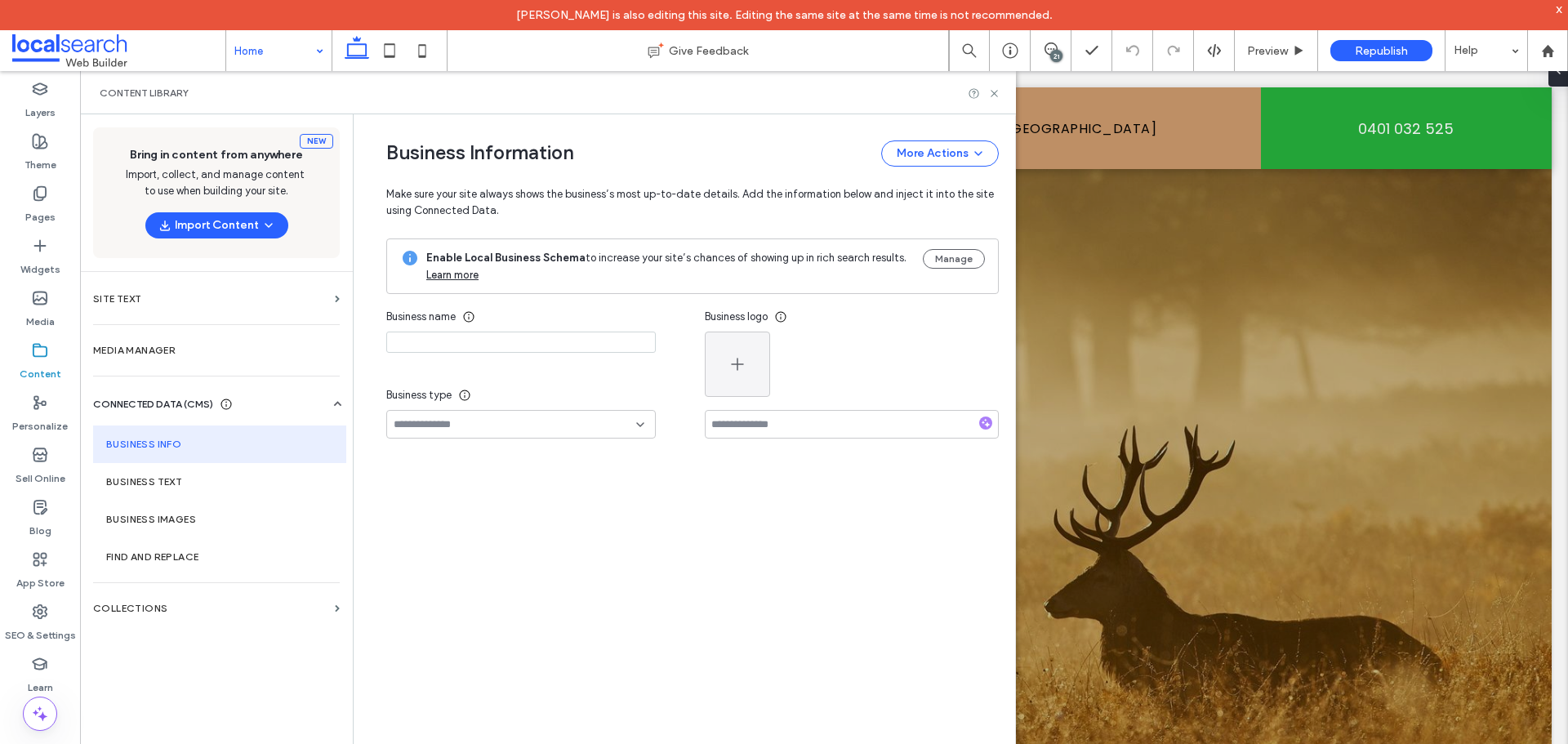
type input "**********"
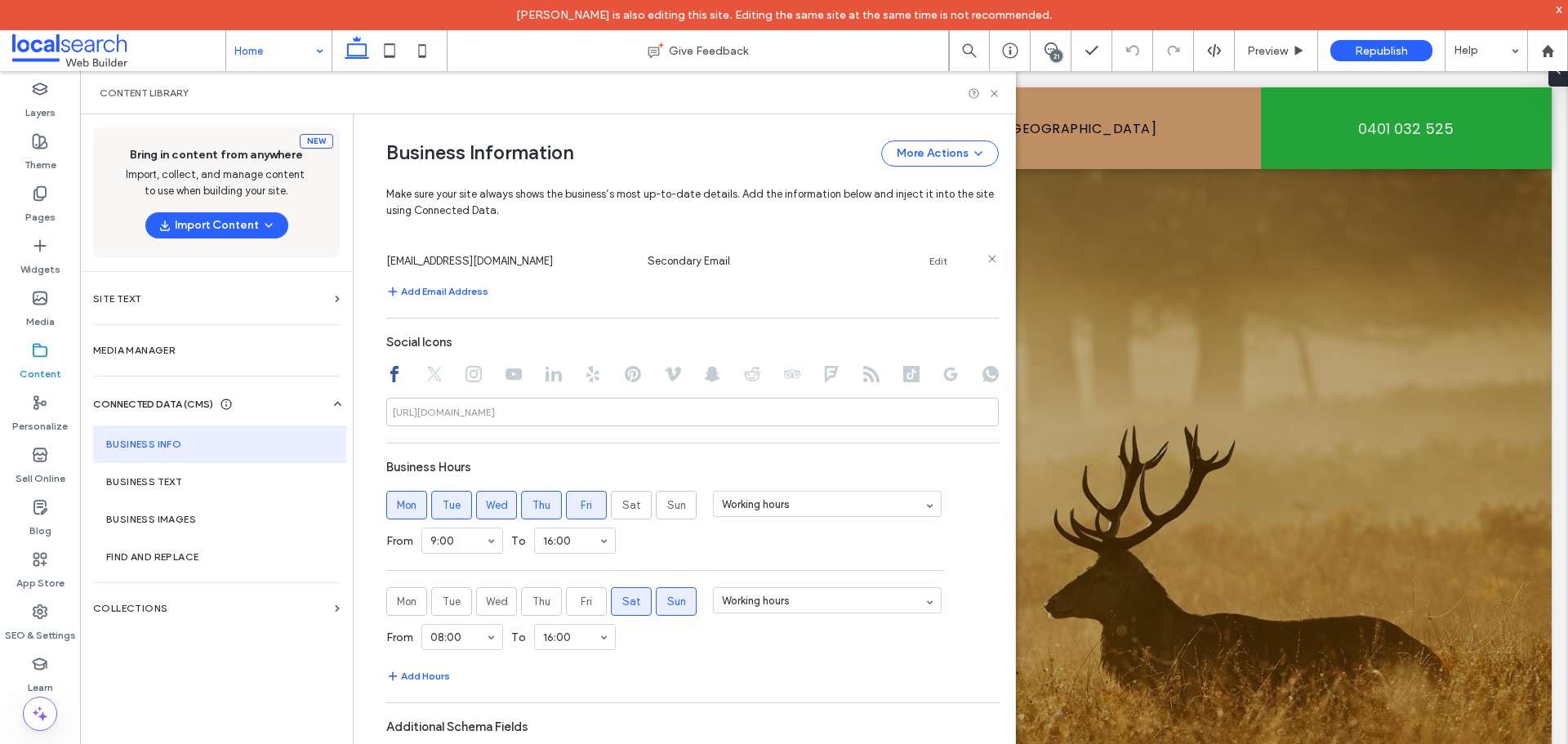
scroll to position [802, 0]
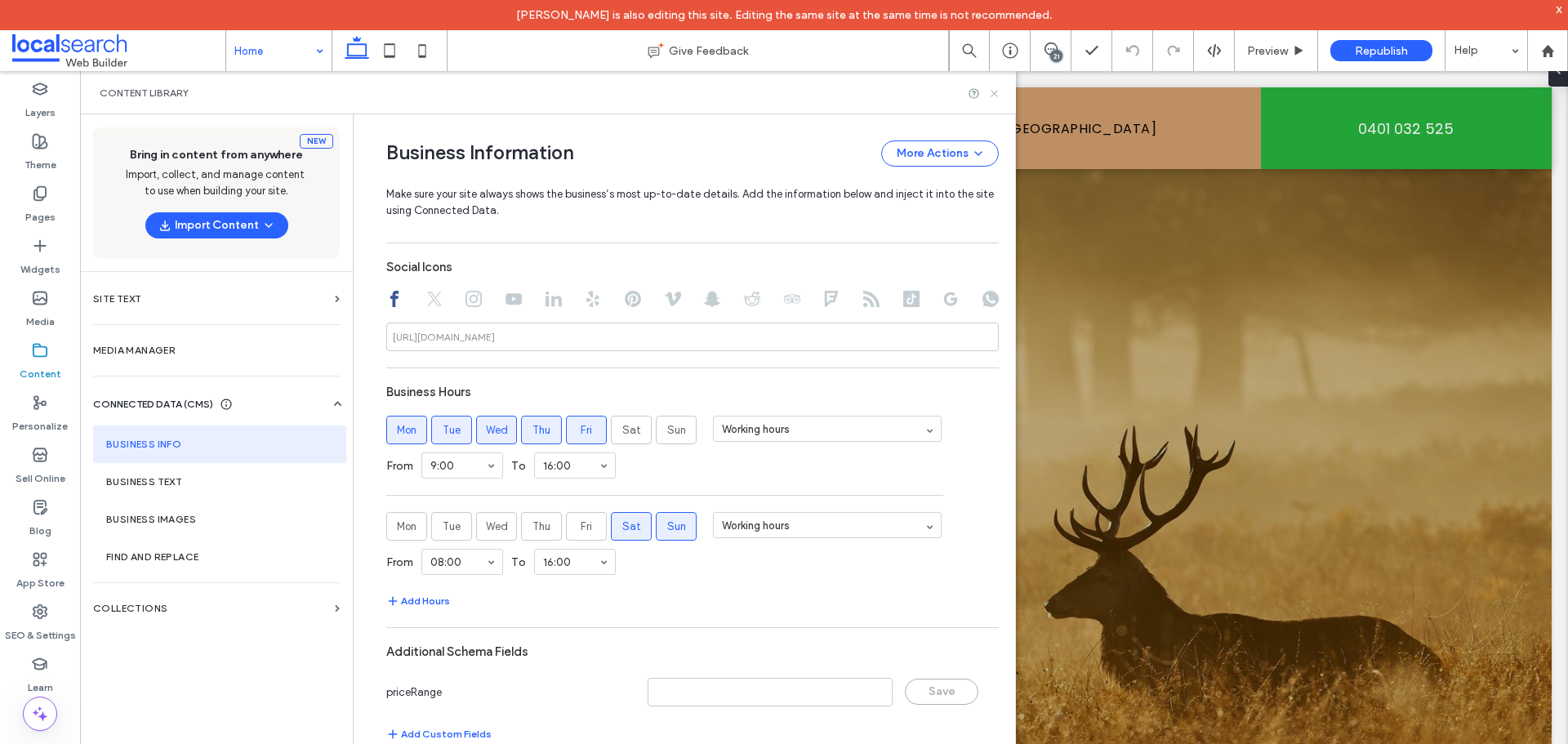
click at [995, 95] on icon at bounding box center [994, 93] width 13 height 13
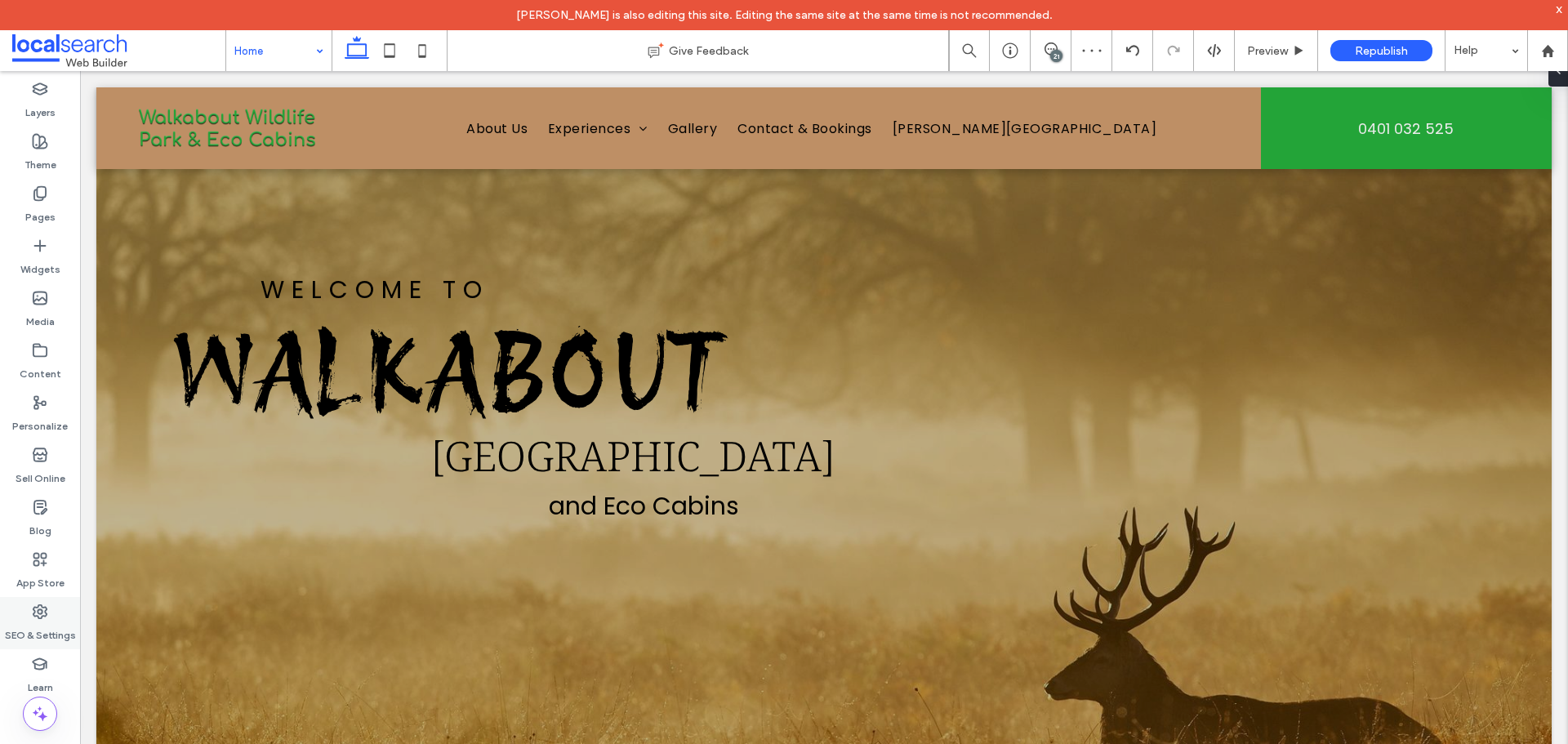
scroll to position [0, 0]
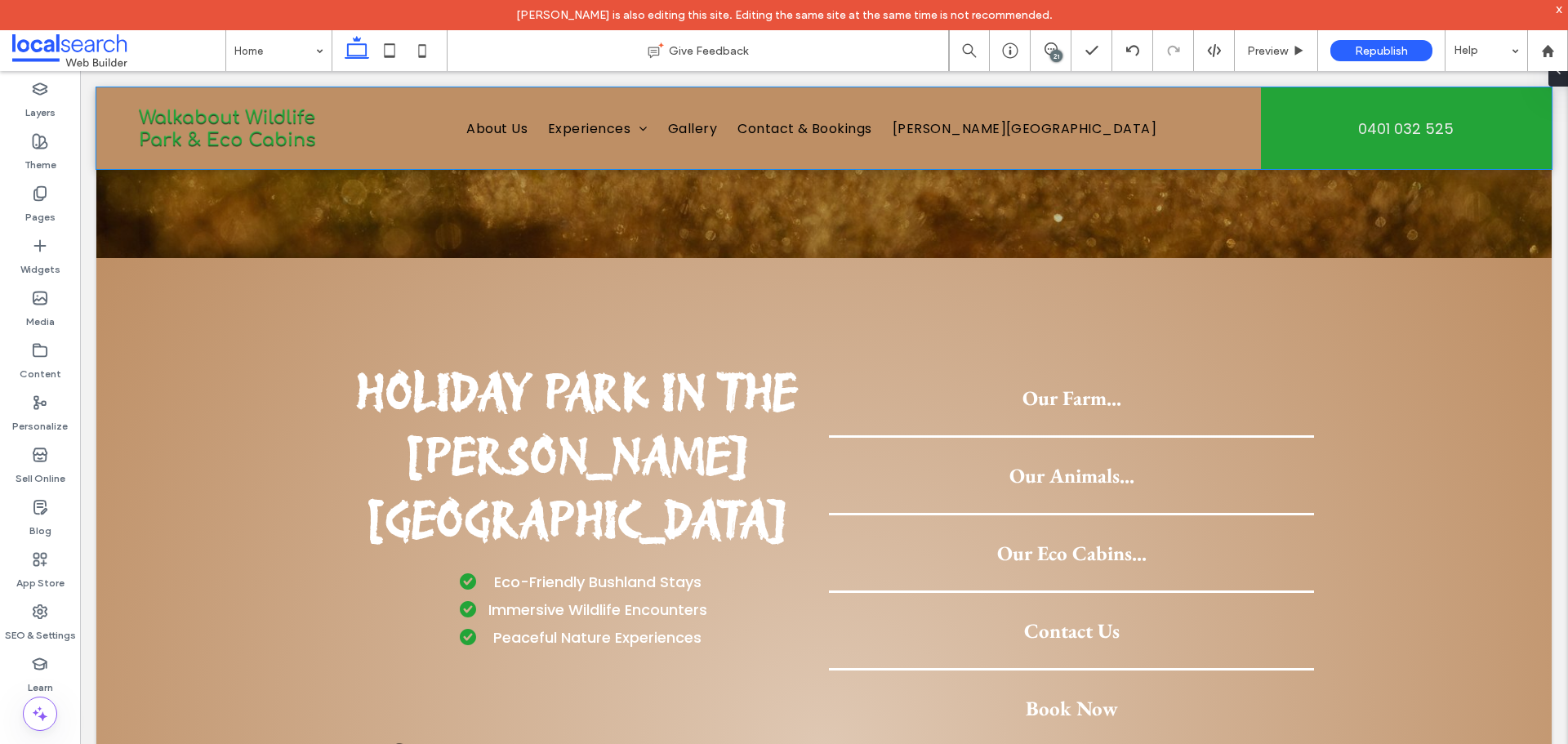
scroll to position [327, 0]
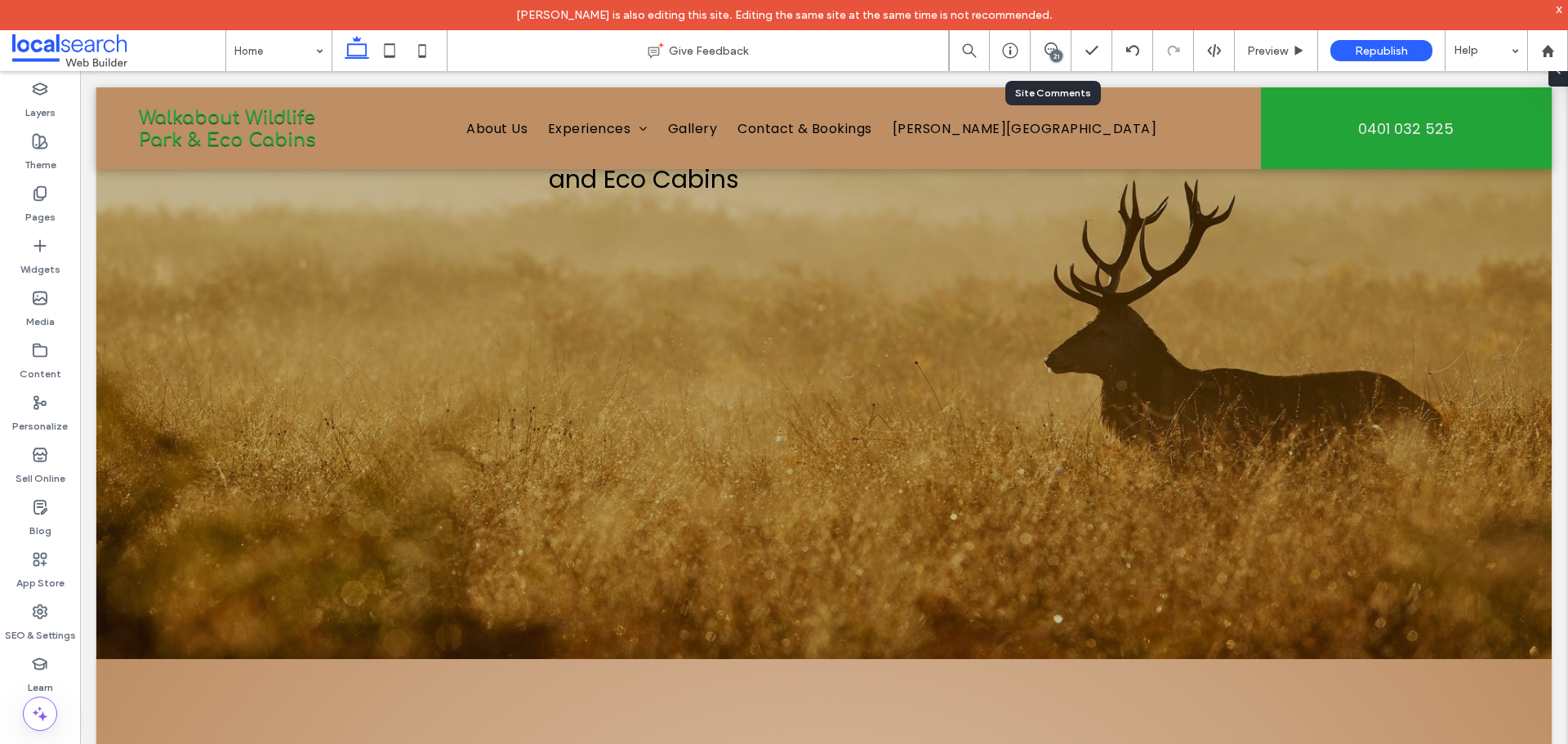
click at [1040, 62] on div "21" at bounding box center [1051, 50] width 40 height 40
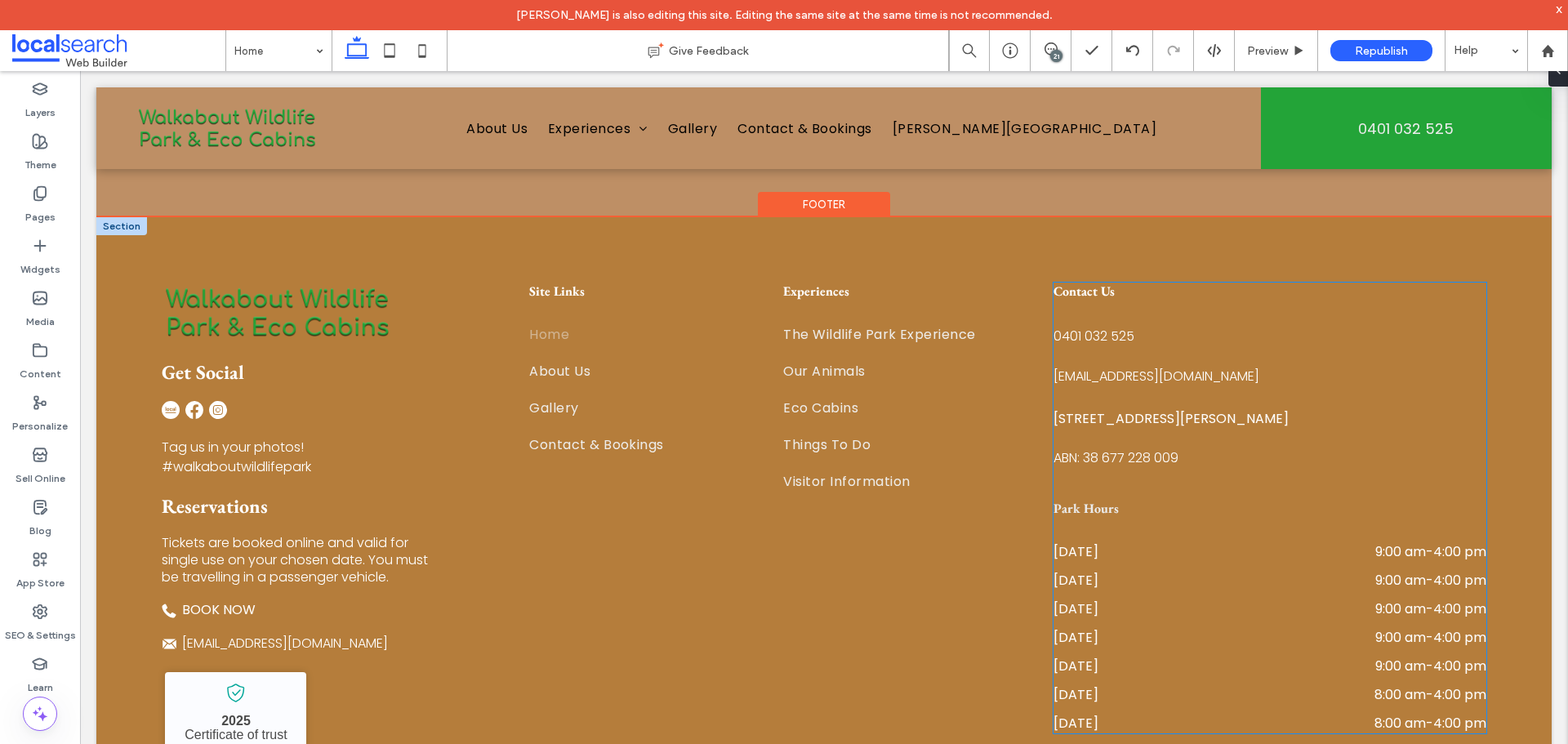
scroll to position [3388, 0]
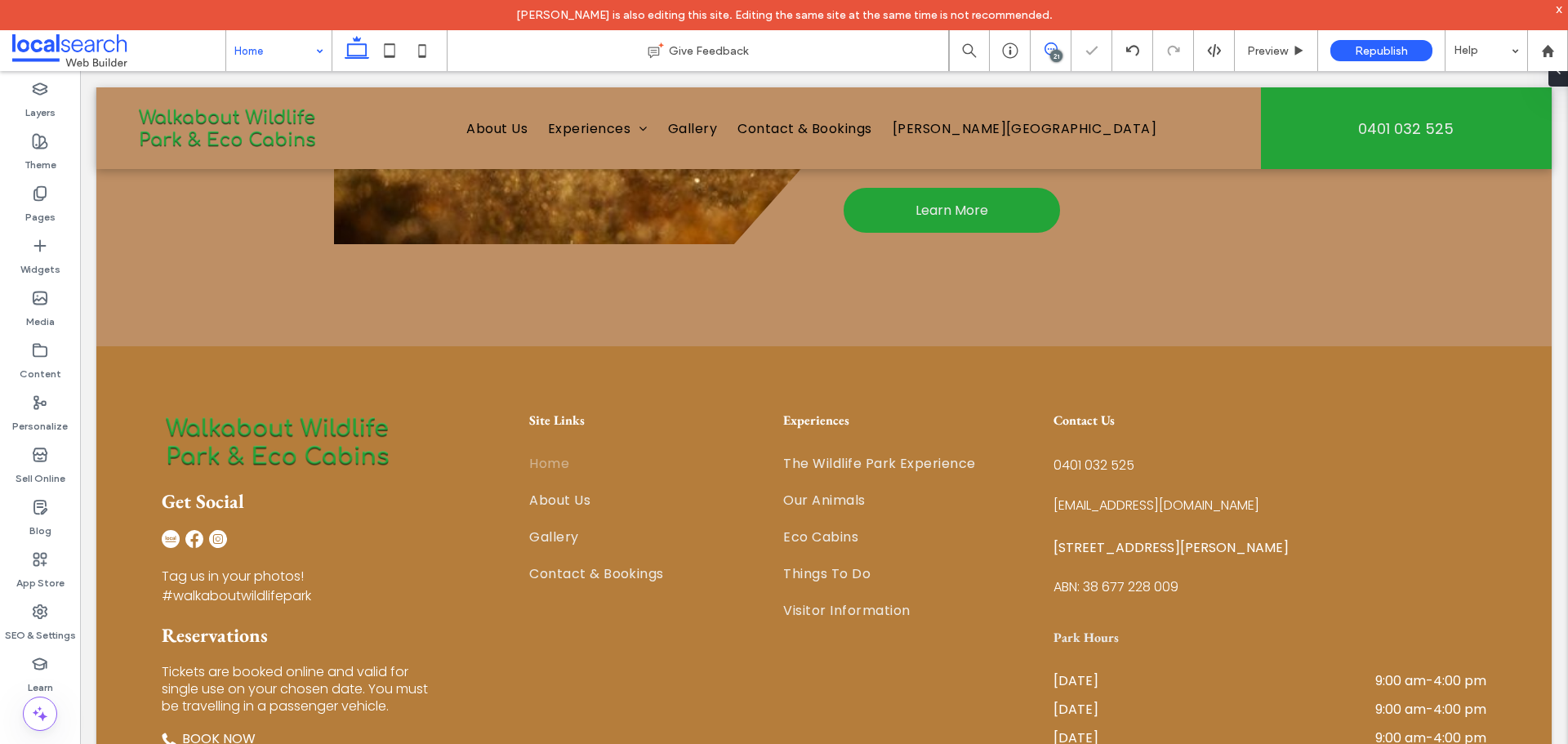
click at [1045, 46] on icon at bounding box center [1051, 49] width 13 height 13
click at [1053, 58] on div "21" at bounding box center [1056, 56] width 13 height 13
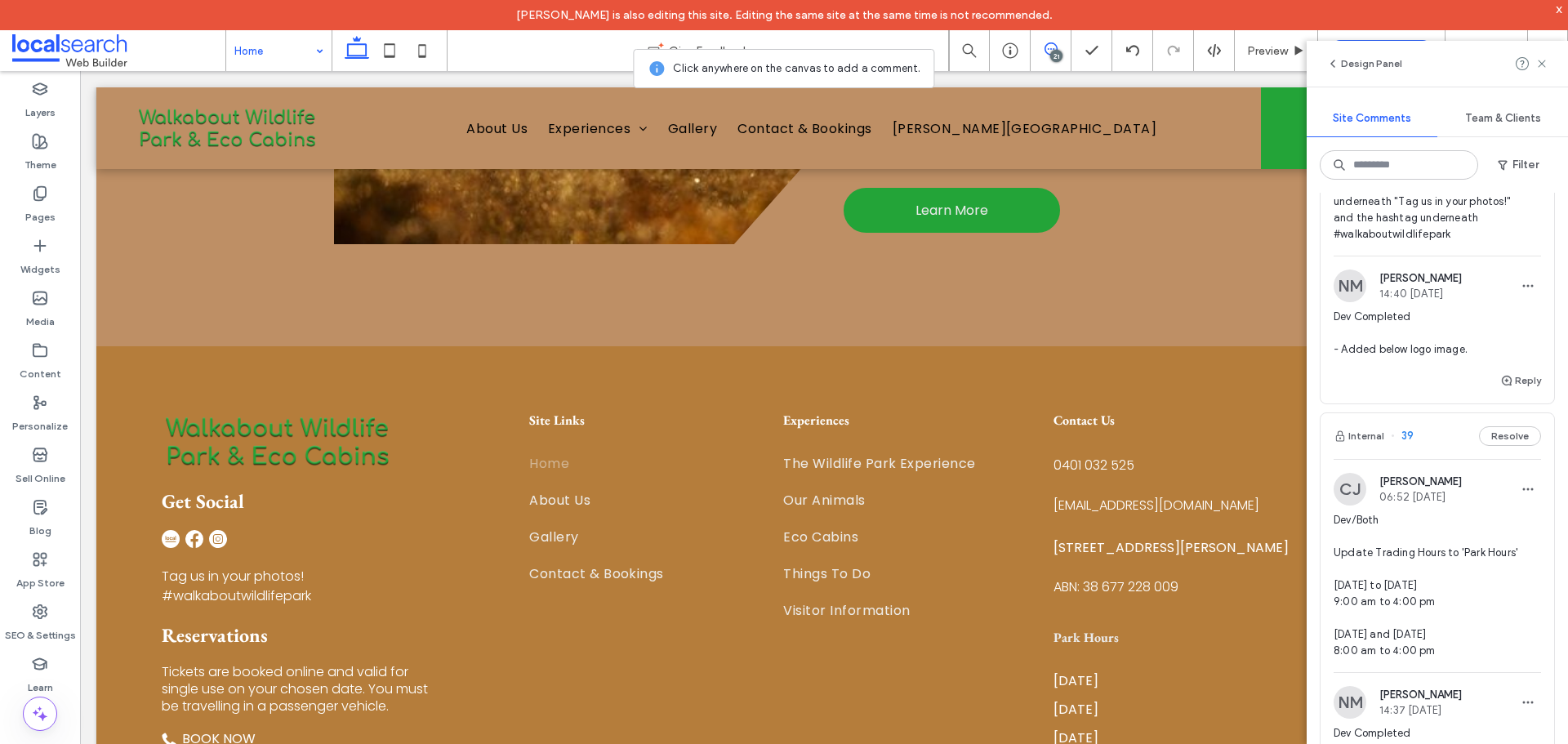
scroll to position [5311, 0]
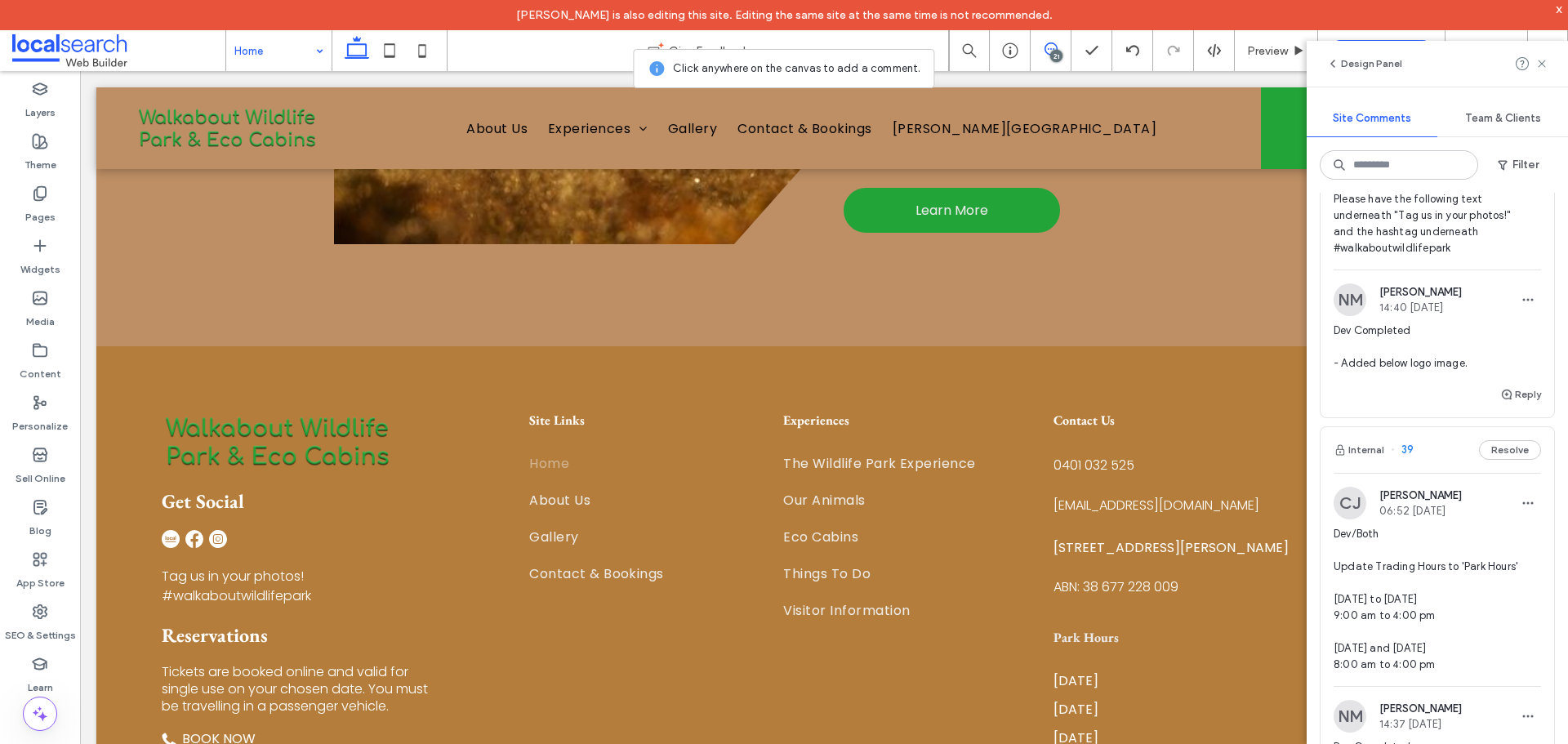
click at [1490, 257] on span "Dev/Both Client wants a 'Get Social' section in footer Have the title 'Get Soci…" at bounding box center [1437, 93] width 207 height 327
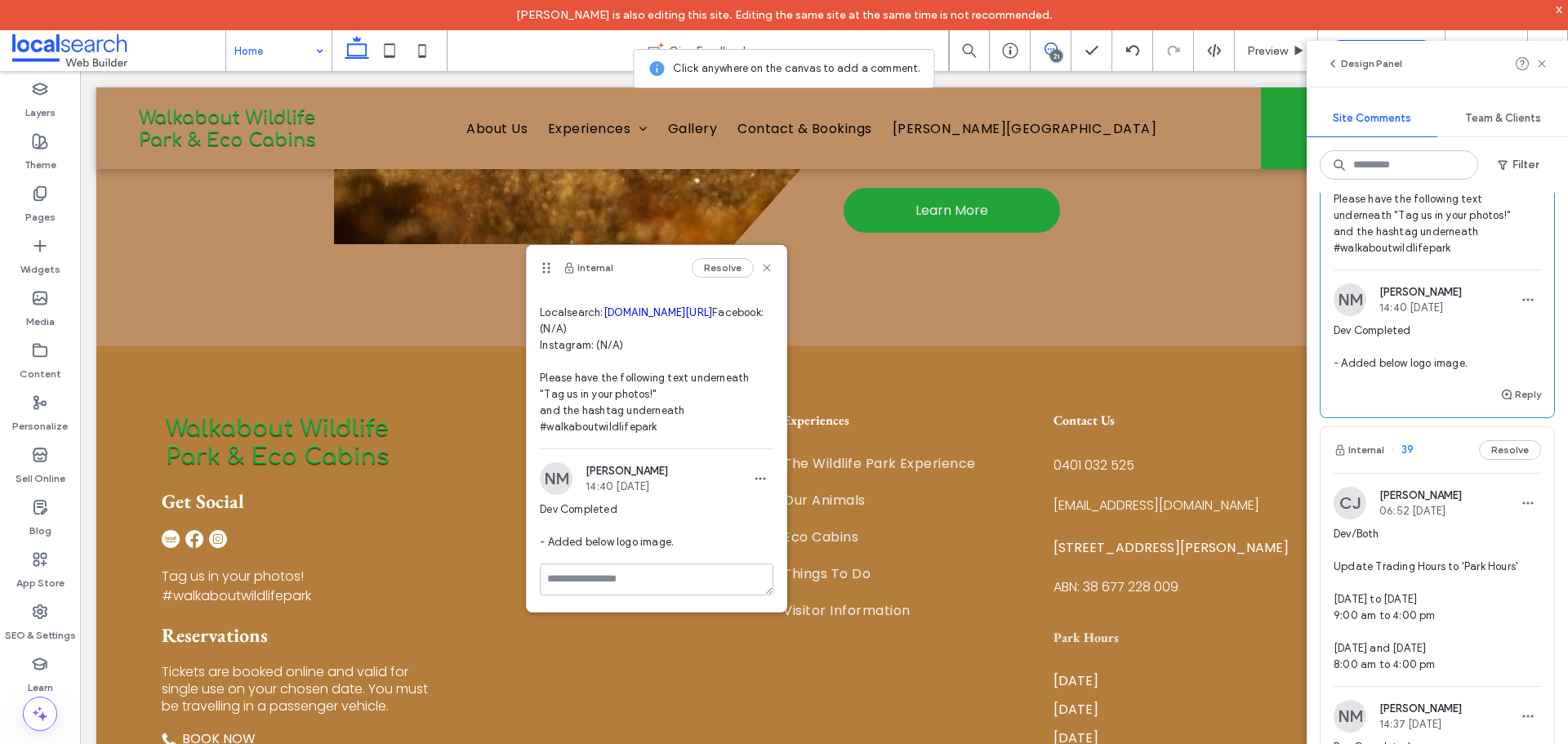
scroll to position [239, 0]
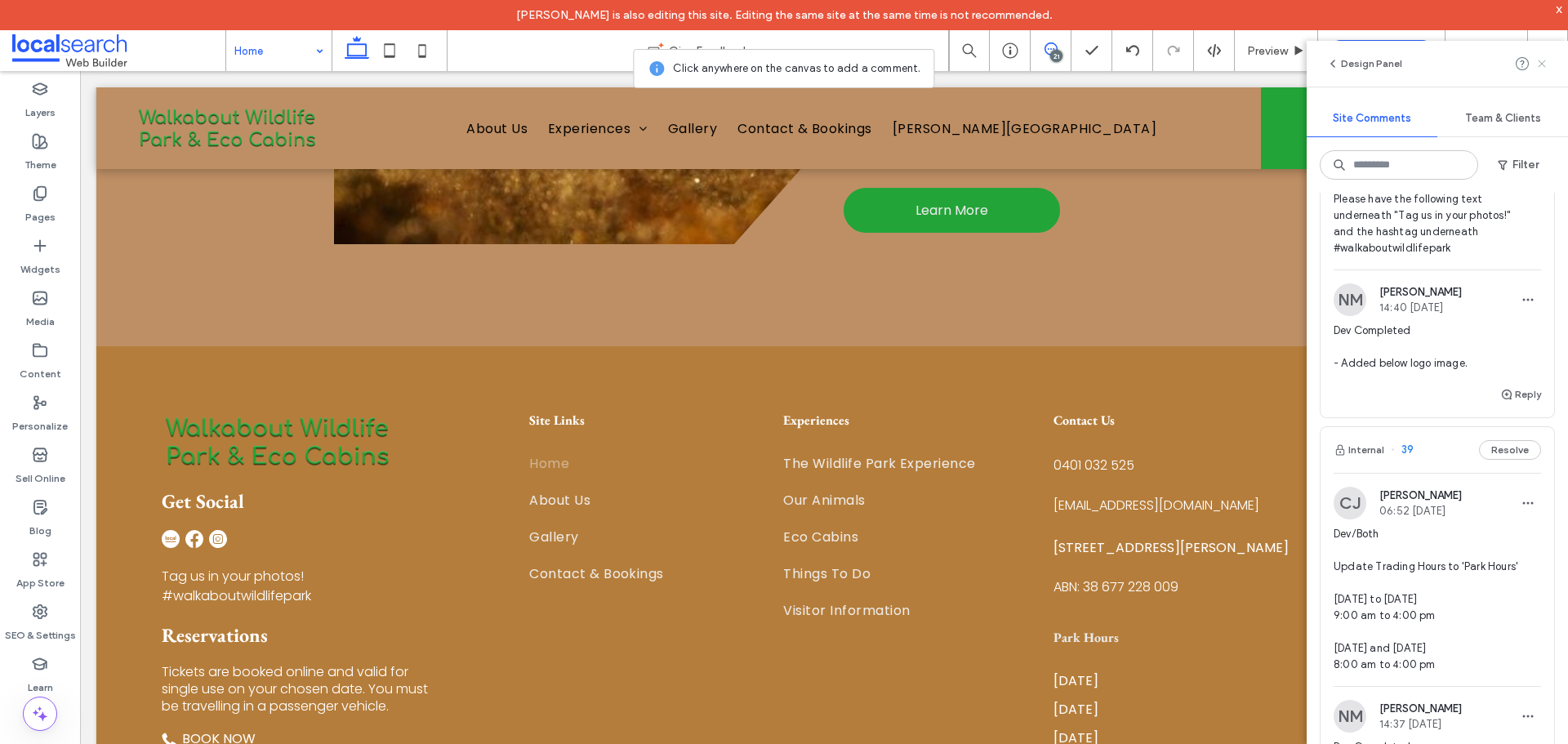
click at [1545, 61] on use at bounding box center [1541, 63] width 7 height 7
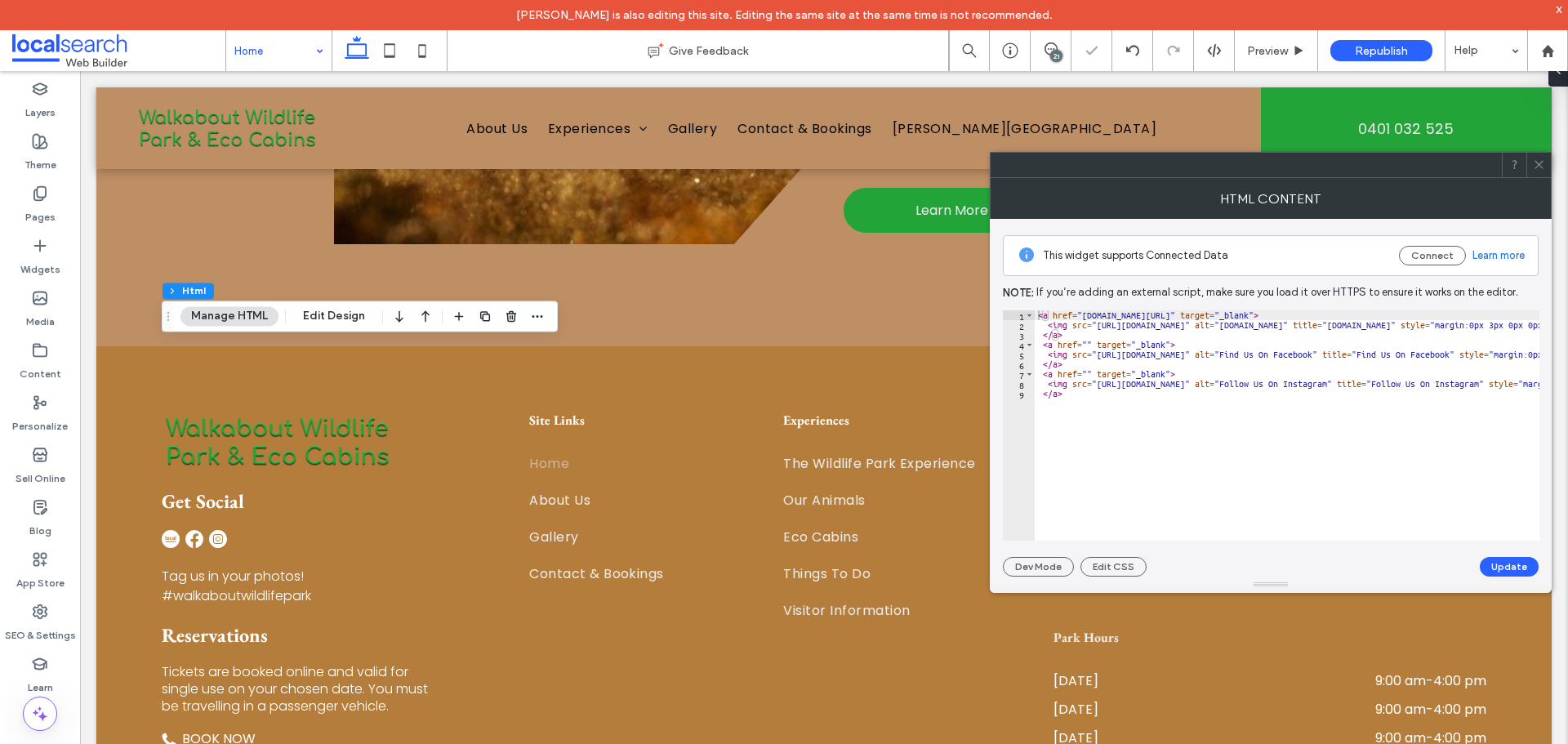
click at [1537, 170] on icon at bounding box center [1539, 164] width 13 height 13
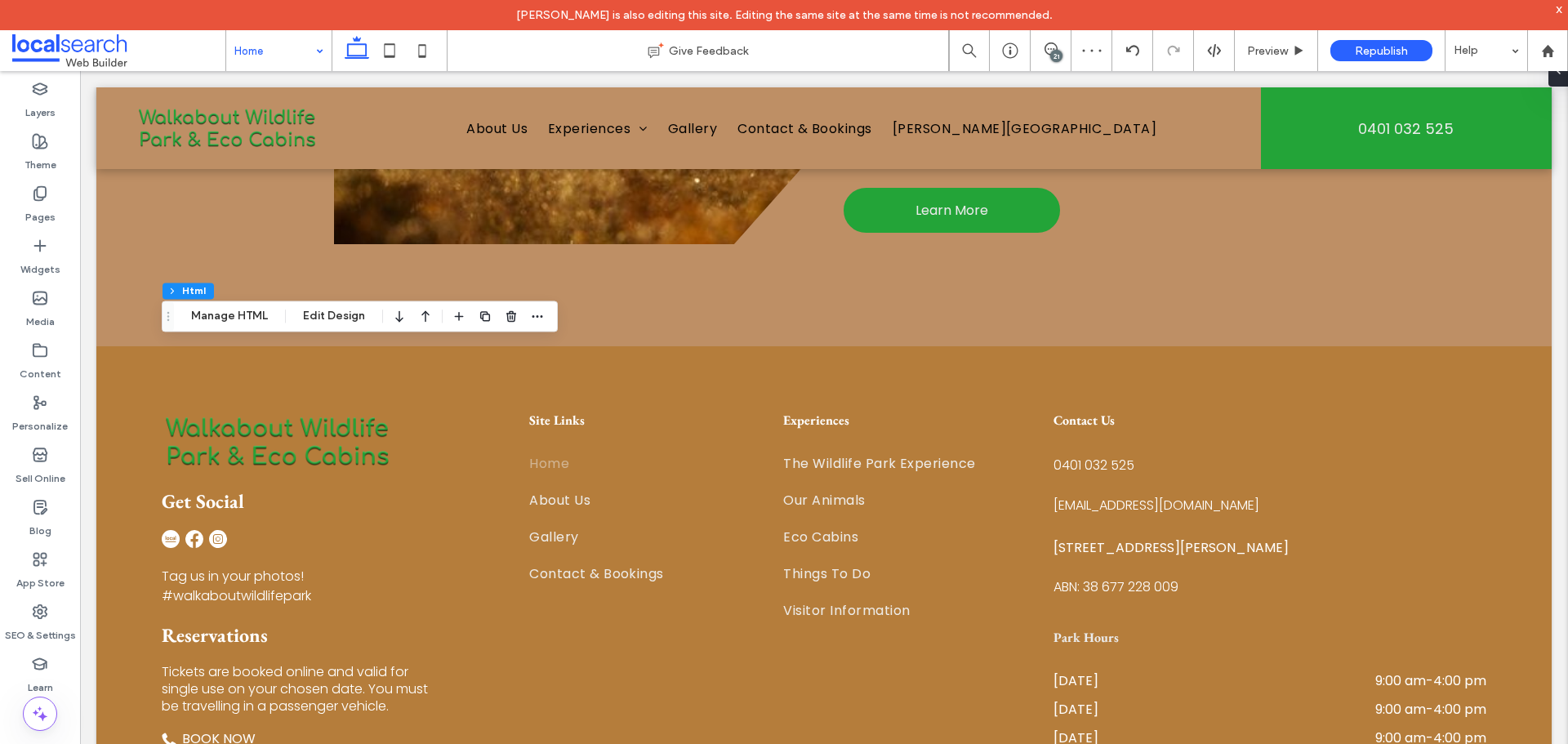
click at [1058, 55] on div "21" at bounding box center [1056, 56] width 13 height 13
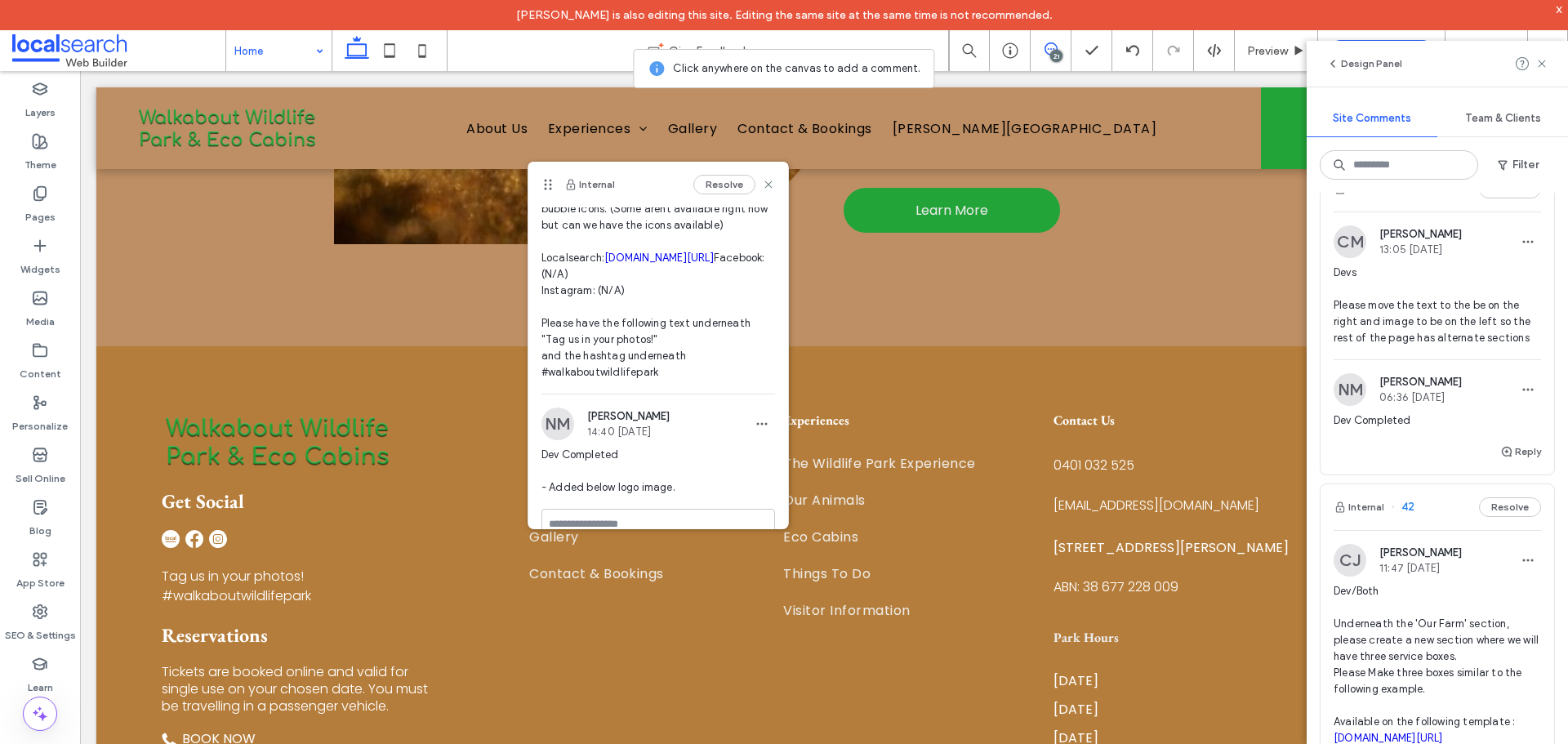
scroll to position [157, 0]
click at [630, 268] on link "[DOMAIN_NAME][URL]" at bounding box center [659, 262] width 110 height 13
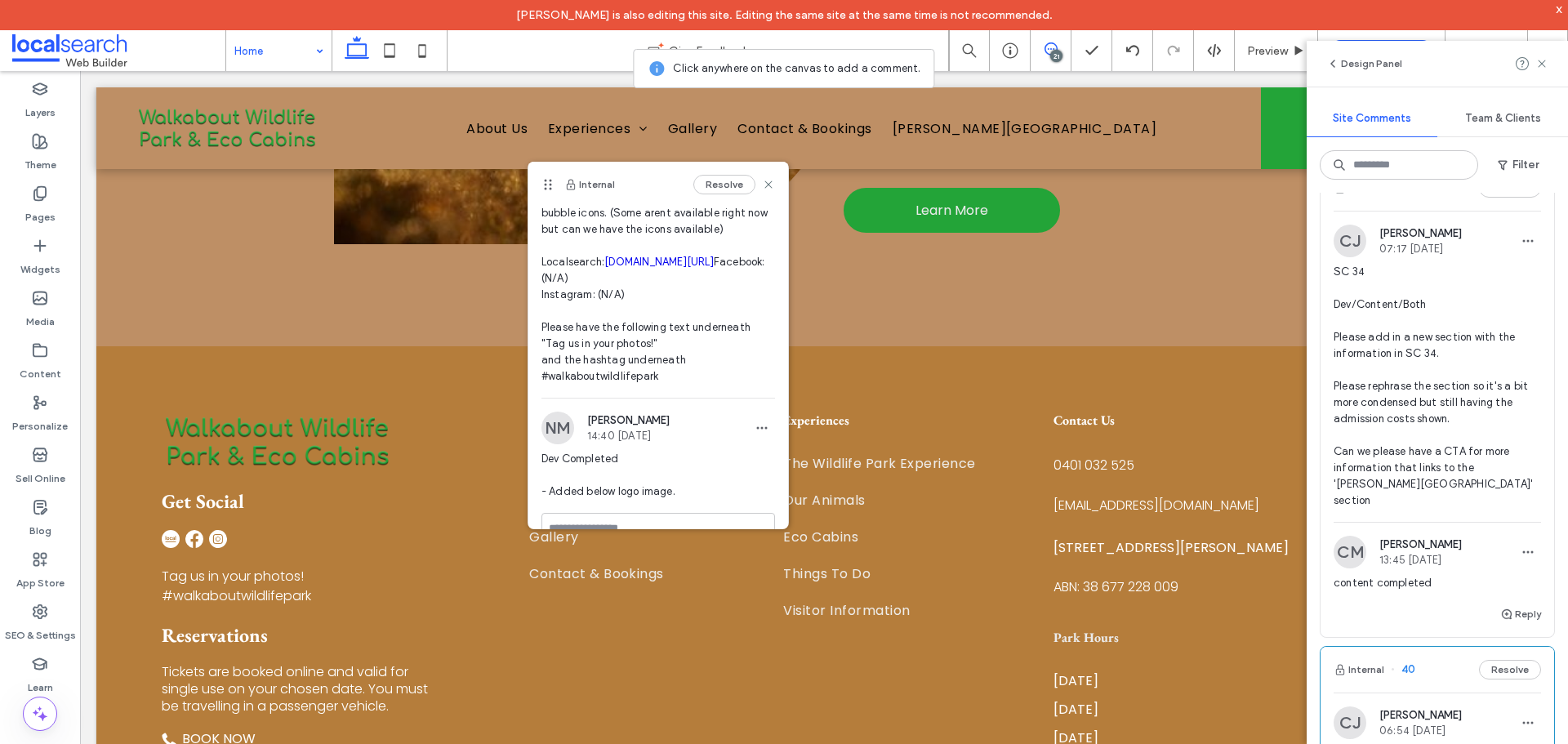
scroll to position [4494, 0]
click at [1416, 509] on span "SC 34 Dev/Content/Both Please add in a new section with the information in SC 3…" at bounding box center [1437, 387] width 207 height 245
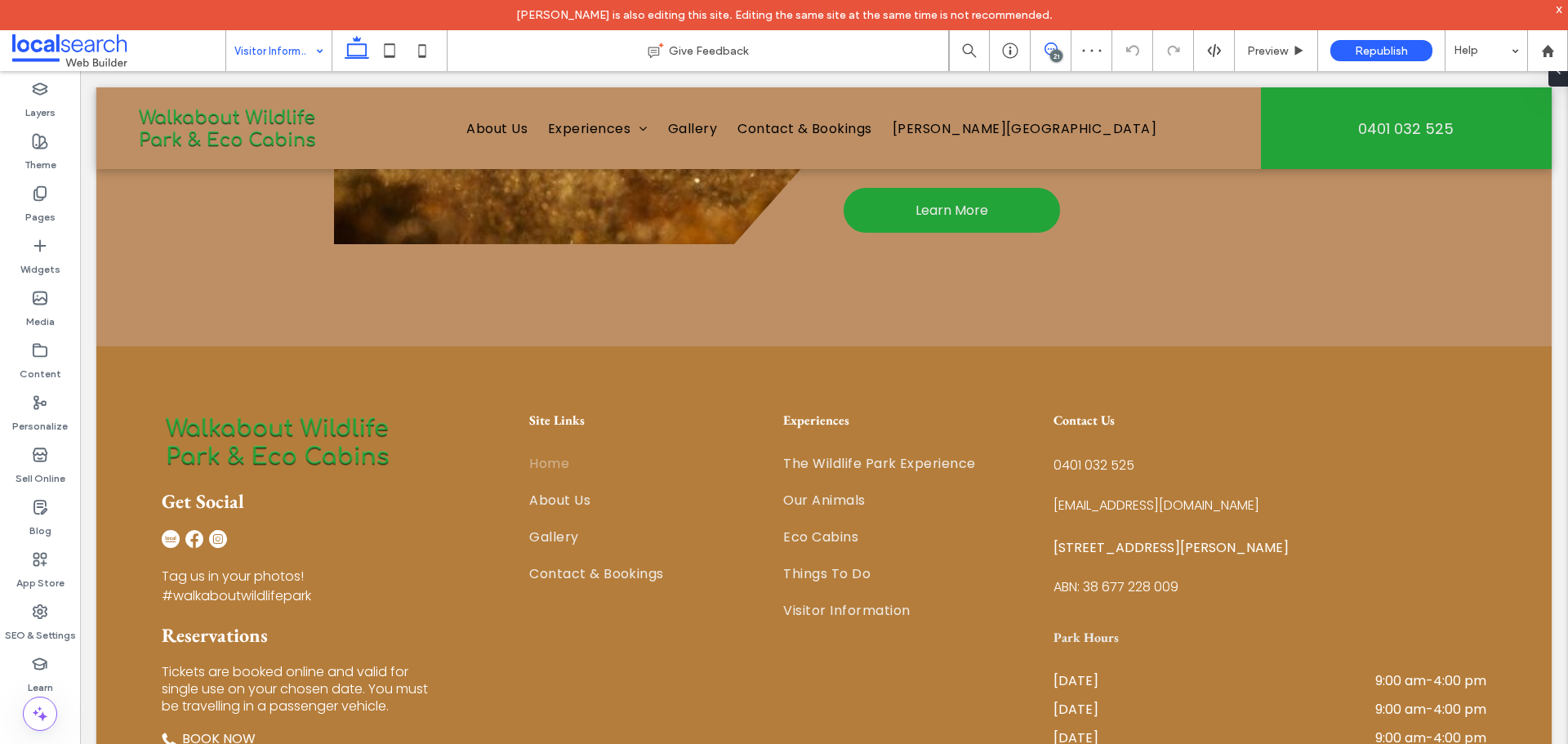
click at [1049, 42] on icon at bounding box center [1051, 49] width 13 height 13
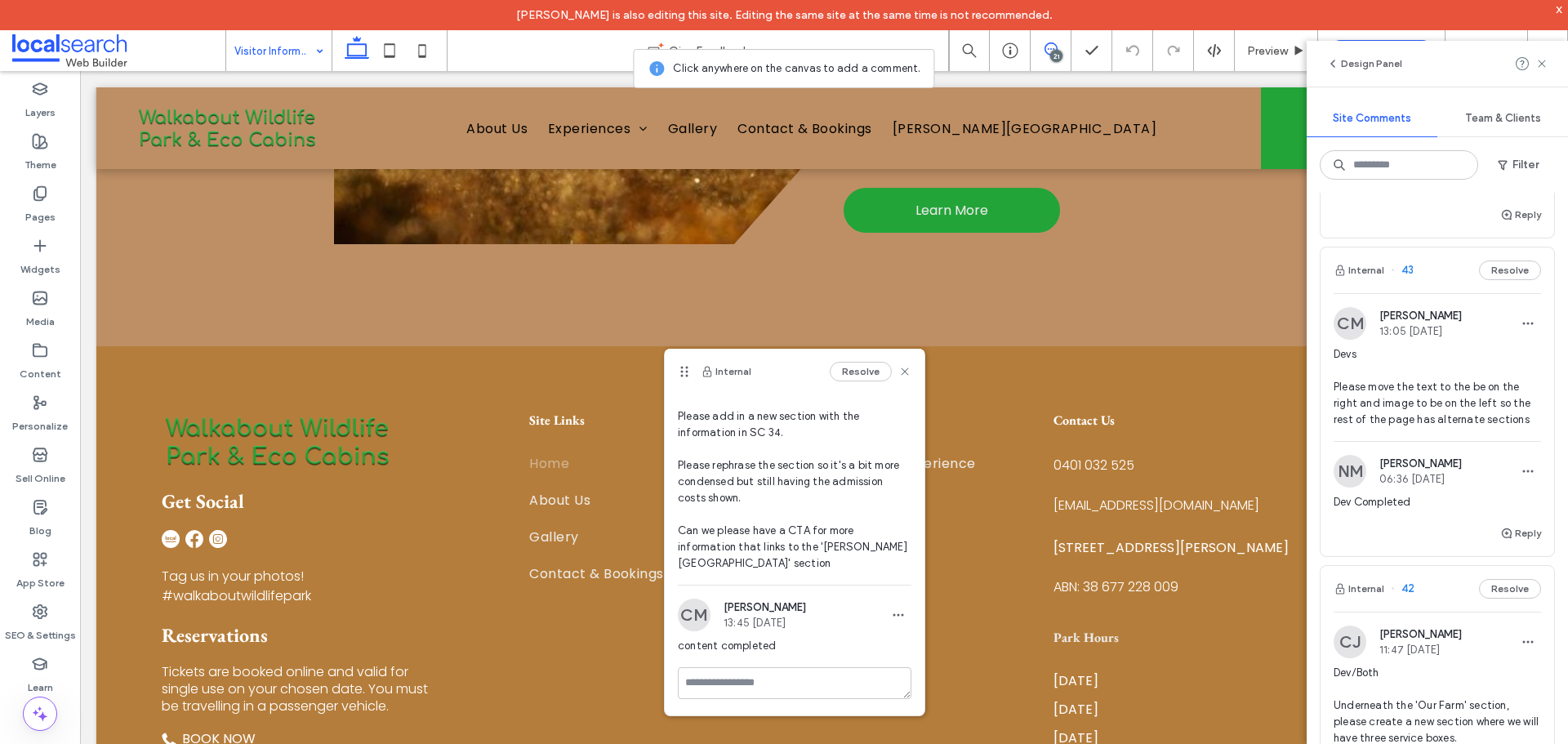
scroll to position [3432, 0]
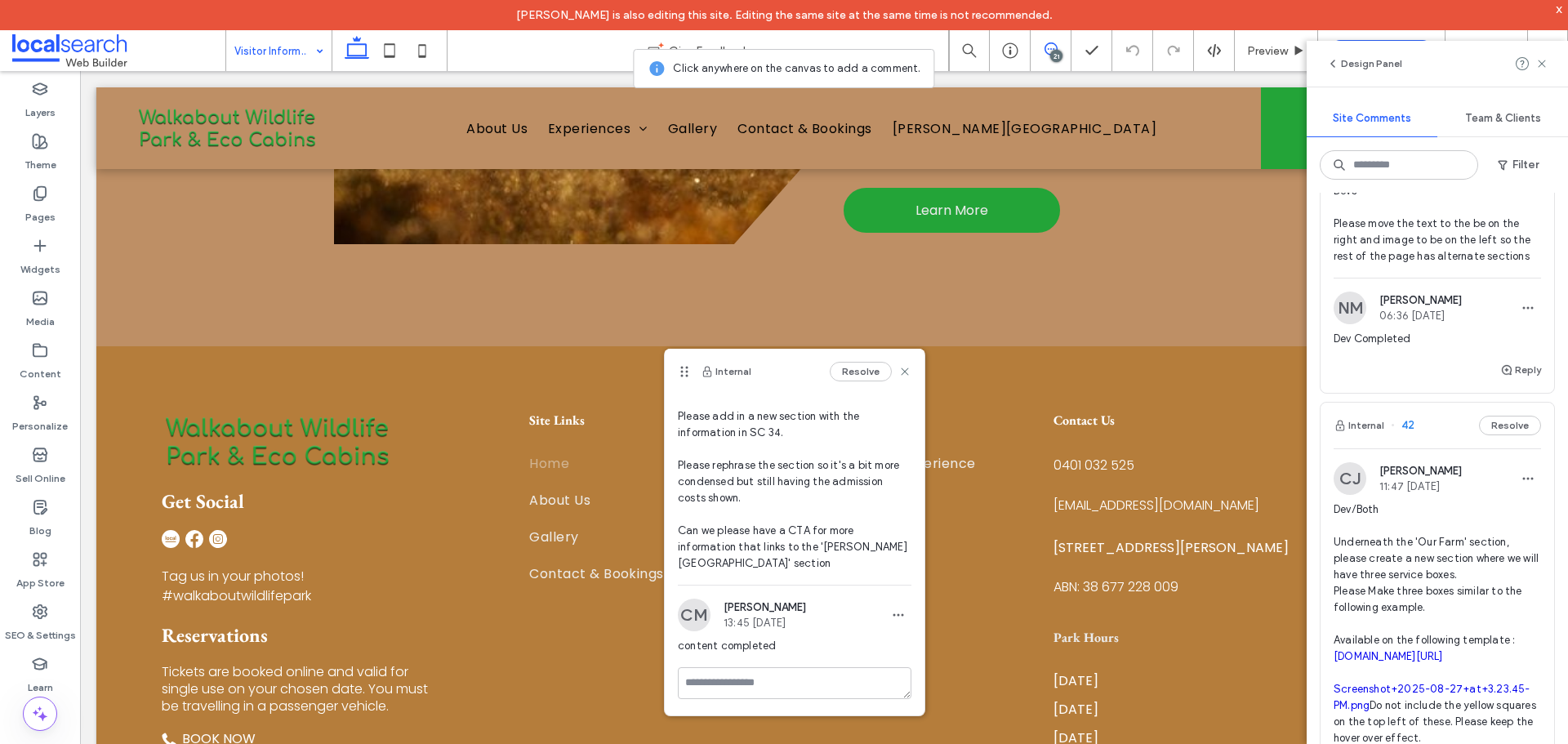
click at [1456, 495] on div "CJ Cayde Juvakka 11:47 Sep 9 2025" at bounding box center [1397, 479] width 128 height 32
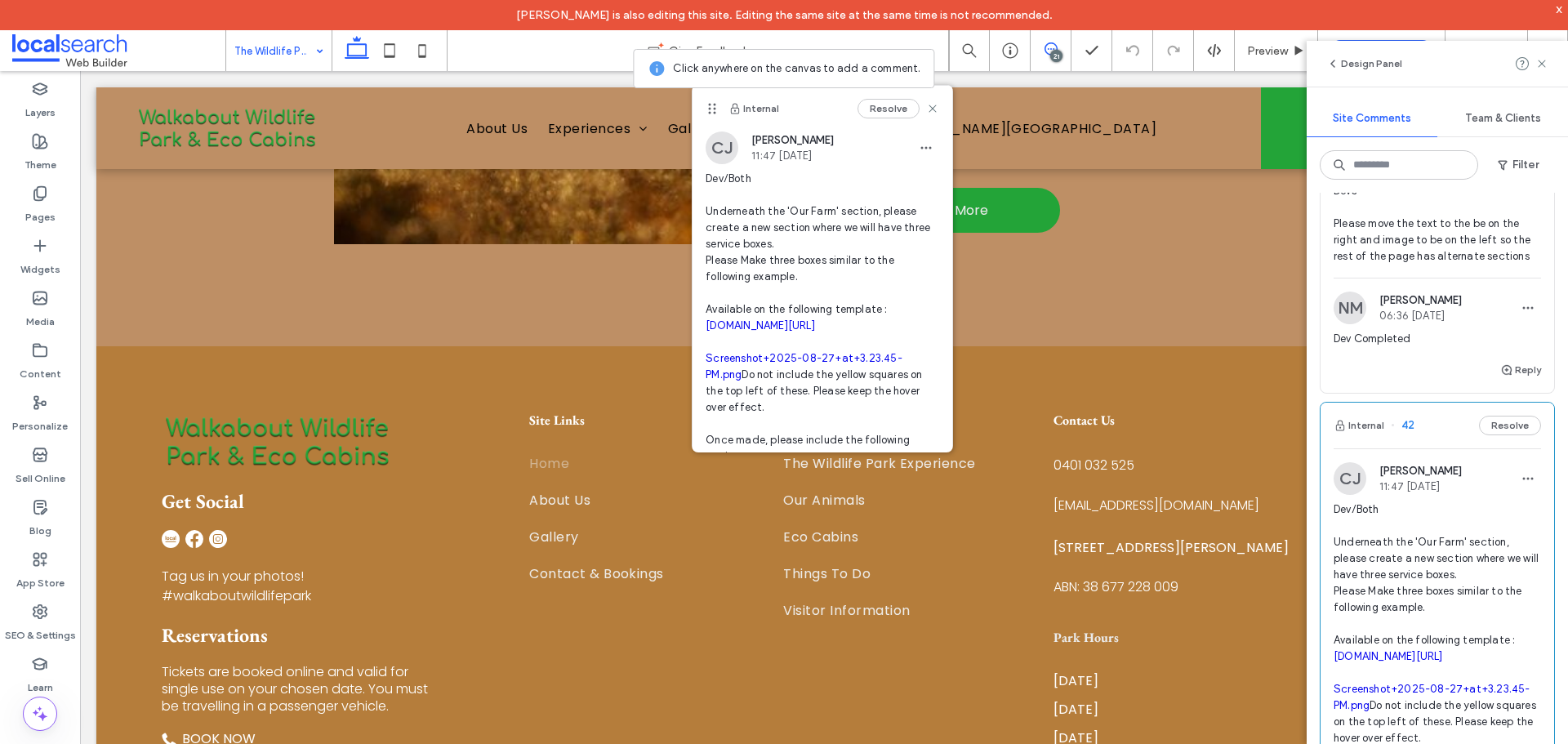
click at [771, 332] on link "webbuilder.localsearch.com.au/preview/0ec694ee?t=1754954517553&templateId=15912…" at bounding box center [761, 326] width 110 height 13
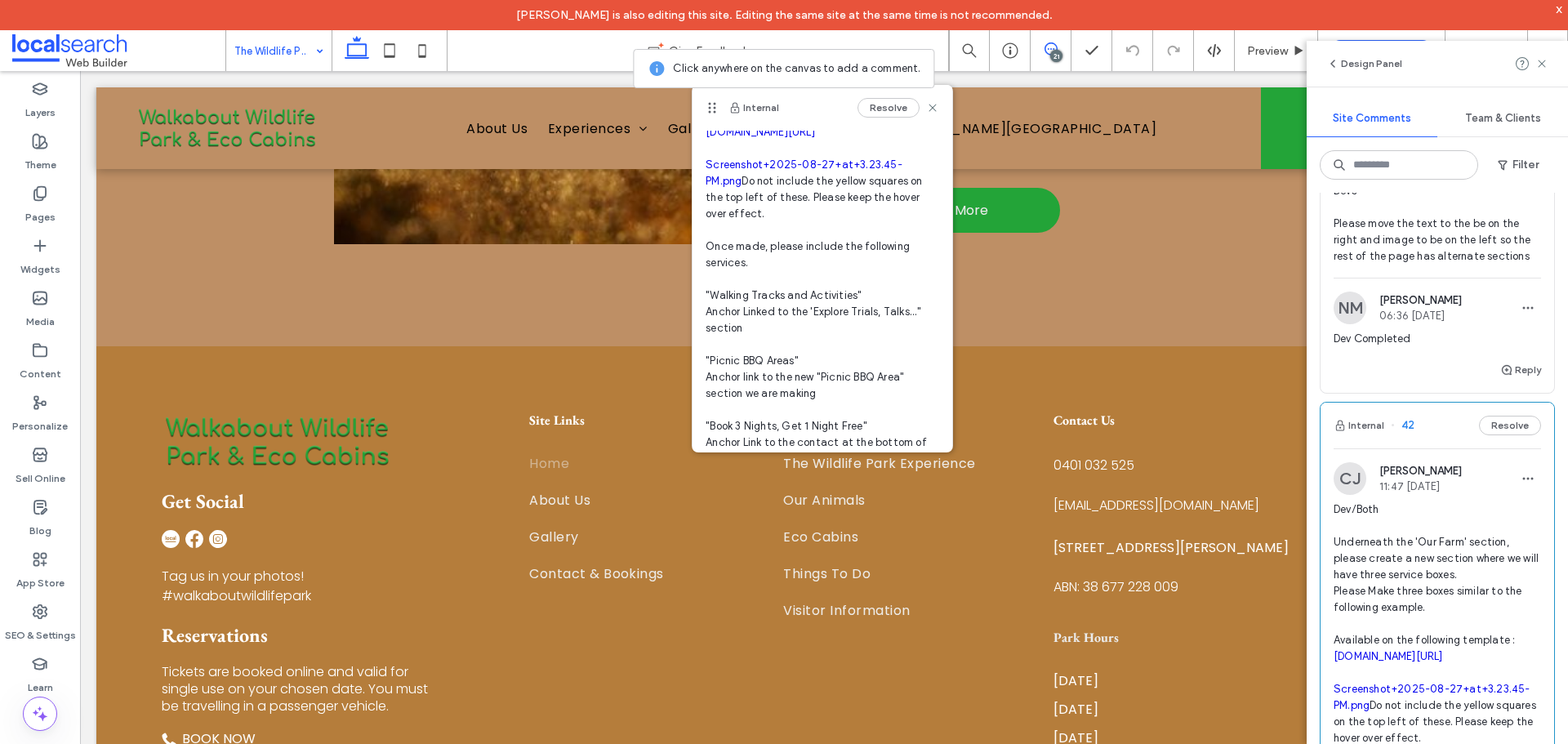
scroll to position [245, 0]
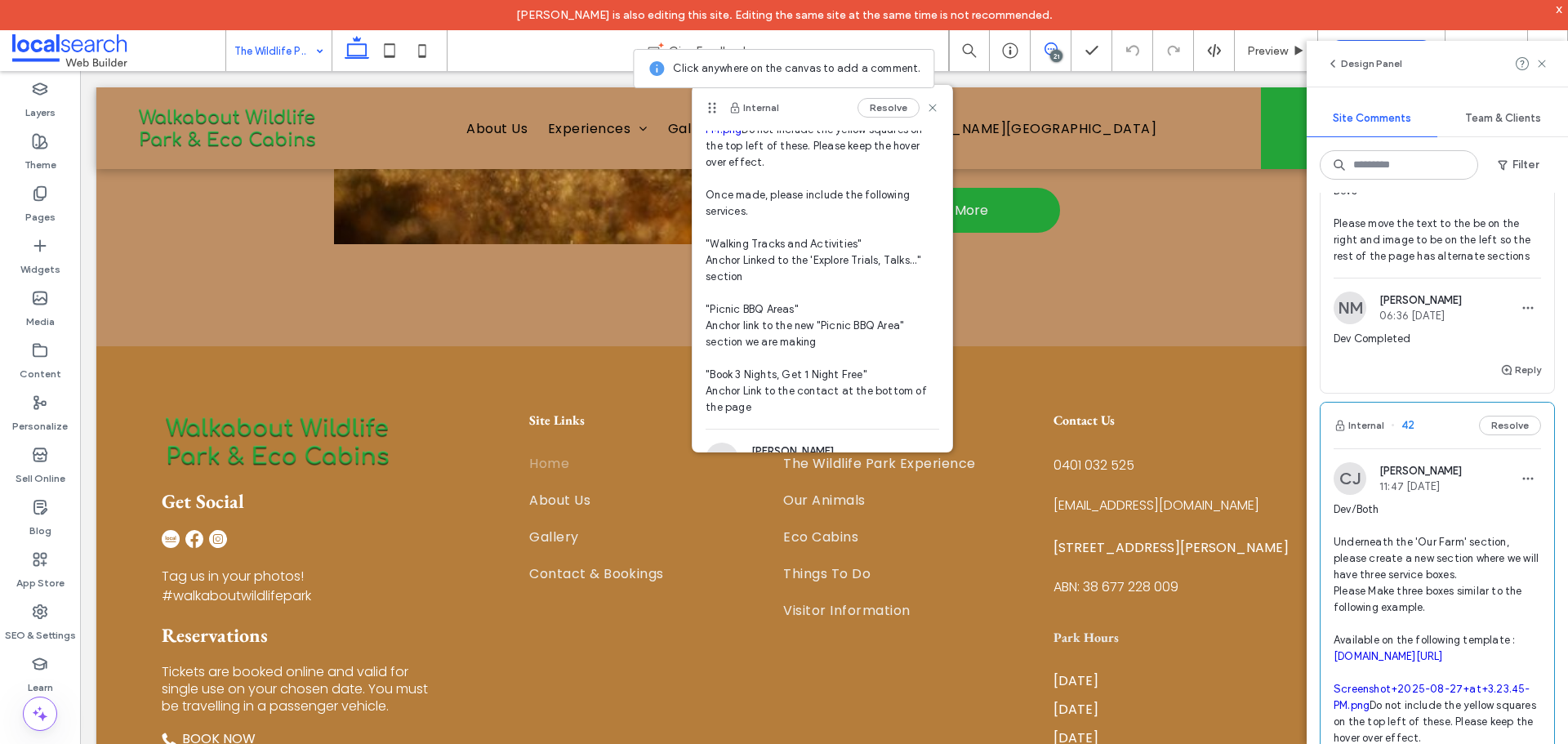
click at [727, 136] on link "Screenshot+2025-08-27+at+3.23.45-PM.png" at bounding box center [804, 121] width 197 height 29
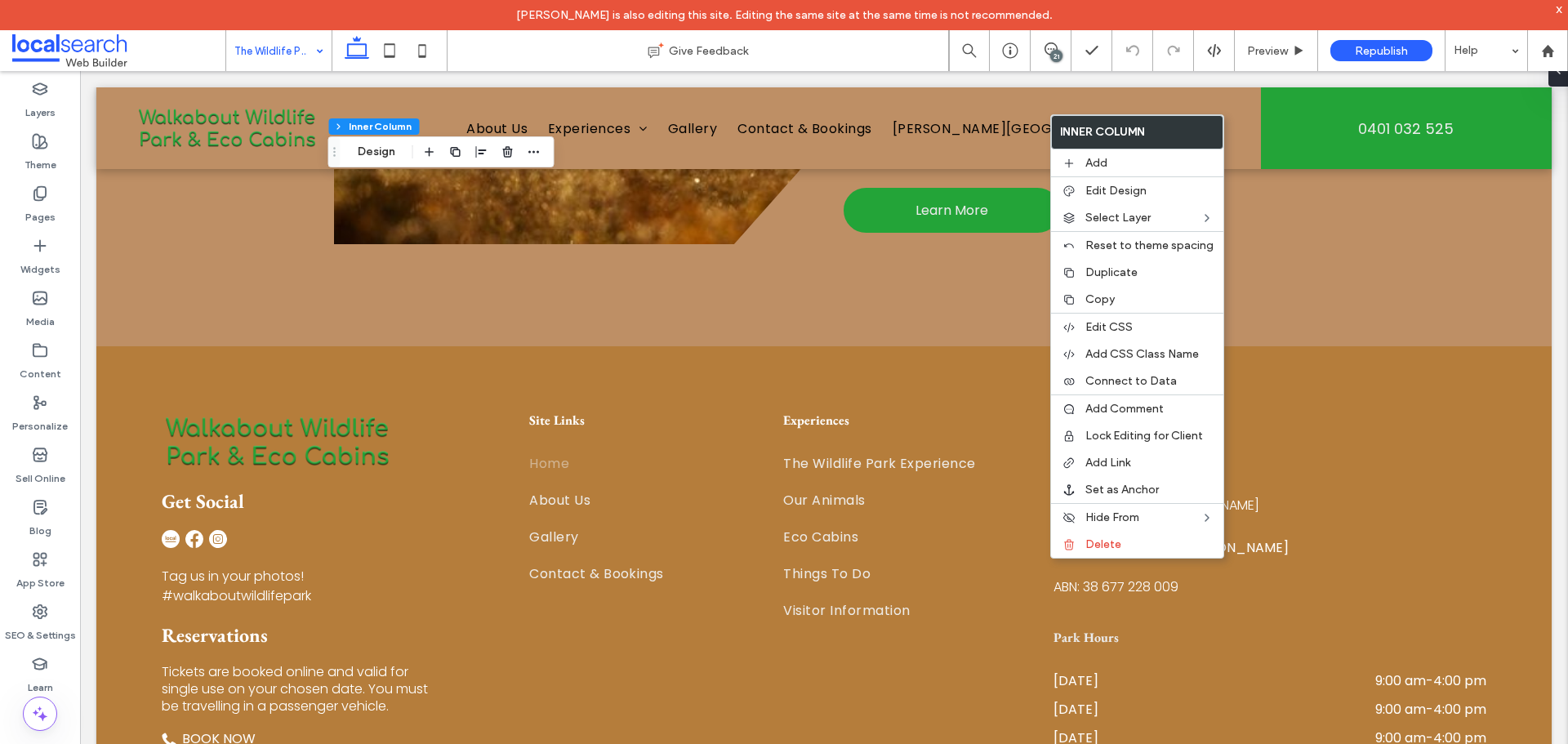
scroll to position [0, 0]
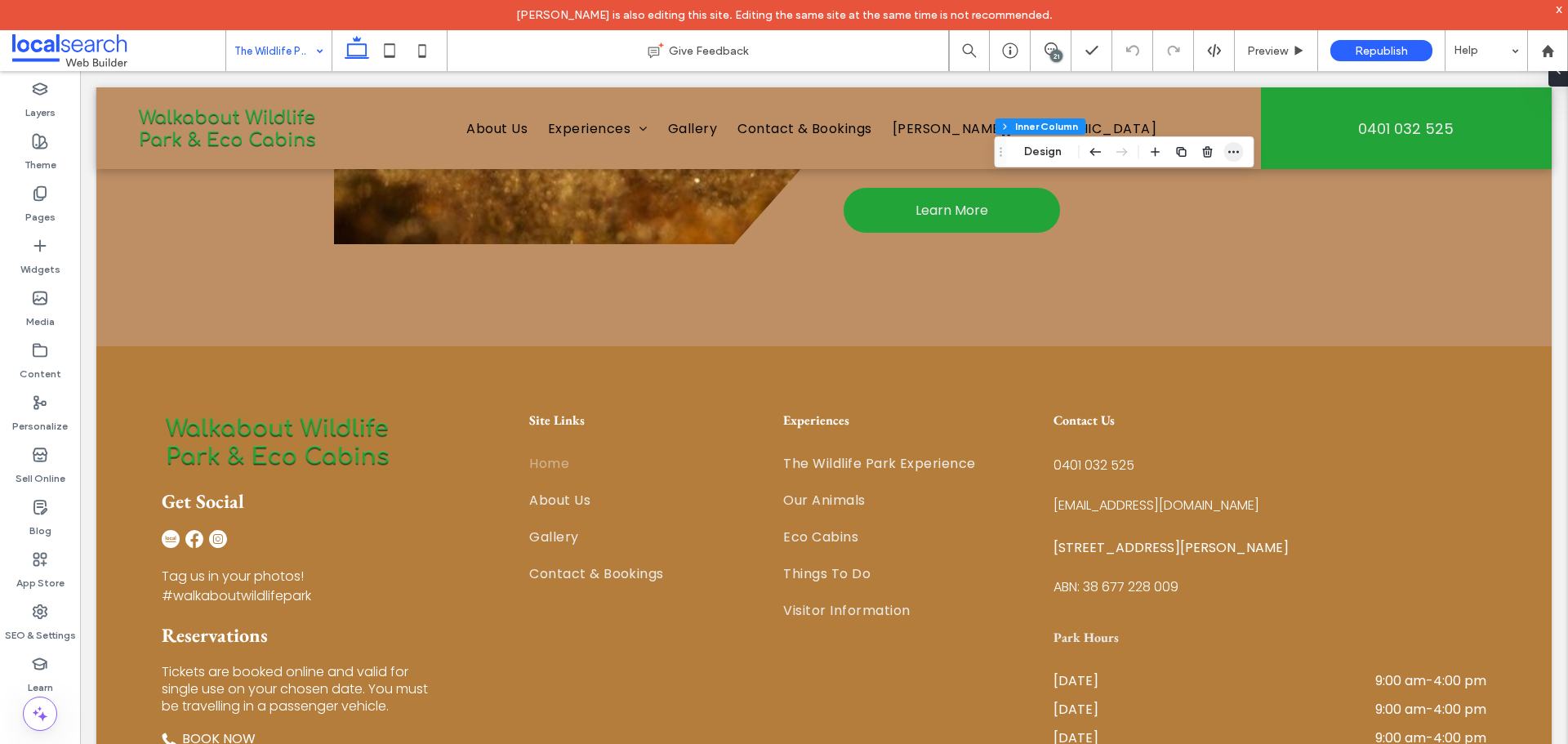
click at [1237, 152] on use "button" at bounding box center [1234, 152] width 11 height 3
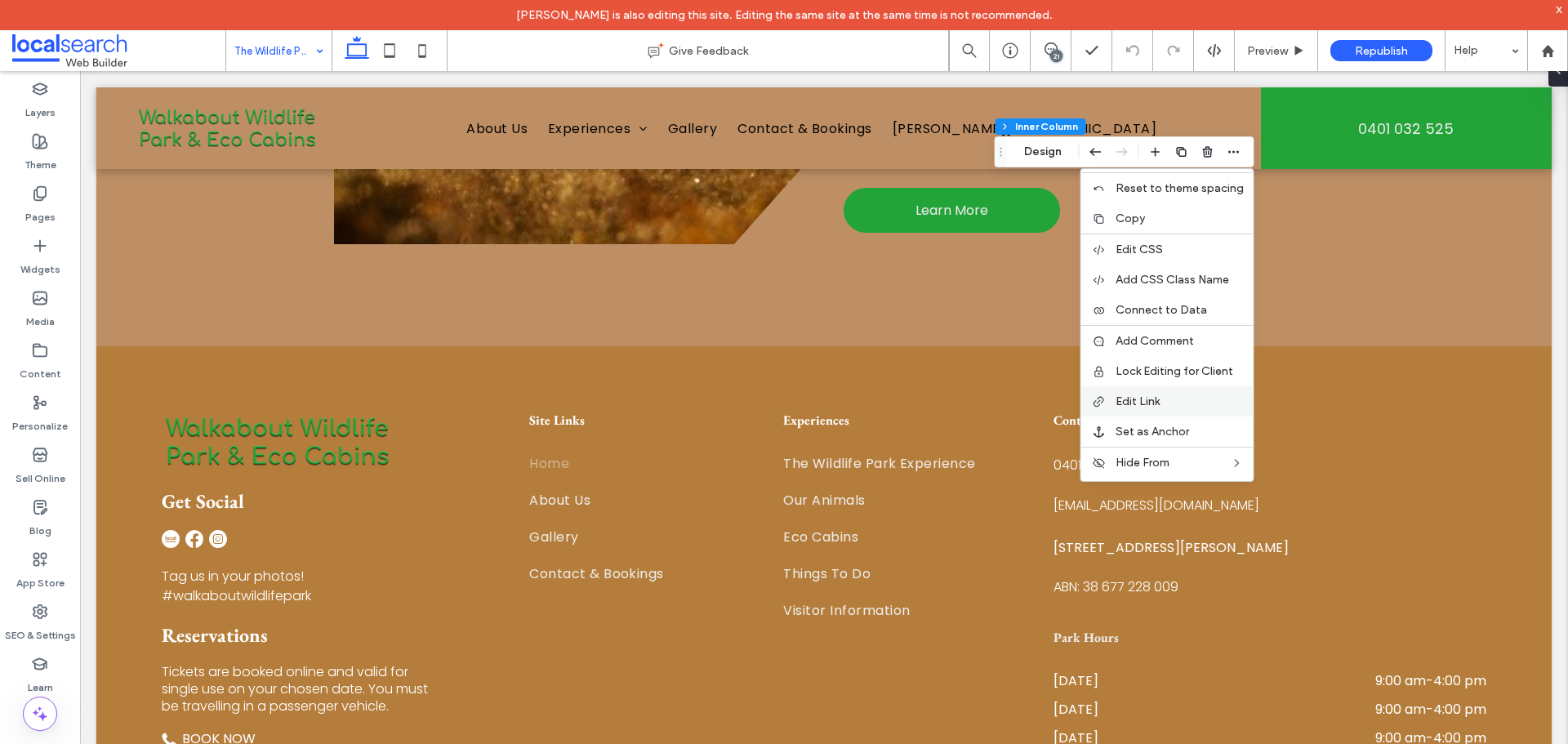
click at [1175, 399] on label "Edit Link" at bounding box center [1179, 401] width 128 height 13
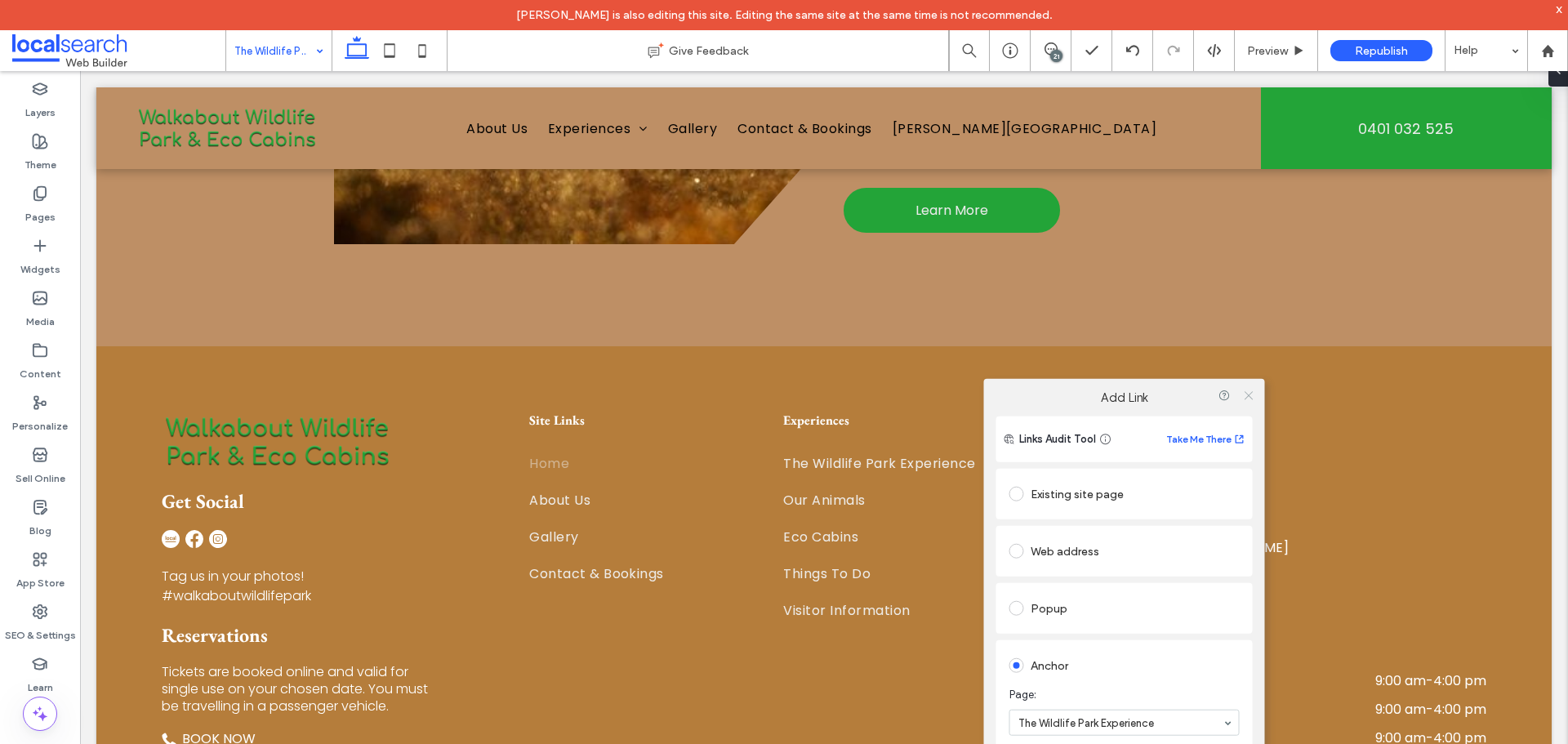
click at [1249, 399] on icon at bounding box center [1248, 395] width 13 height 13
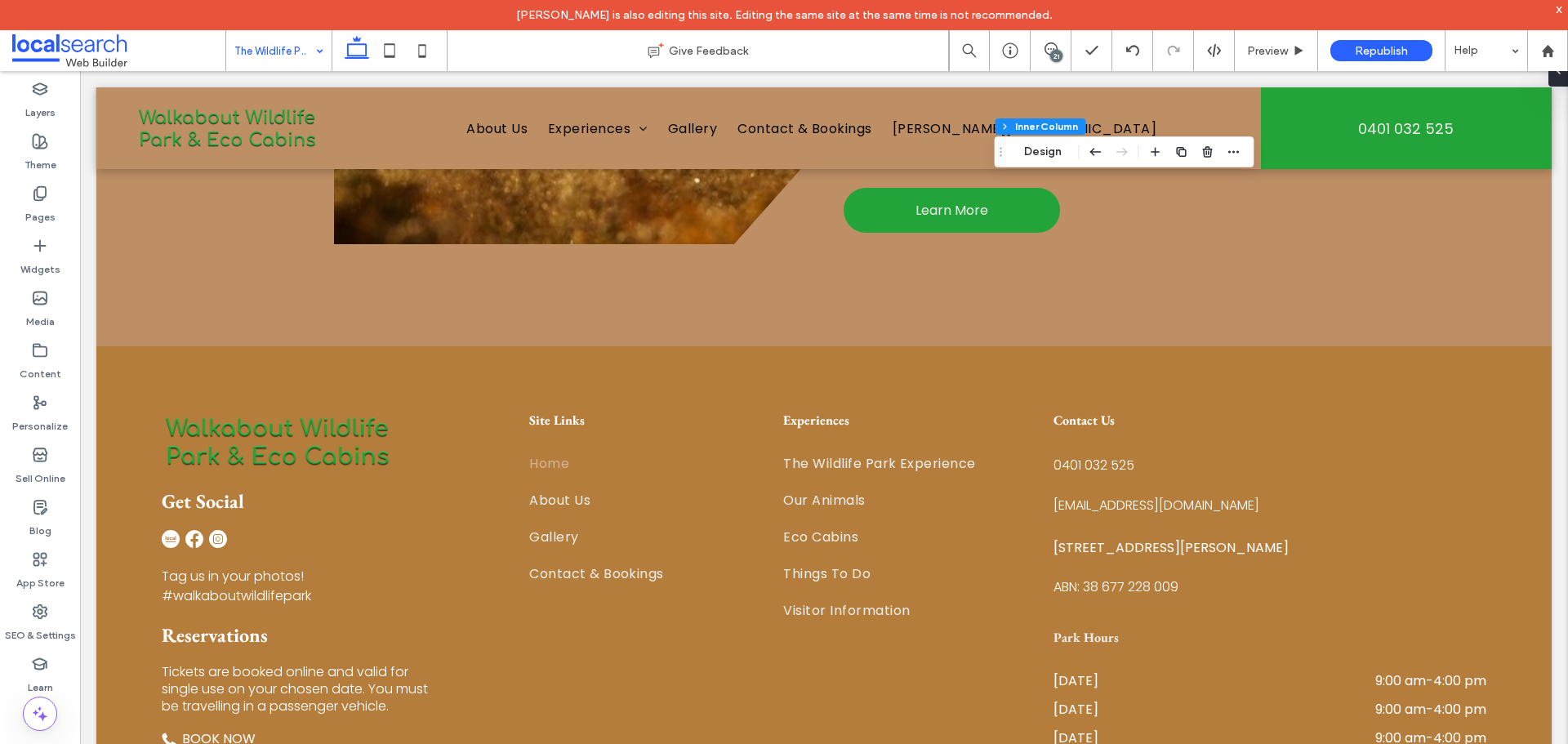
click at [1057, 59] on div "21" at bounding box center [1056, 56] width 13 height 13
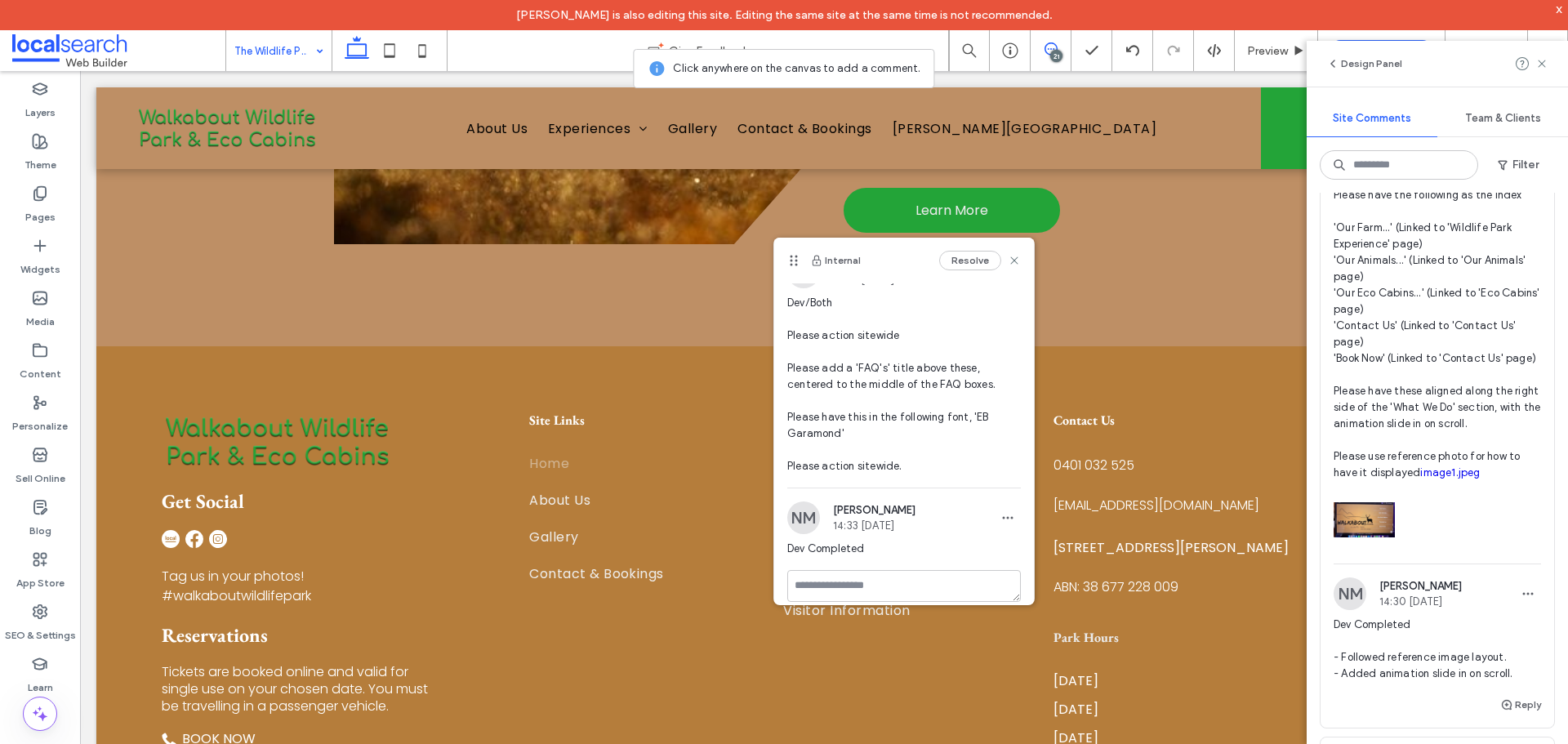
scroll to position [42, 0]
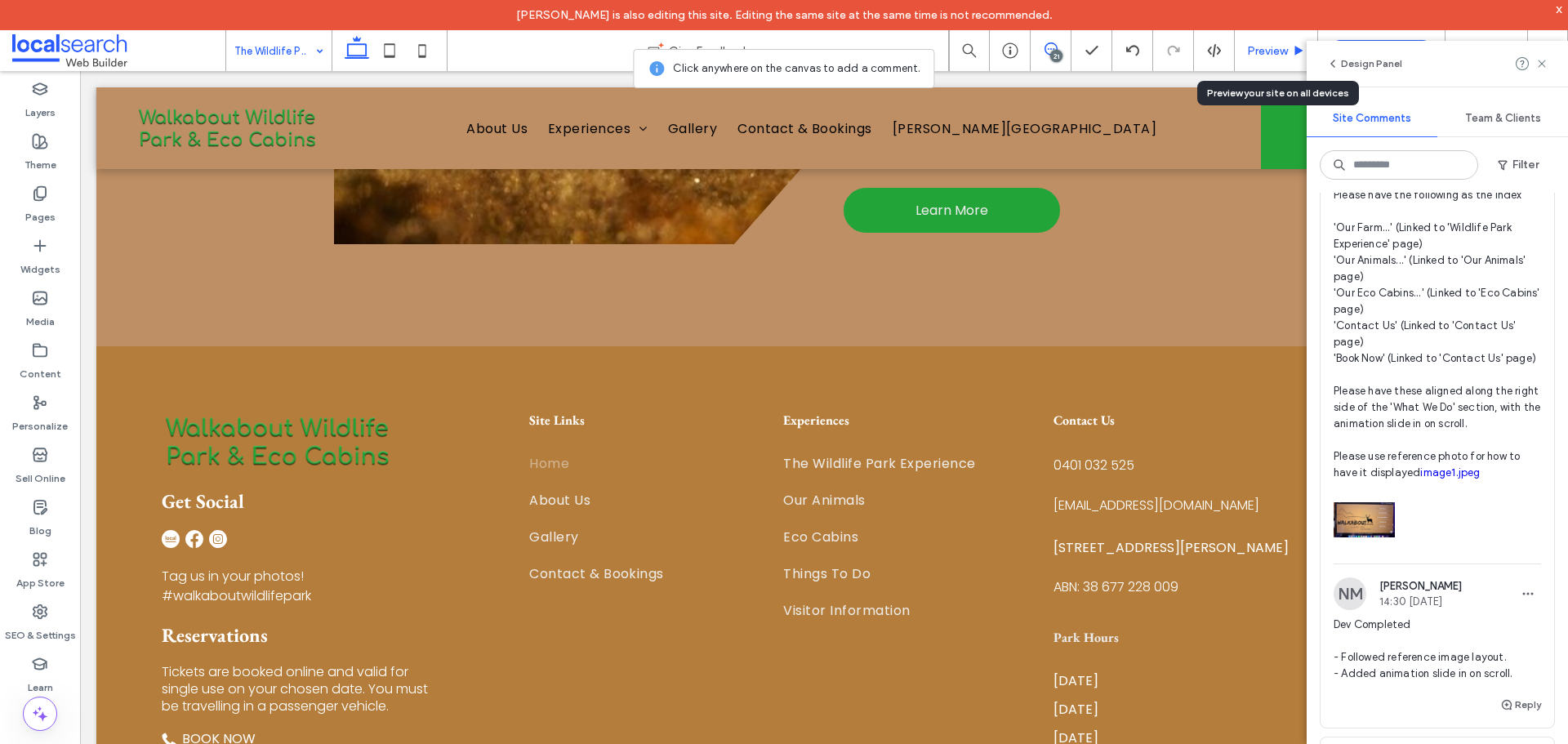
click at [1250, 58] on div "Preview" at bounding box center [1276, 50] width 84 height 40
click at [1247, 59] on div "Preview" at bounding box center [1276, 50] width 84 height 40
click at [1263, 52] on span "Preview" at bounding box center [1267, 50] width 40 height 13
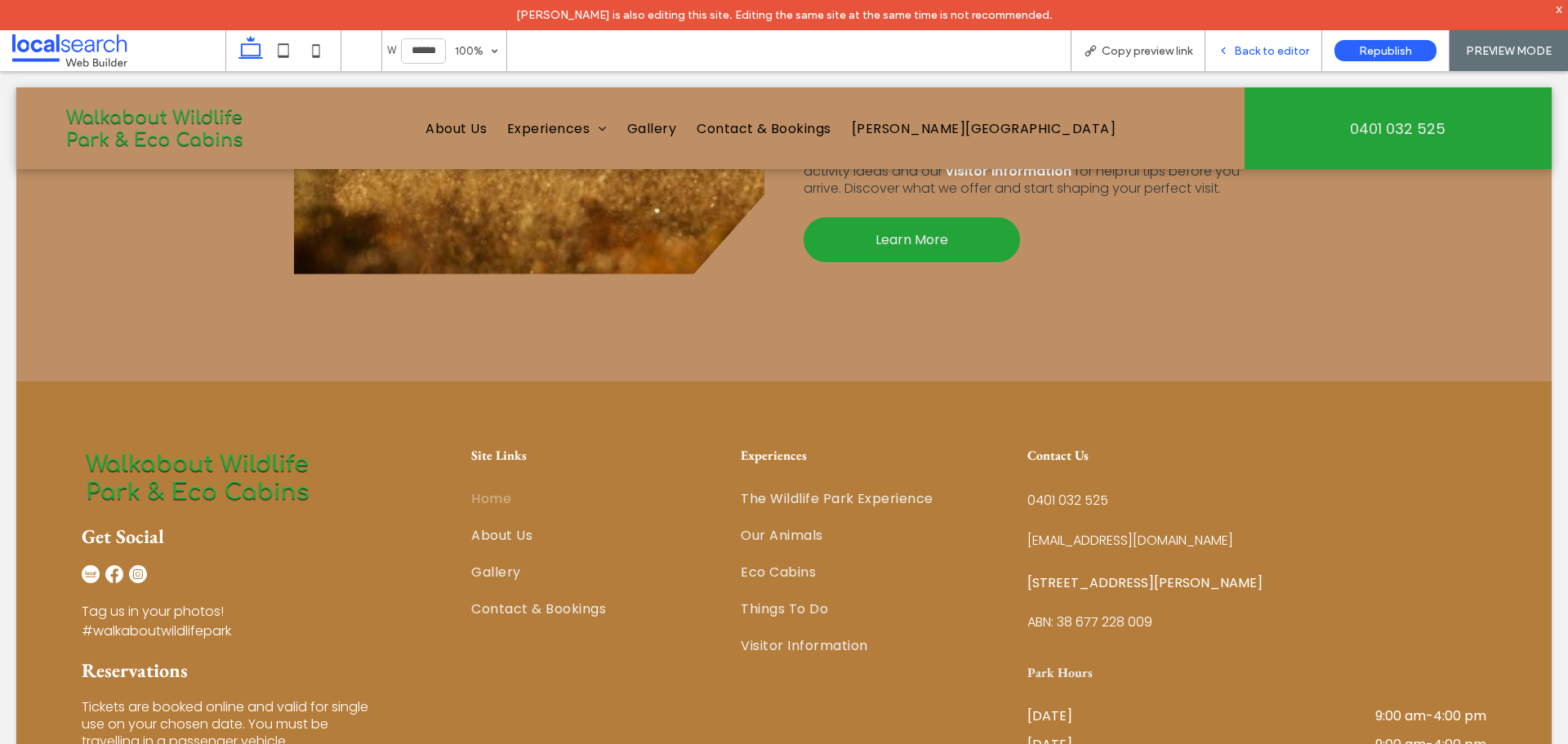
click at [1268, 49] on span "Back to editor" at bounding box center [1272, 50] width 75 height 13
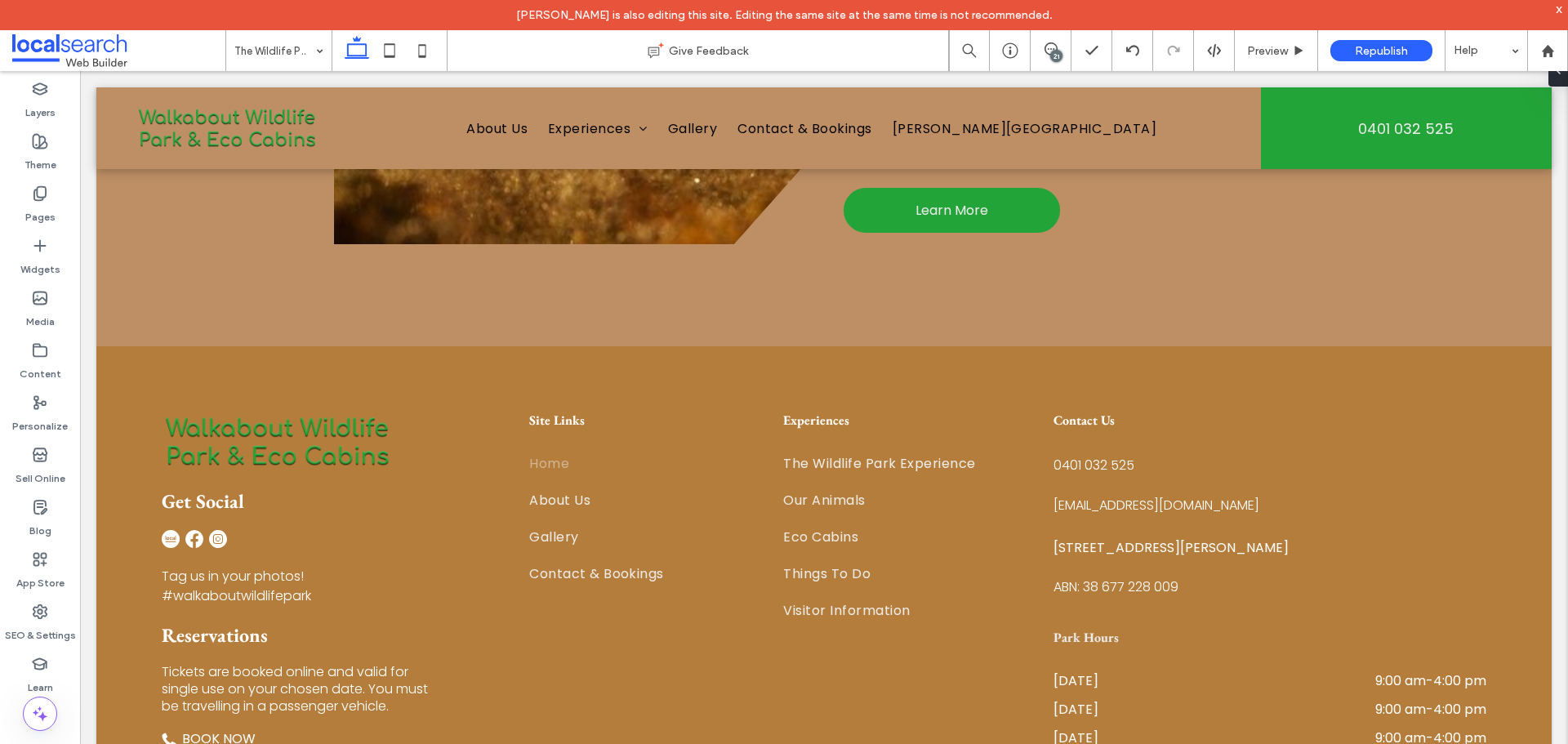
click at [1051, 59] on div "21" at bounding box center [1056, 56] width 13 height 13
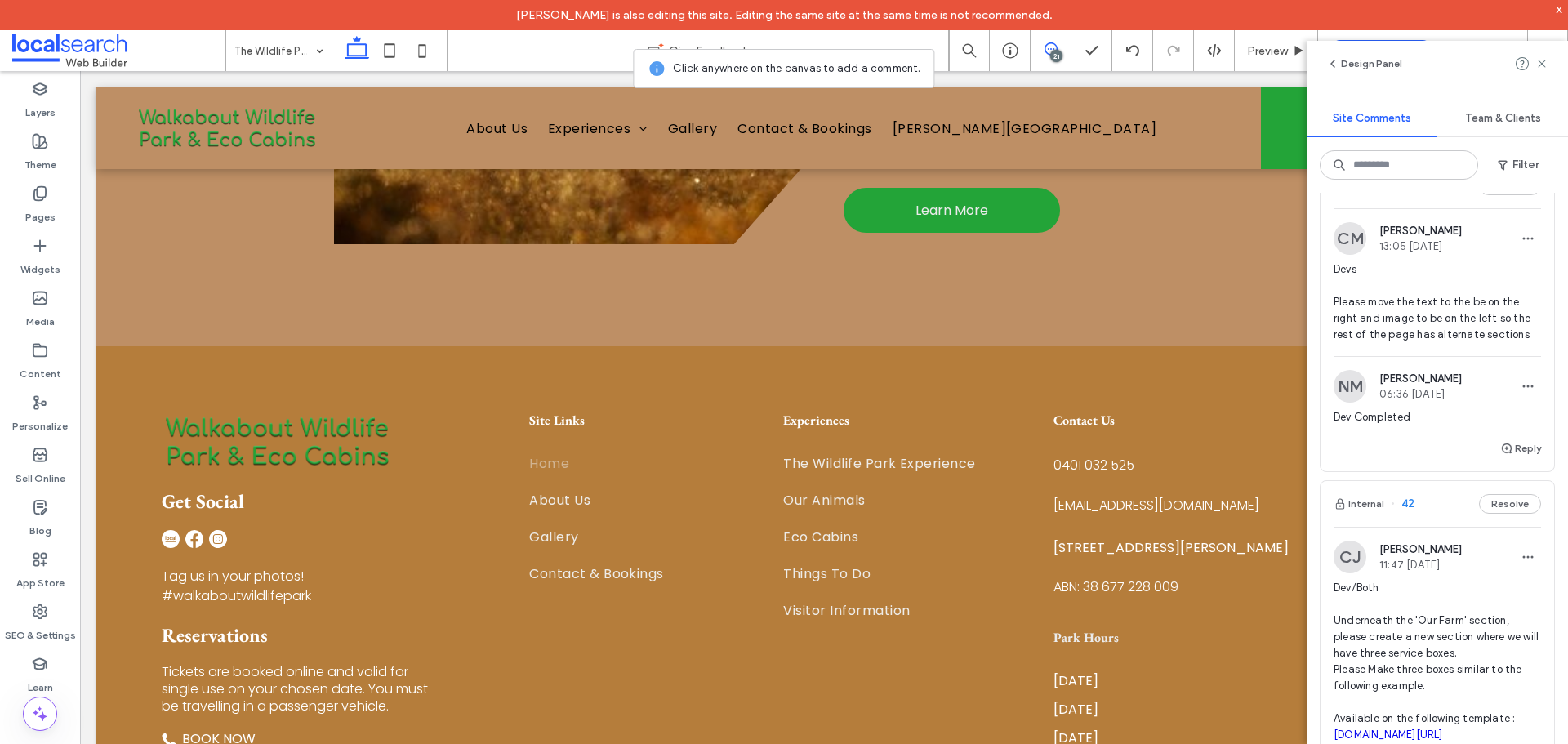
scroll to position [3350, 0]
click at [1455, 258] on div "CM Chloe Meyers 13:05 Sep 9 2025" at bounding box center [1397, 242] width 128 height 32
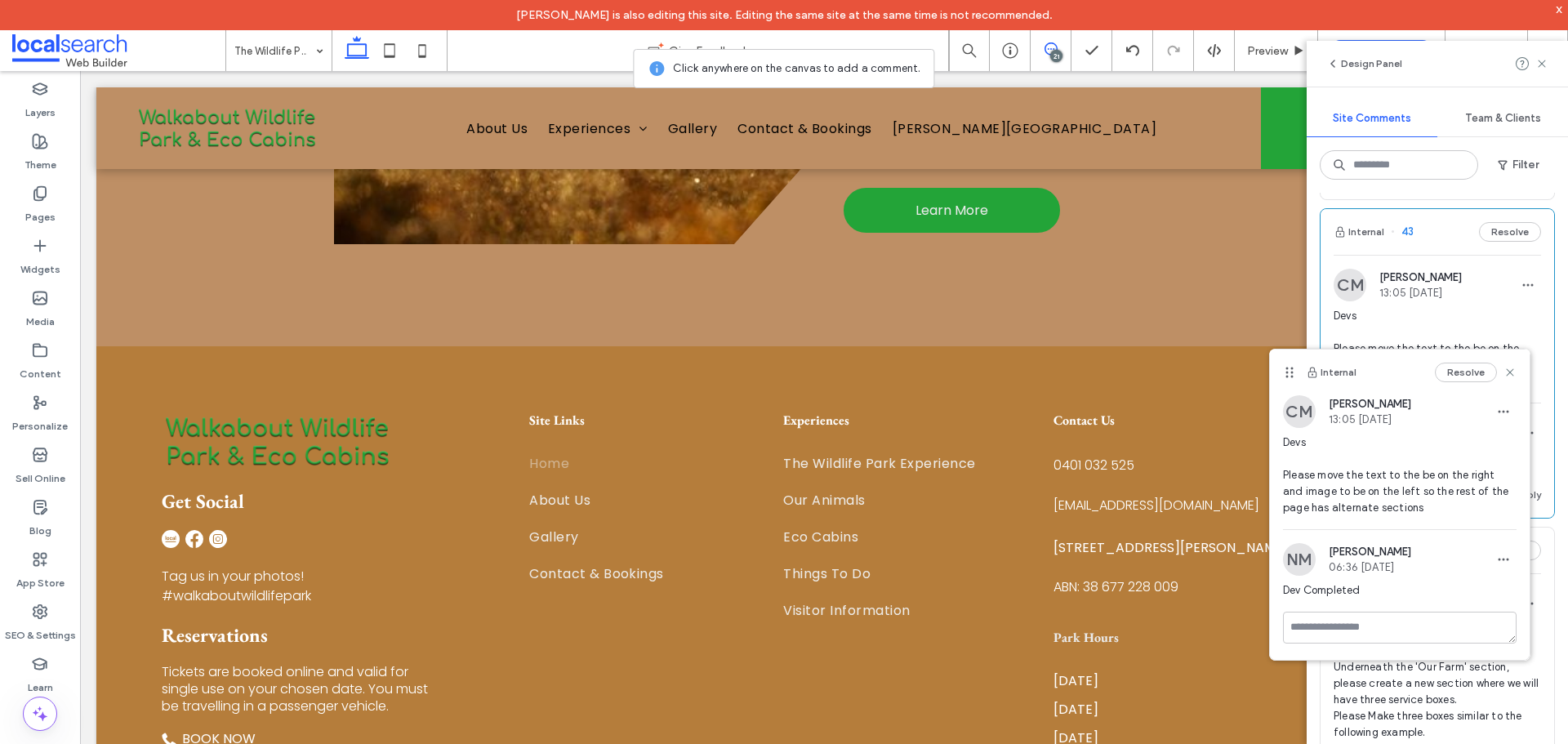
scroll to position [3186, 0]
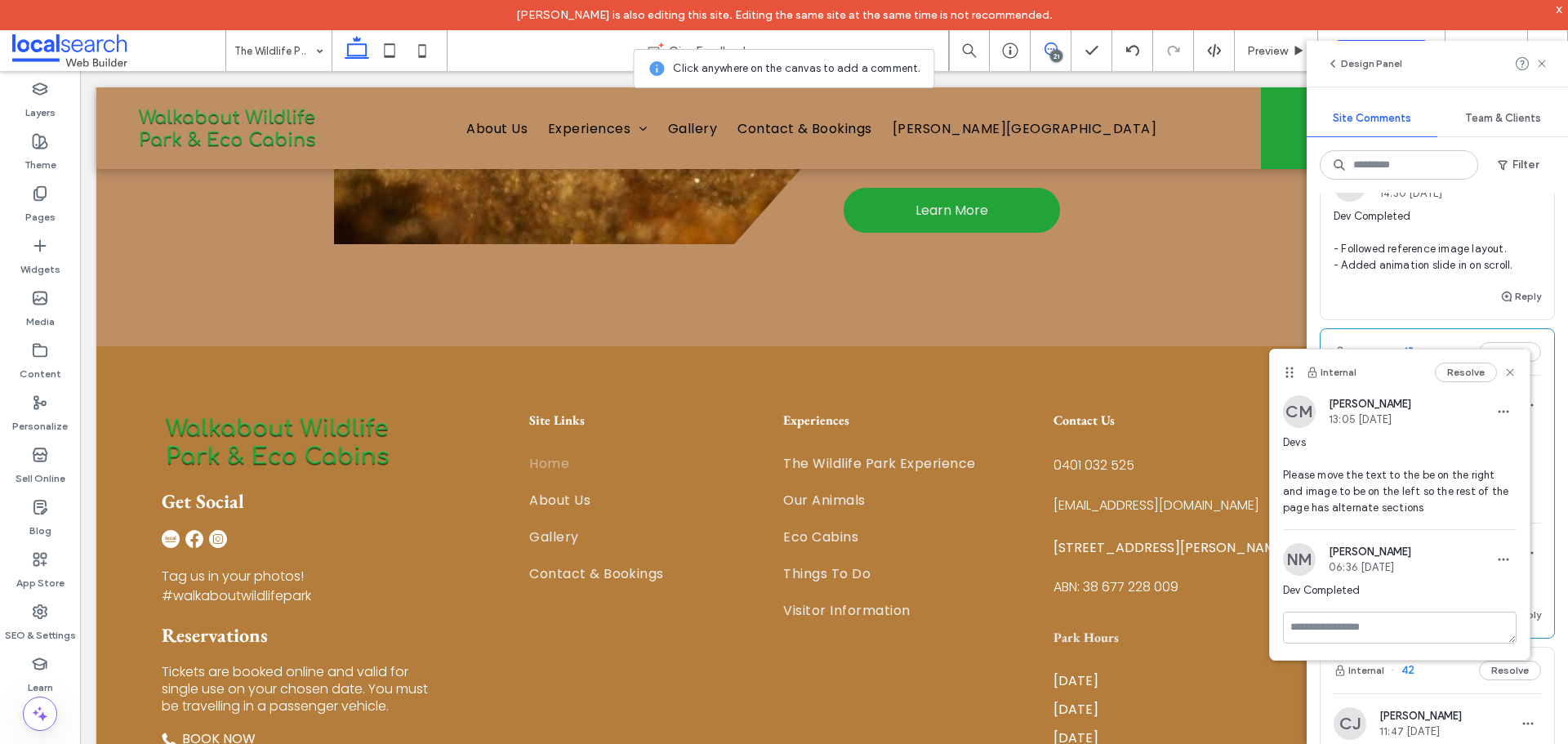
click at [1449, 202] on div "NM Natassja Magno 14:30 Sep 14 2025" at bounding box center [1397, 185] width 128 height 32
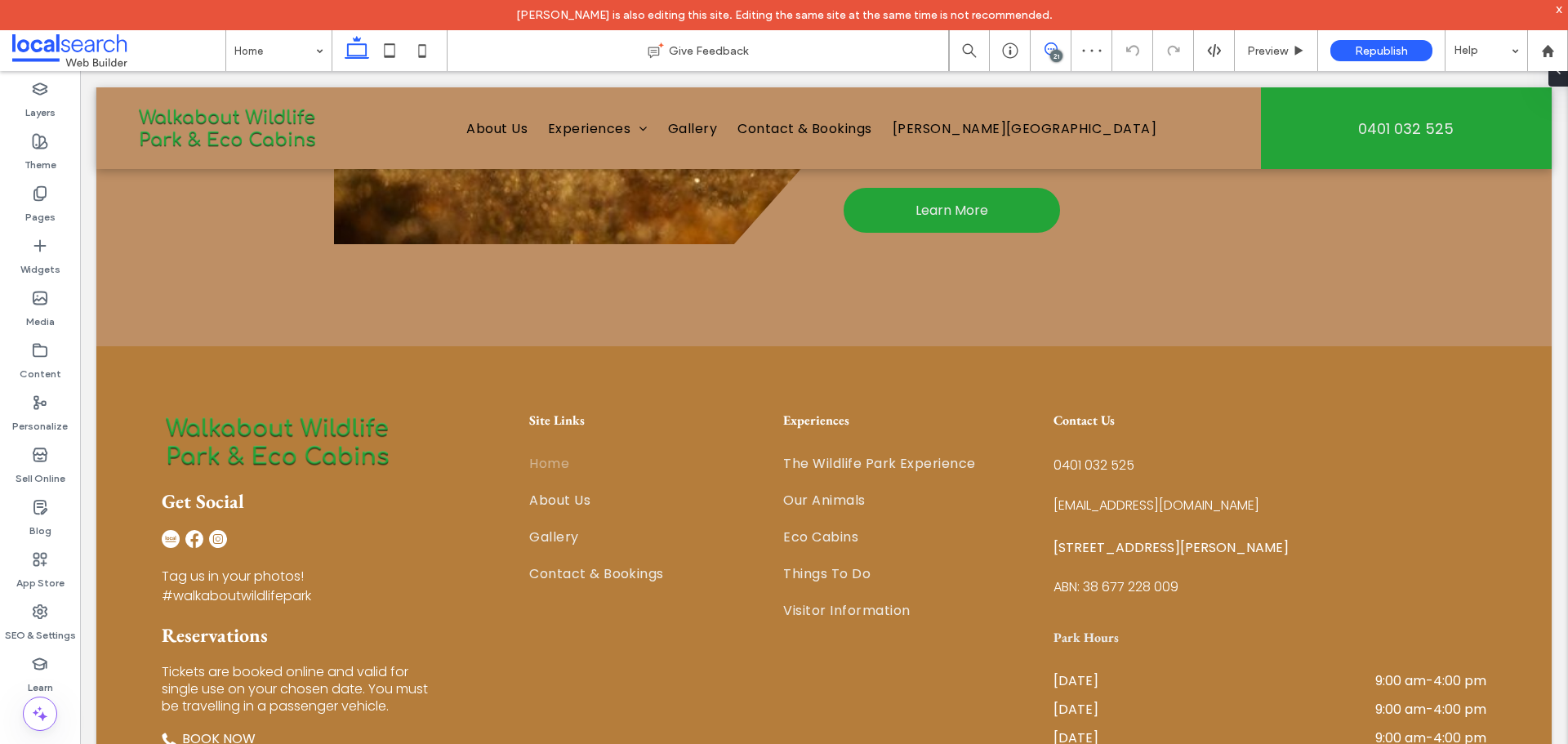
click at [1066, 49] on span at bounding box center [1051, 49] width 40 height 13
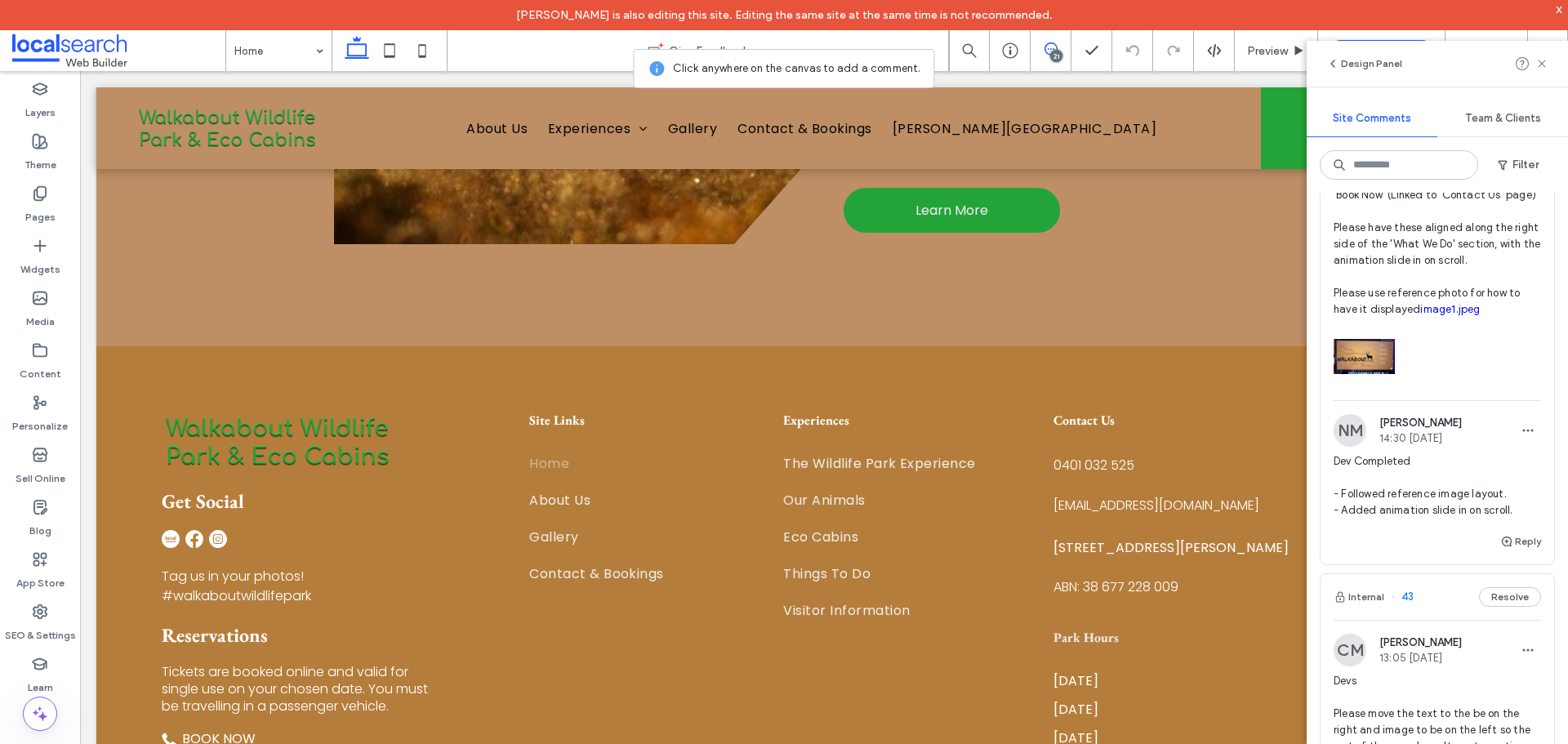
scroll to position [2697, 0]
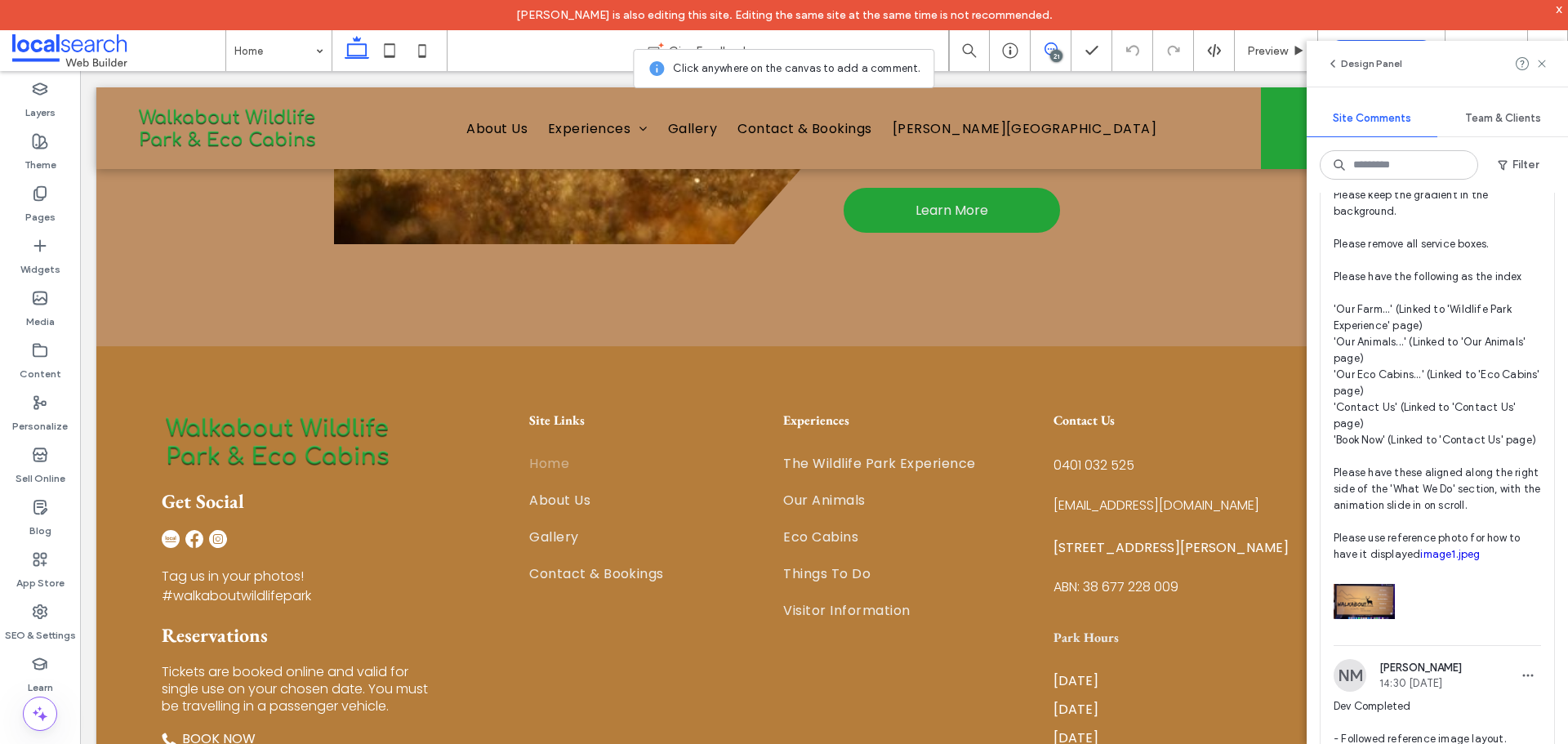
click at [1408, 412] on span "**Originally Site Comment 27** Dev/Both Please keep the gradient in the backgro…" at bounding box center [1437, 350] width 207 height 425
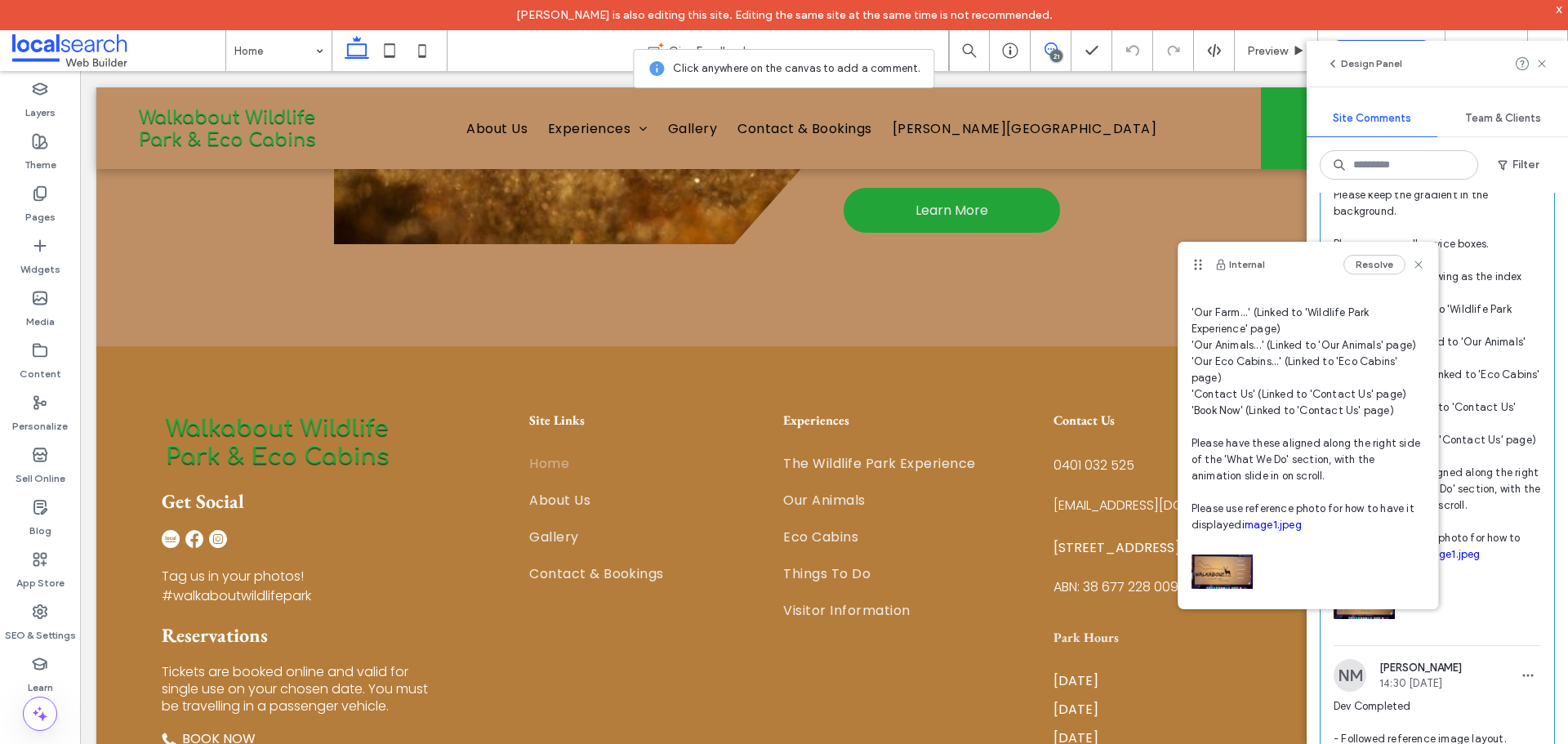
scroll to position [245, 0]
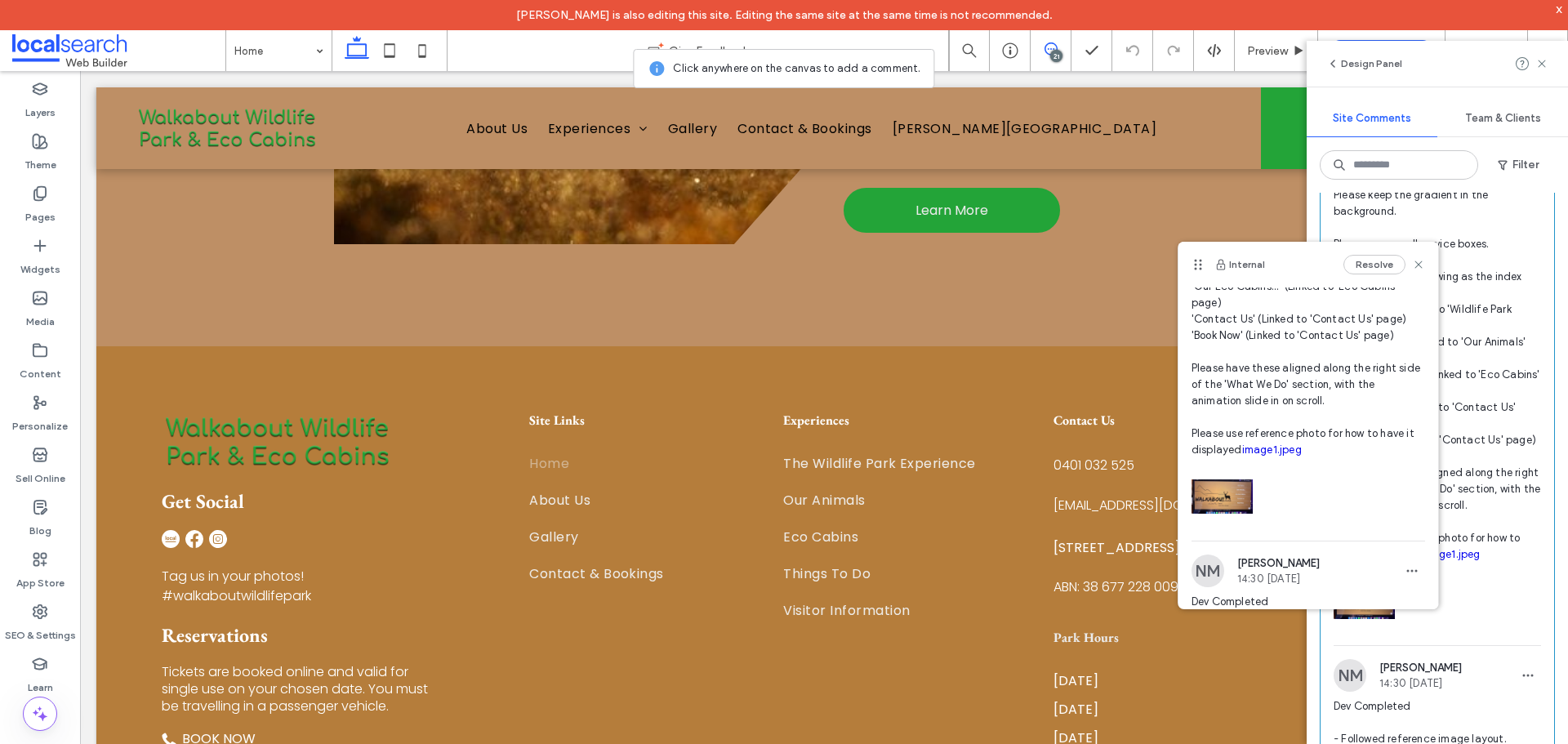
click at [1242, 456] on link "image1.jpeg" at bounding box center [1272, 450] width 59 height 13
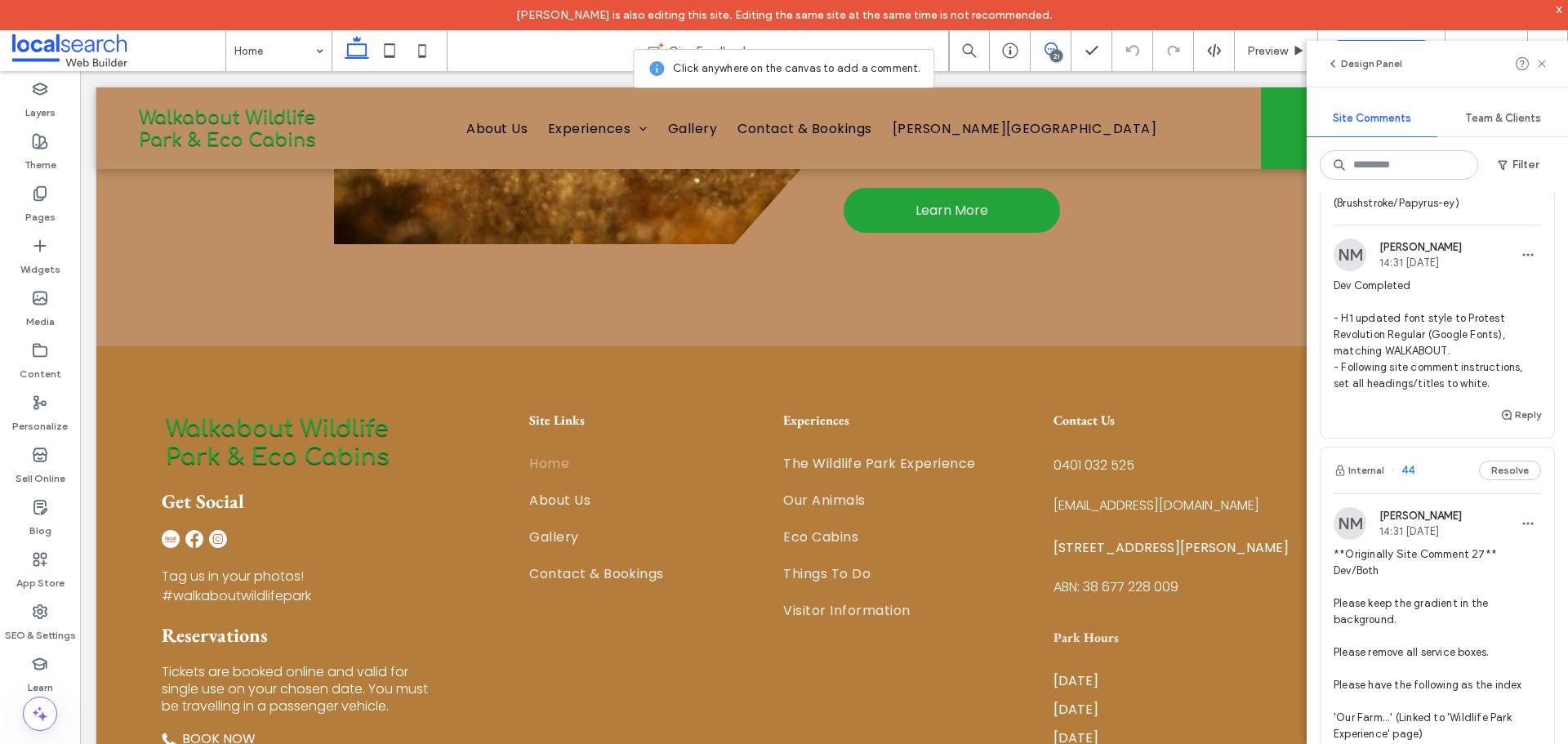
scroll to position [2206, 0]
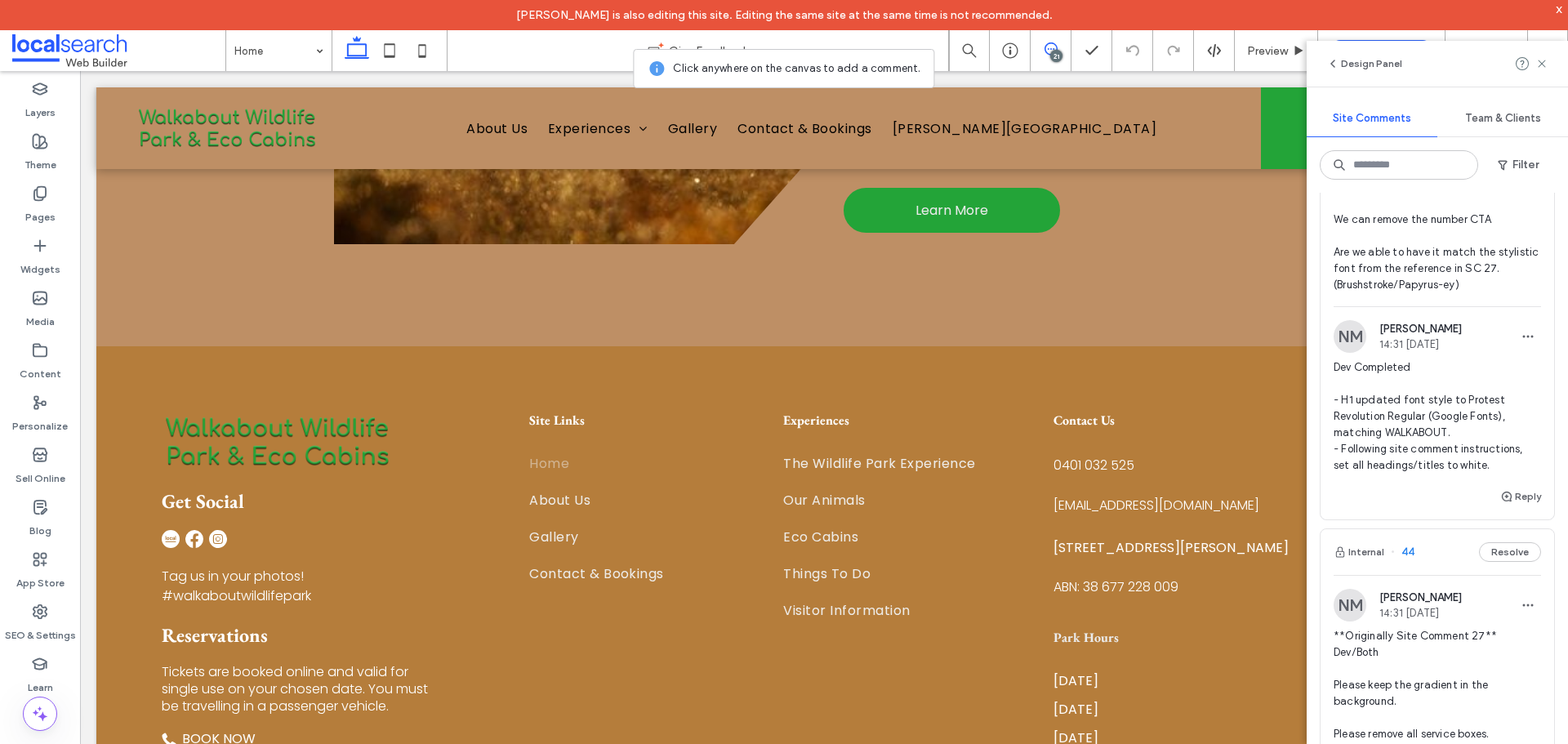
click at [1432, 293] on span "**Originally Site Comment 28** Dev/Both On the left side after SC 27 is actione…" at bounding box center [1437, 195] width 207 height 196
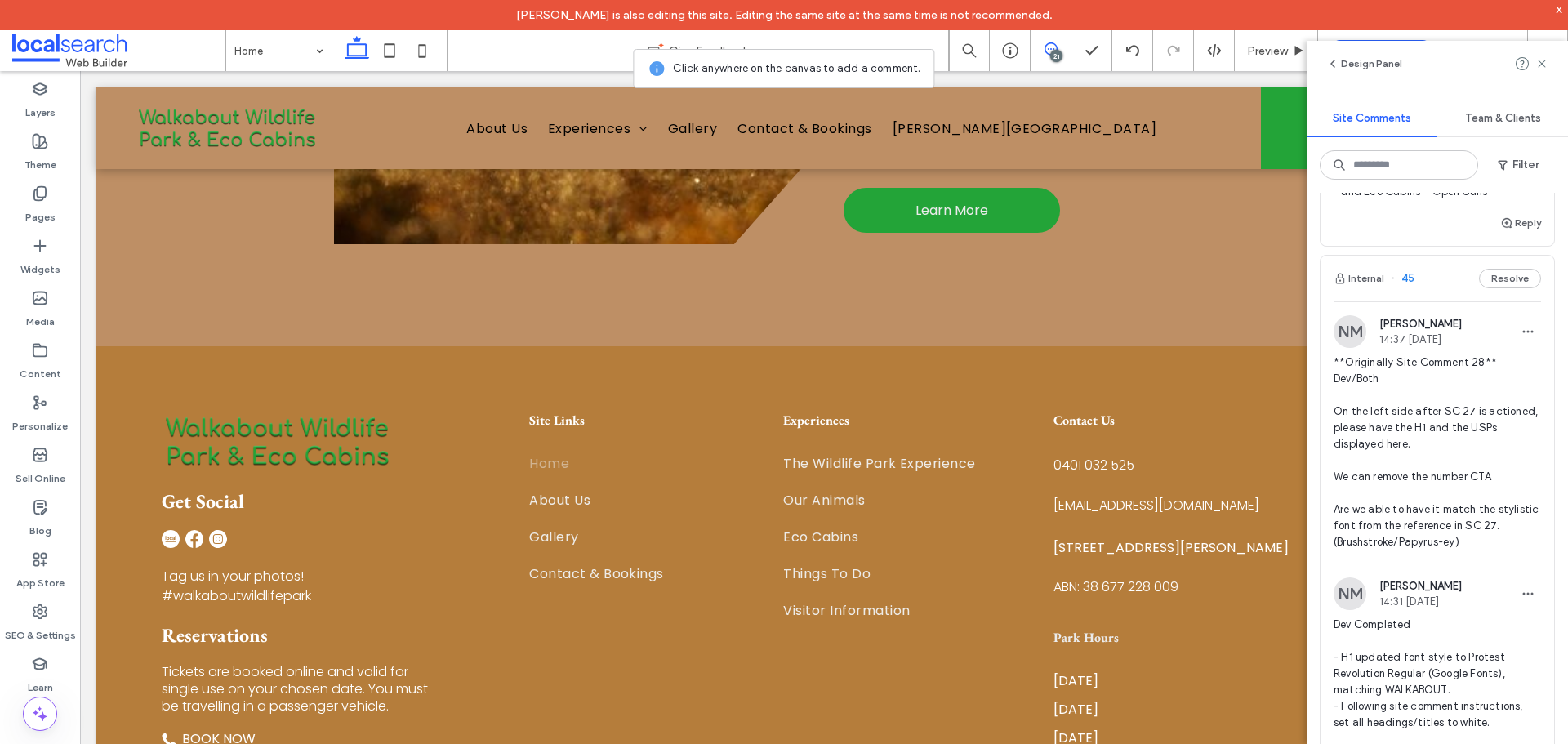
scroll to position [1961, 0]
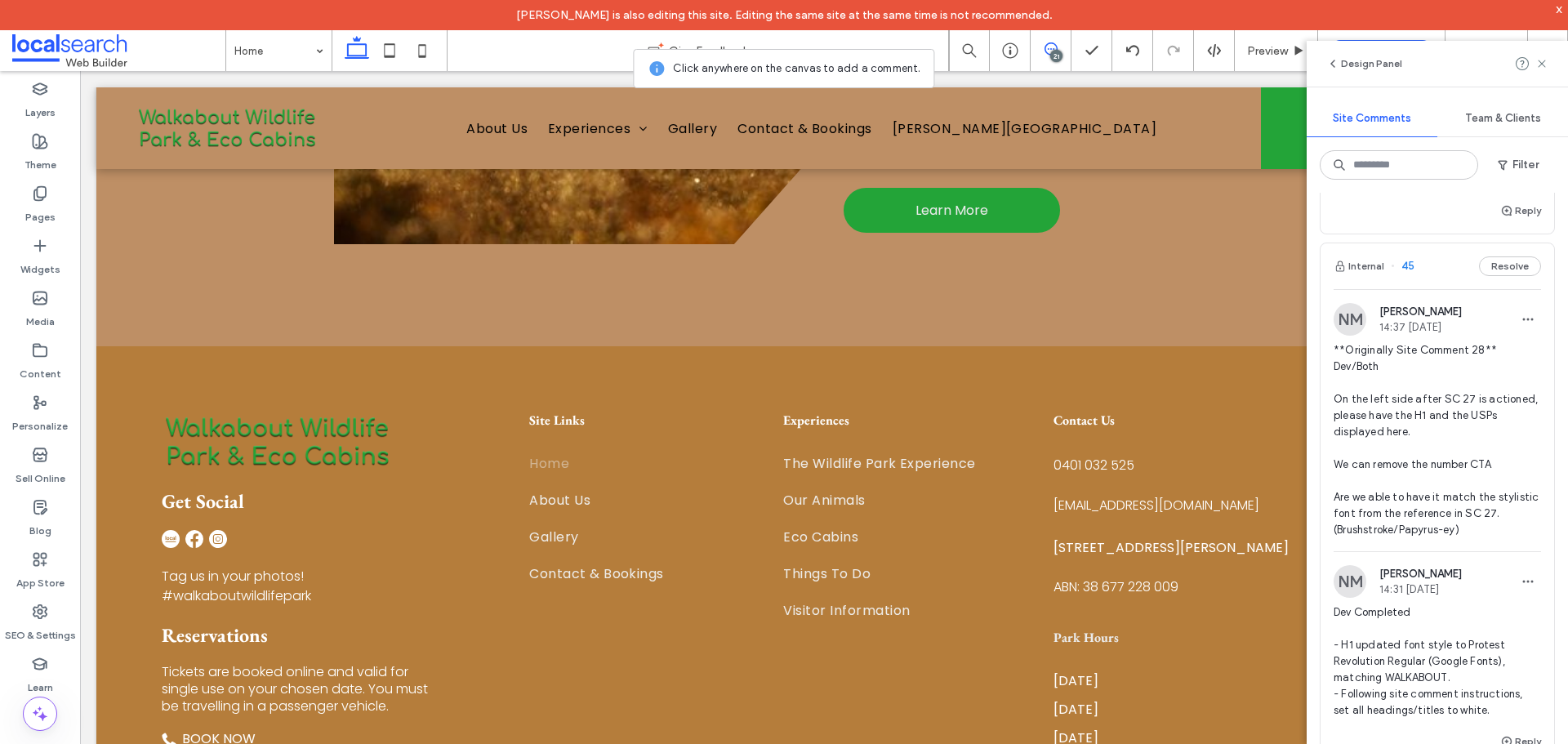
click at [1446, 504] on span "**Originally Site Comment 28** Dev/Both On the left side after SC 27 is actione…" at bounding box center [1437, 440] width 207 height 196
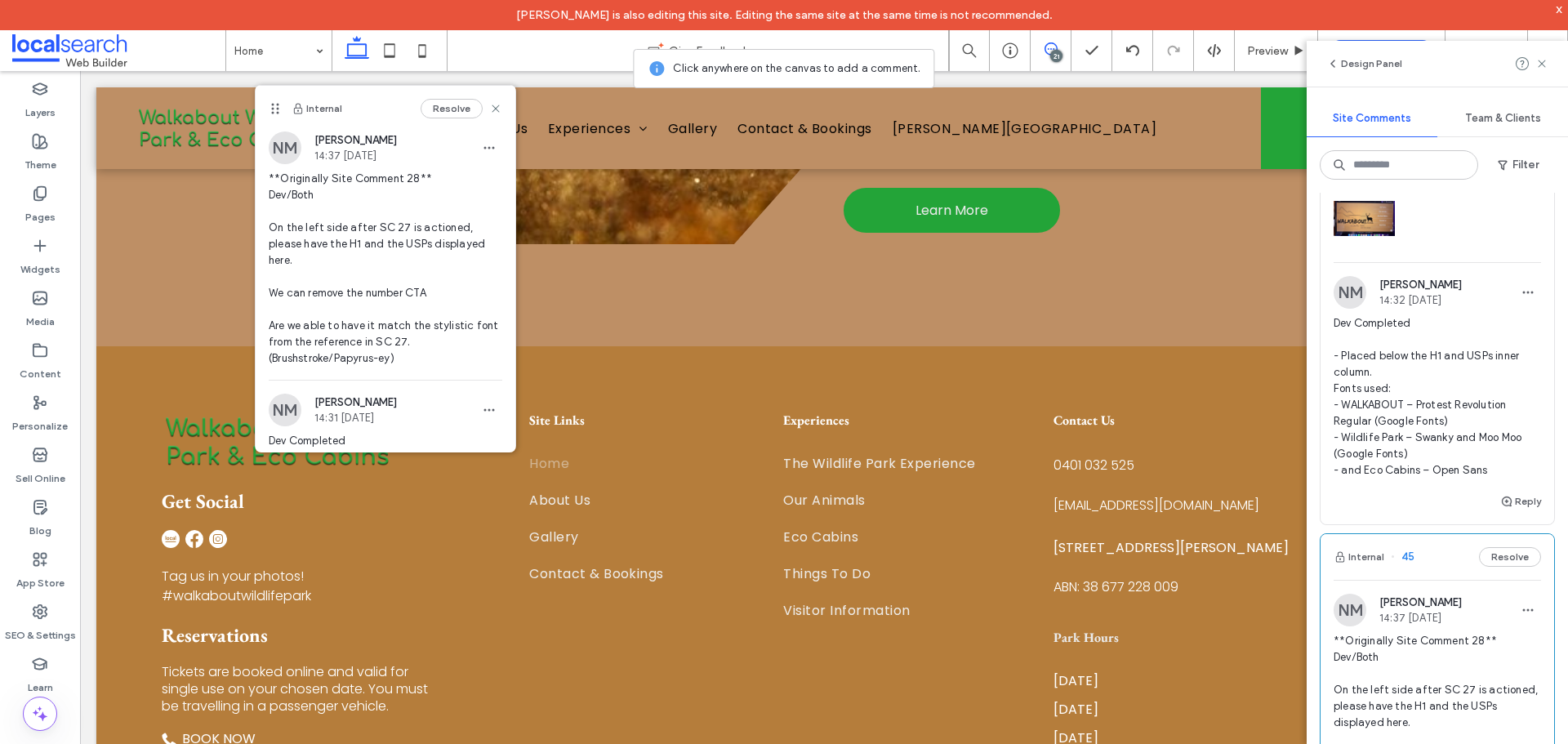
scroll to position [1634, 0]
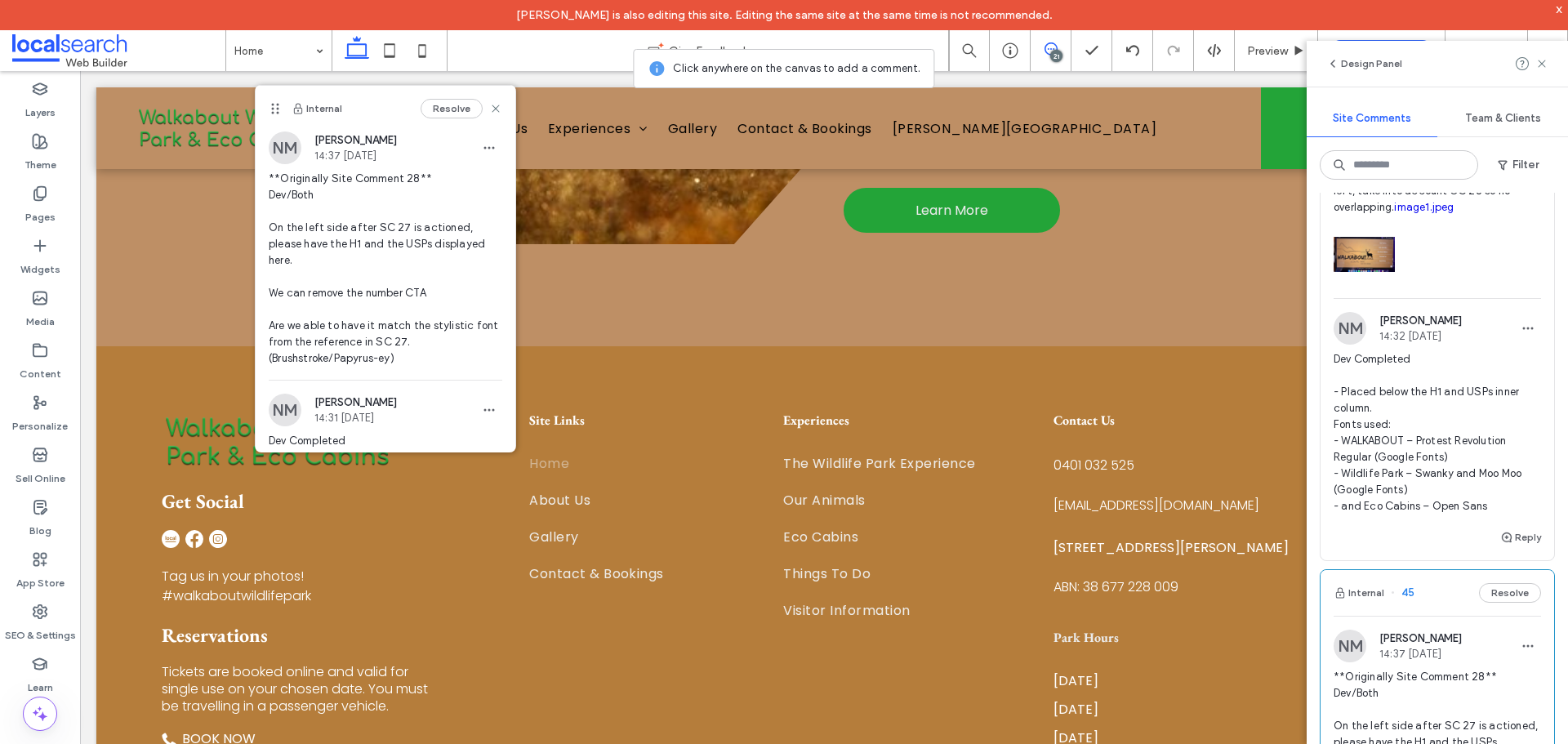
click at [1453, 504] on span "Dev Completed - Placed below the H1 and USPs inner column. Fonts used: - WALKAB…" at bounding box center [1437, 433] width 207 height 164
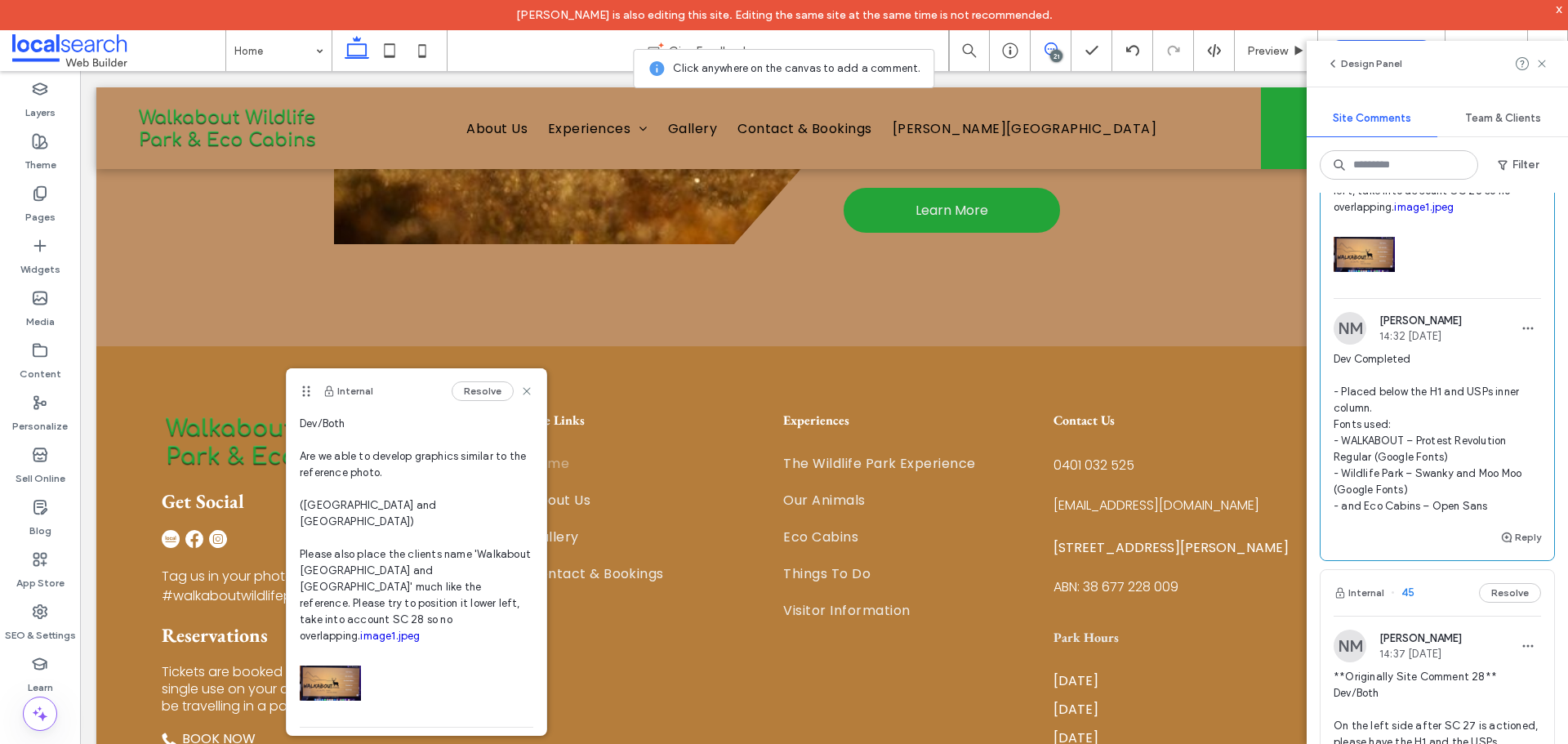
scroll to position [82, 0]
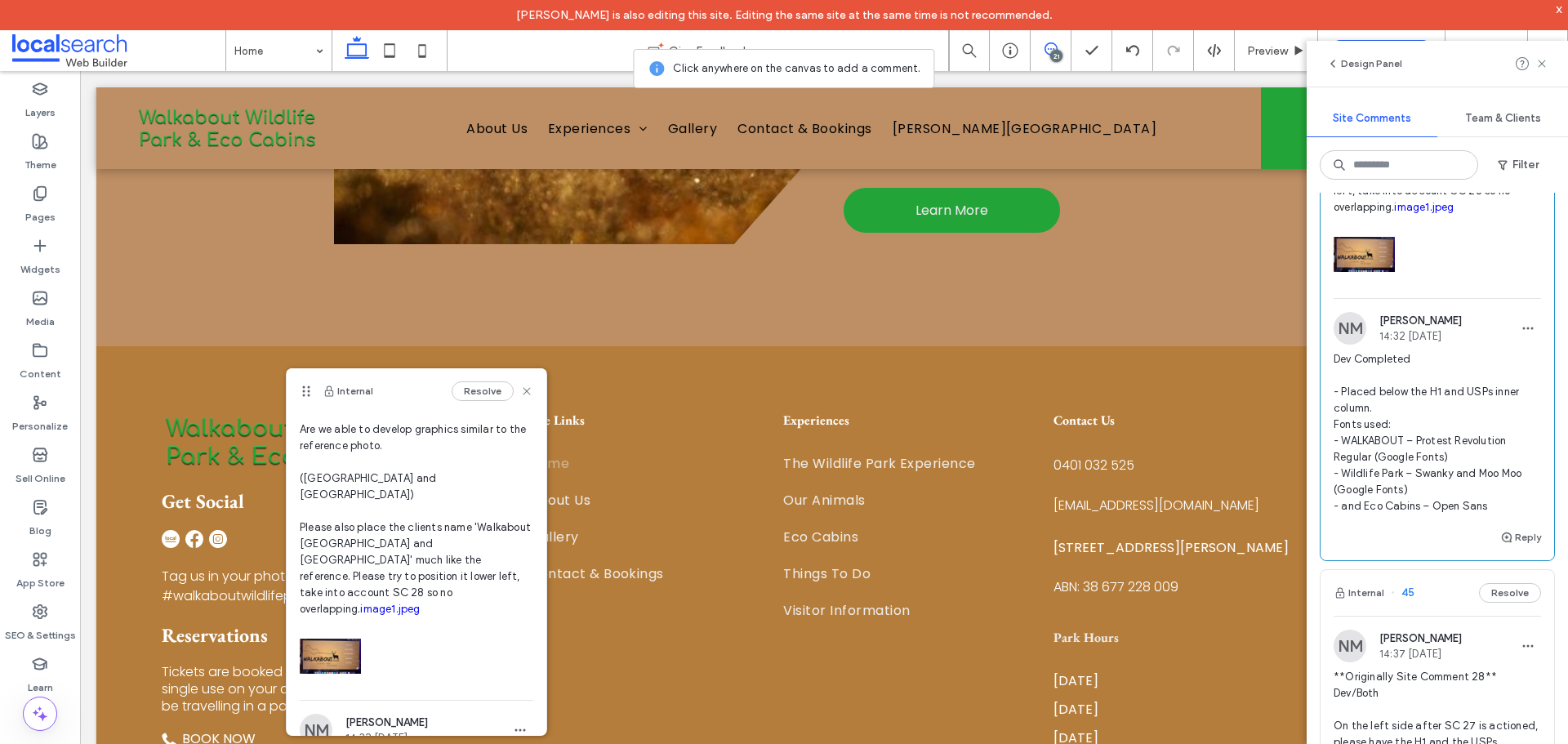
click at [417, 603] on link "image1.jpeg" at bounding box center [390, 609] width 59 height 13
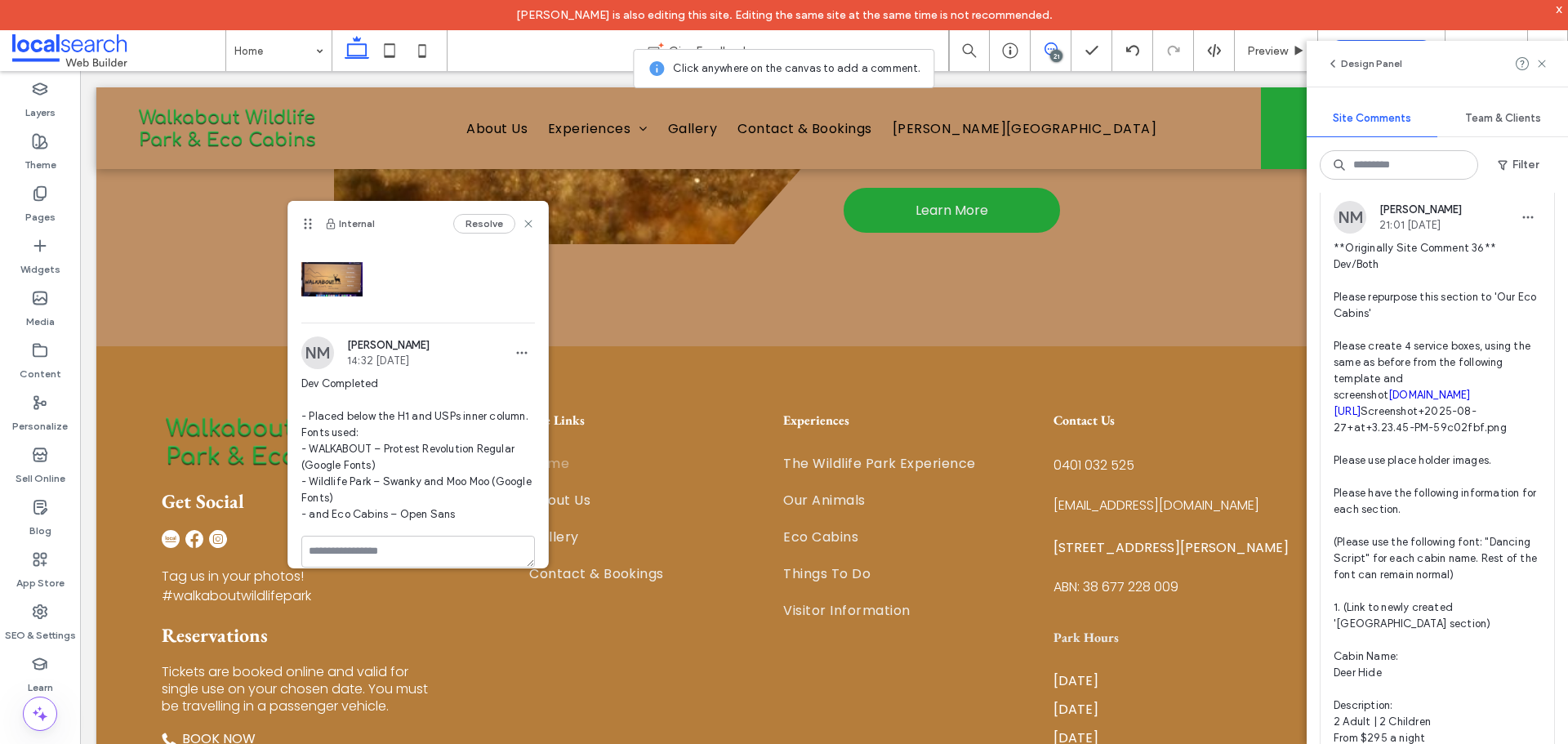
scroll to position [0, 0]
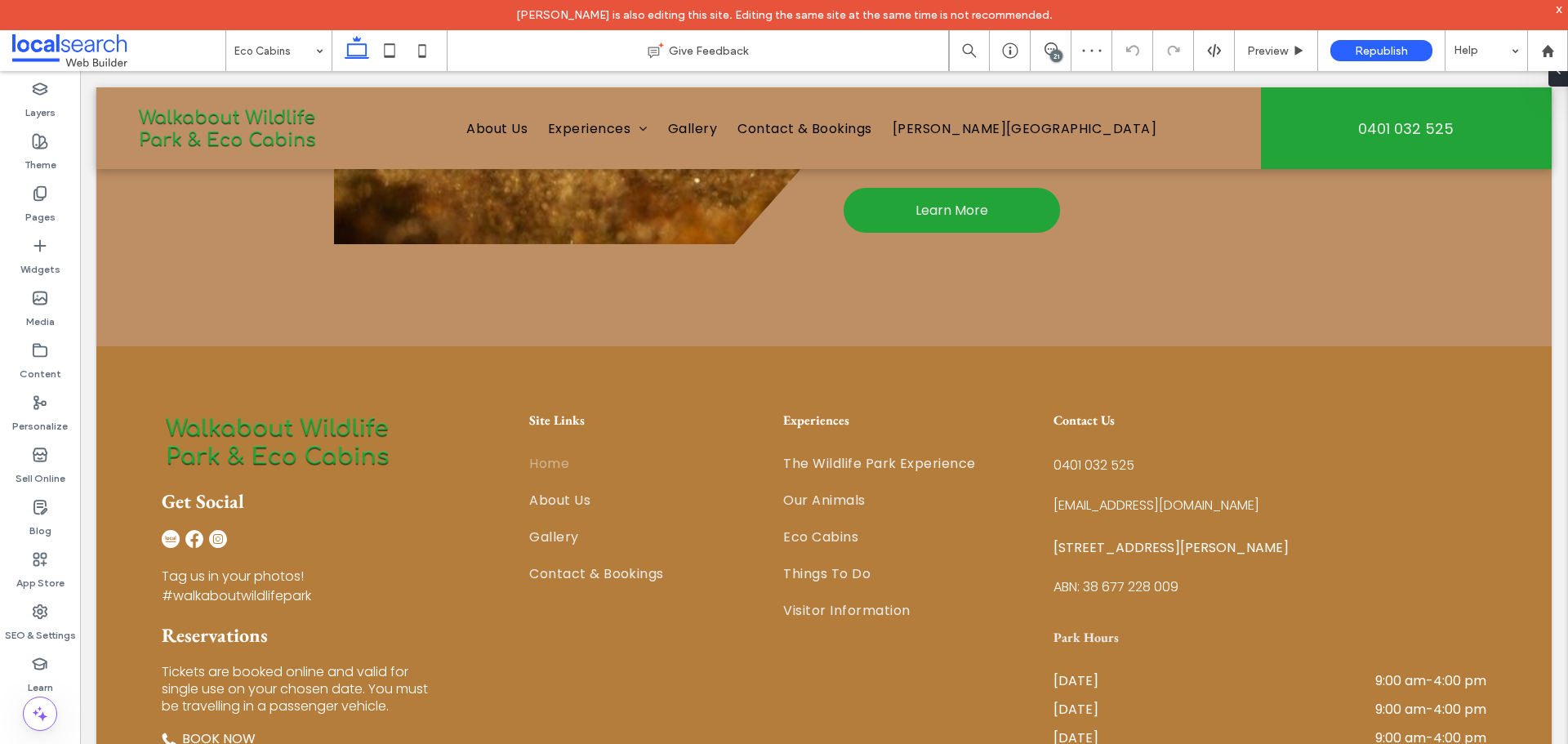
click at [1053, 51] on div "21" at bounding box center [1056, 56] width 13 height 13
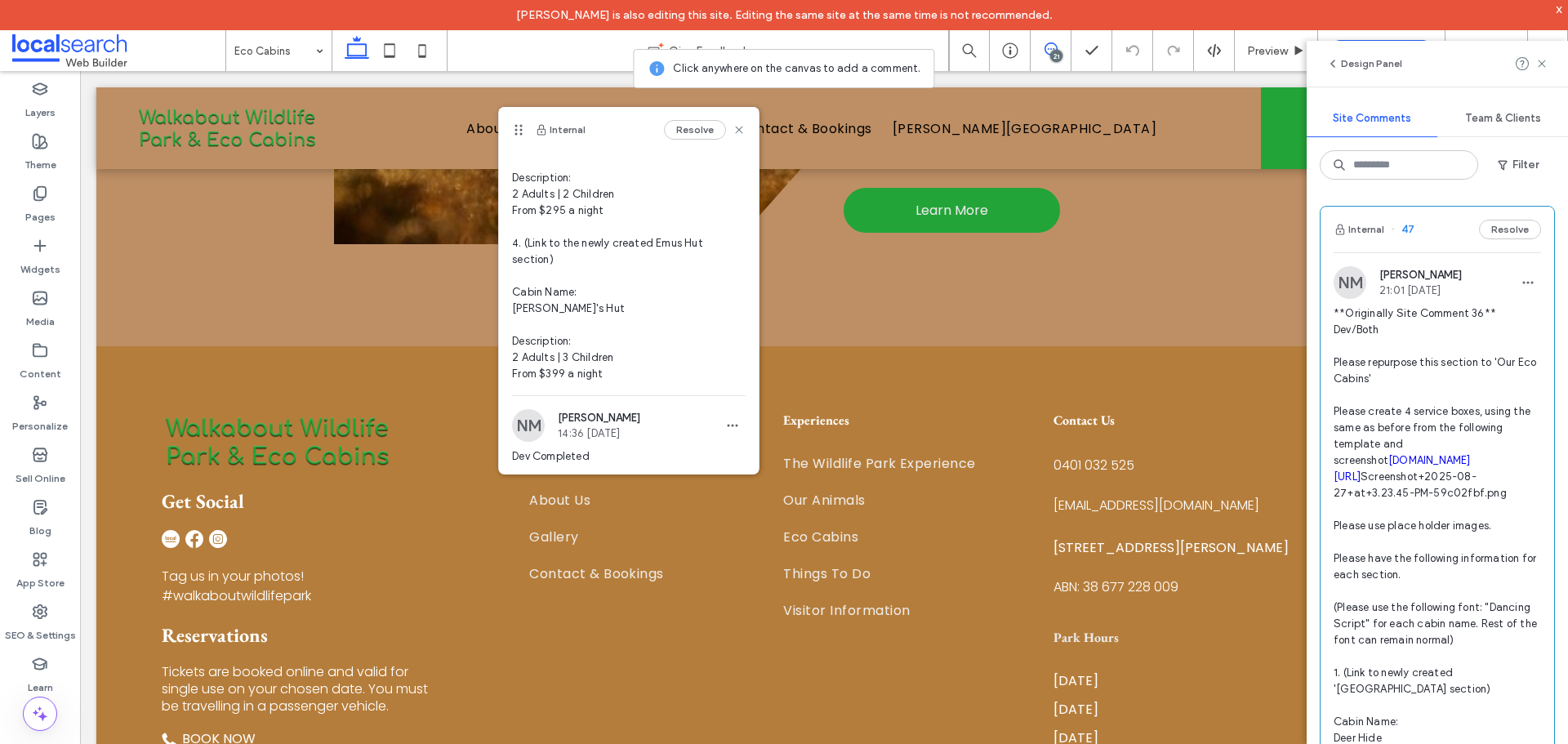
scroll to position [817, 0]
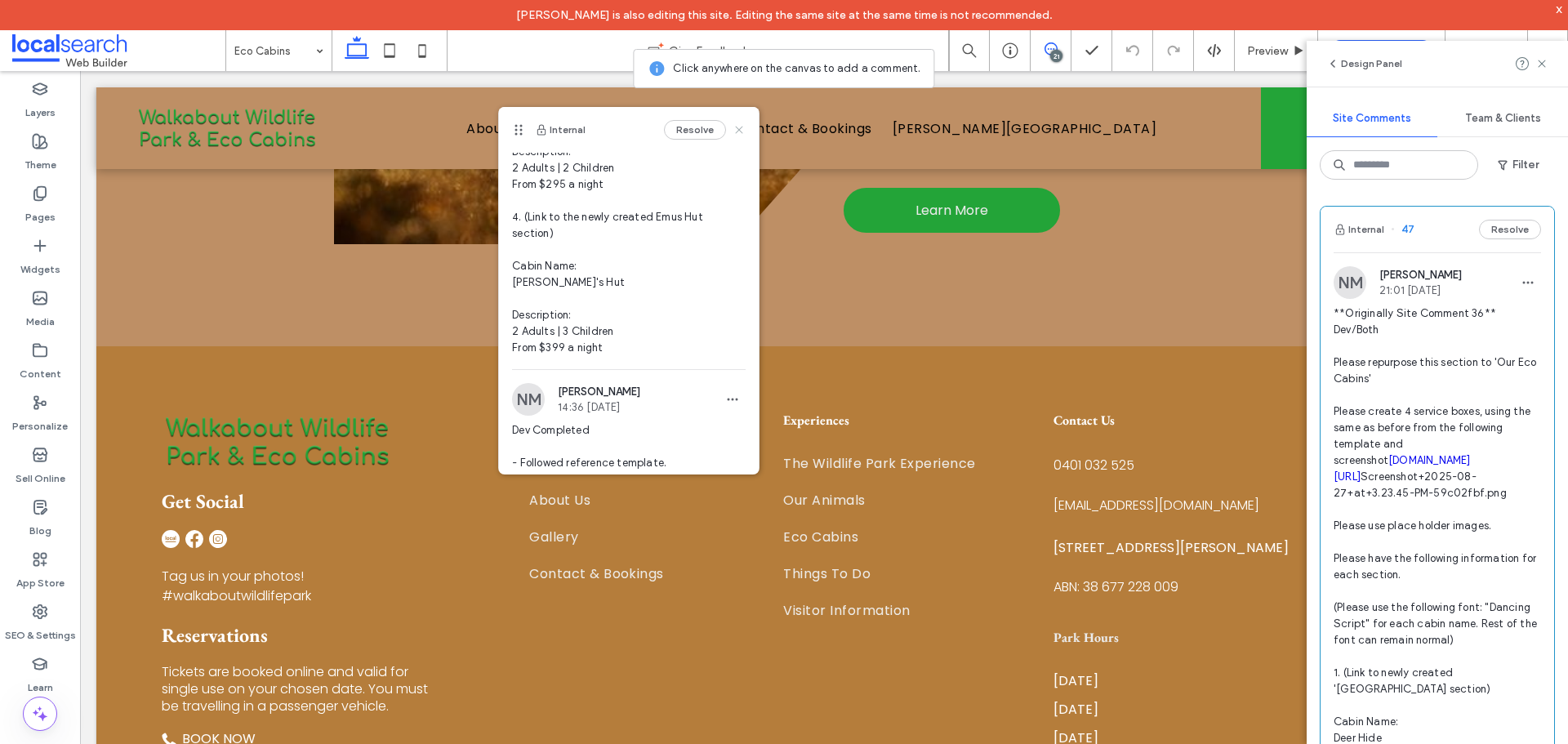
click at [736, 132] on use at bounding box center [739, 129] width 7 height 7
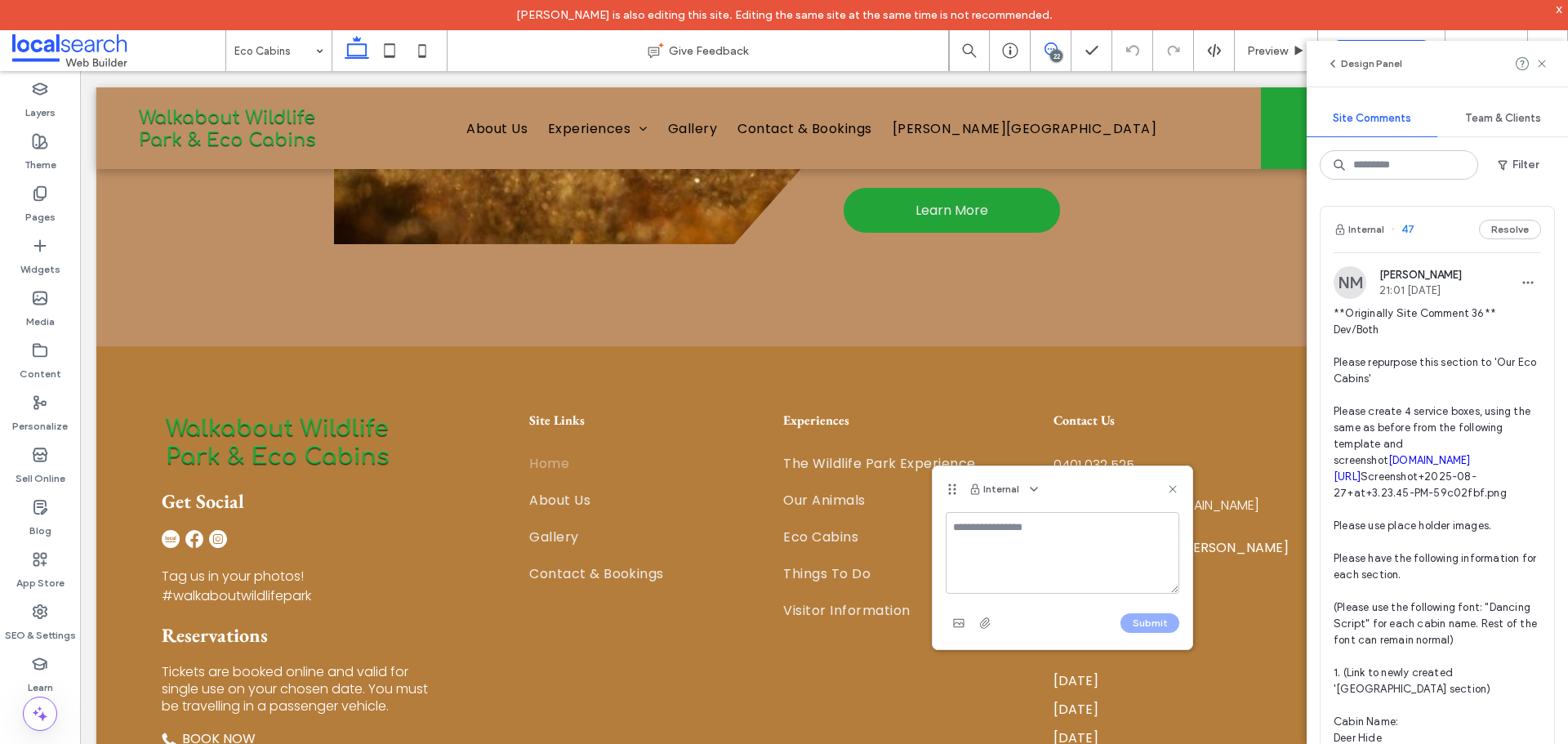
click at [1179, 494] on div "Internal" at bounding box center [1061, 489] width 260 height 46
click at [1176, 489] on icon at bounding box center [1173, 489] width 13 height 13
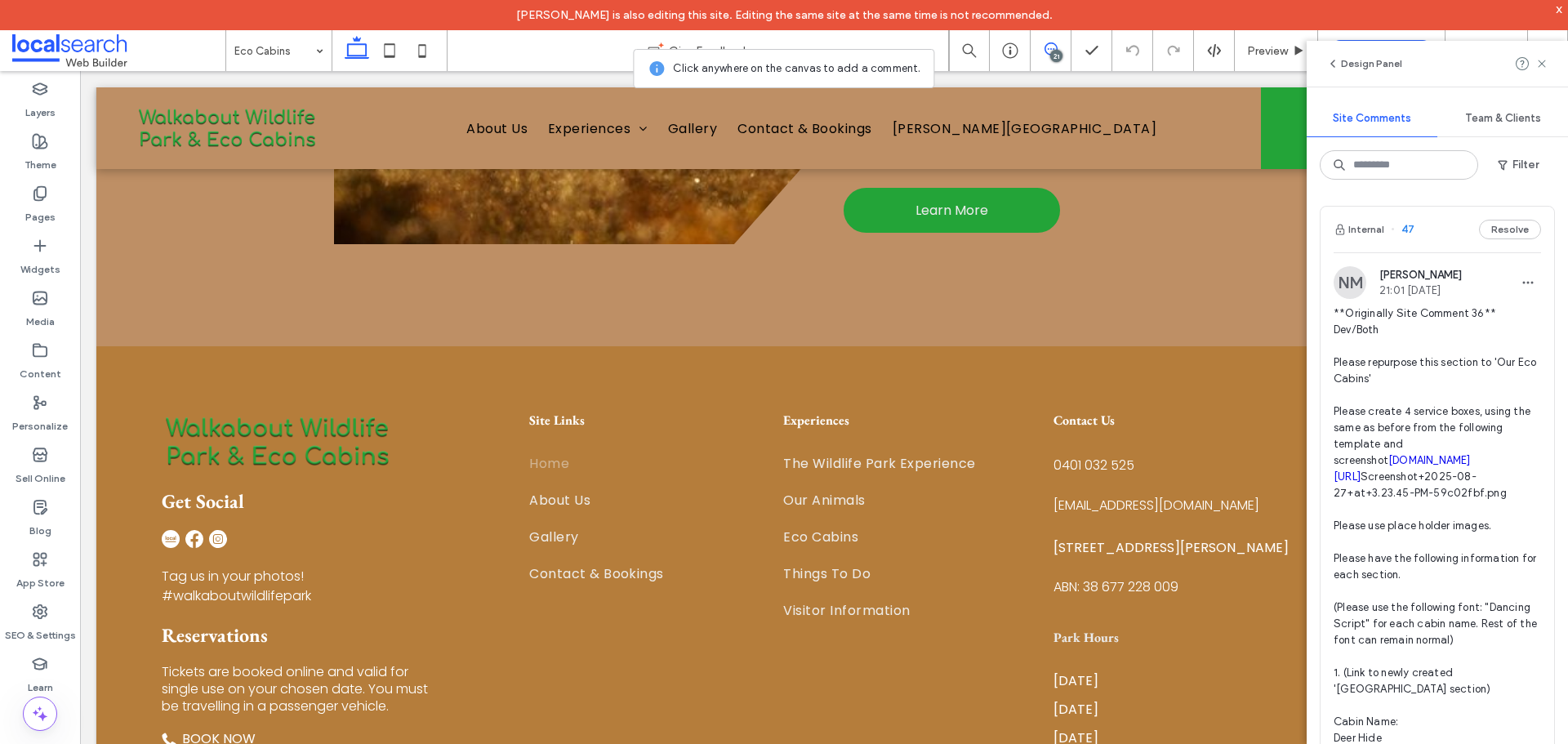
drag, startPoint x: 1545, startPoint y: 66, endPoint x: 1363, endPoint y: 194, distance: 222.5
click at [1545, 67] on use at bounding box center [1541, 63] width 7 height 7
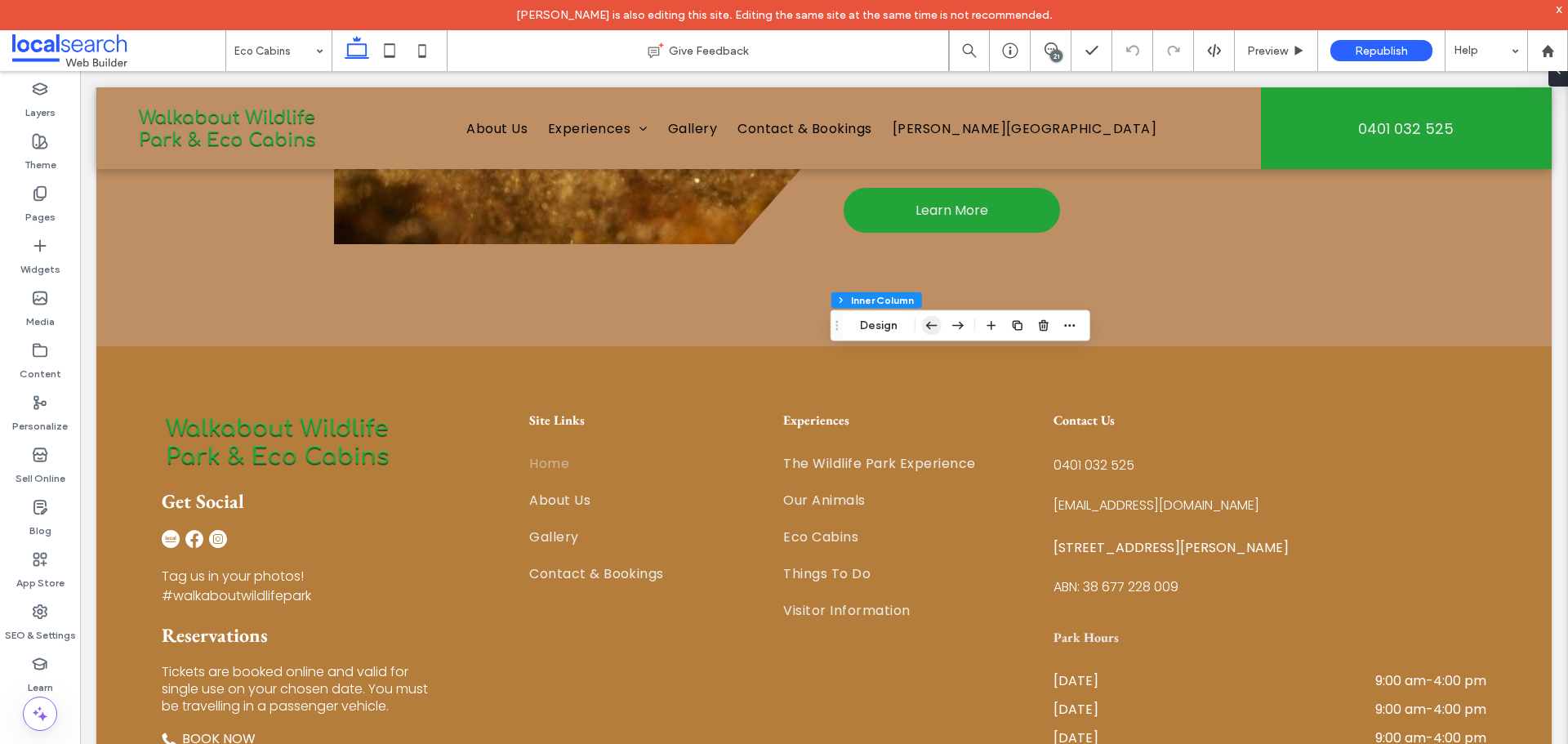
click at [929, 320] on icon "button" at bounding box center [932, 325] width 20 height 30
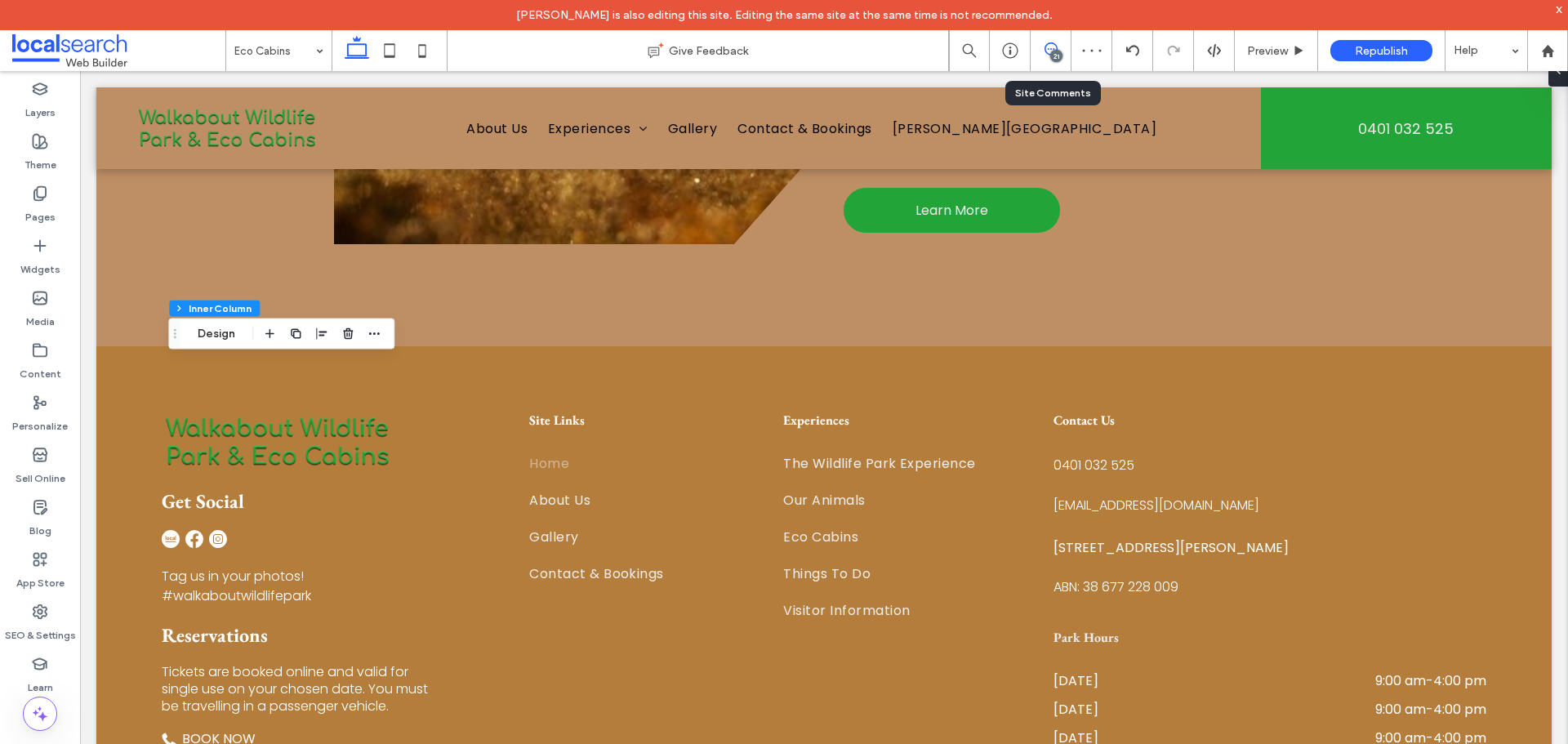
click at [1053, 49] on div "21" at bounding box center [1056, 56] width 13 height 13
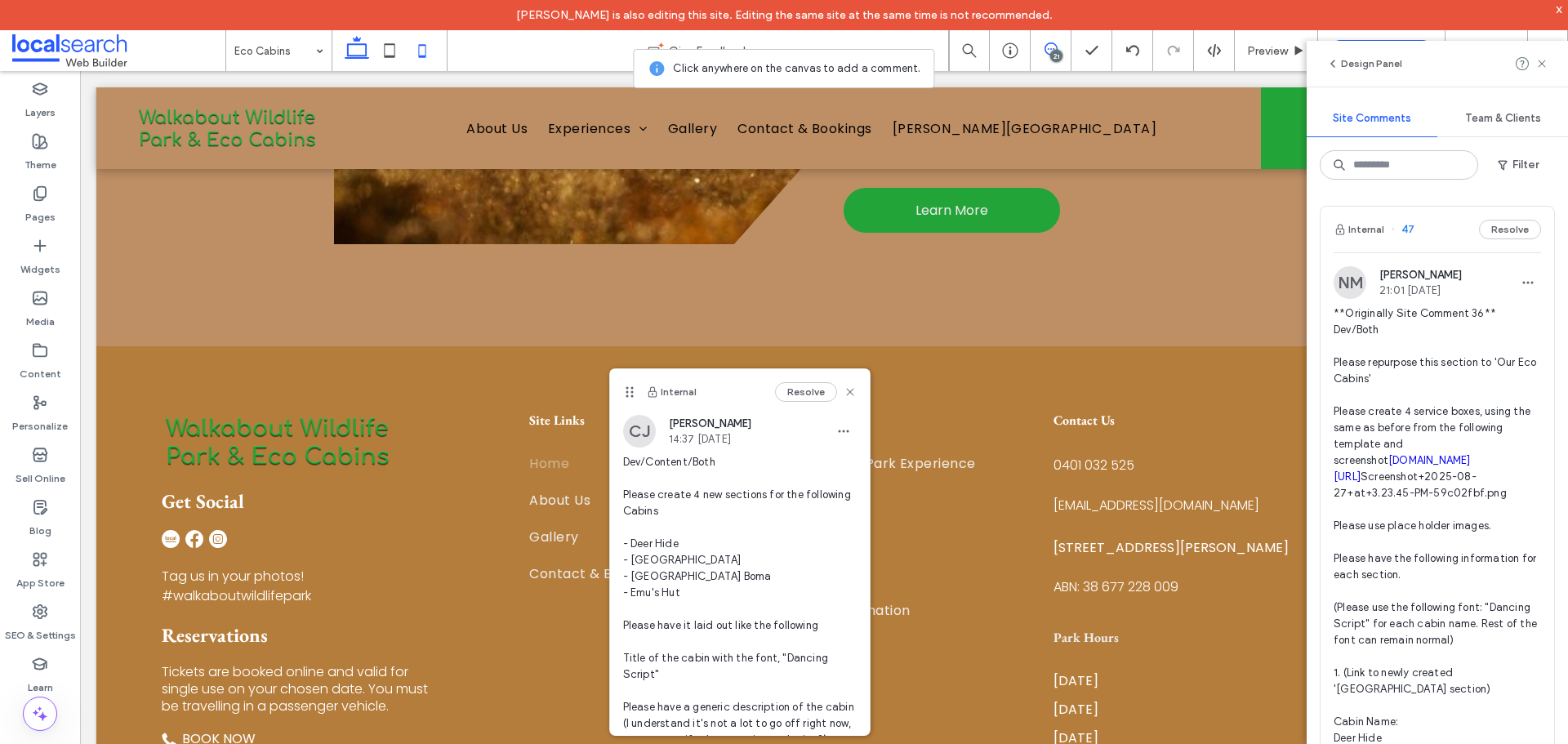
drag, startPoint x: 382, startPoint y: 51, endPoint x: 412, endPoint y: 61, distance: 31.6
click at [382, 51] on icon at bounding box center [390, 50] width 32 height 32
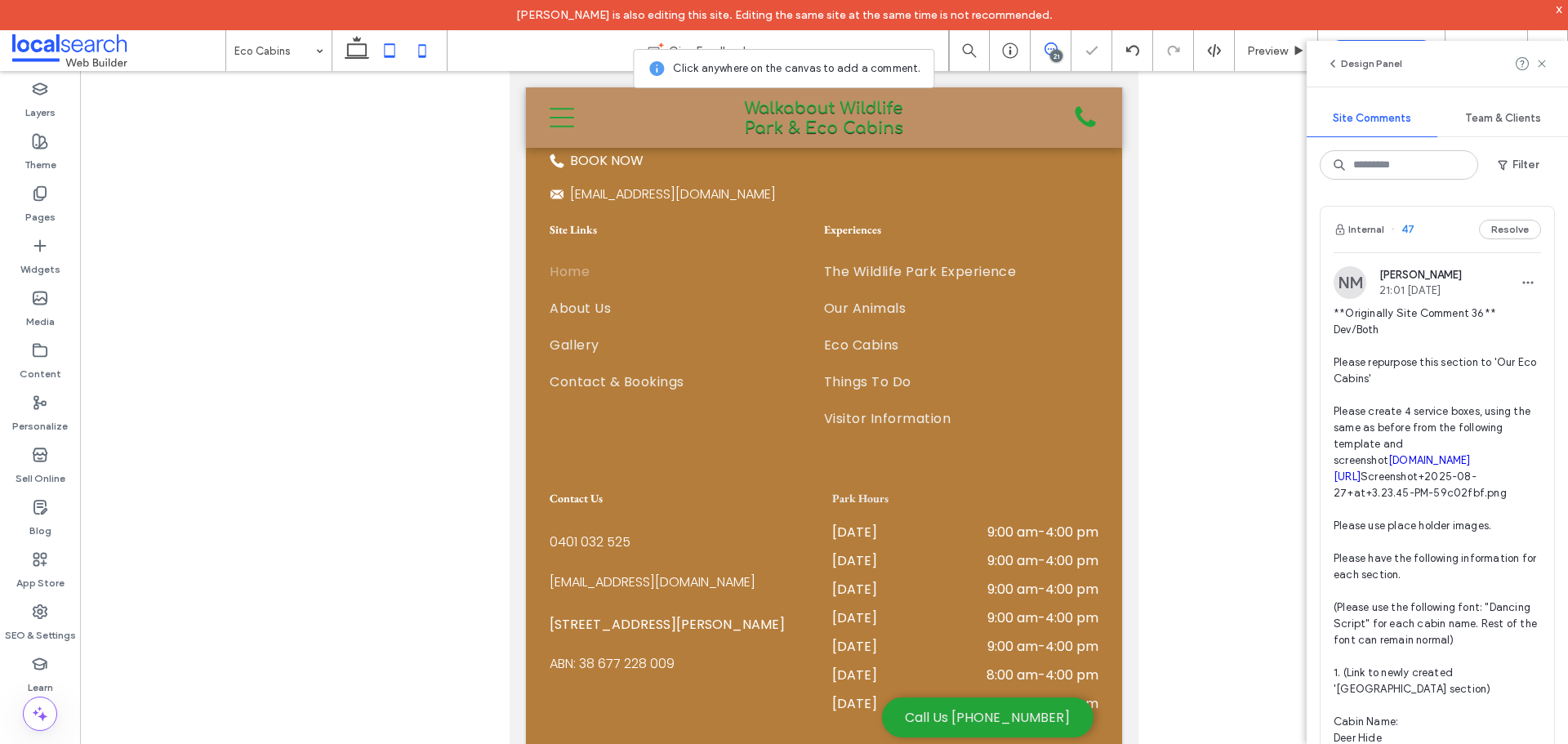
click at [423, 62] on icon at bounding box center [422, 50] width 32 height 32
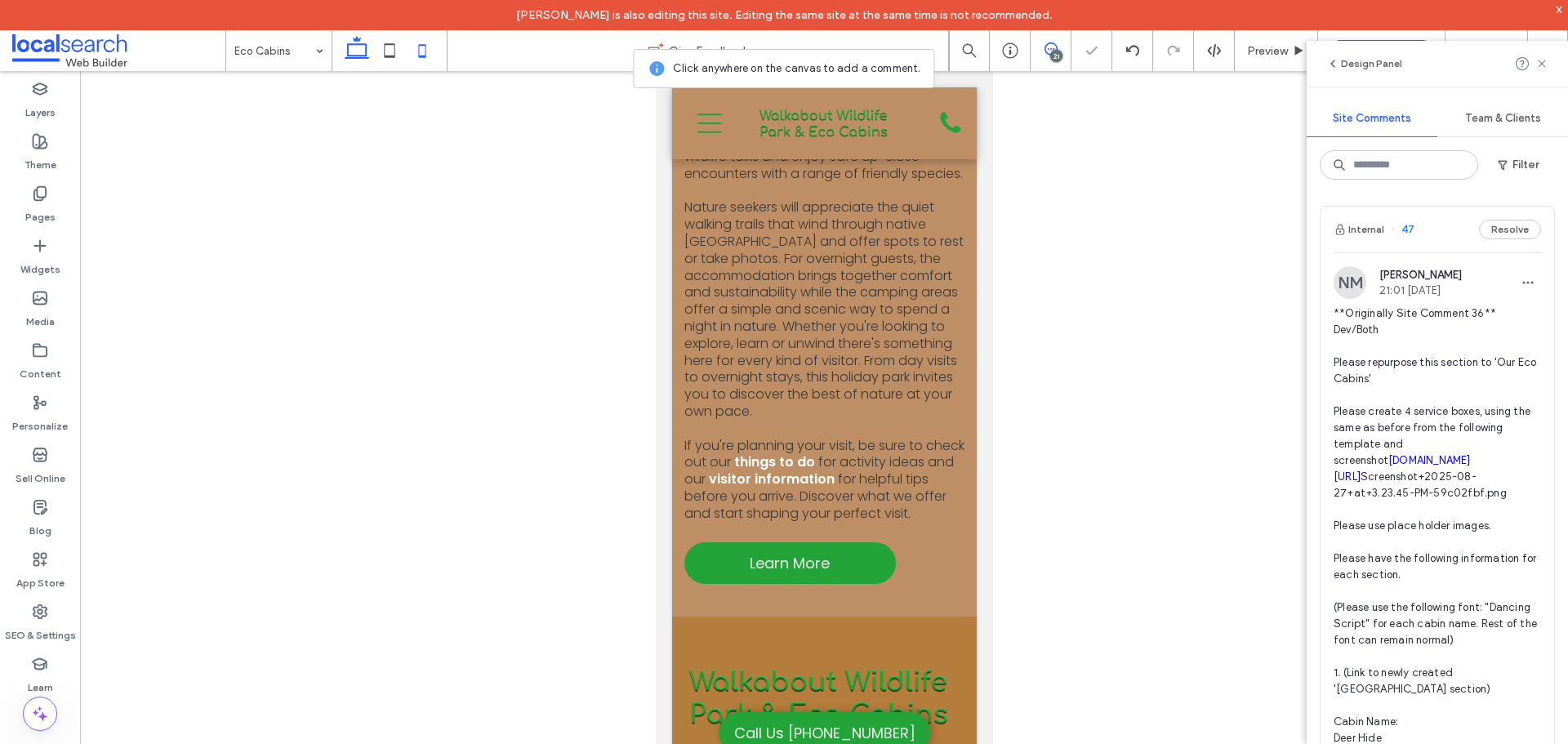
click at [390, 57] on use at bounding box center [390, 49] width 11 height 13
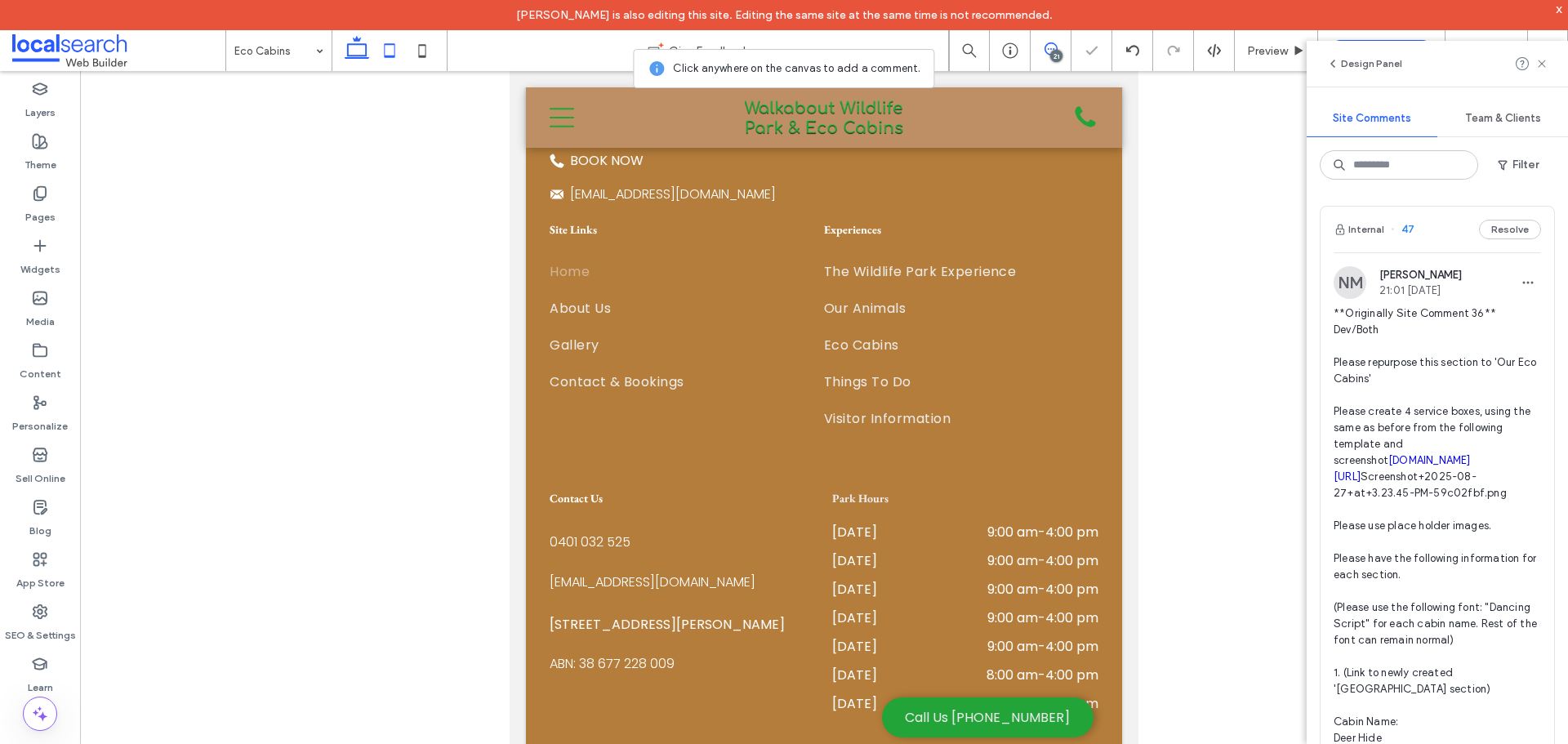
click at [357, 48] on icon at bounding box center [357, 50] width 32 height 32
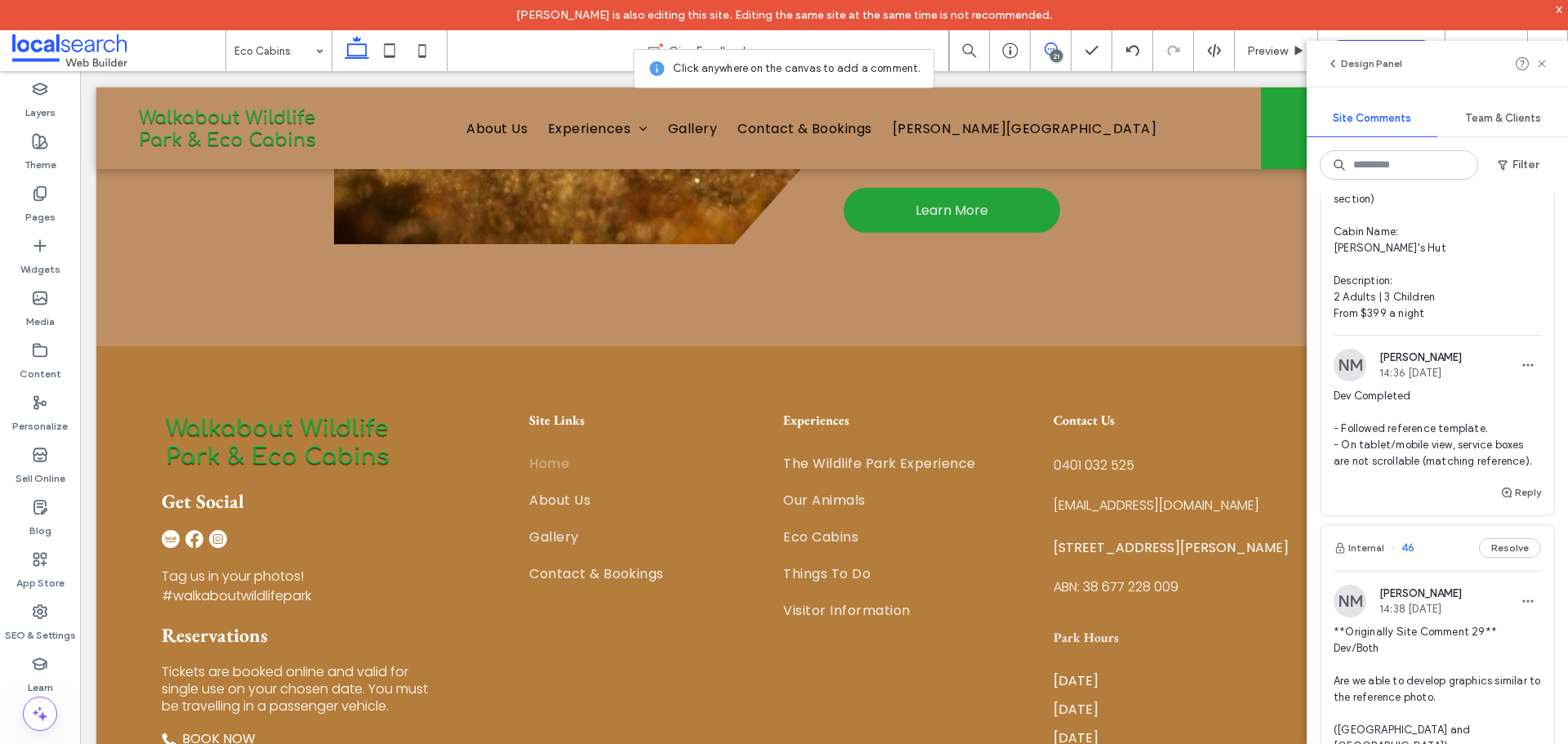
scroll to position [1307, 0]
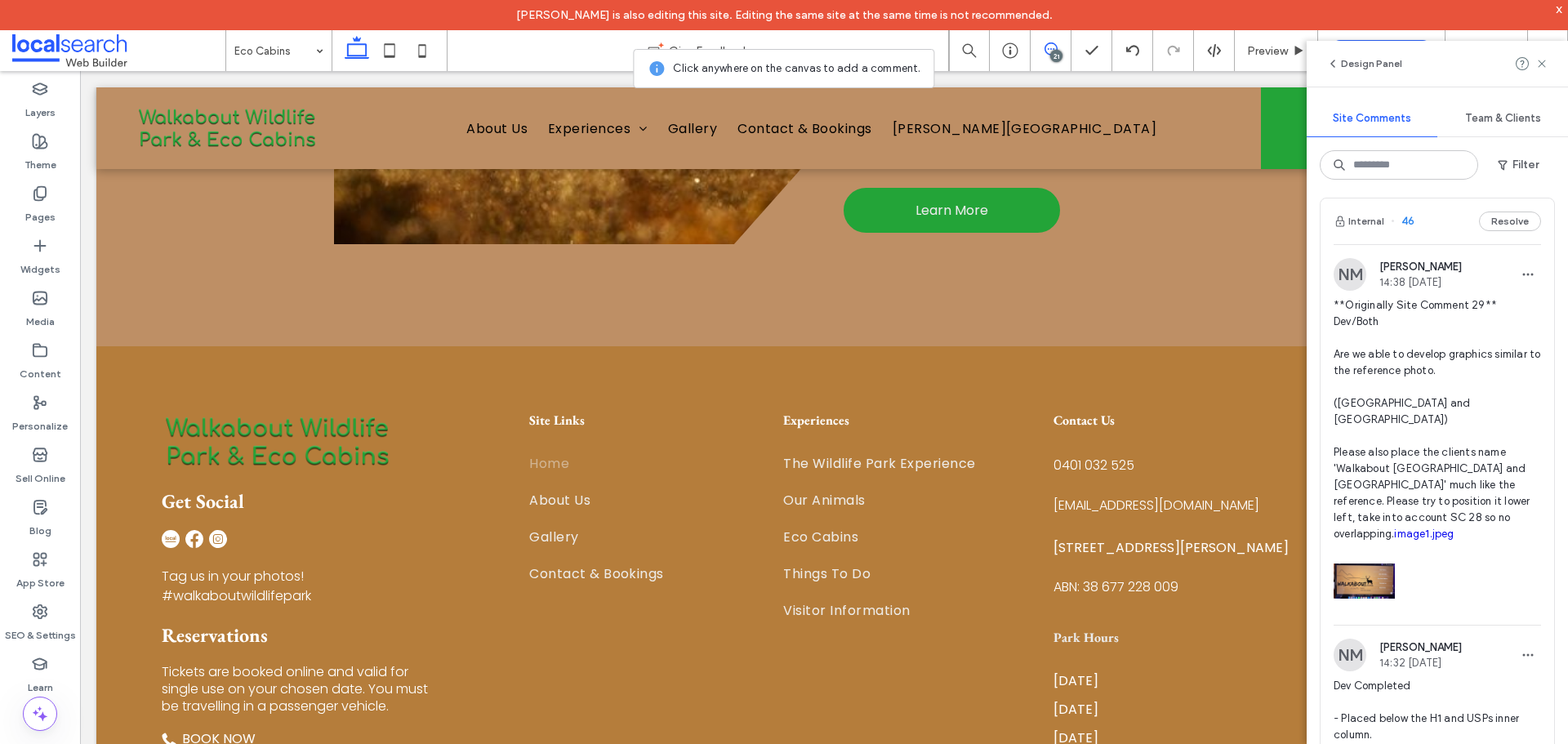
click at [1462, 536] on span "**Originally Site Comment 29** Dev/Both Are we able to develop graphics similar…" at bounding box center [1437, 420] width 207 height 245
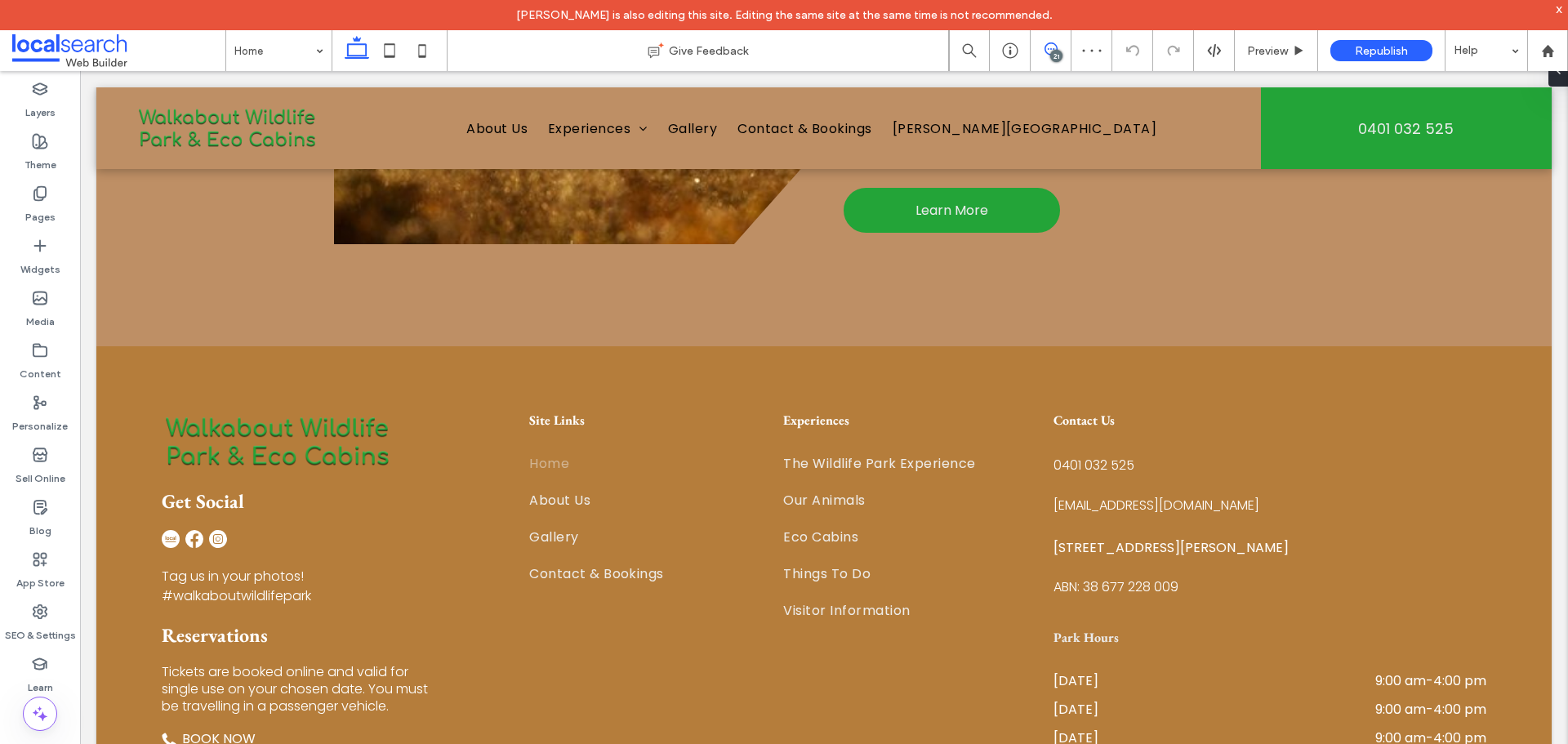
click at [1050, 49] on icon at bounding box center [1051, 49] width 13 height 13
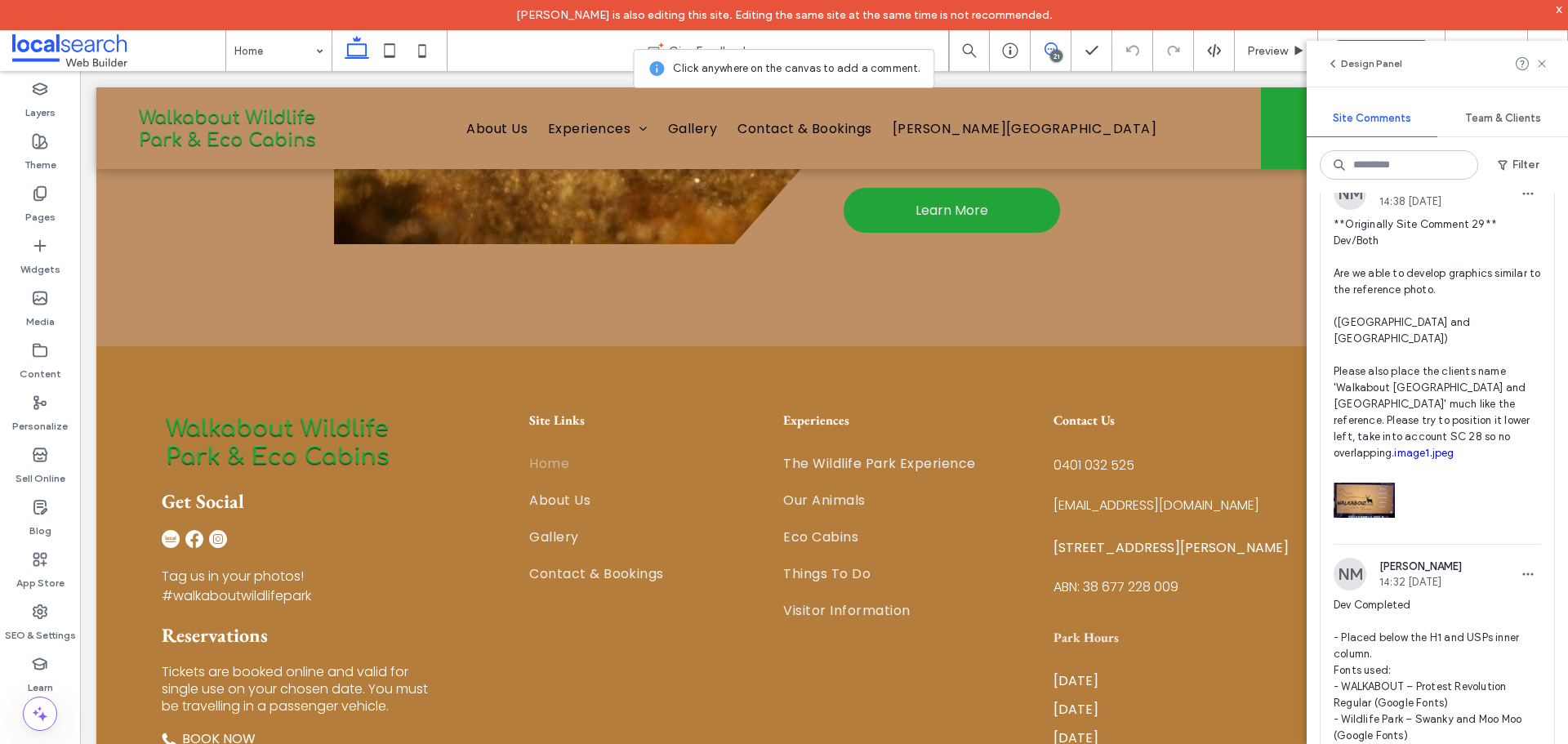
scroll to position [1389, 0]
click at [1443, 461] on span "**Originally Site Comment 29** Dev/Both Are we able to develop graphics similar…" at bounding box center [1437, 338] width 207 height 245
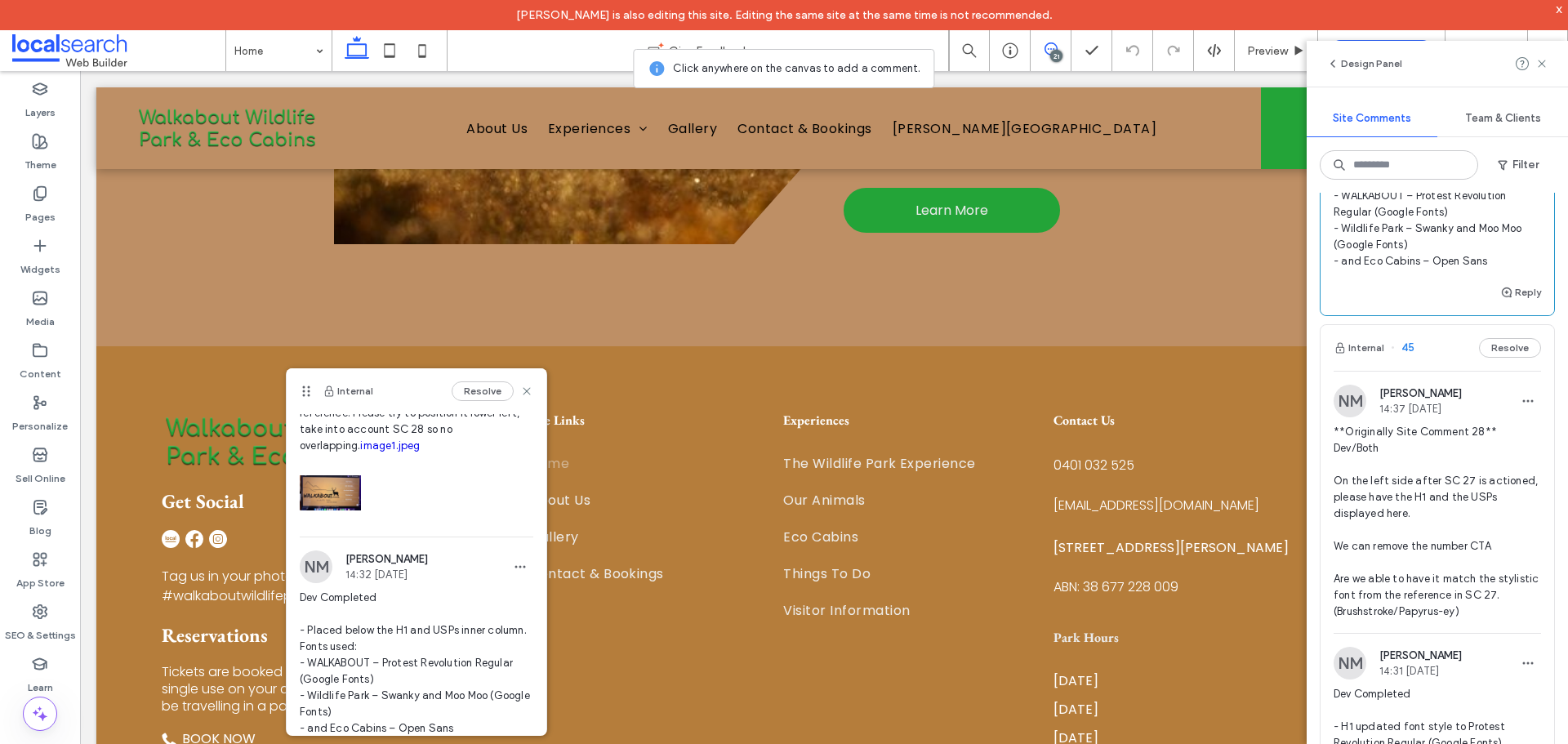
scroll to position [2042, 0]
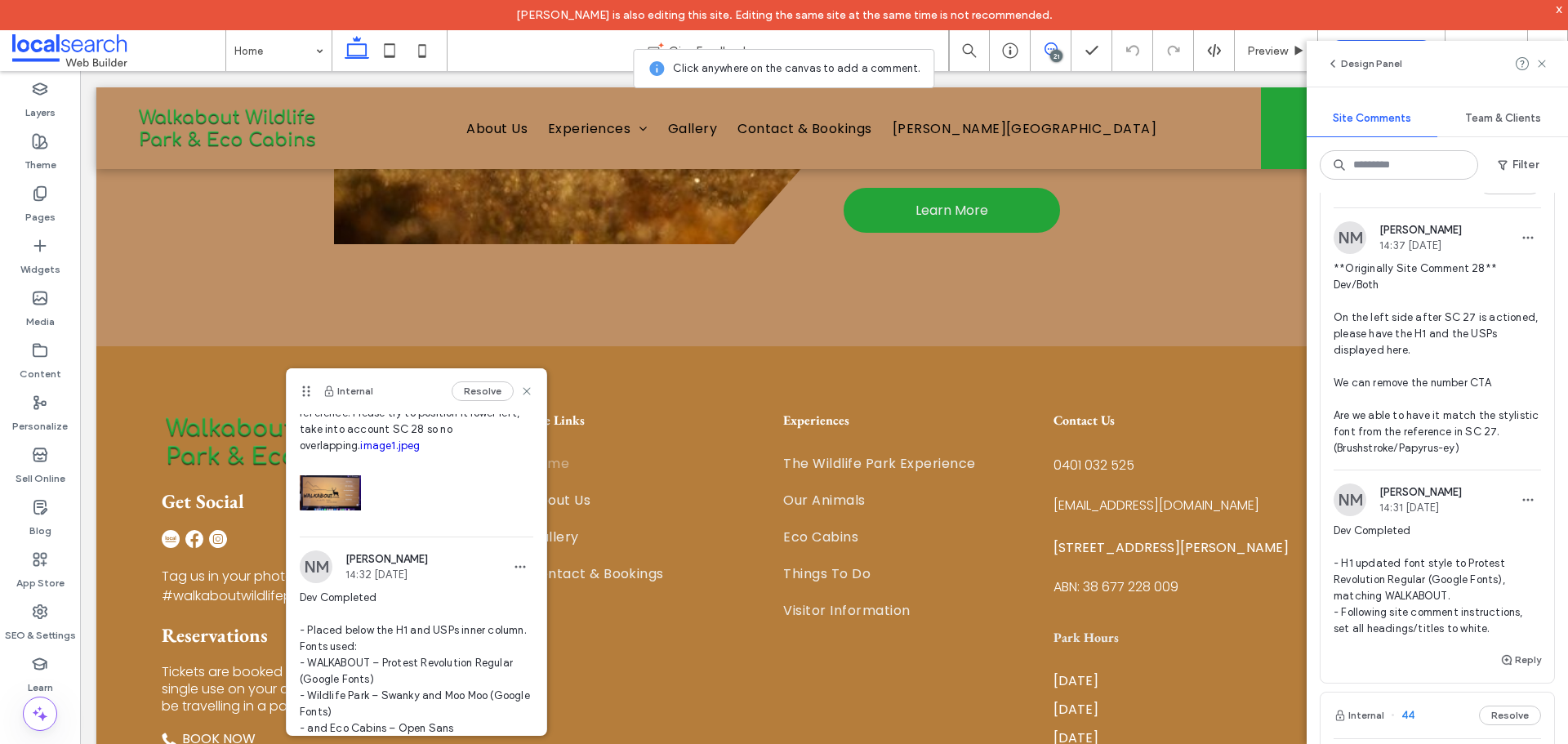
click at [1444, 456] on span "**Originally Site Comment 28** Dev/Both On the left side after SC 27 is actione…" at bounding box center [1437, 359] width 207 height 196
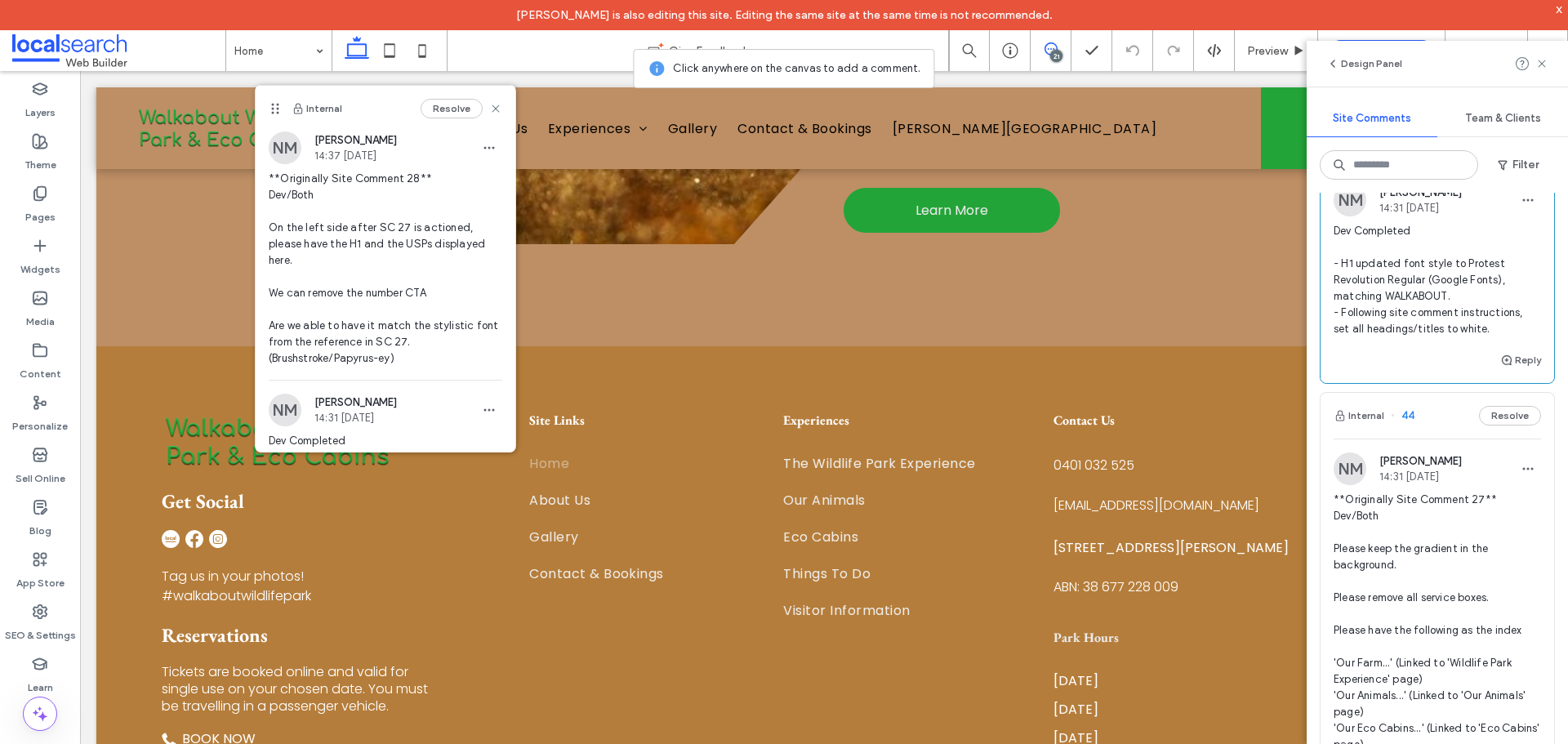
scroll to position [2369, 0]
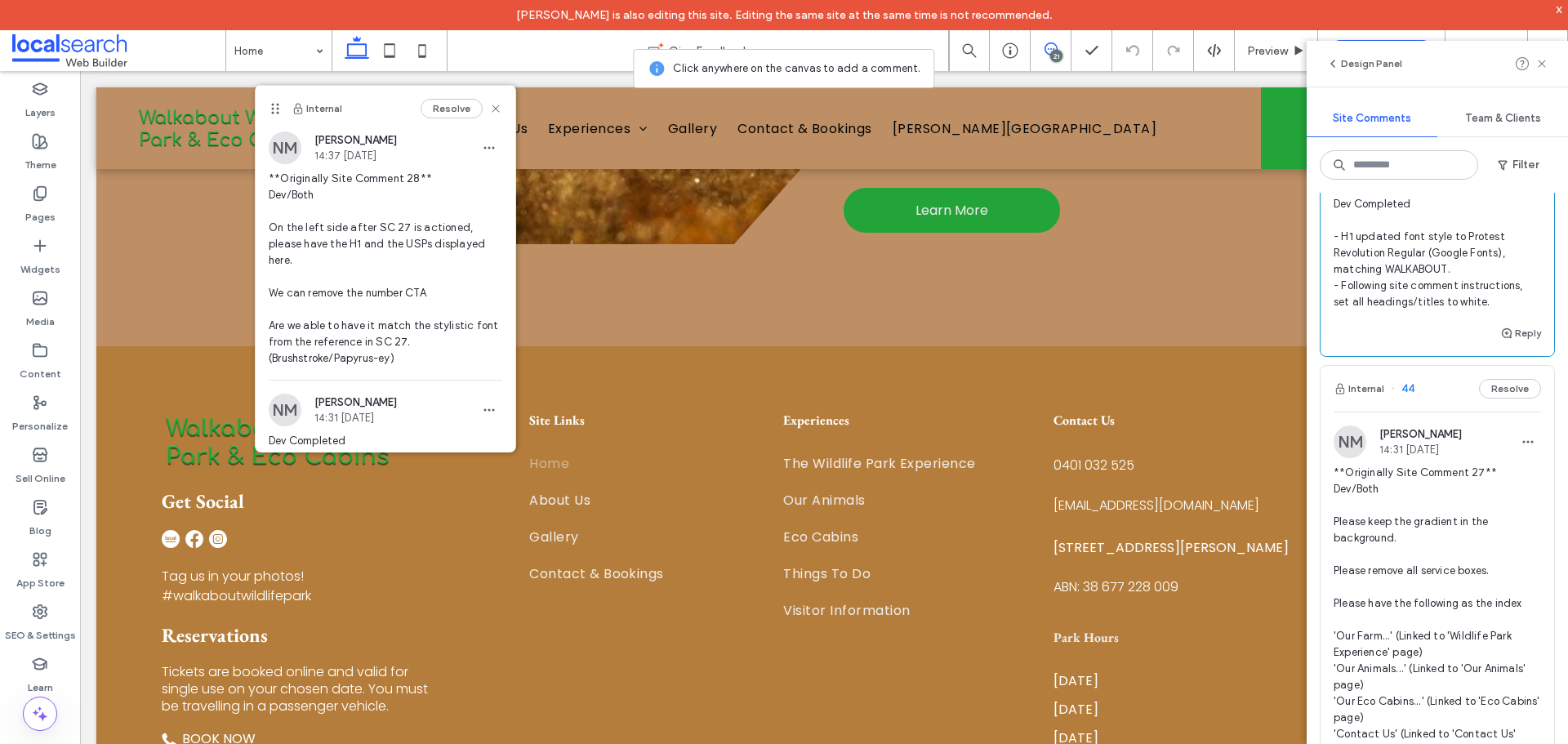
click at [1416, 551] on span "**Originally Site Comment 27** Dev/Both Please keep the gradient in the backgro…" at bounding box center [1437, 677] width 207 height 425
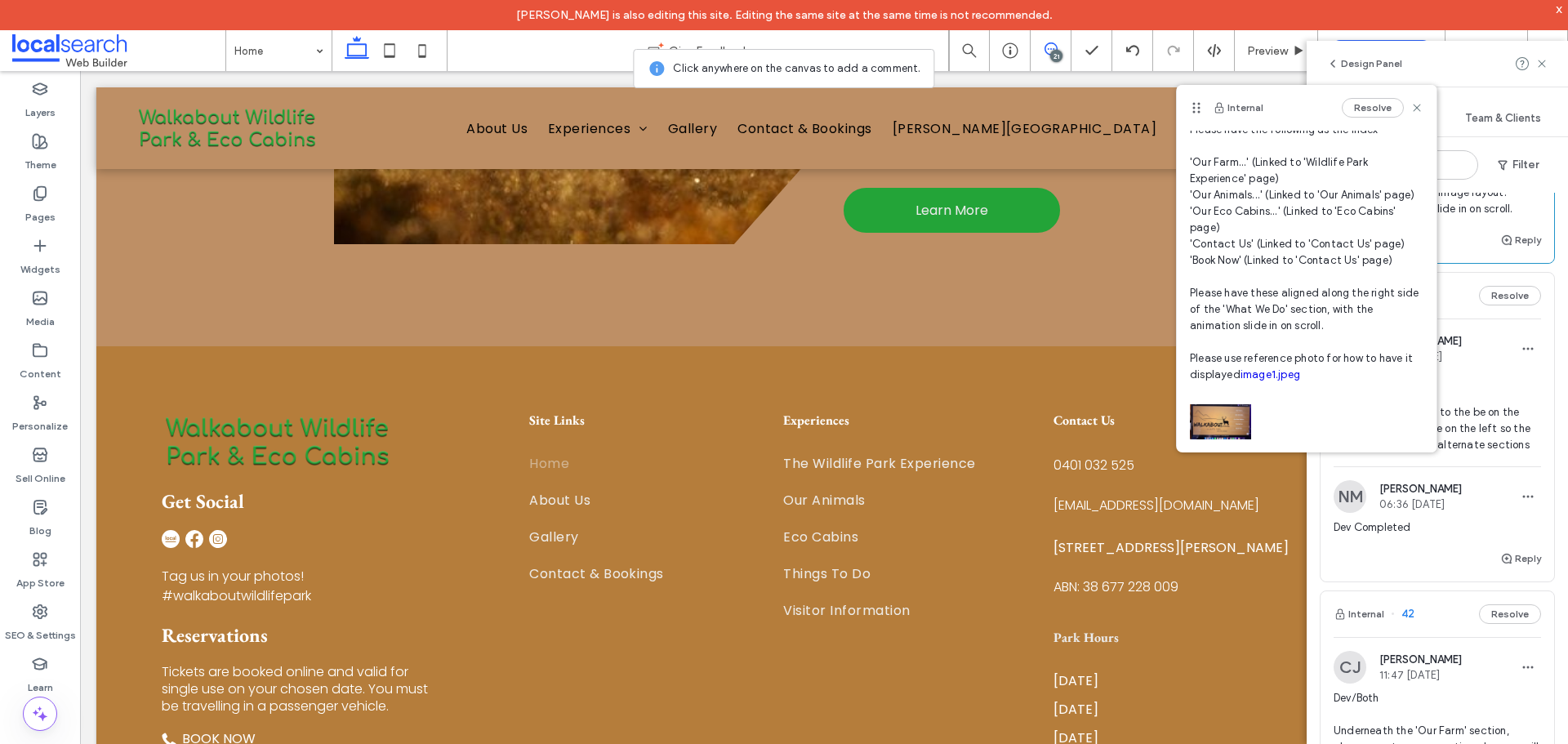
scroll to position [3350, 0]
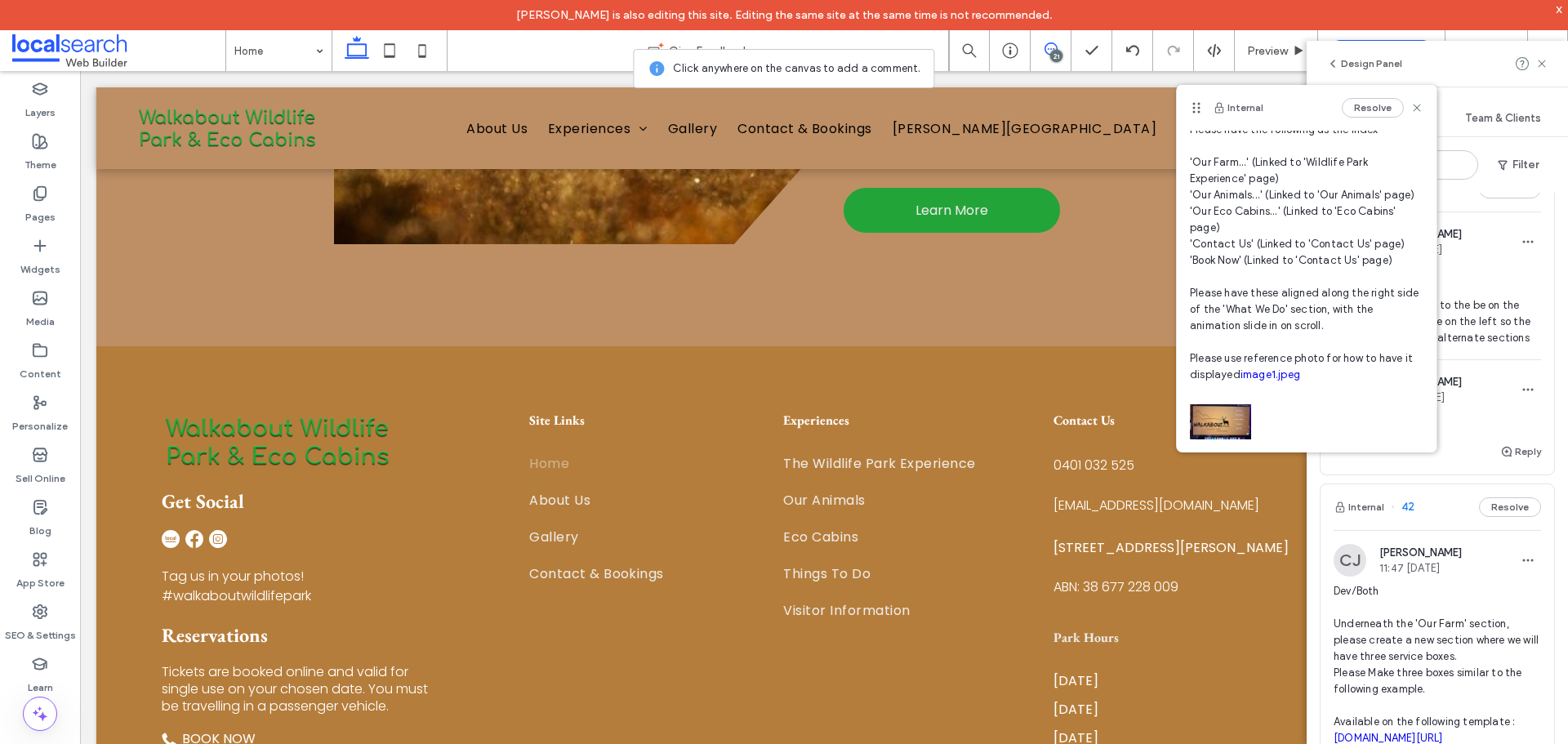
click at [1493, 347] on span "Devs Please move the text to the be on the right and image to be on the left so…" at bounding box center [1437, 306] width 207 height 82
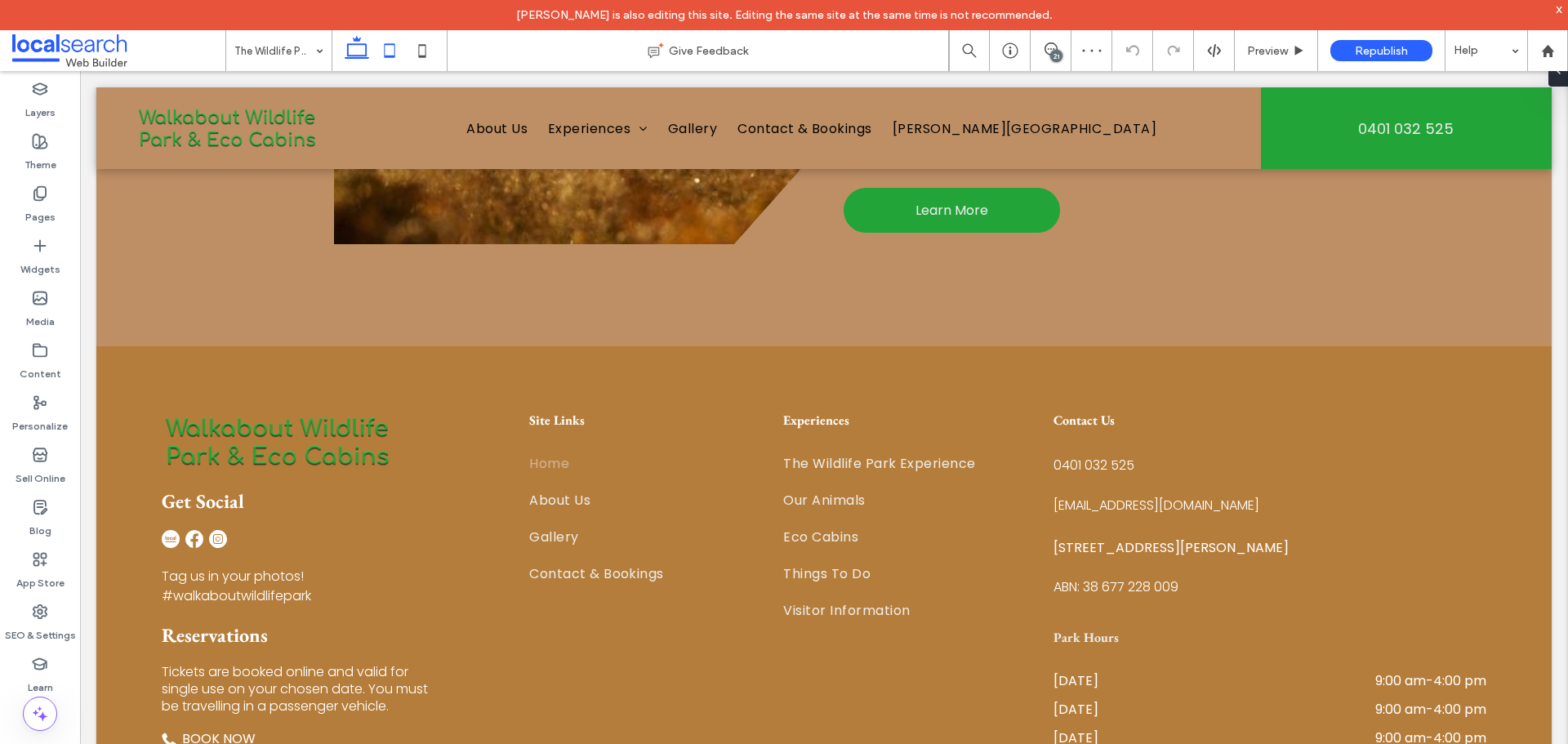
click at [387, 47] on icon at bounding box center [390, 50] width 32 height 32
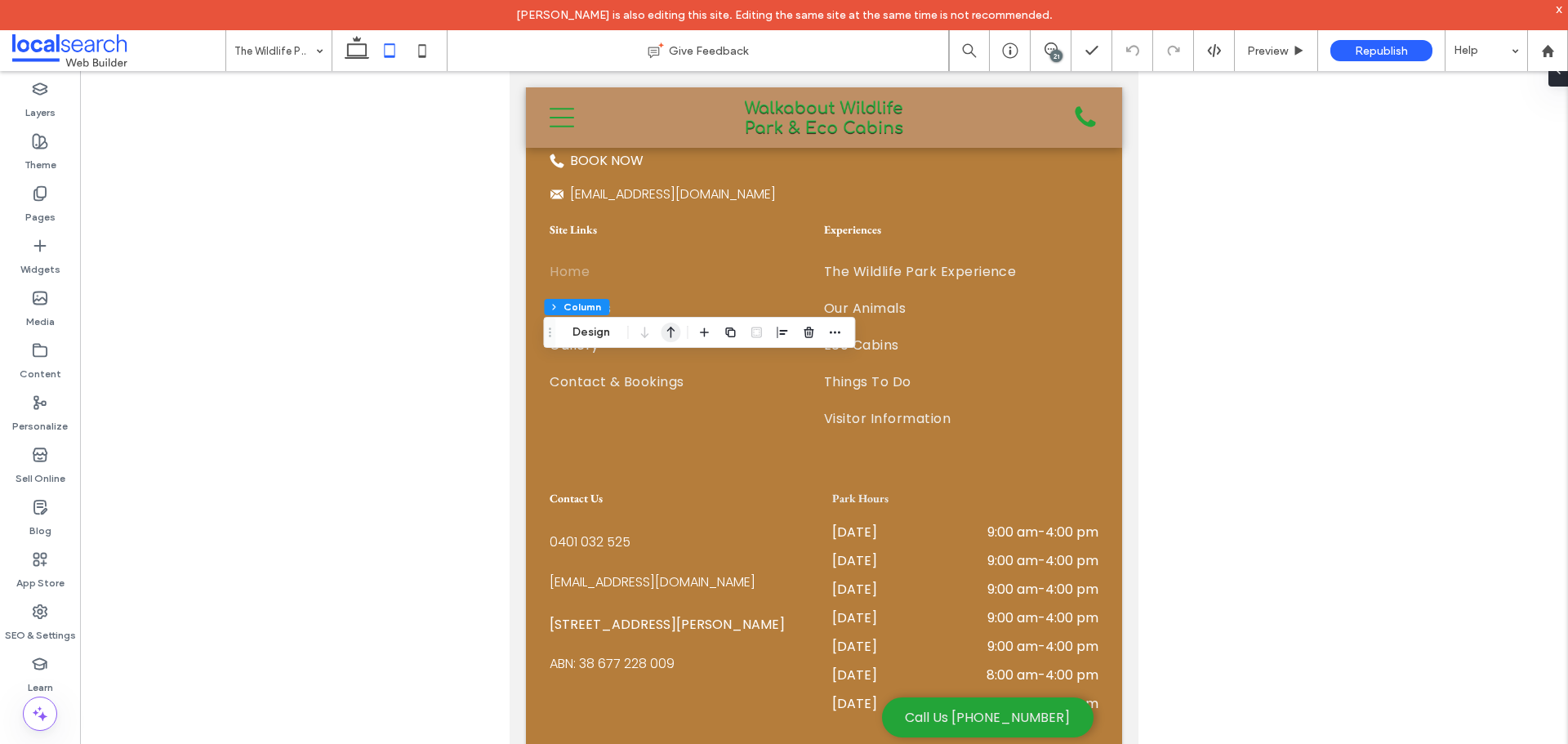
click at [673, 329] on icon "button" at bounding box center [671, 332] width 20 height 30
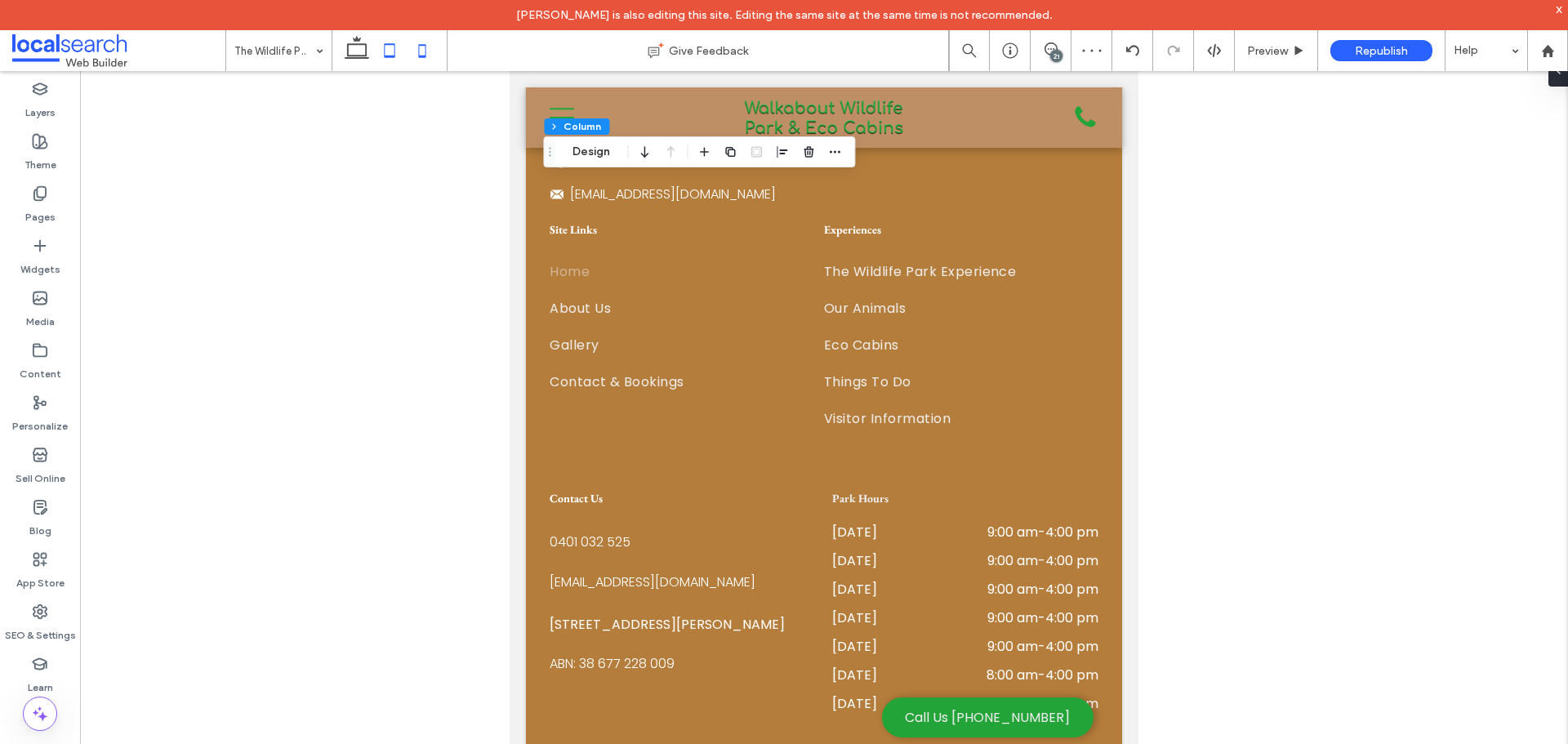
click at [426, 56] on use at bounding box center [422, 50] width 7 height 13
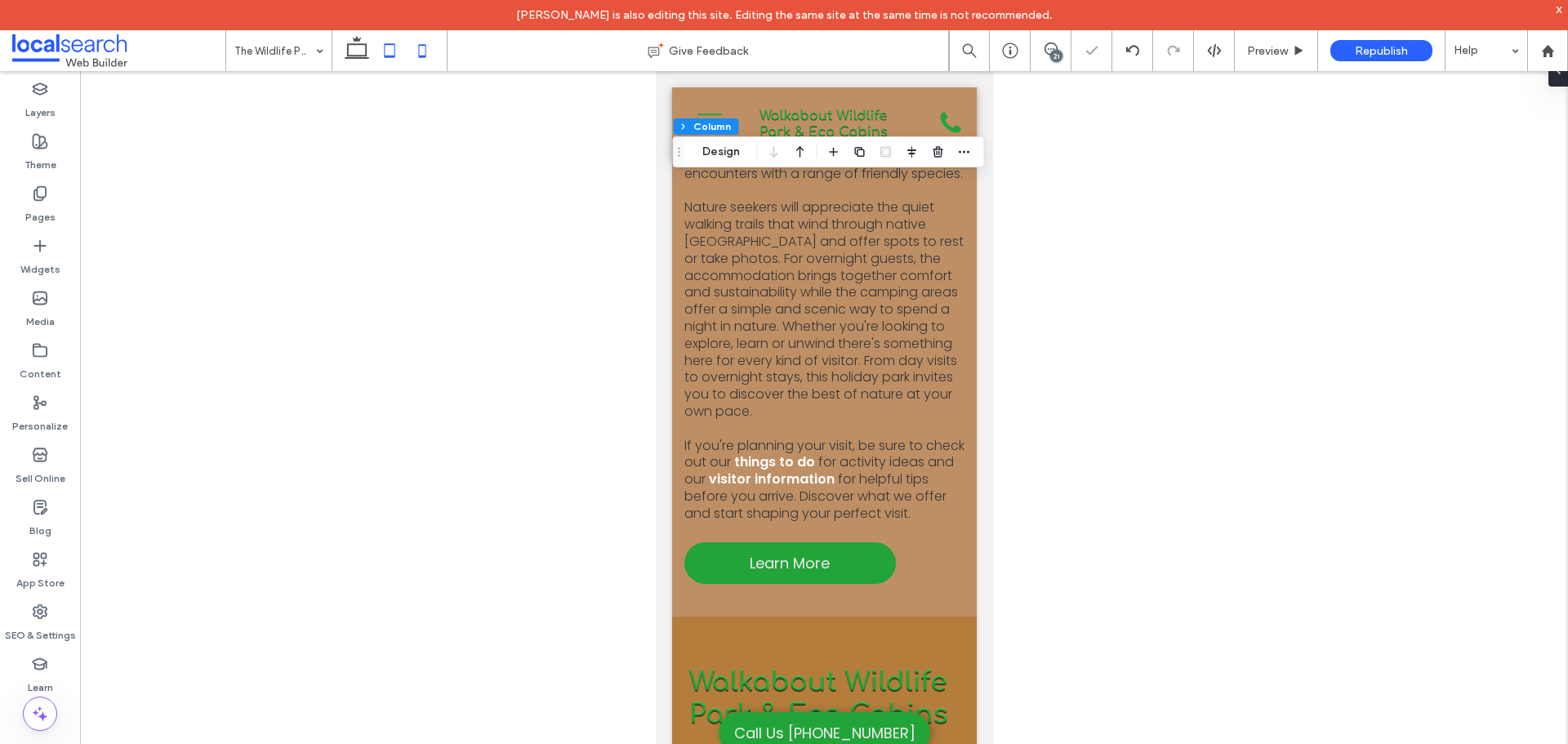
click at [392, 55] on icon at bounding box center [390, 50] width 32 height 32
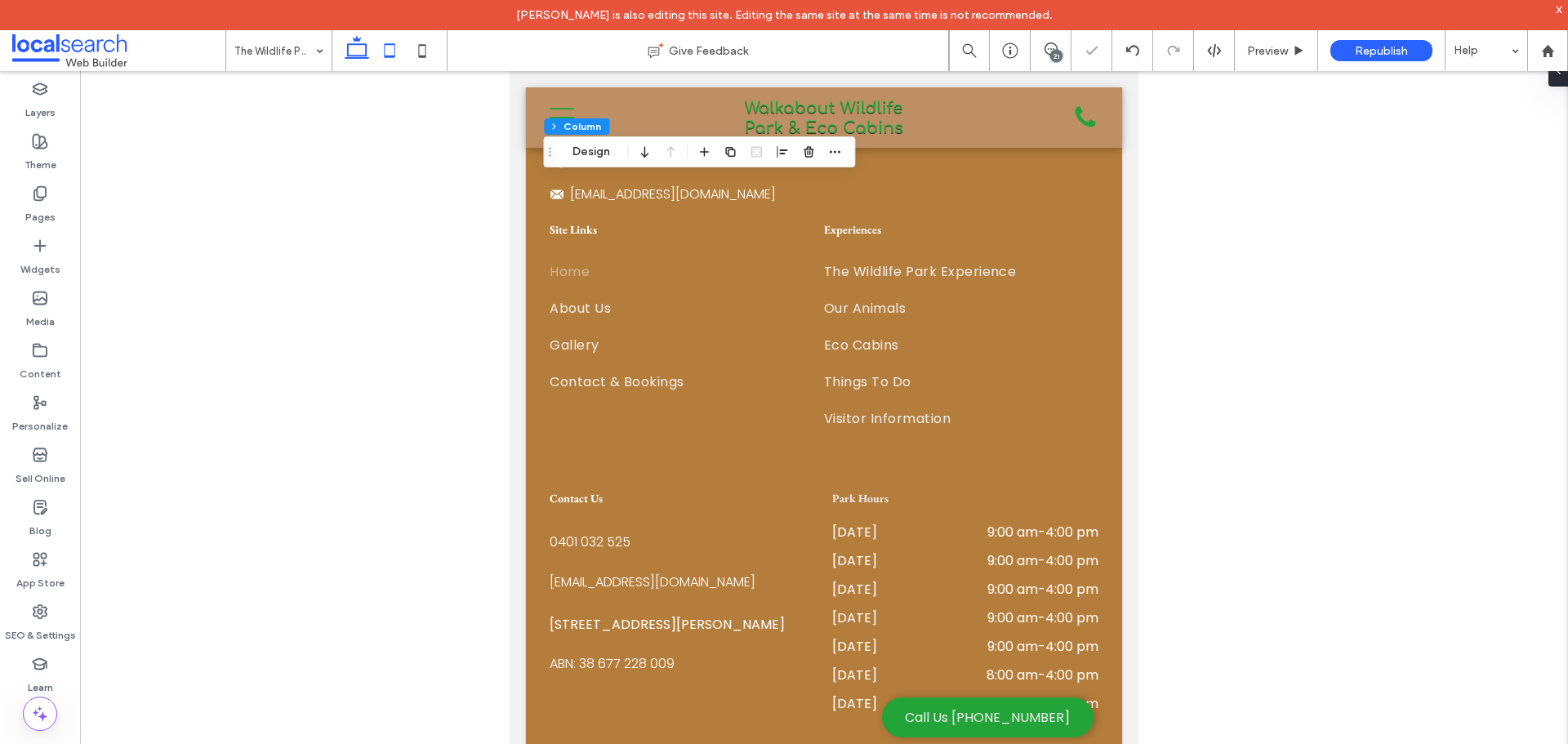
click at [358, 47] on icon at bounding box center [357, 50] width 32 height 32
type input "**"
type input "***"
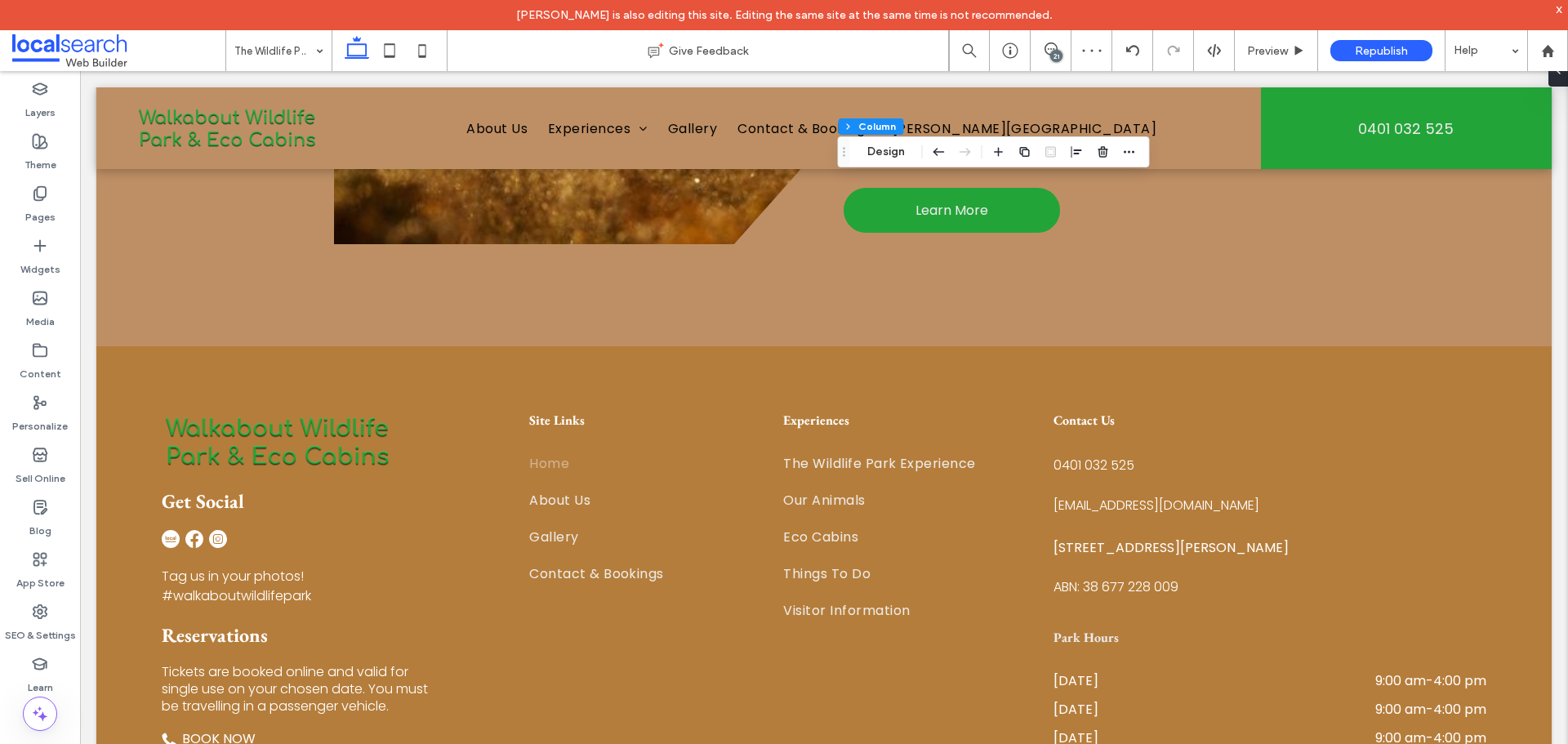
click at [1053, 54] on div "21" at bounding box center [1056, 56] width 13 height 13
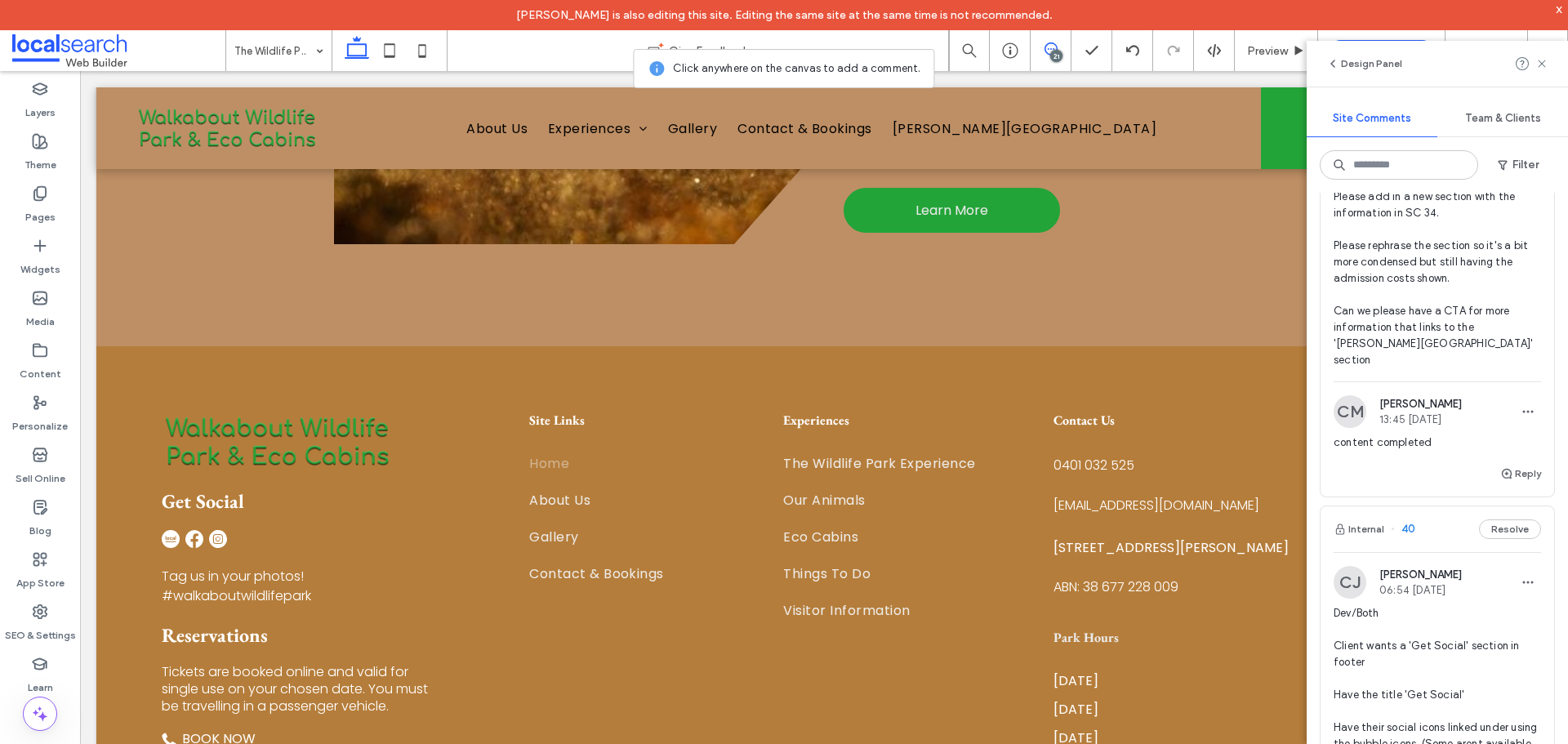
scroll to position [4657, 0]
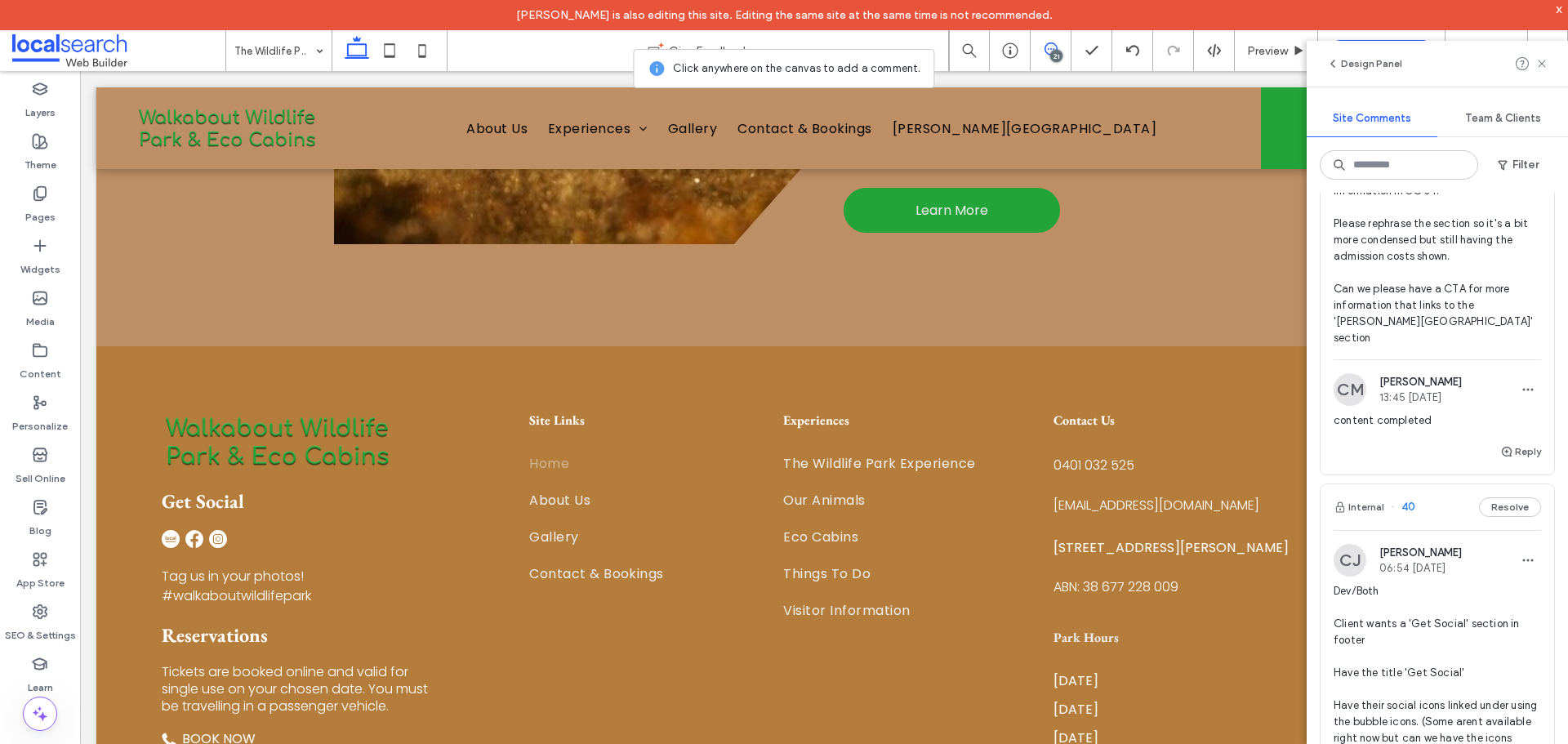
click at [1463, 347] on span "SC 34 Dev/Content/Both Please add in a new section with the information in SC 3…" at bounding box center [1437, 224] width 207 height 245
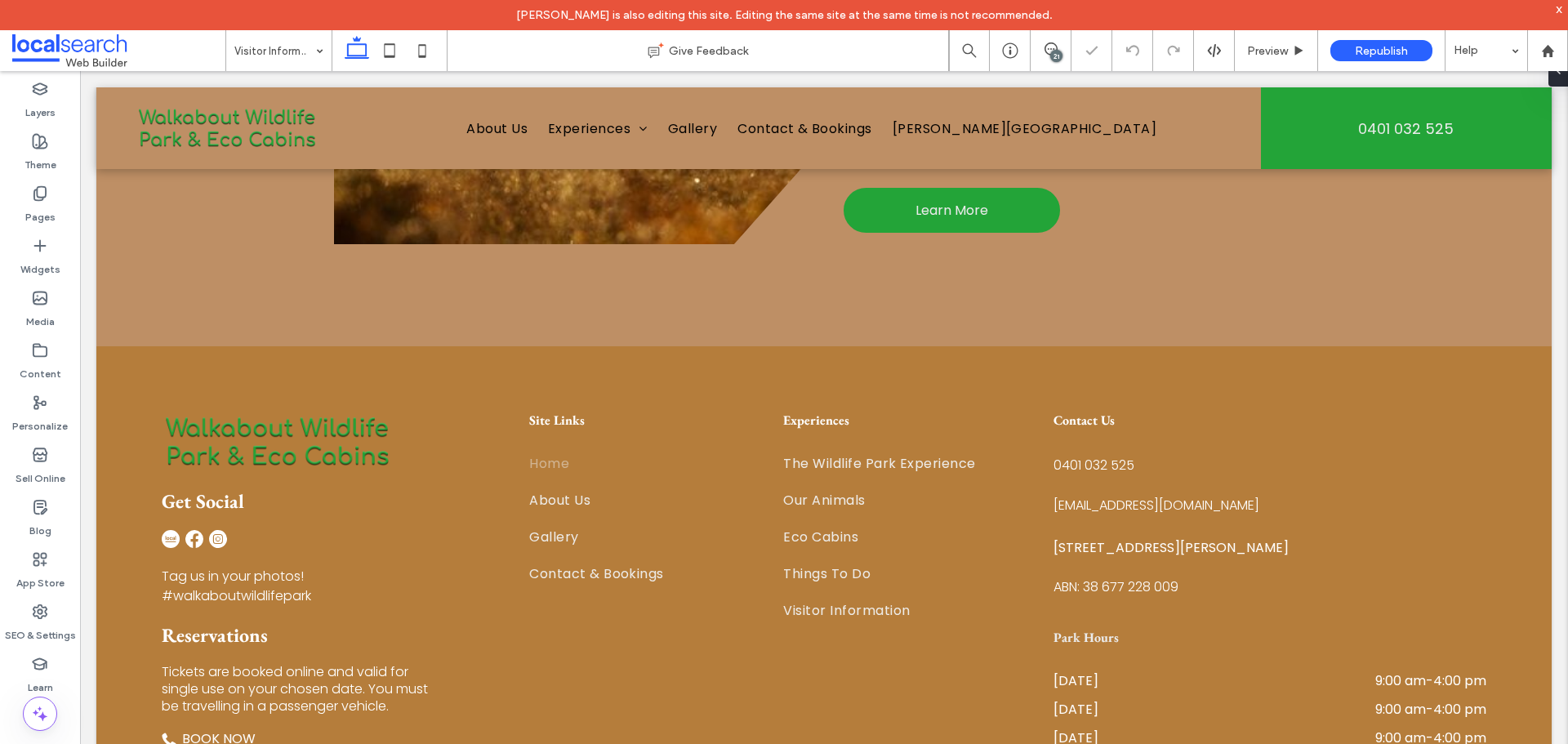
click at [1050, 58] on div "21" at bounding box center [1056, 56] width 13 height 13
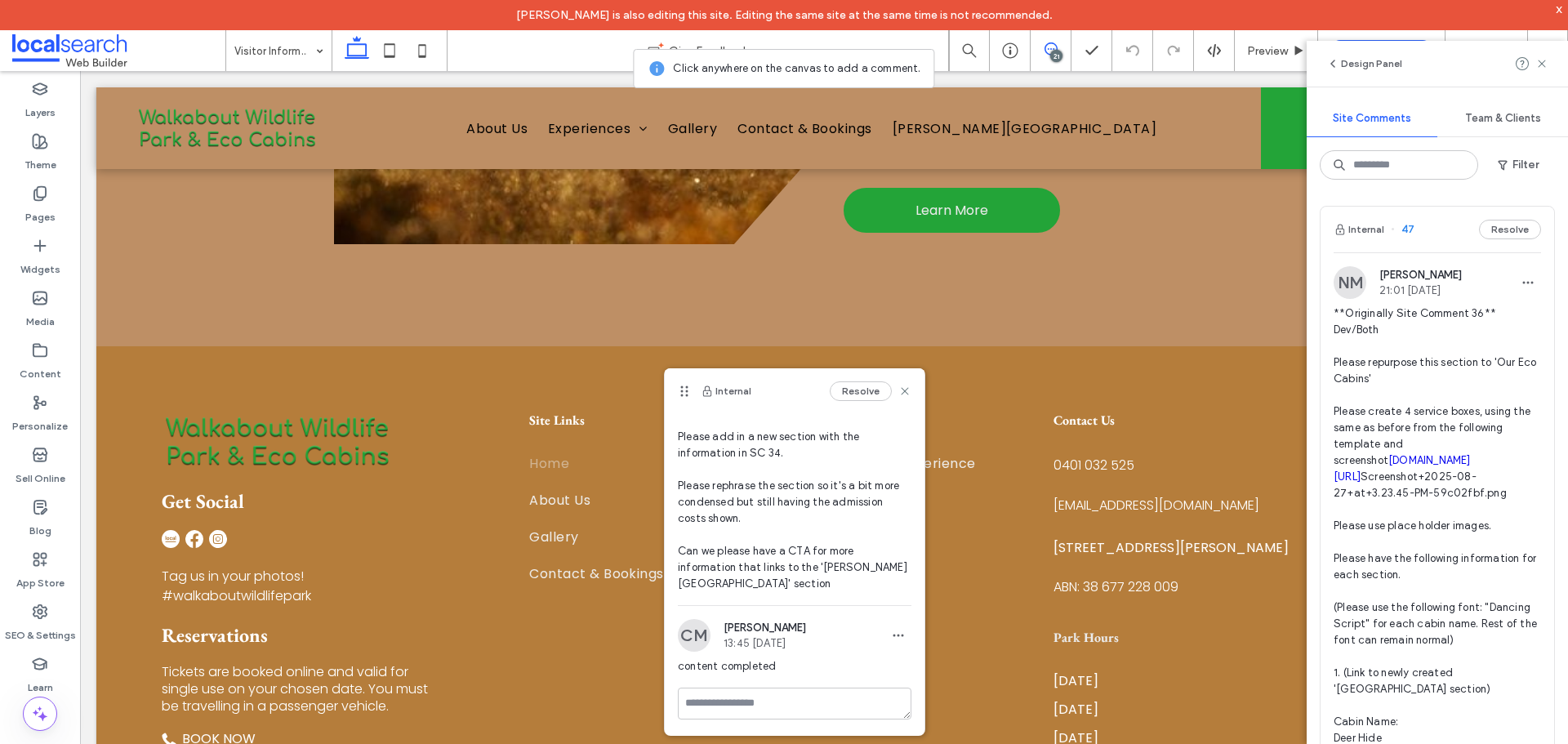
scroll to position [92, 0]
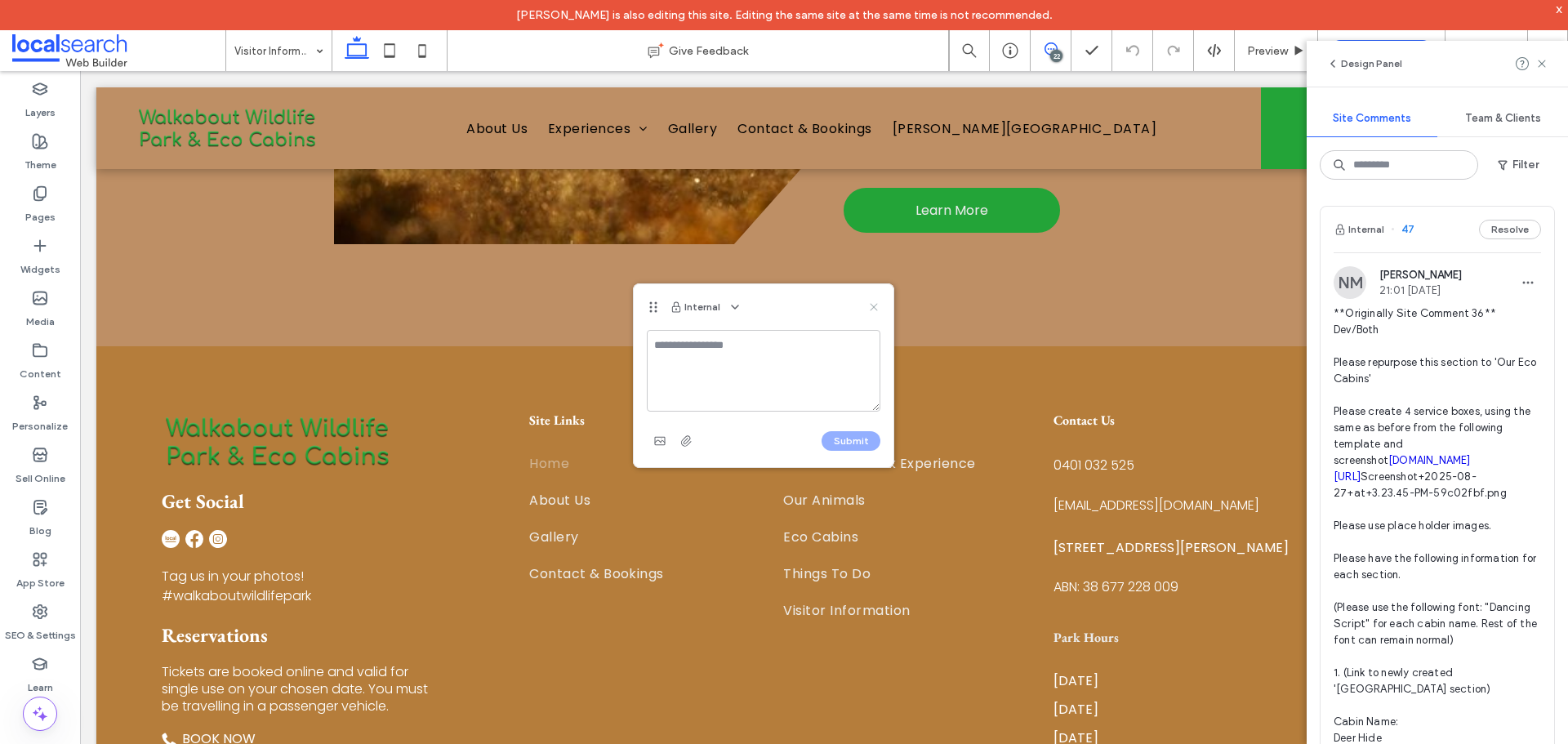
click at [876, 311] on icon at bounding box center [874, 307] width 13 height 13
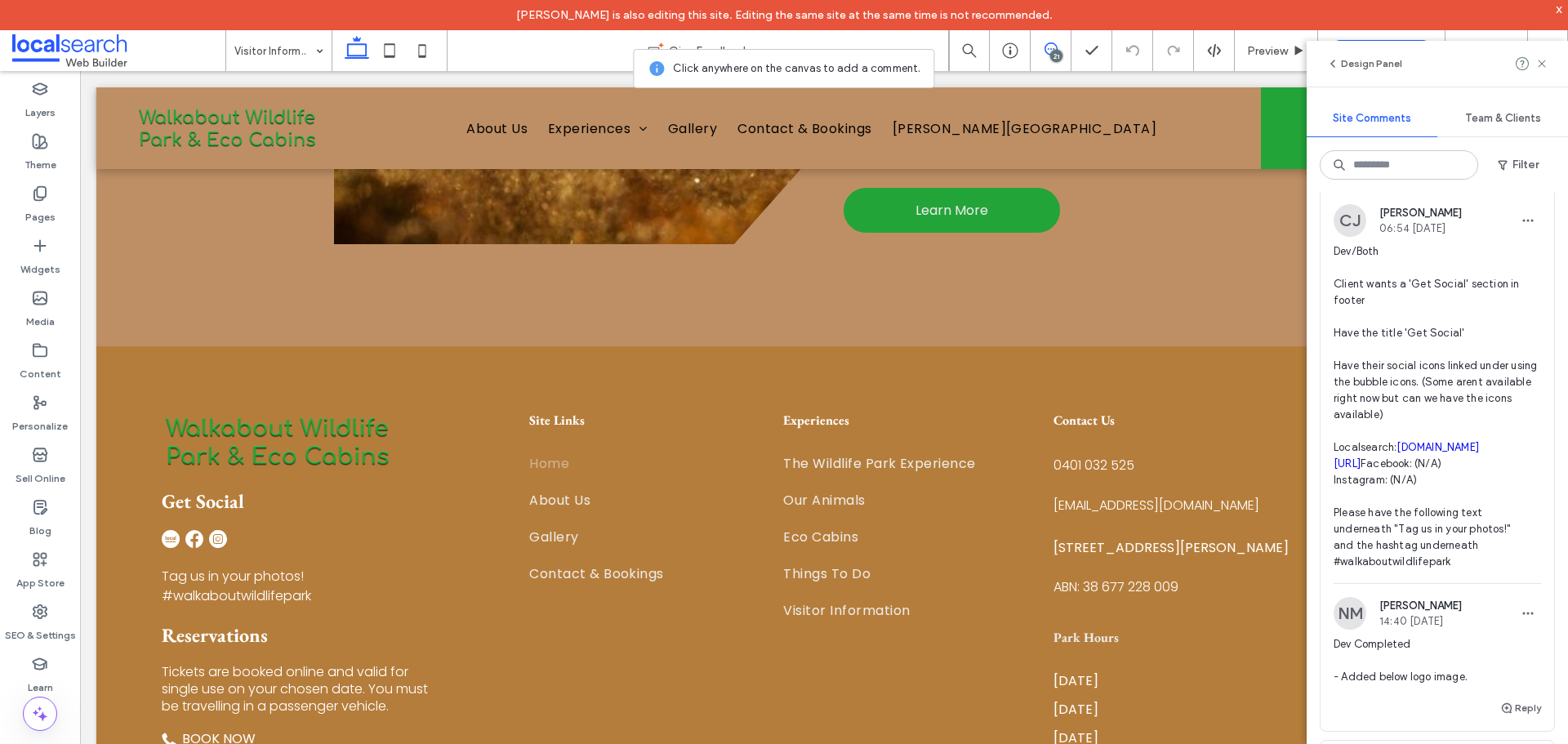
scroll to position [5066, 0]
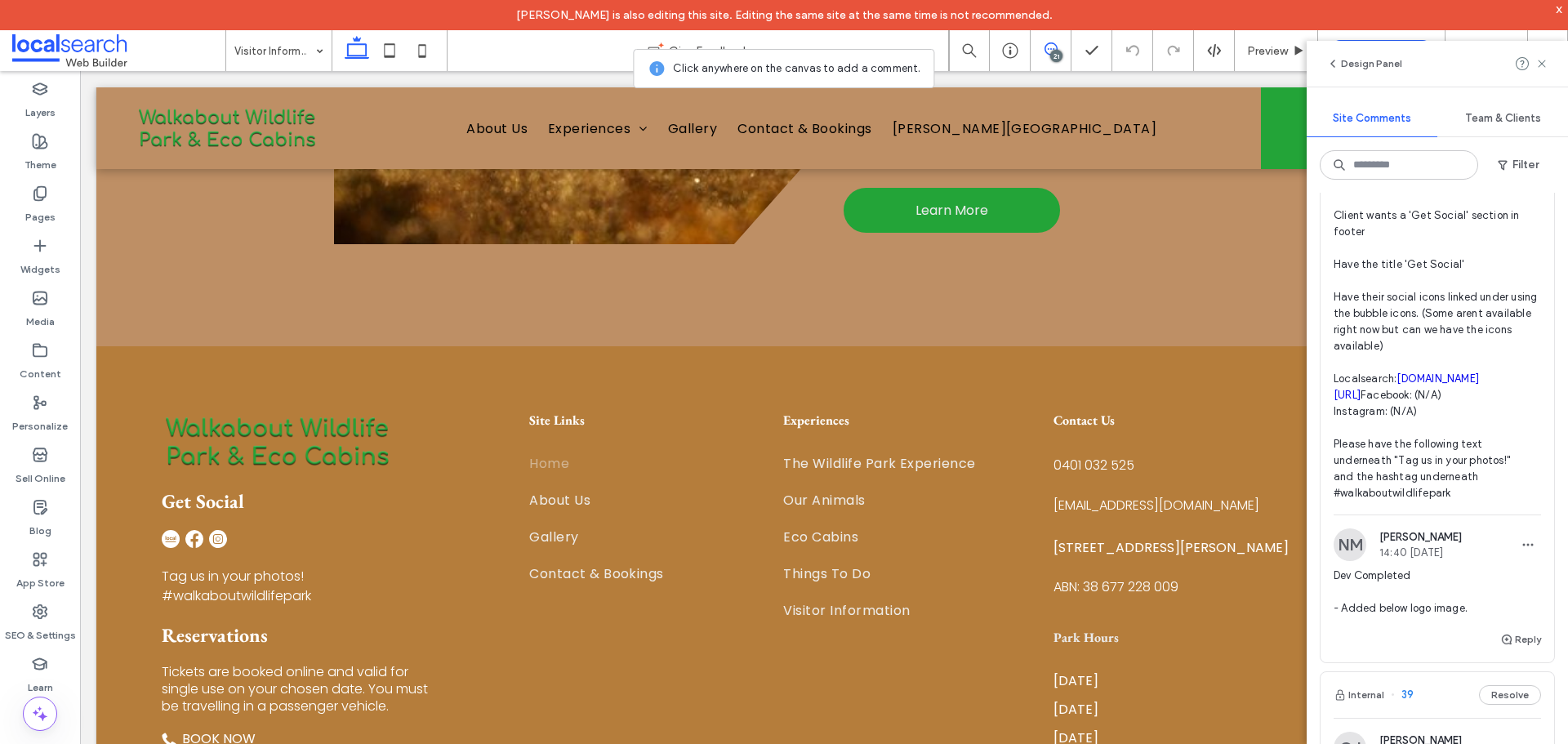
click at [1427, 486] on span "Dev/Both Client wants a 'Get Social' section in footer Have the title 'Get Soci…" at bounding box center [1437, 339] width 207 height 327
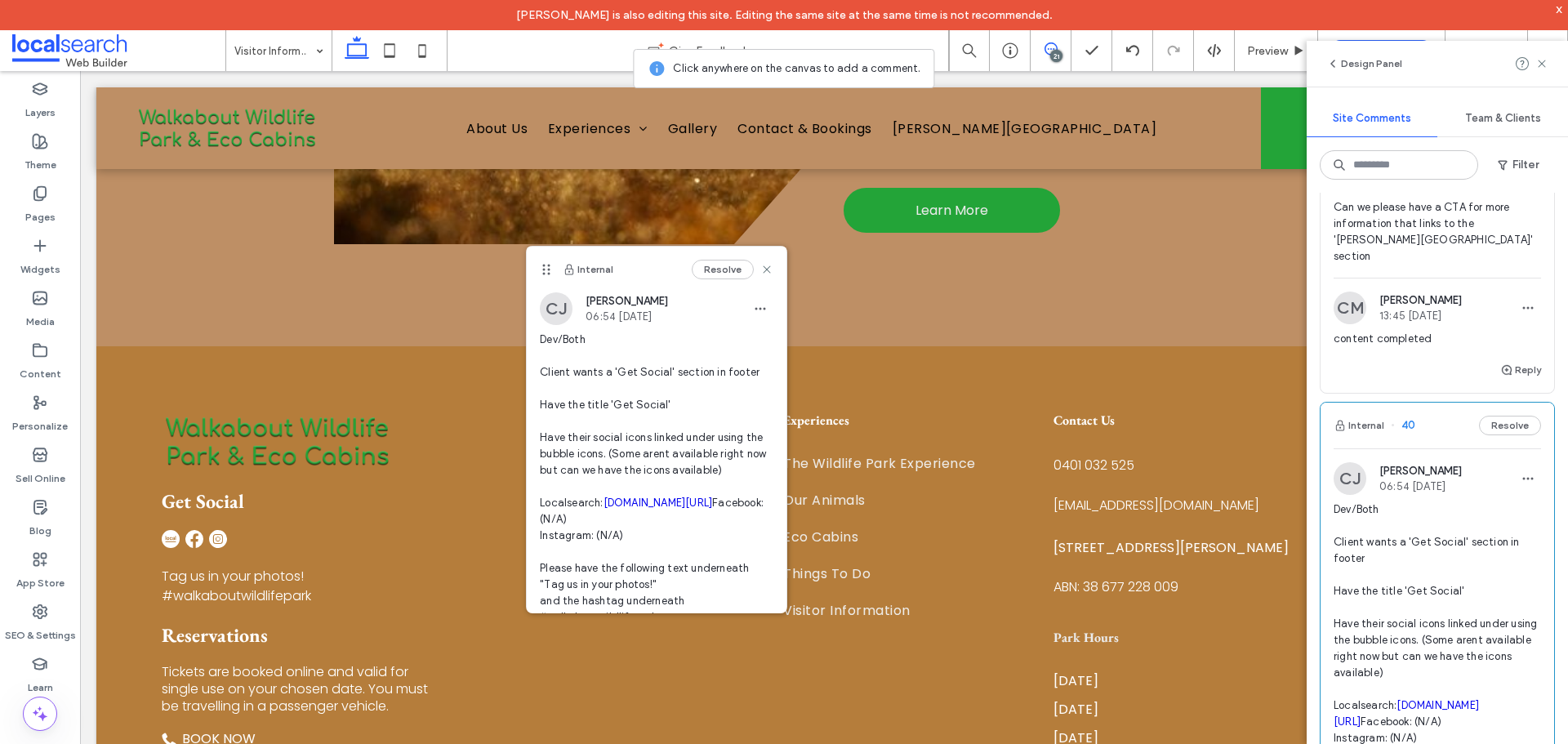
scroll to position [4657, 0]
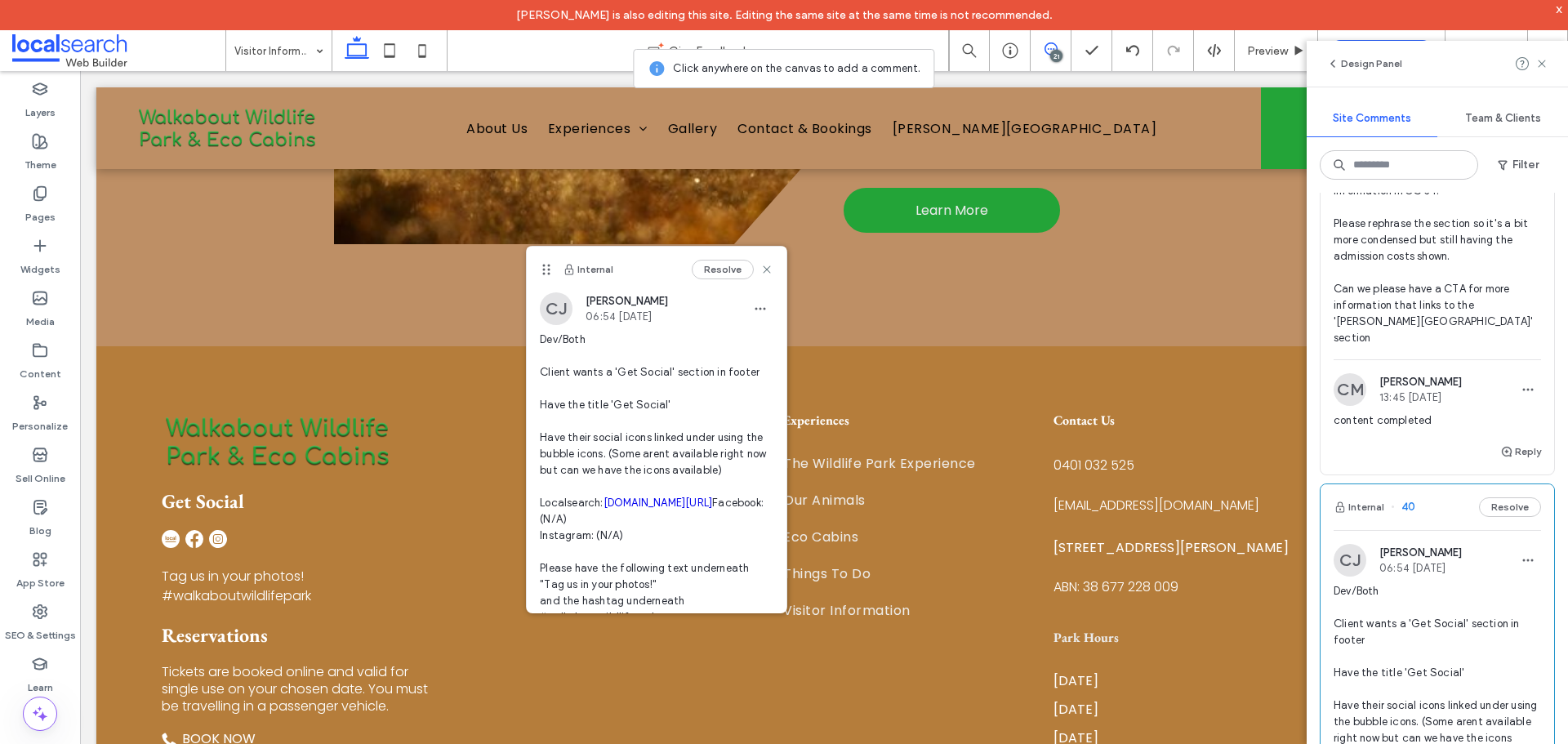
click at [1406, 347] on span "SC 34 Dev/Content/Both Please add in a new section with the information in SC 3…" at bounding box center [1437, 224] width 207 height 245
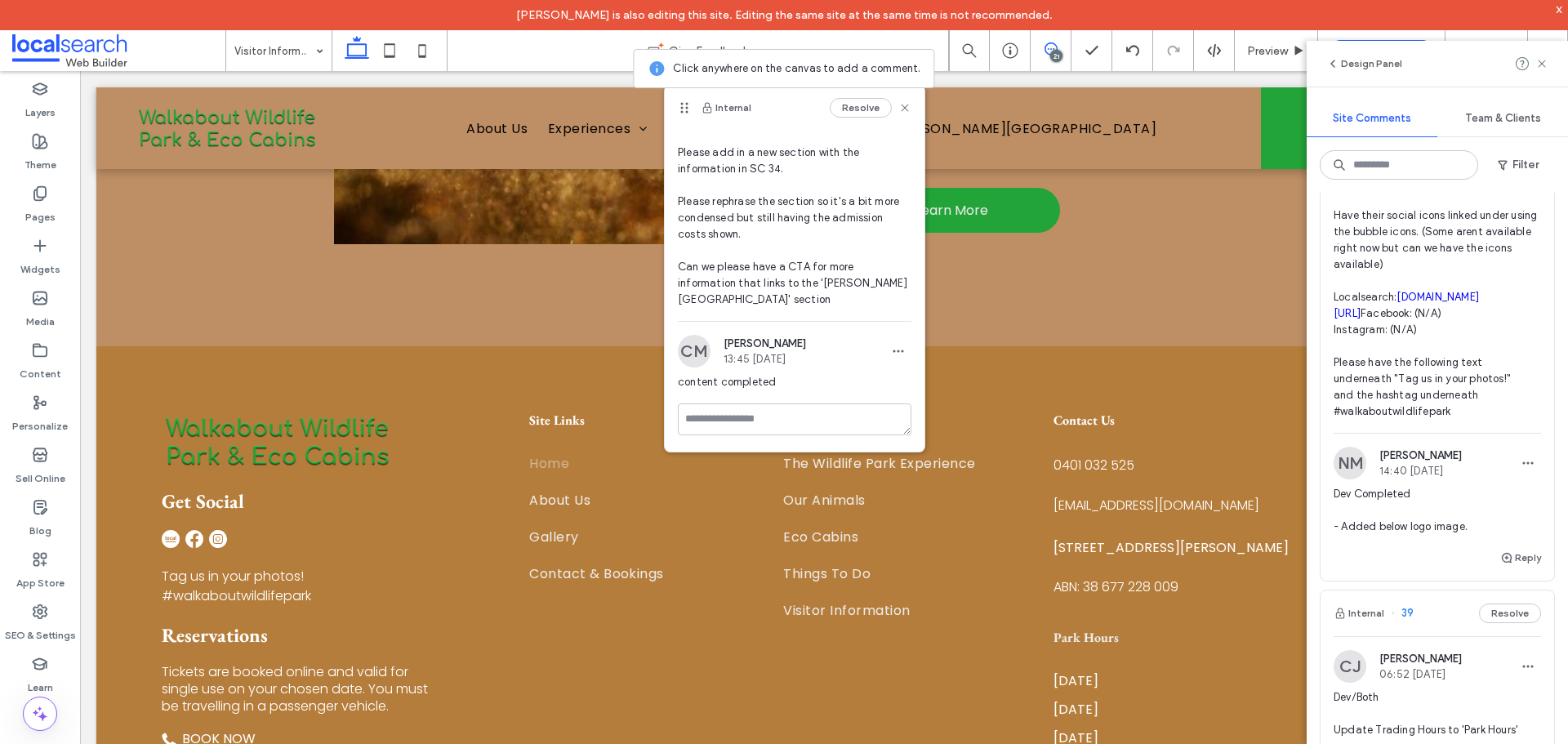
scroll to position [5230, 0]
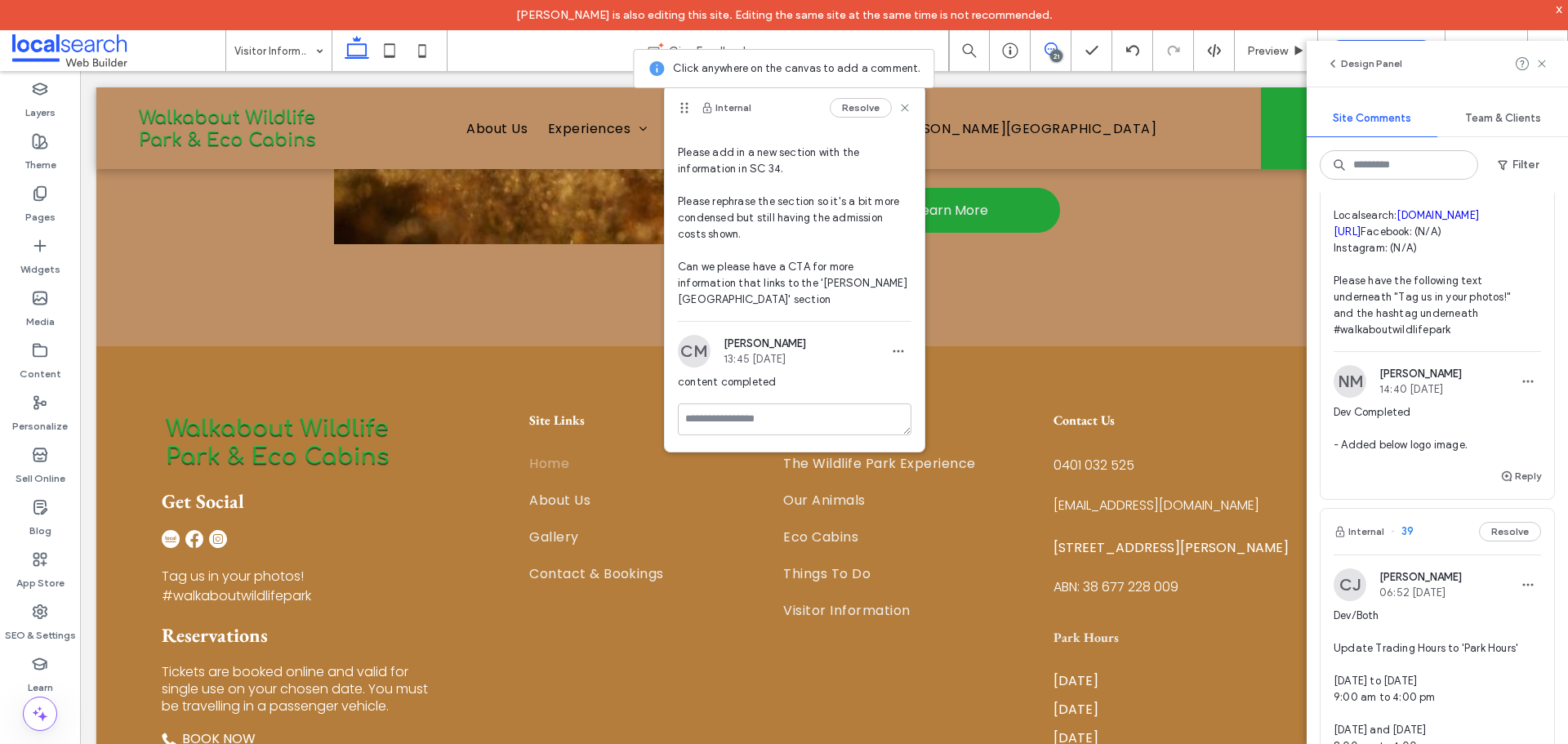
click at [1444, 338] on span "Dev/Both Client wants a 'Get Social' section in footer Have the title 'Get Soci…" at bounding box center [1437, 175] width 207 height 327
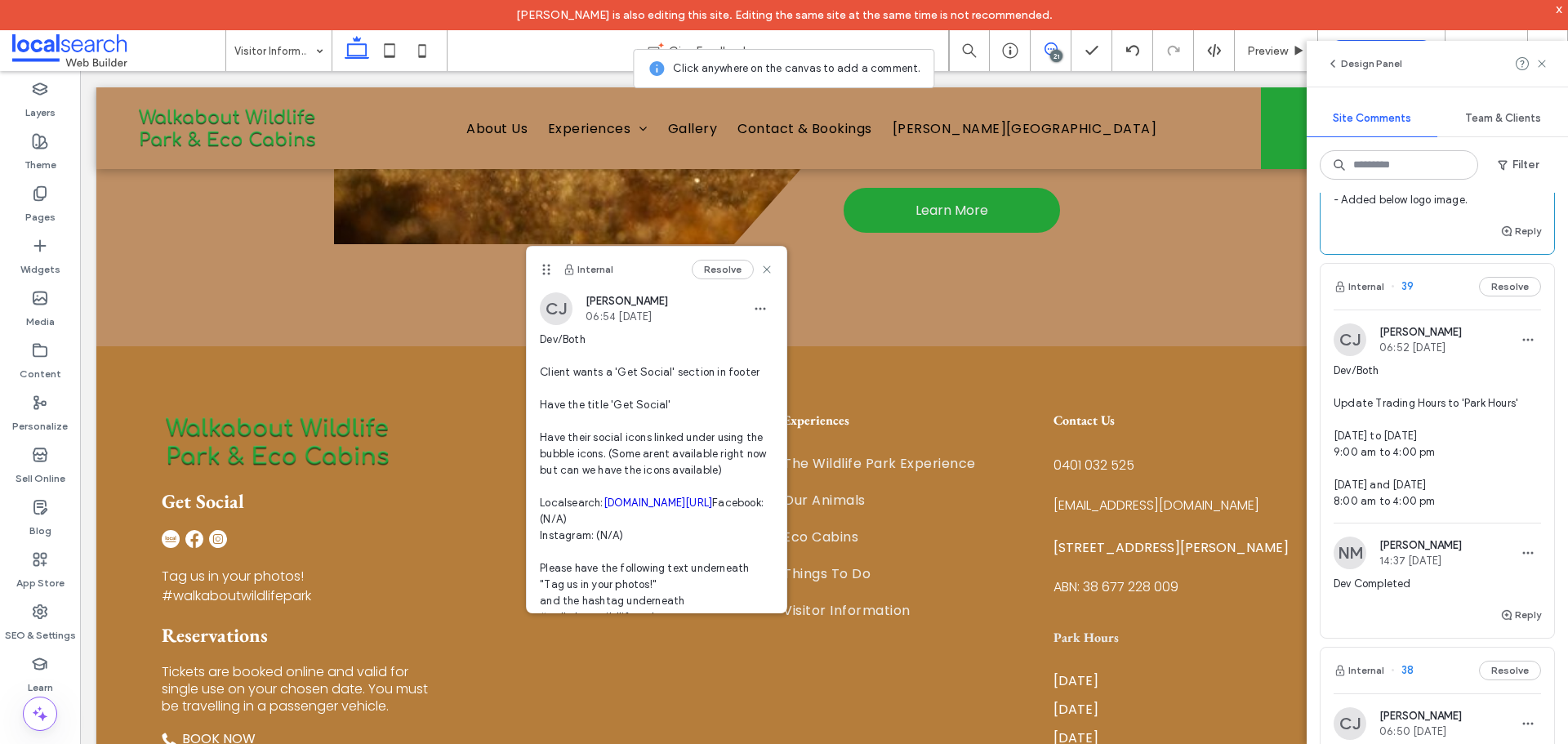
scroll to position [5801, 0]
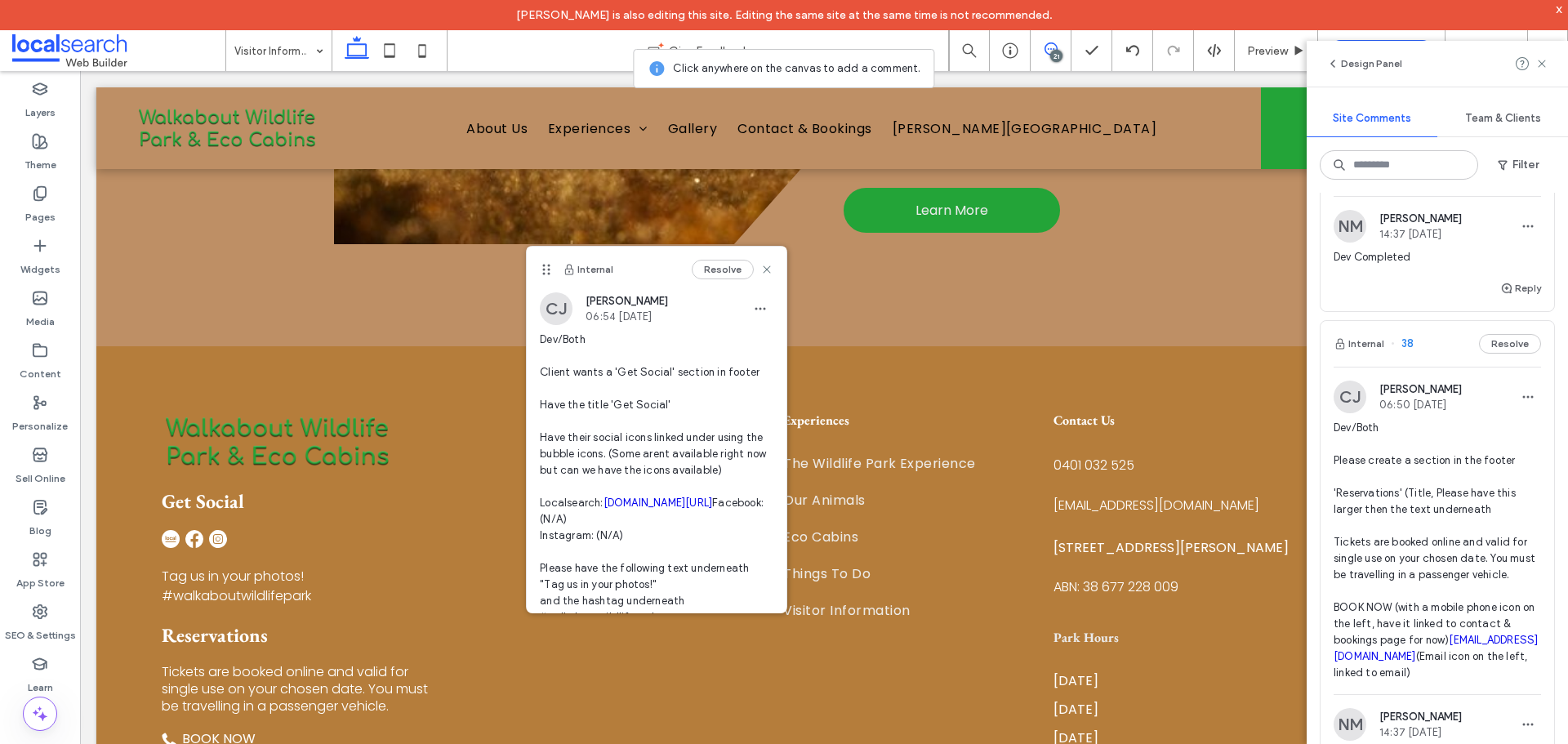
click at [1423, 183] on span "Dev/Both Update Trading Hours to 'Park Hours' [DATE] to [DATE] 9:00 am to 4:00 …" at bounding box center [1437, 110] width 207 height 147
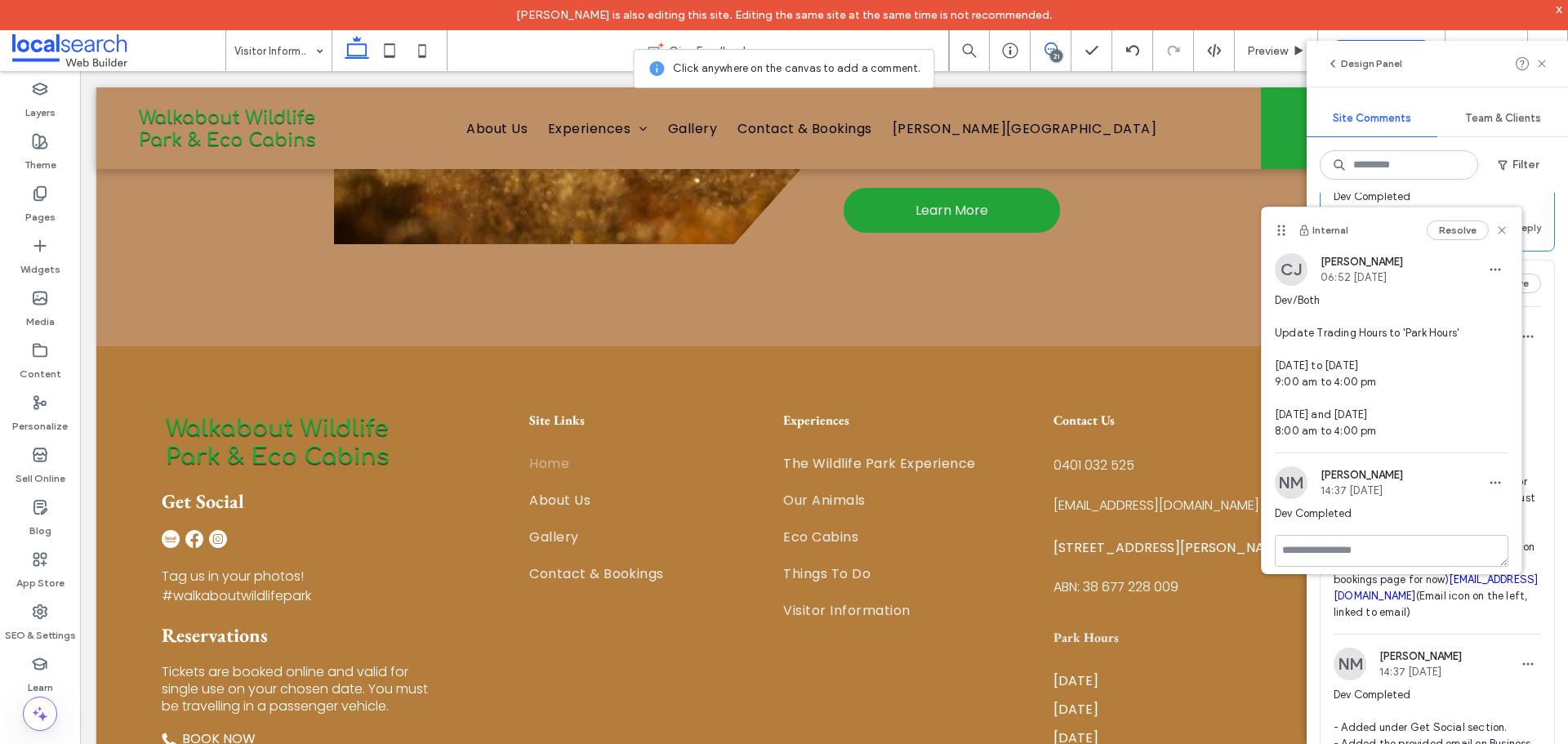
scroll to position [5965, 0]
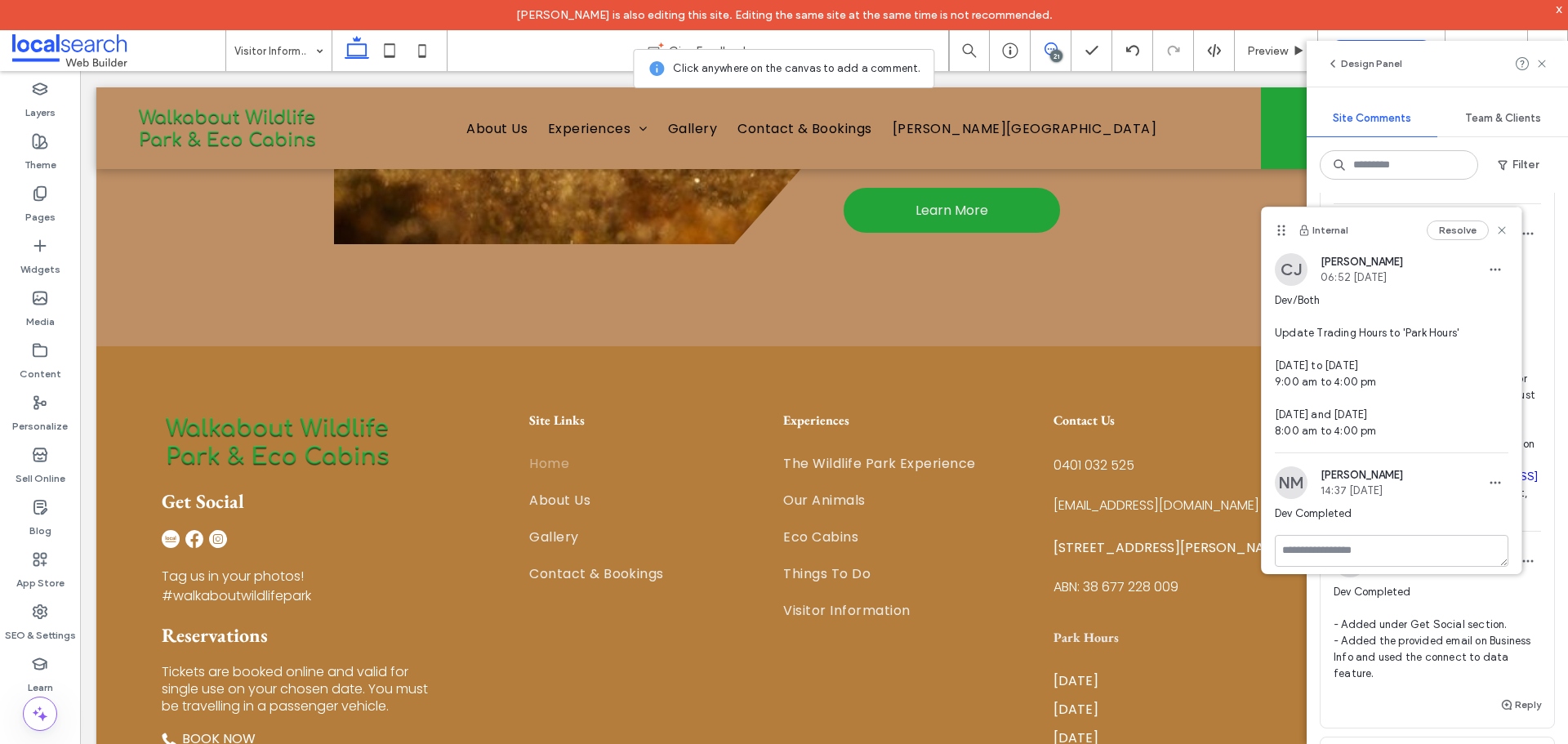
click at [1446, 518] on span "Dev/Both Please create a section in the footer 'Reservations' (Title, Please ha…" at bounding box center [1437, 387] width 207 height 261
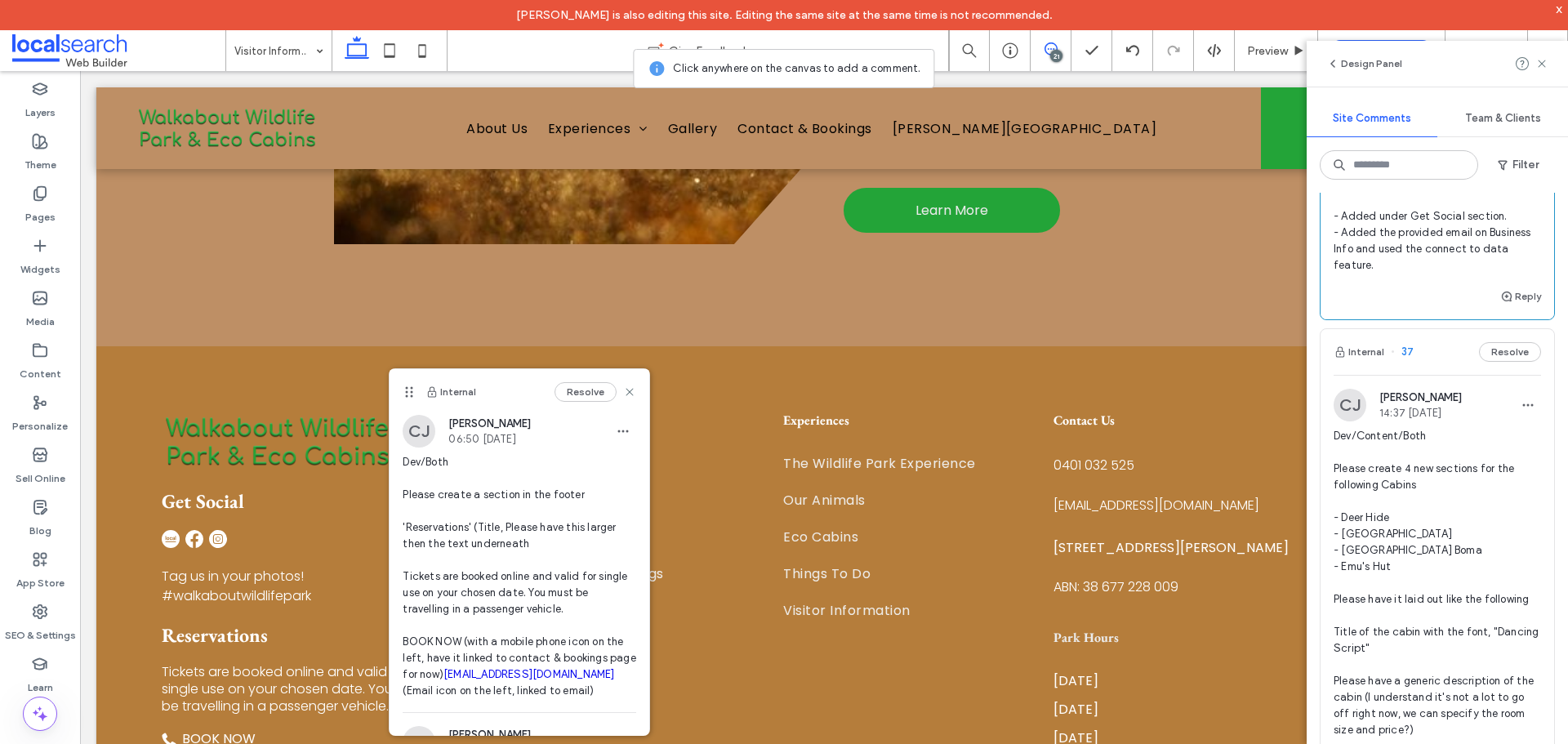
scroll to position [6619, 0]
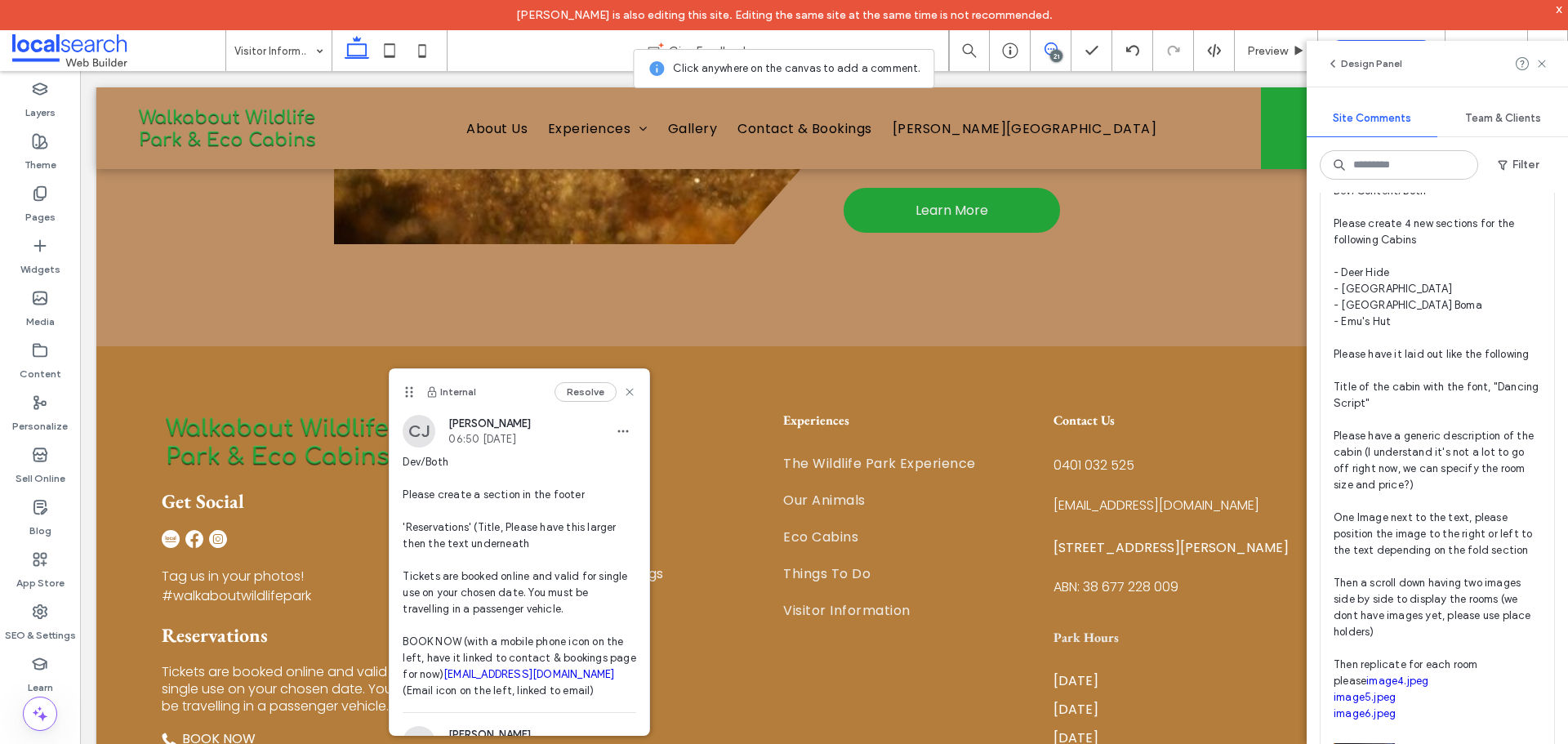
click at [1438, 596] on span "Dev/Content/Both Please create 4 new sections for the following Cabins - Deer H…" at bounding box center [1437, 453] width 207 height 539
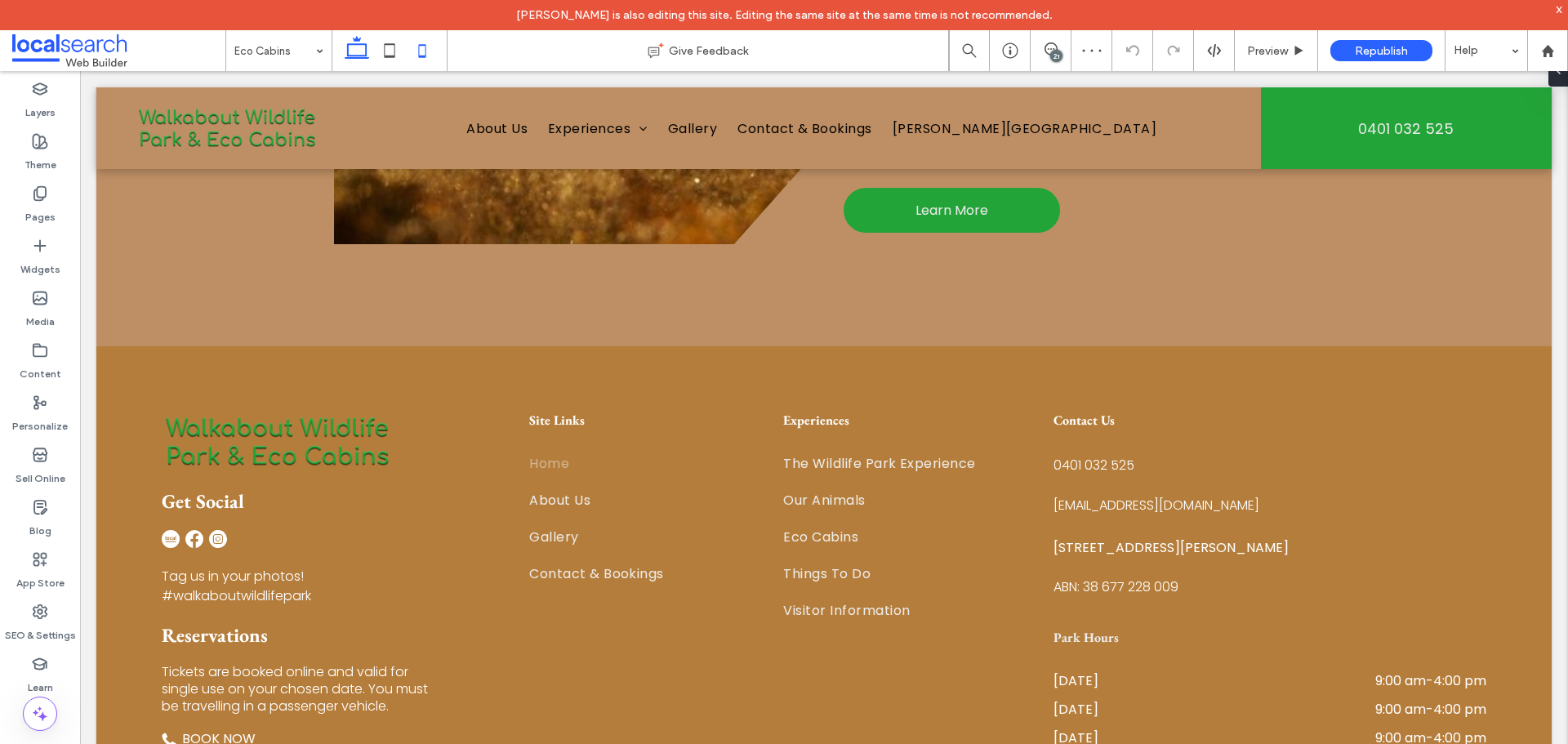
drag, startPoint x: 387, startPoint y: 56, endPoint x: 411, endPoint y: 48, distance: 25.3
click at [387, 56] on use at bounding box center [390, 49] width 11 height 13
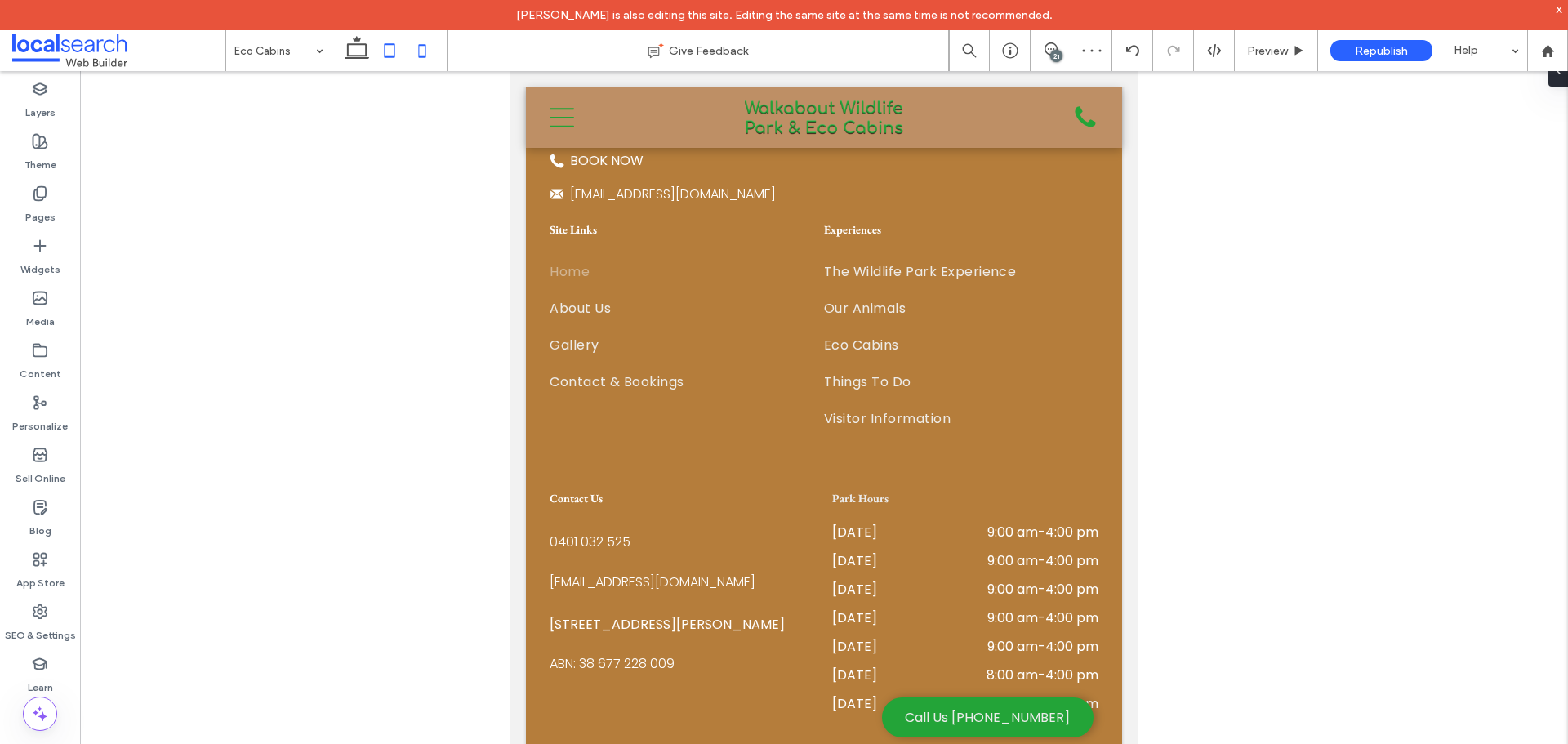
click at [411, 48] on icon at bounding box center [422, 50] width 32 height 32
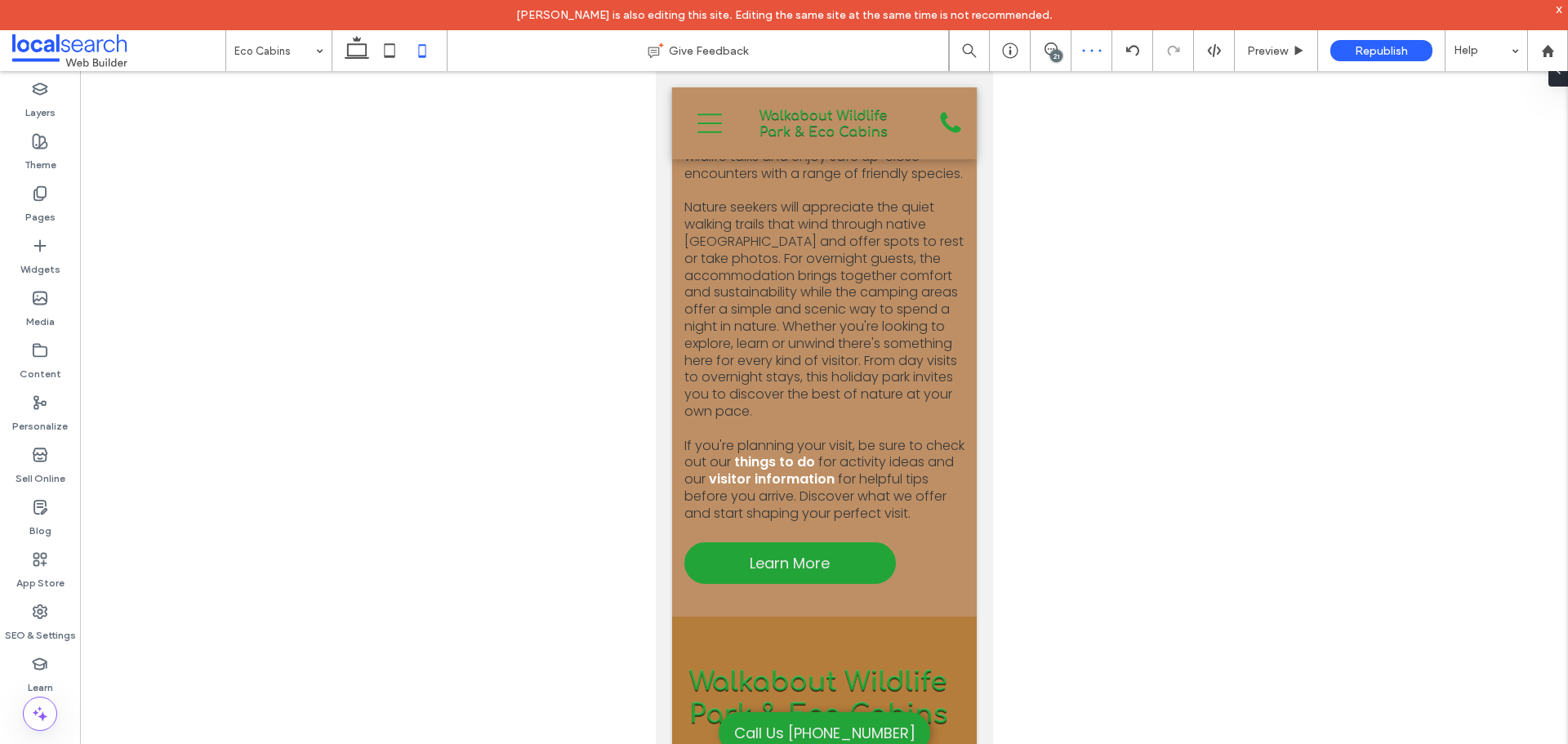
click at [370, 49] on icon at bounding box center [357, 50] width 32 height 32
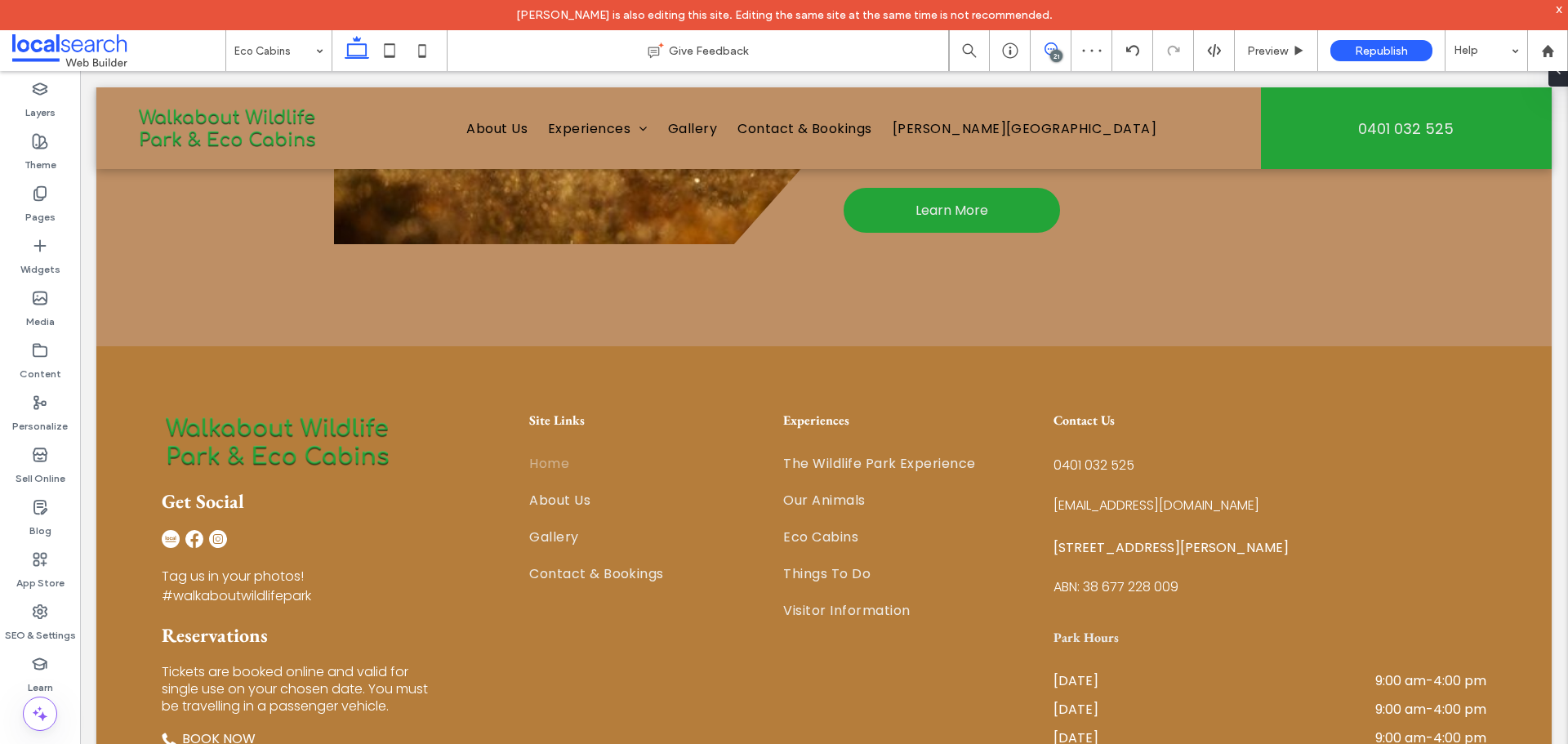
click at [1033, 54] on span at bounding box center [1051, 49] width 40 height 13
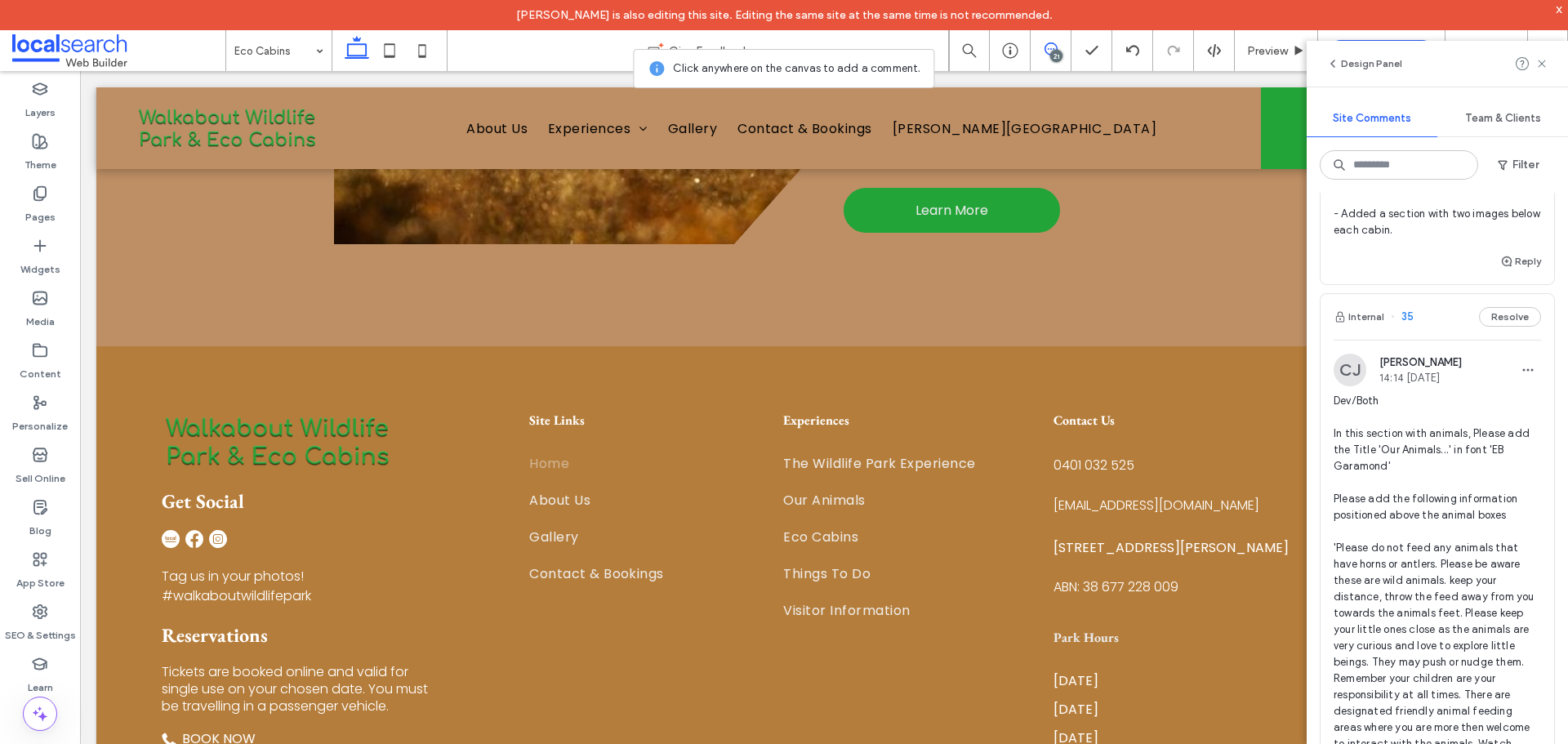
scroll to position [7706, 0]
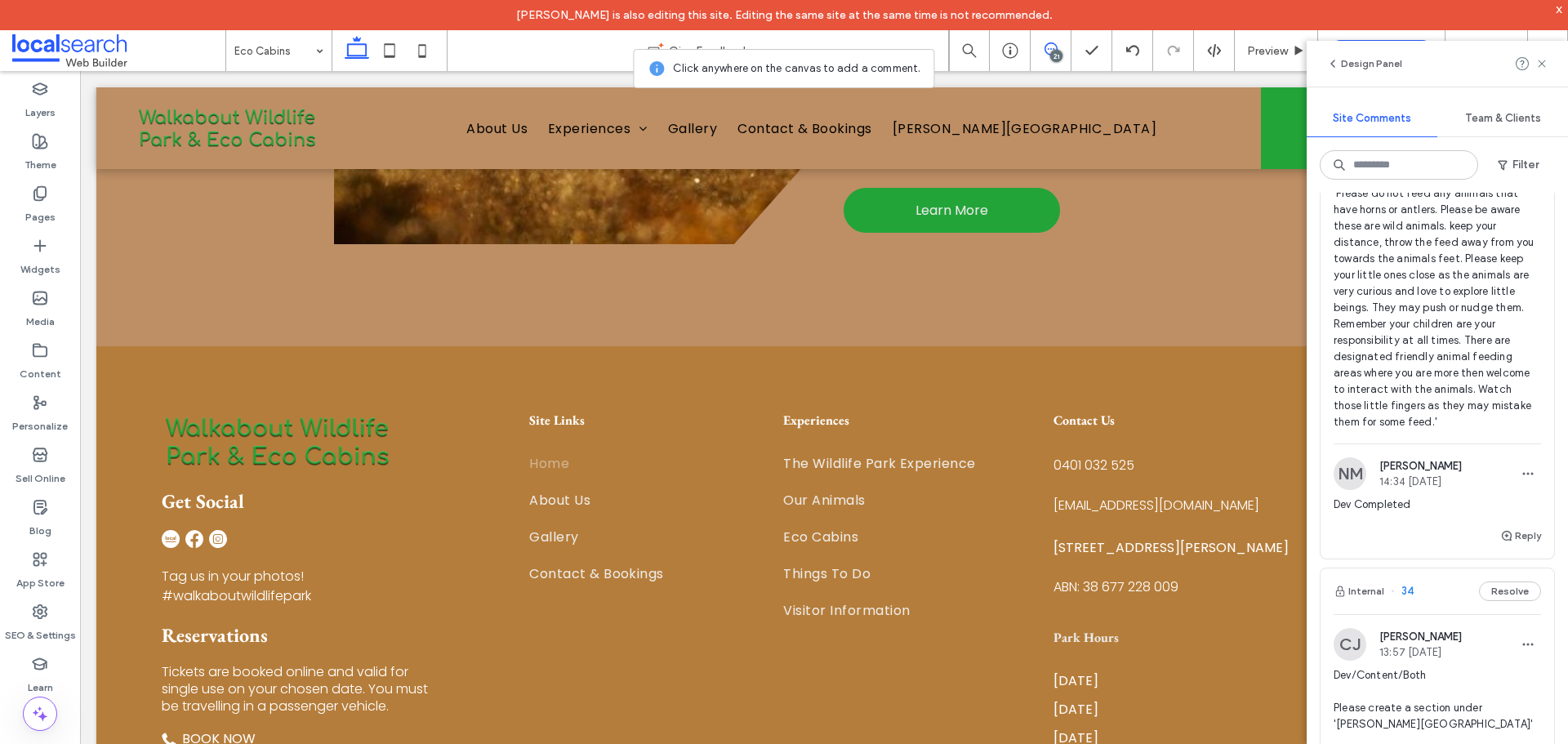
click at [1434, 430] on span "Dev/Both In this section with animals, Please add the Title 'Our Animals...' in…" at bounding box center [1437, 235] width 207 height 392
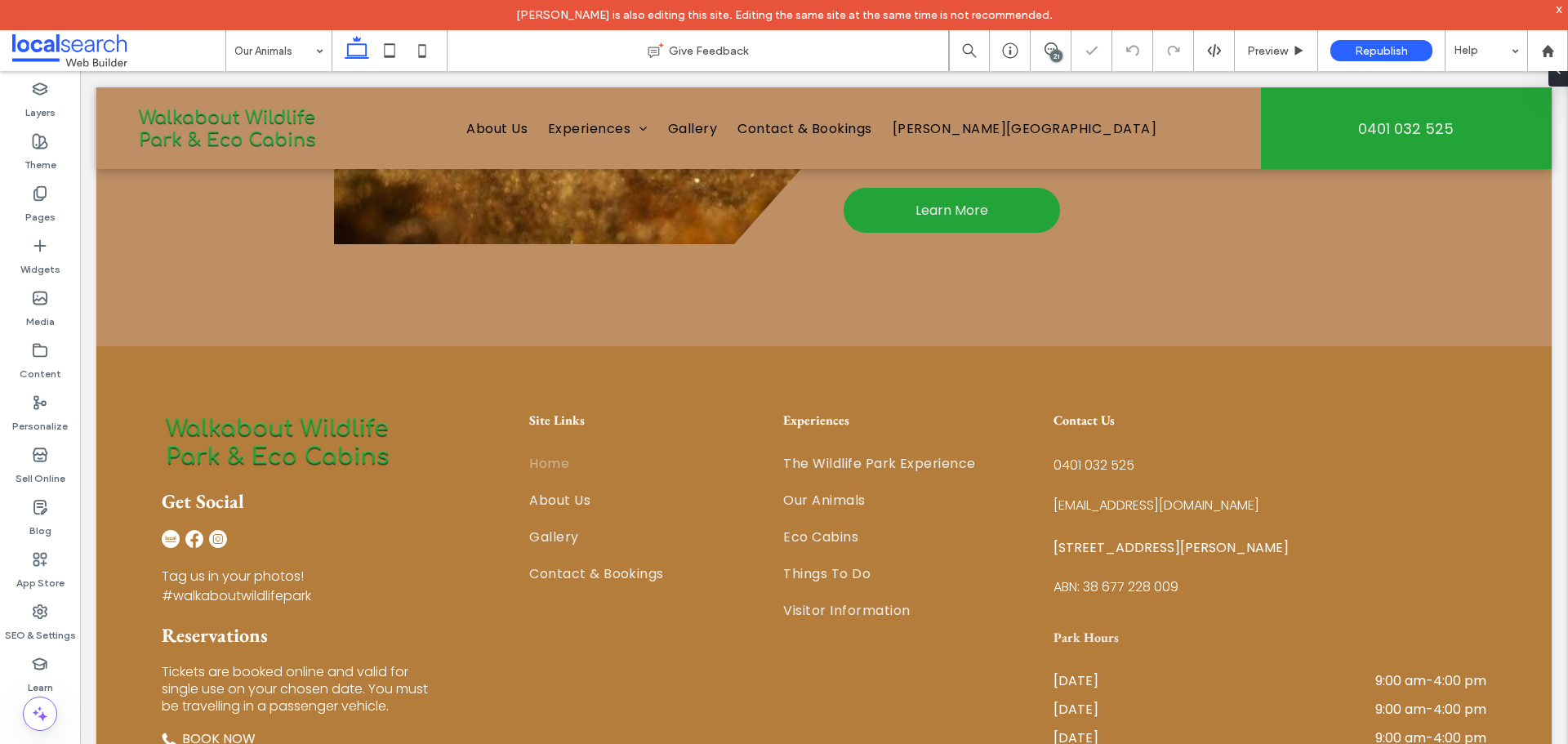
click at [1058, 58] on div "21" at bounding box center [1056, 56] width 13 height 13
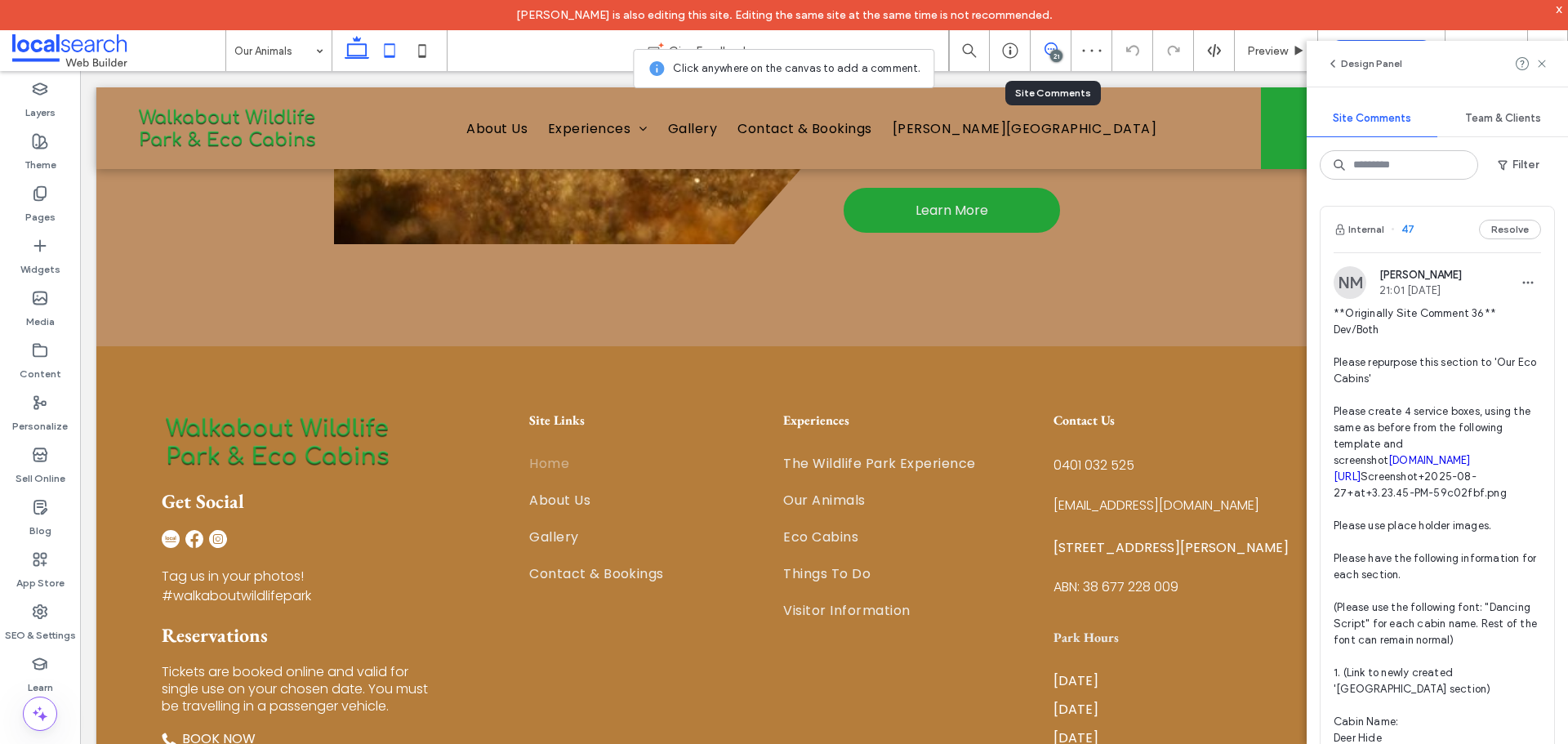
click at [384, 58] on icon at bounding box center [390, 50] width 32 height 32
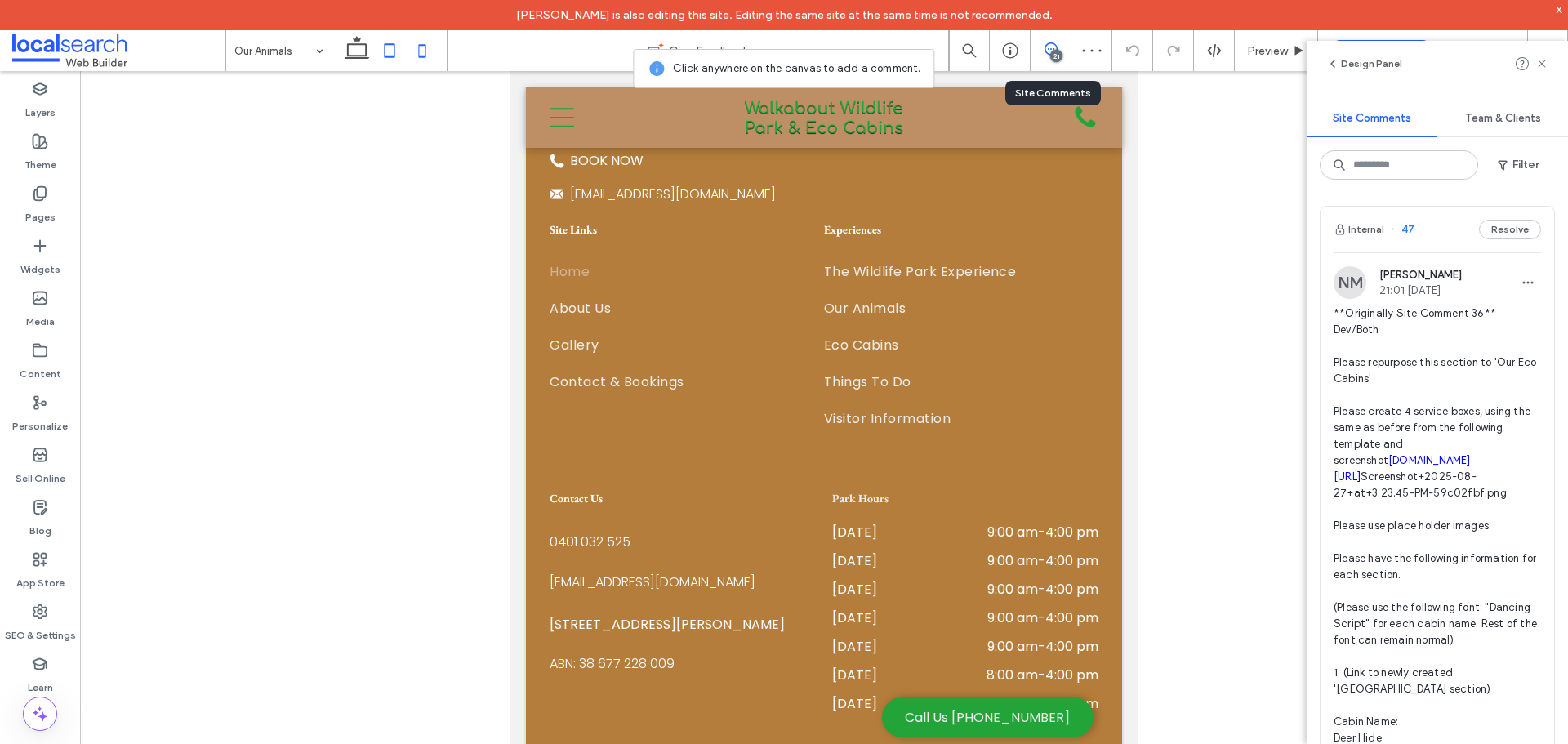
click at [418, 46] on icon at bounding box center [422, 50] width 32 height 32
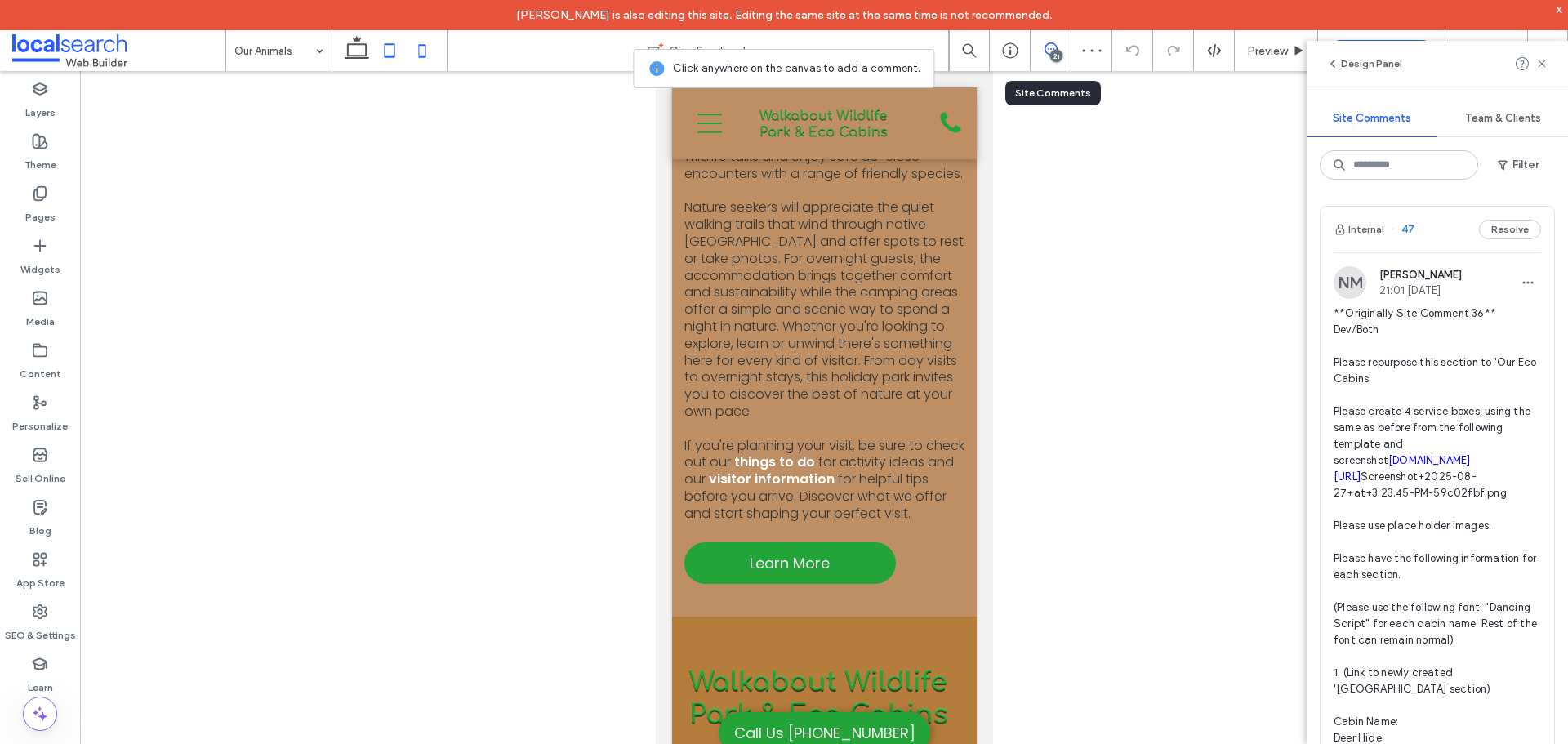
click at [388, 54] on icon at bounding box center [390, 50] width 32 height 32
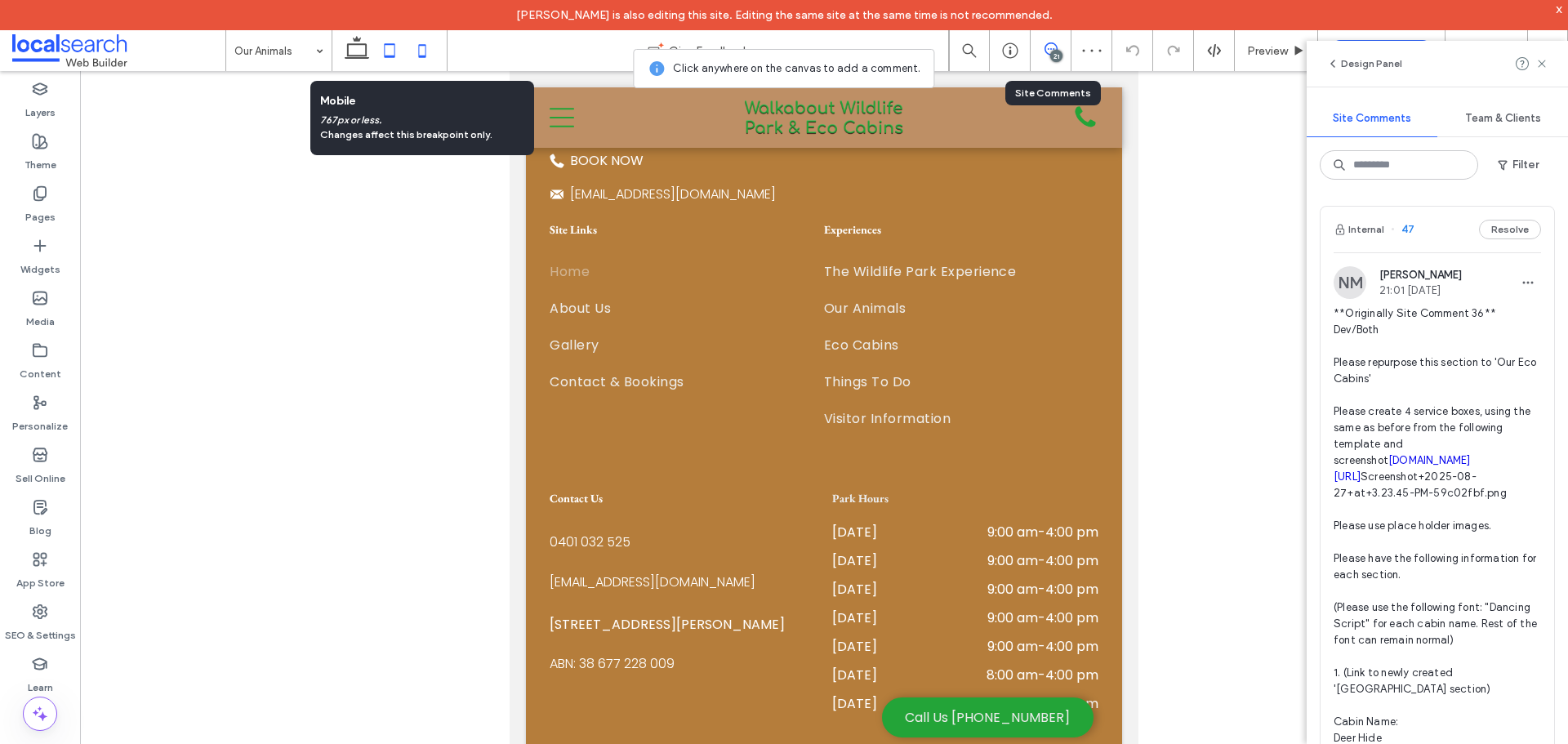
click at [418, 51] on icon at bounding box center [422, 50] width 32 height 32
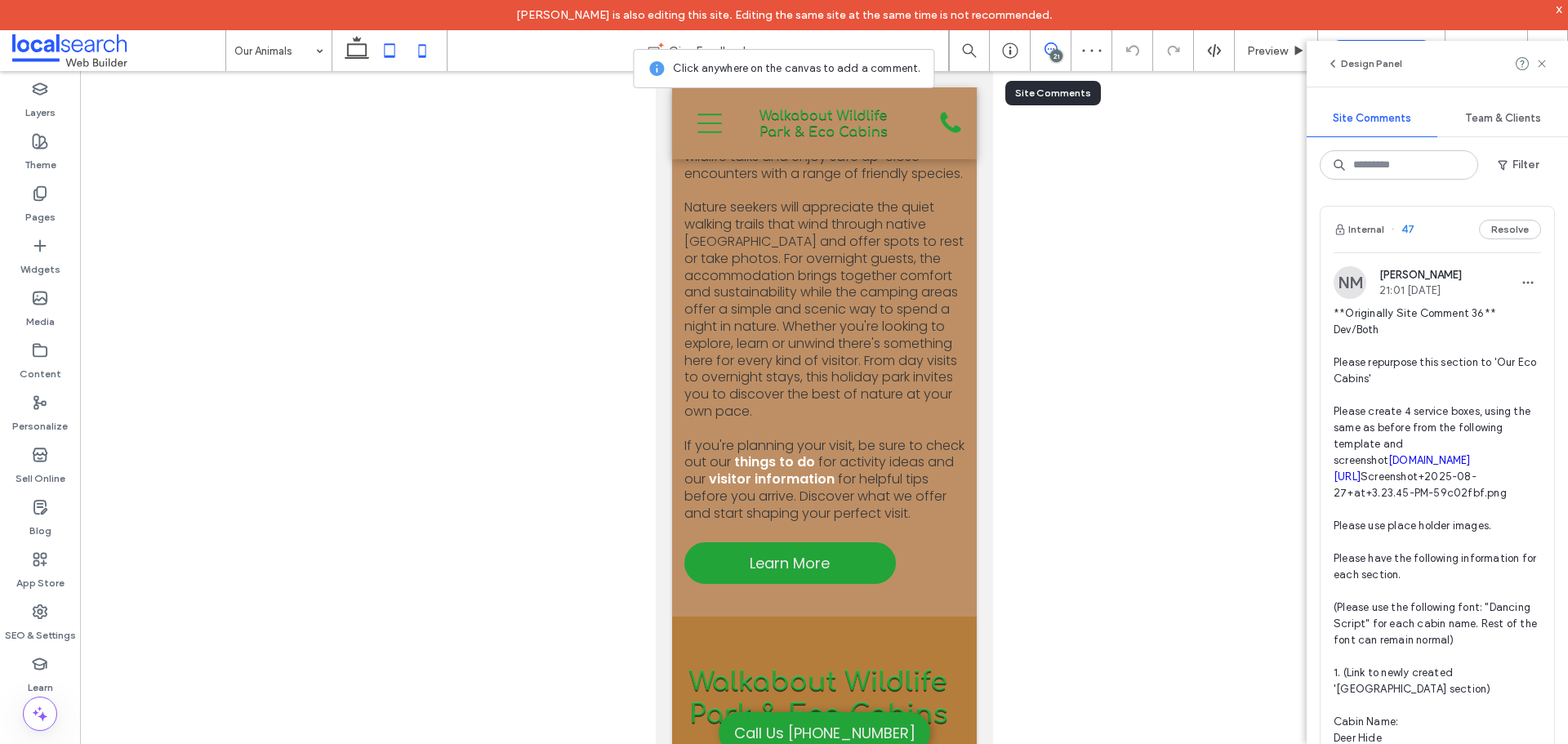
click at [403, 64] on icon at bounding box center [390, 50] width 32 height 32
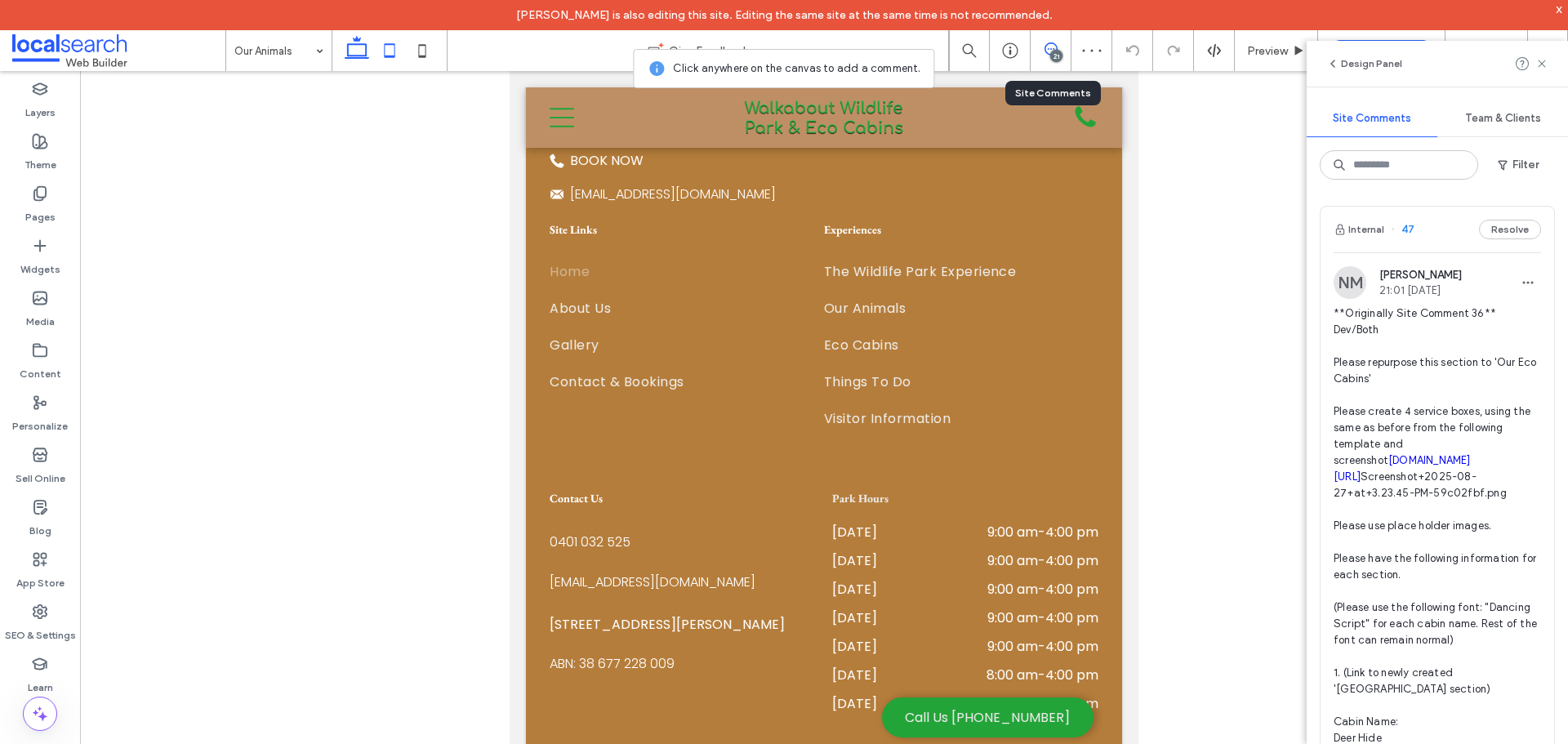
click at [369, 48] on icon at bounding box center [357, 50] width 32 height 32
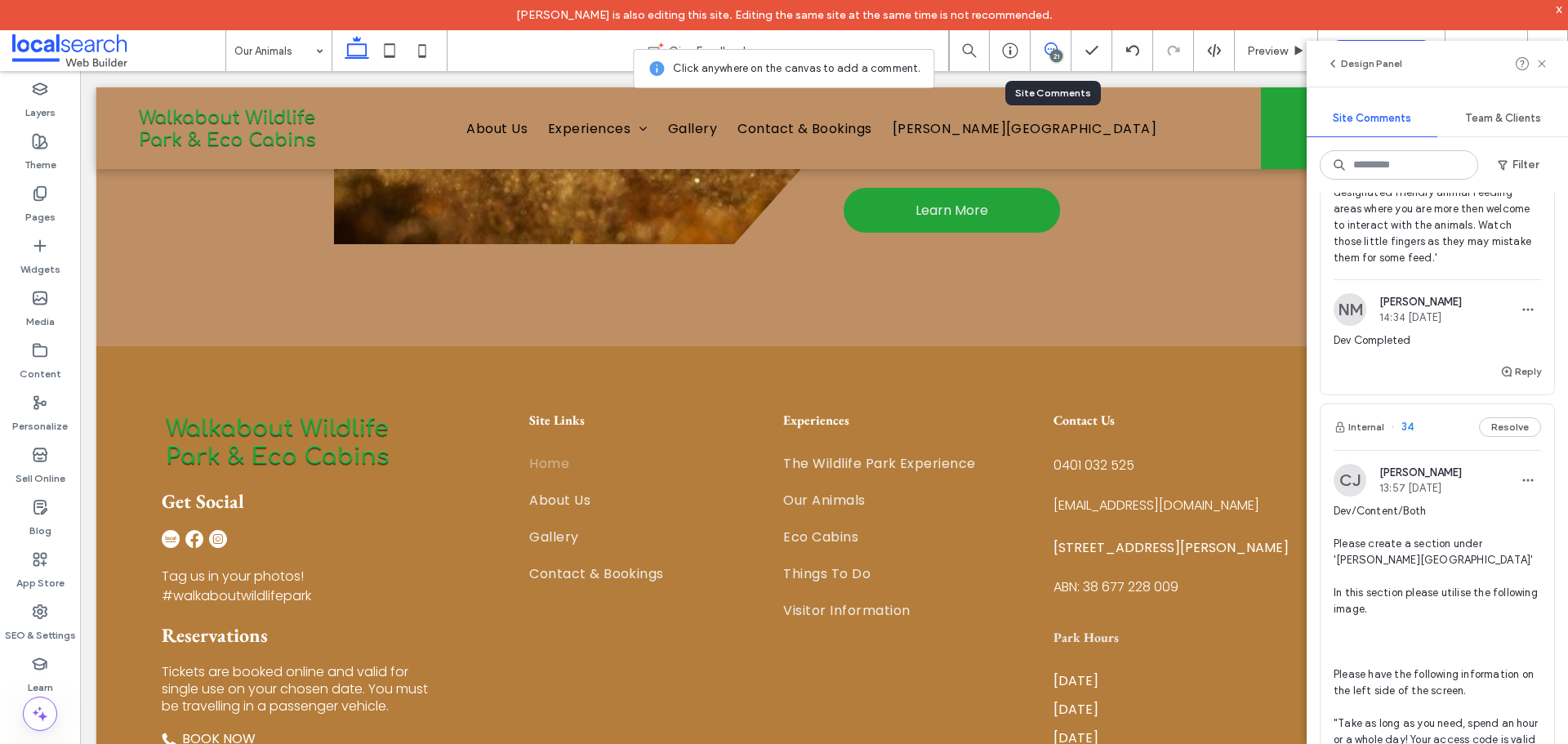
scroll to position [7998, 0]
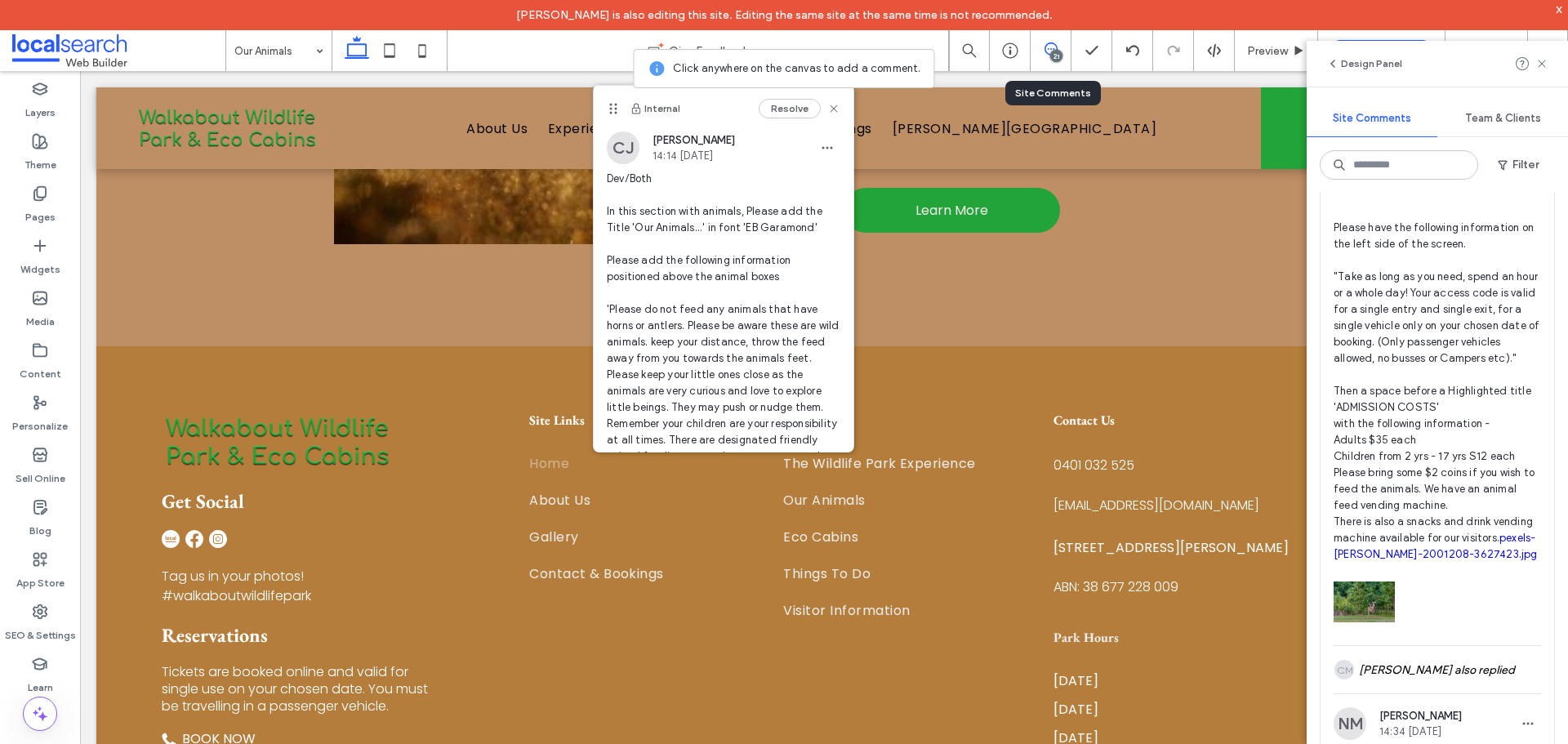
scroll to position [8324, 0]
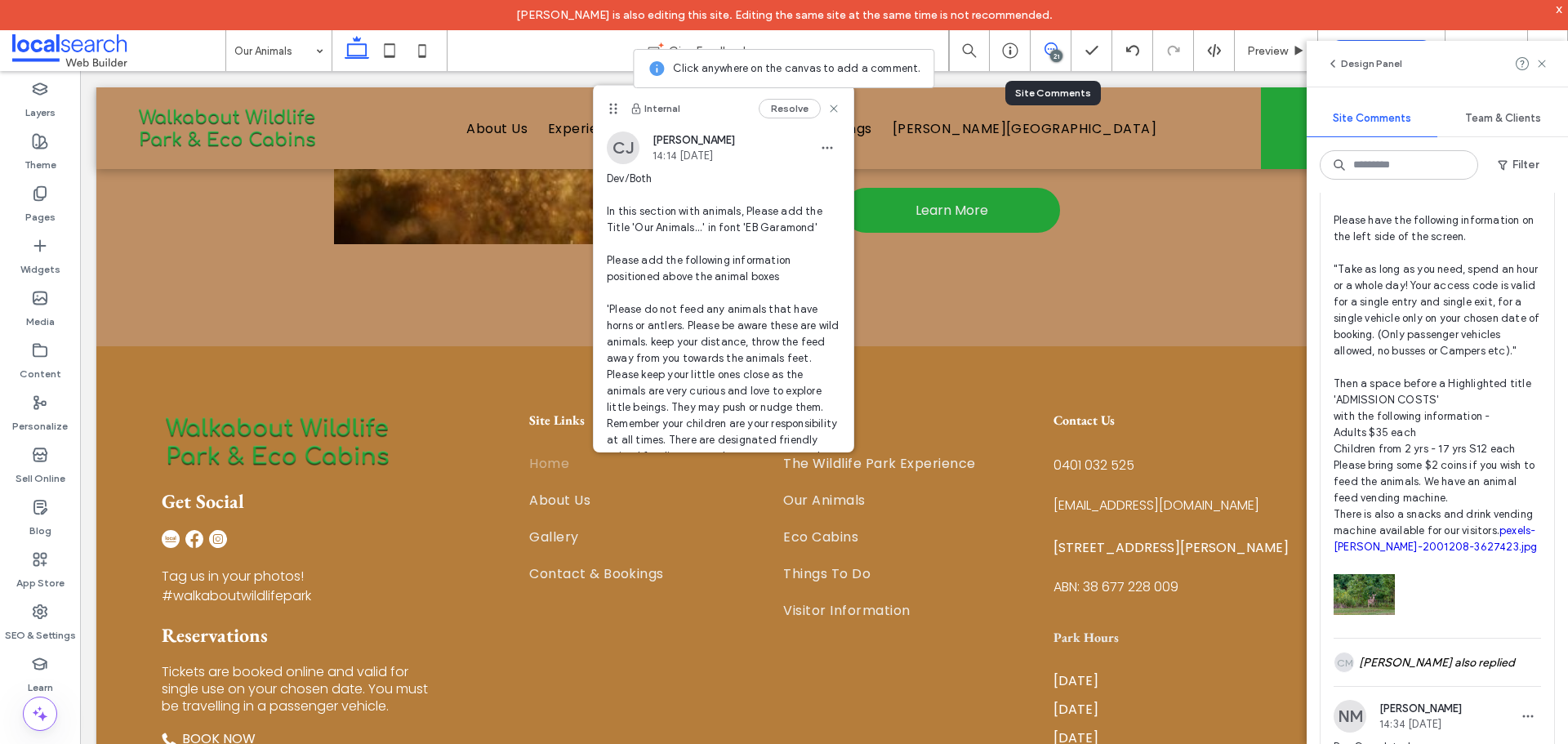
click at [1418, 516] on span "Dev/Content/Both Please create a section under 'Atherton Tablelands Wildlife Pa…" at bounding box center [1437, 303] width 207 height 507
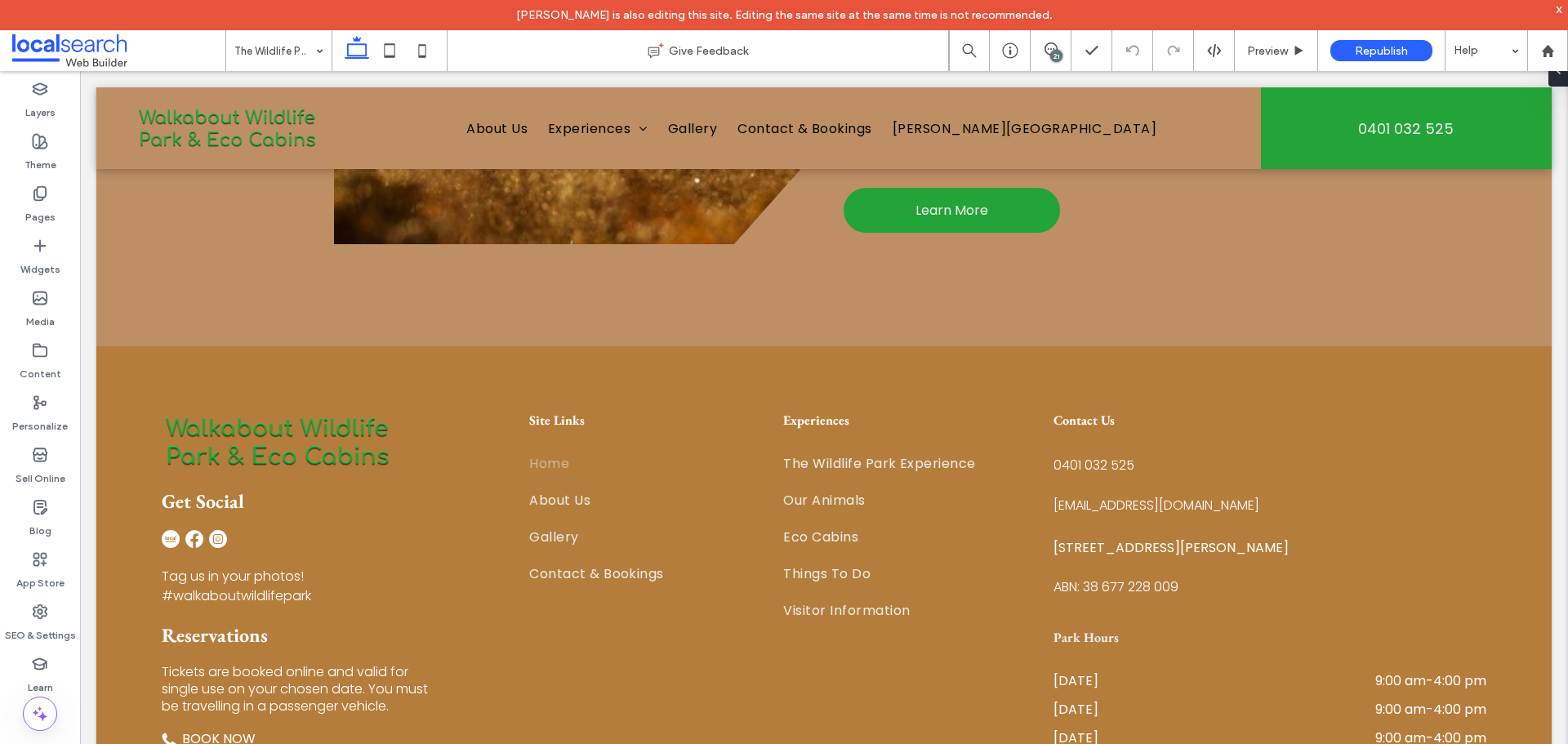
click at [1056, 55] on div "21" at bounding box center [1056, 56] width 13 height 13
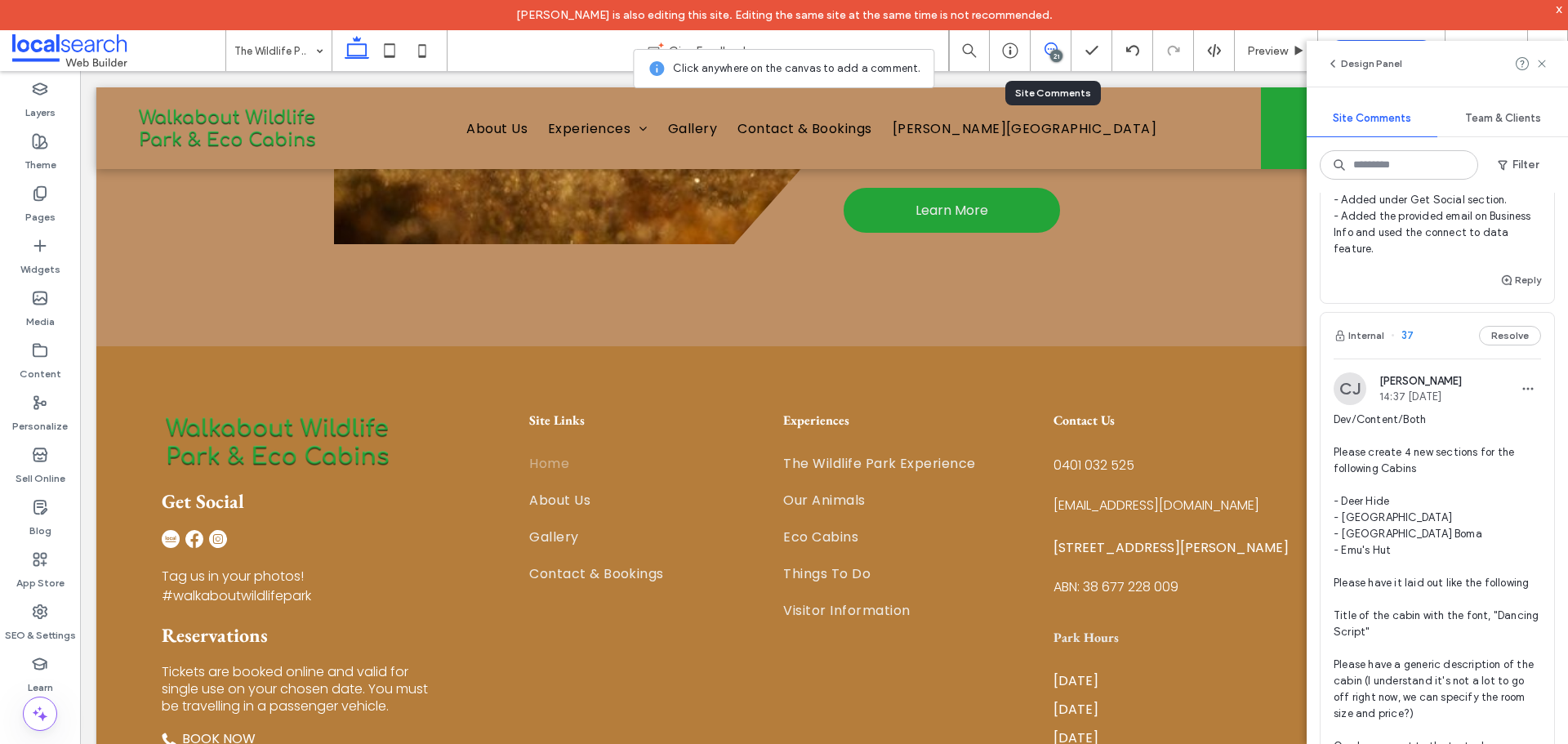
scroll to position [7453, 0]
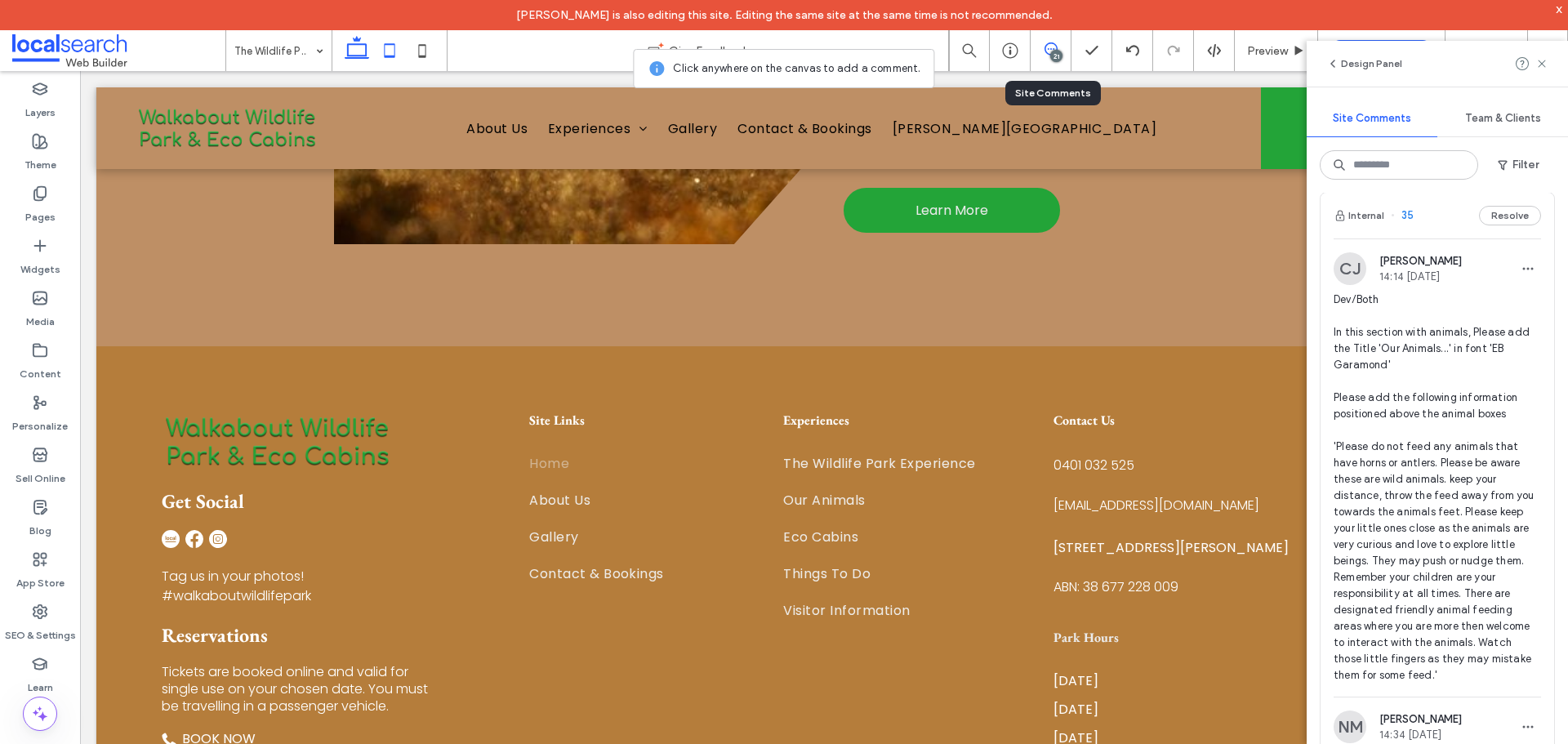
click at [392, 46] on icon at bounding box center [390, 50] width 32 height 32
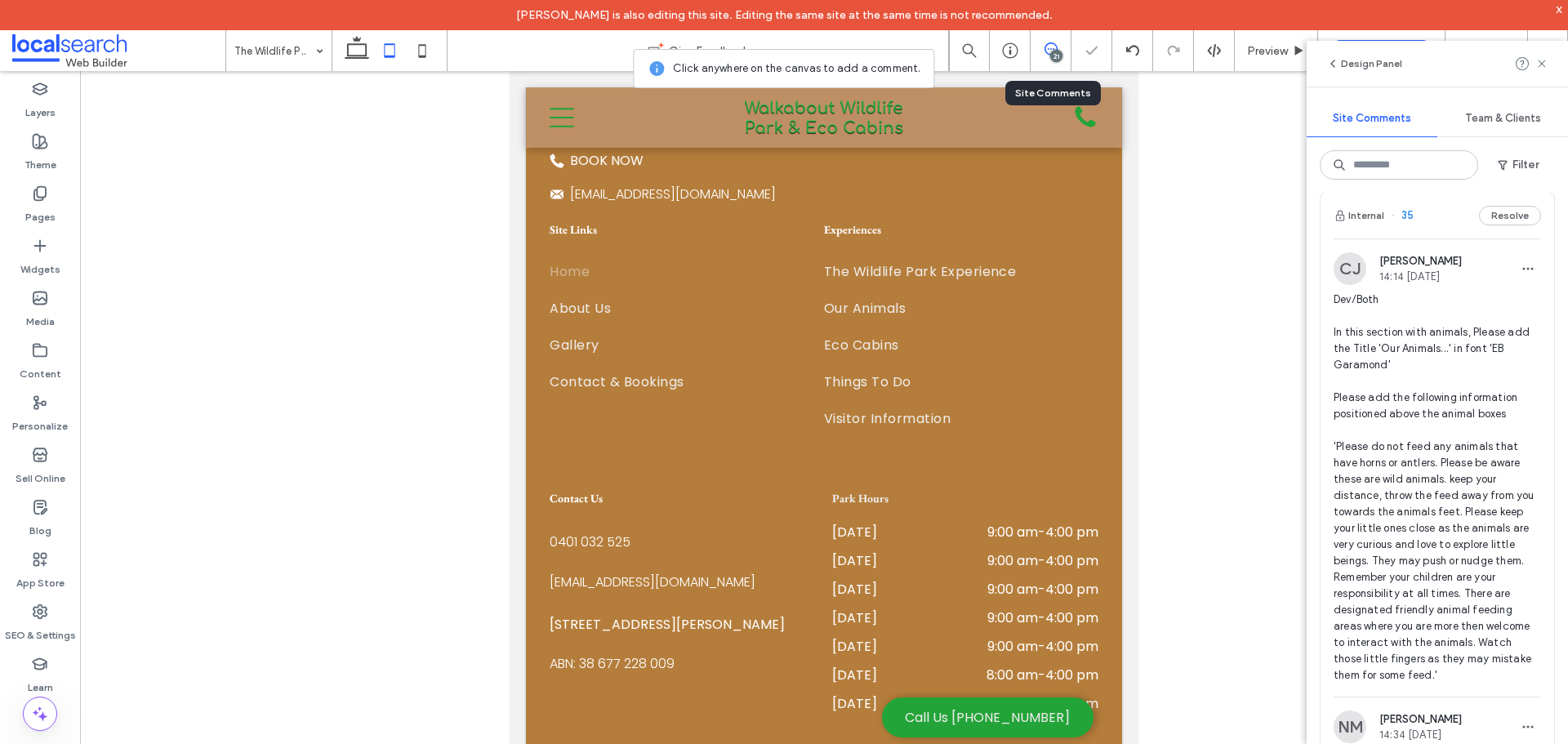
click at [422, 63] on icon at bounding box center [422, 50] width 32 height 32
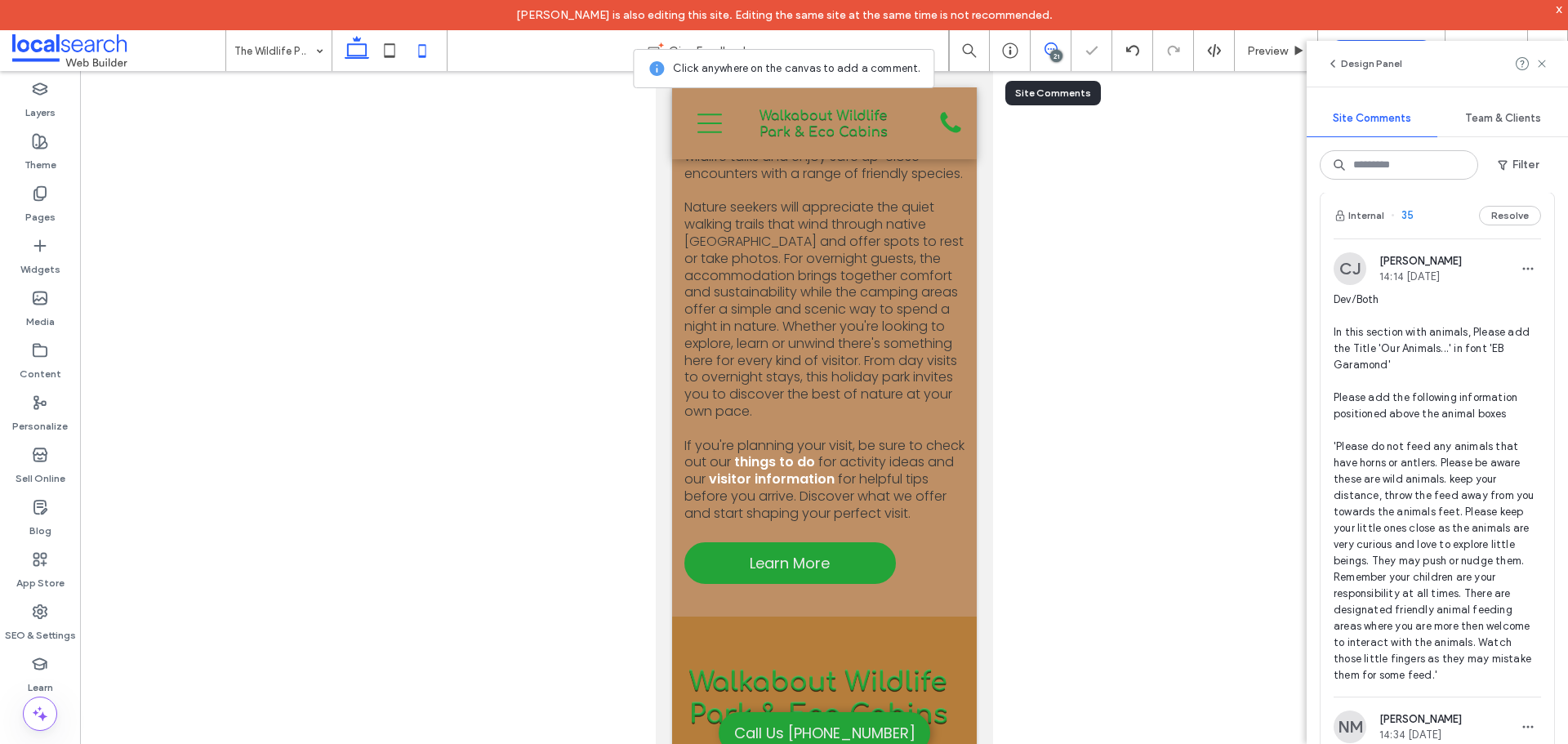
click at [356, 40] on use at bounding box center [357, 47] width 24 height 22
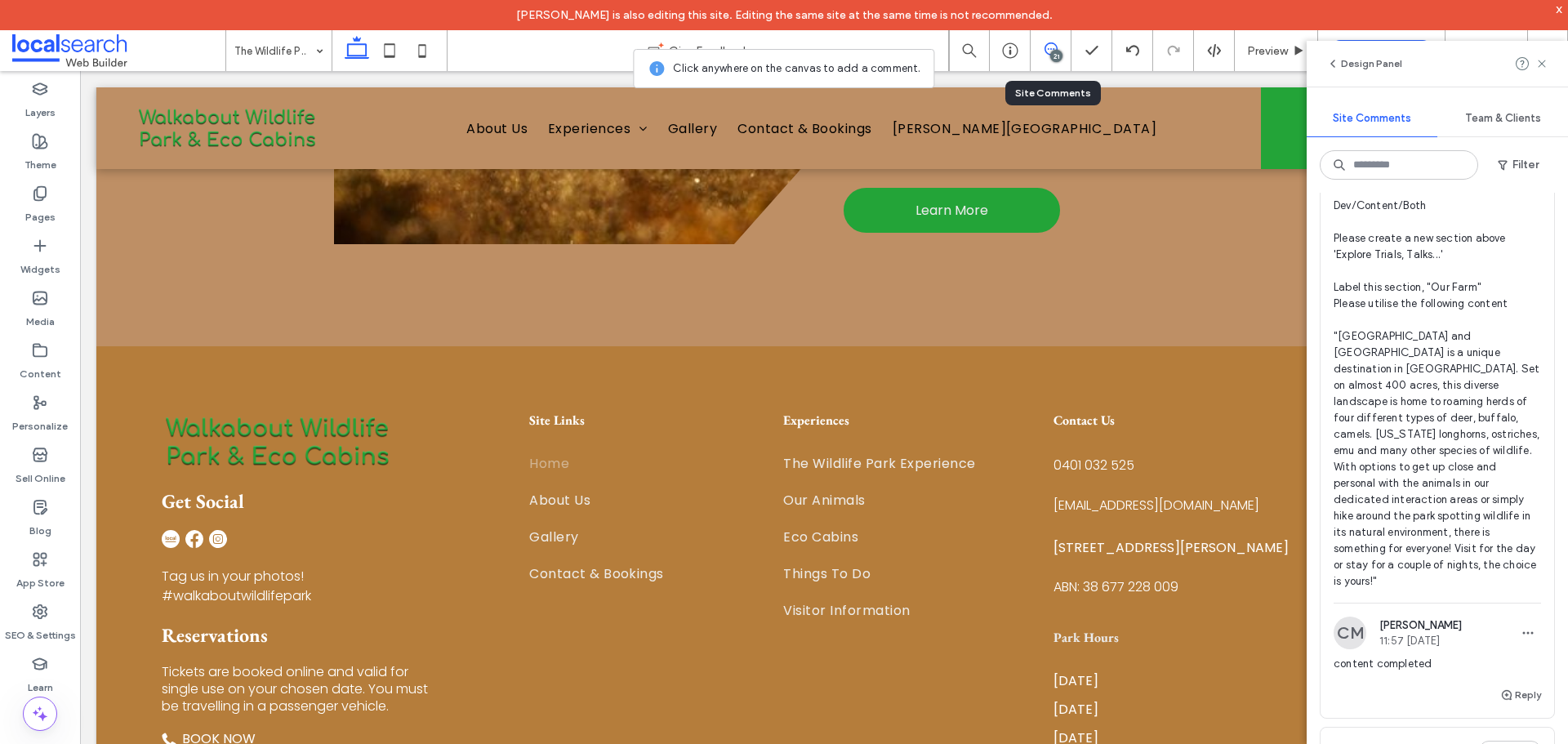
scroll to position [10084, 0]
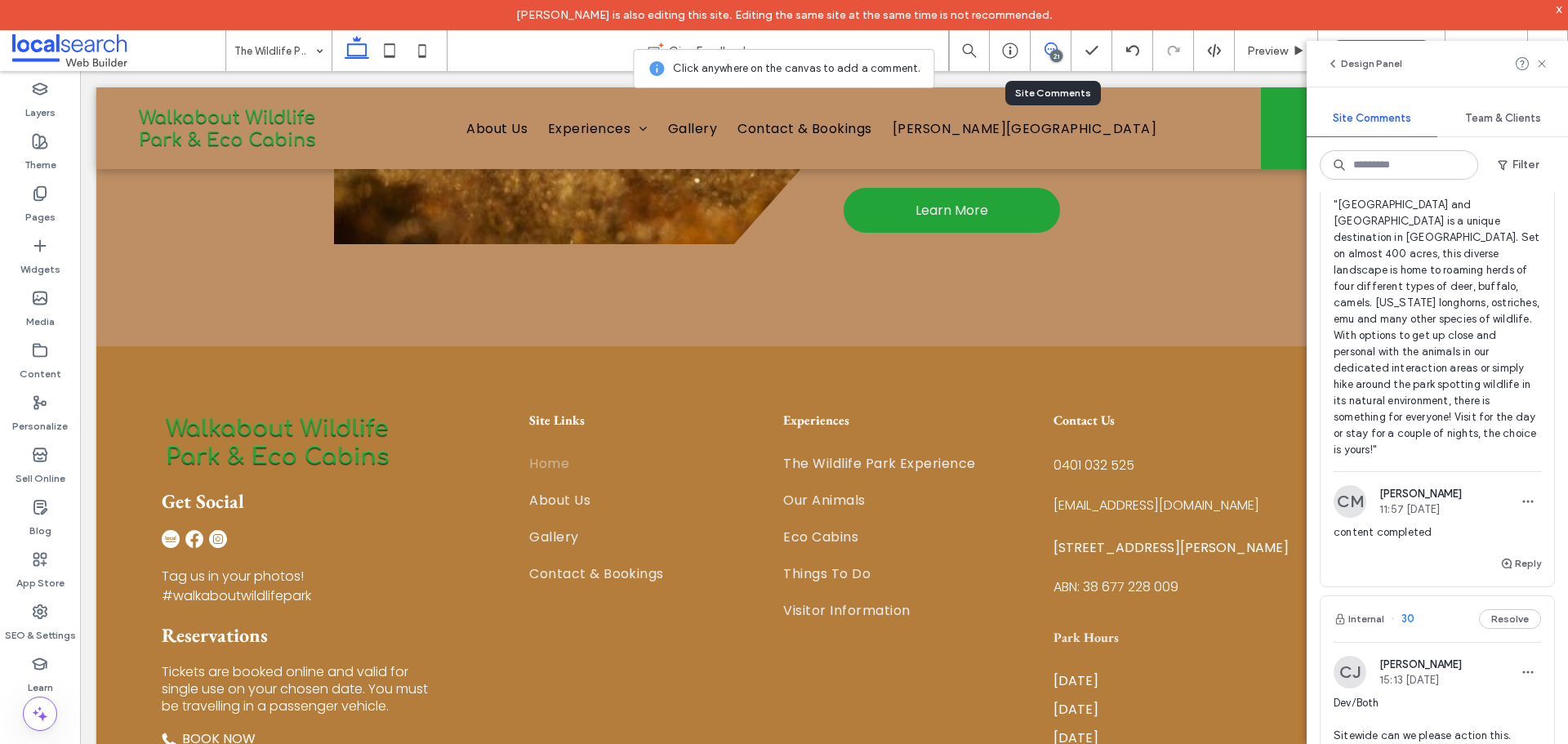
click at [1484, 458] on span "Dev/Content/Both Please create a new section above 'Explore Trials, Talks...' L…" at bounding box center [1437, 262] width 207 height 392
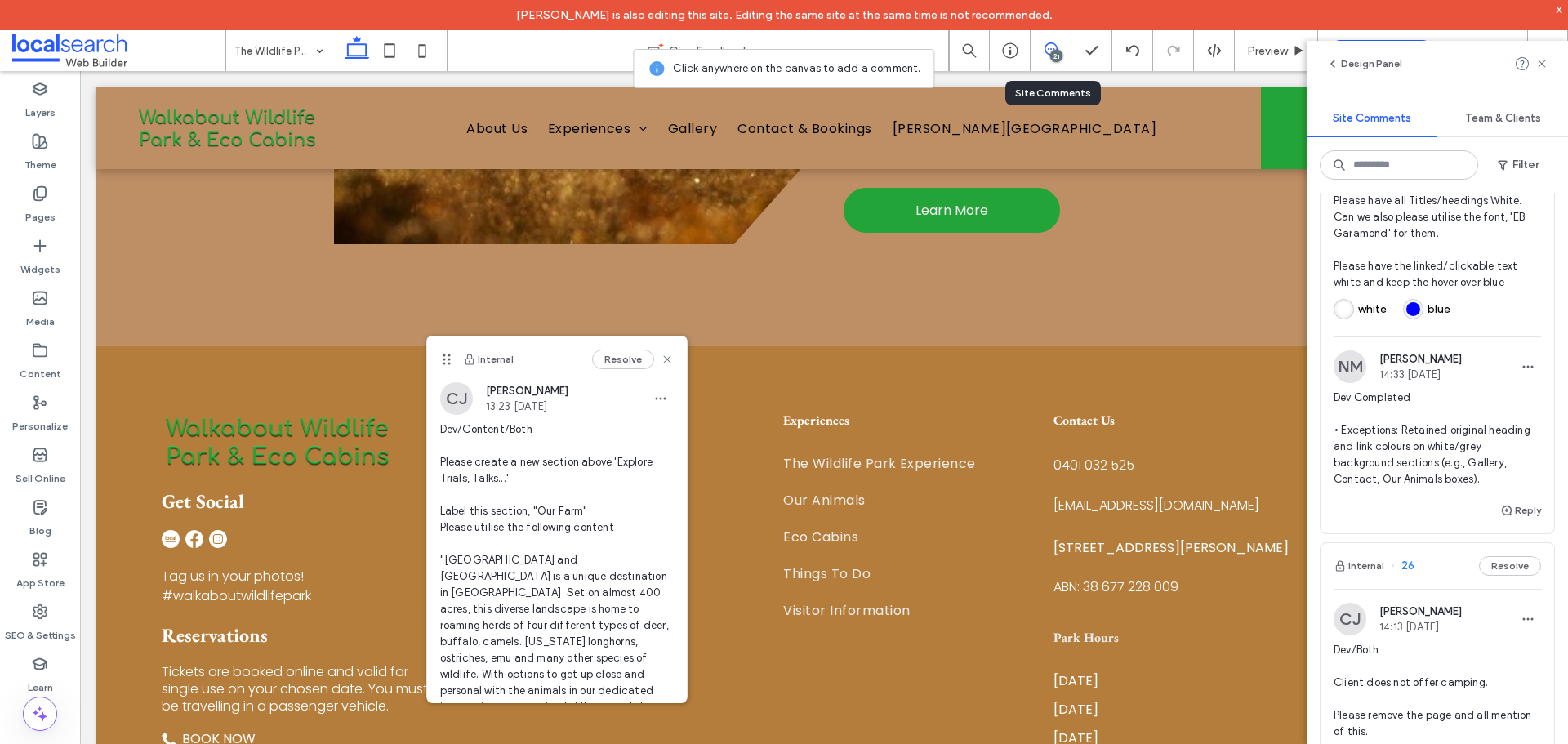
scroll to position [10656, 0]
click at [1464, 287] on span "Dev/Both Sitewide can we please action this. Please have all Titles/headings Wh…" at bounding box center [1437, 205] width 207 height 164
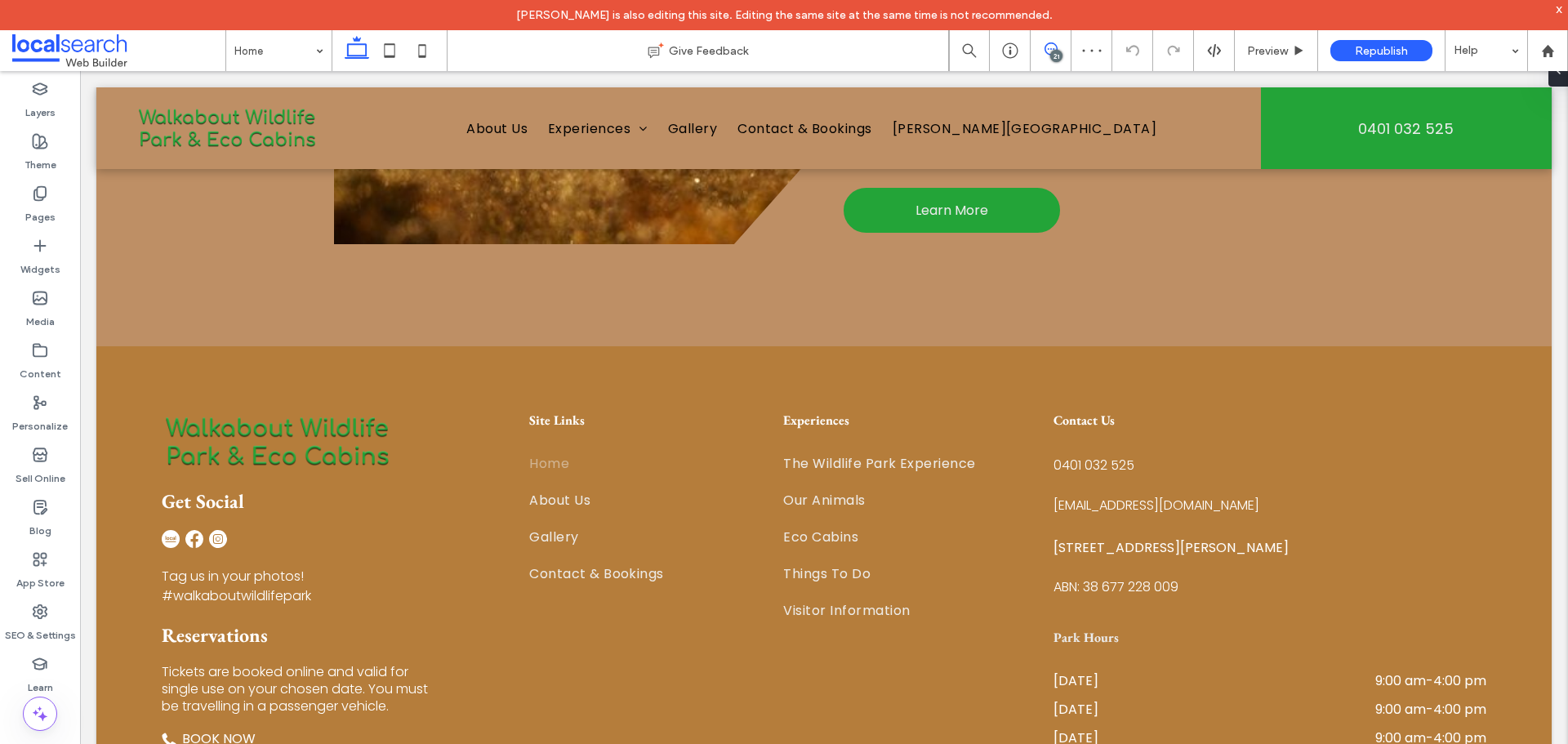
click at [1063, 45] on span at bounding box center [1051, 49] width 40 height 13
click at [277, 64] on input at bounding box center [275, 50] width 81 height 40
click at [1038, 52] on span at bounding box center [1051, 49] width 40 height 13
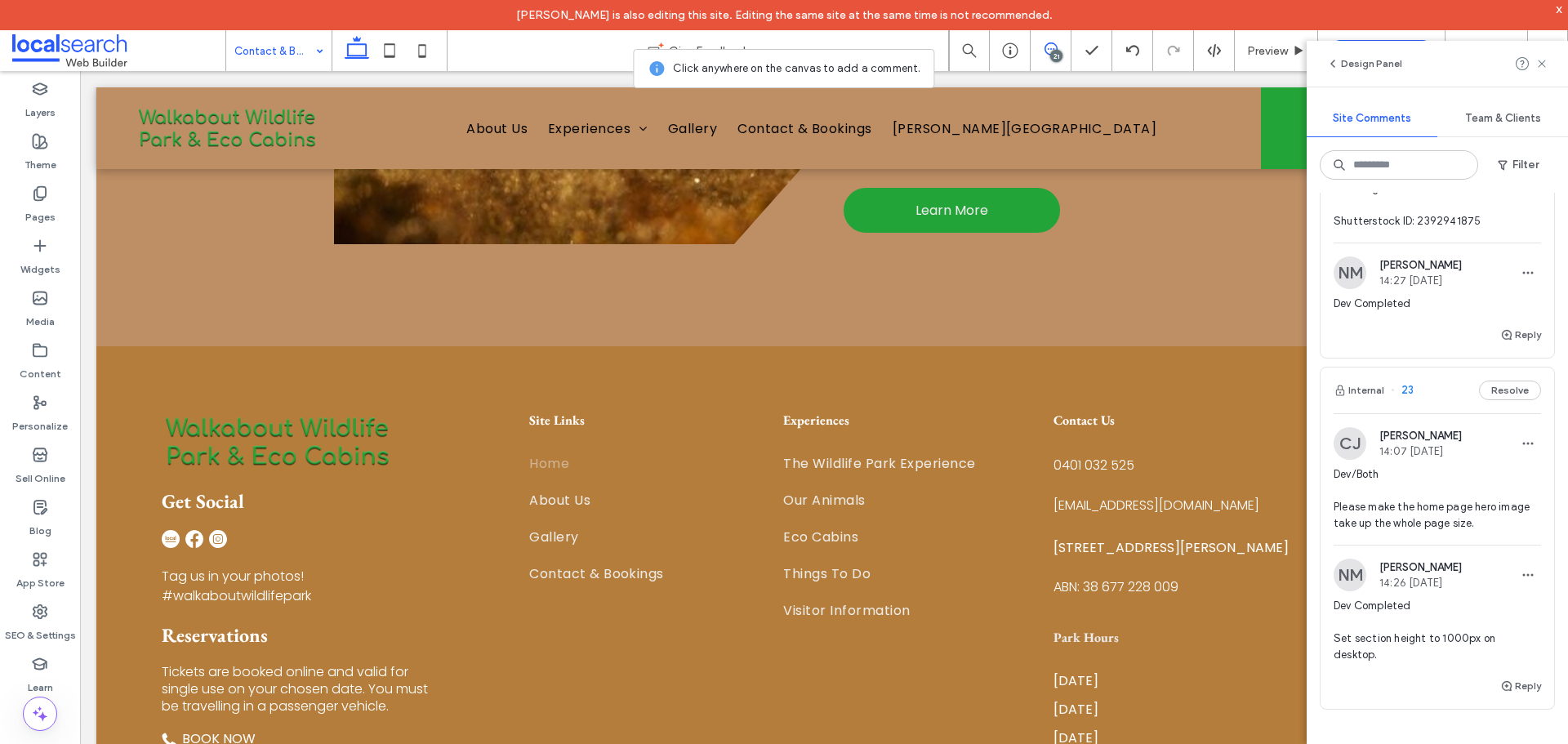
scroll to position [12208, 0]
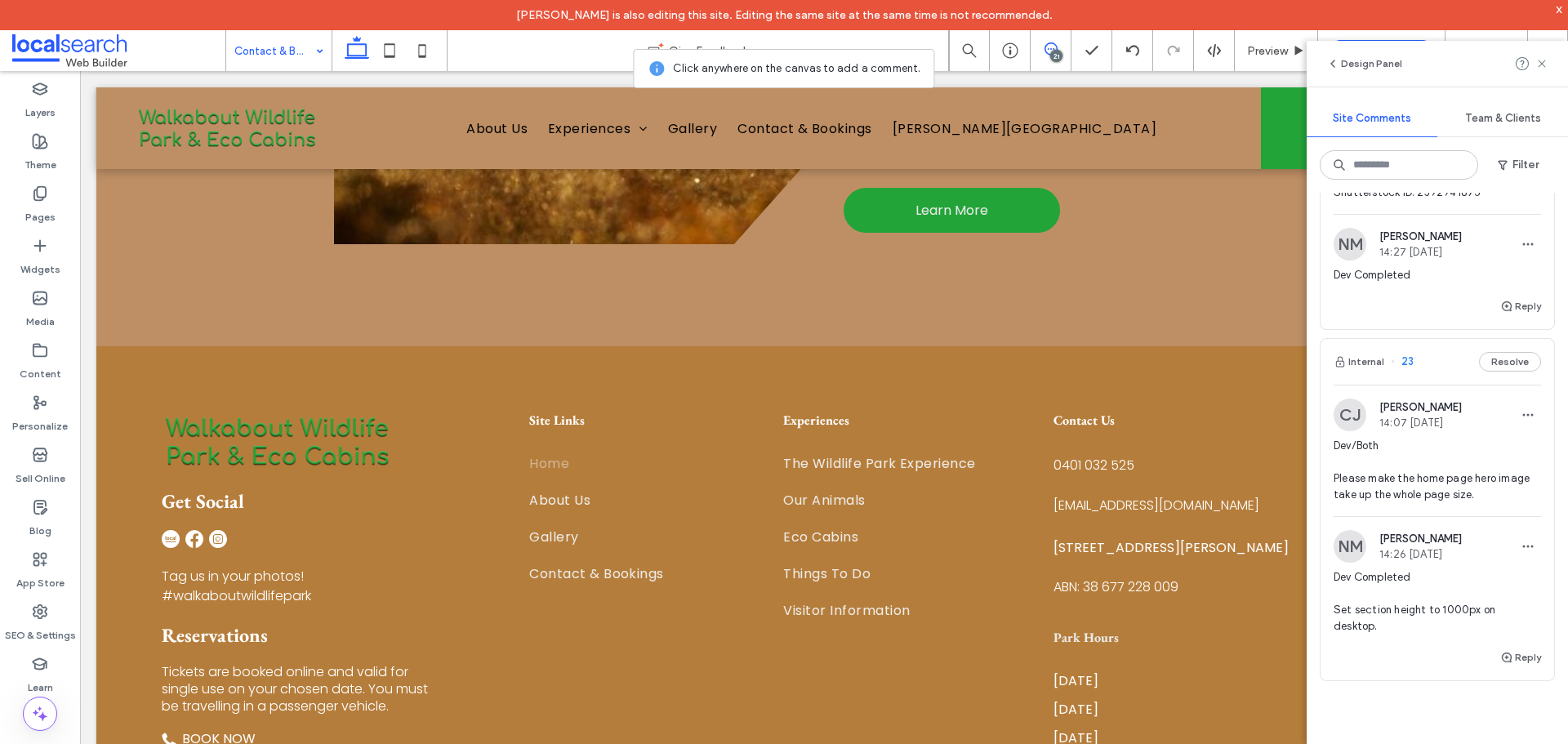
click at [1421, 201] on span "Dev/Both Please change the hero image to the following Shutterstock ID: 2392941…" at bounding box center [1437, 152] width 207 height 98
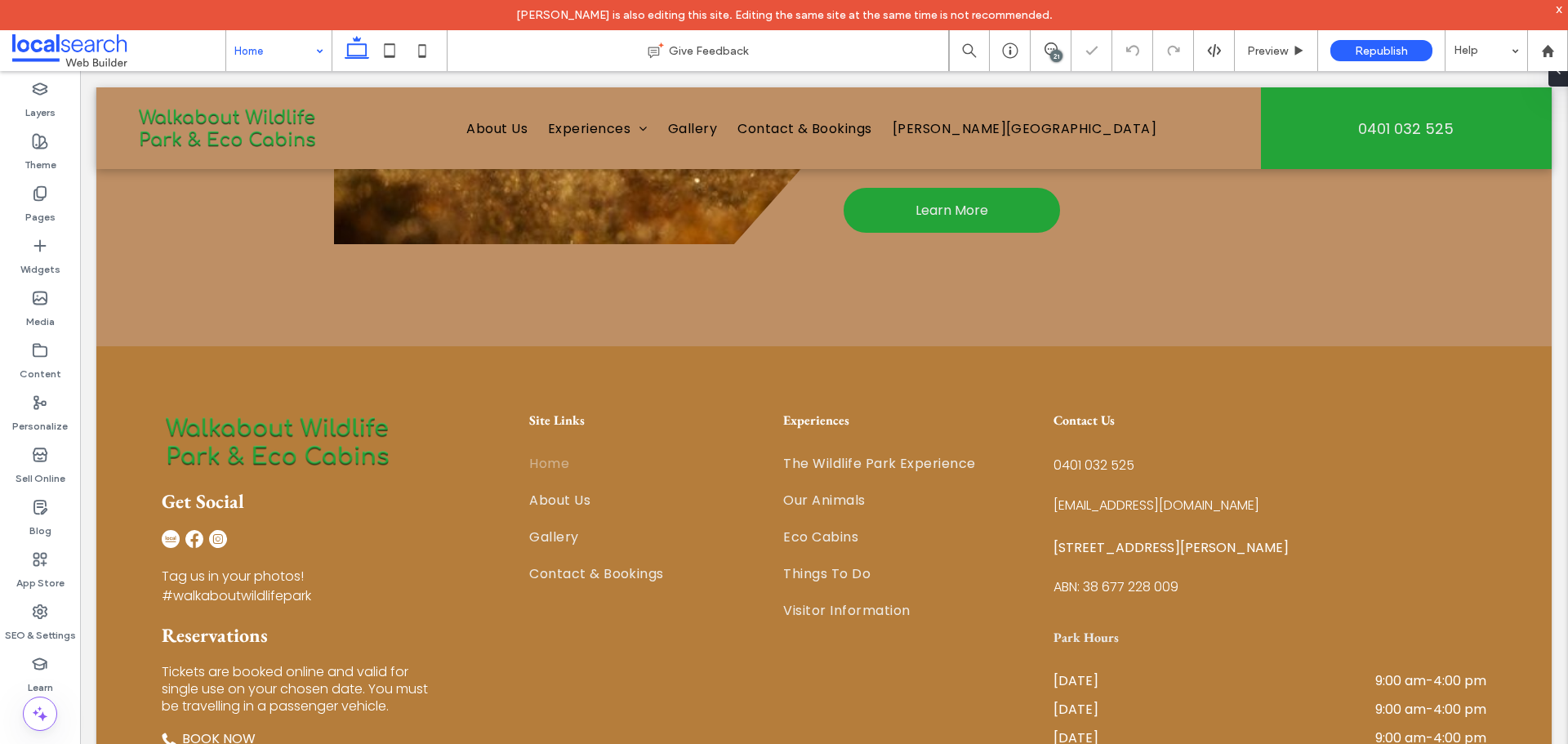
click at [1059, 58] on div "21" at bounding box center [1056, 56] width 13 height 13
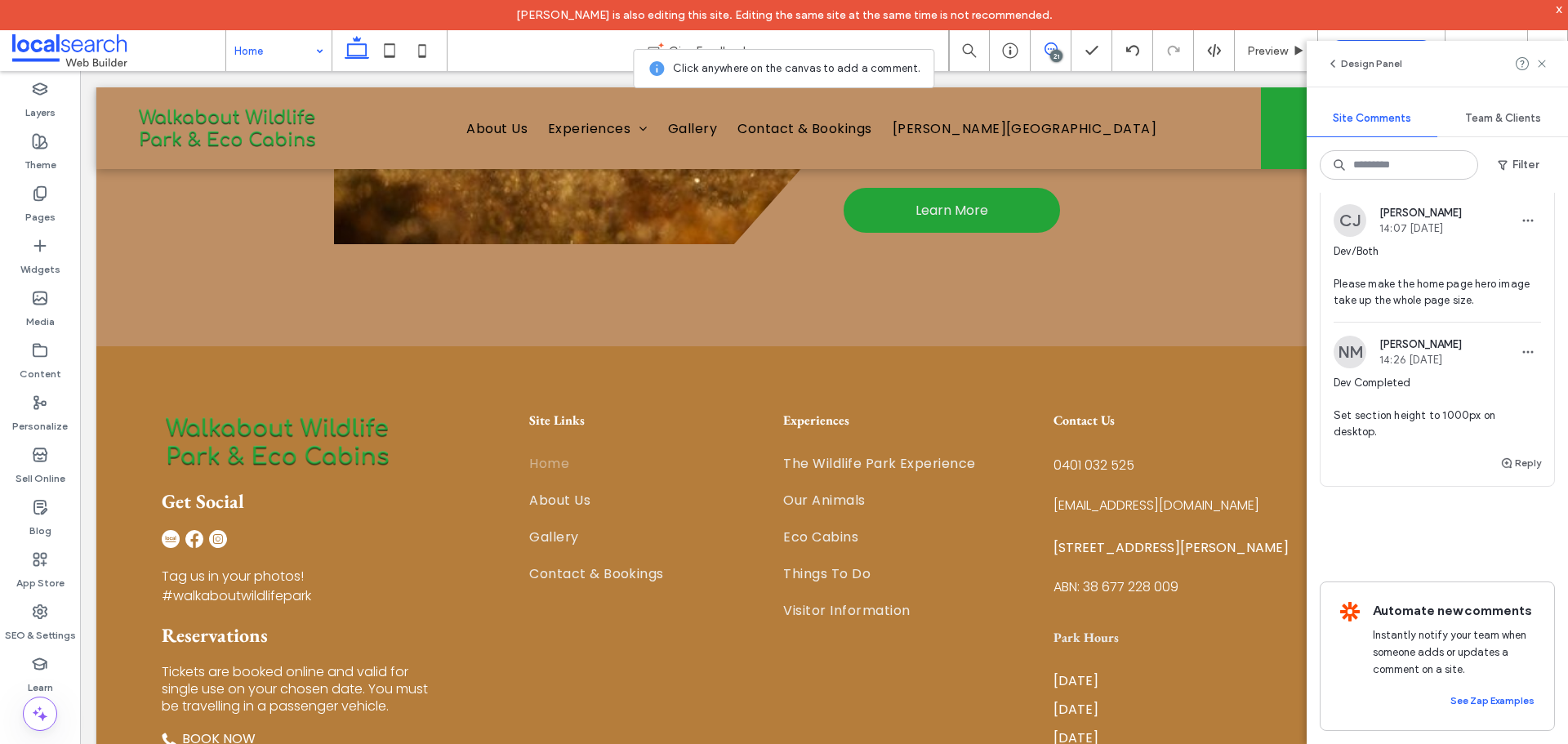
scroll to position [12453, 0]
click at [1452, 309] on span "Dev/Both Please make the home page hero image take up the whole page size." at bounding box center [1437, 276] width 207 height 66
drag, startPoint x: 274, startPoint y: 37, endPoint x: 204, endPoint y: 62, distance: 74.3
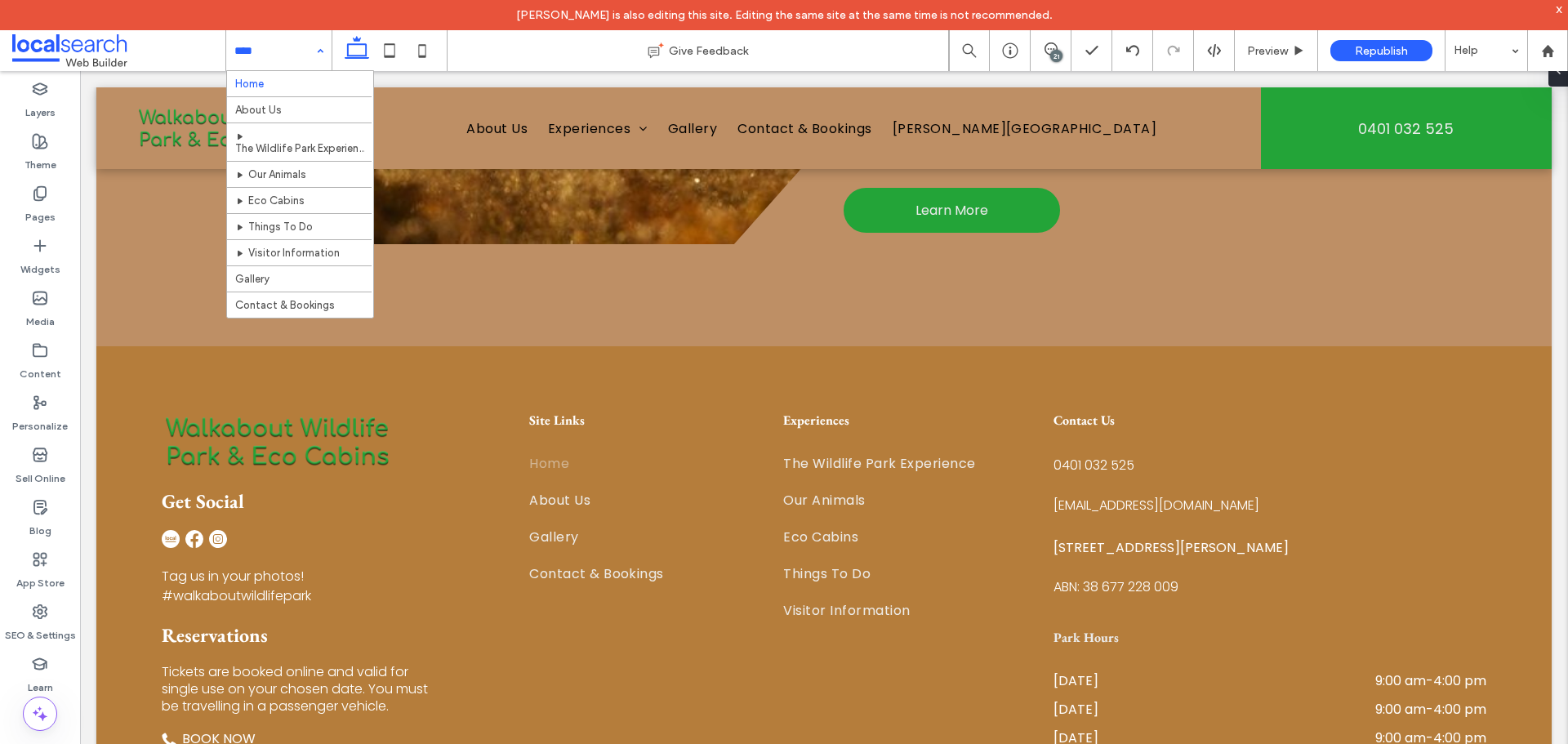
scroll to position [0, 0]
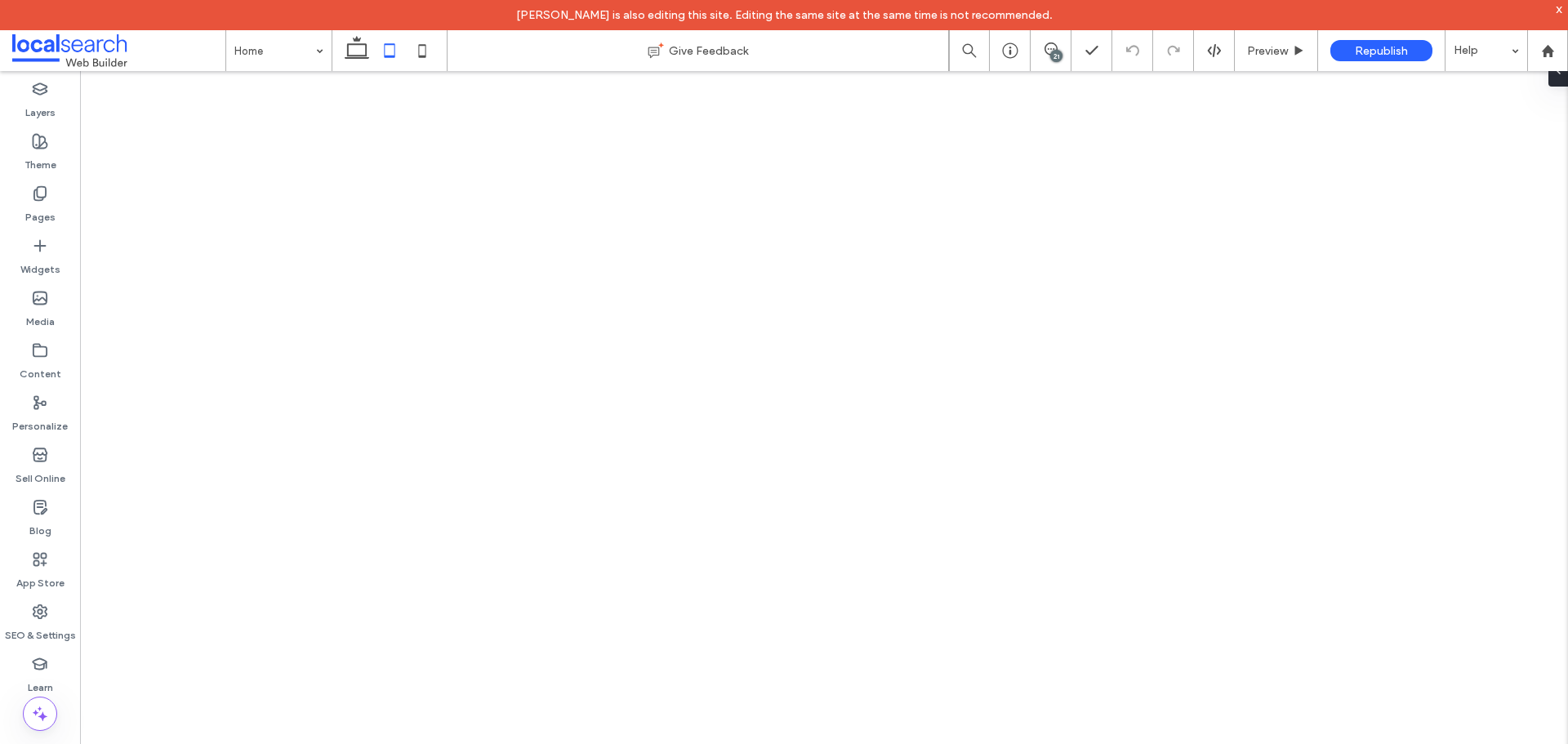
drag, startPoint x: 0, startPoint y: 0, endPoint x: 647, endPoint y: 143, distance: 662.6
click at [416, 51] on icon at bounding box center [422, 50] width 32 height 32
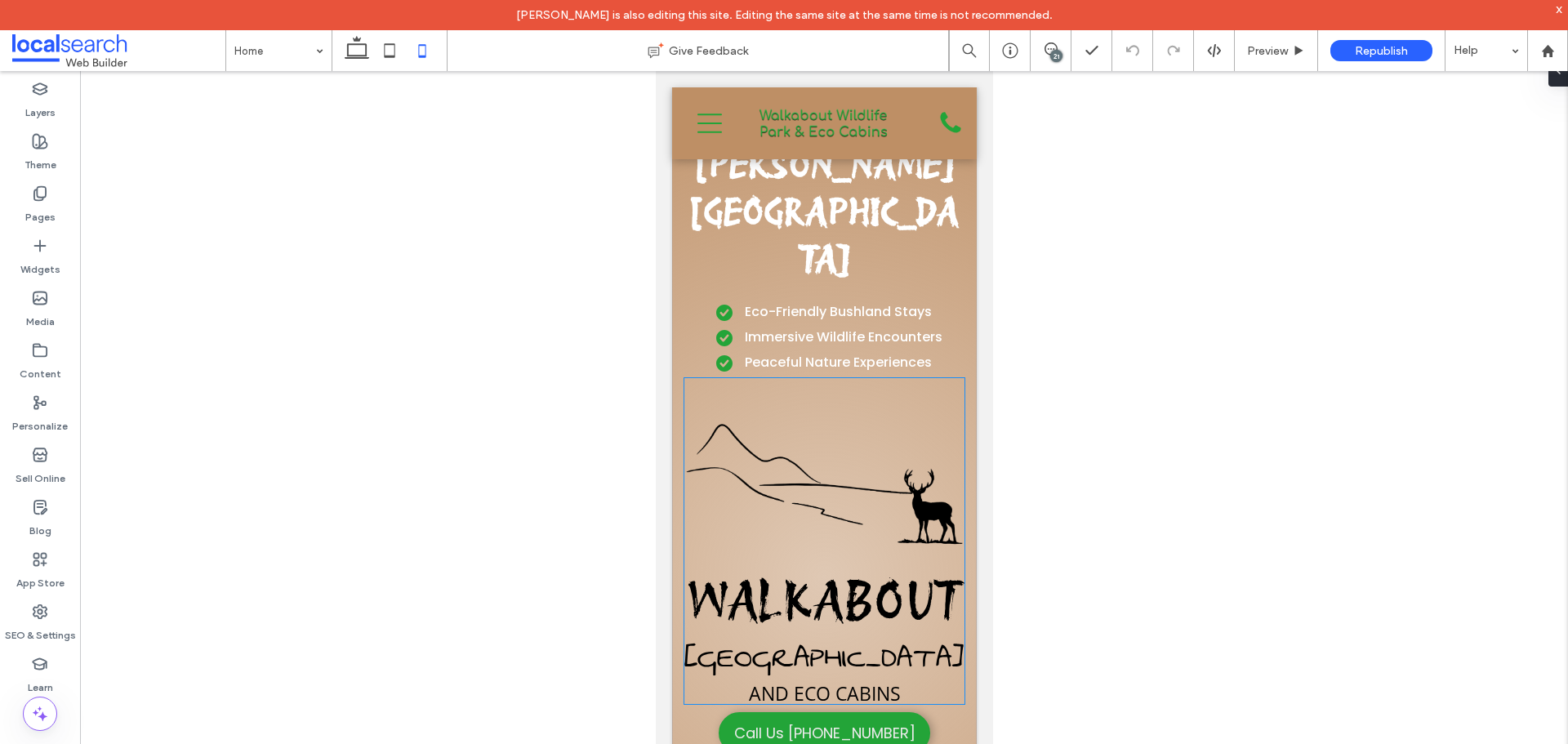
scroll to position [518, 0]
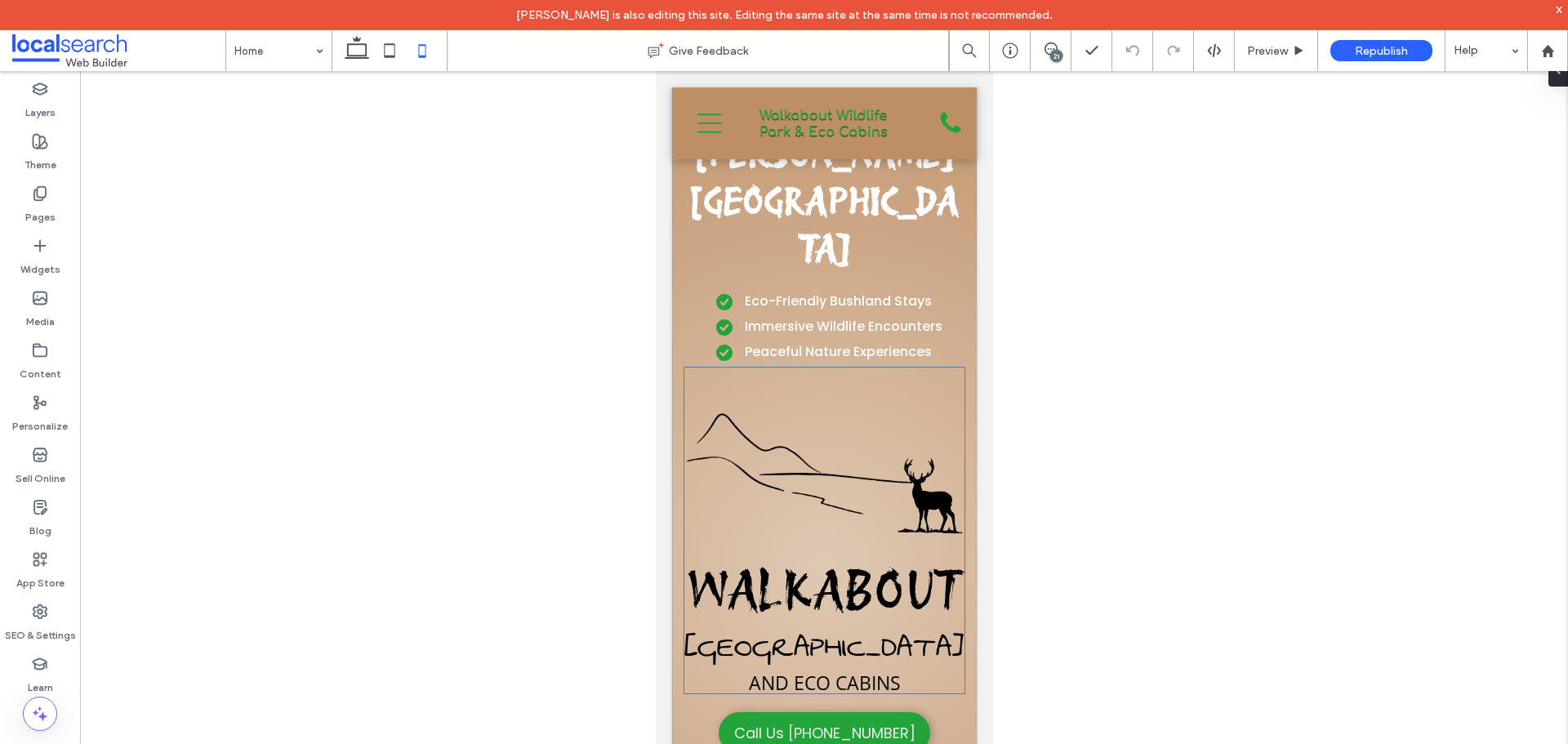
click at [825, 558] on span "Walkabout" at bounding box center [824, 589] width 277 height 64
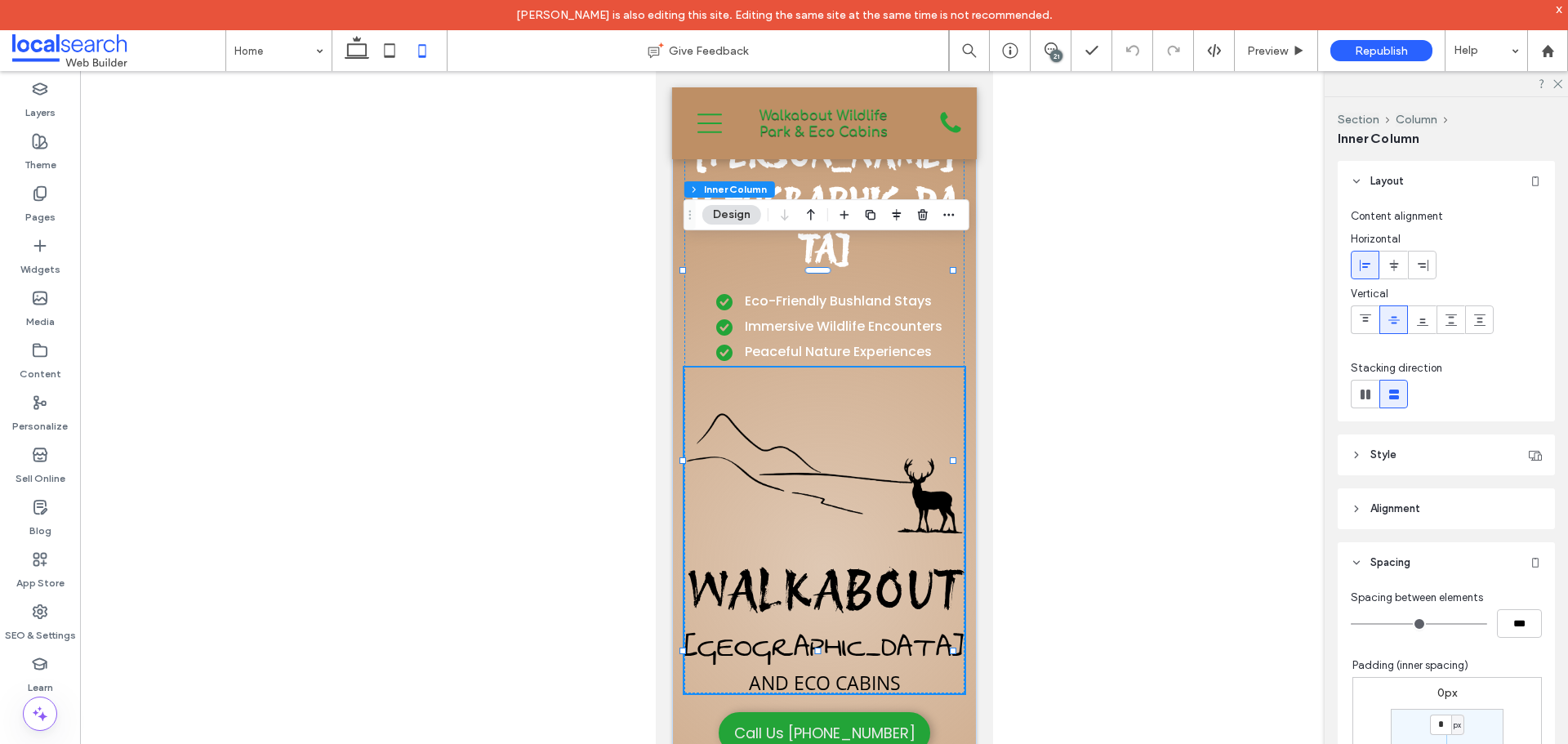
click at [825, 558] on span "Walkabout" at bounding box center [824, 589] width 277 height 64
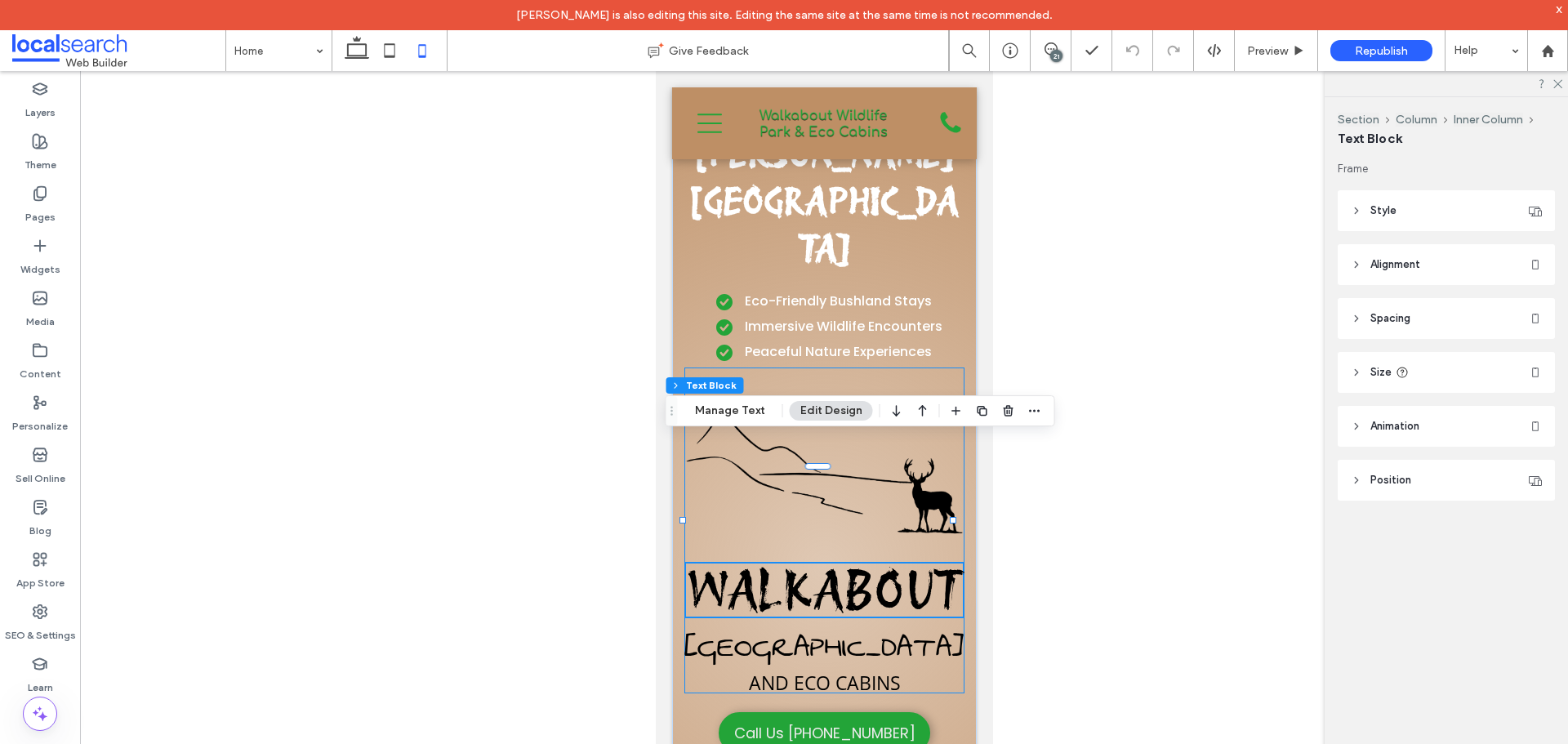
click at [867, 558] on span "Walkabout" at bounding box center [824, 589] width 277 height 64
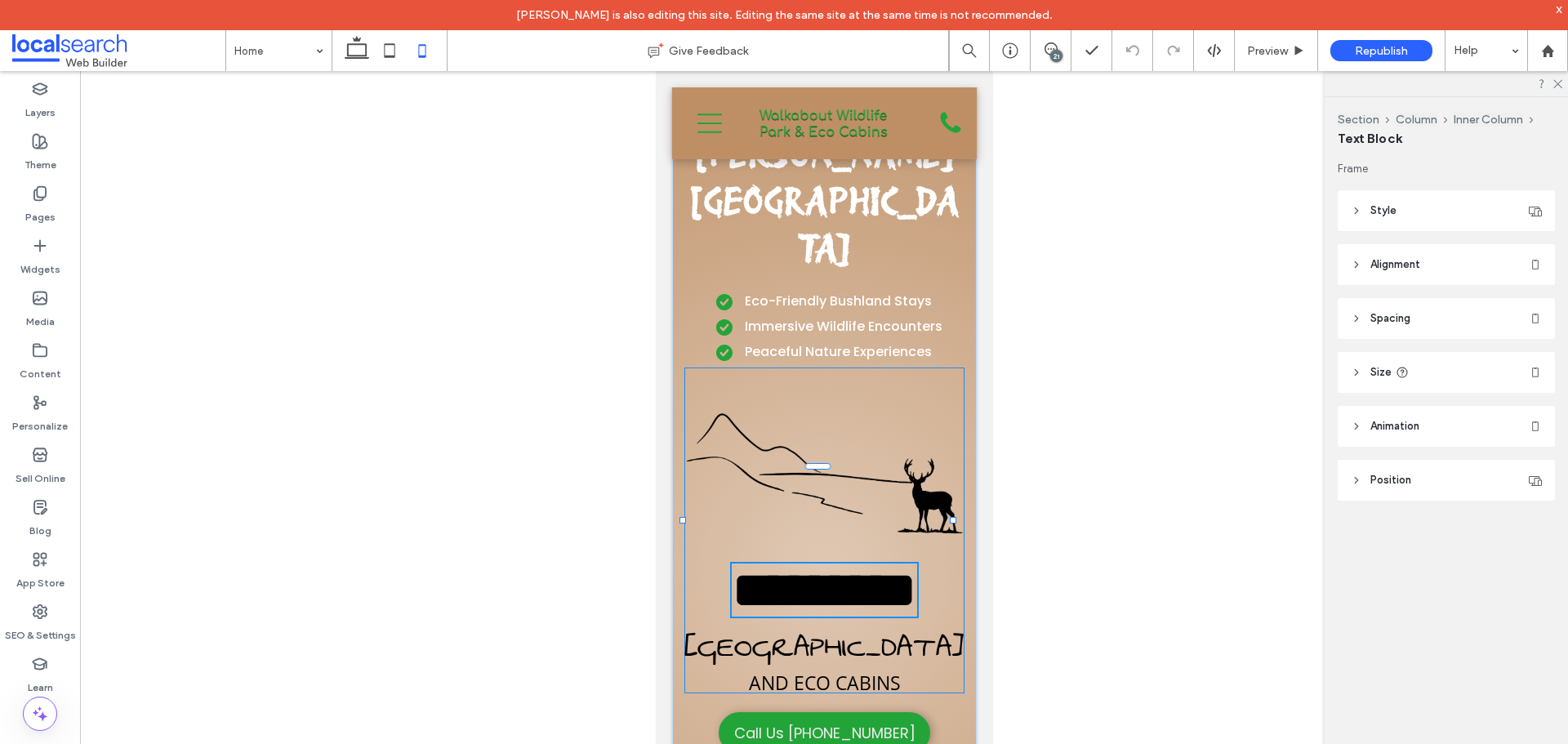
type input "**********"
type input "**"
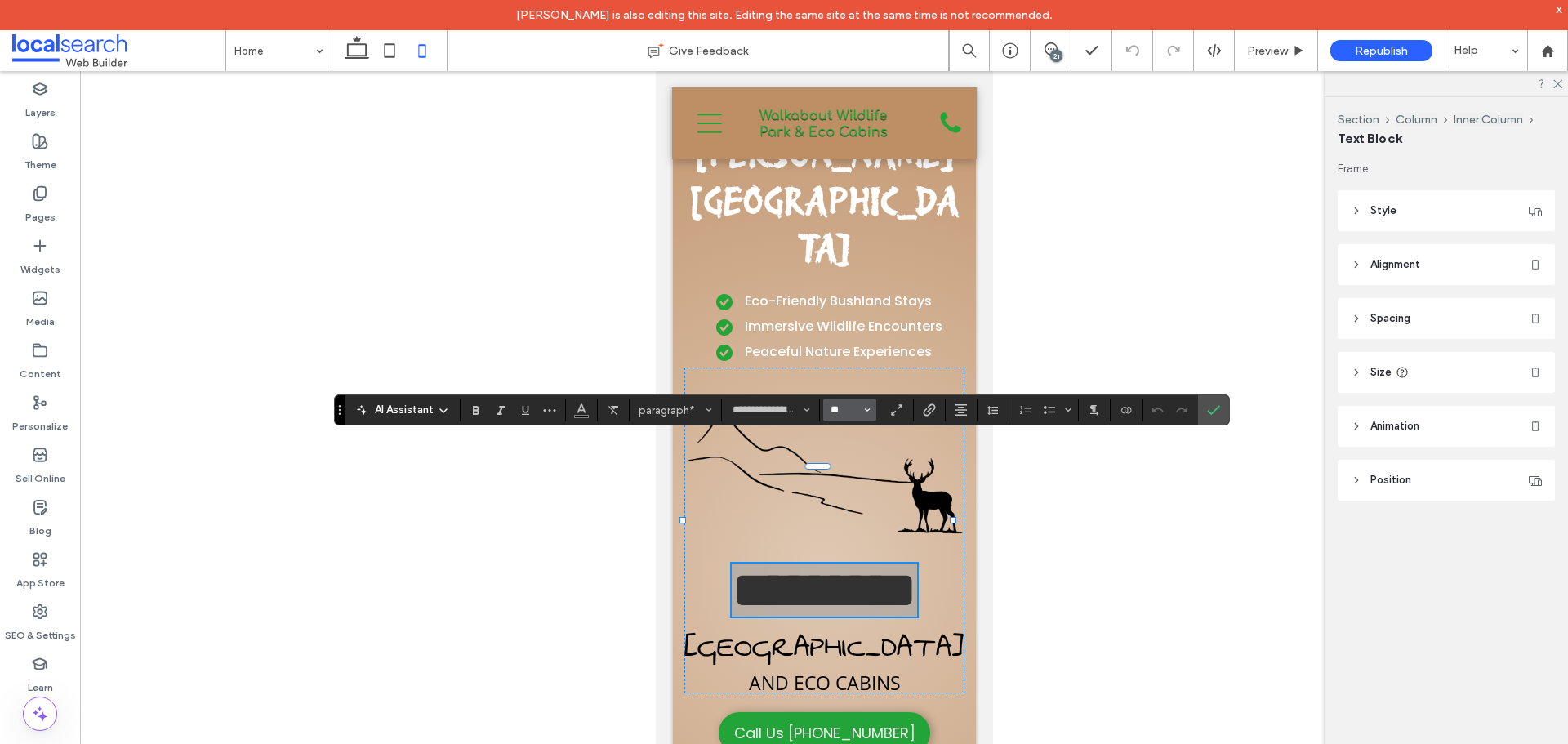
click at [847, 414] on input "**" at bounding box center [844, 410] width 31 height 13
click at [1208, 401] on span "Confirm" at bounding box center [1211, 410] width 7 height 30
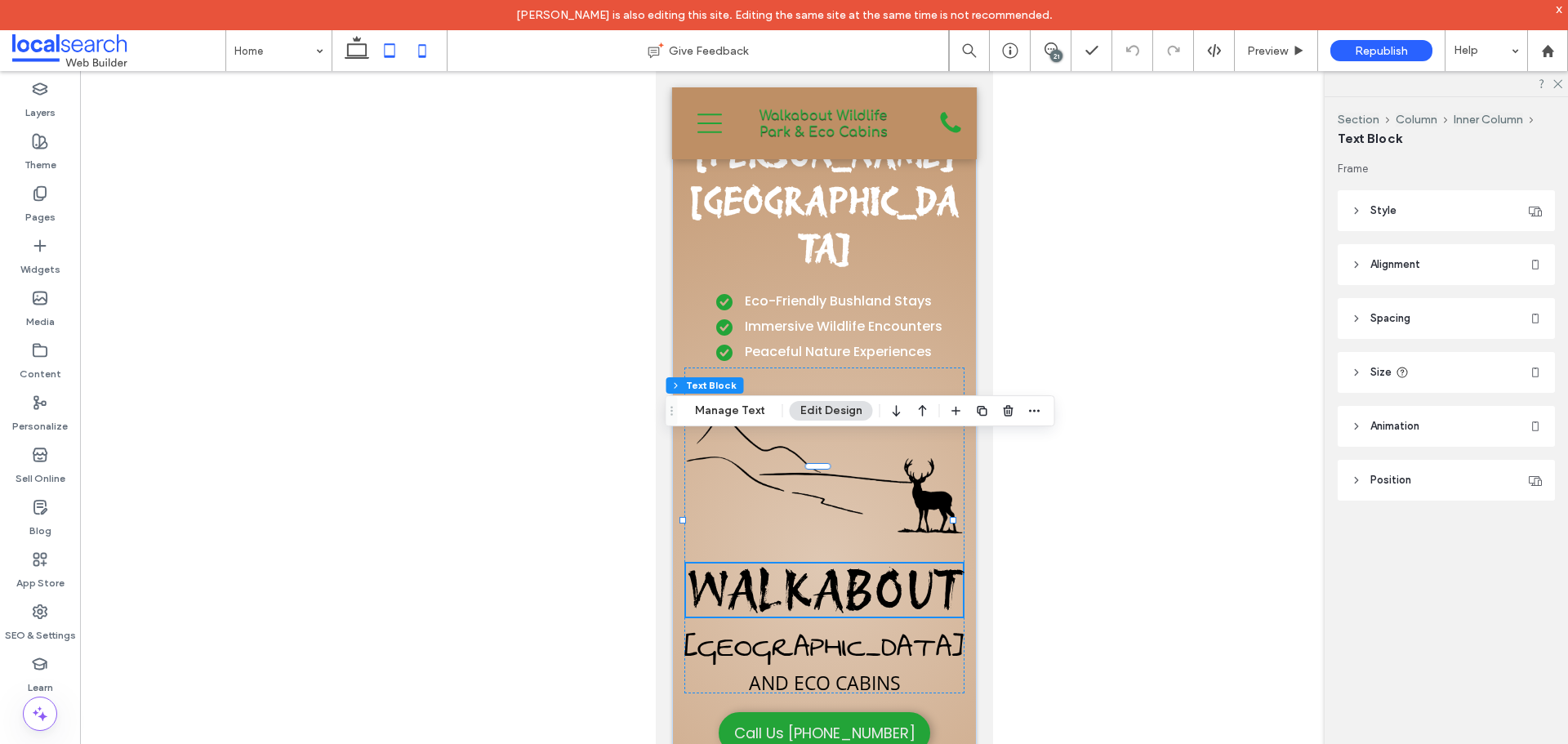
click at [397, 53] on icon at bounding box center [390, 50] width 32 height 32
type input "***"
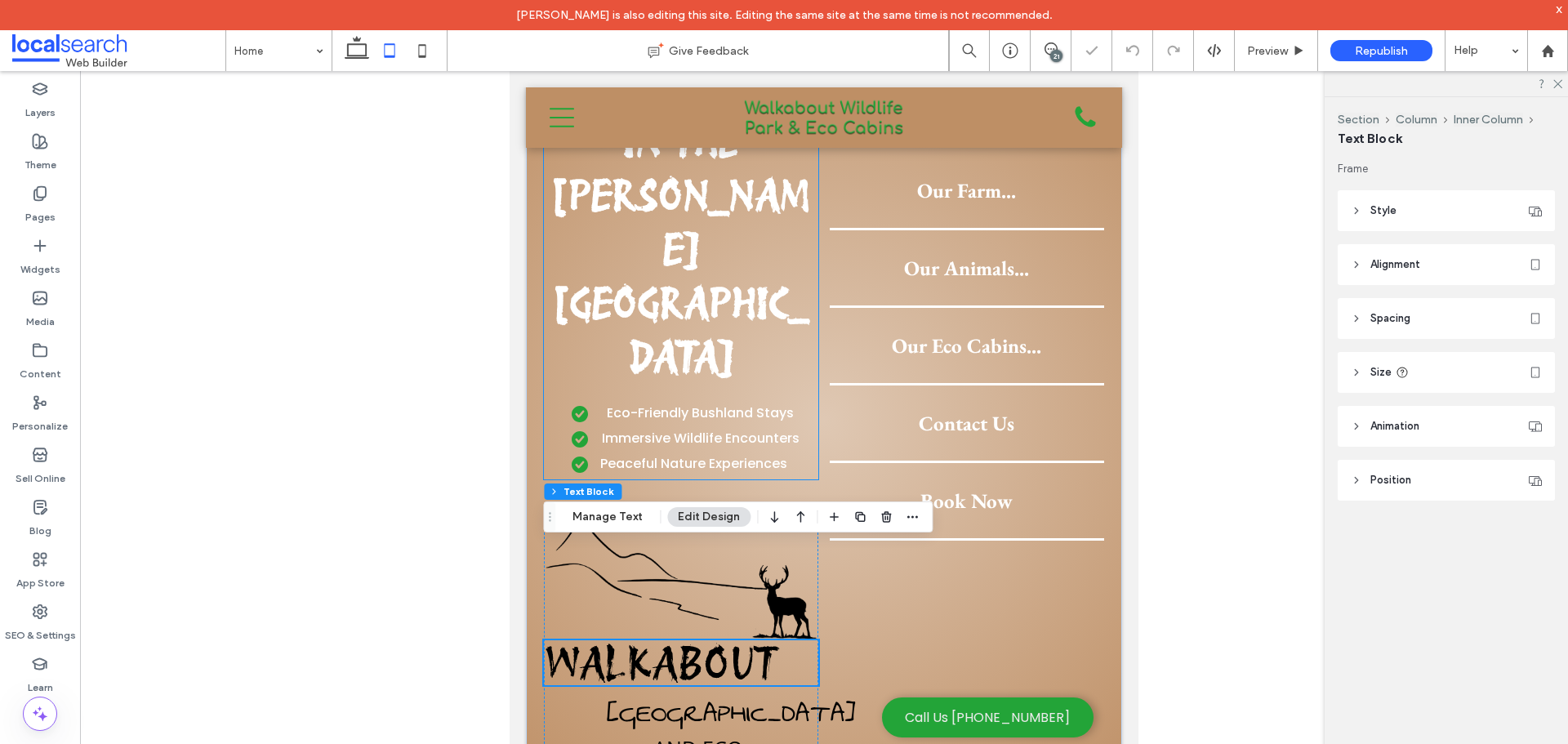
scroll to position [745, 0]
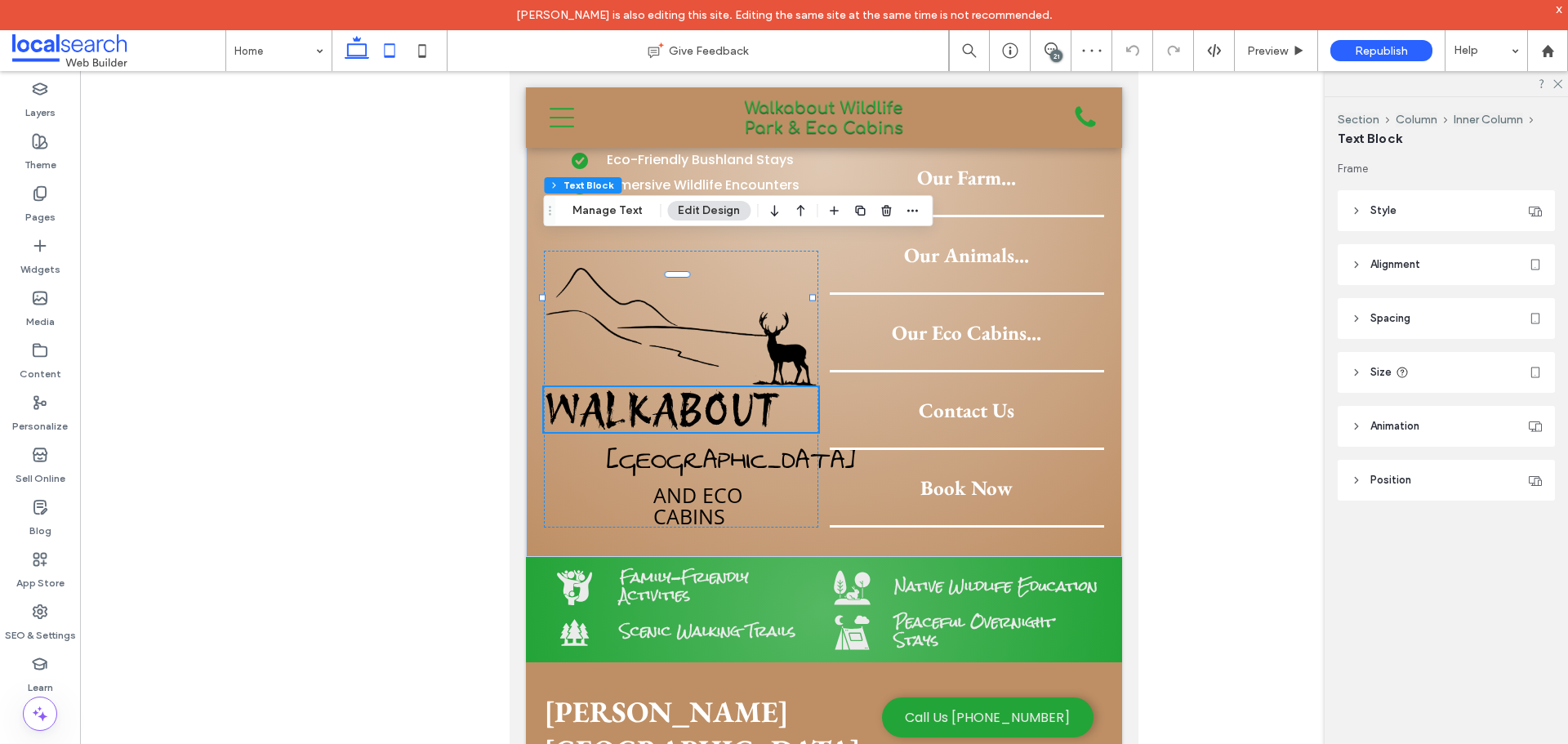
click at [356, 49] on icon at bounding box center [357, 50] width 32 height 32
type input "*"
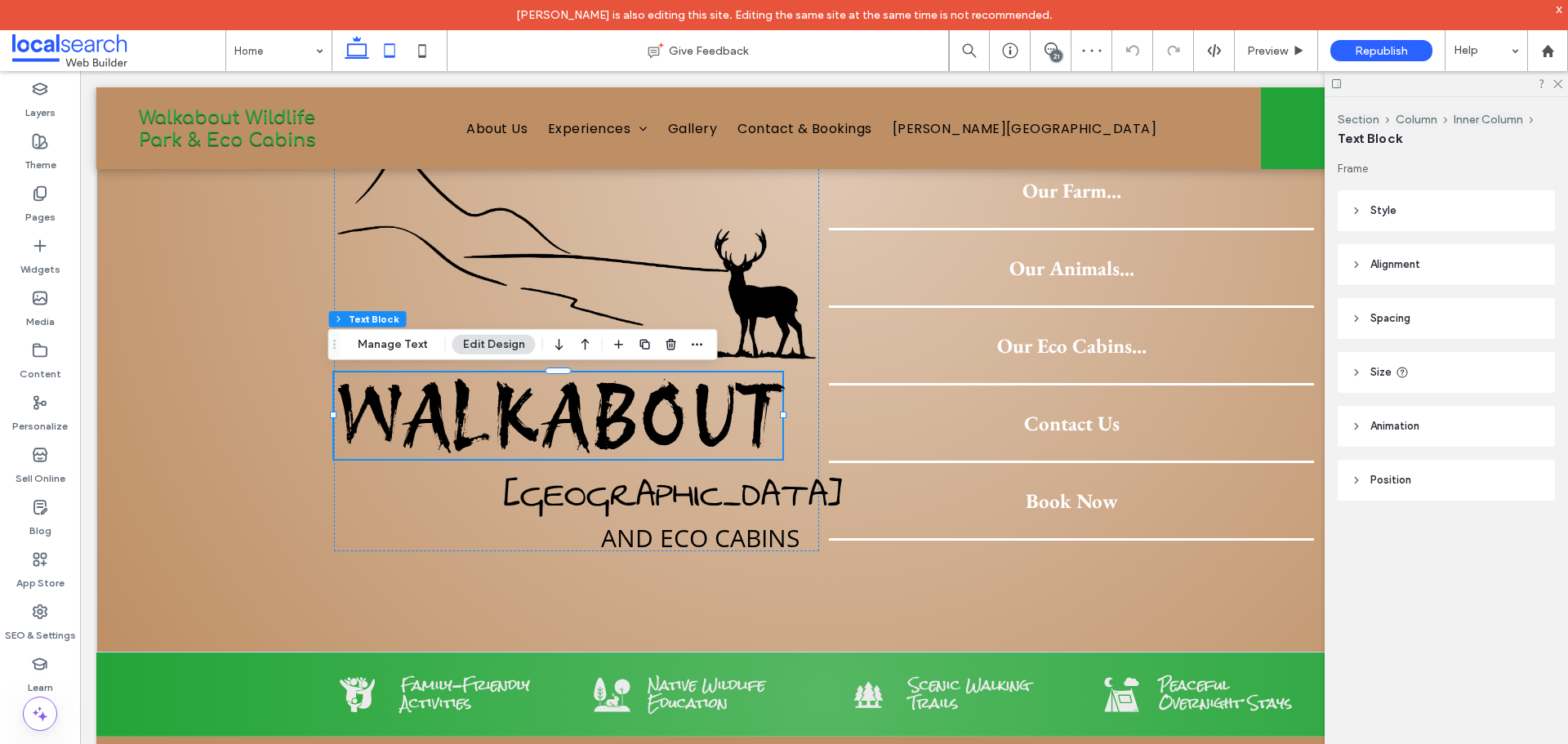
click at [395, 43] on icon at bounding box center [390, 50] width 32 height 32
type input "***"
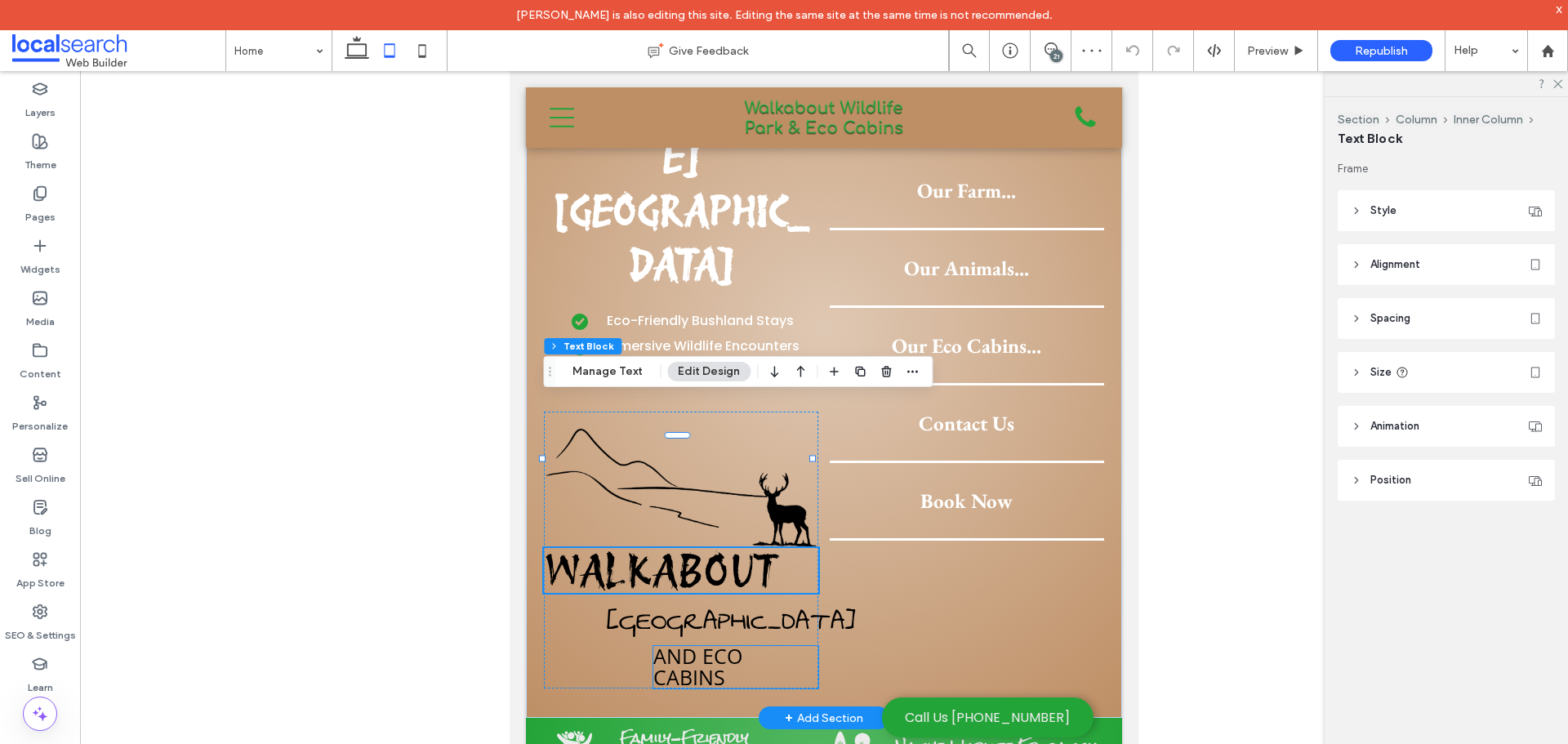
click at [737, 642] on span "and Eco Cabins" at bounding box center [697, 667] width 89 height 49
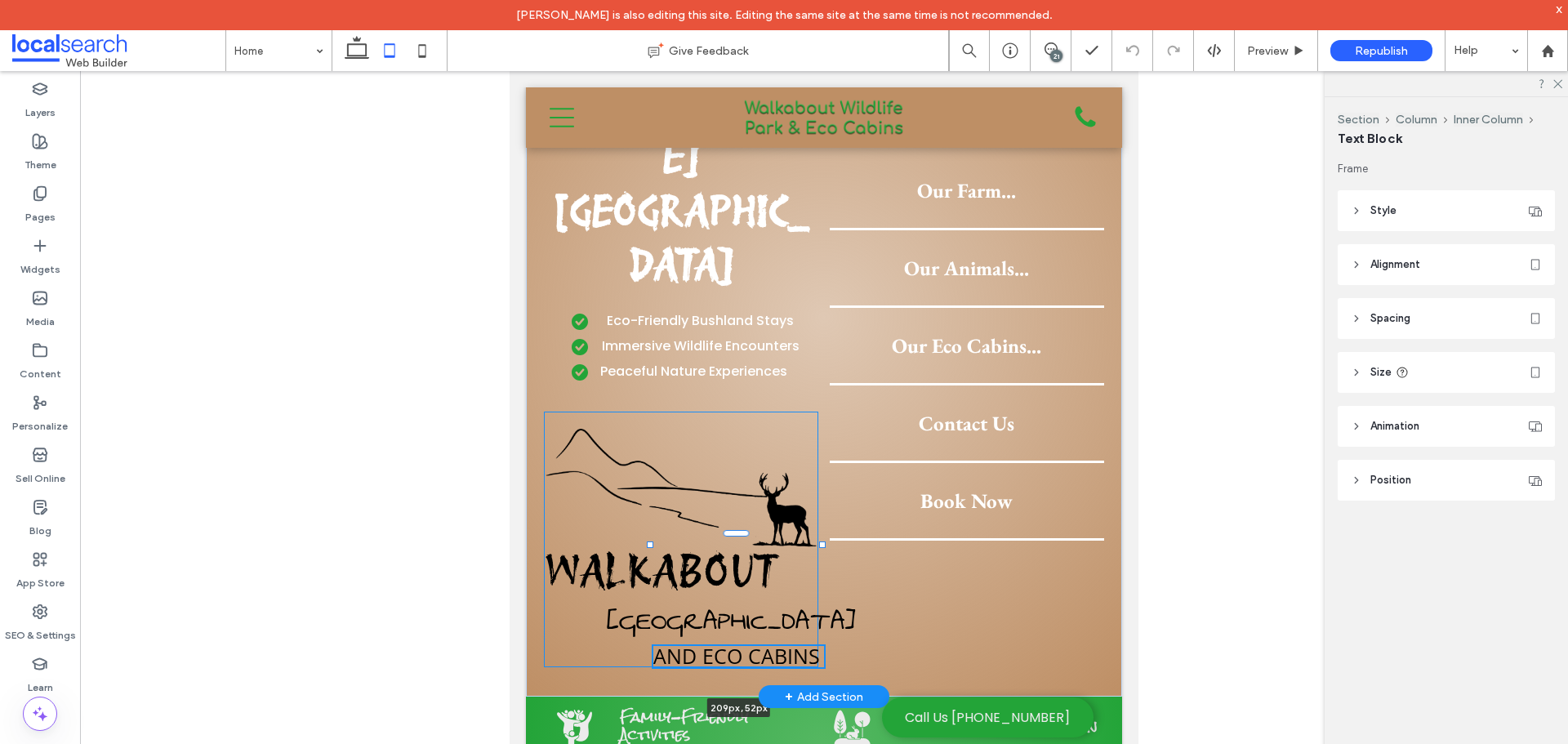
drag, startPoint x: 649, startPoint y: 519, endPoint x: 640, endPoint y: 522, distance: 9.5
click at [640, 522] on div "Holiday Park in the [PERSON_NAME][GEOGRAPHIC_DATA] Eco-Friendly Bushland Stays …" at bounding box center [824, 317] width 596 height 759
type input "***"
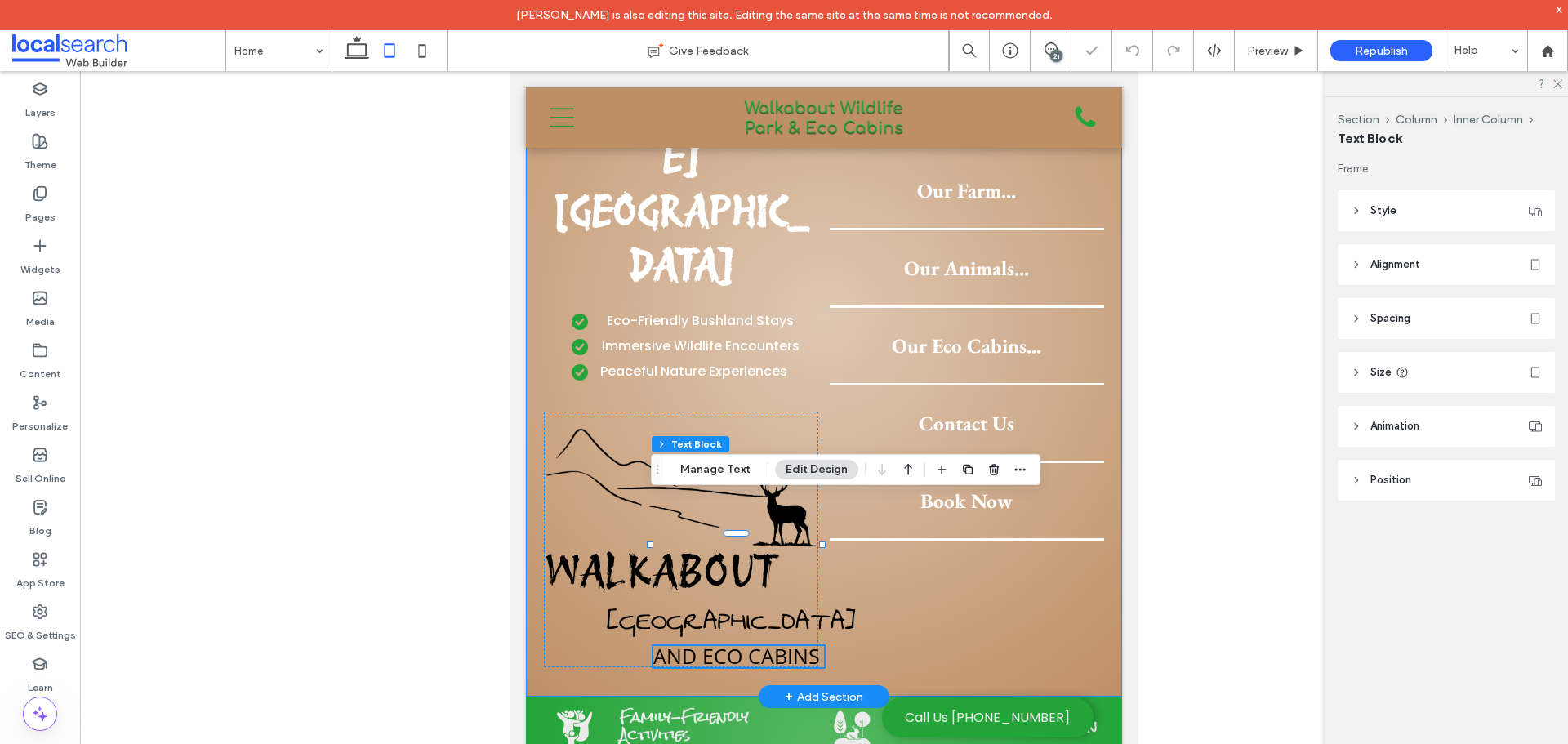
click at [874, 521] on div "Holiday Park in the [PERSON_NAME][GEOGRAPHIC_DATA] Eco-Friendly Bushland Stays …" at bounding box center [824, 317] width 596 height 759
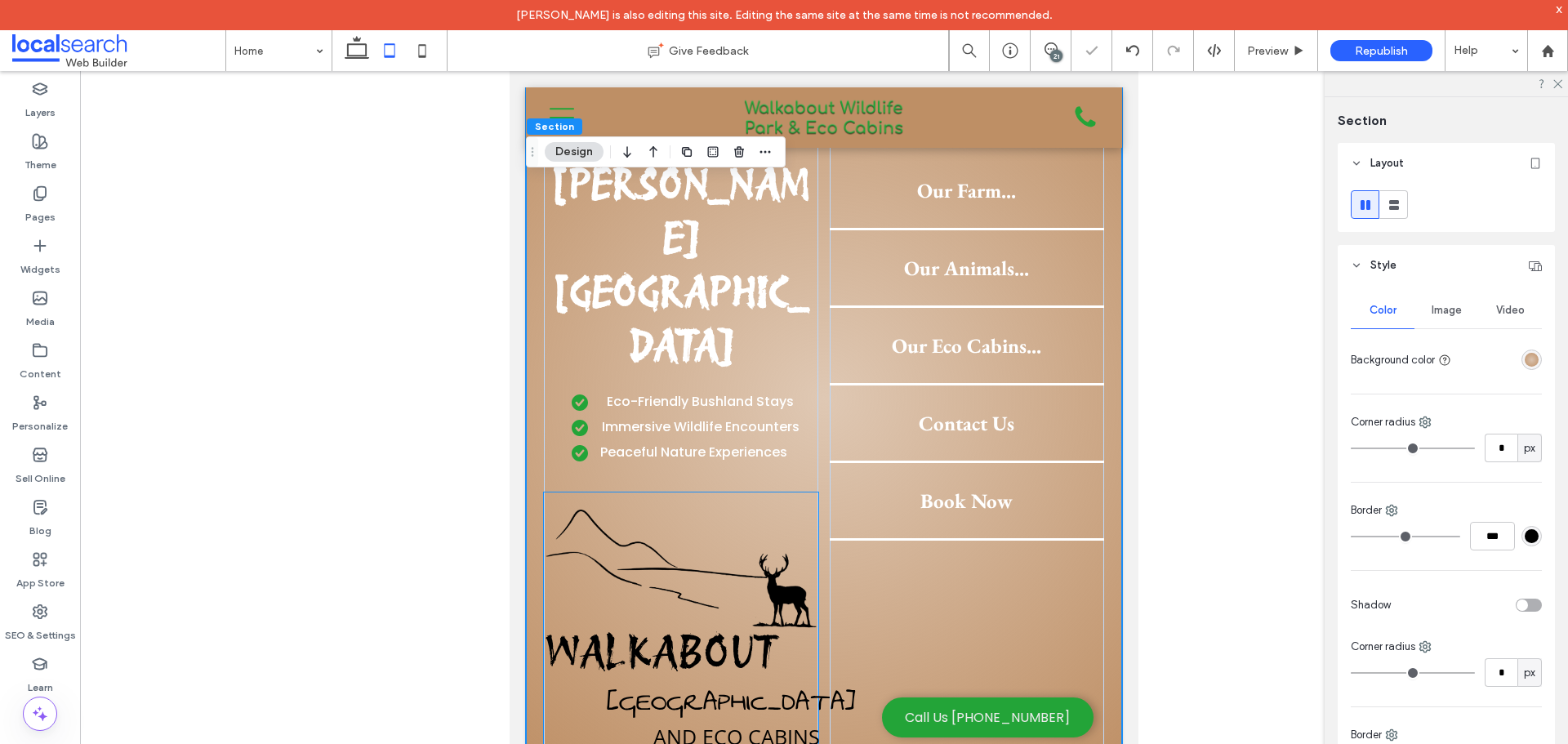
scroll to position [502, 0]
click at [415, 48] on icon at bounding box center [422, 50] width 32 height 32
type input "****"
type input "**"
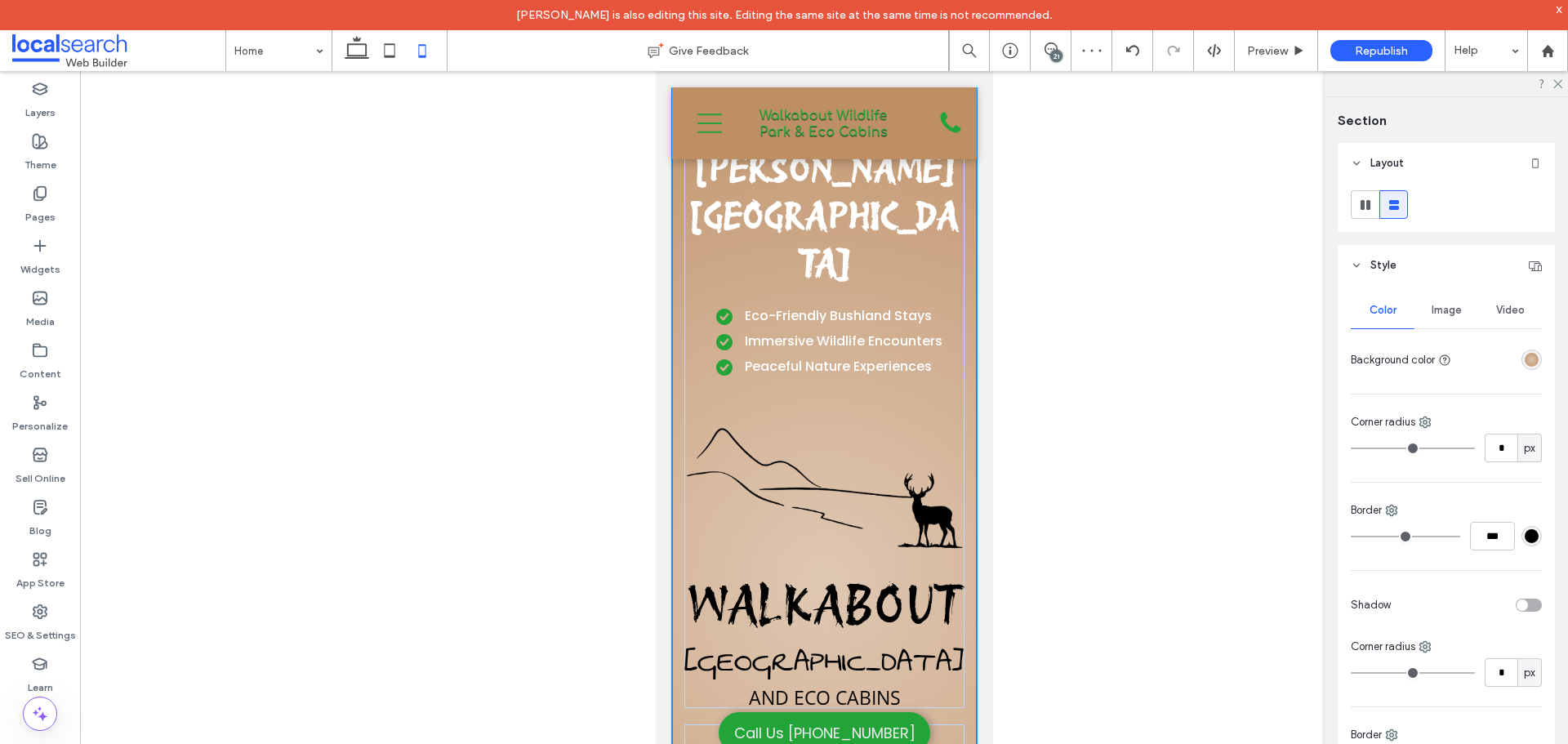
scroll to position [611, 0]
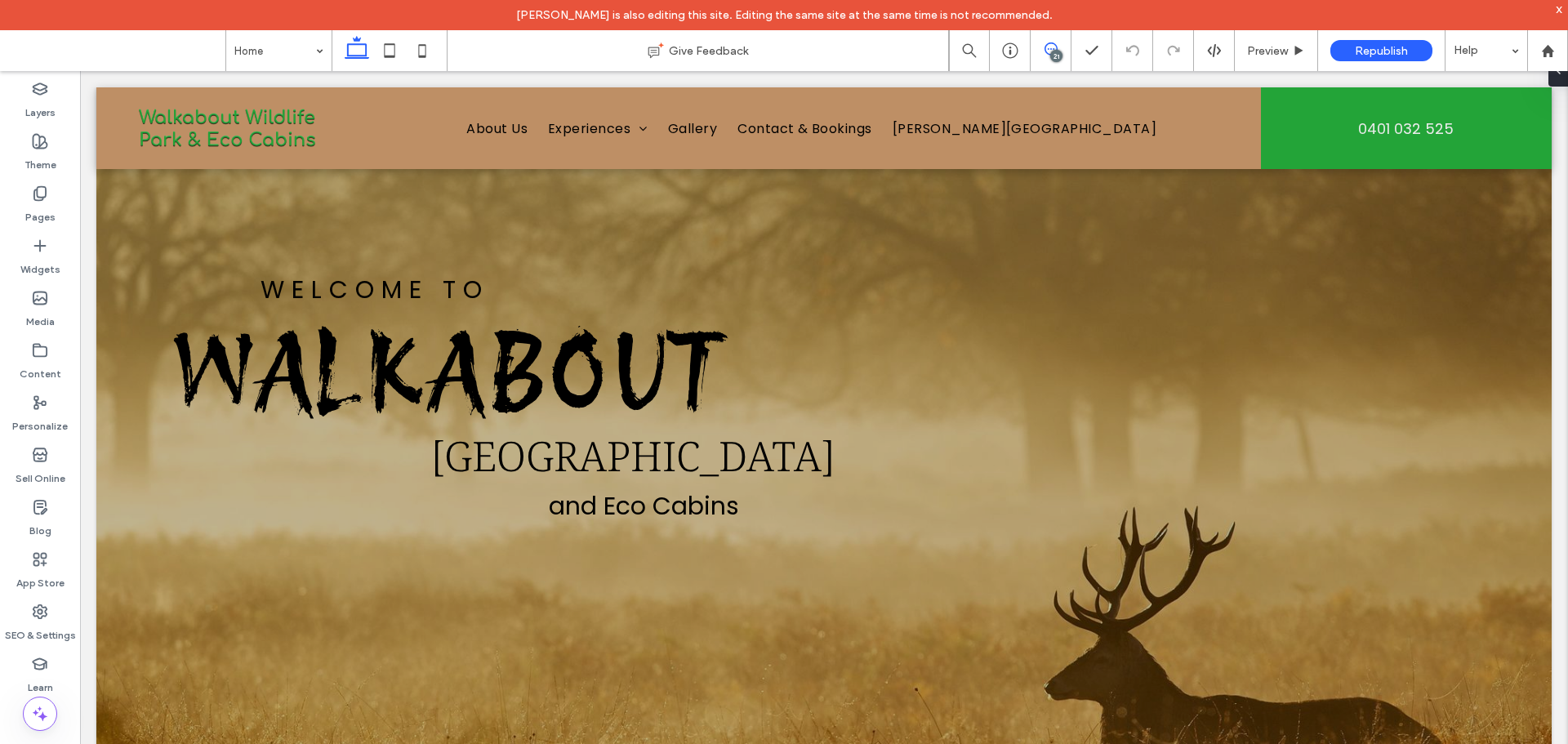
click at [1061, 49] on span at bounding box center [1051, 49] width 40 height 13
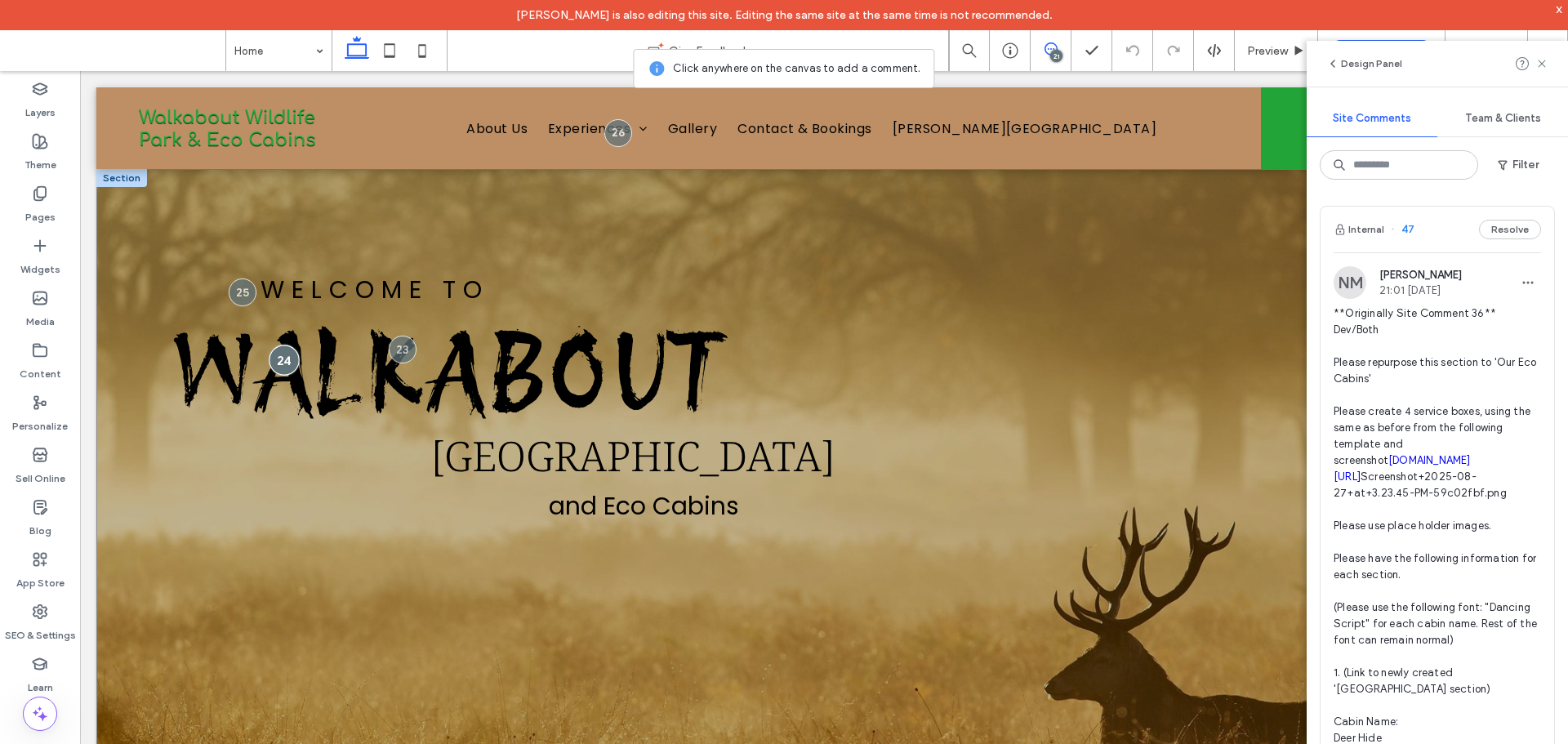
click at [276, 357] on div at bounding box center [284, 361] width 31 height 31
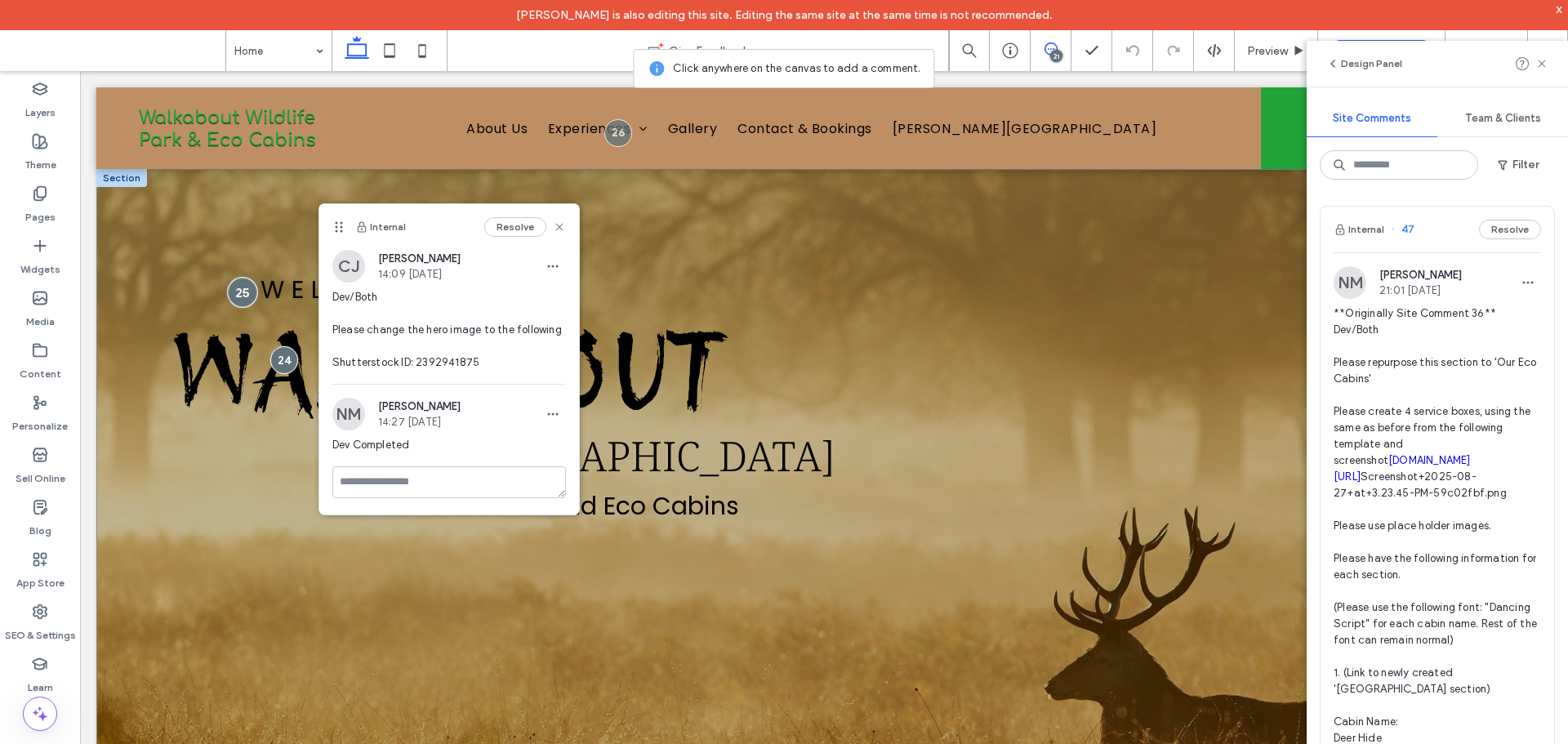
click at [246, 283] on div at bounding box center [242, 293] width 31 height 31
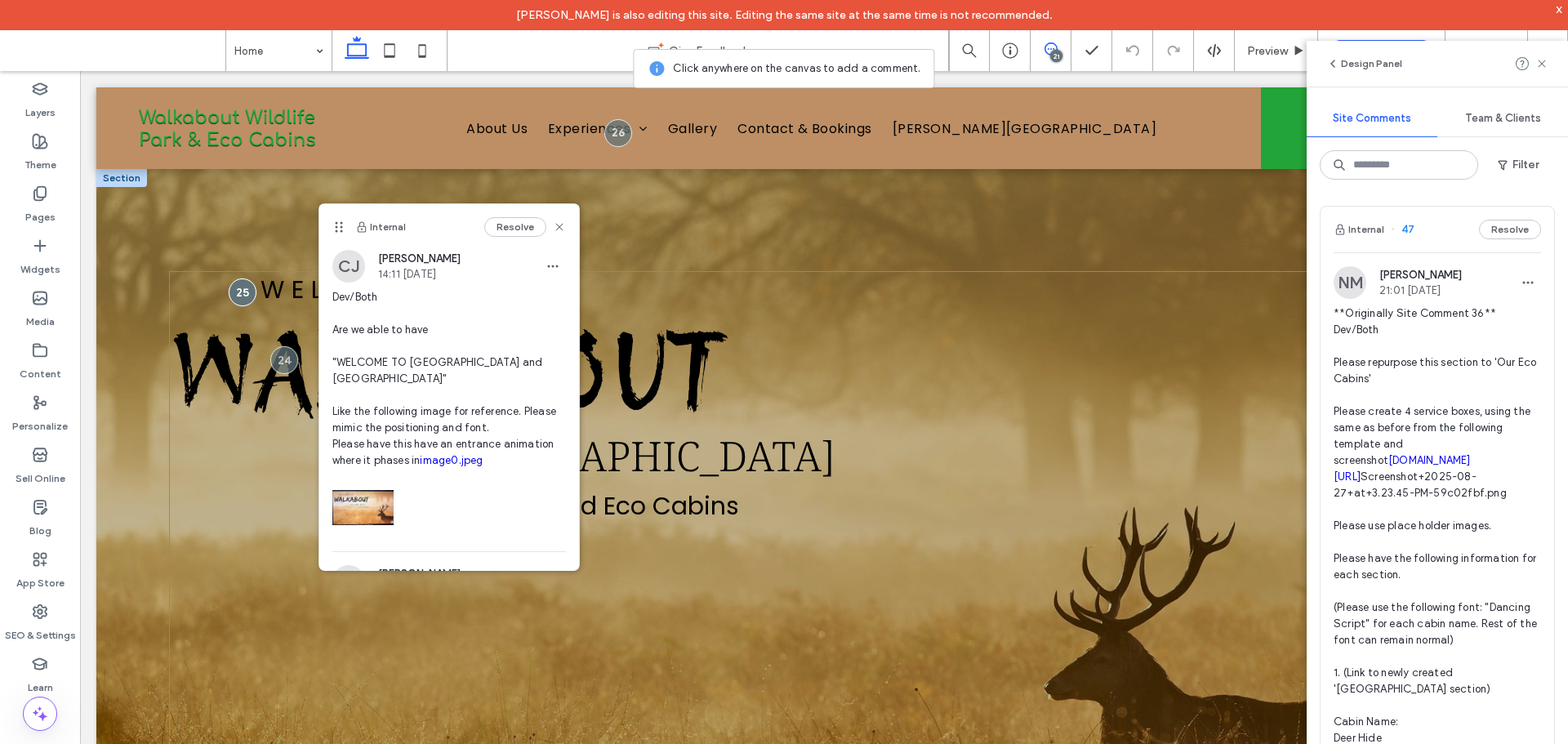
click at [704, 608] on div "Welcome To Walkabout [GEOGRAPHIC_DATA] and Eco Cabins" at bounding box center [824, 578] width 1310 height 614
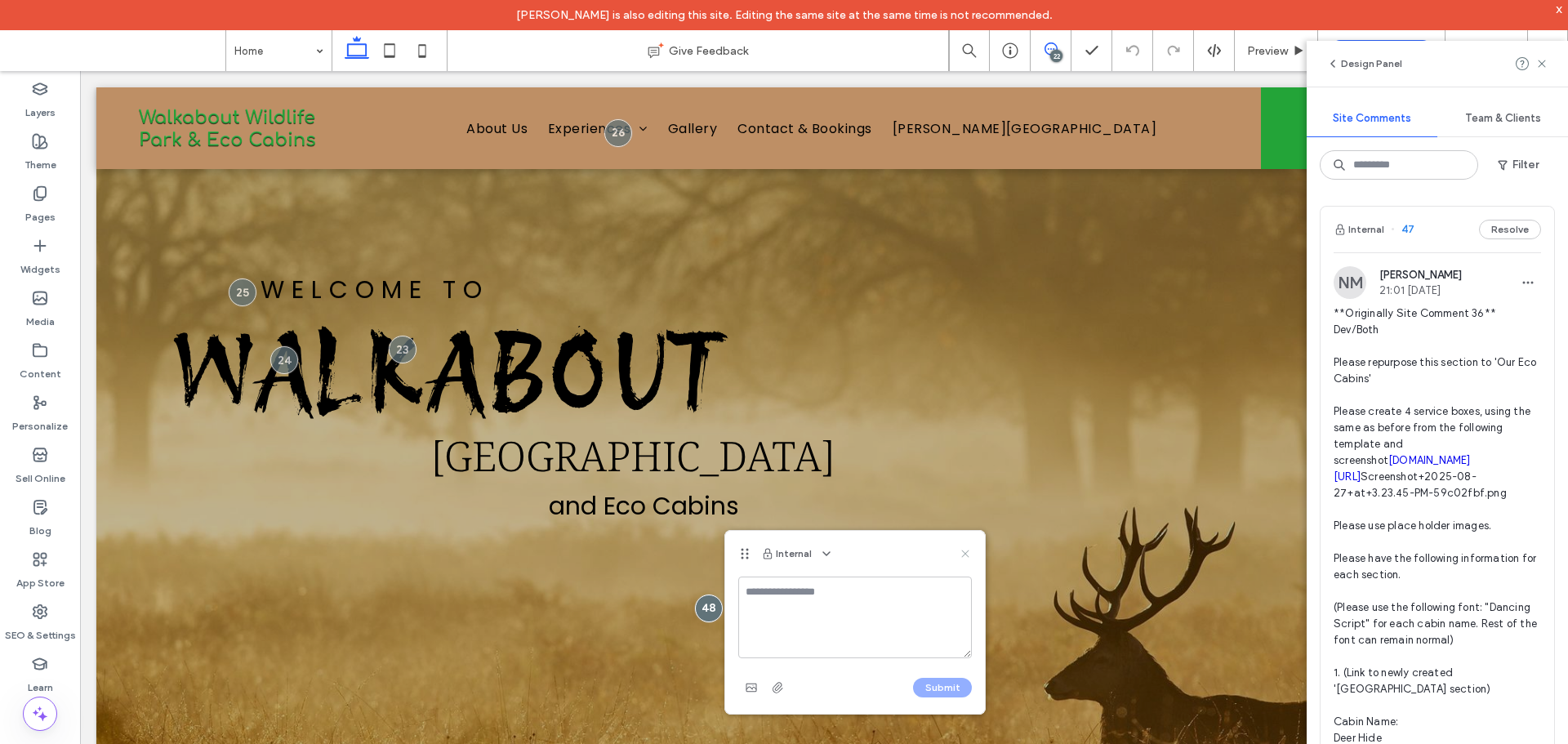
drag, startPoint x: 965, startPoint y: 552, endPoint x: 924, endPoint y: 481, distance: 82.0
click at [965, 552] on icon at bounding box center [965, 554] width 13 height 13
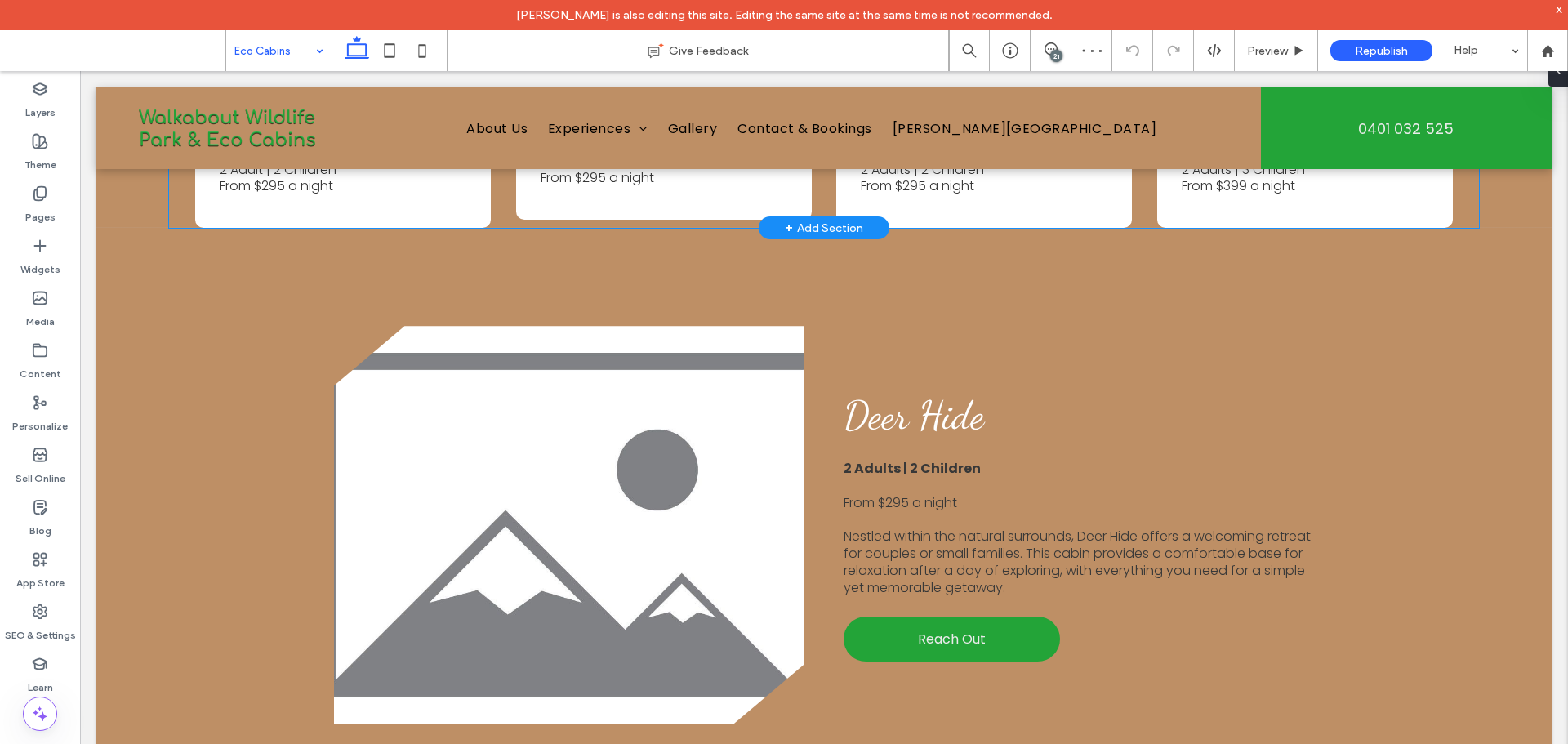
scroll to position [1716, 0]
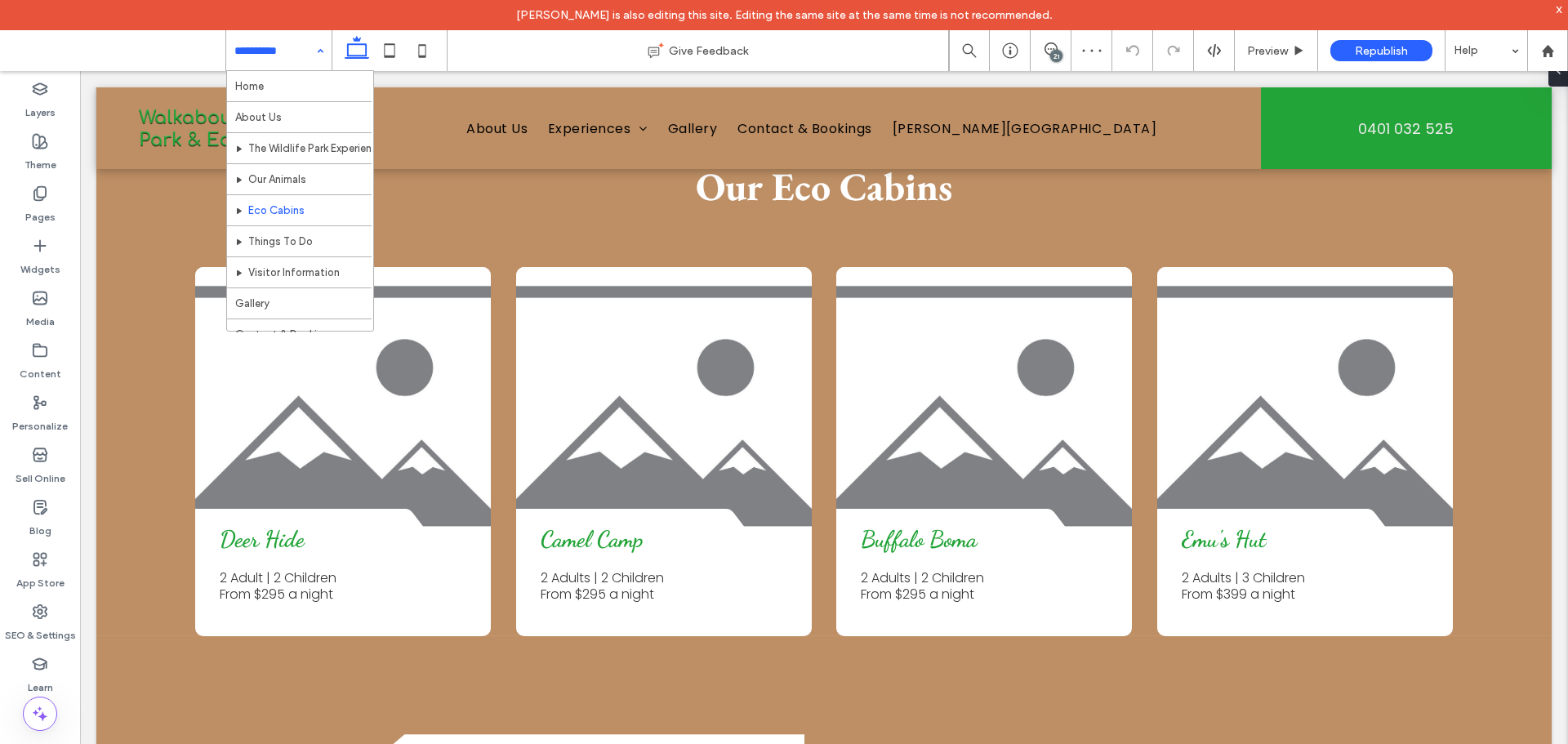
click at [296, 52] on input at bounding box center [275, 50] width 81 height 40
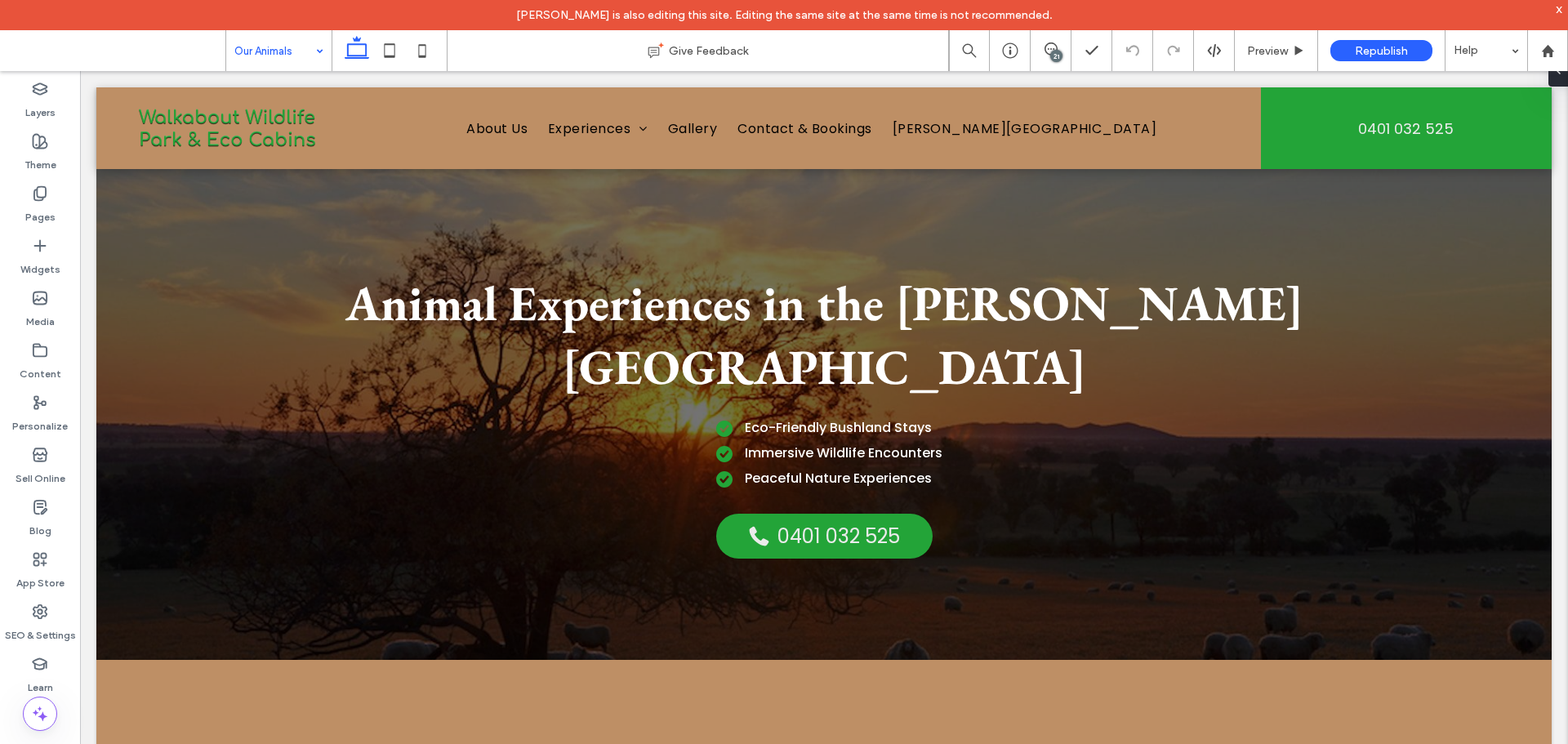
scroll to position [0, 0]
click at [314, 50] on div "Our Animals" at bounding box center [278, 50] width 105 height 40
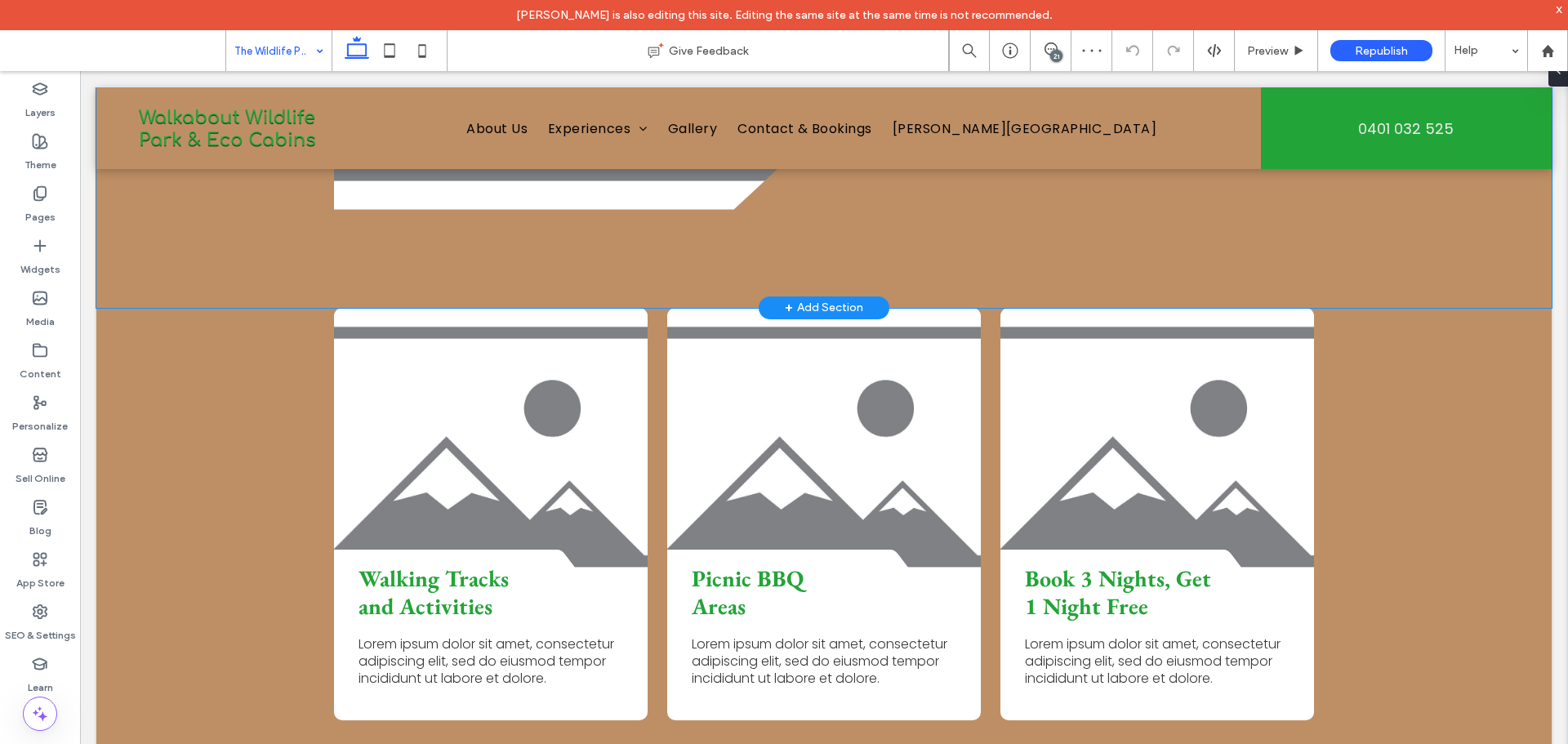
scroll to position [2451, 0]
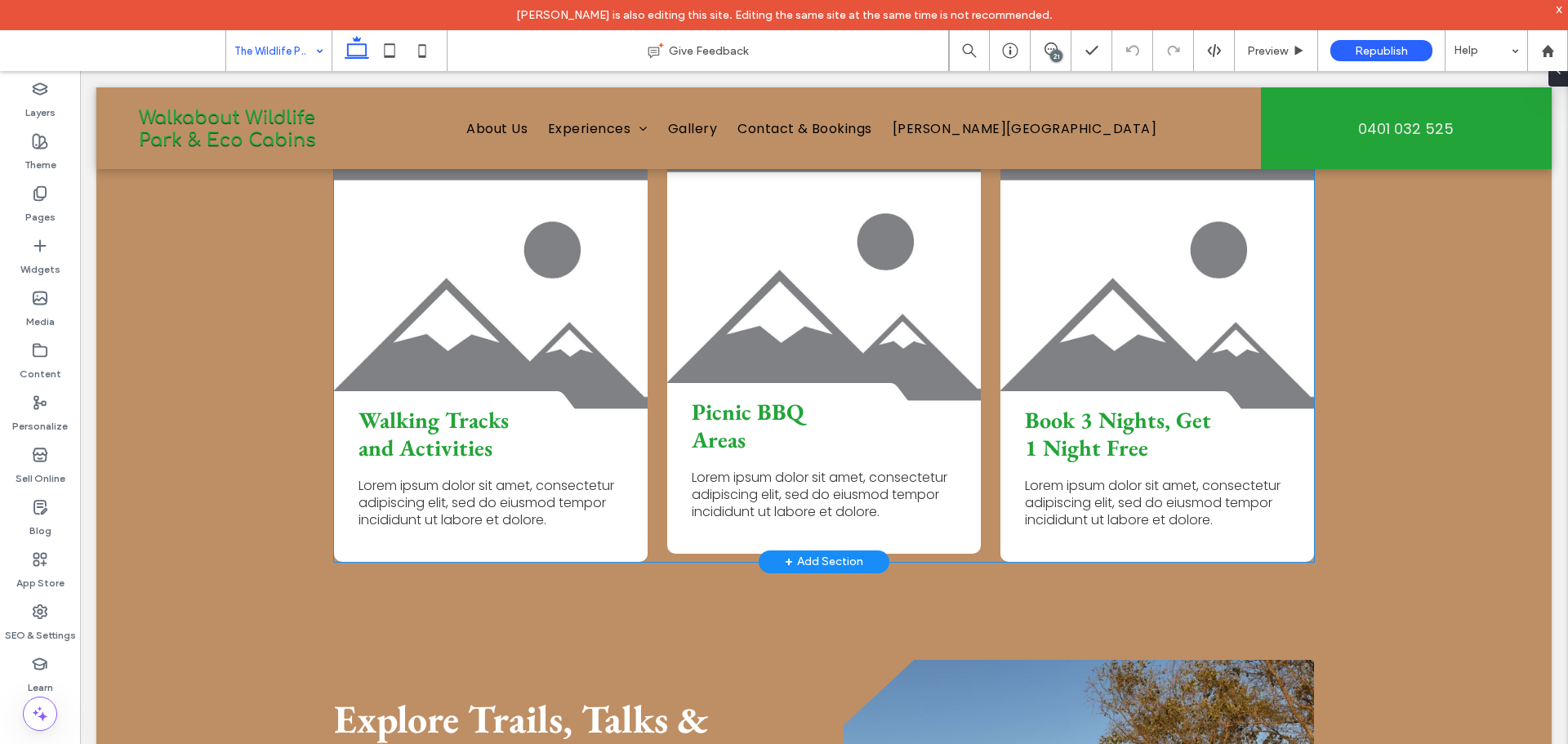
click at [740, 397] on span "Picnic BBQ Areas" at bounding box center [747, 426] width 112 height 58
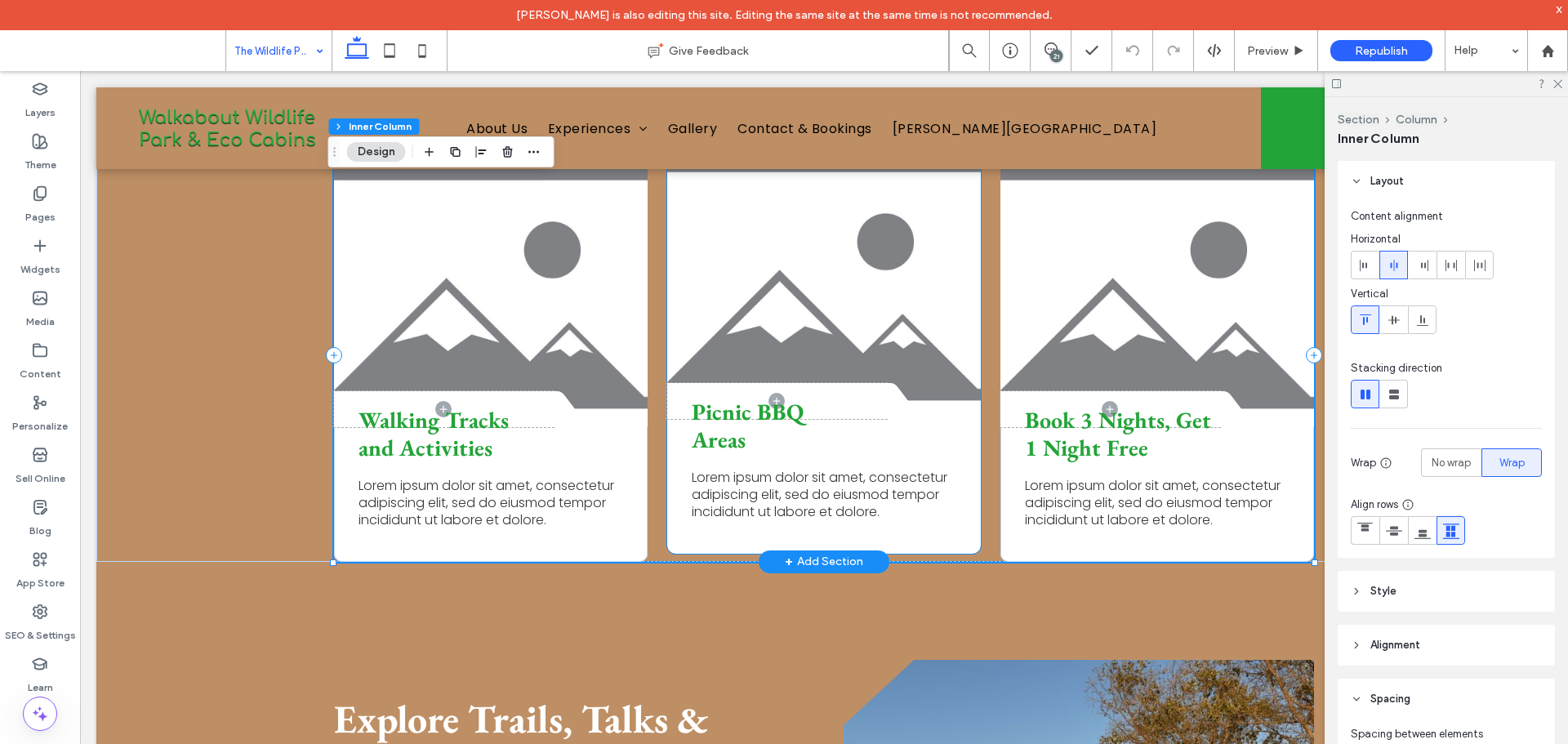
click at [812, 399] on h3 "Picnic BBQ Areas" at bounding box center [771, 426] width 158 height 55
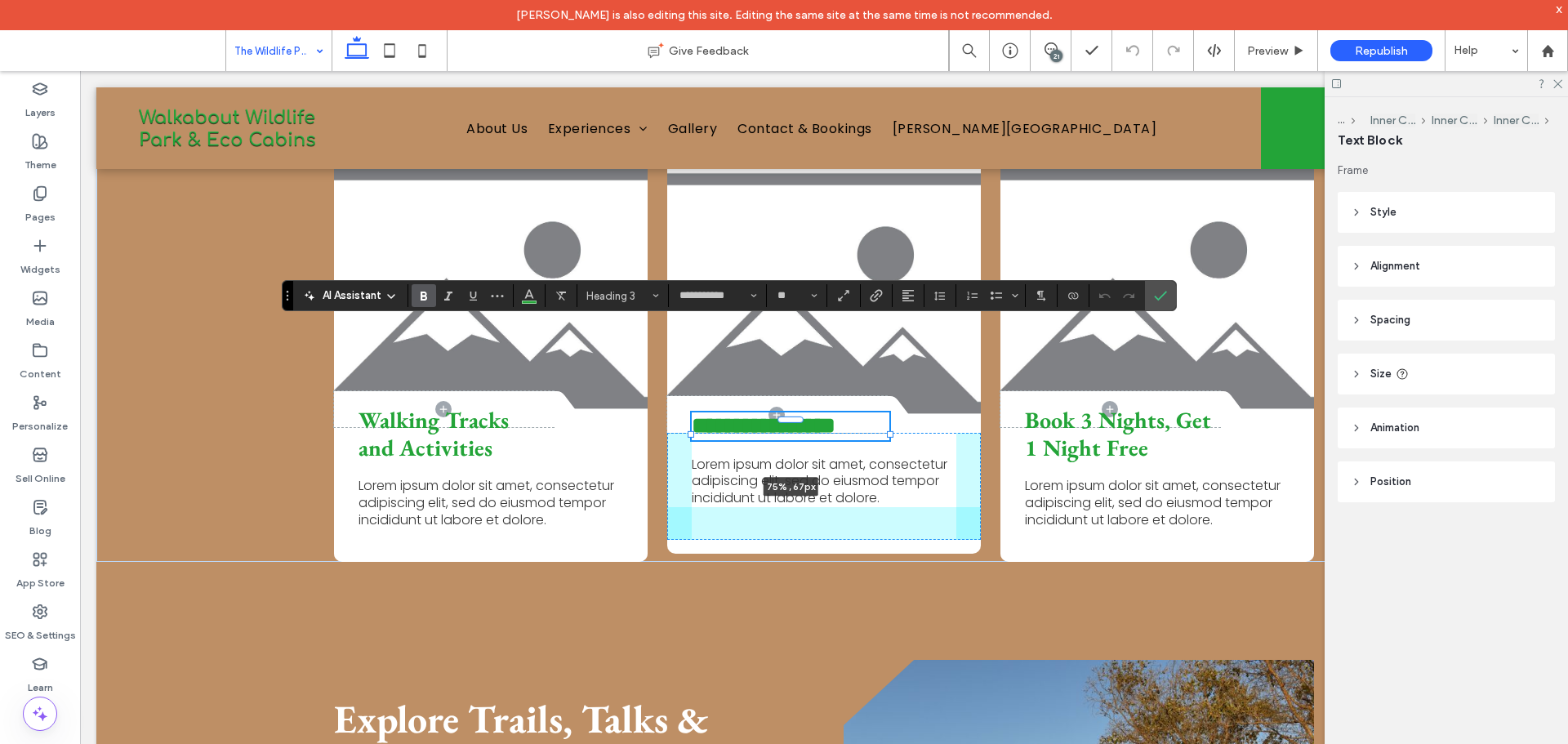
drag, startPoint x: 844, startPoint y: 356, endPoint x: 864, endPoint y: 360, distance: 20.4
click at [864, 360] on div "**********" at bounding box center [824, 355] width 980 height 412
type input "**"
type input "****"
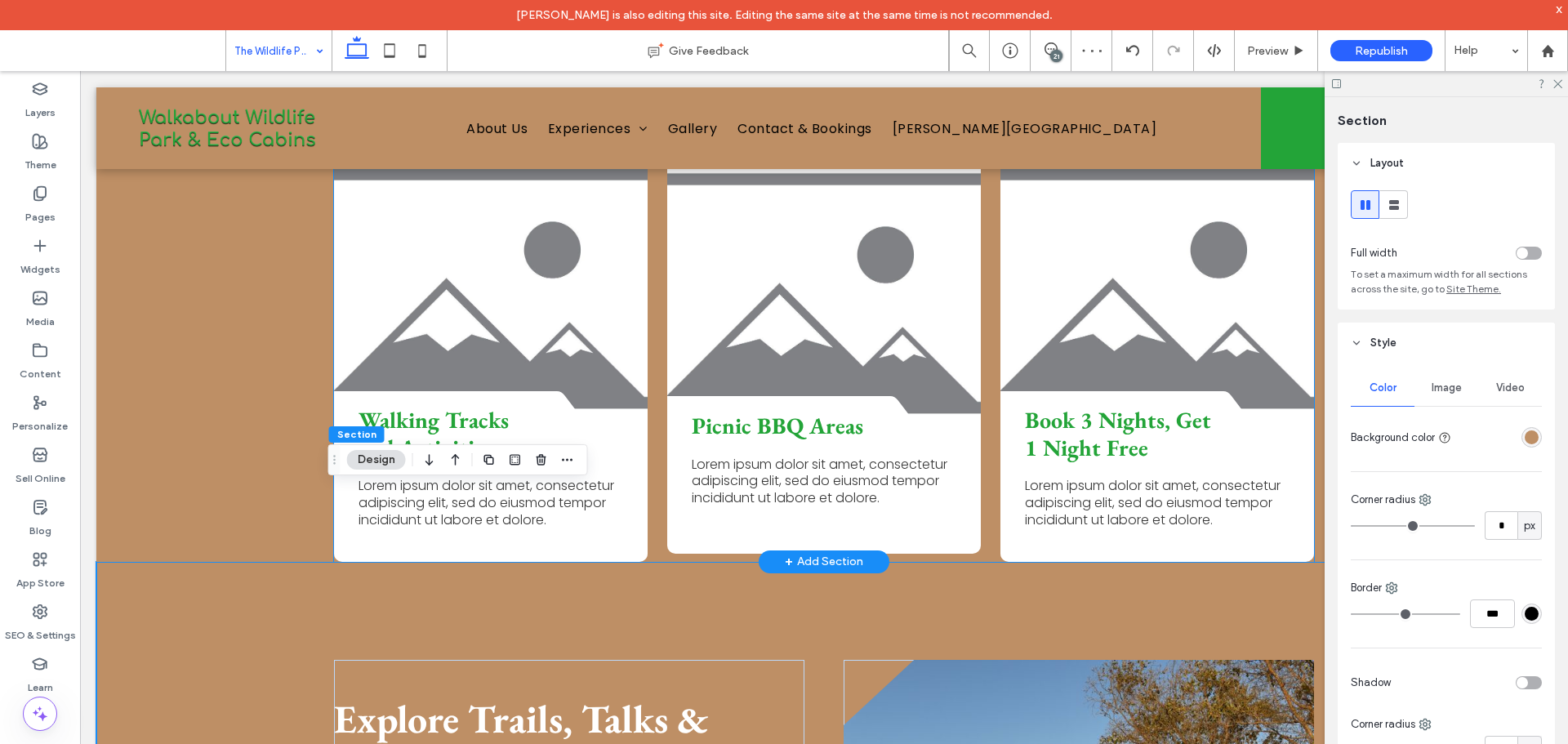
click at [937, 443] on div "Picnic BBQ Areas Lorem ipsum dolor sit amet, consectetur adipiscing elit, sed d…" at bounding box center [824, 486] width 313 height 107
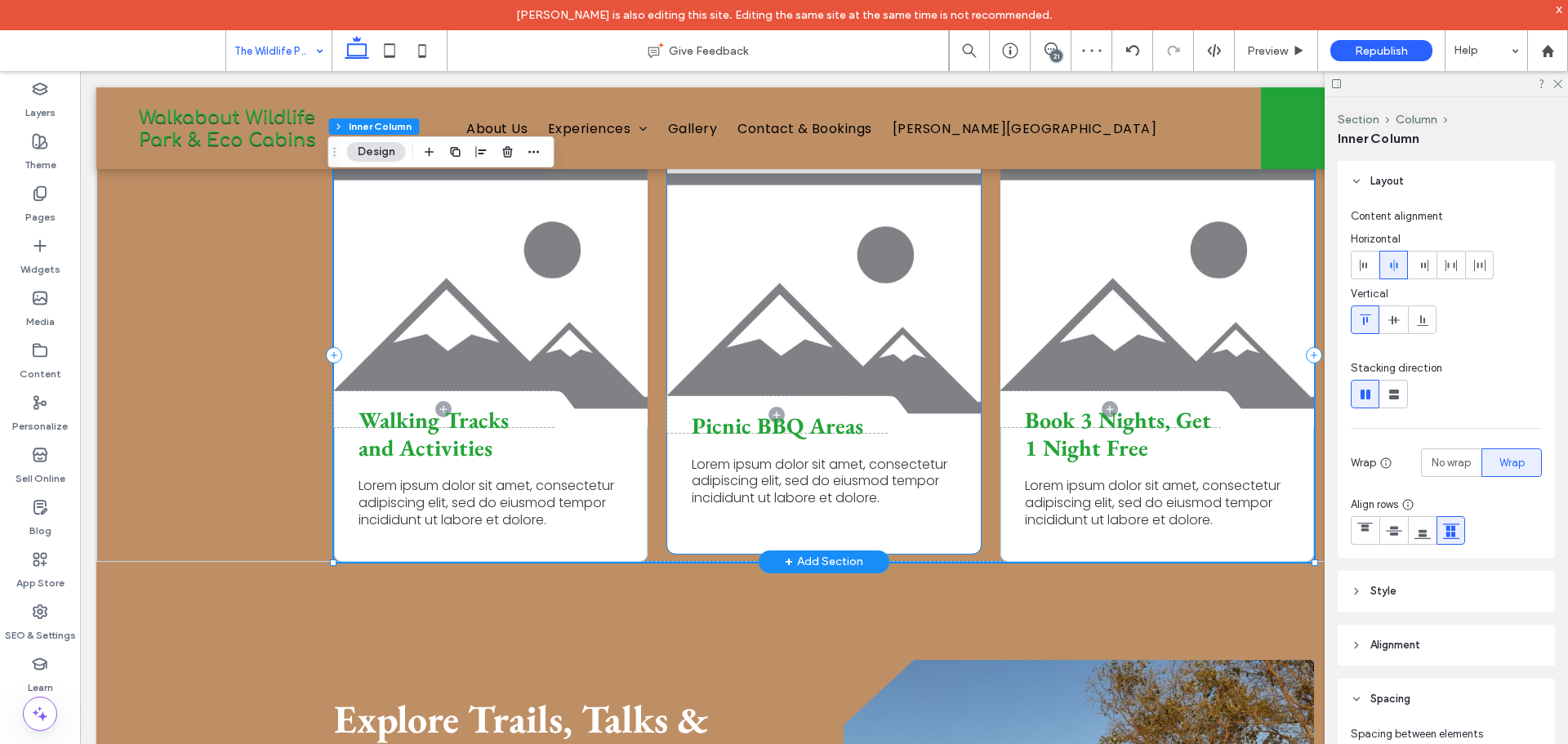
click at [871, 396] on span at bounding box center [777, 414] width 220 height 37
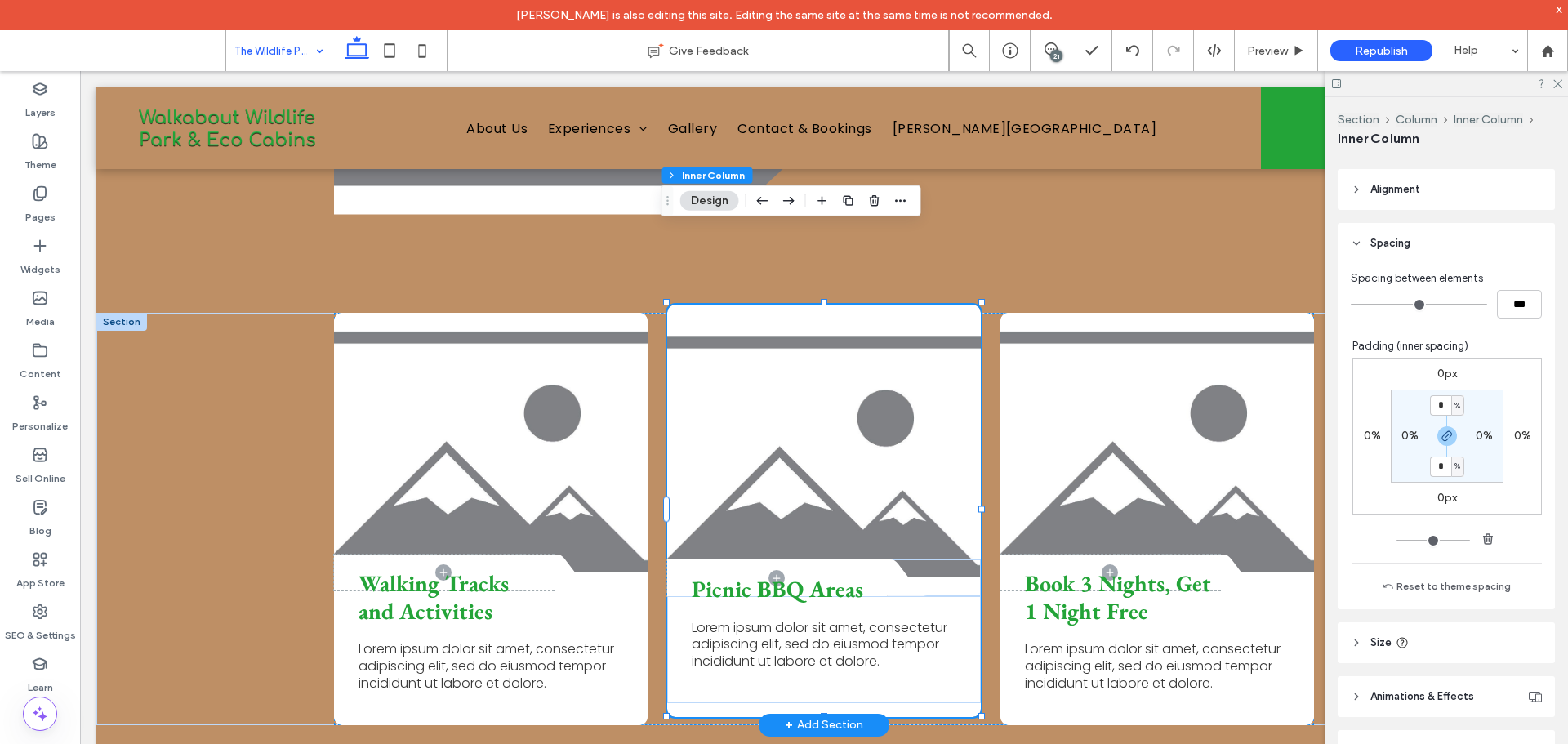
scroll to position [328, 0]
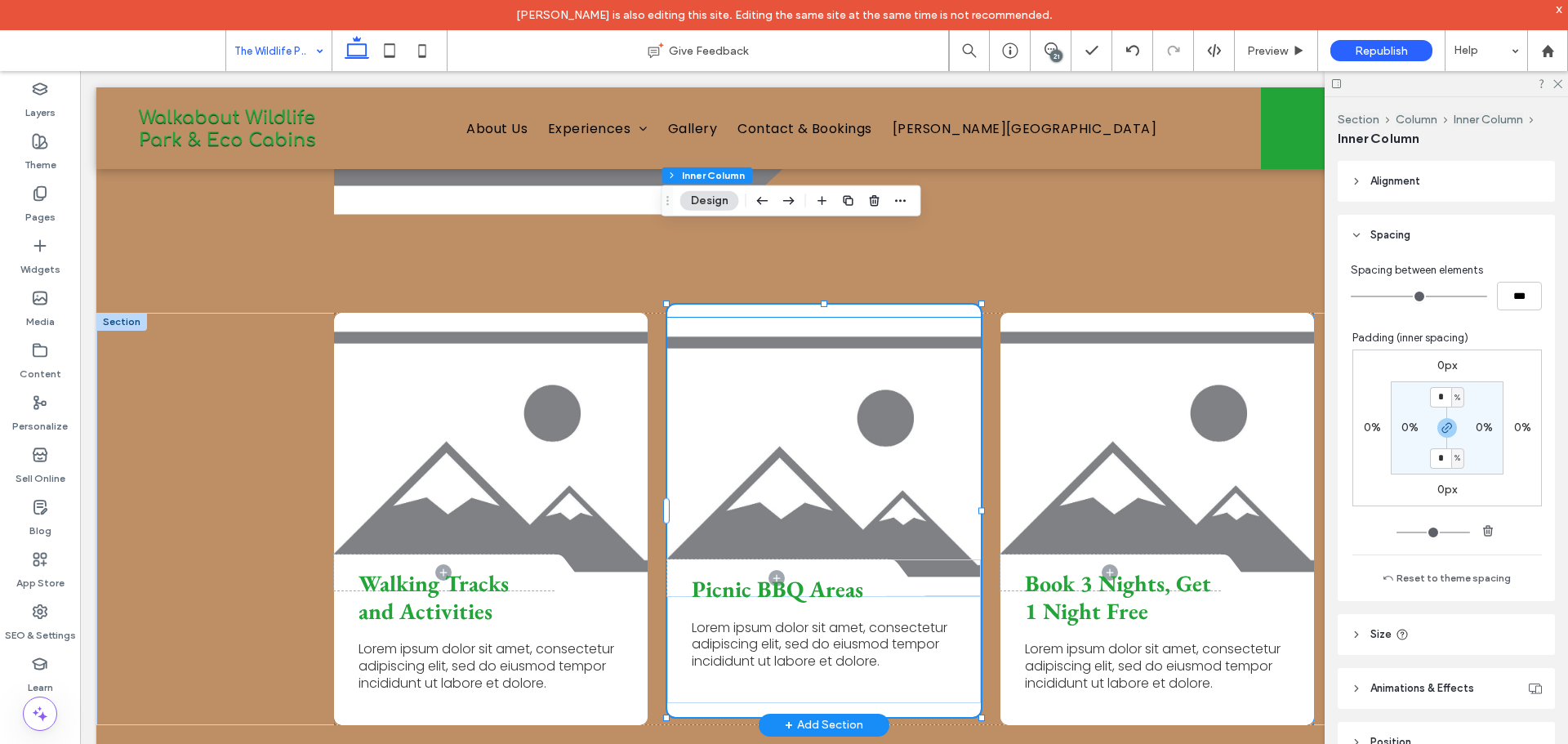
click at [842, 318] on link at bounding box center [824, 456] width 313 height 278
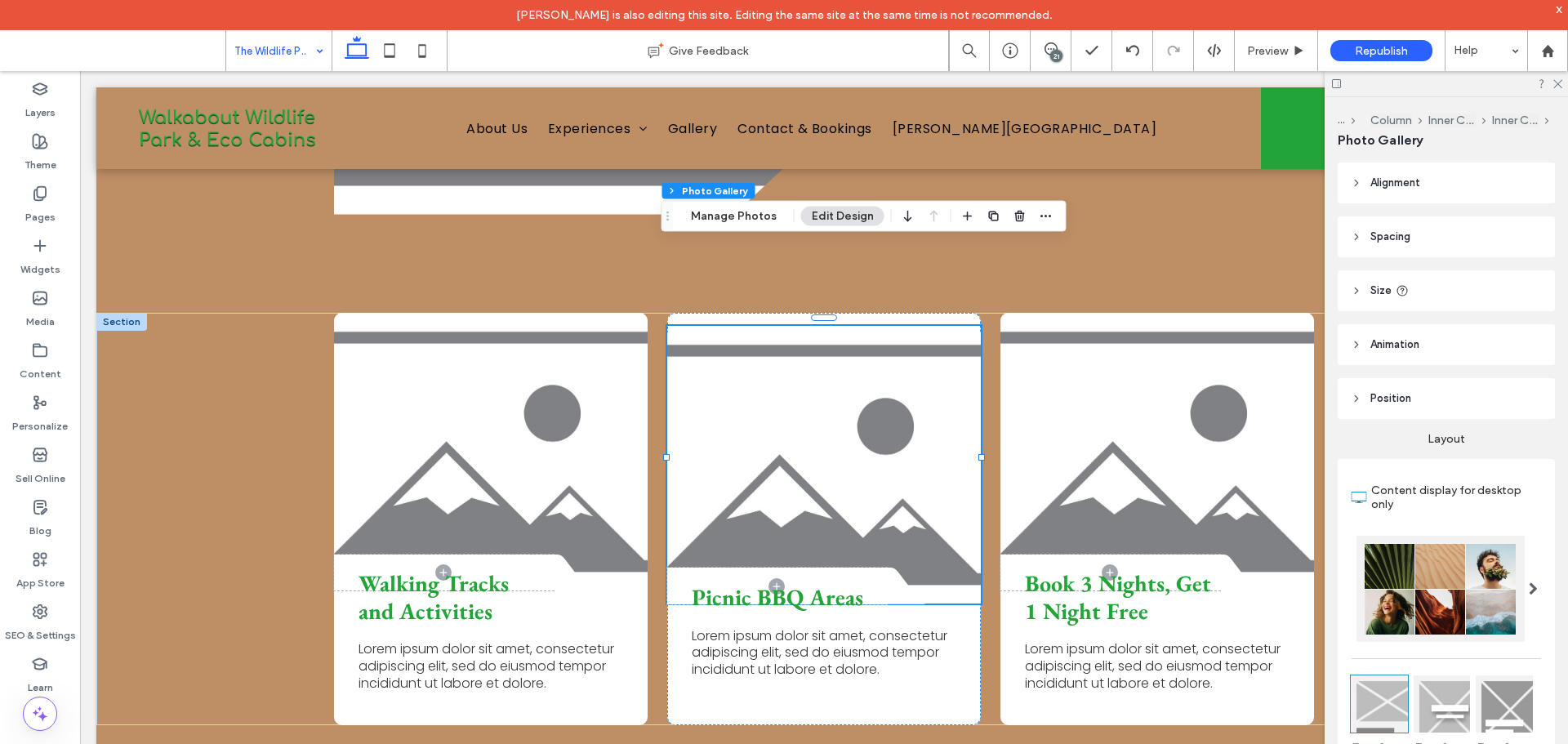
click at [1401, 183] on span "Alignment" at bounding box center [1395, 183] width 49 height 16
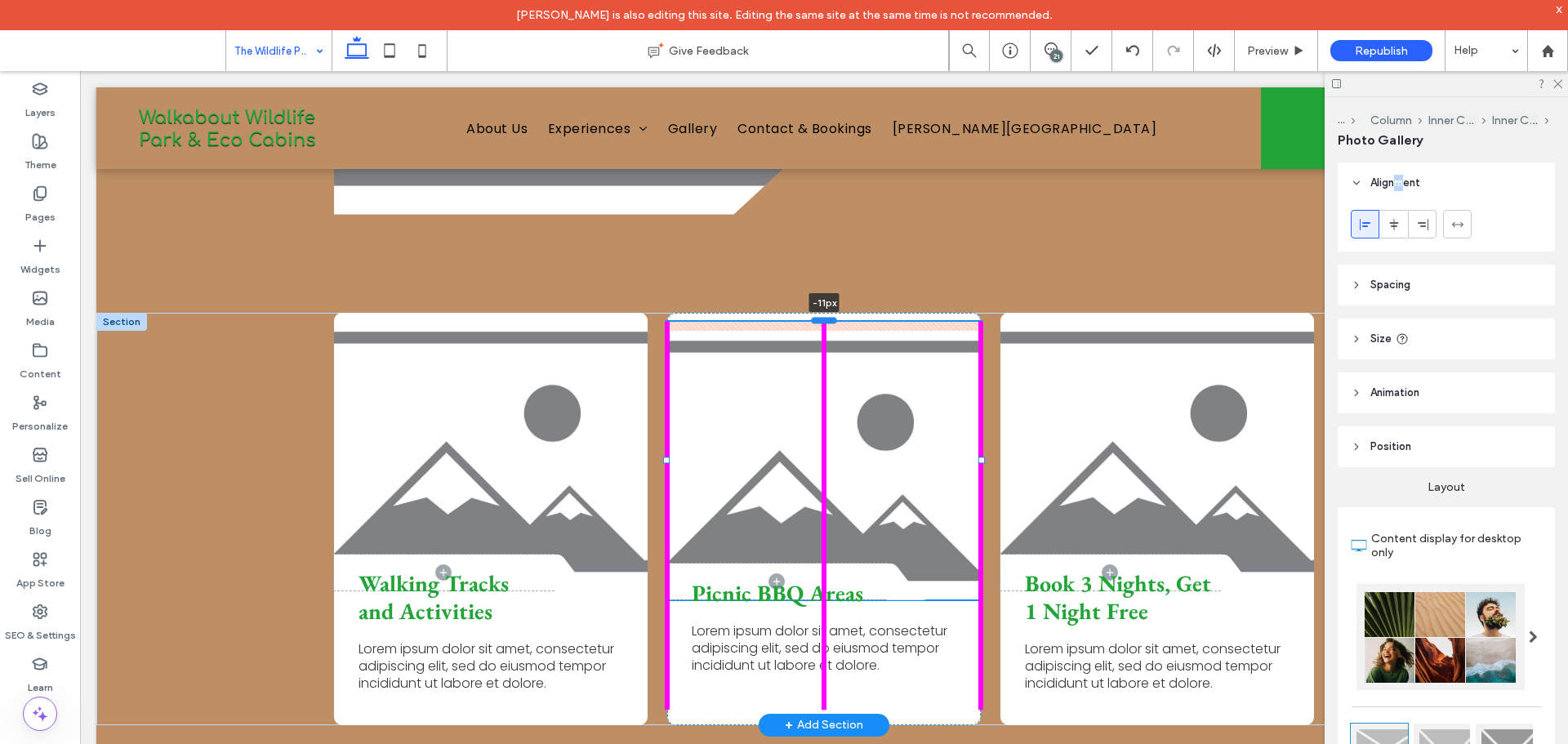
drag, startPoint x: 821, startPoint y: 245, endPoint x: 822, endPoint y: 236, distance: 9.1
click at [822, 236] on div "[GEOGRAPHIC_DATA] in the [PERSON_NAME][GEOGRAPHIC_DATA] Eco-Friendly Bushland S…" at bounding box center [824, 216] width 1455 height 4670
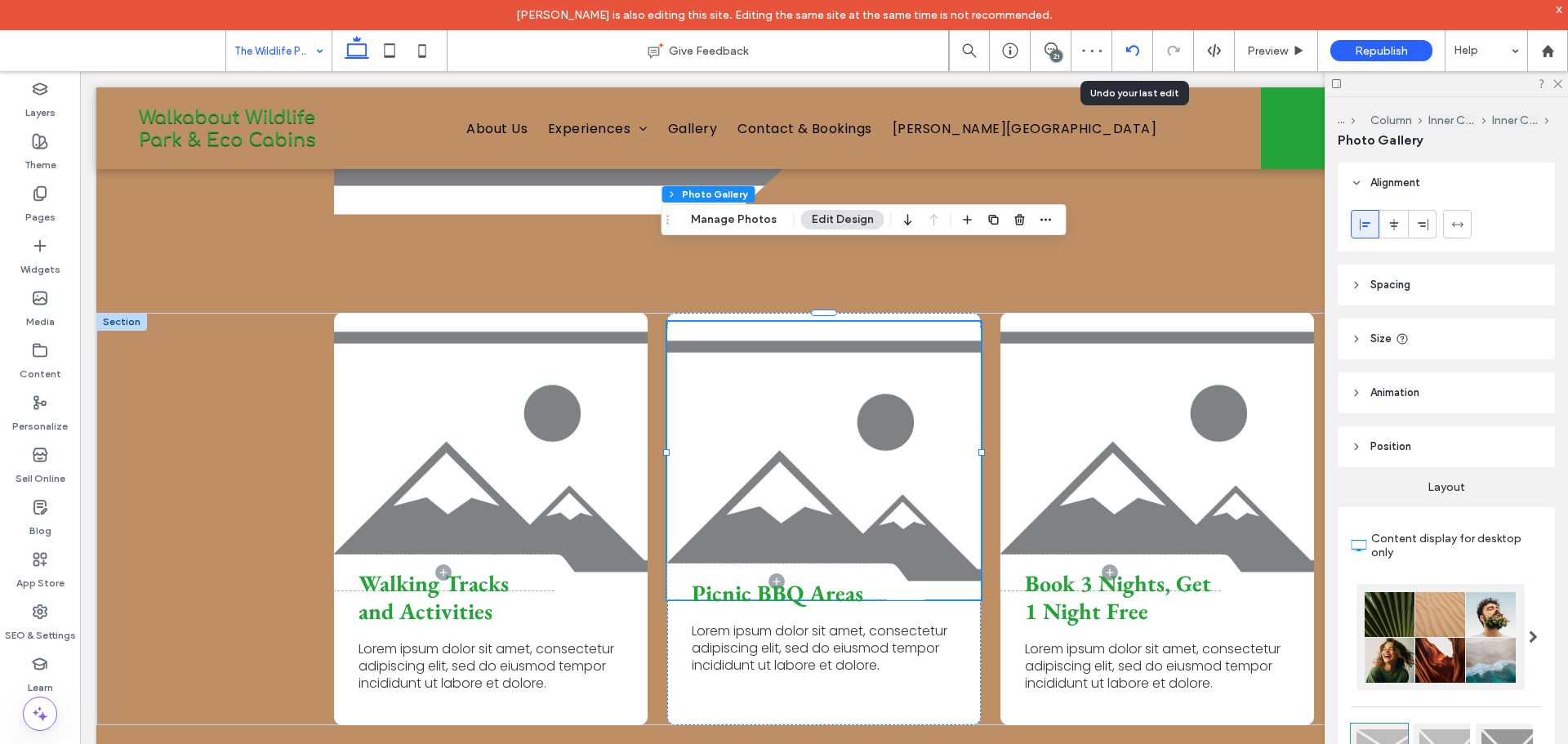
click at [1136, 50] on icon at bounding box center [1132, 50] width 13 height 13
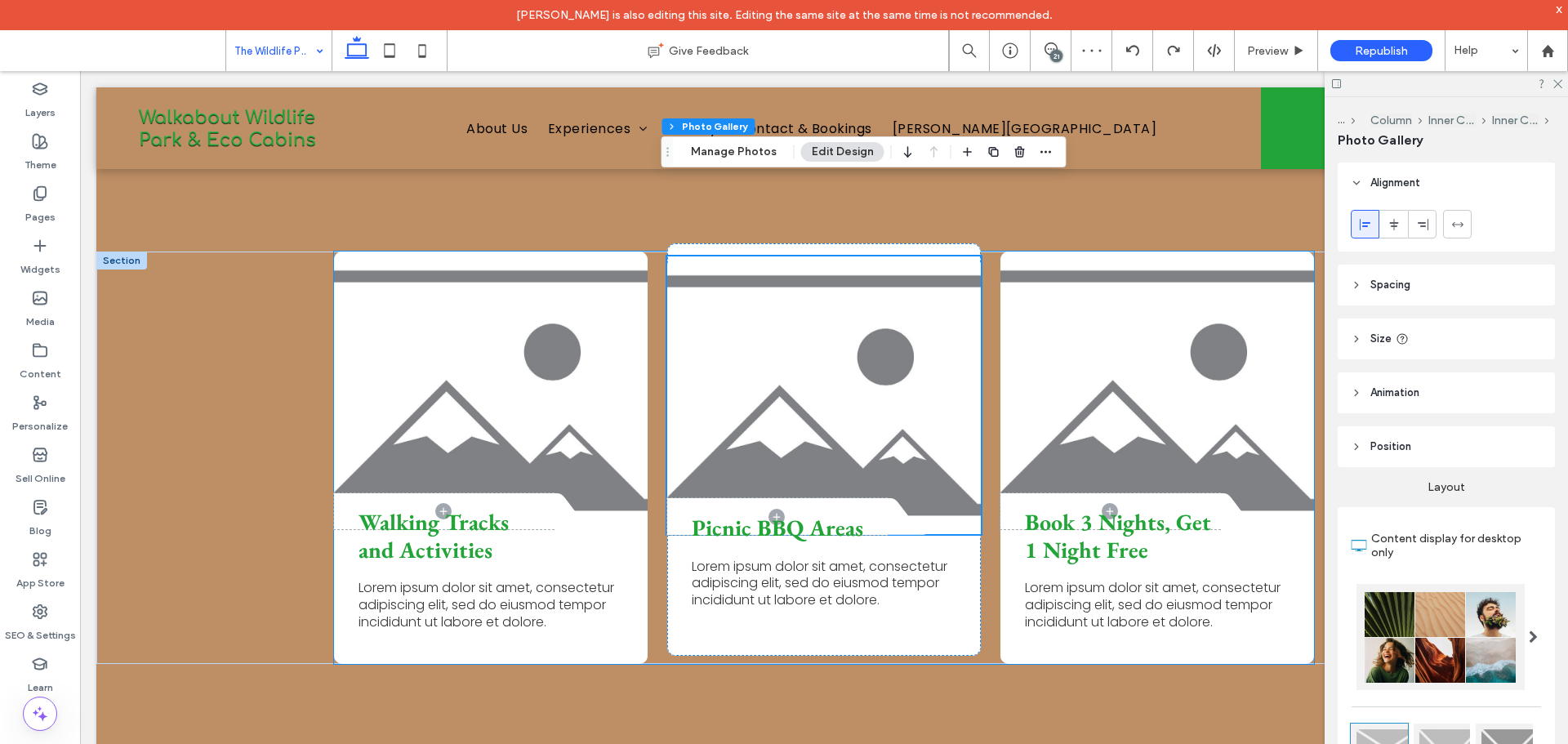
scroll to position [2205, 0]
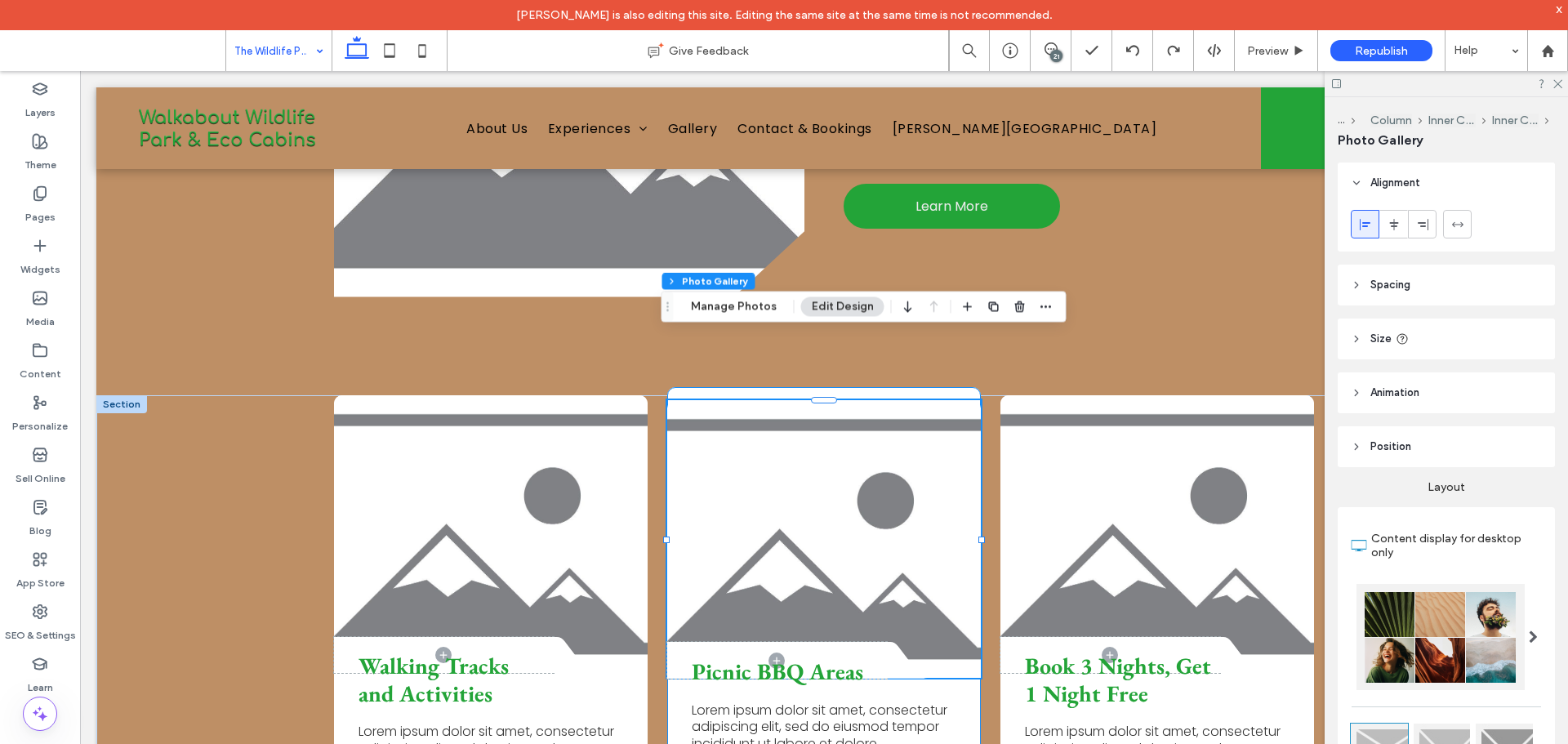
click at [948, 715] on div "Picnic BBQ Areas Lorem ipsum dolor sit amet, consectetur adipiscing elit, sed d…" at bounding box center [824, 593] width 313 height 412
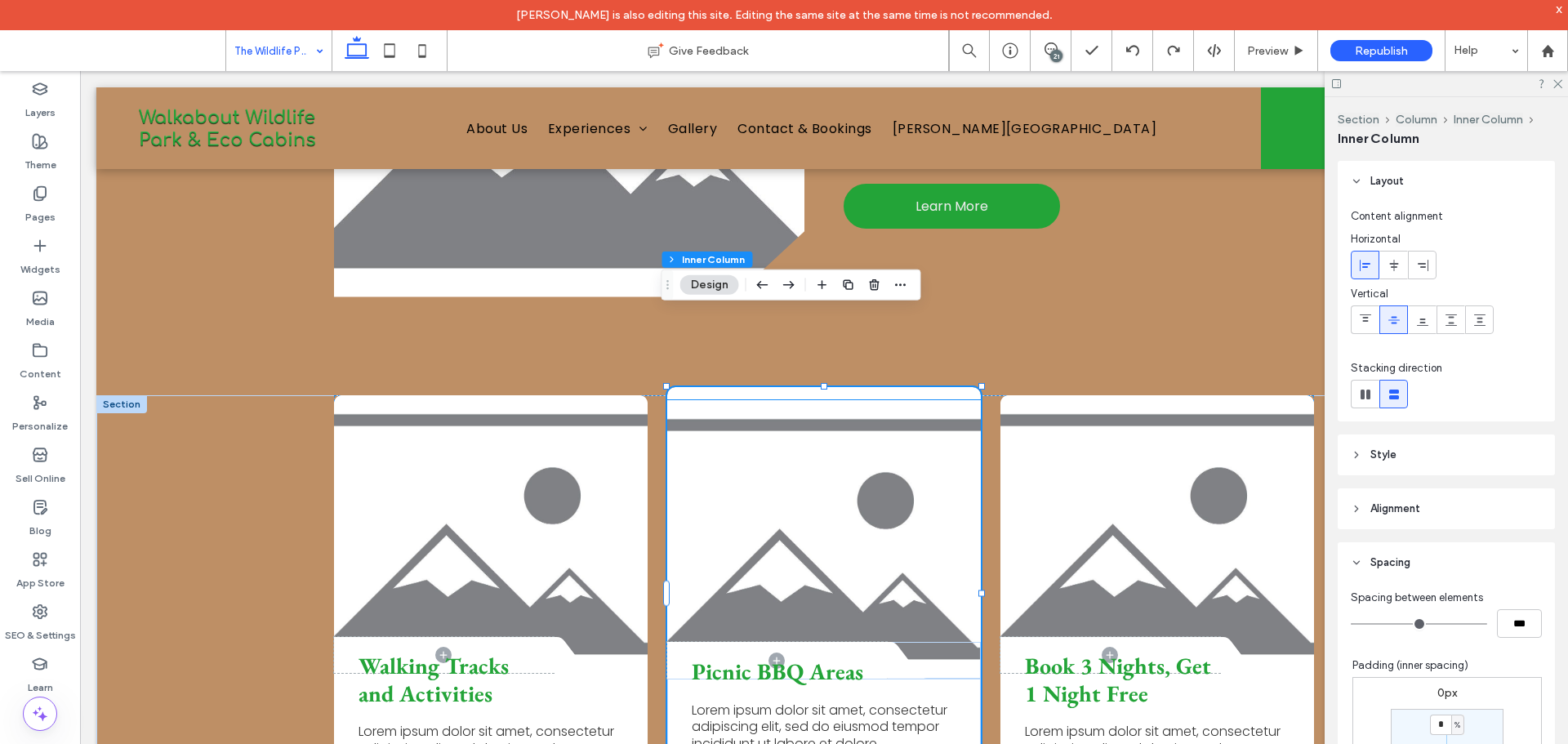
click at [857, 401] on link at bounding box center [824, 539] width 313 height 278
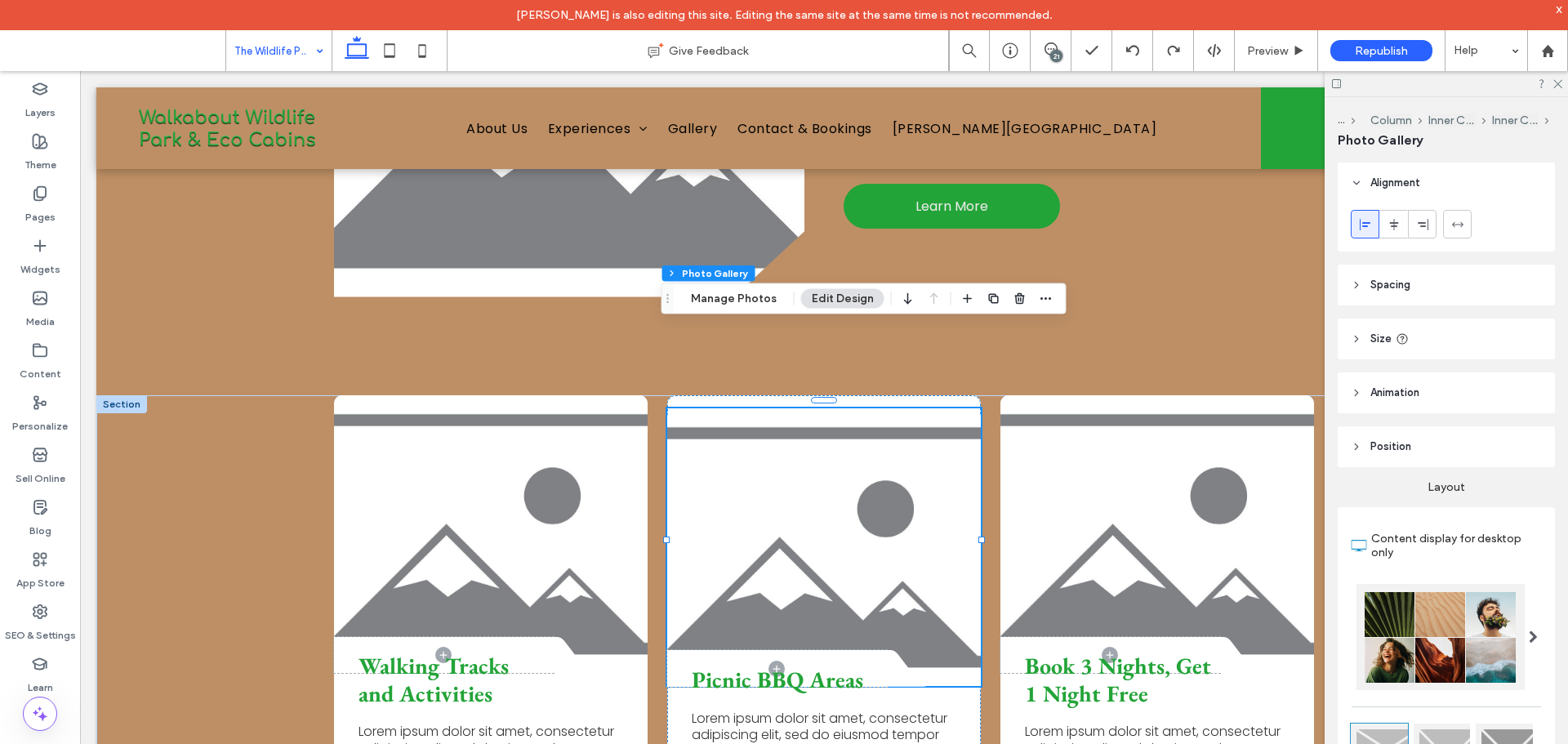
click at [1401, 276] on header "Spacing" at bounding box center [1446, 285] width 217 height 40
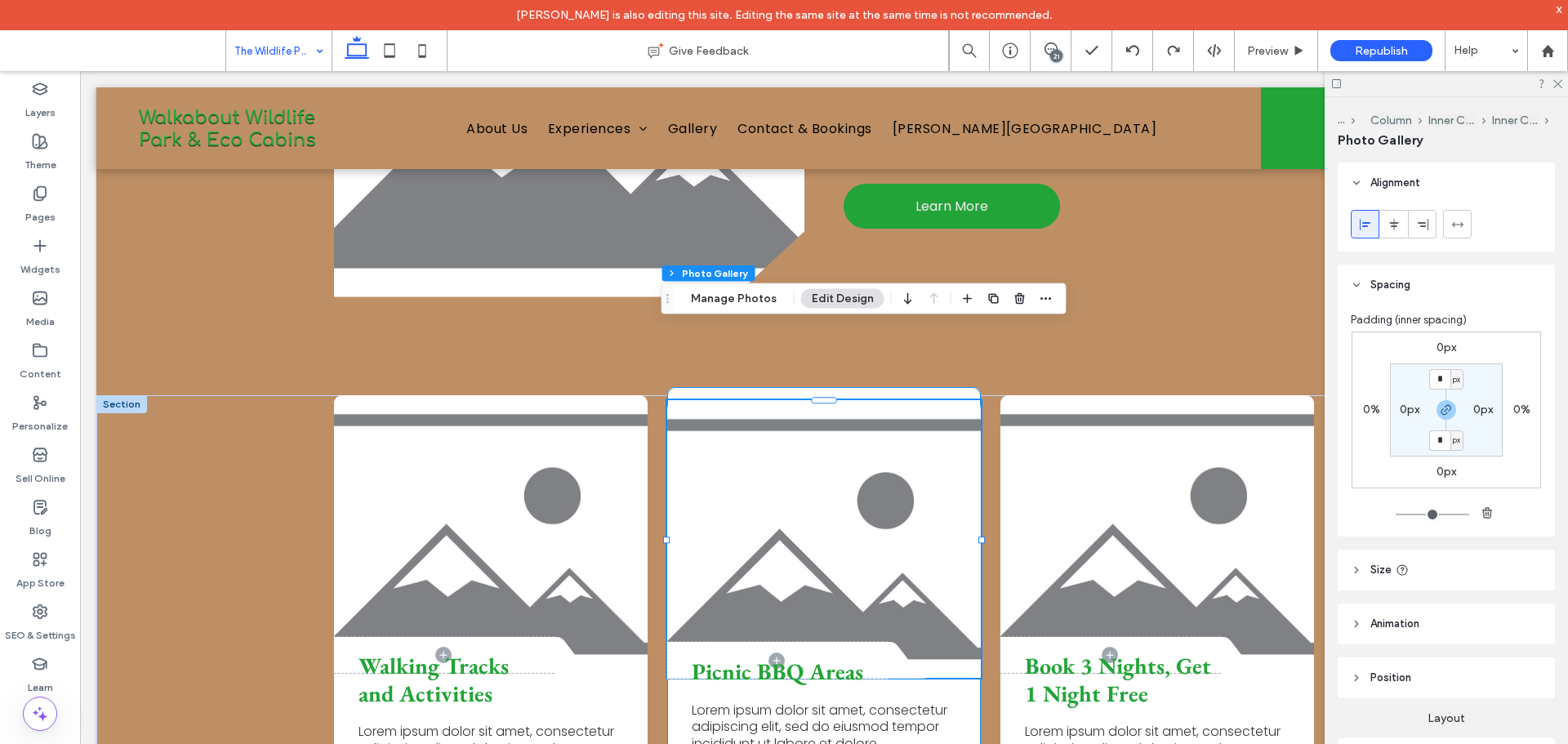
click at [921, 387] on div "Picnic BBQ Areas Lorem ipsum dolor sit amet, consectetur adipiscing elit, sed d…" at bounding box center [824, 593] width 313 height 412
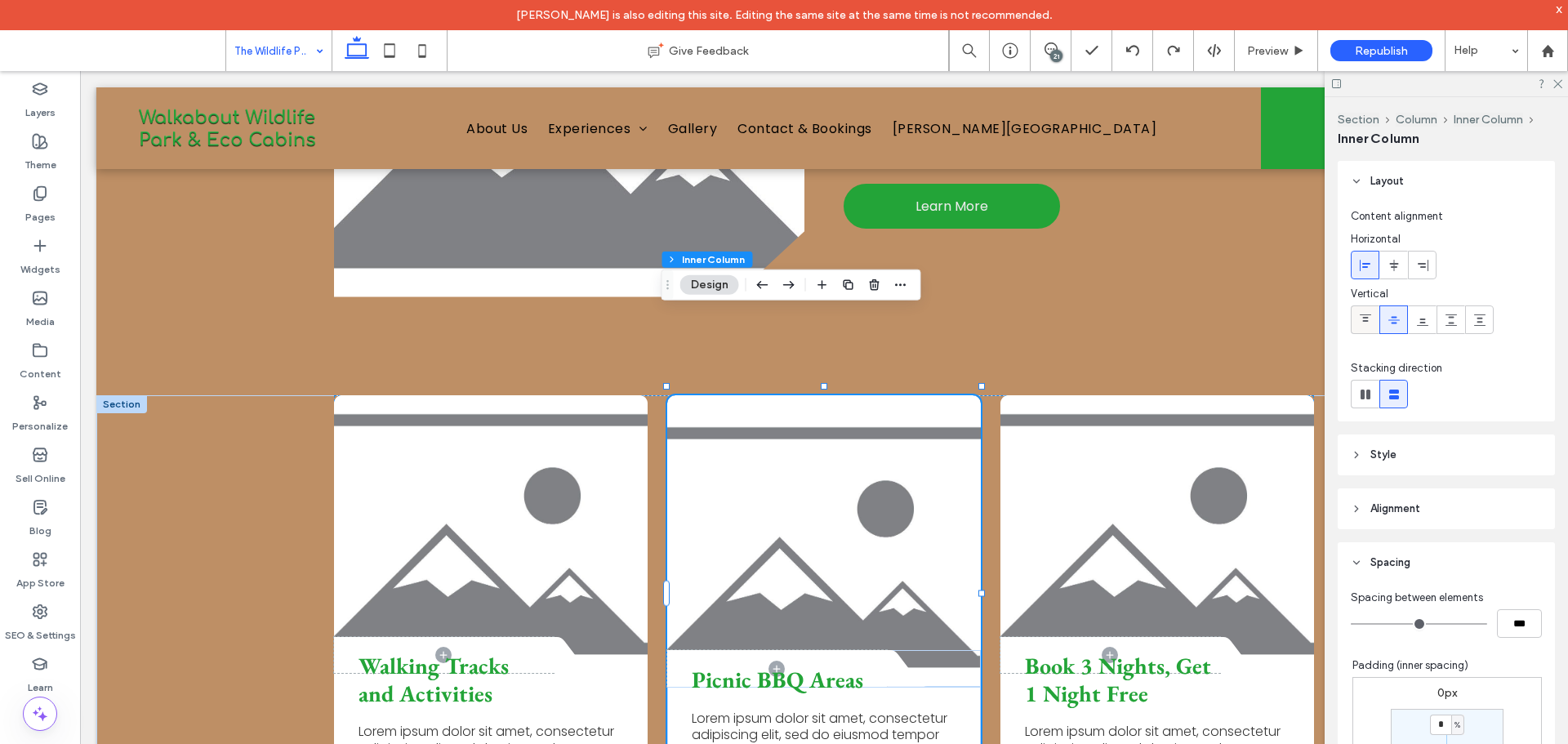
click at [1370, 323] on icon at bounding box center [1365, 320] width 13 height 13
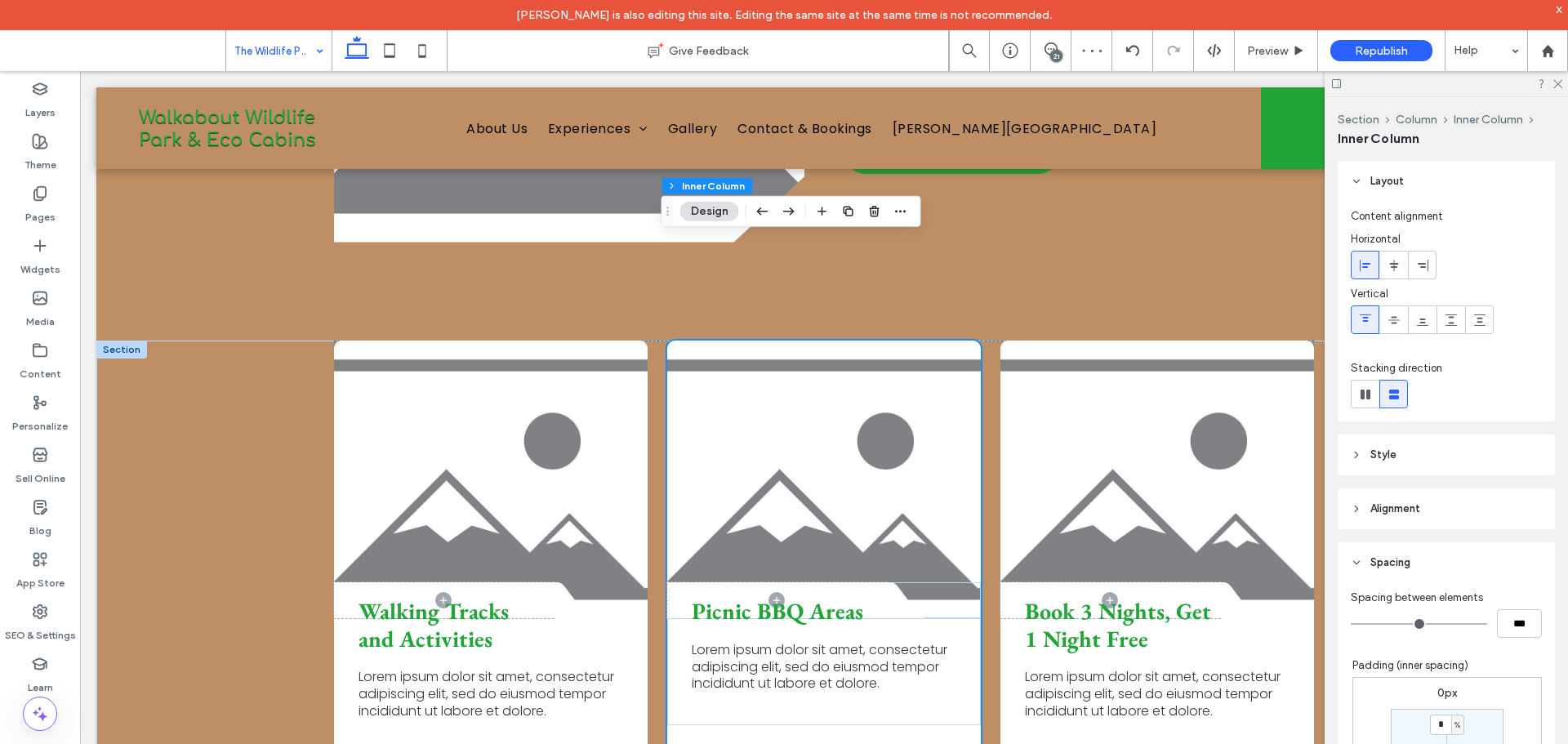
scroll to position [2287, 0]
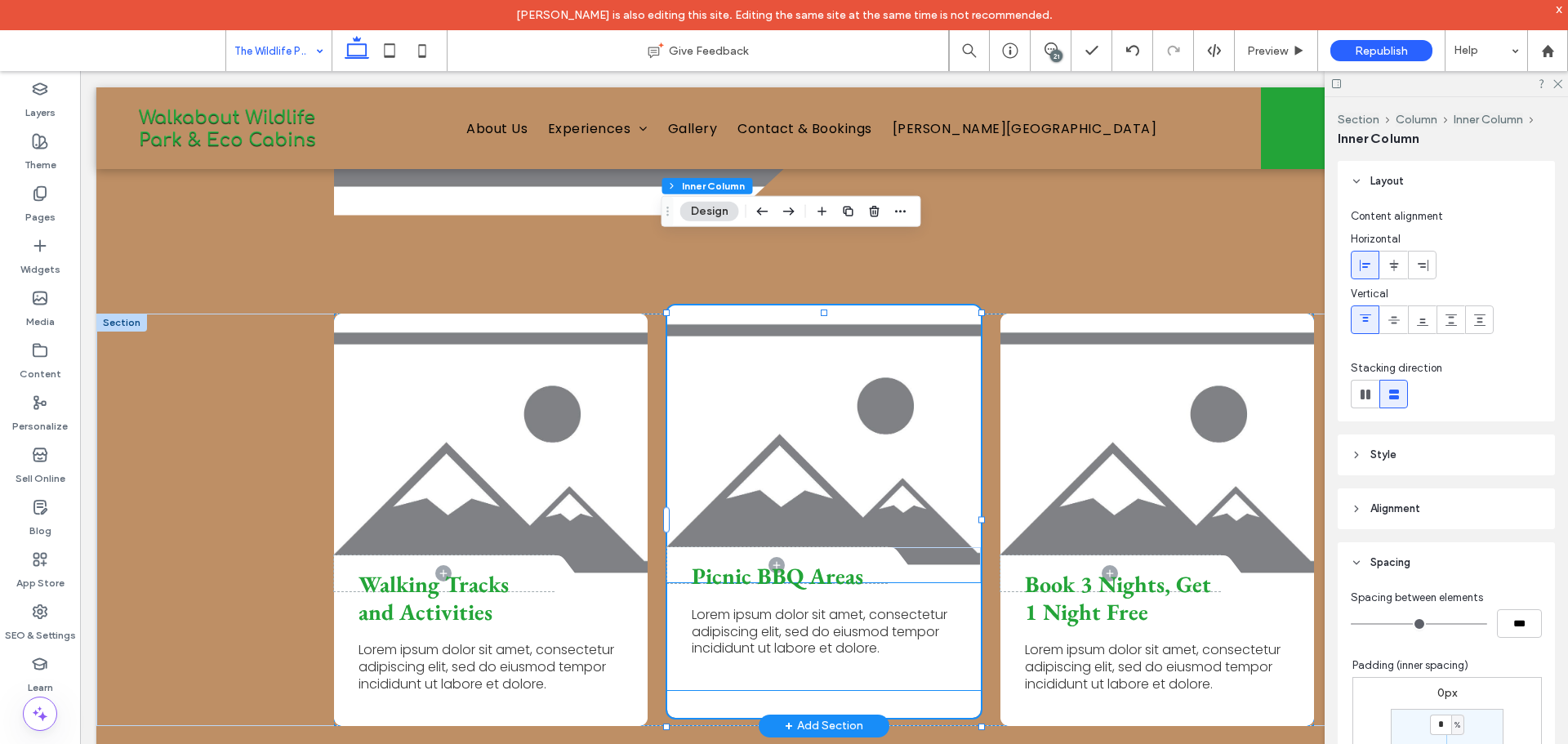
click at [869, 608] on div "Picnic BBQ Areas Lorem ipsum dolor sit amet, consectetur adipiscing elit, sed d…" at bounding box center [824, 636] width 313 height 107
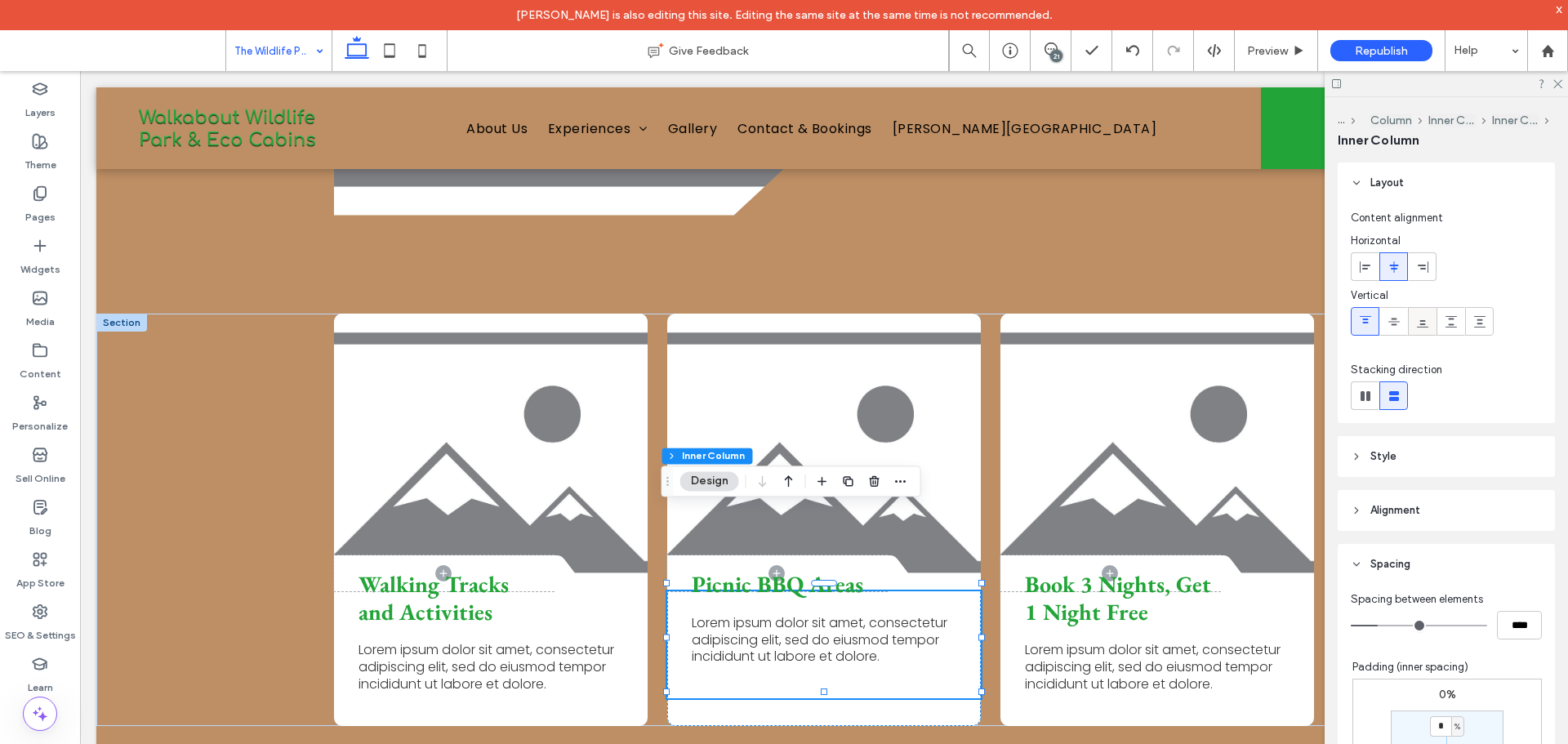
click at [1419, 324] on icon at bounding box center [1423, 322] width 13 height 13
click at [1416, 324] on icon at bounding box center [1423, 322] width 13 height 13
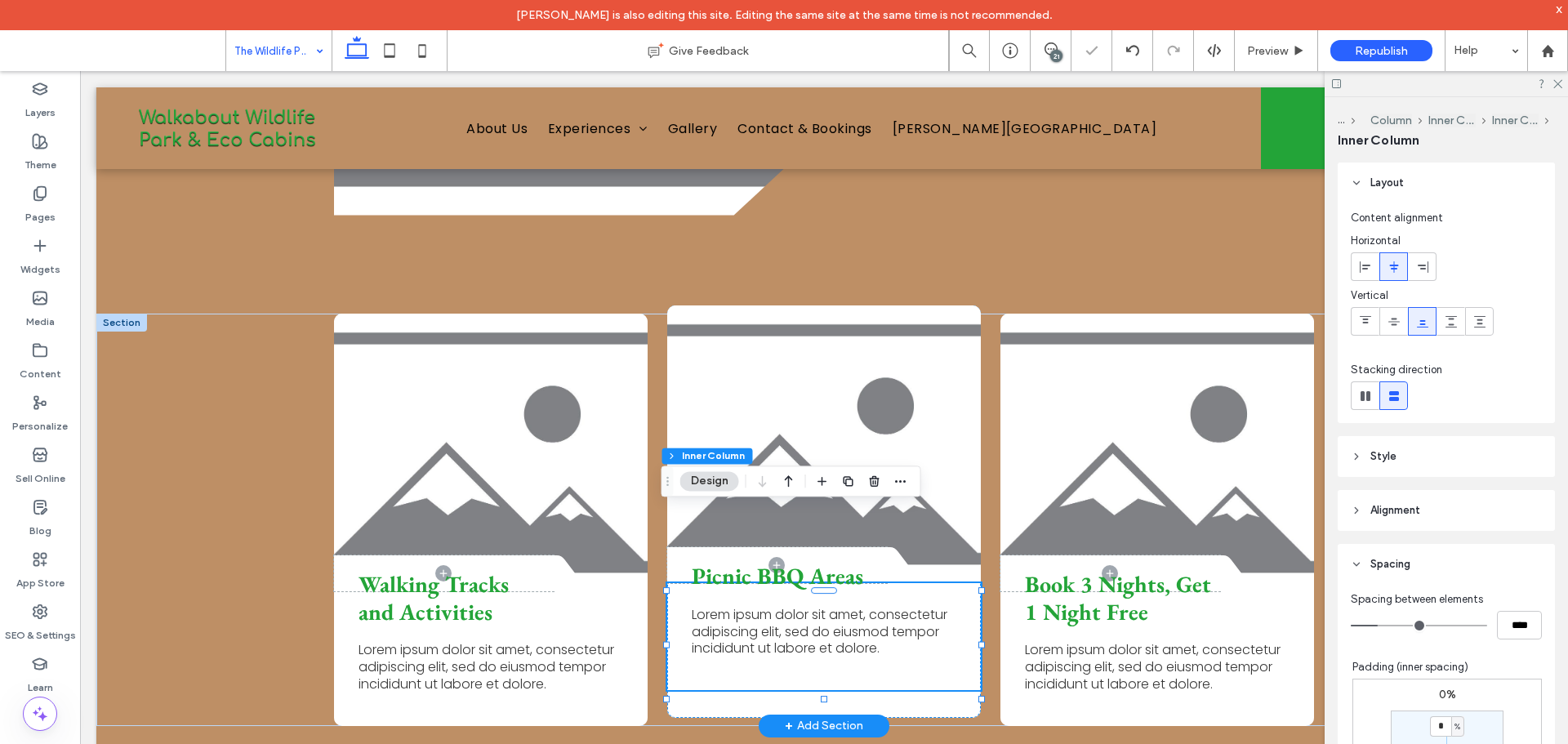
click at [887, 592] on div "Picnic BBQ Areas Lorem ipsum dolor sit amet, consectetur adipiscing elit, sed d…" at bounding box center [824, 636] width 313 height 107
click at [824, 606] on span "Lorem ipsum dolor sit amet, consectetur adipiscing elit, sed do eiusmod tempor …" at bounding box center [819, 632] width 256 height 53
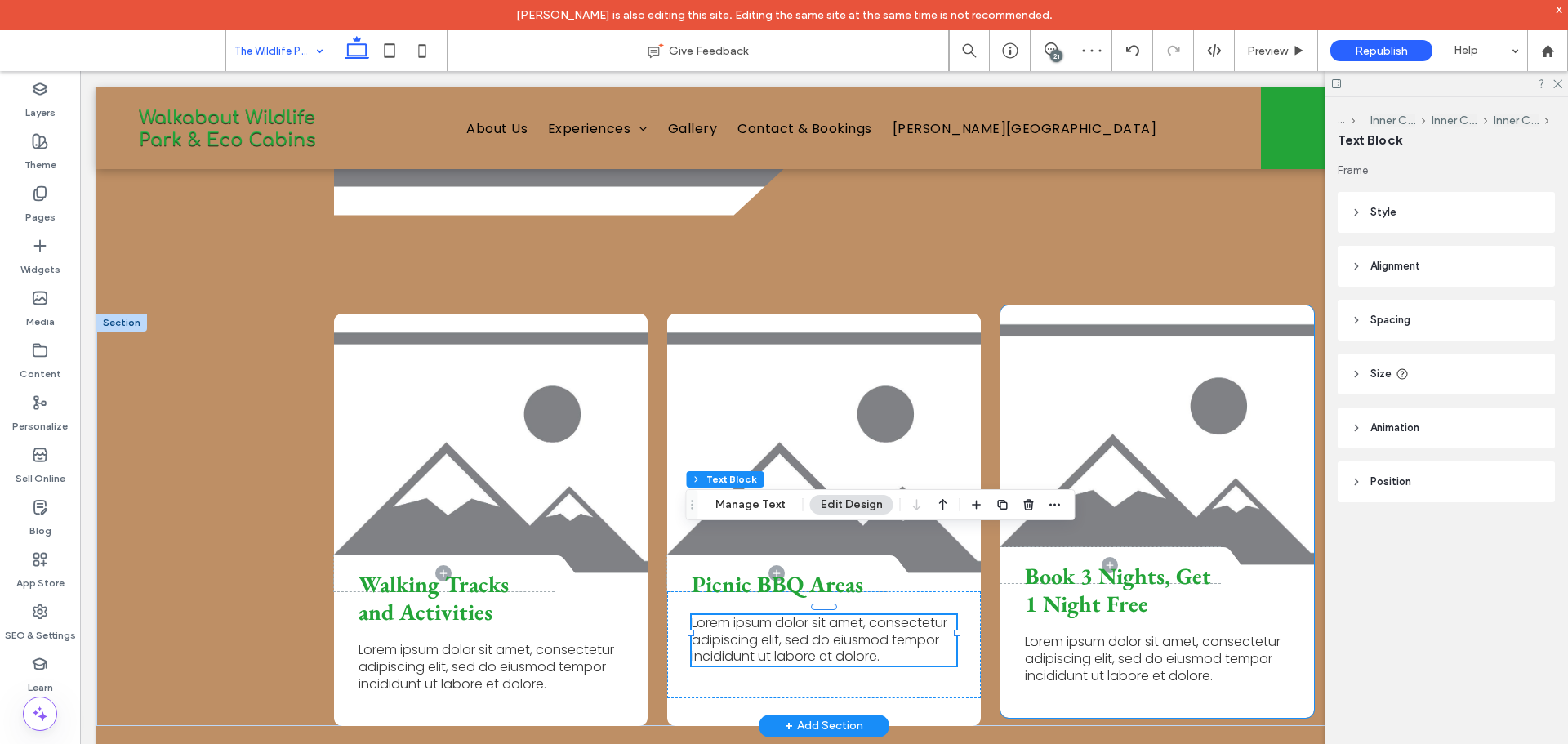
click at [1031, 633] on span "Lorem ipsum dolor sit amet, consectetur adipiscing elit, sed do eiusmod tempor …" at bounding box center [1152, 659] width 256 height 53
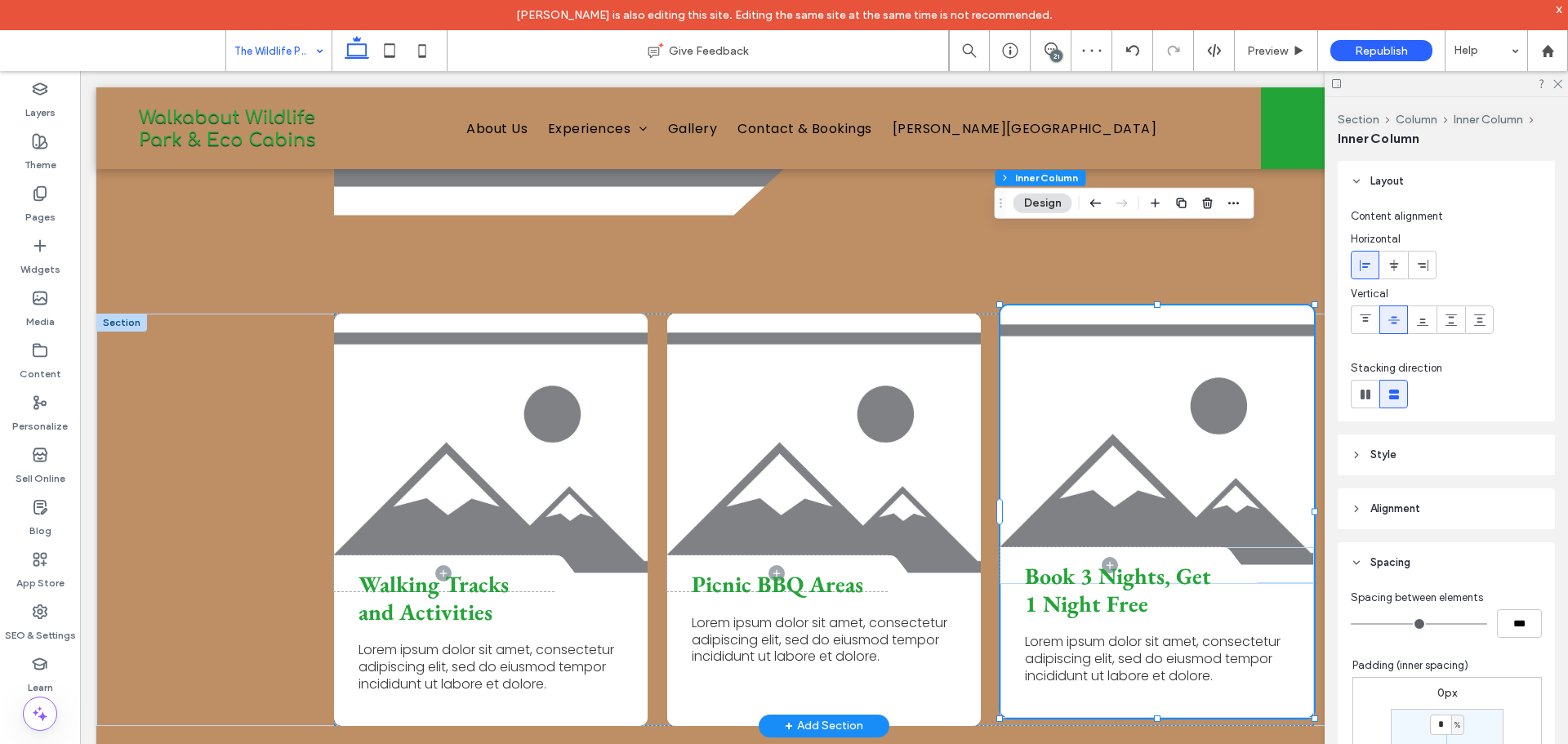
click at [1031, 633] on span "Lorem ipsum dolor sit amet, consectetur adipiscing elit, sed do eiusmod tempor …" at bounding box center [1152, 659] width 256 height 53
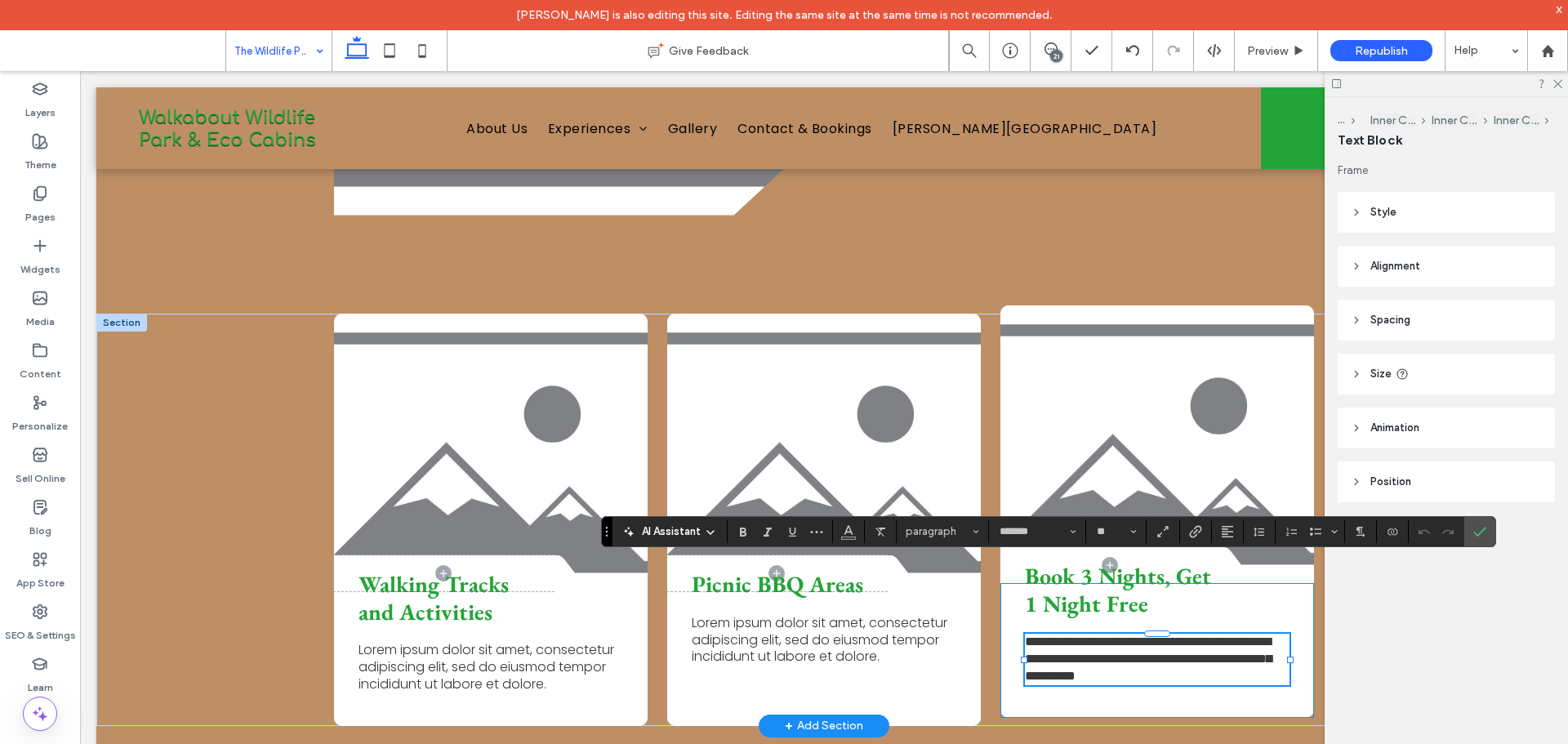
click at [1151, 632] on div "**********" at bounding box center [1157, 651] width 313 height 135
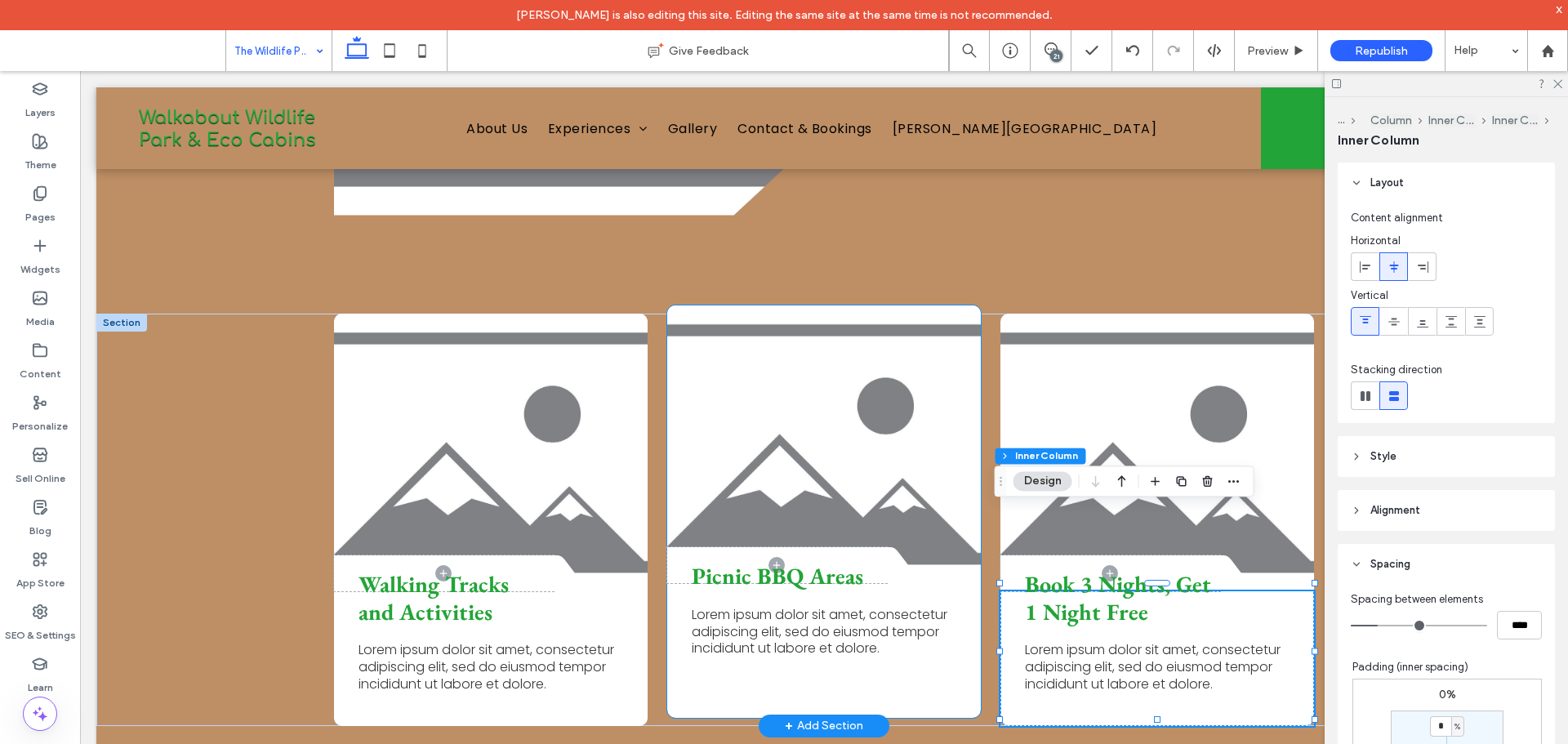
click at [828, 589] on div "Picnic BBQ Areas Lorem ipsum dolor sit amet, consectetur adipiscing elit, sed d…" at bounding box center [824, 636] width 313 height 107
click at [828, 588] on div "Picnic BBQ Areas Lorem ipsum dolor sit amet, consectetur adipiscing elit, sed d…" at bounding box center [824, 636] width 313 height 107
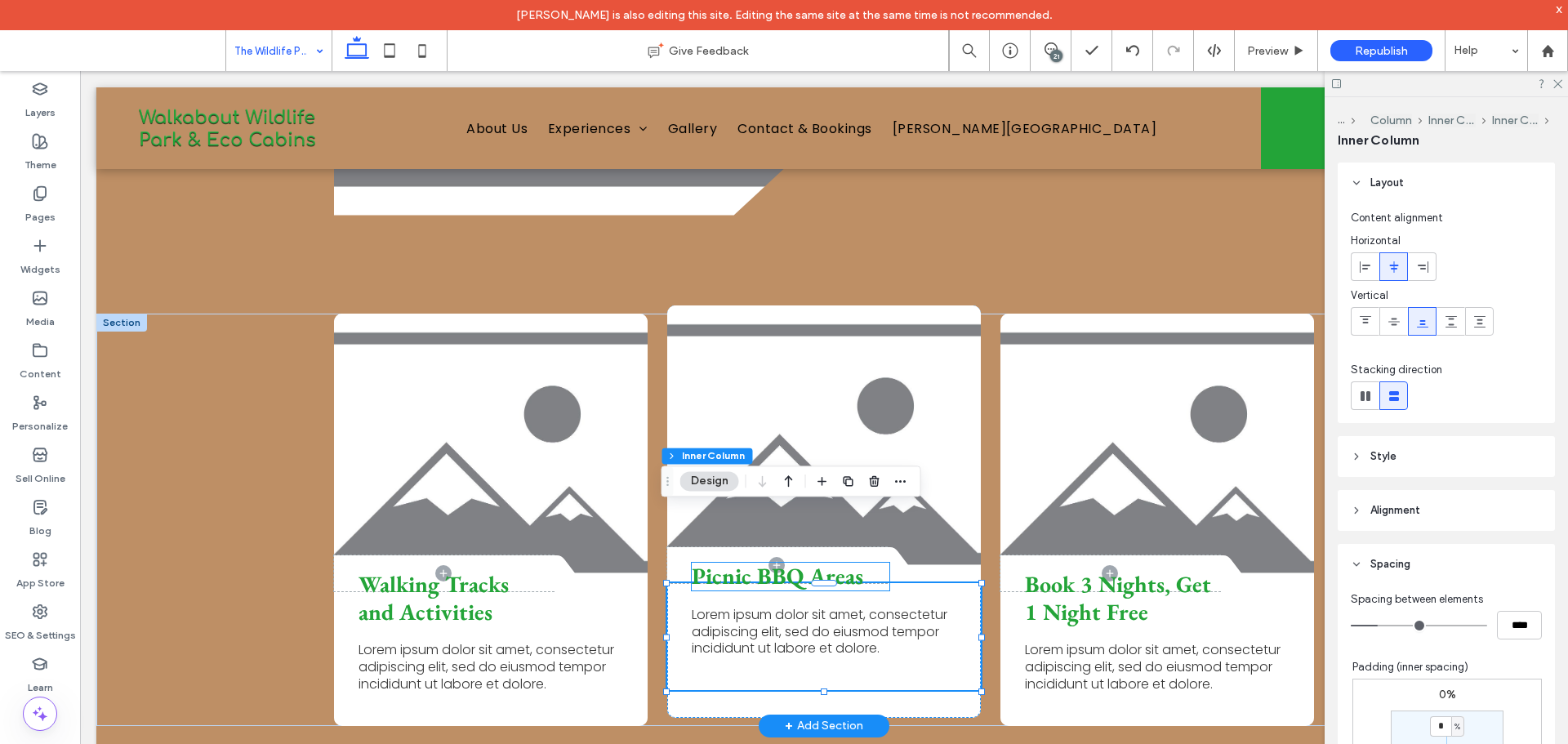
click at [824, 562] on span "Picnic BBQ Areas" at bounding box center [777, 576] width 172 height 30
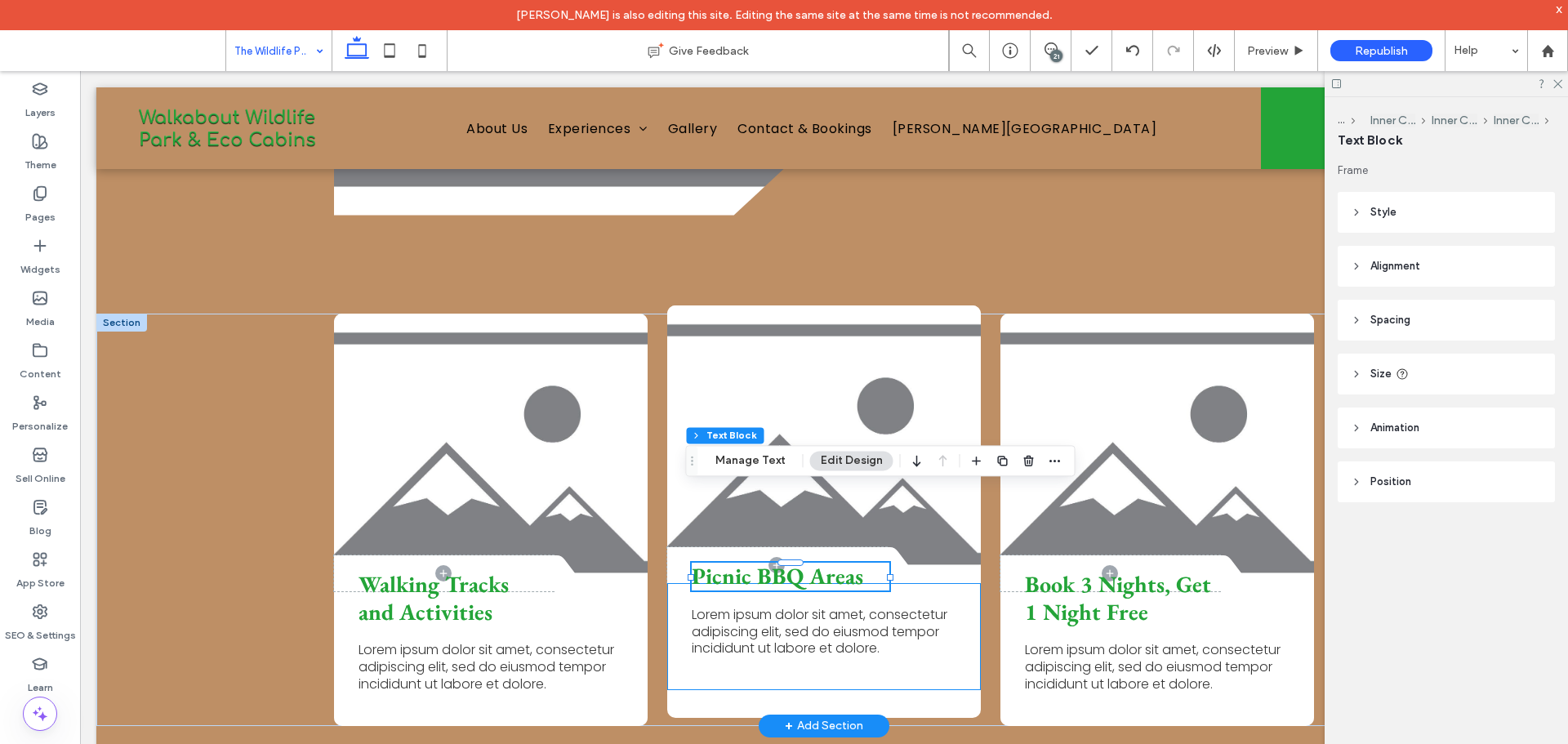
click at [825, 598] on div "Picnic BBQ Areas Lorem ipsum dolor sit amet, consectetur adipiscing elit, sed d…" at bounding box center [824, 636] width 313 height 107
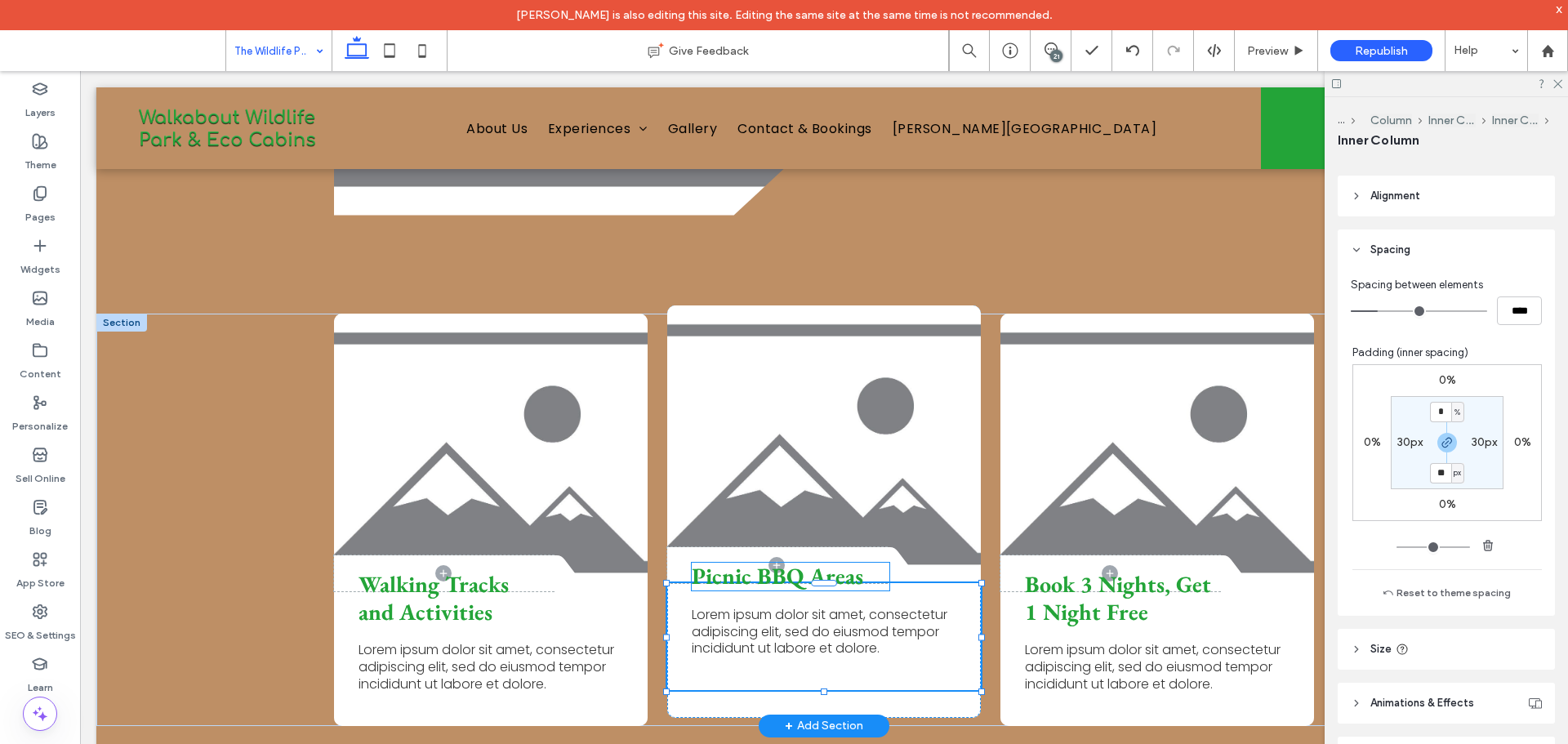
scroll to position [328, 0]
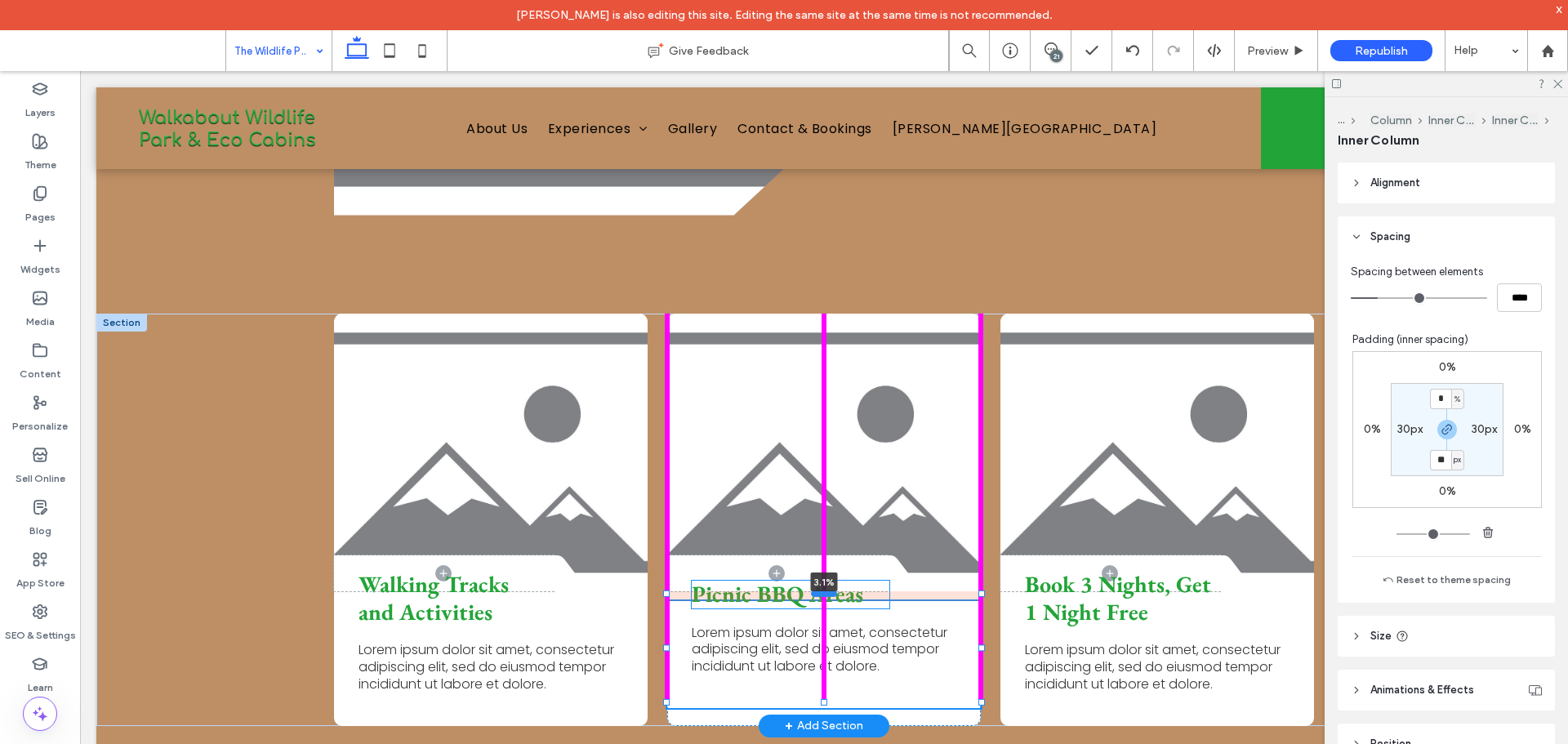
drag, startPoint x: 815, startPoint y: 505, endPoint x: 816, endPoint y: 518, distance: 13.0
click at [816, 590] on div at bounding box center [824, 593] width 26 height 6
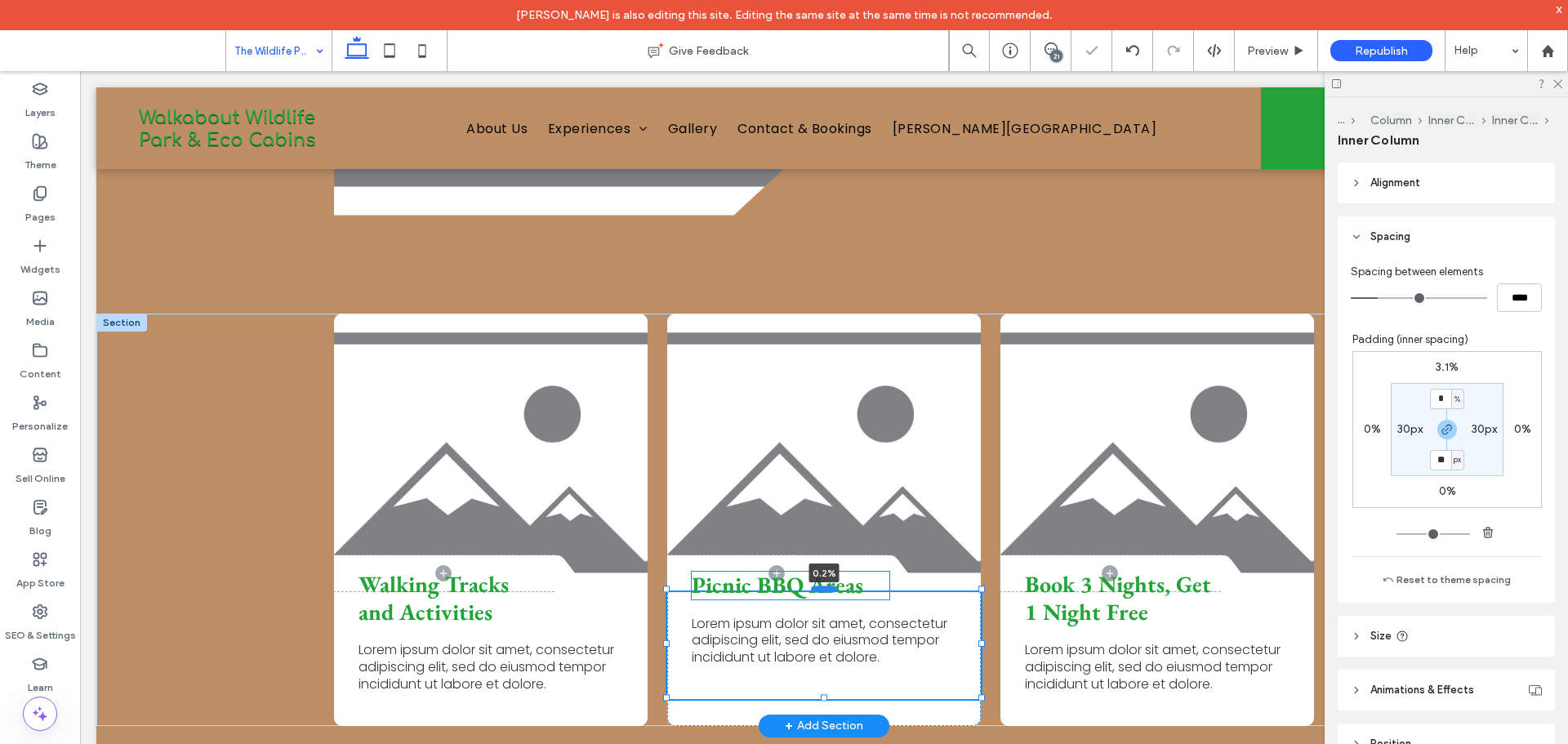
drag, startPoint x: 822, startPoint y: 519, endPoint x: 824, endPoint y: 510, distance: 9.2
click at [824, 585] on div at bounding box center [824, 588] width 26 height 6
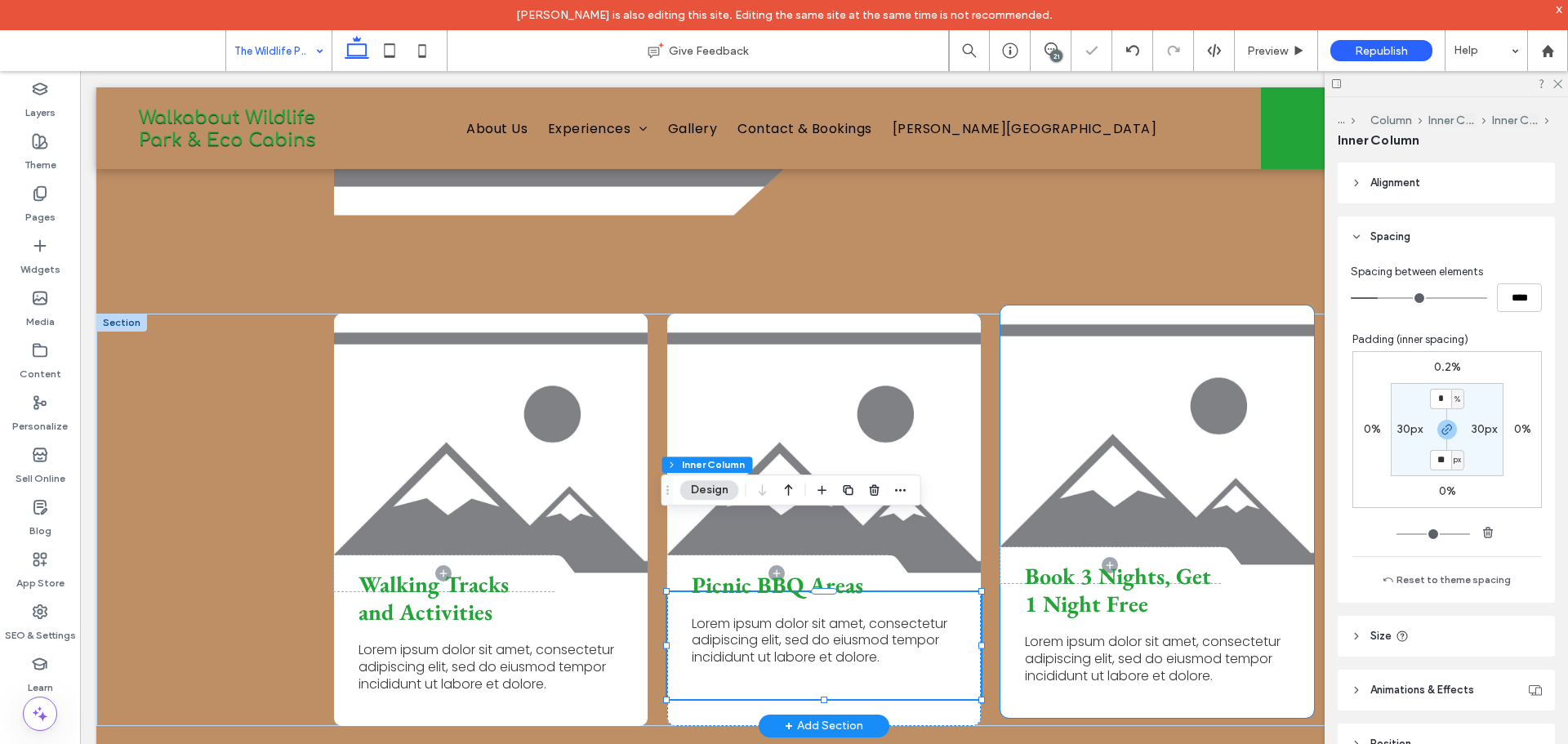
click at [1151, 563] on h3 "Book 3 Nights, Get 1 Night Free" at bounding box center [1123, 590] width 198 height 55
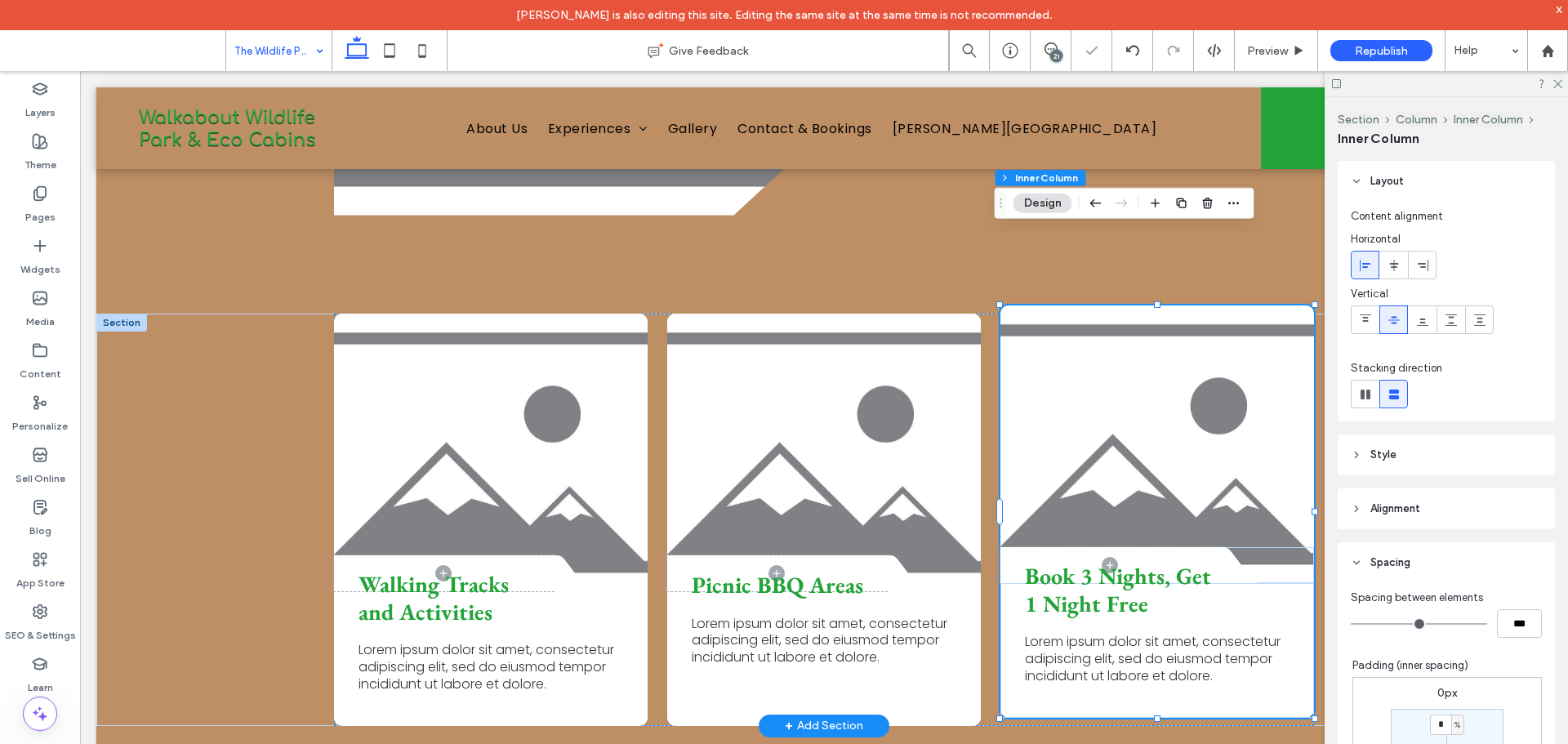
click at [1151, 563] on h3 "Book 3 Nights, Get 1 Night Free" at bounding box center [1123, 590] width 198 height 55
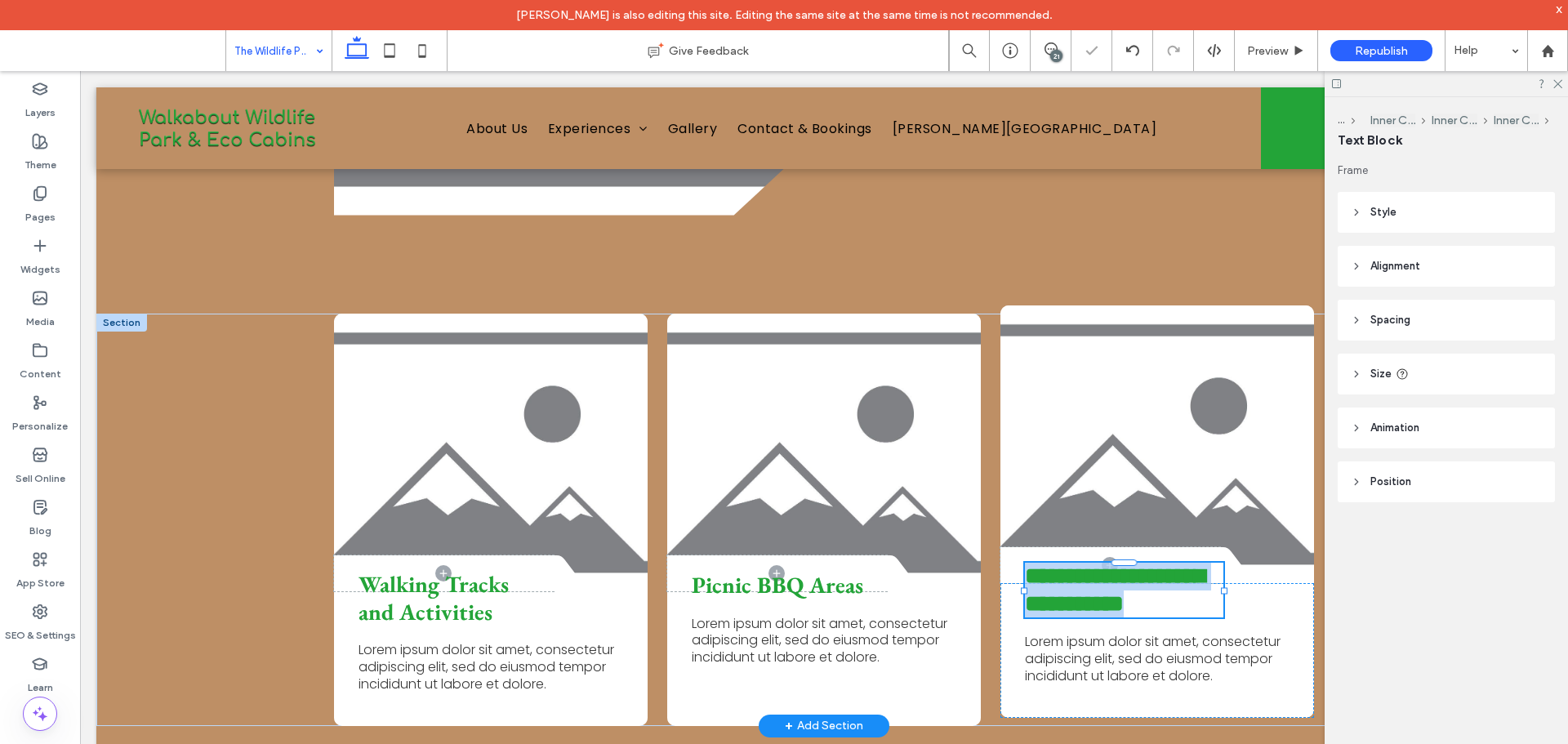
type input "**********"
type input "**"
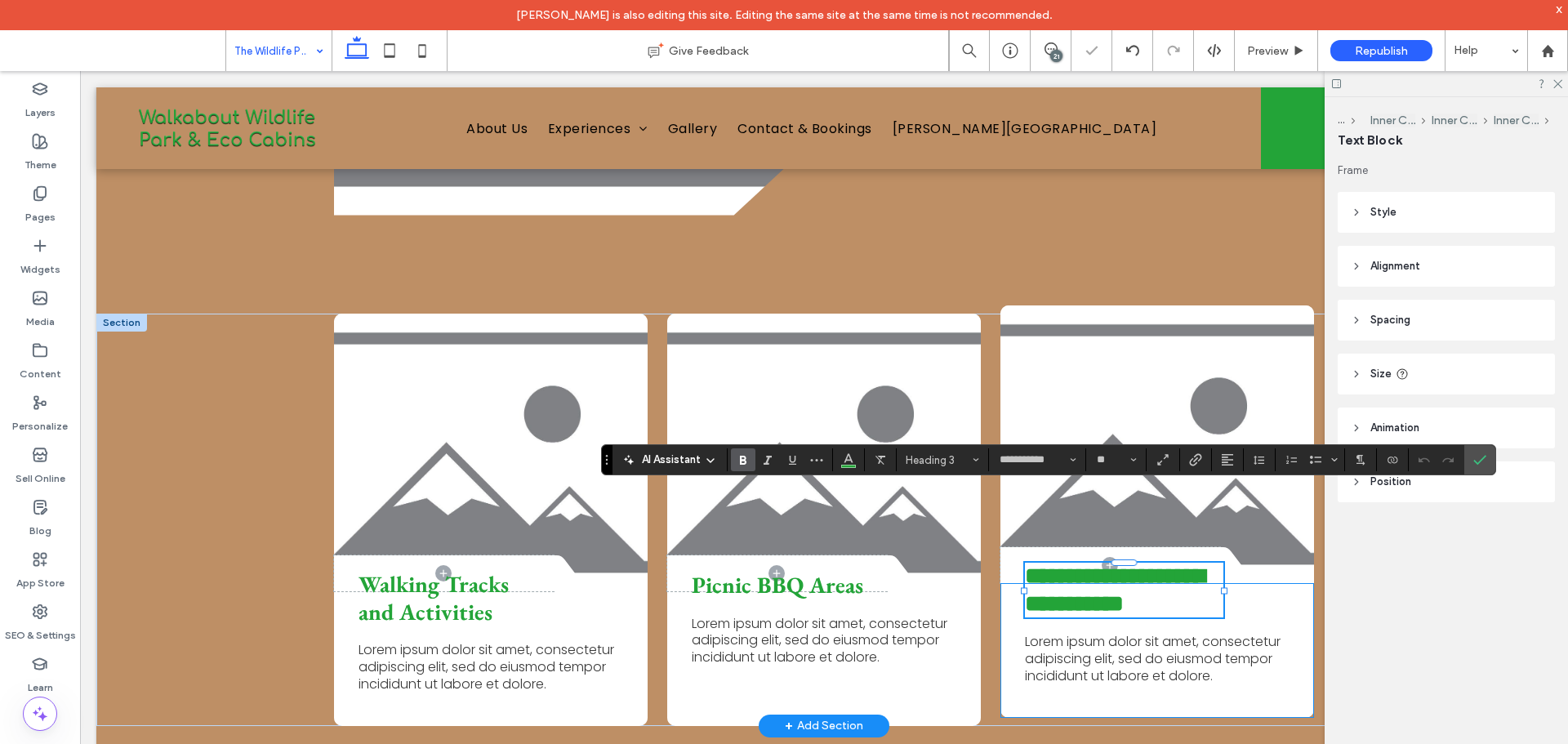
click at [1288, 583] on div "**********" at bounding box center [1157, 651] width 313 height 135
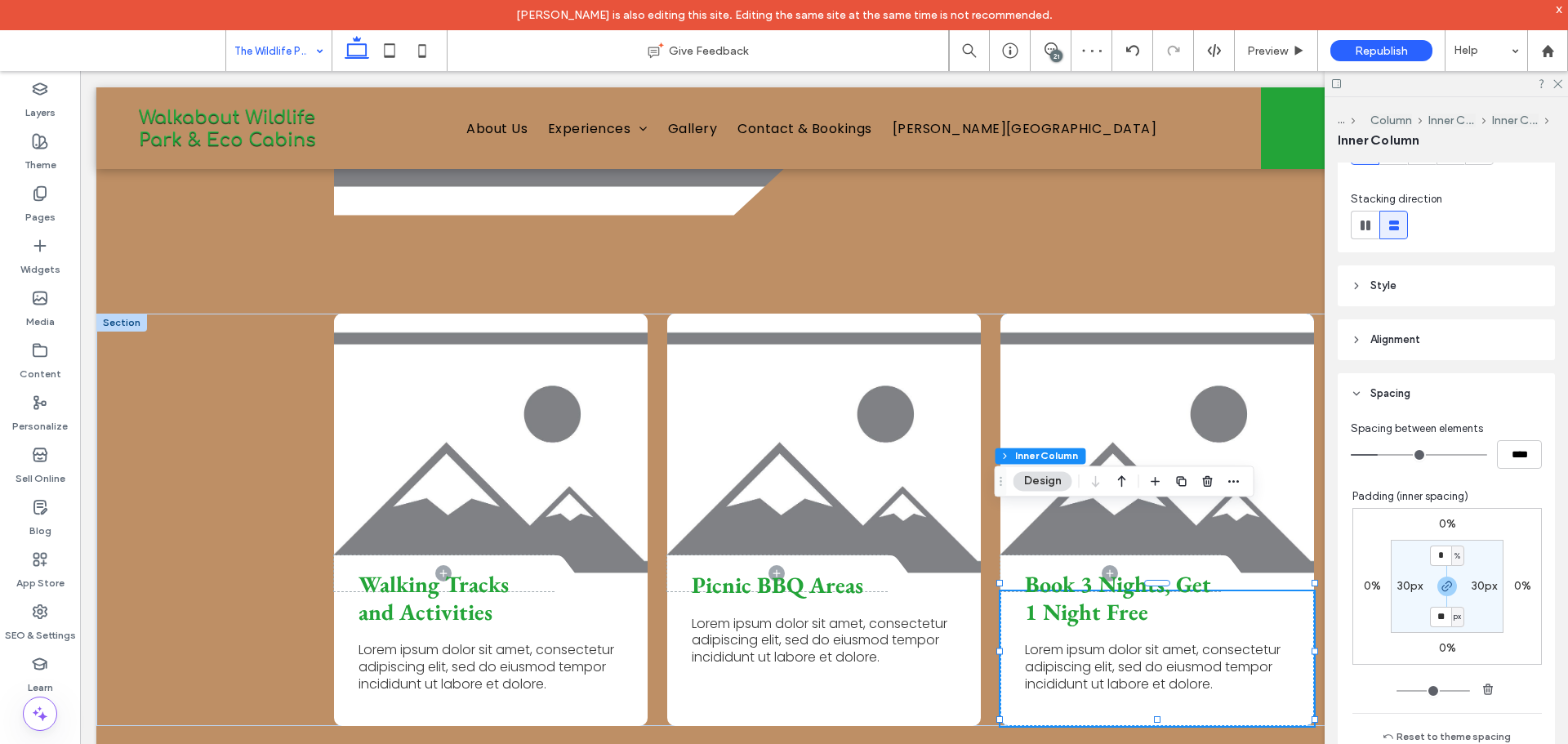
scroll to position [327, 0]
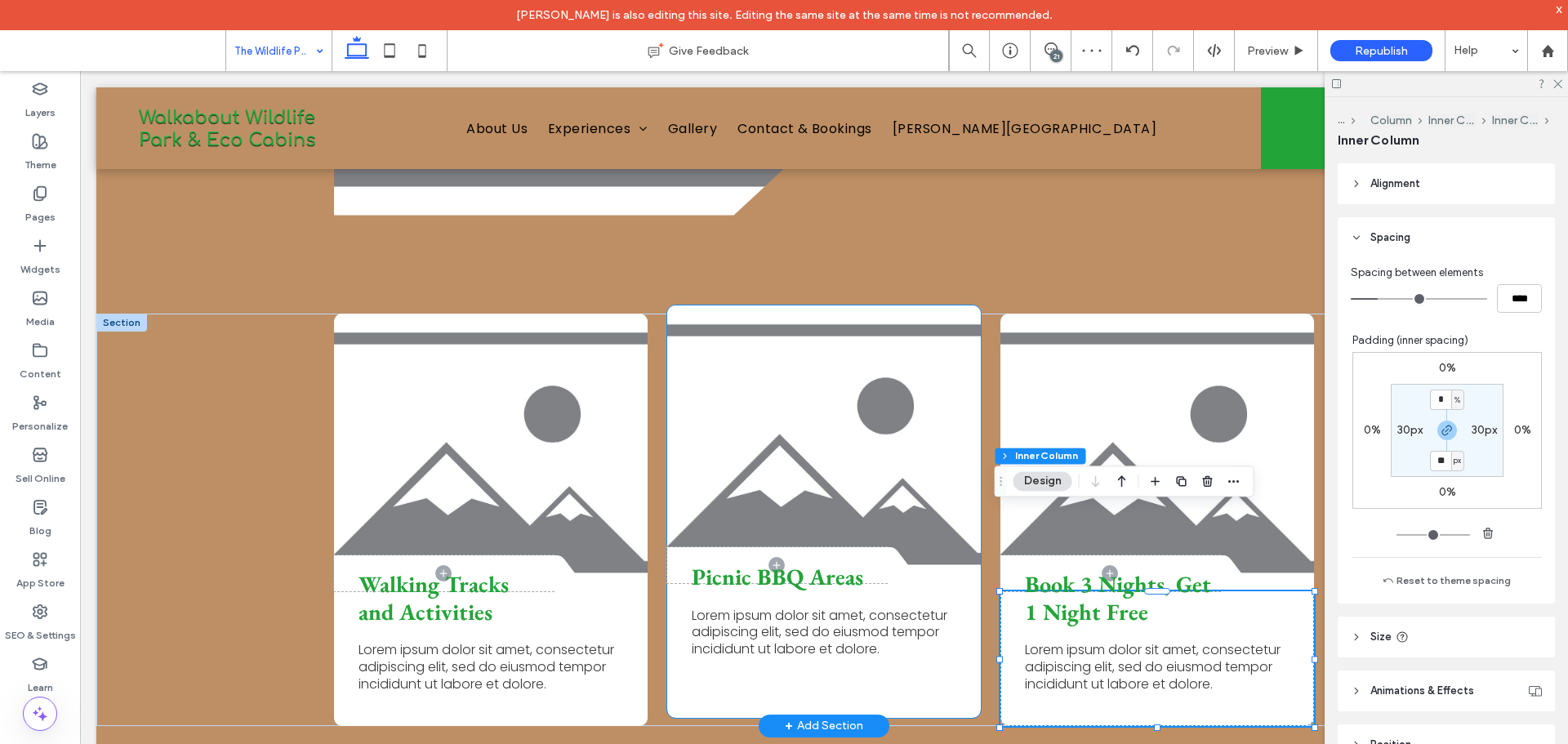
click at [813, 607] on span "Lorem ipsum dolor sit amet, consectetur adipiscing elit, sed do eiusmod tempor …" at bounding box center [819, 633] width 256 height 53
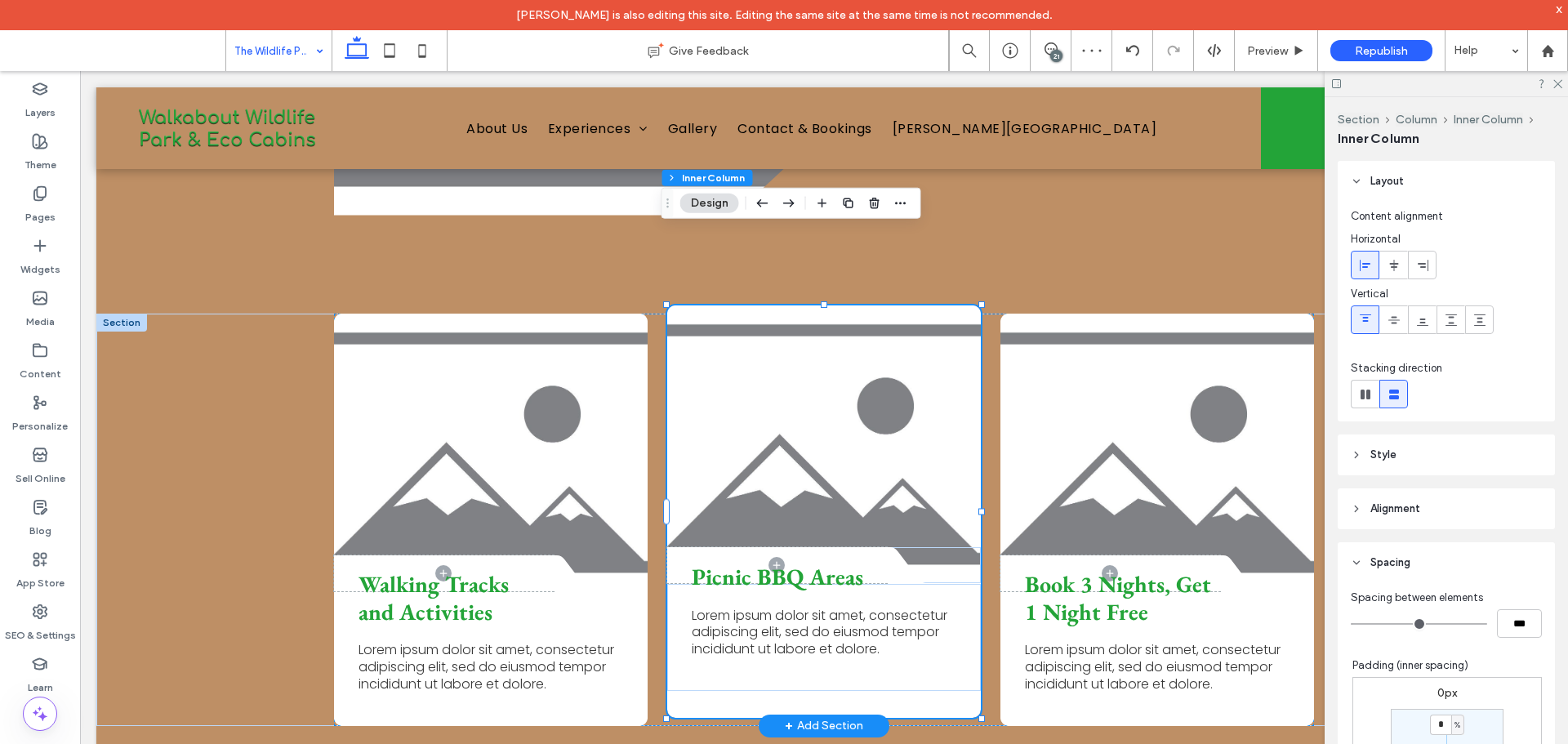
click at [813, 607] on span "Lorem ipsum dolor sit amet, consectetur adipiscing elit, sed do eiusmod tempor …" at bounding box center [819, 633] width 256 height 53
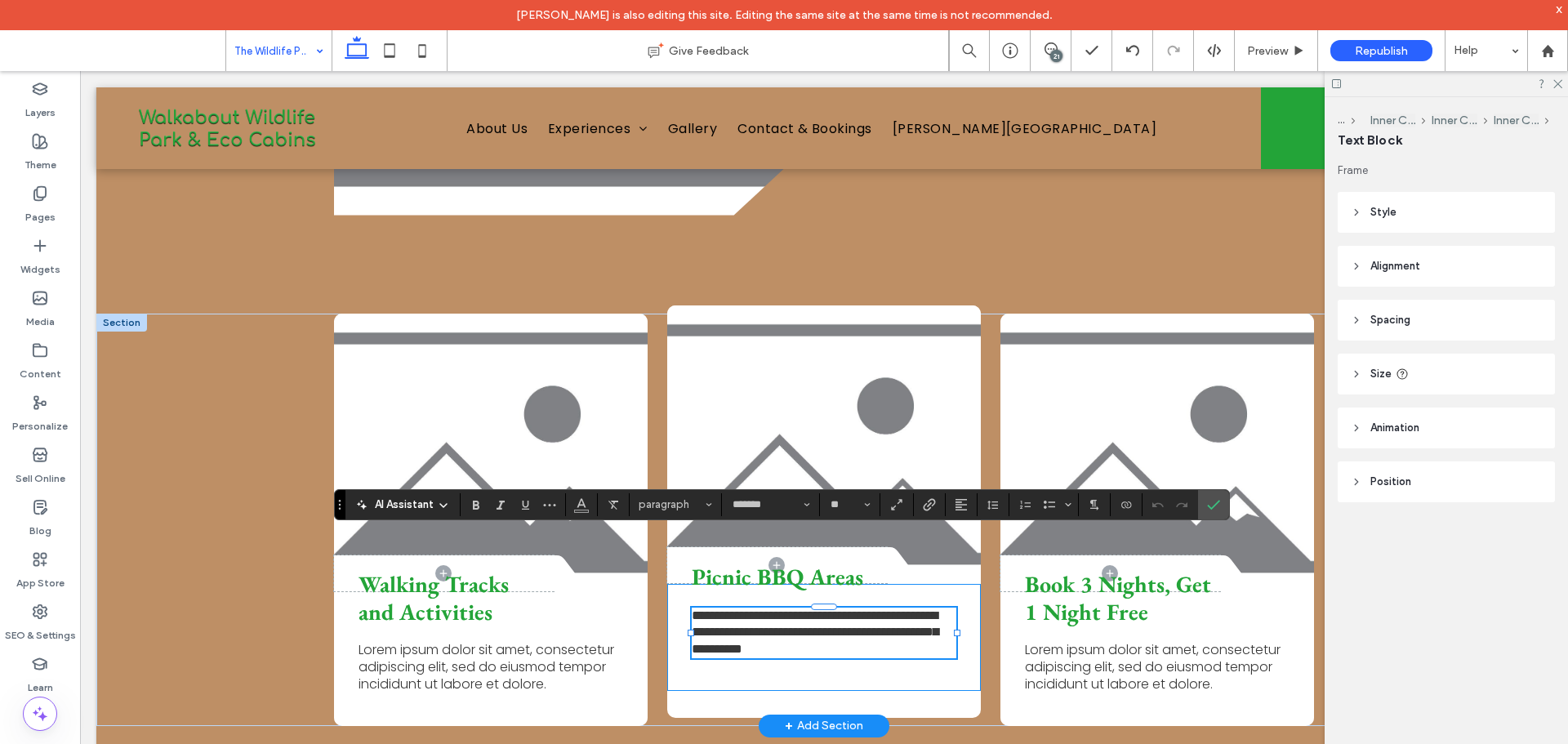
click at [903, 598] on div "**********" at bounding box center [824, 637] width 313 height 107
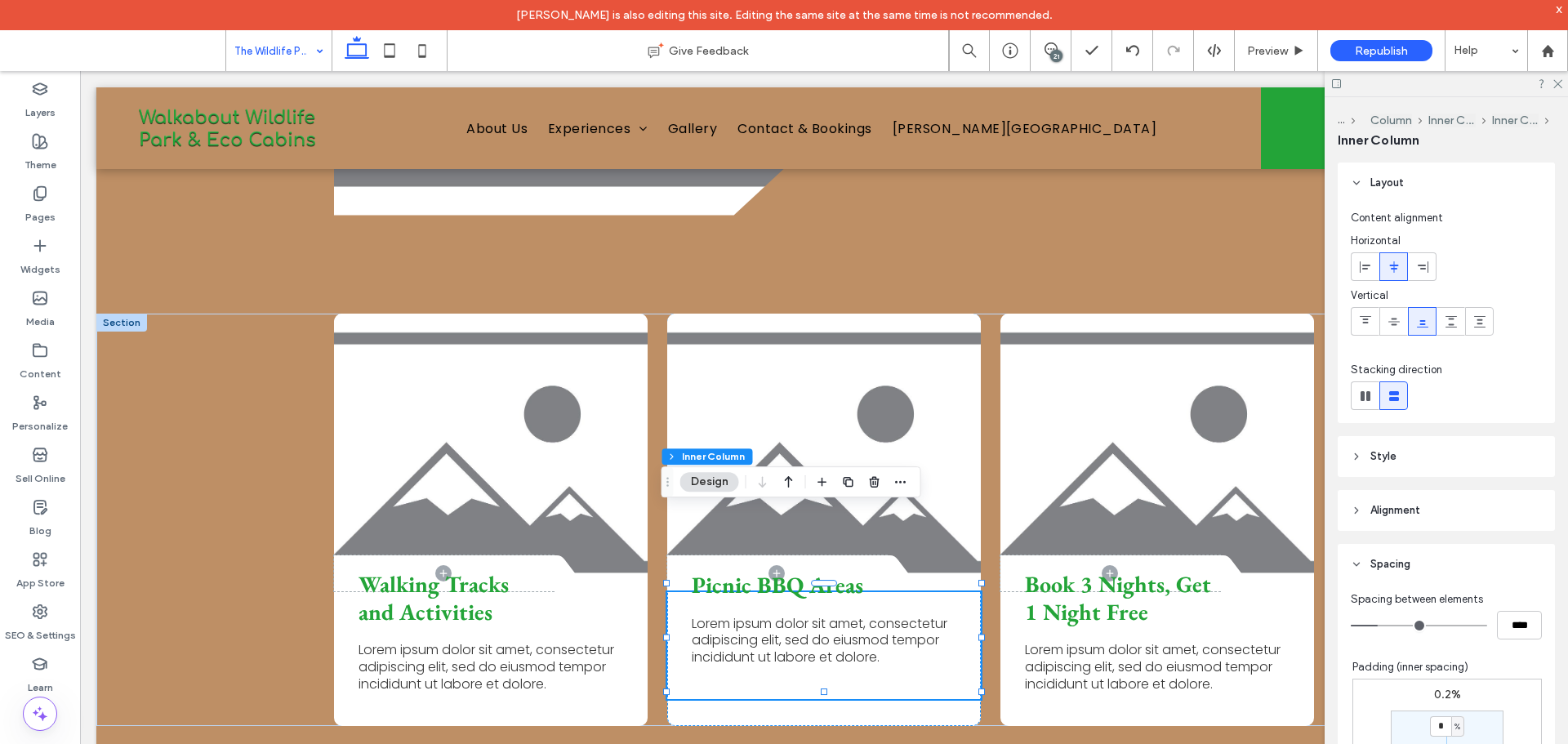
scroll to position [245, 0]
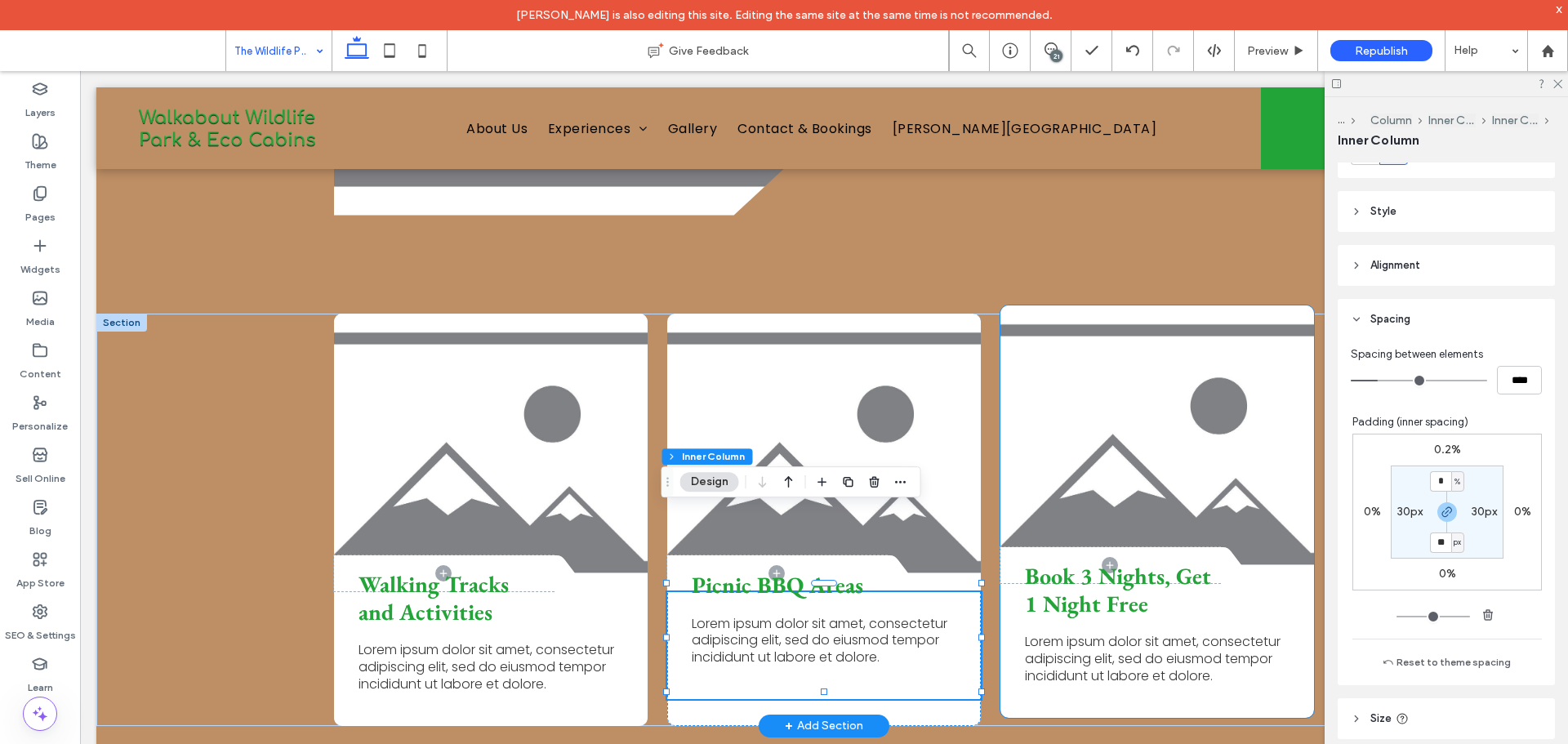
click at [1271, 583] on div "Book 3 Nights, Get 1 Night Free Lorem ipsum dolor sit amet, consectetur adipisc…" at bounding box center [1157, 651] width 313 height 135
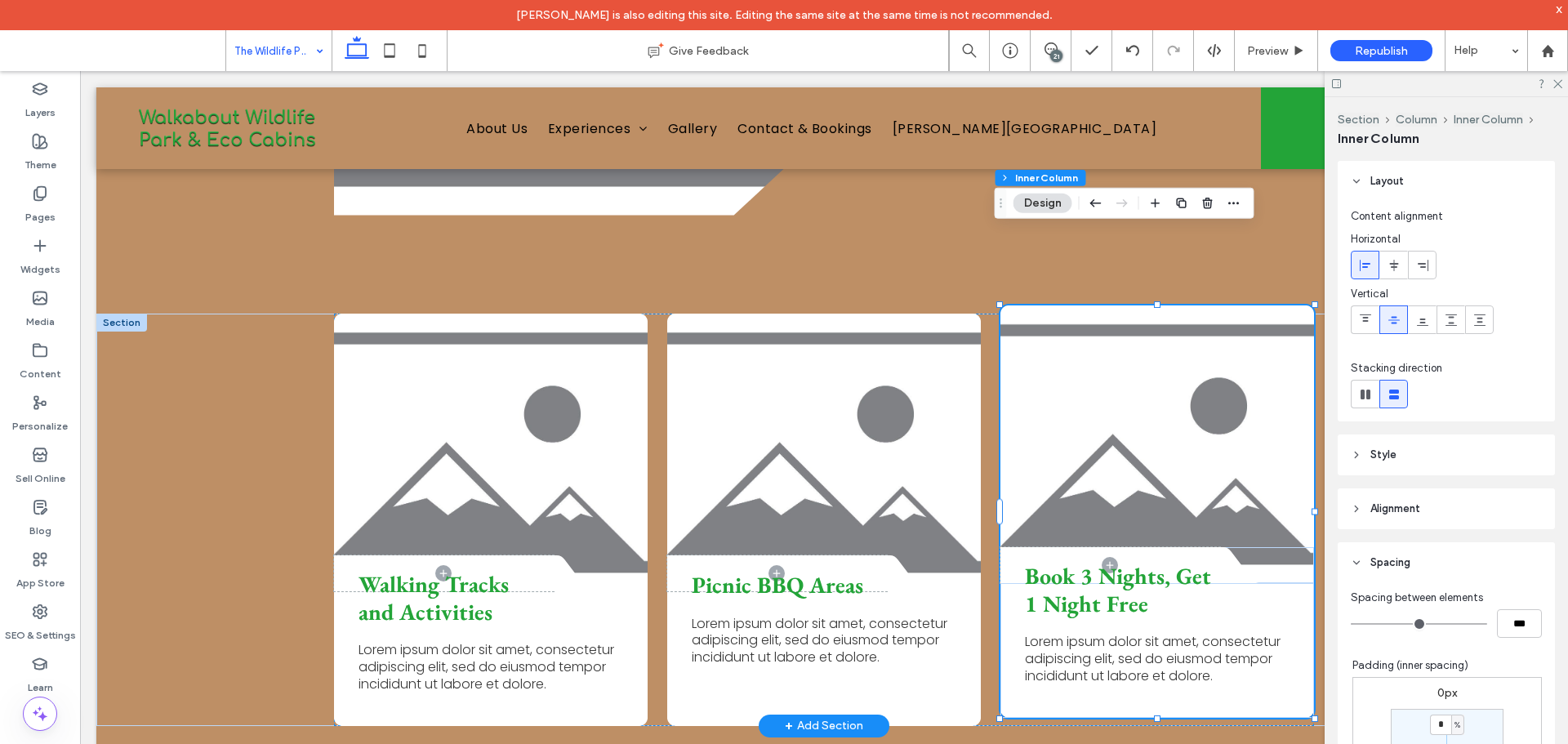
click at [1271, 583] on div "Book 3 Nights, Get 1 Night Free Lorem ipsum dolor sit amet, consectetur adipisc…" at bounding box center [1157, 651] width 313 height 135
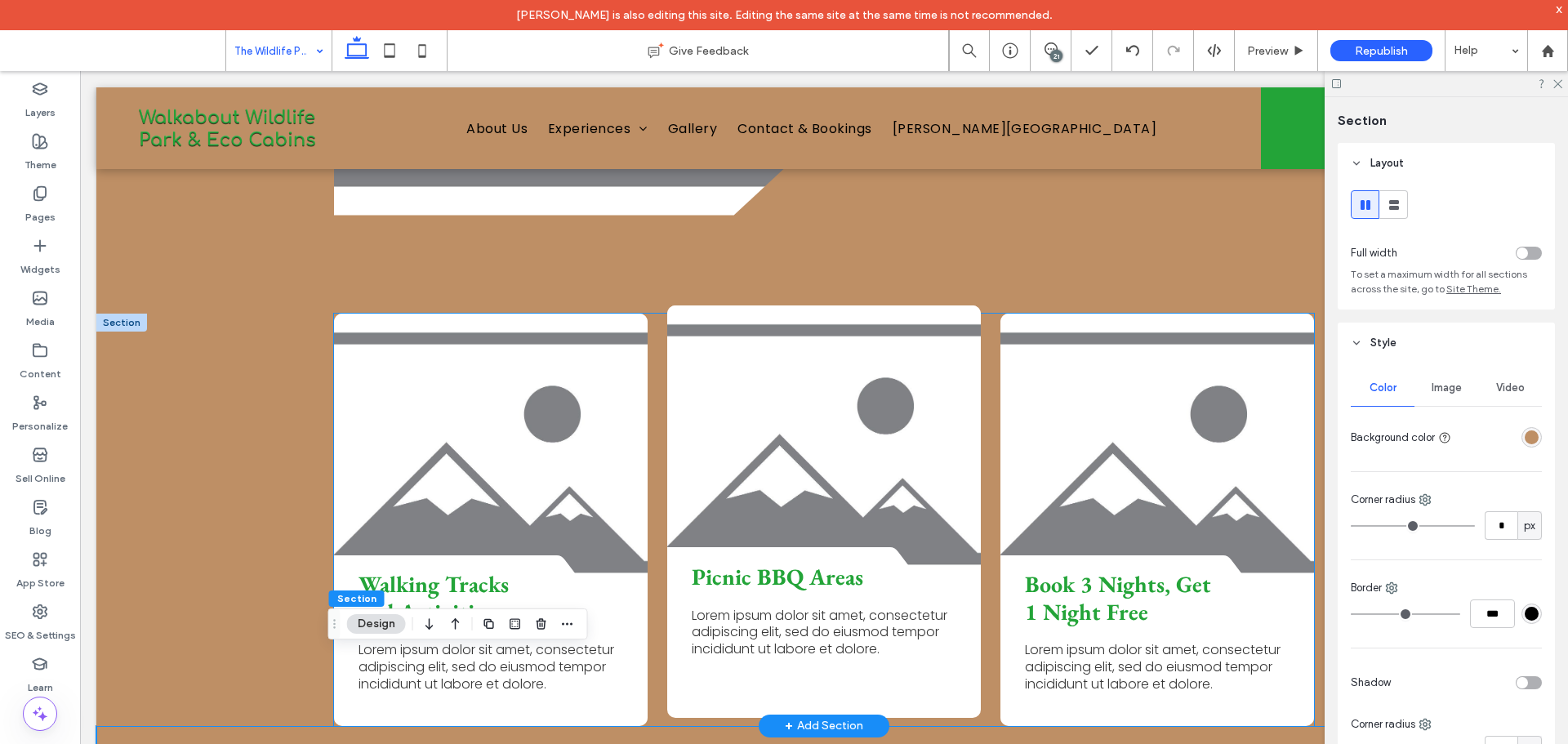
click at [764, 600] on div "Picnic BBQ Areas Lorem ipsum dolor sit amet, consectetur adipiscing elit, sed d…" at bounding box center [824, 637] width 313 height 107
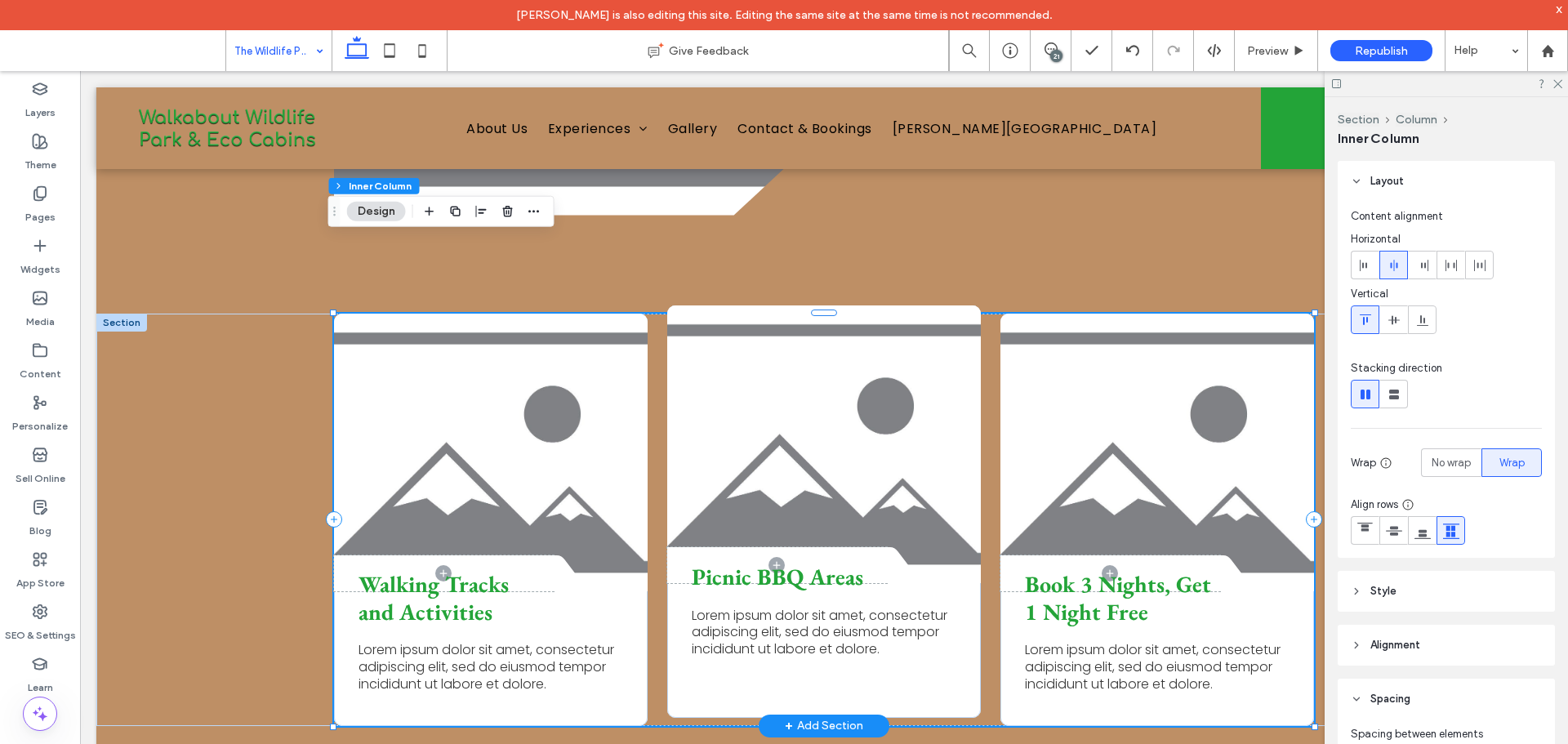
click at [767, 588] on div "Picnic BBQ Areas Lorem ipsum dolor sit amet, consectetur adipiscing elit, sed d…" at bounding box center [824, 637] width 313 height 107
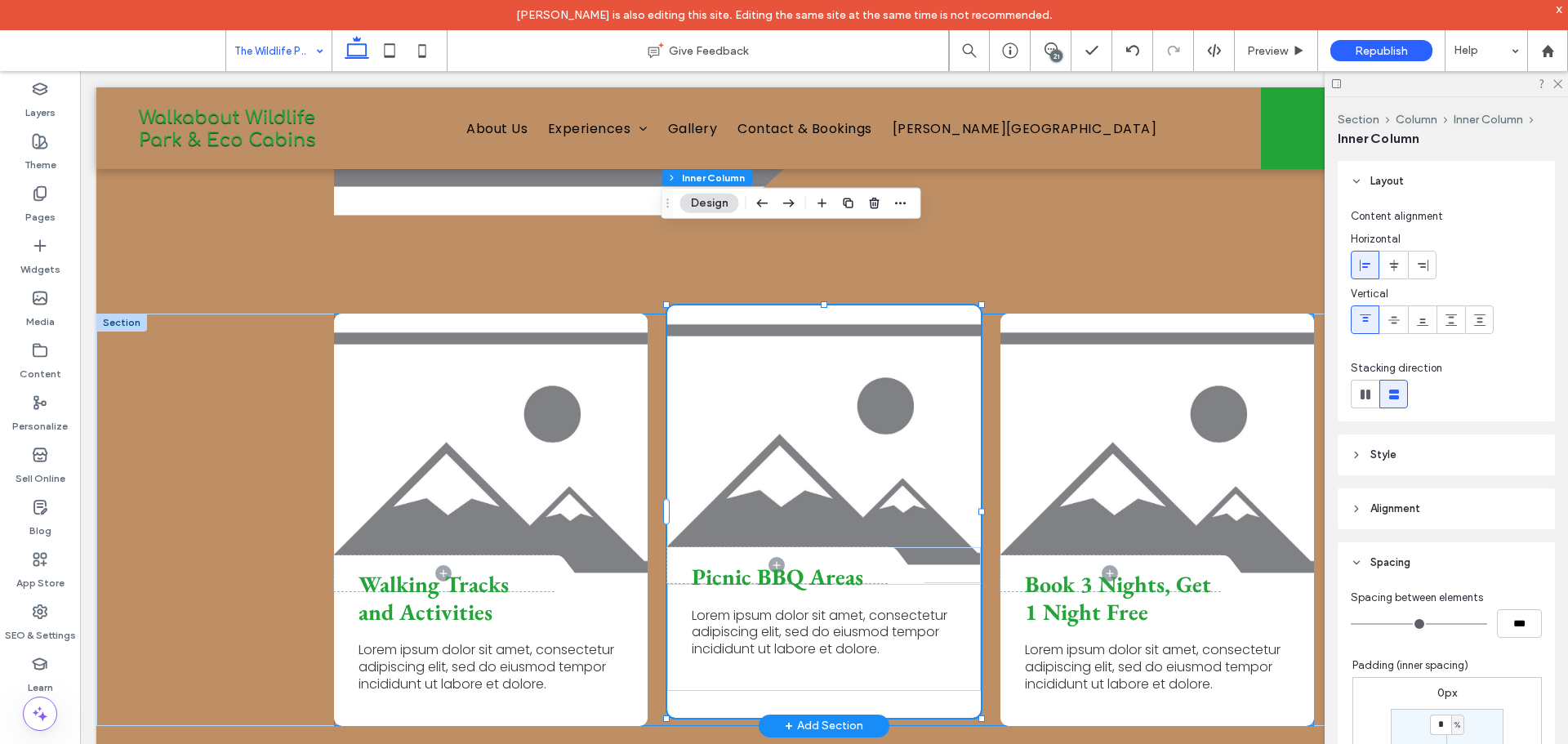
click at [767, 588] on div "Picnic BBQ Areas Lorem ipsum dolor sit amet, consectetur adipiscing elit, sed d…" at bounding box center [824, 637] width 313 height 107
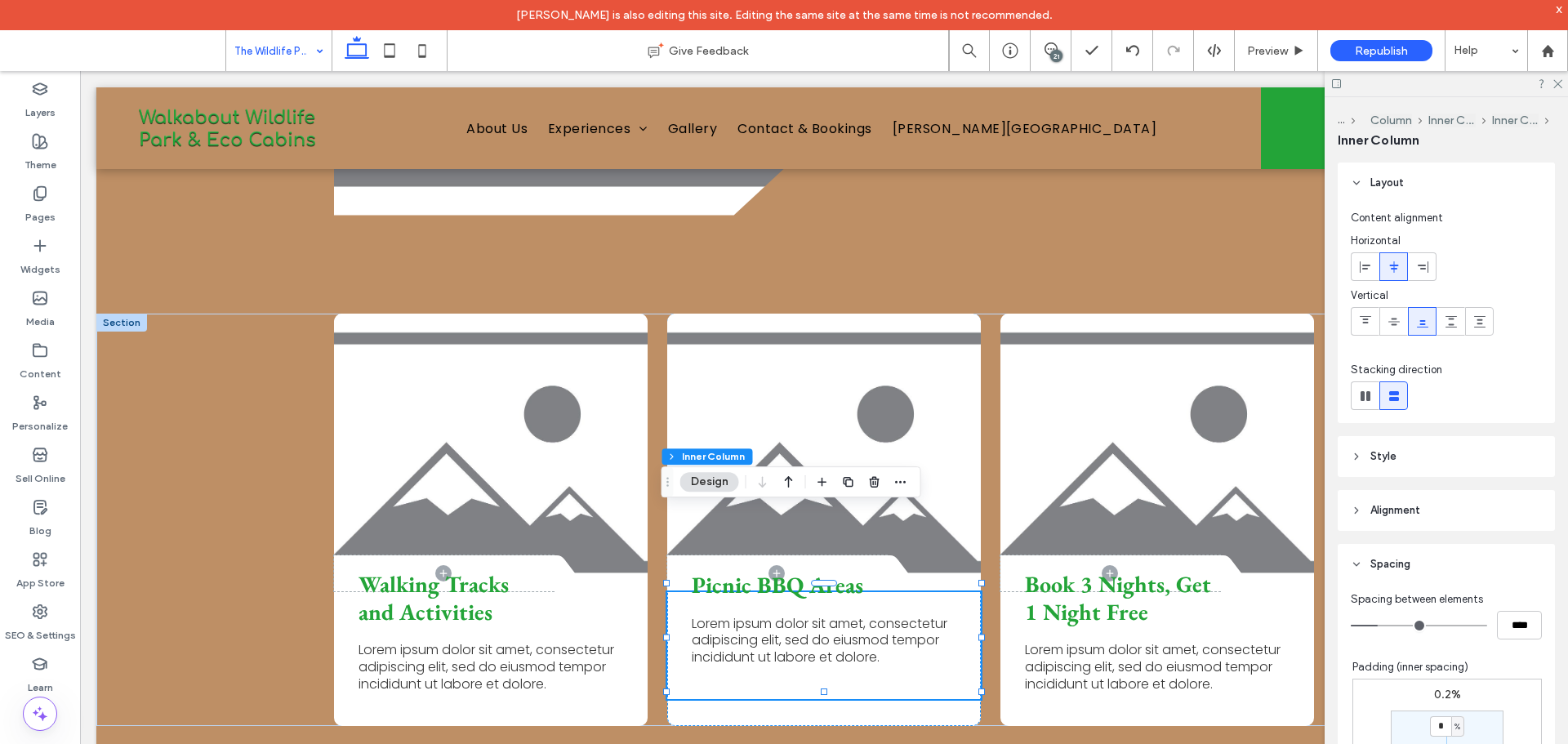
click at [1414, 333] on div at bounding box center [1423, 322] width 27 height 27
click at [1387, 325] on icon at bounding box center [1394, 322] width 13 height 13
click at [1370, 325] on icon at bounding box center [1365, 322] width 13 height 13
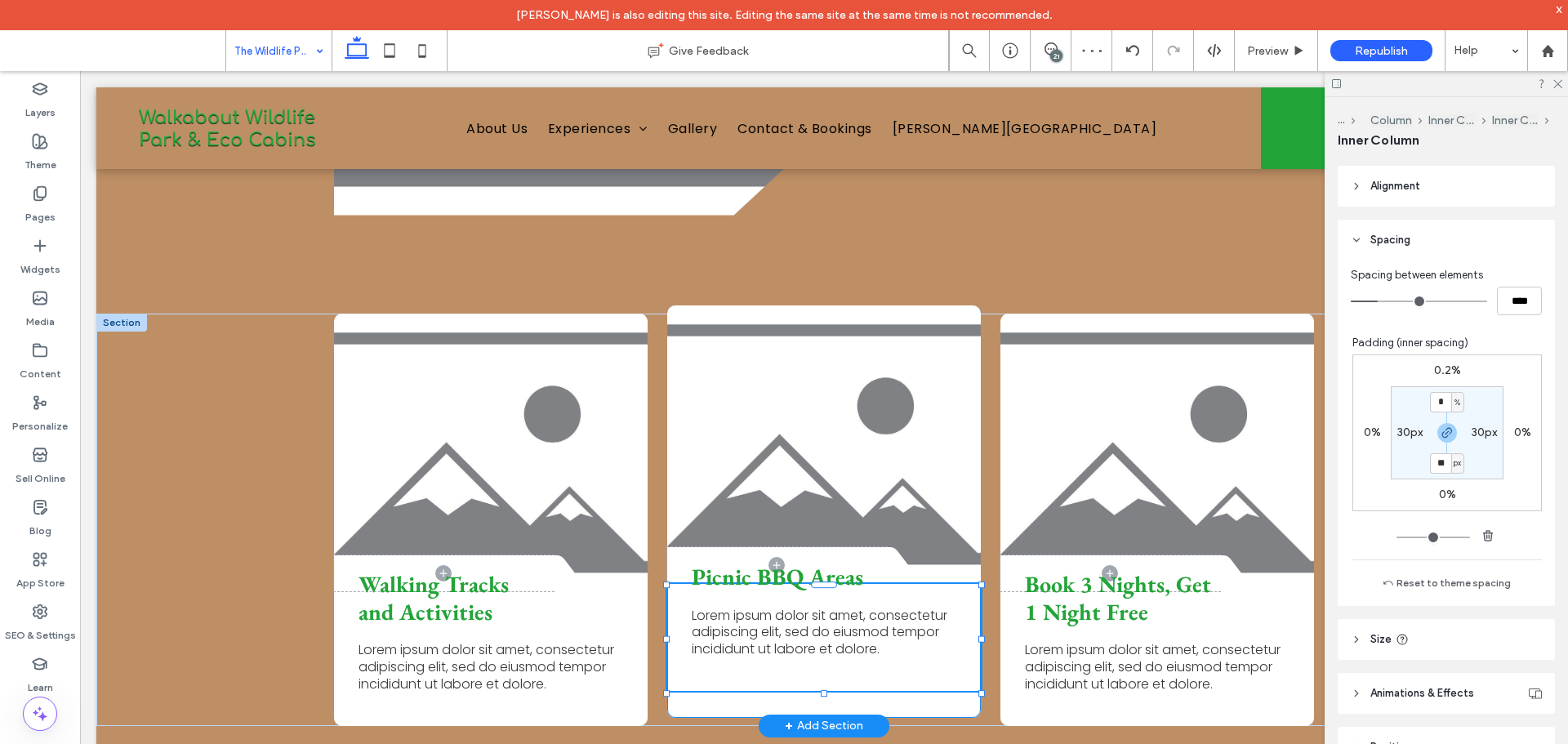
scroll to position [328, 0]
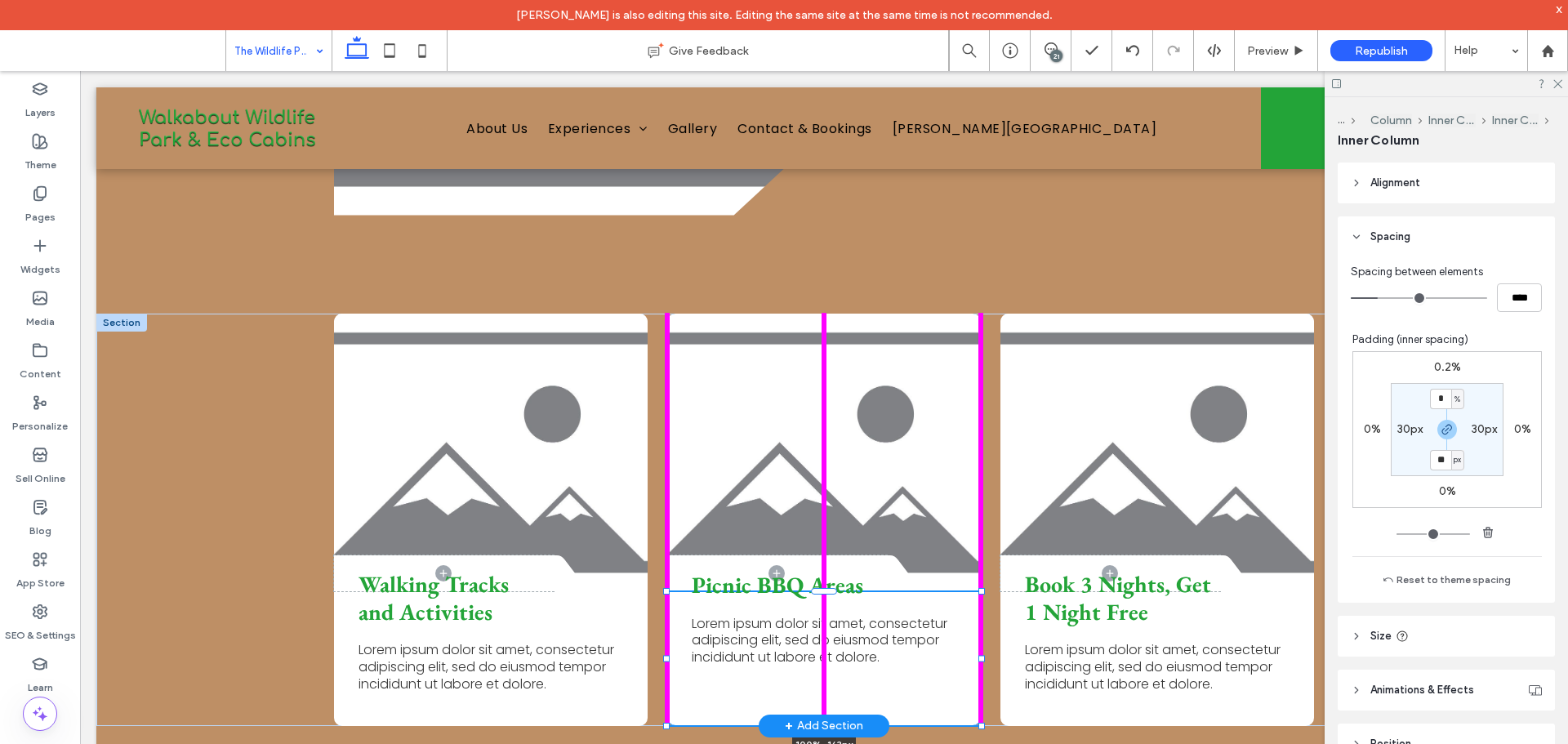
drag, startPoint x: 819, startPoint y: 619, endPoint x: 823, endPoint y: 645, distance: 26.3
click at [823, 645] on div "Walking Tracks and Activities Lorem ipsum dolor sit amet, consectetur adipiscin…" at bounding box center [824, 519] width 1455 height 412
type input "***"
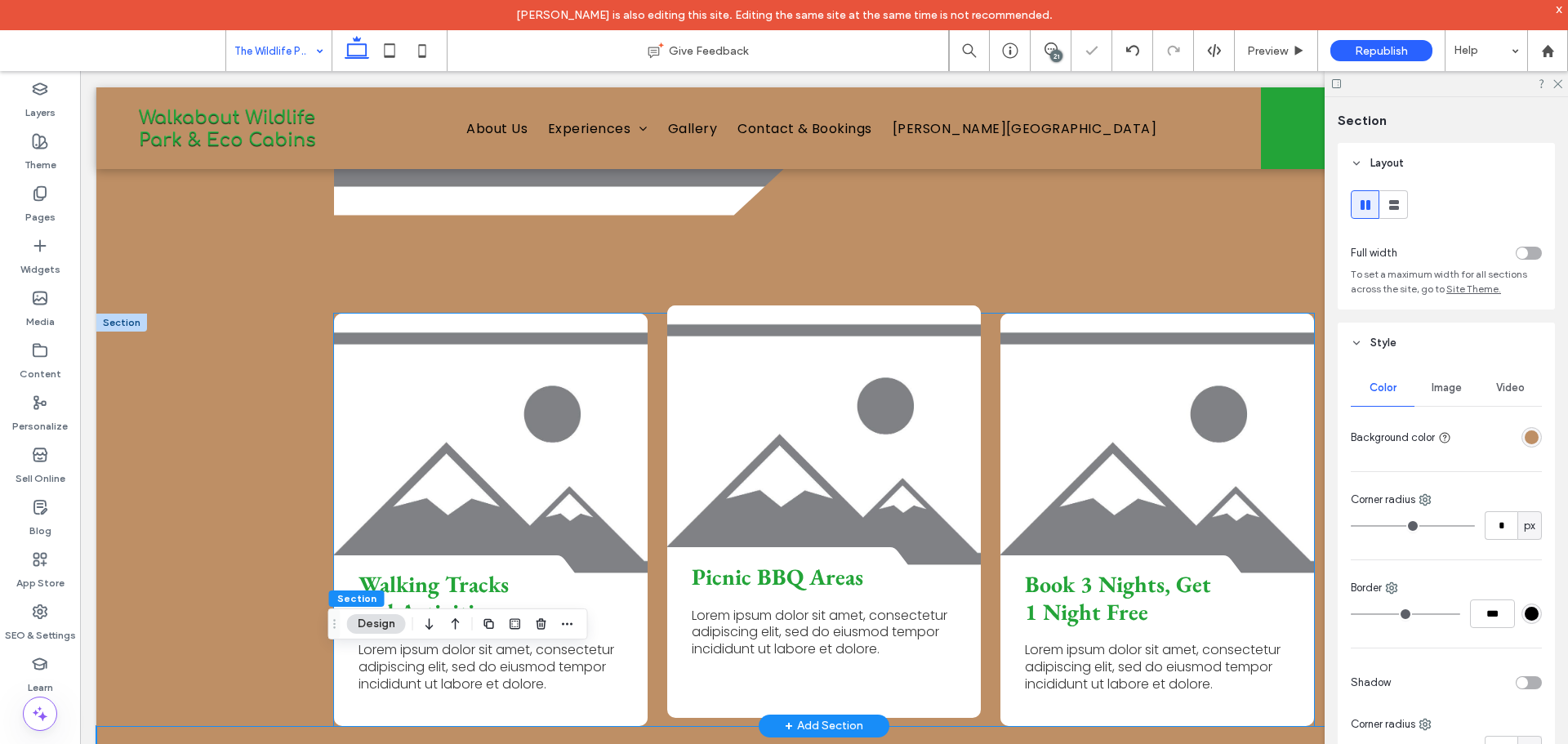
click at [903, 611] on div "Picnic BBQ Areas Lorem ipsum dolor sit amet, consectetur adipiscing elit, sed d…" at bounding box center [824, 651] width 313 height 133
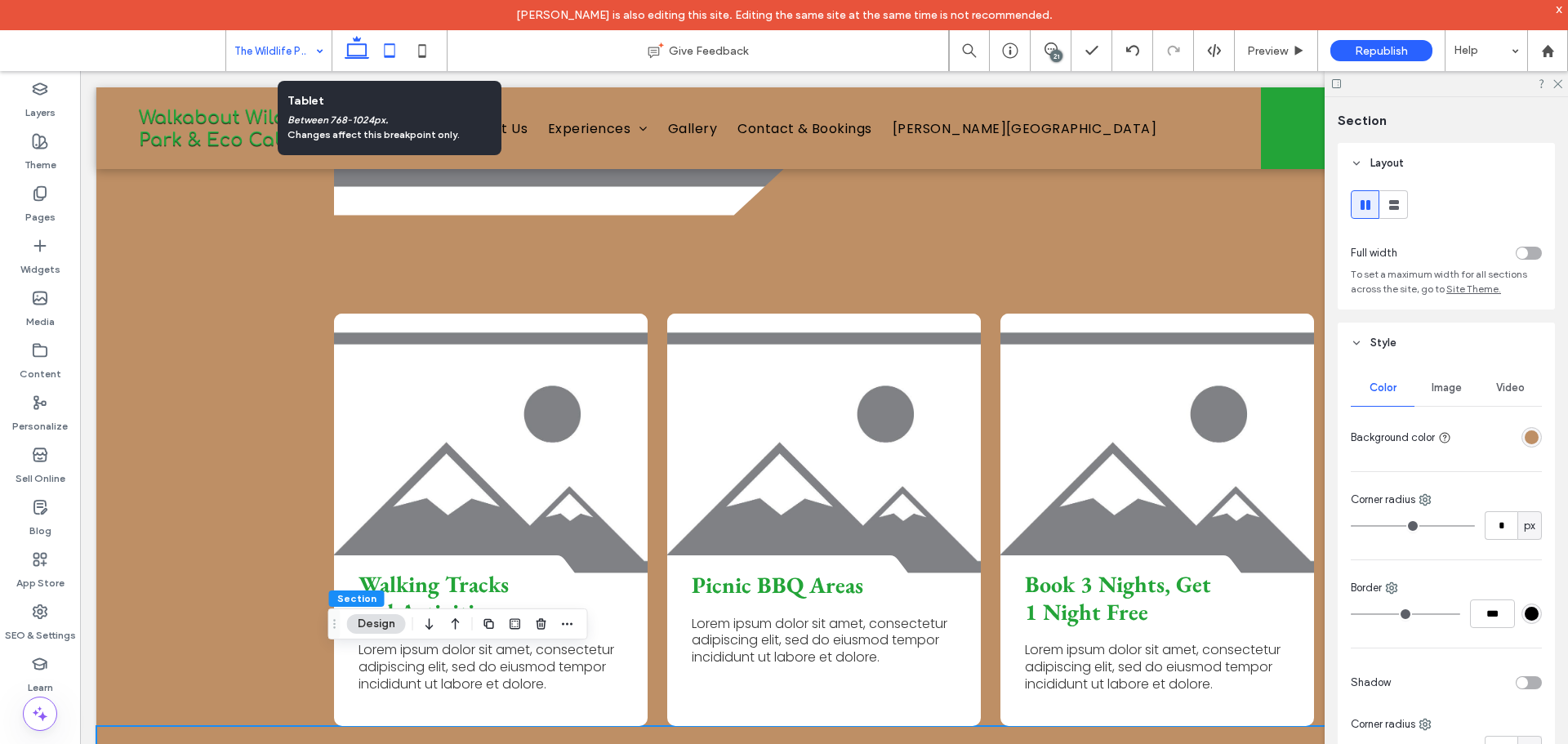
click at [392, 54] on icon at bounding box center [390, 50] width 32 height 32
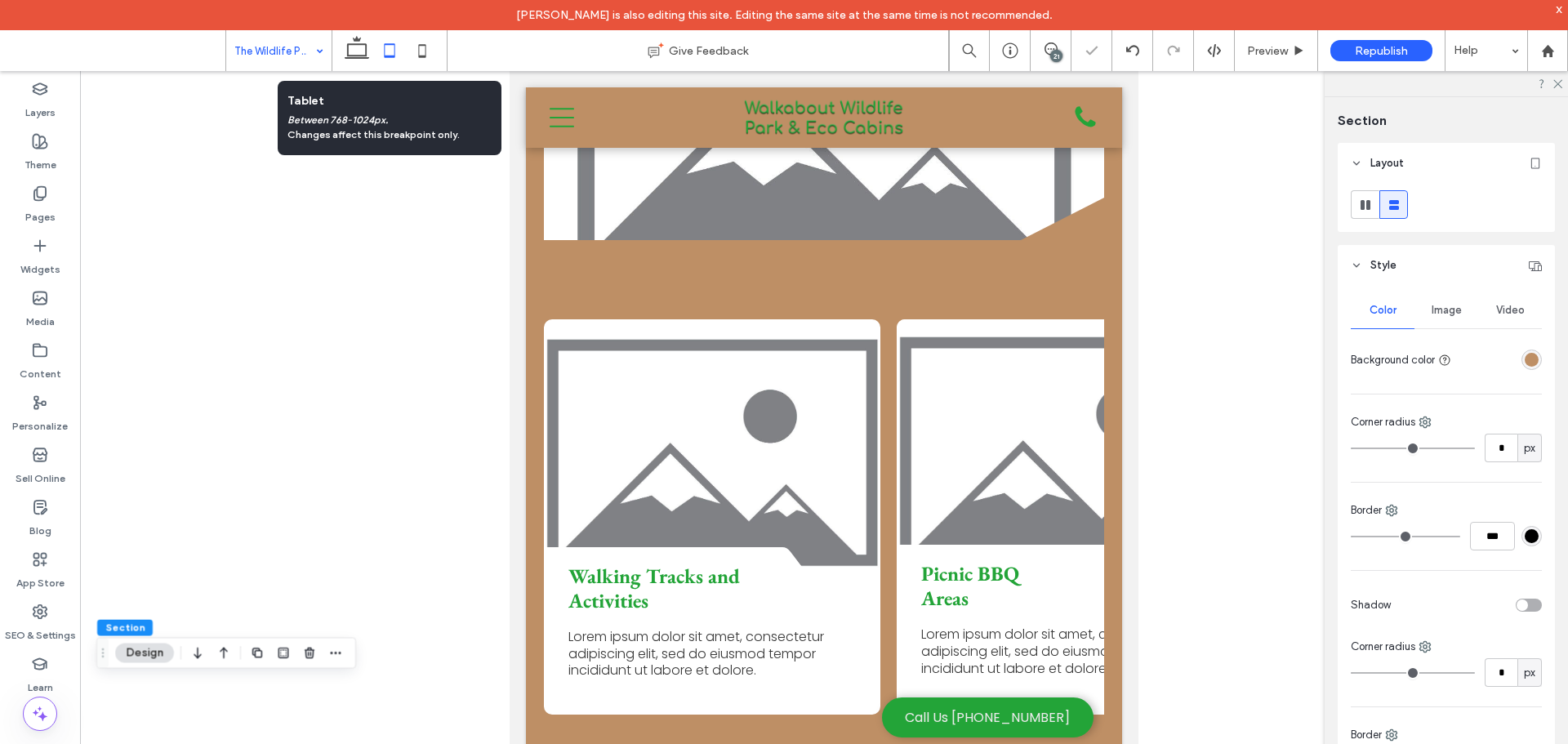
type input "*"
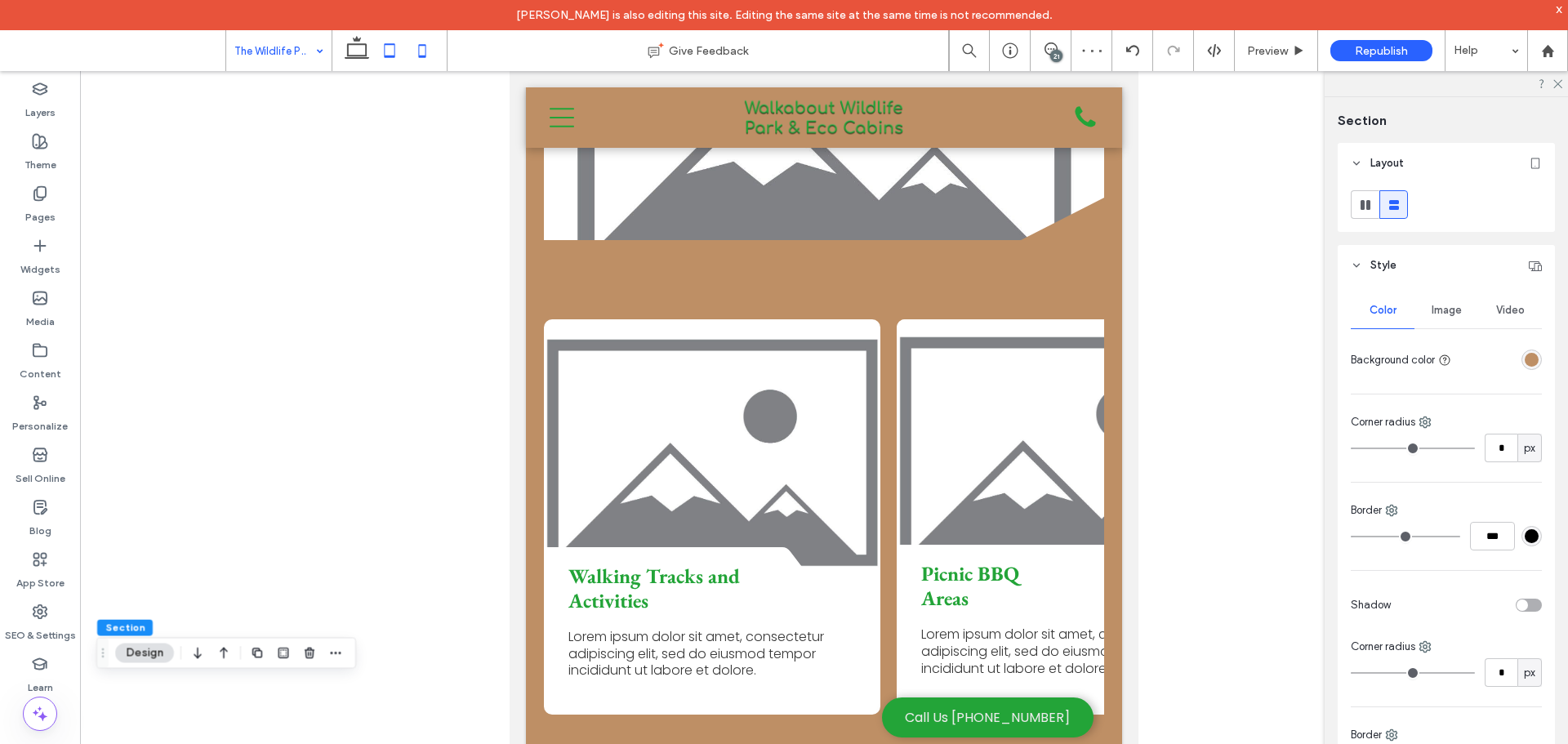
click at [419, 51] on icon at bounding box center [422, 50] width 32 height 32
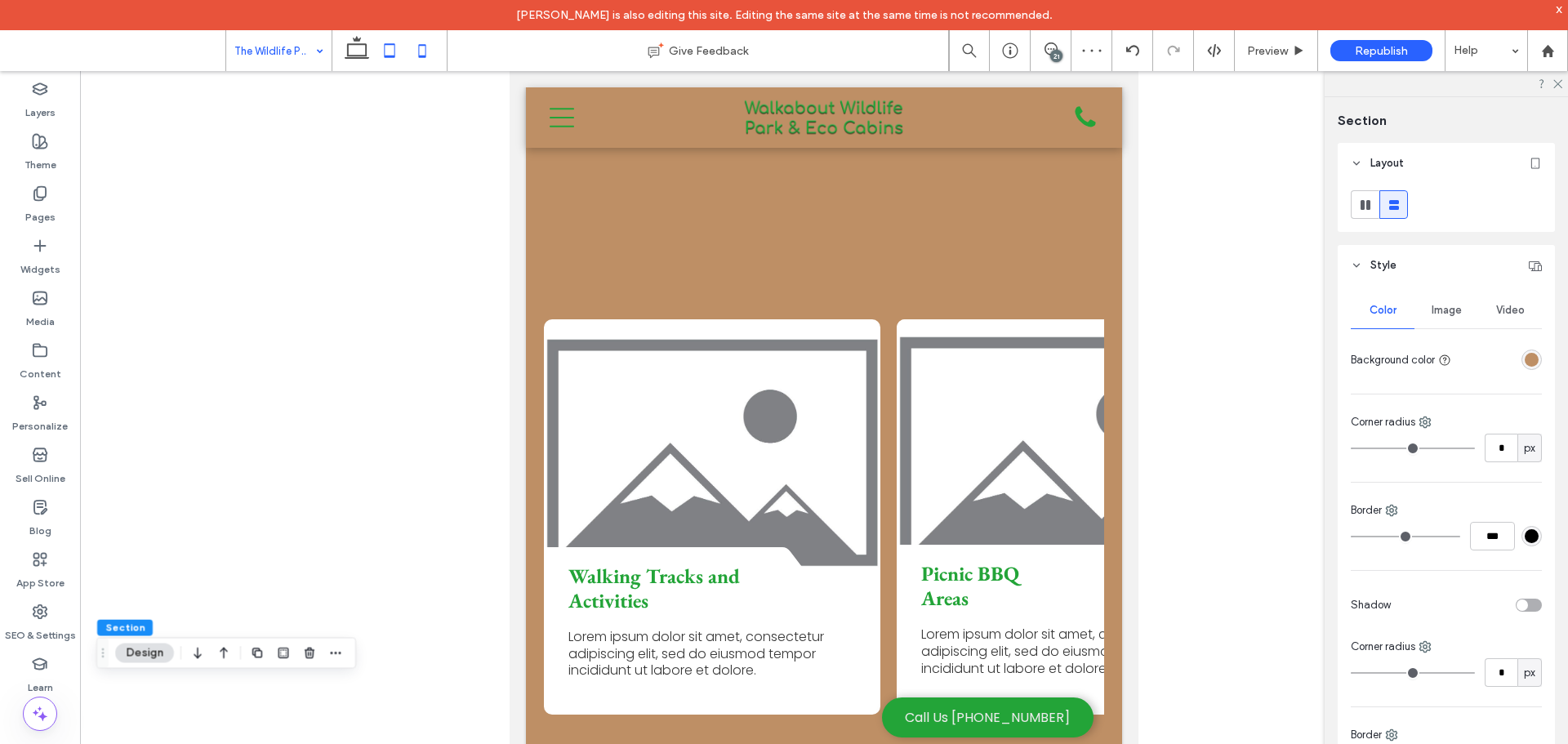
type input "**"
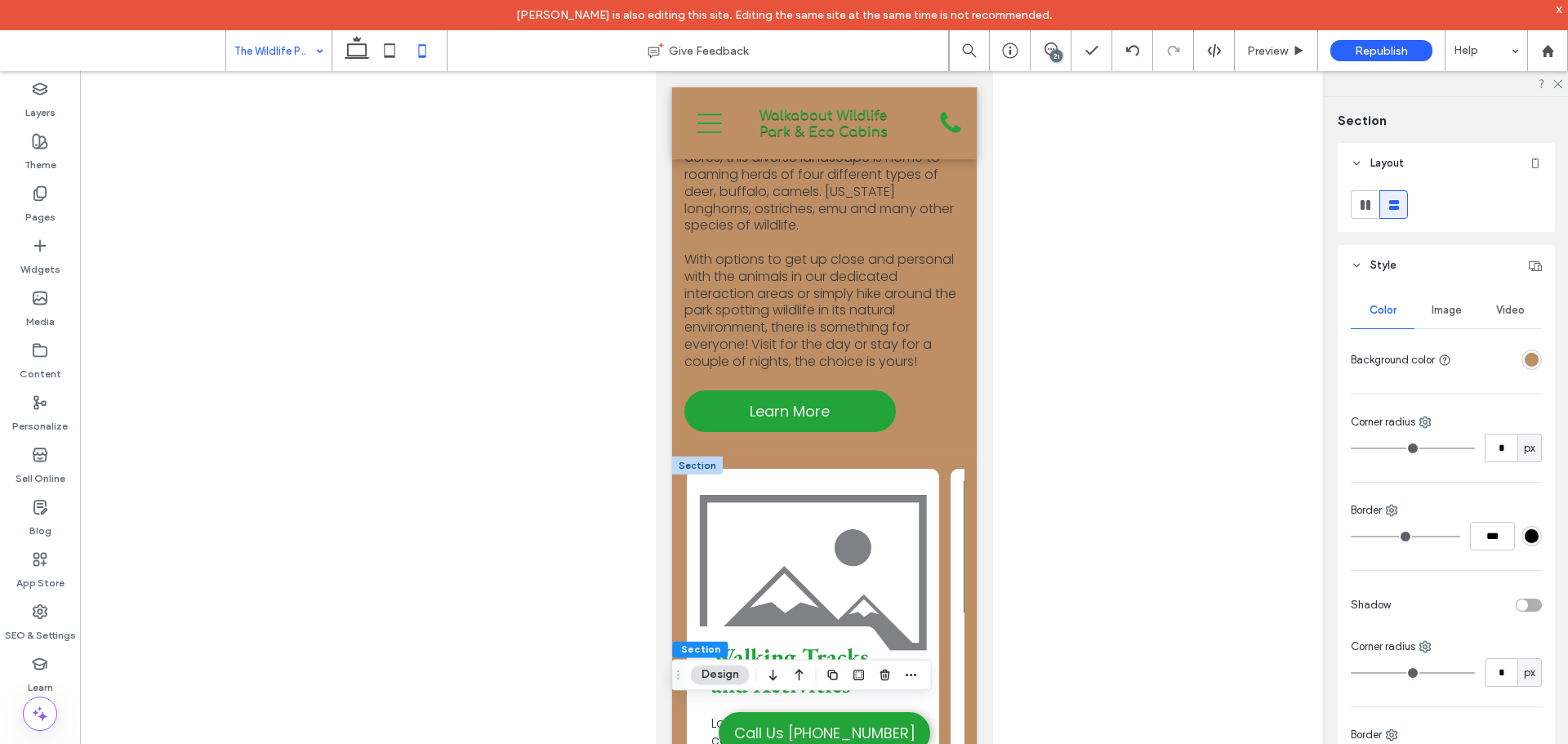
scroll to position [2797, 0]
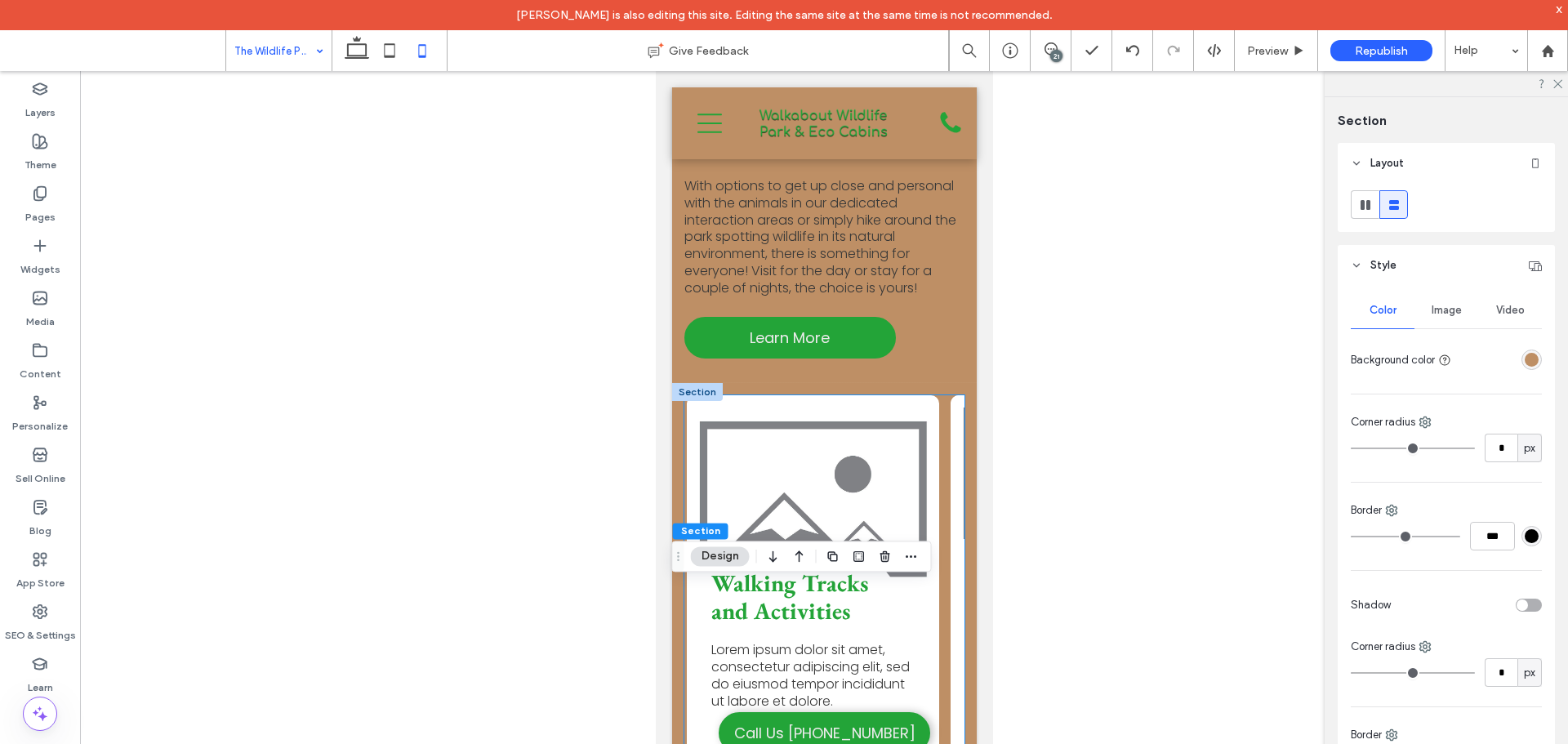
click at [878, 590] on div "Walking Tracks and Activities Lorem ipsum dolor sit amet, consectetur adipiscin…" at bounding box center [812, 667] width 252 height 154
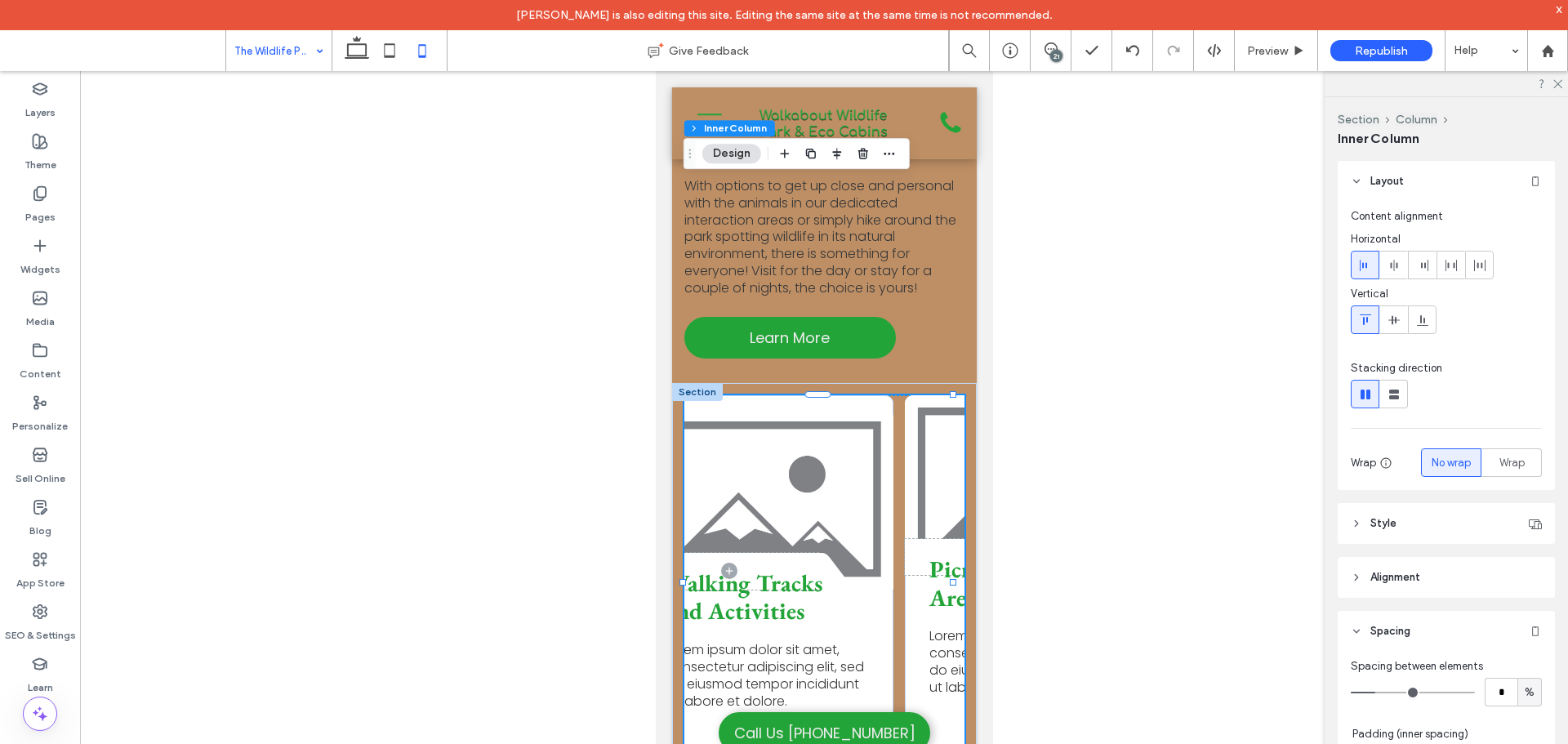
scroll to position [0, 0]
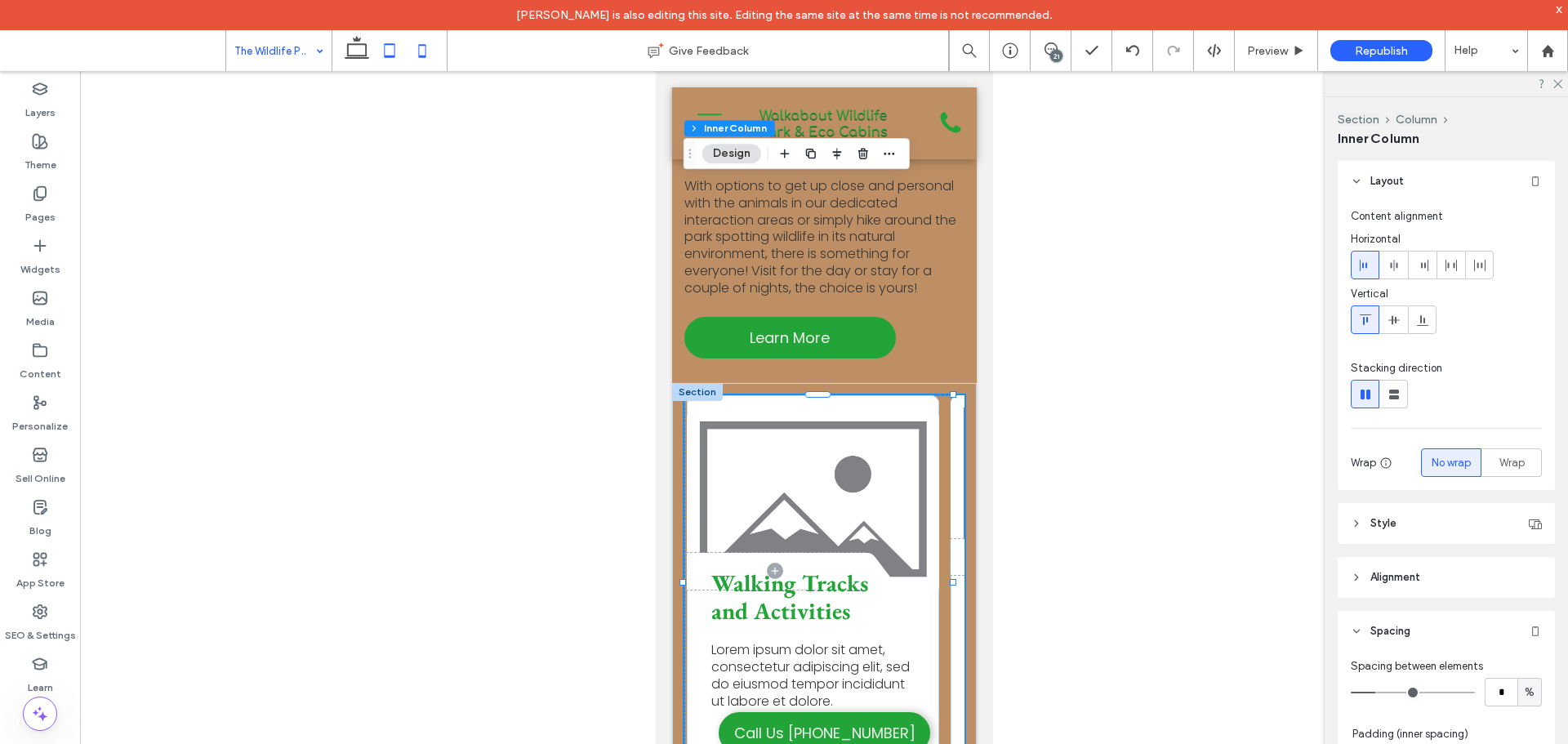
click at [386, 56] on use at bounding box center [390, 49] width 11 height 13
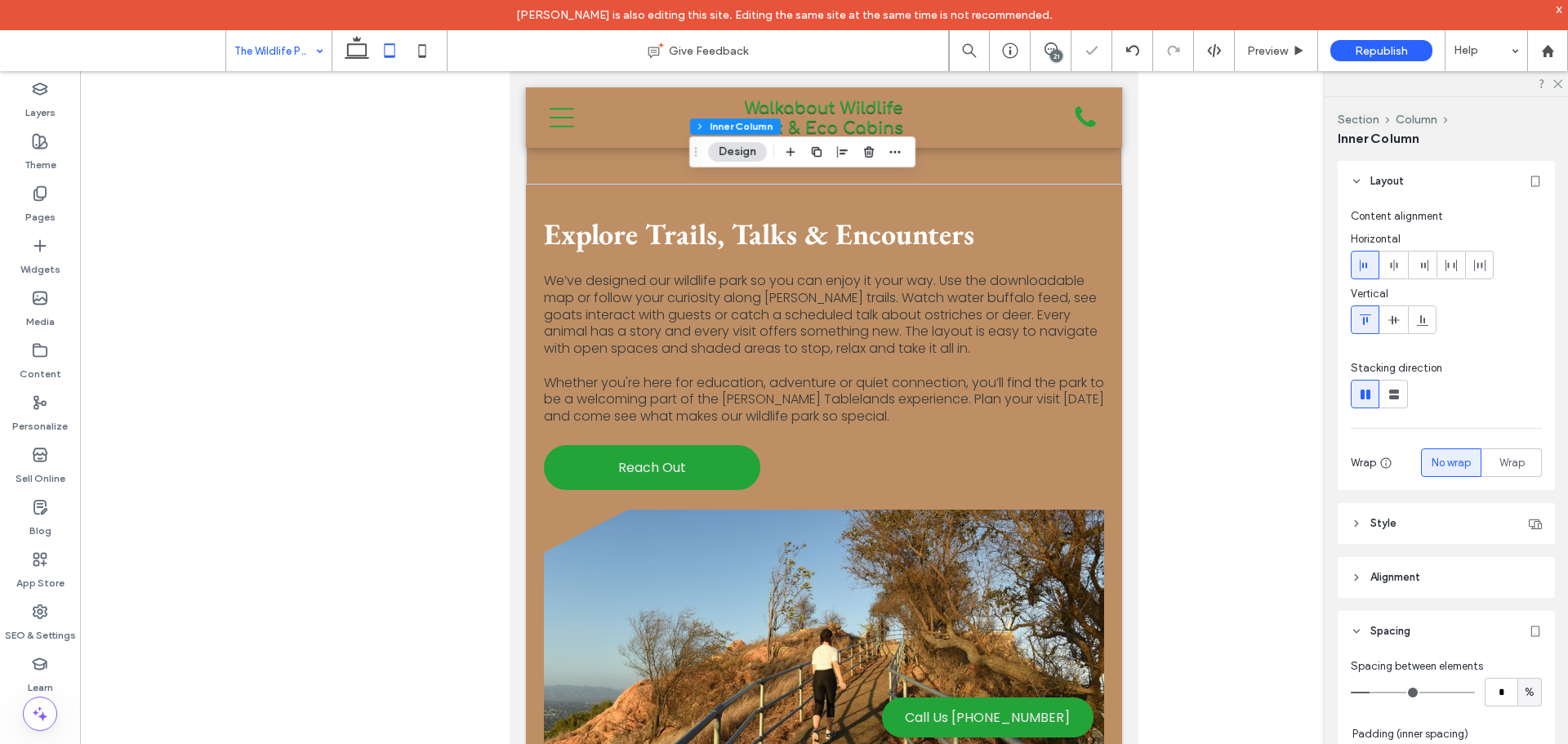
type input "*"
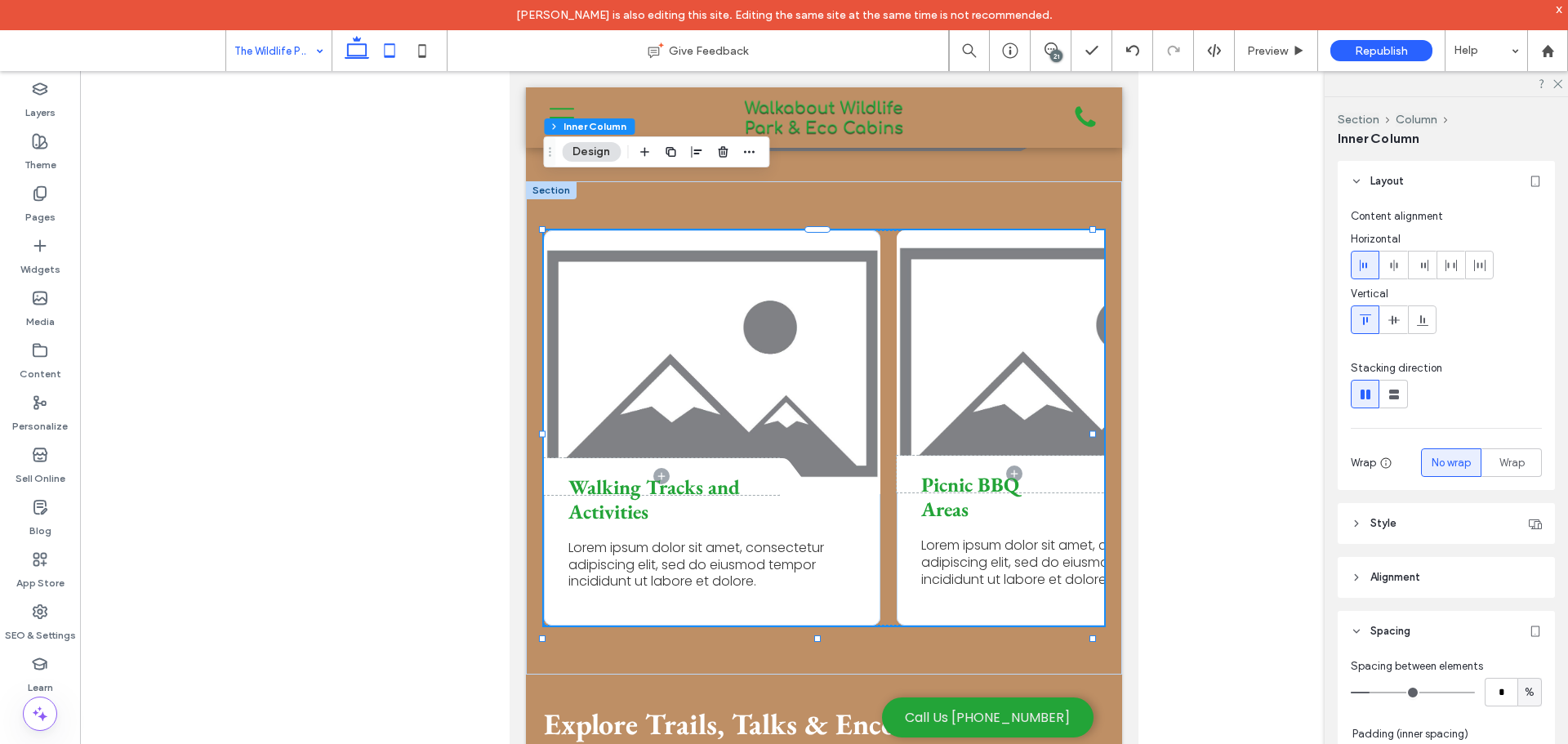
click at [353, 51] on icon at bounding box center [357, 50] width 32 height 32
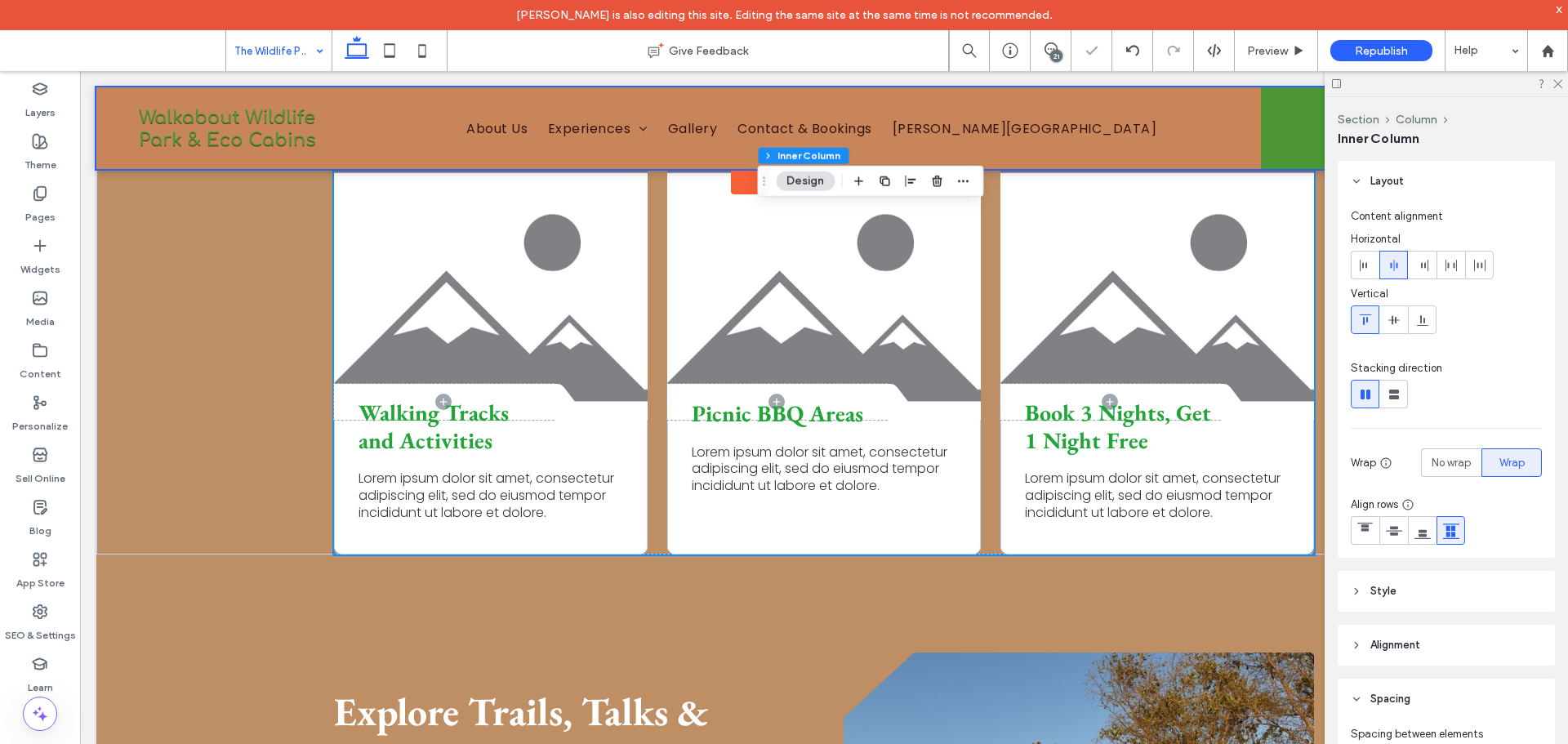
type input "*"
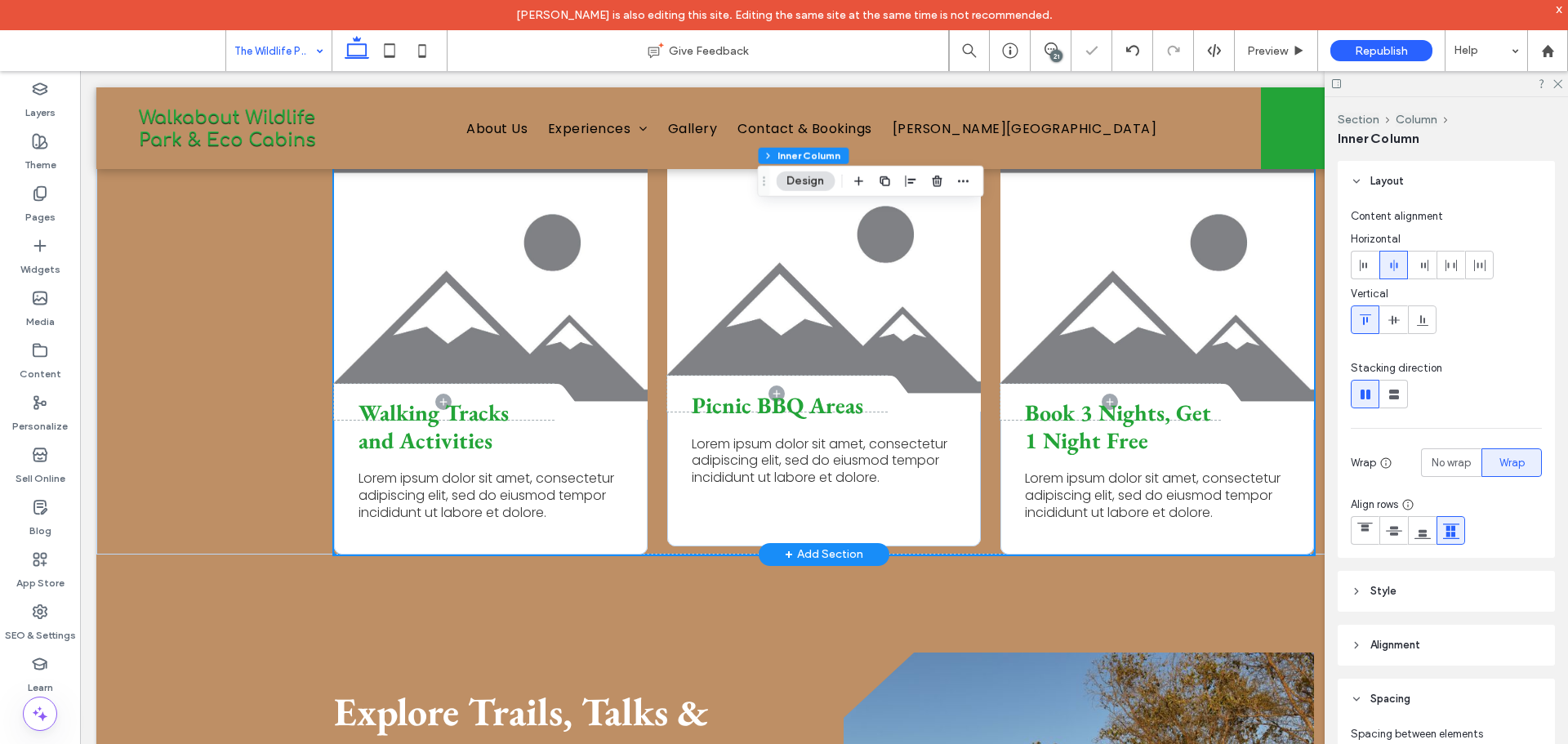
scroll to position [2317, 0]
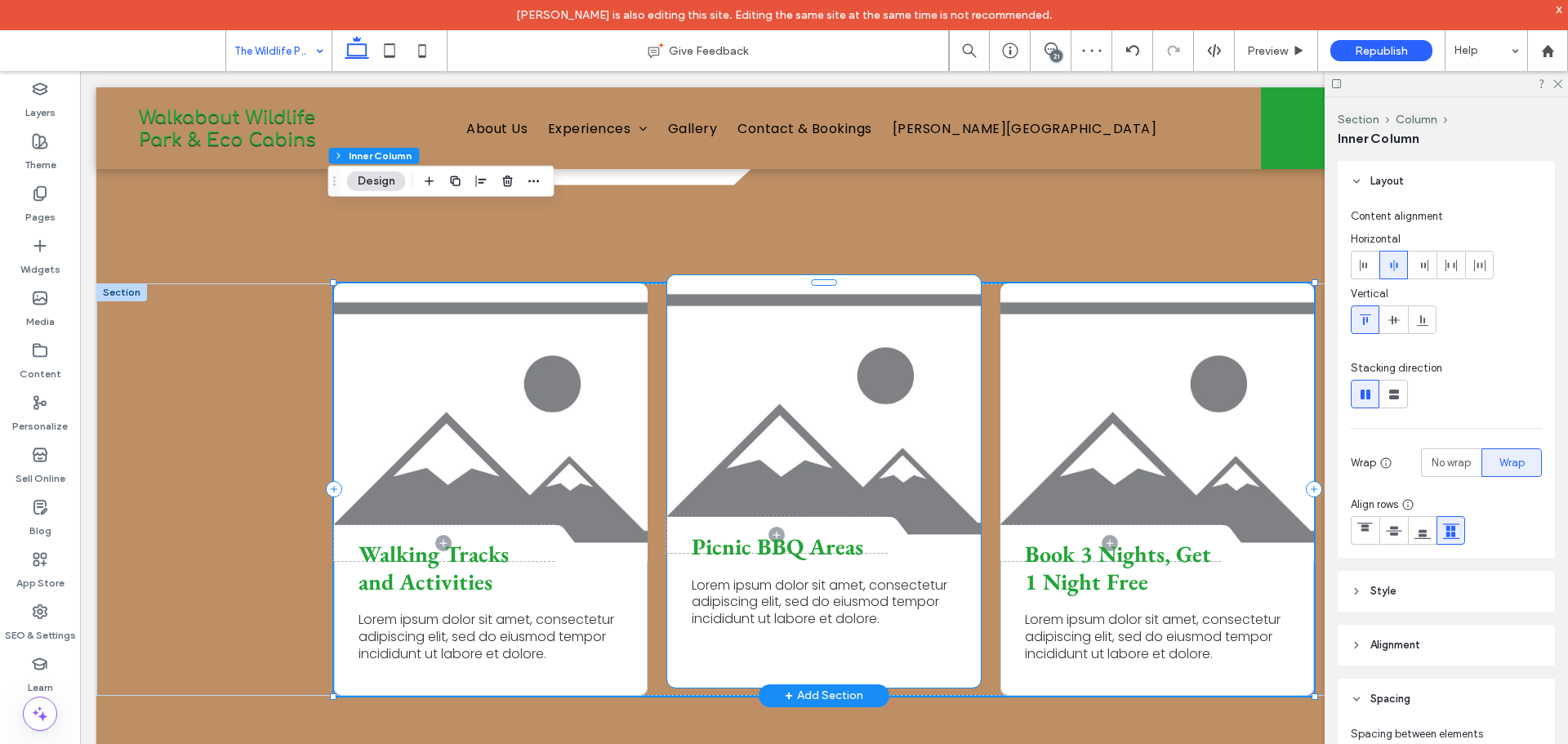
click at [843, 576] on div "Picnic BBQ Areas Lorem ipsum dolor sit amet, consectetur adipiscing elit, sed d…" at bounding box center [824, 621] width 313 height 133
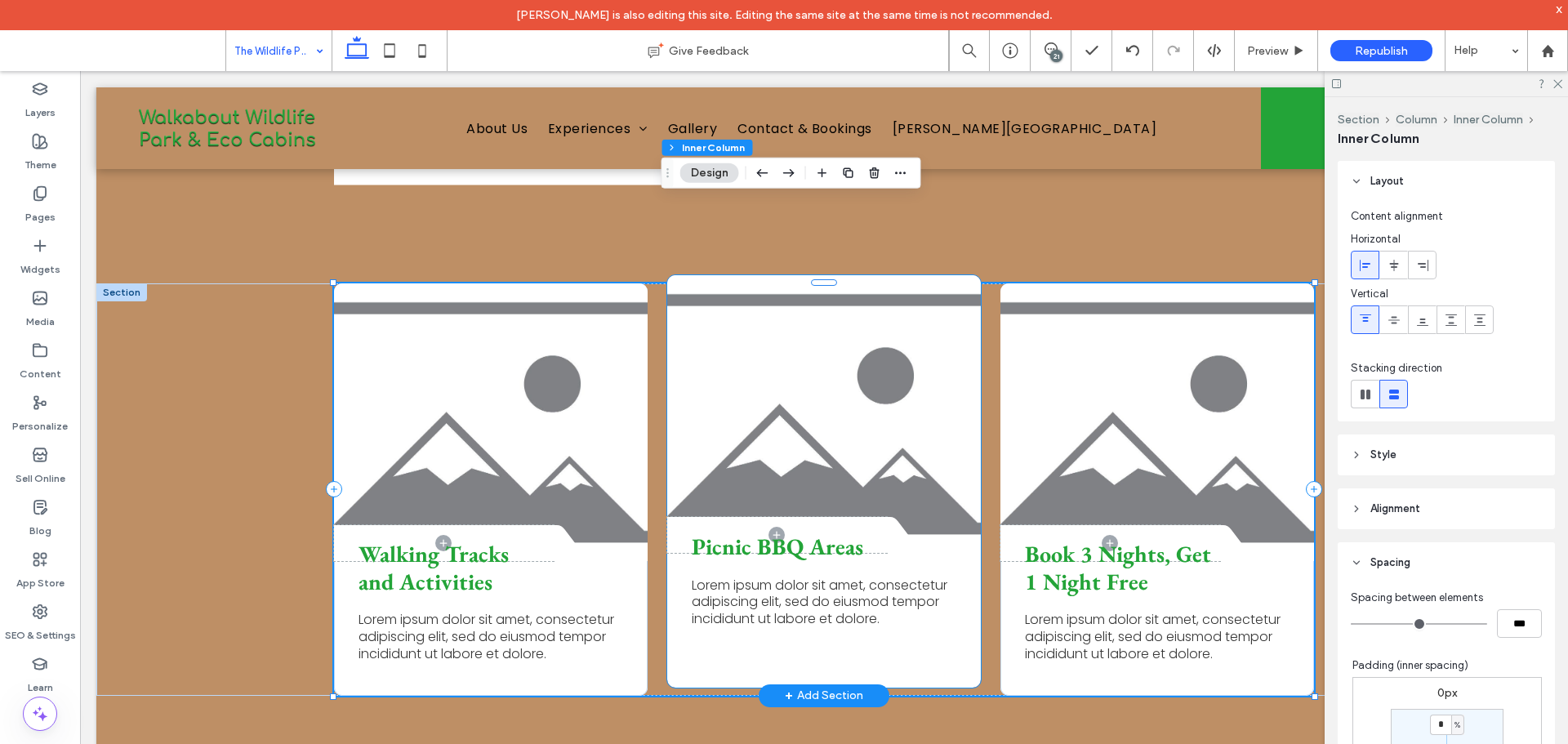
click at [843, 576] on div "Picnic BBQ Areas Lorem ipsum dolor sit amet, consectetur adipiscing elit, sed d…" at bounding box center [824, 621] width 313 height 133
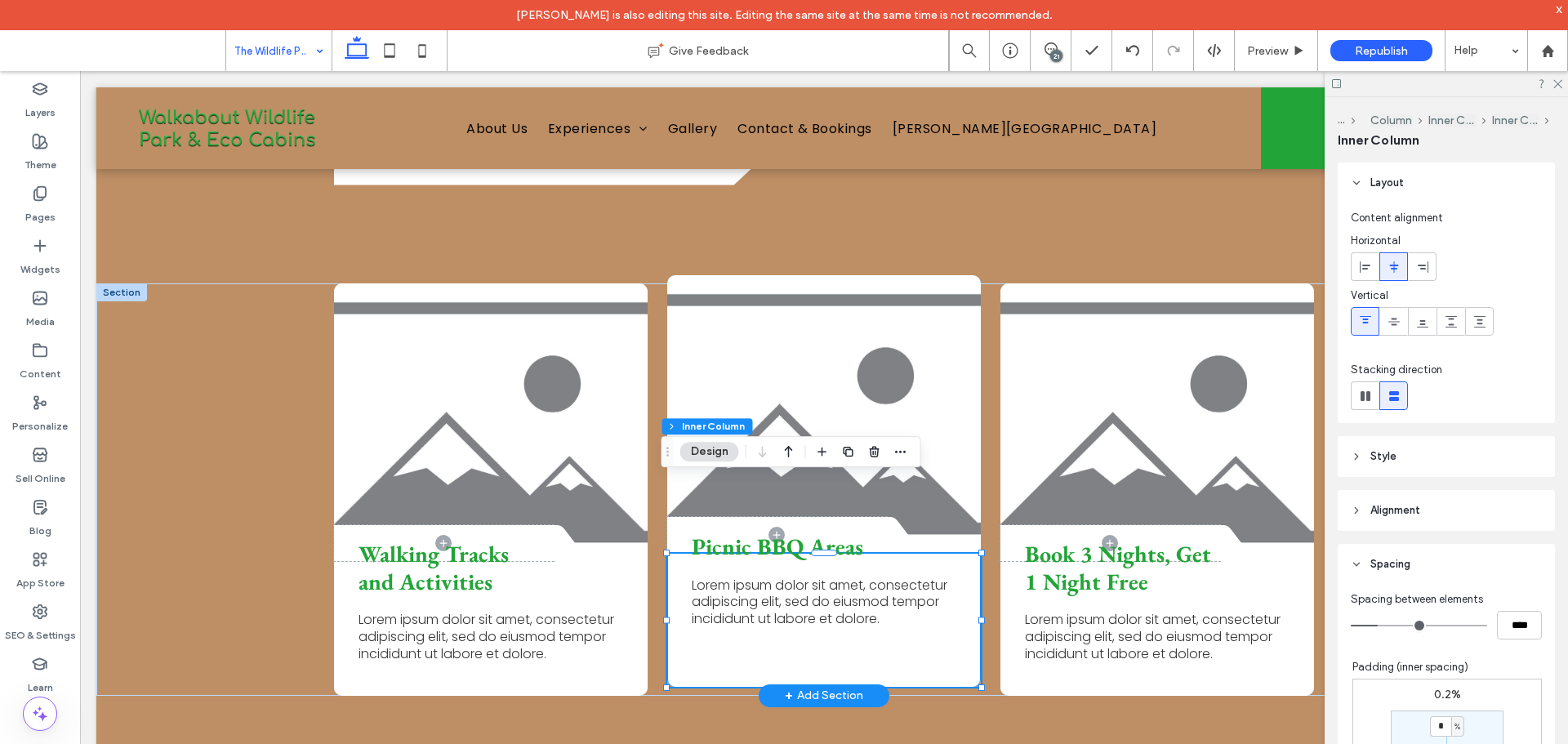
click at [843, 576] on div "Picnic BBQ Areas Lorem ipsum dolor sit amet, consectetur adipiscing elit, sed d…" at bounding box center [824, 621] width 313 height 133
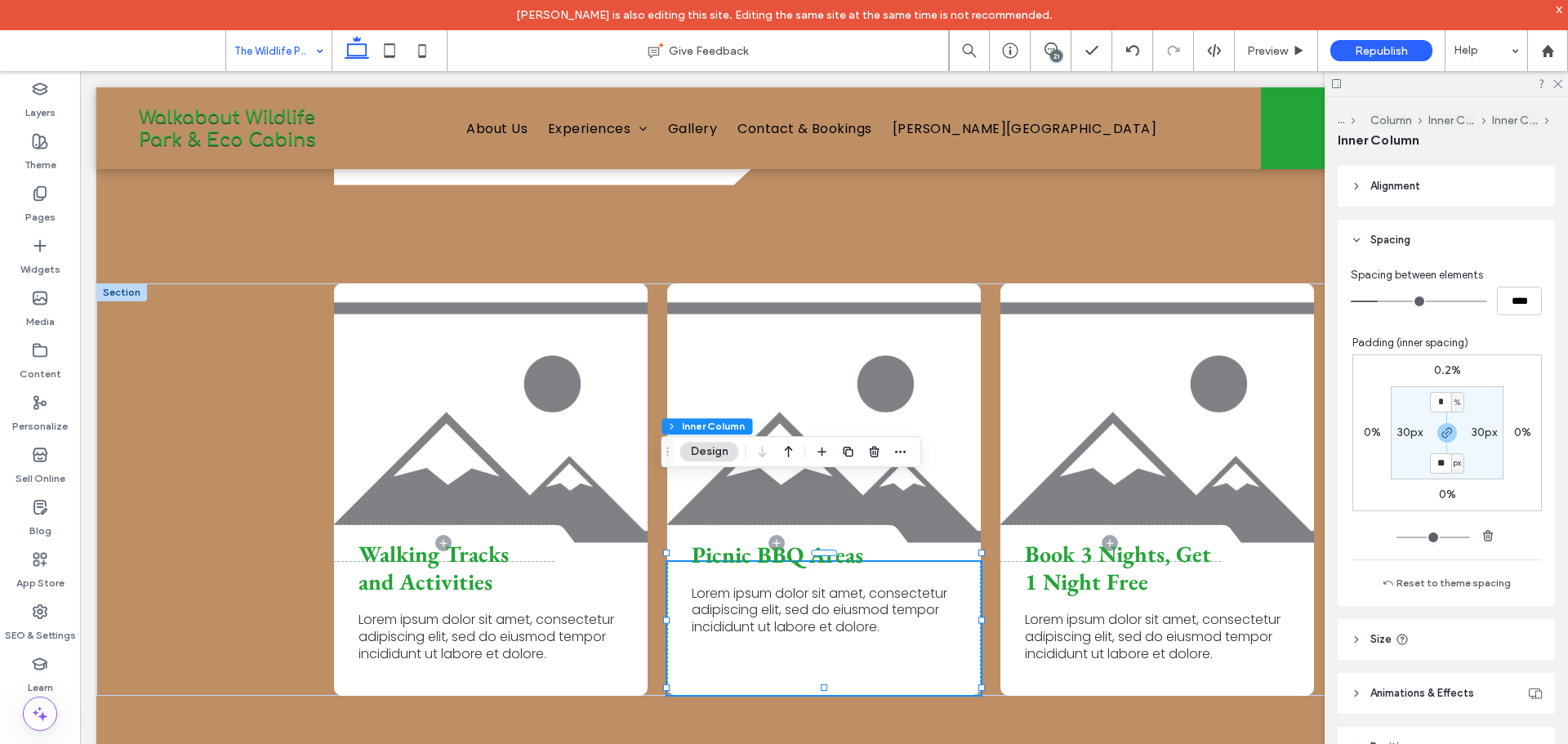
scroll to position [327, 0]
click at [1436, 403] on input "*" at bounding box center [1440, 400] width 22 height 21
click at [1455, 394] on span "%" at bounding box center [1458, 400] width 5 height 16
click at [1446, 421] on span "px" at bounding box center [1443, 425] width 12 height 16
type input "*"
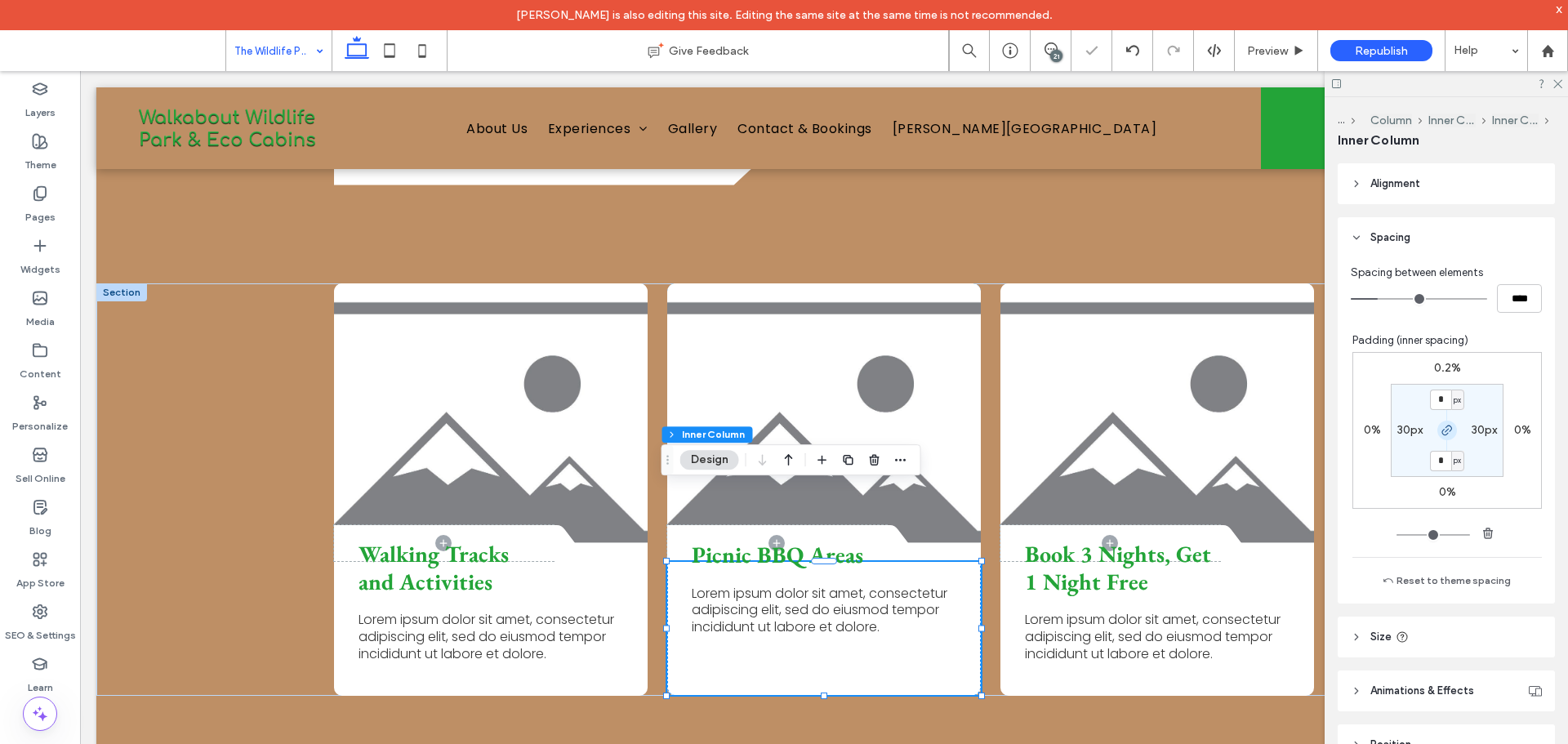
click at [1442, 434] on use "button" at bounding box center [1447, 430] width 10 height 10
click at [1439, 460] on label "0px" at bounding box center [1447, 460] width 20 height 13
type input "**"
click at [1437, 402] on label "0px" at bounding box center [1447, 399] width 20 height 13
type input "*"
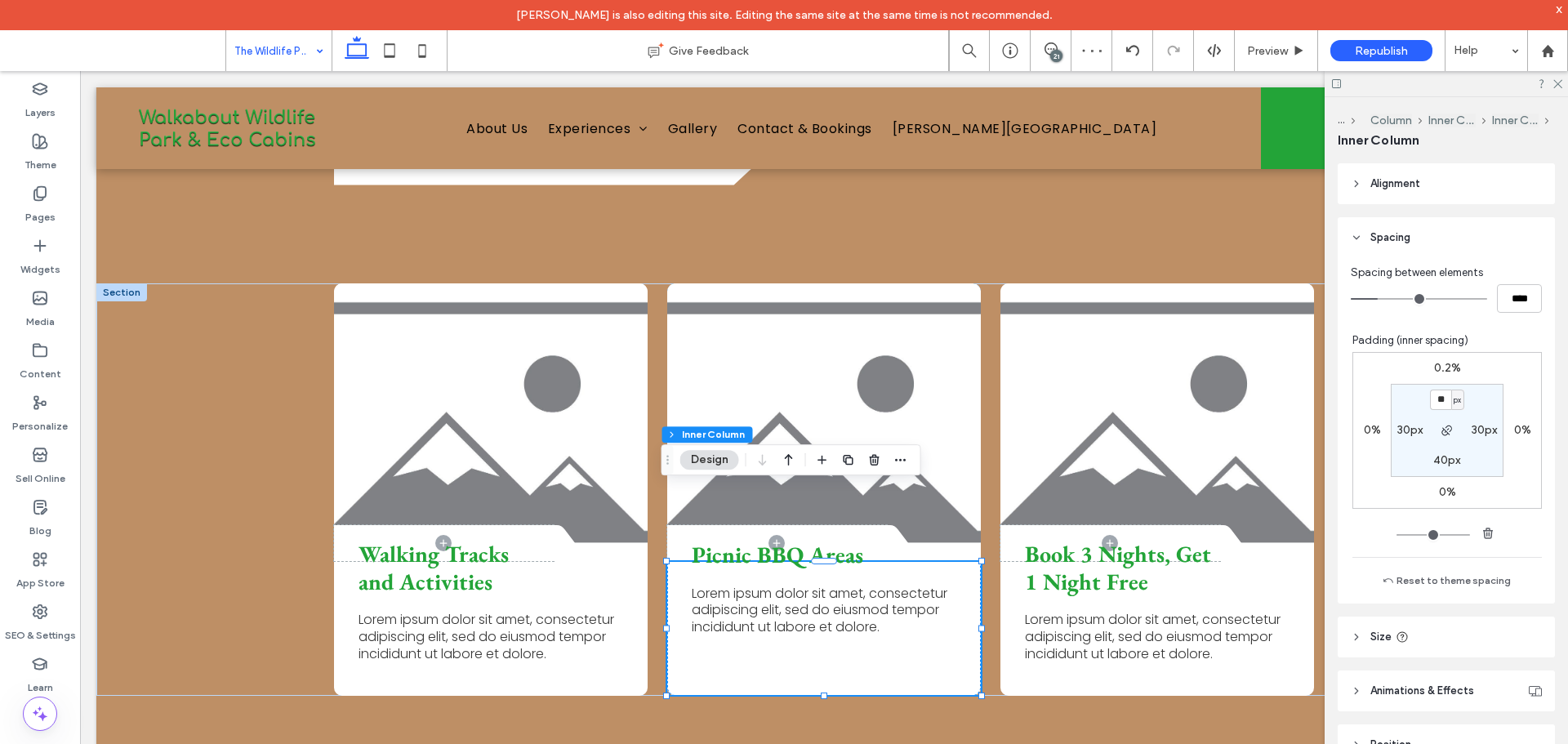
type input "**"
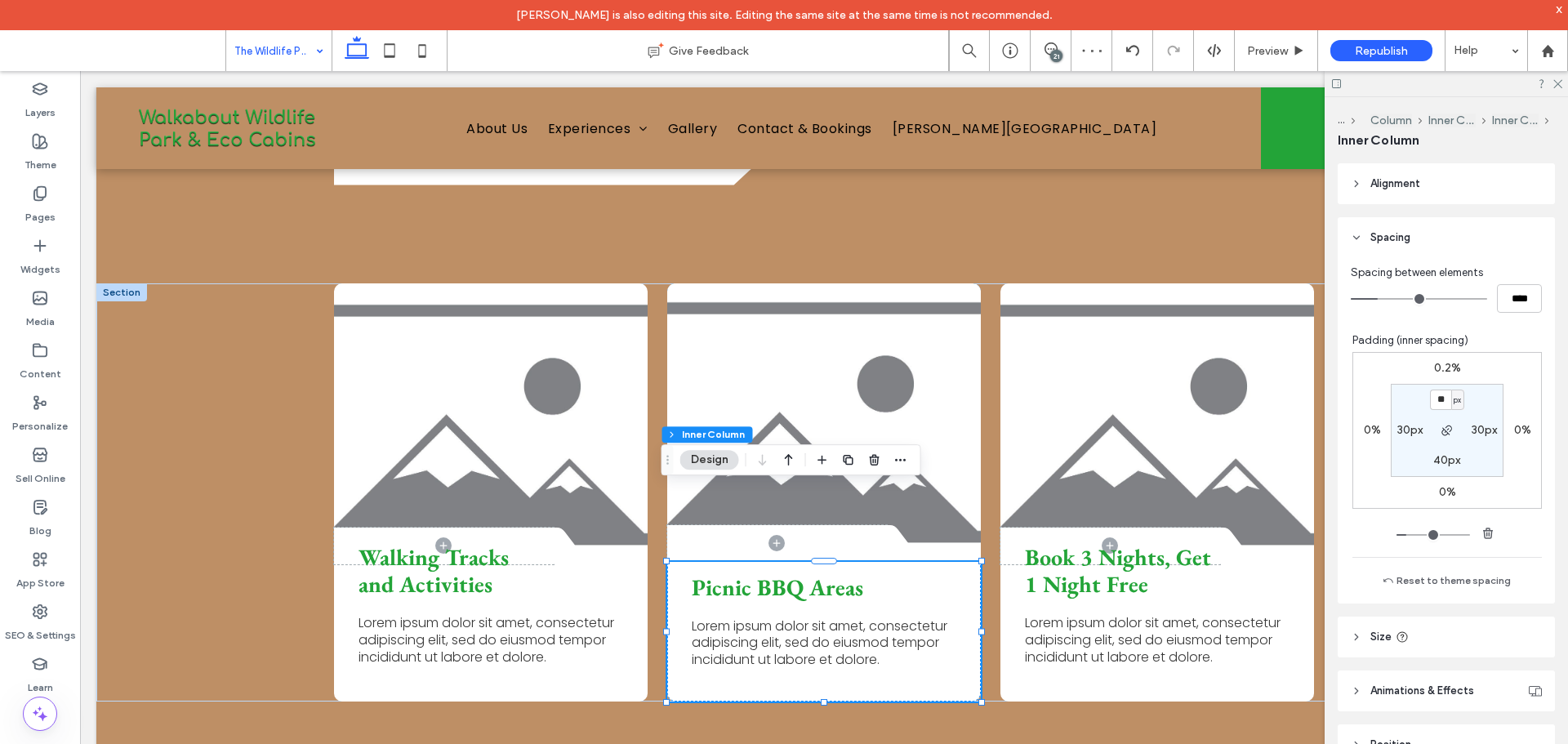
click at [1436, 402] on input "**" at bounding box center [1440, 400] width 22 height 21
type input "*"
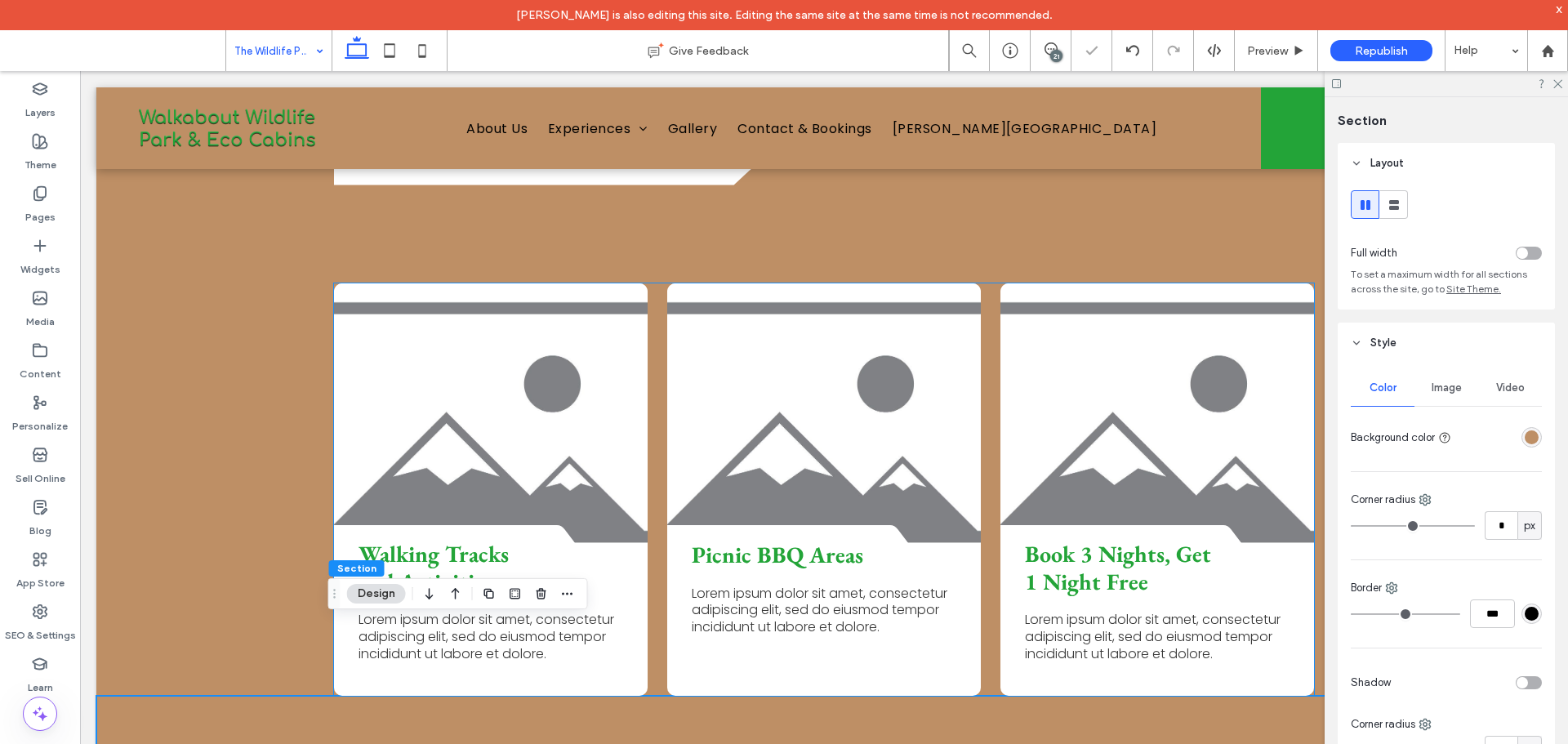
click at [806, 584] on span "Lorem ipsum dolor sit amet, consectetur adipiscing elit, sed do eiusmod tempor …" at bounding box center [819, 610] width 256 height 53
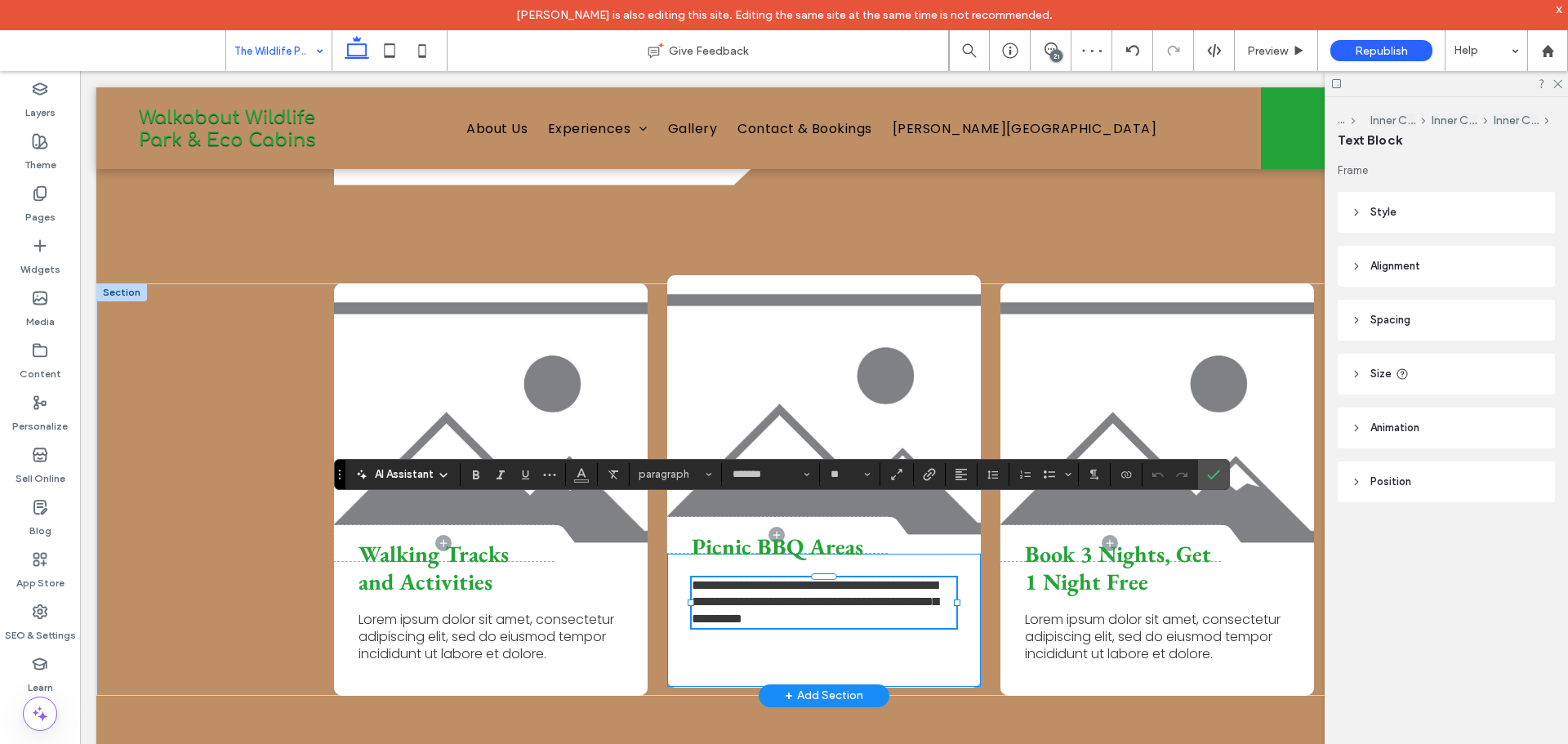
click at [908, 565] on div "**********" at bounding box center [824, 621] width 313 height 133
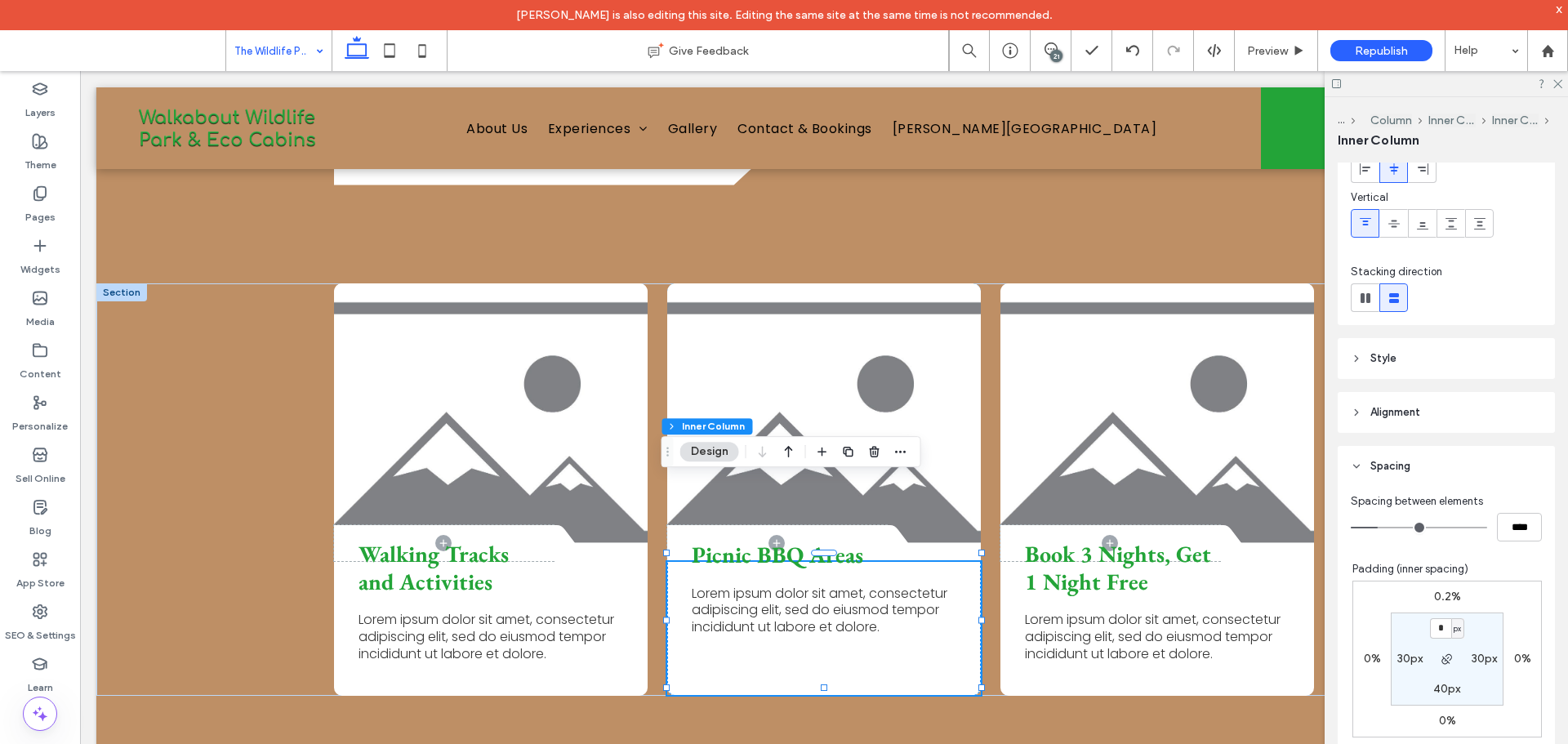
scroll to position [245, 0]
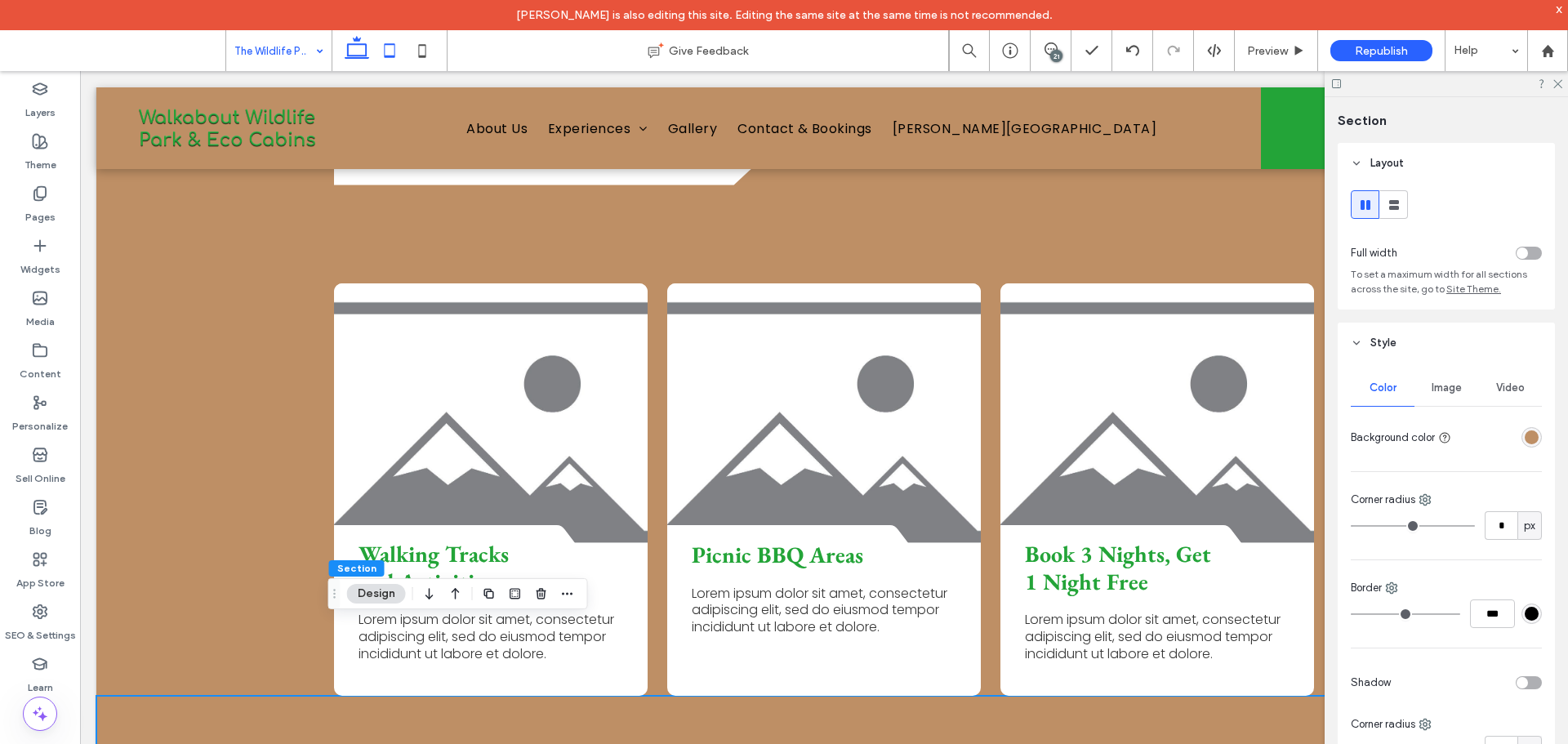
click at [378, 66] on icon at bounding box center [390, 50] width 32 height 32
type input "*"
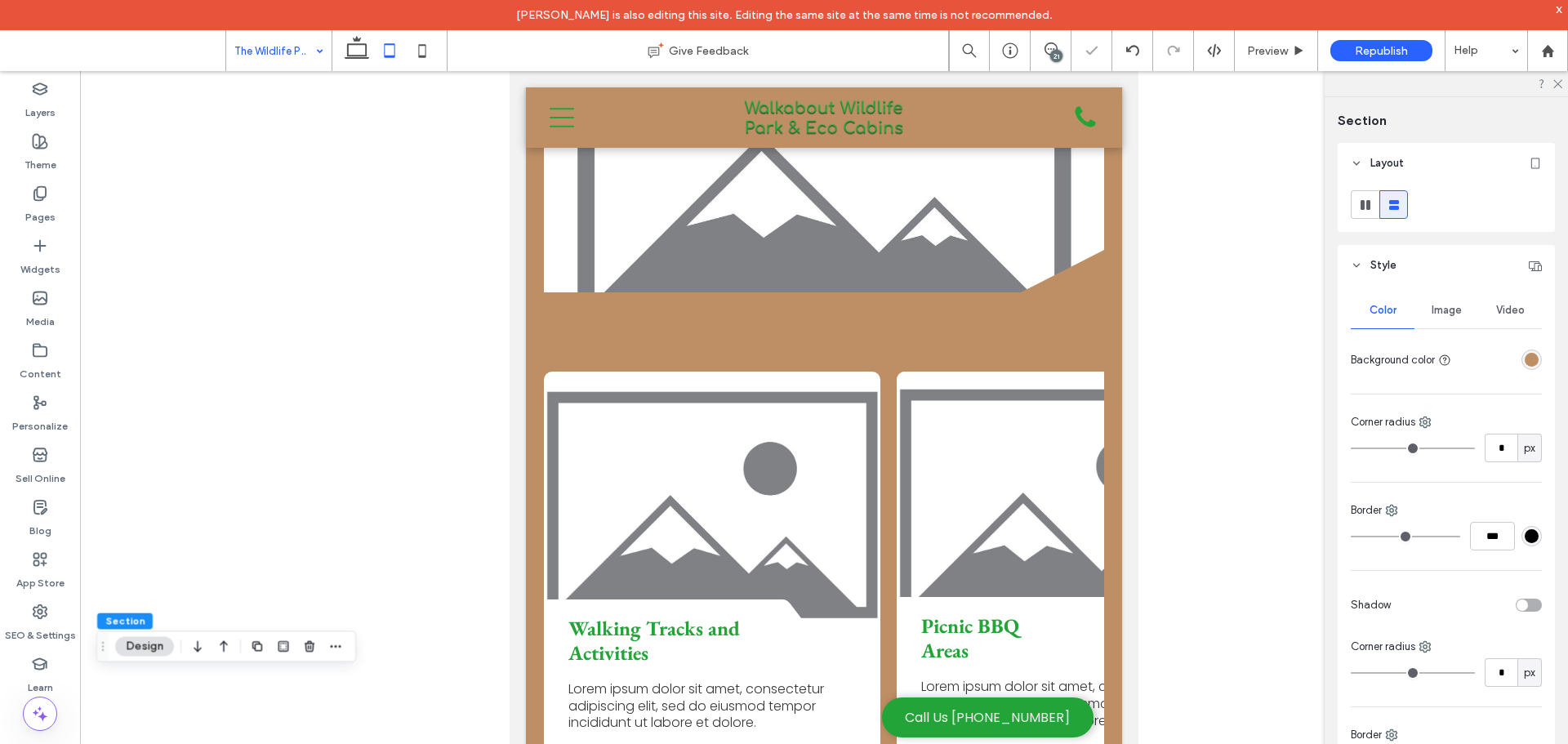
scroll to position [2376, 0]
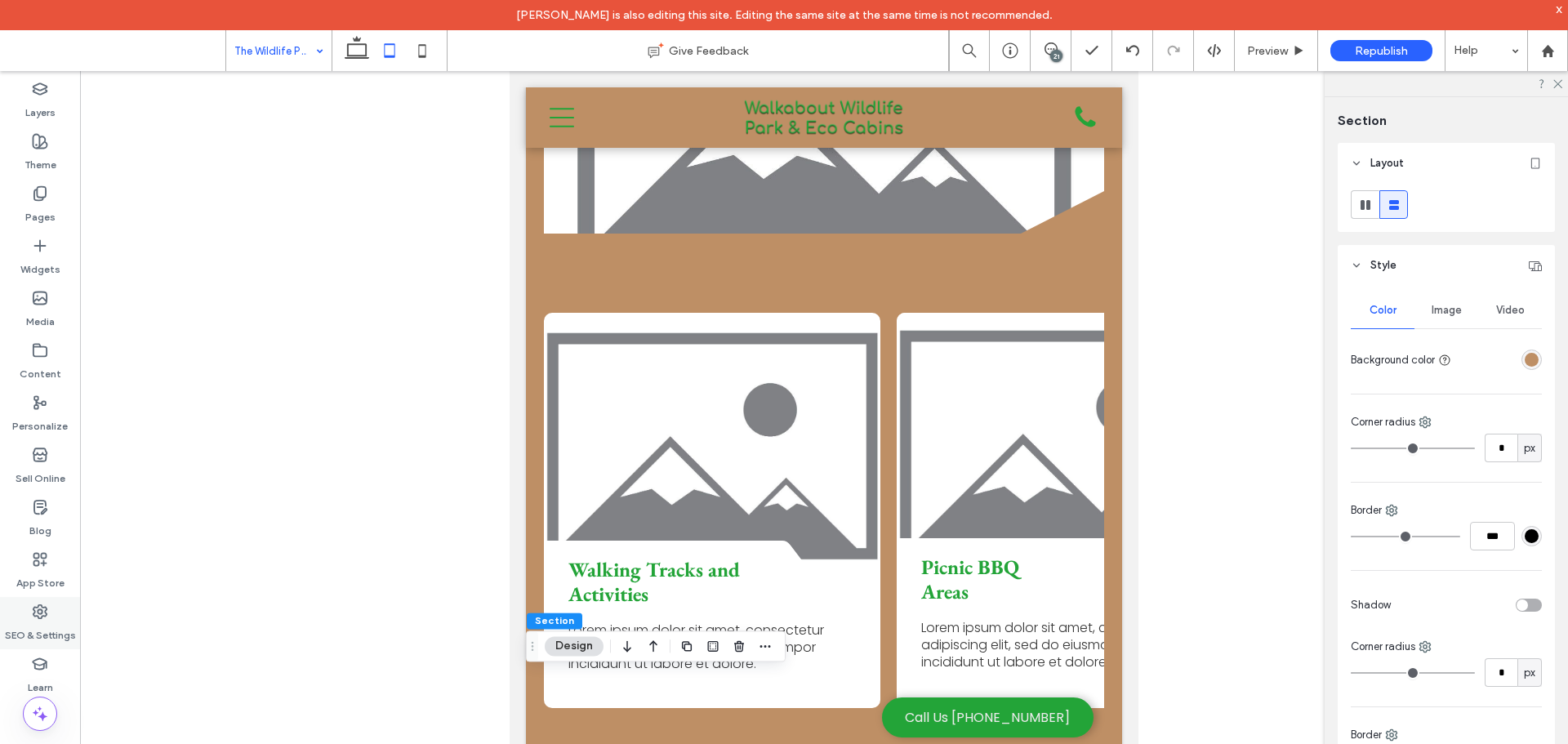
click at [41, 608] on icon at bounding box center [40, 612] width 16 height 16
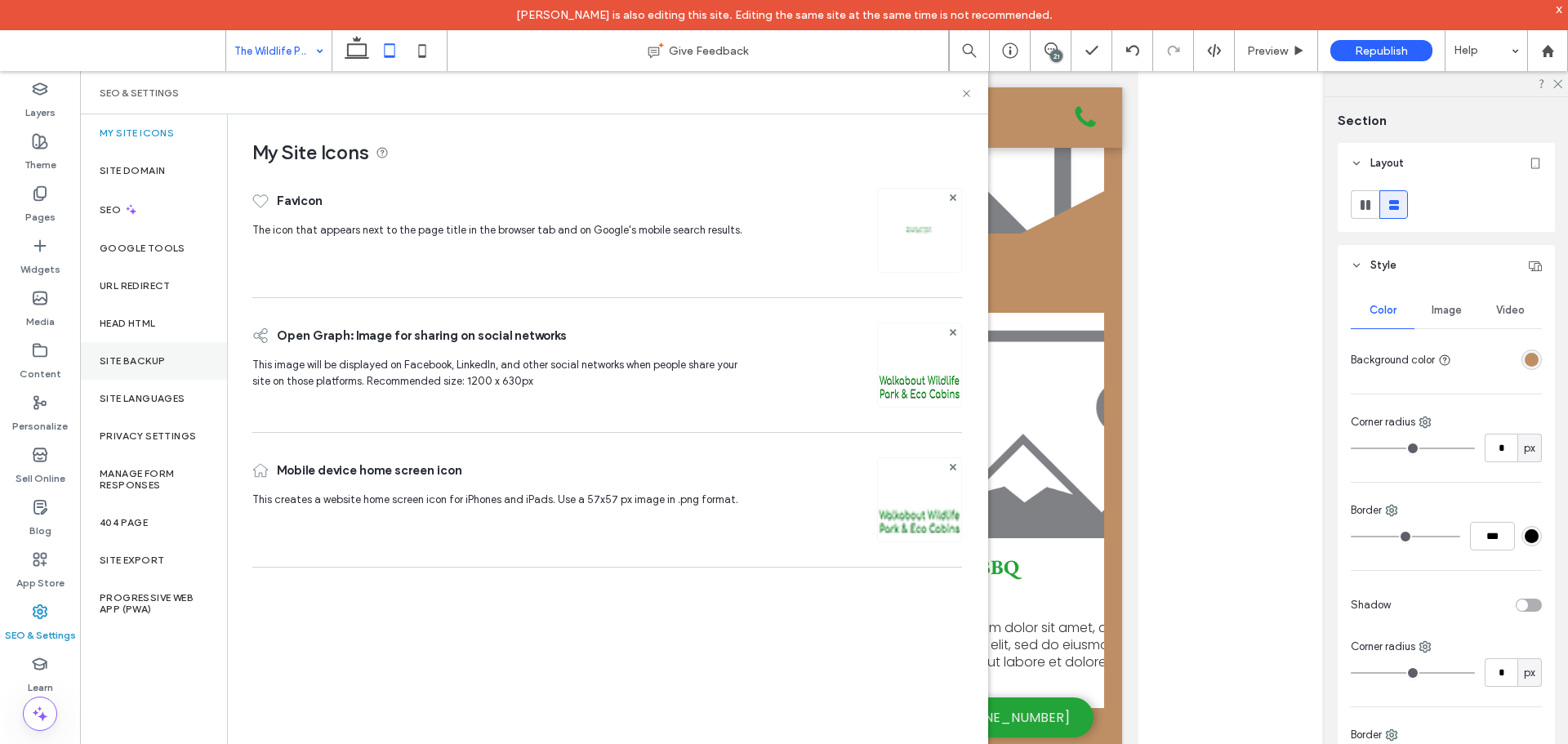
click at [156, 356] on label "Site Backup" at bounding box center [132, 361] width 66 height 12
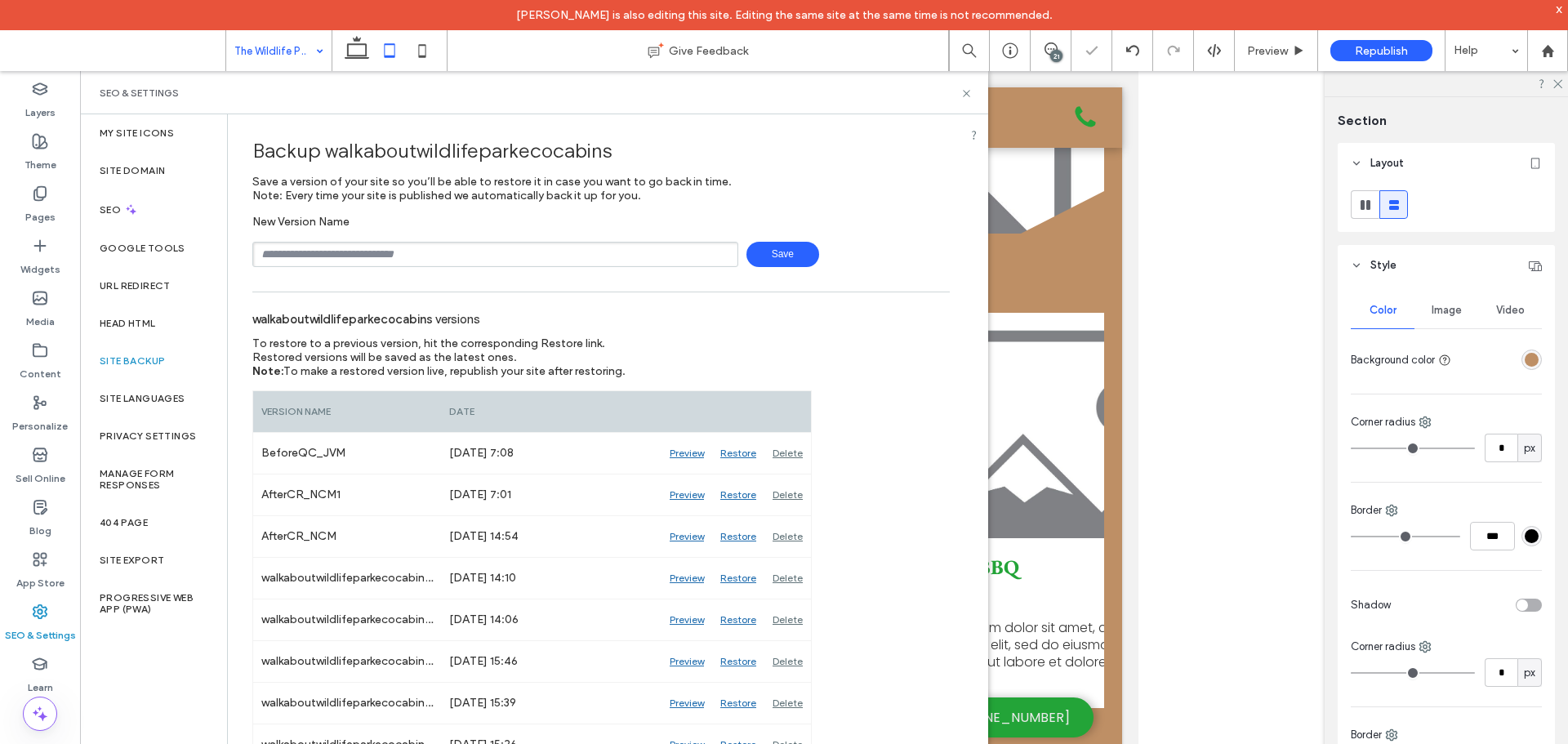
click at [458, 254] on input "text" at bounding box center [495, 254] width 486 height 25
type input "**********"
click at [772, 258] on span "Save" at bounding box center [782, 254] width 73 height 25
click at [965, 94] on use at bounding box center [965, 93] width 6 height 6
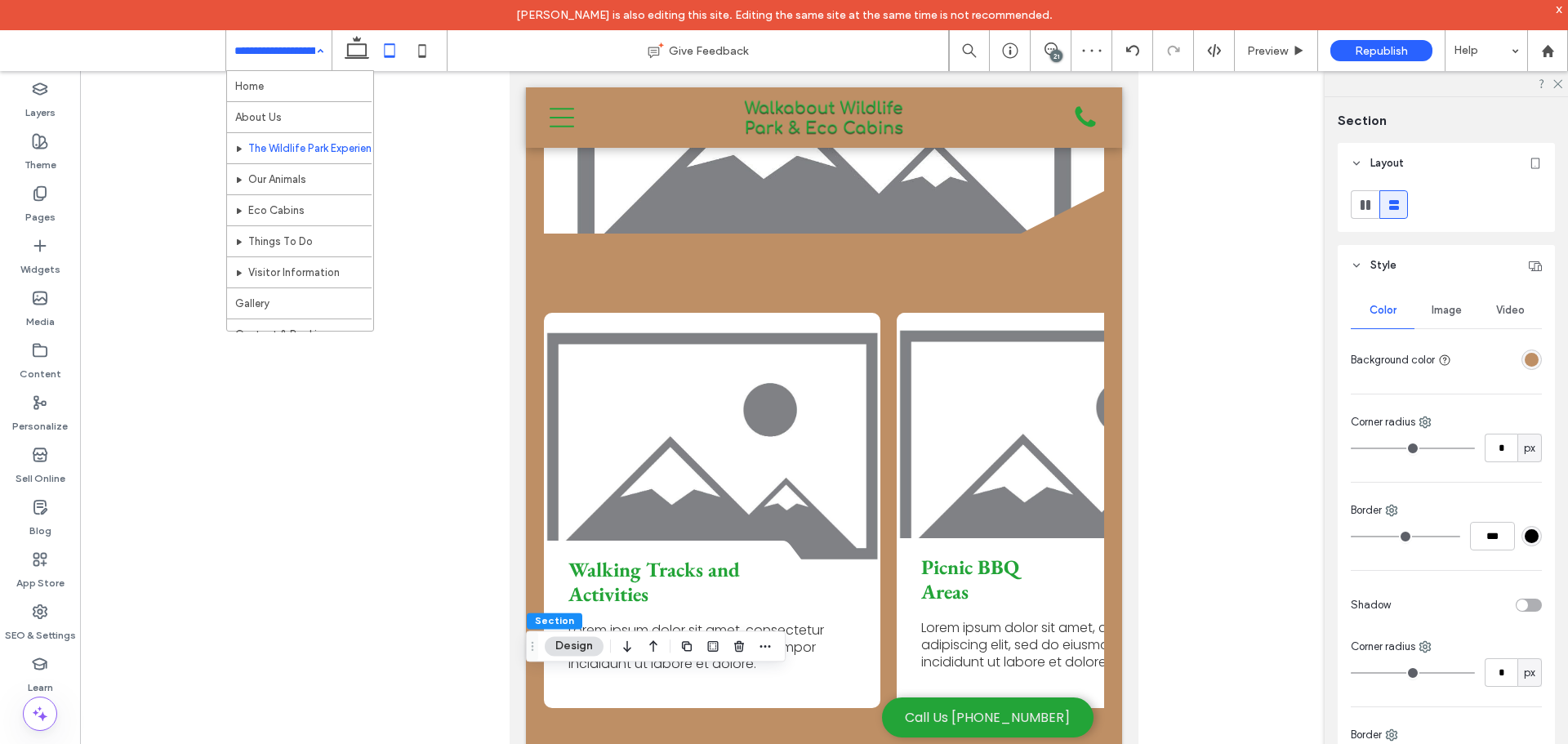
drag, startPoint x: 312, startPoint y: 64, endPoint x: 311, endPoint y: 94, distance: 30.0
